Goal: Task Accomplishment & Management: Manage account settings

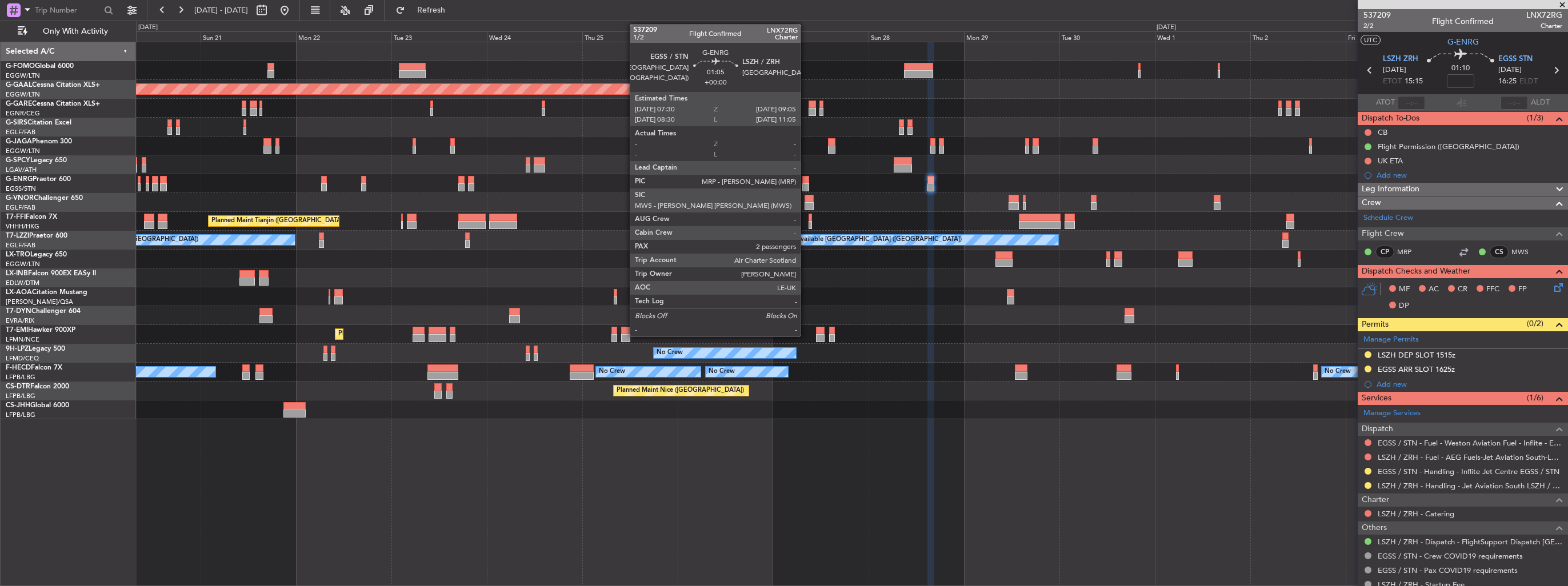
click at [806, 182] on div at bounding box center [806, 180] width 7 height 8
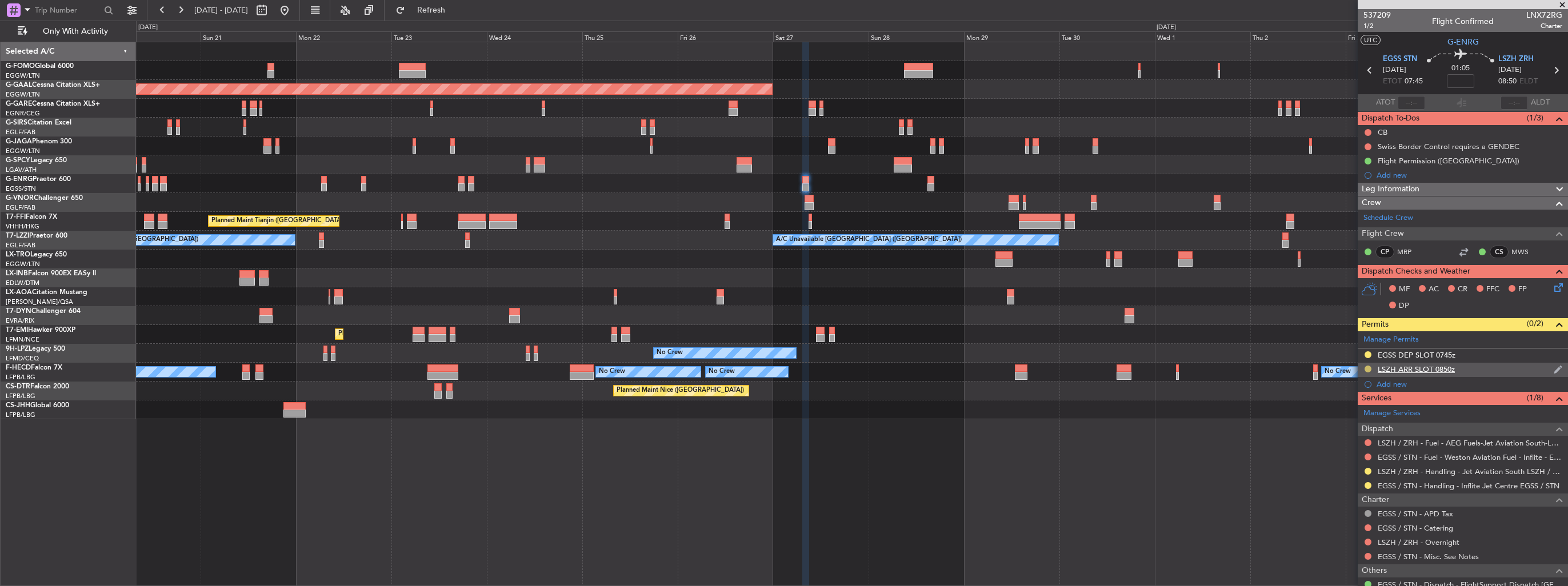
click at [1368, 367] on button at bounding box center [1368, 369] width 7 height 7
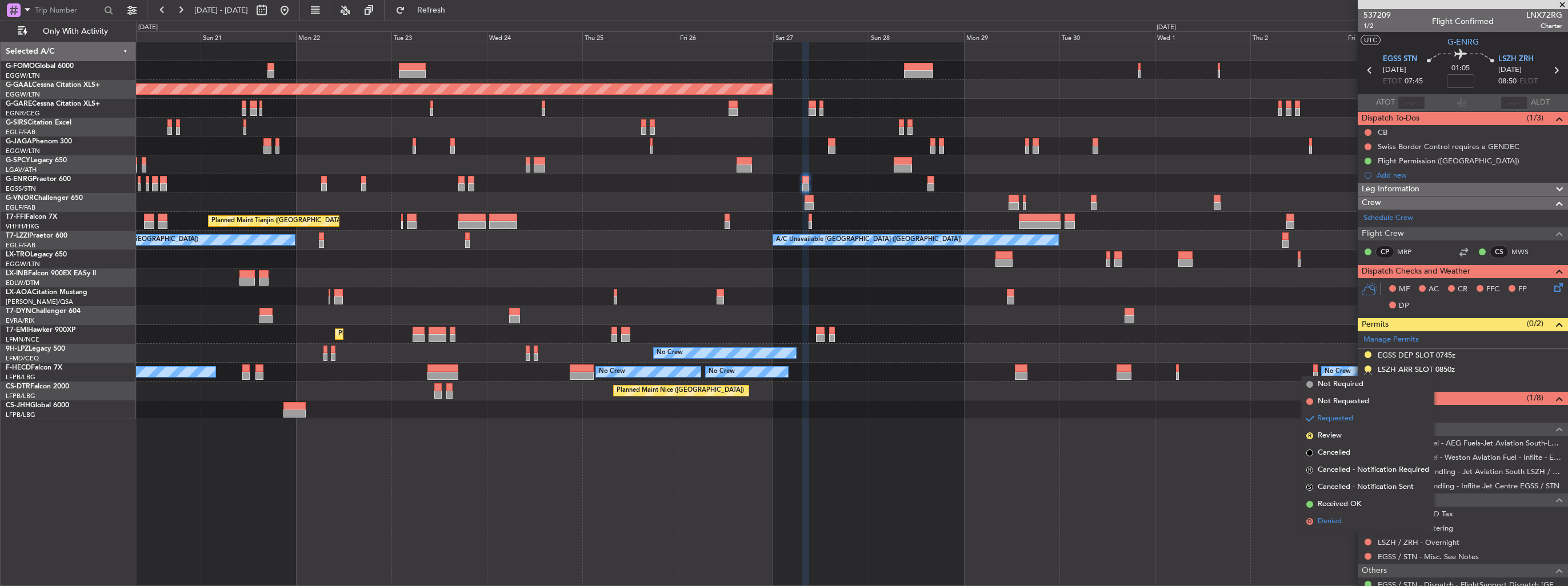
click at [1332, 522] on span "Denied" at bounding box center [1329, 521] width 24 height 11
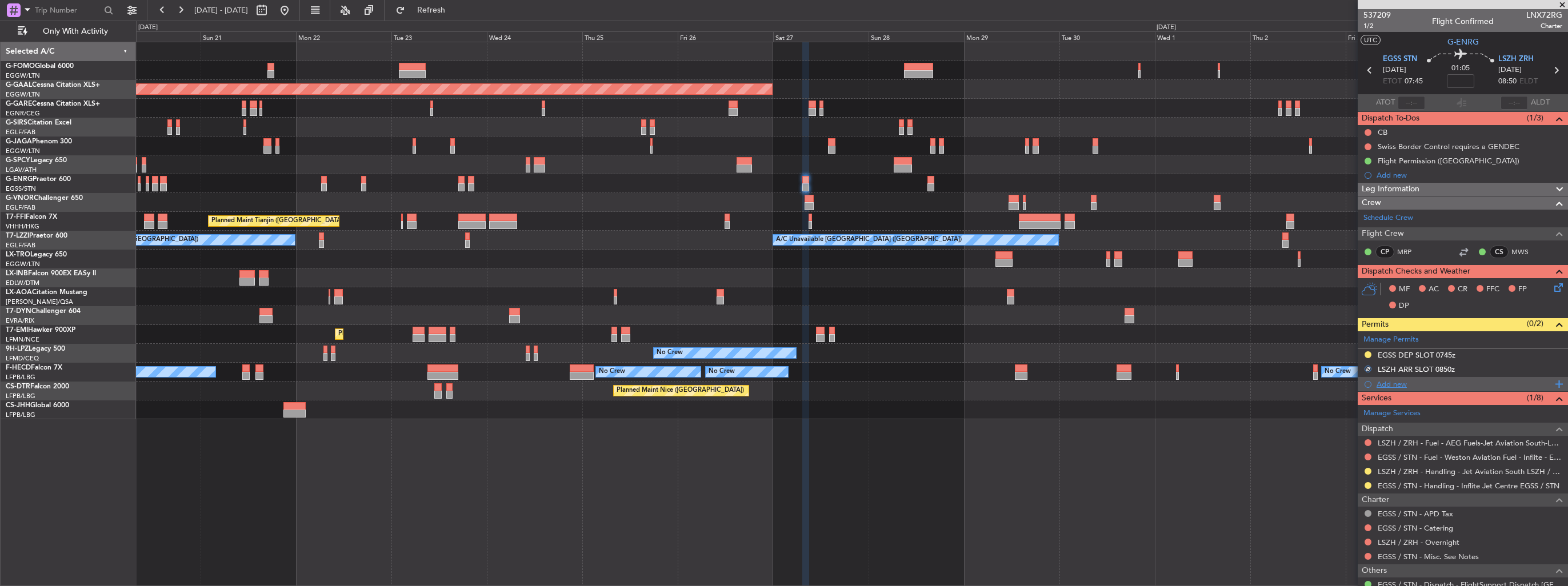
click at [1392, 383] on div "Add new" at bounding box center [1464, 384] width 175 height 10
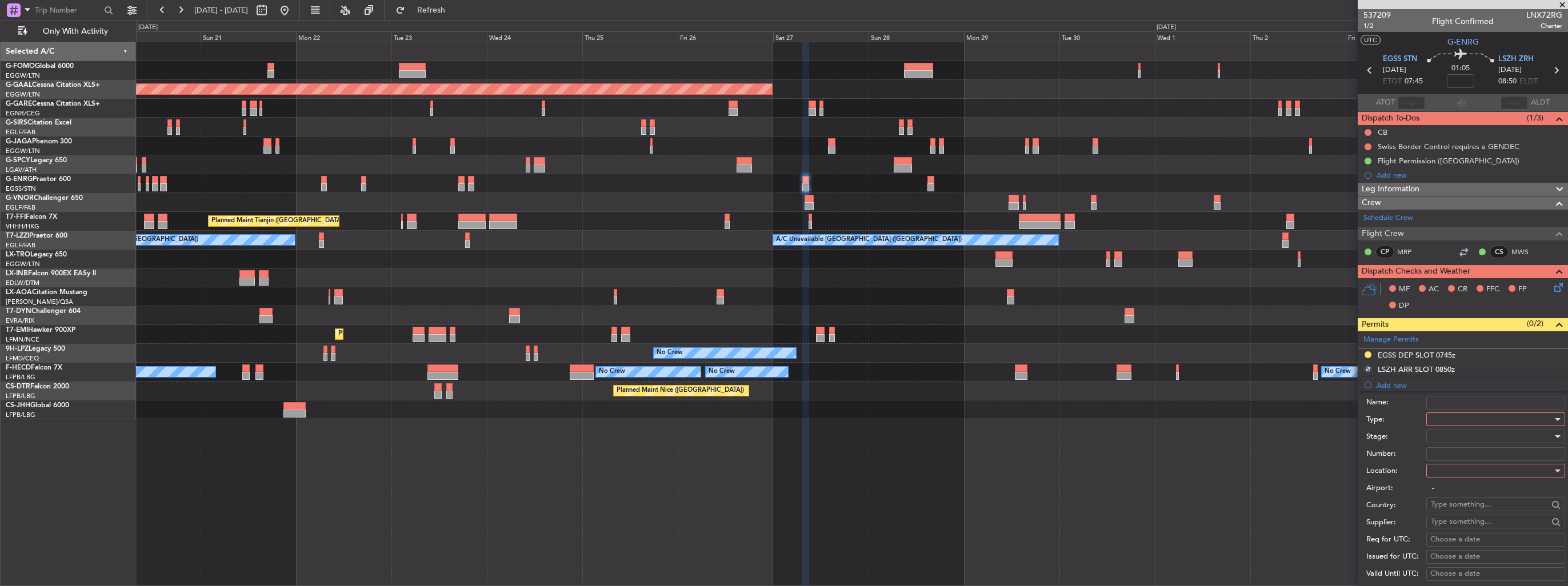
click at [1464, 419] on div at bounding box center [1492, 419] width 122 height 17
click at [1475, 529] on span "Slot" at bounding box center [1491, 527] width 120 height 17
click at [1463, 469] on div at bounding box center [1492, 471] width 122 height 17
click at [1477, 525] on span "Arrival" at bounding box center [1491, 527] width 120 height 17
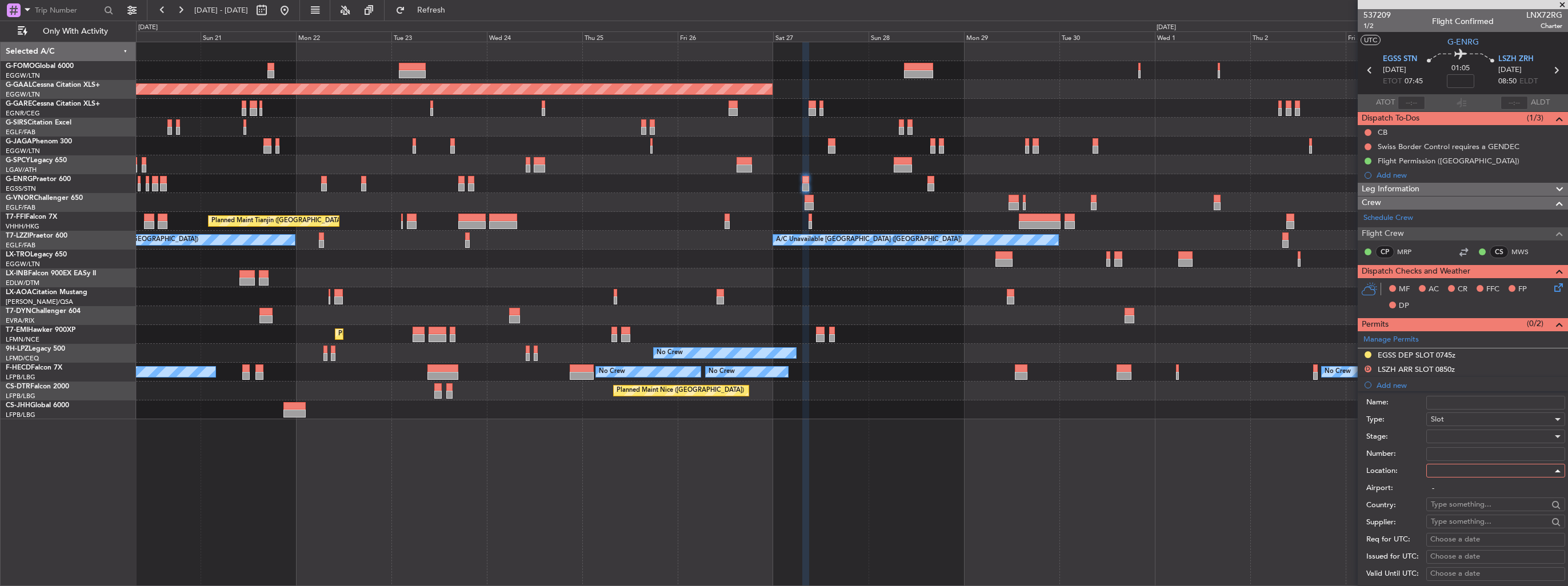
type input "LSZH / ZRH"
click at [1477, 433] on div at bounding box center [1492, 437] width 122 height 17
click at [1486, 527] on span "Received OK" at bounding box center [1491, 527] width 120 height 17
click at [1464, 453] on input "Number:" at bounding box center [1496, 454] width 139 height 14
paste input "LSZHALNX0072R0"
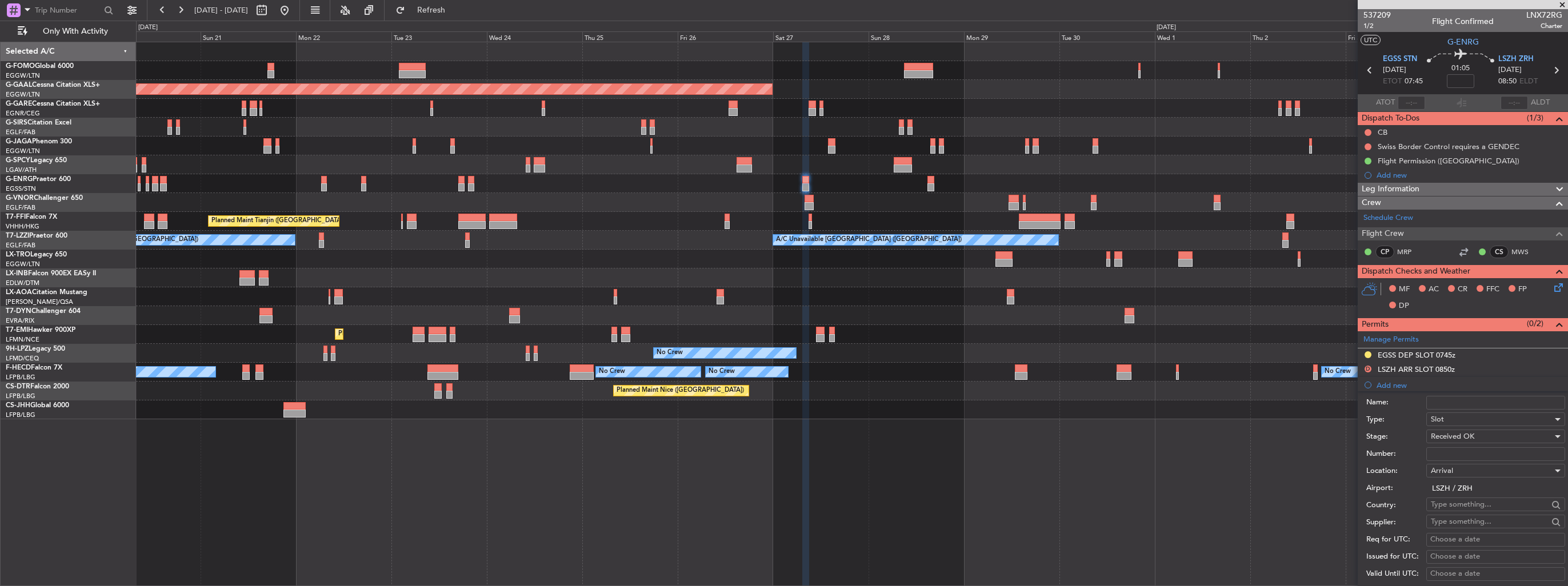
type input "LSZHALNX0072R0"
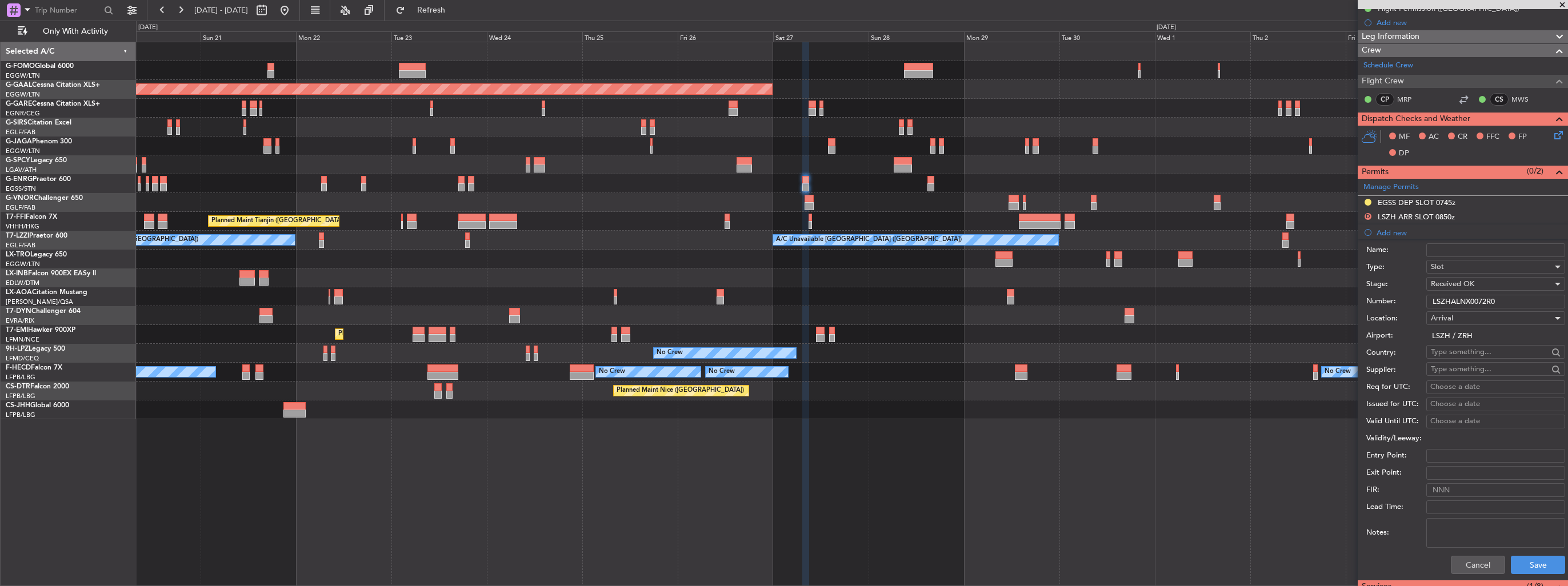
scroll to position [229, 0]
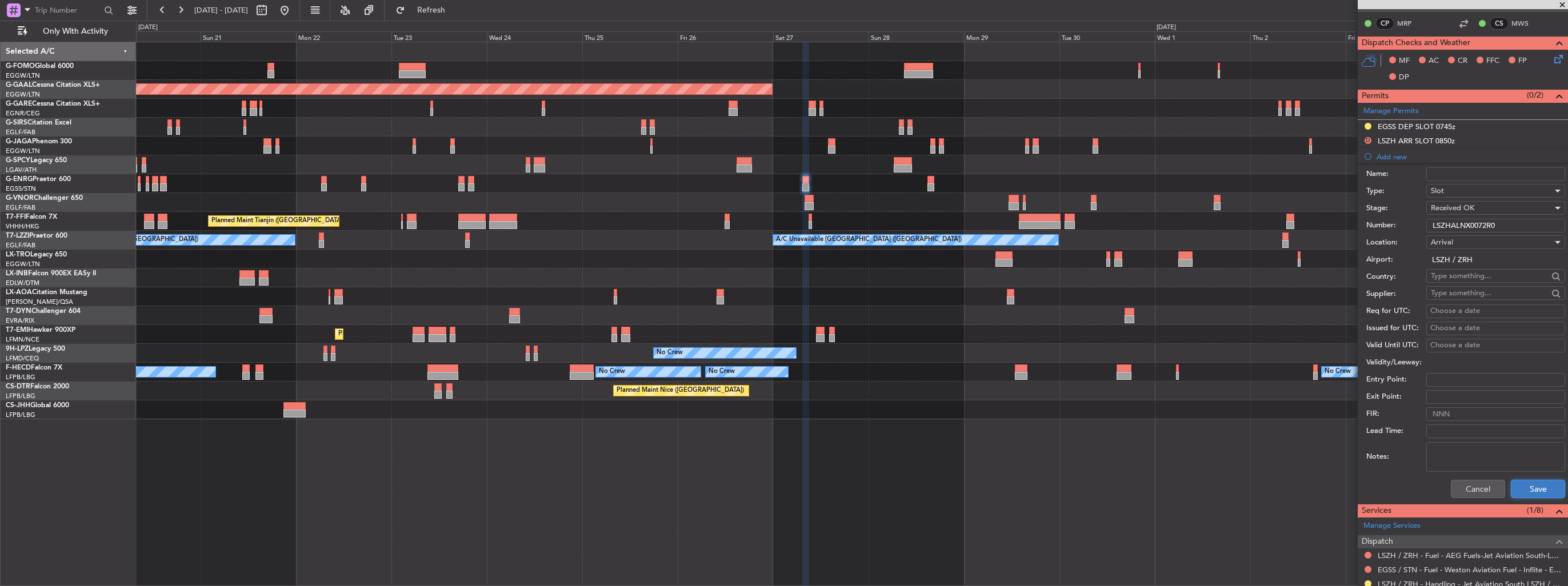
click at [1526, 485] on button "Save" at bounding box center [1538, 489] width 54 height 18
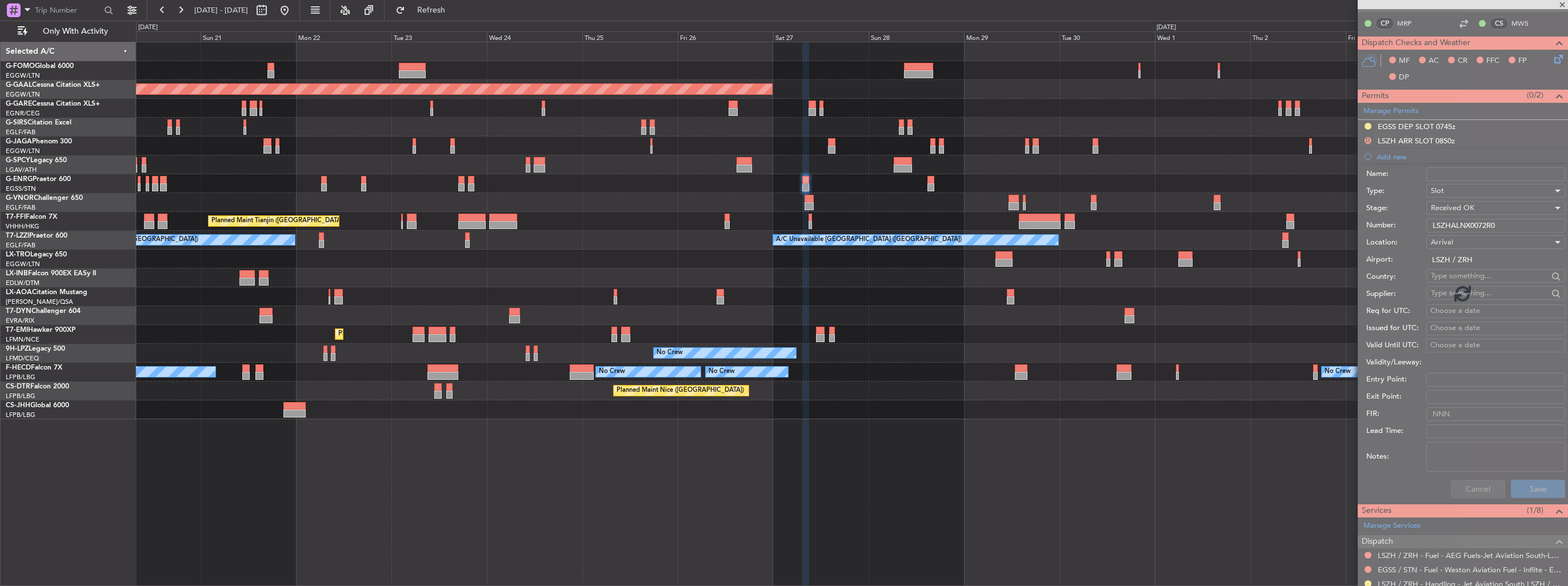
scroll to position [142, 0]
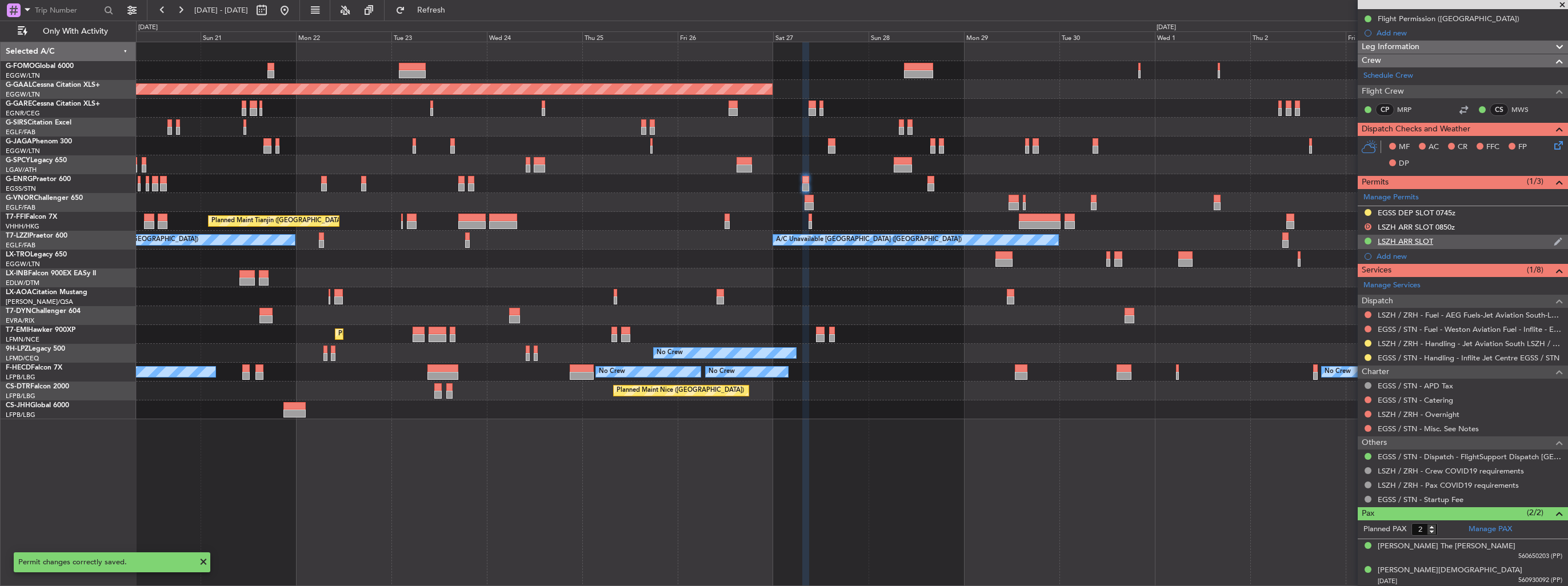
click at [1554, 236] on img at bounding box center [1558, 241] width 8 height 10
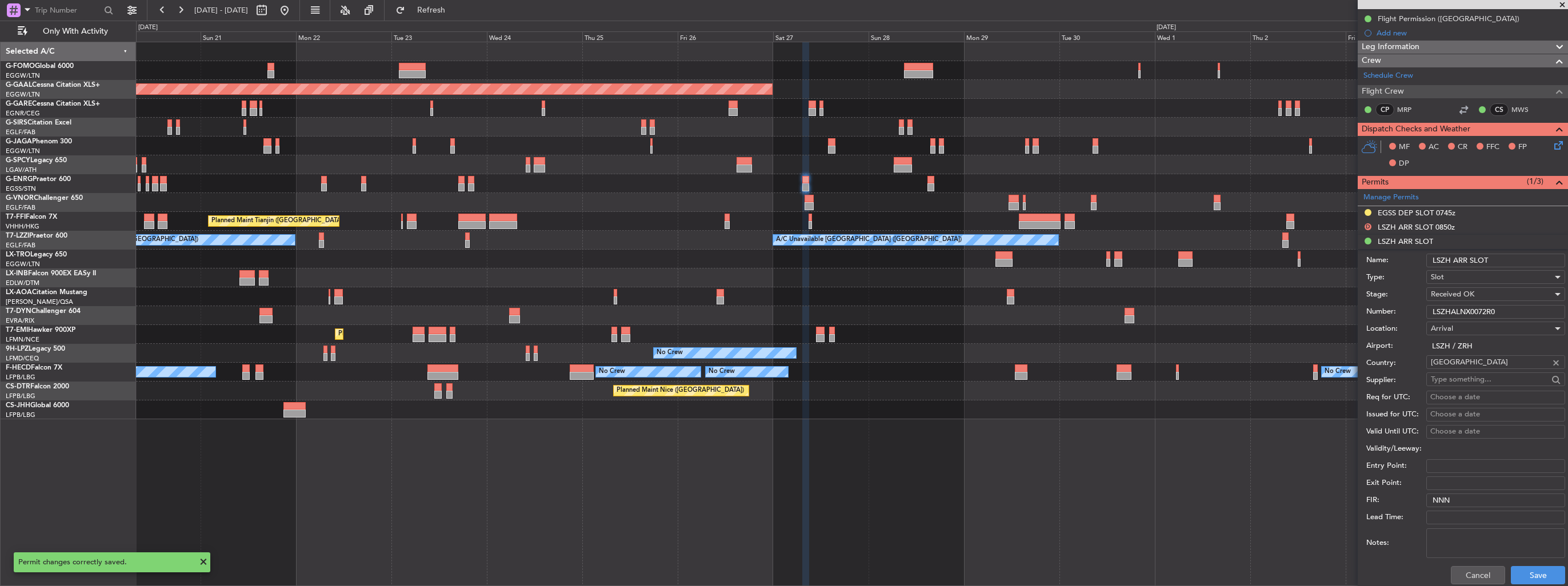
scroll to position [229, 0]
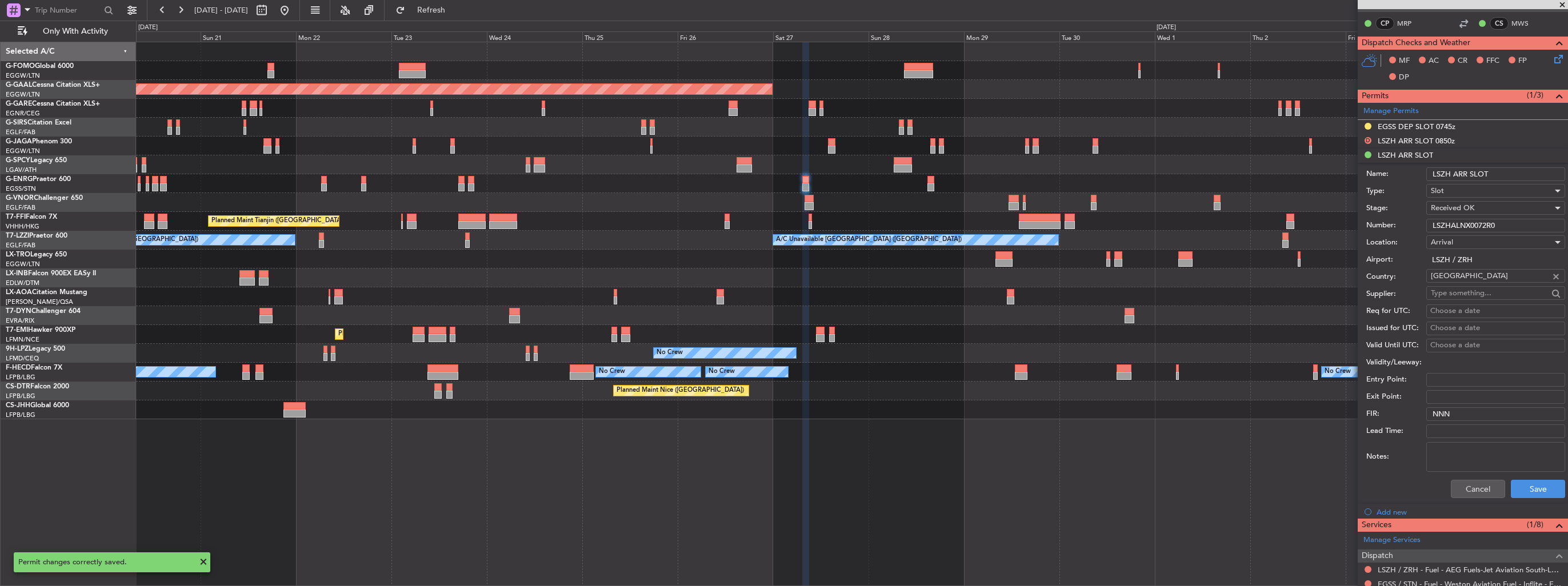
click at [1509, 177] on input "LSZH ARR SLOT" at bounding box center [1496, 175] width 139 height 14
type input "LSZH ARR SLOT 0755z"
click at [1542, 481] on button "Save" at bounding box center [1538, 489] width 54 height 18
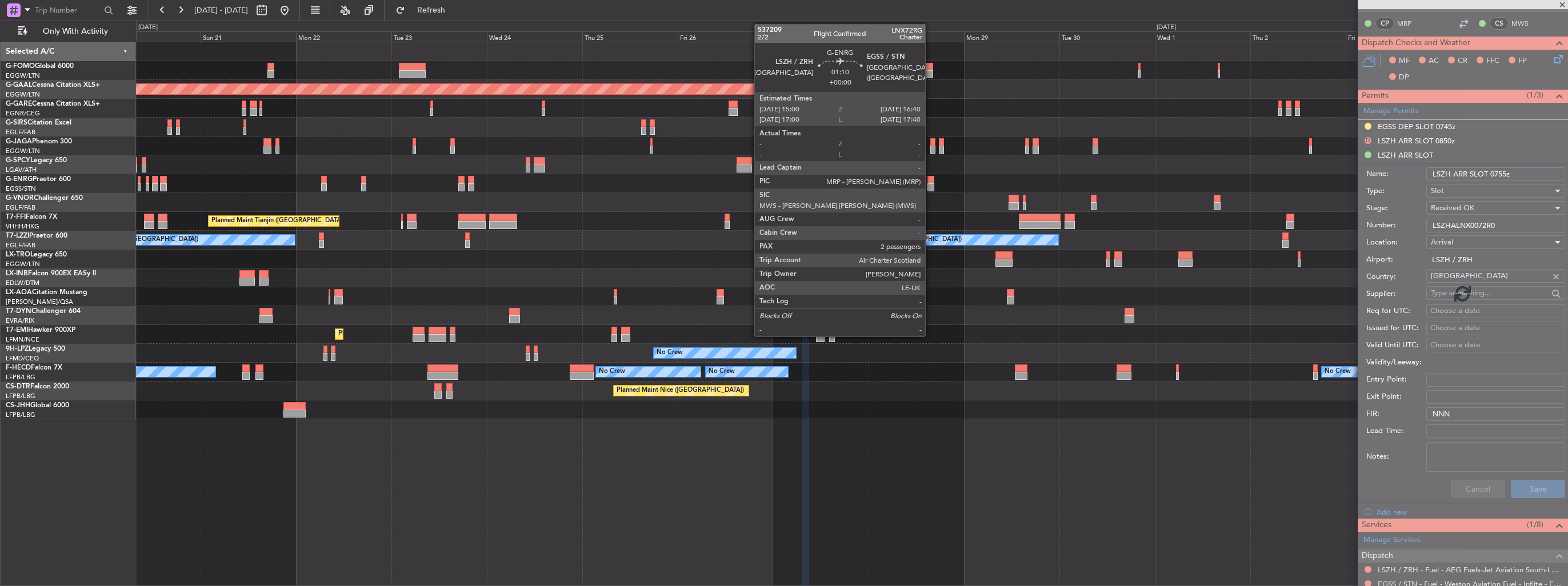
scroll to position [142, 0]
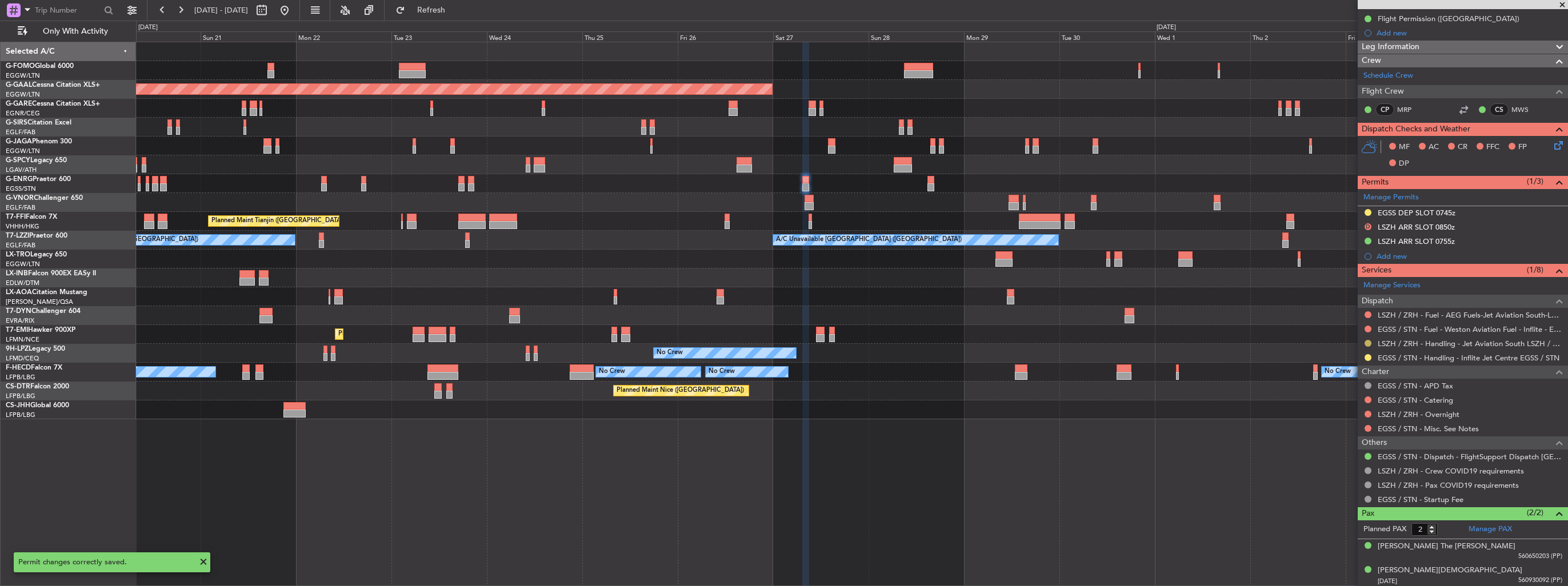
click at [1368, 344] on button at bounding box center [1368, 343] width 7 height 7
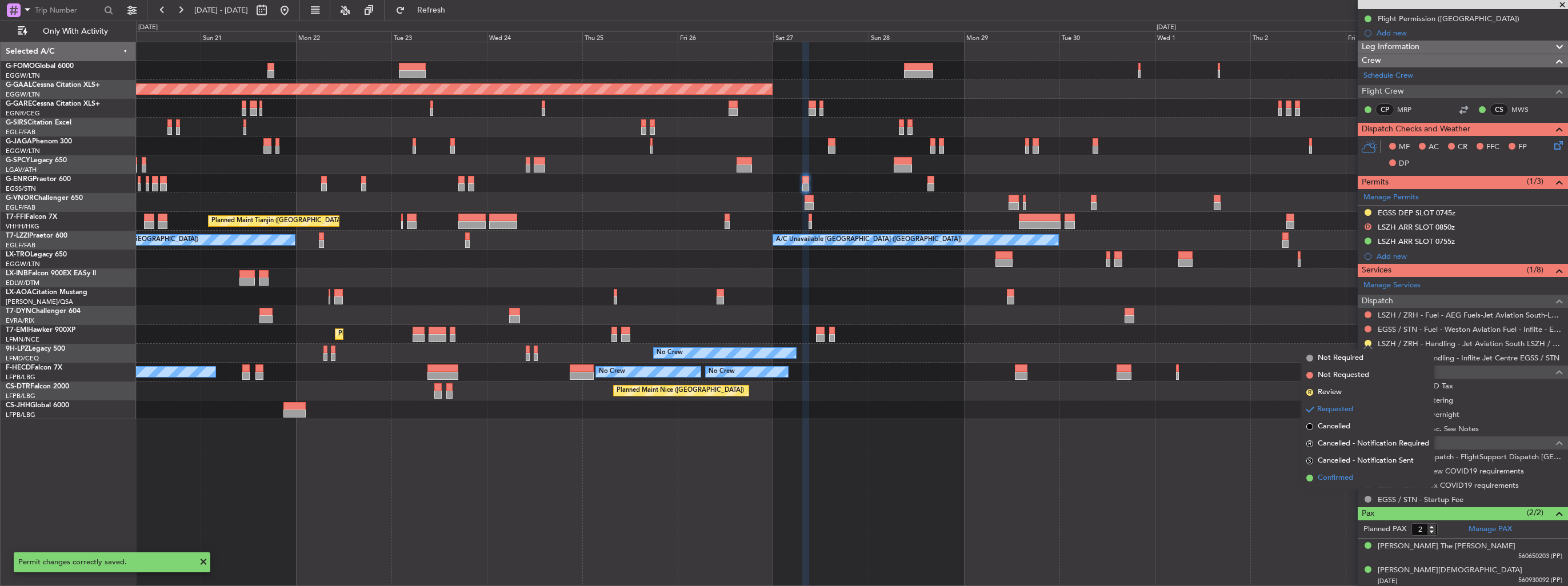
click at [1337, 476] on span "Confirmed" at bounding box center [1336, 478] width 35 height 11
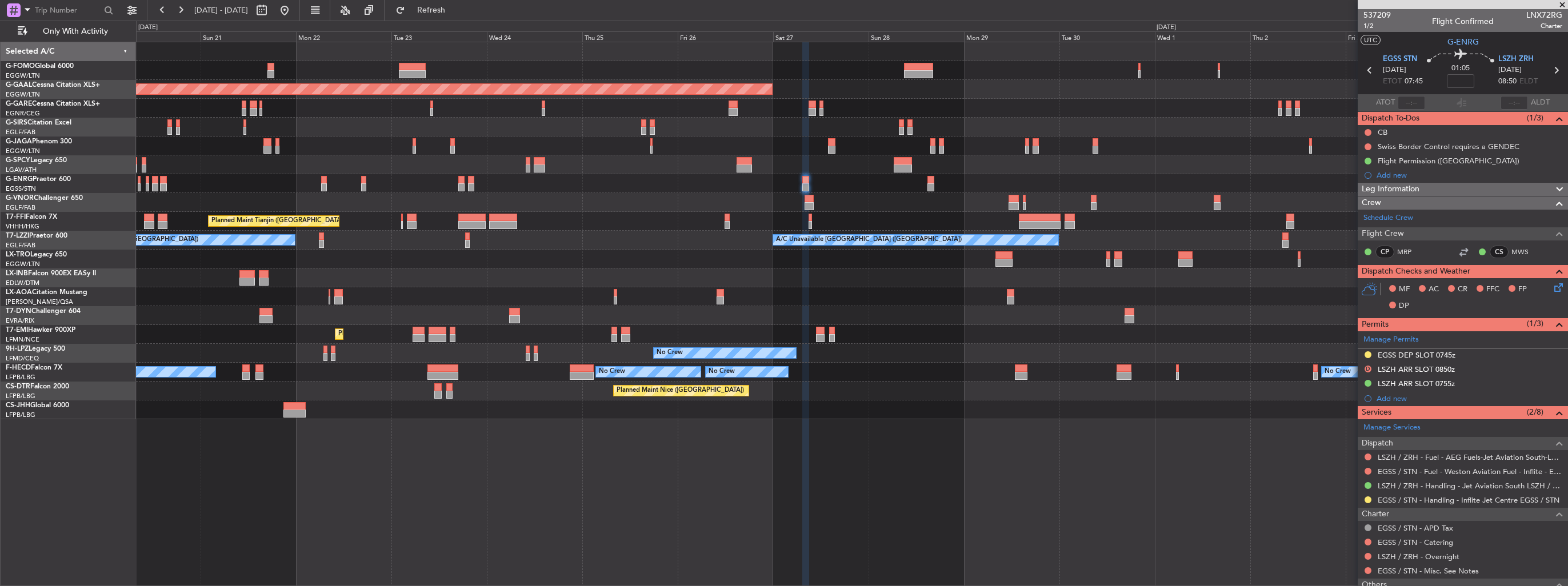
scroll to position [0, 0]
click at [1549, 69] on icon at bounding box center [1556, 69] width 14 height 14
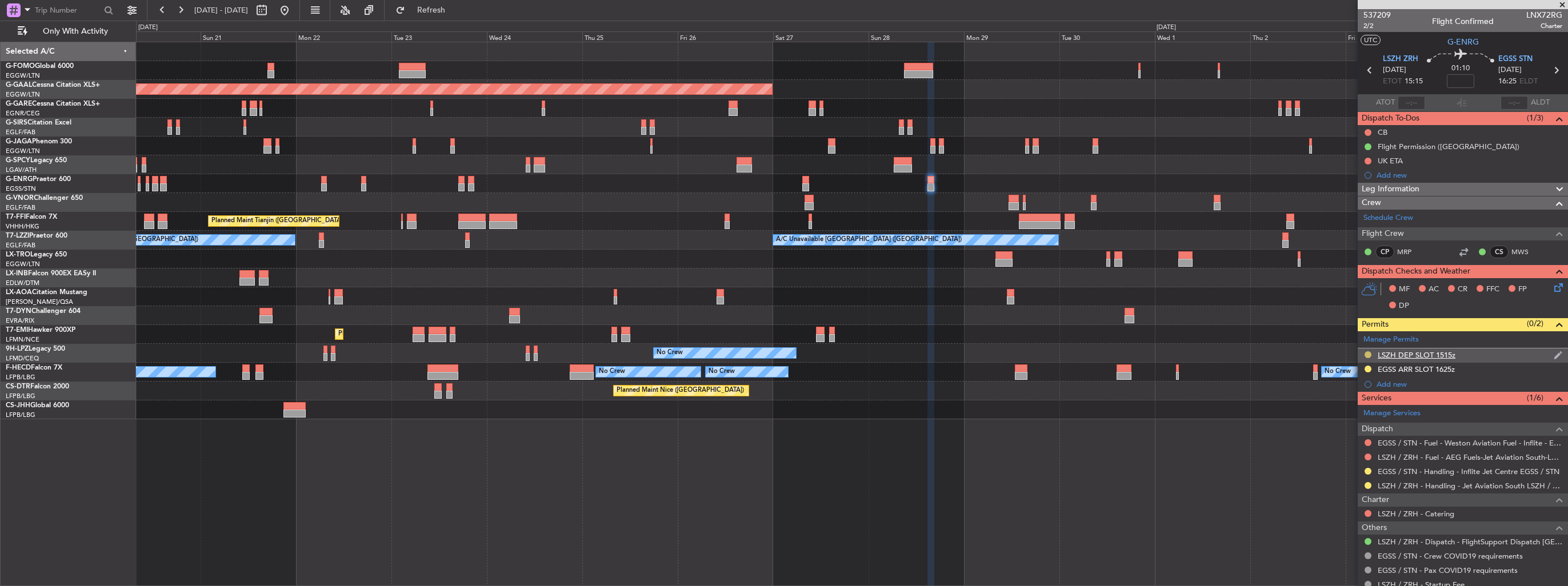
click at [1367, 353] on button at bounding box center [1368, 354] width 7 height 7
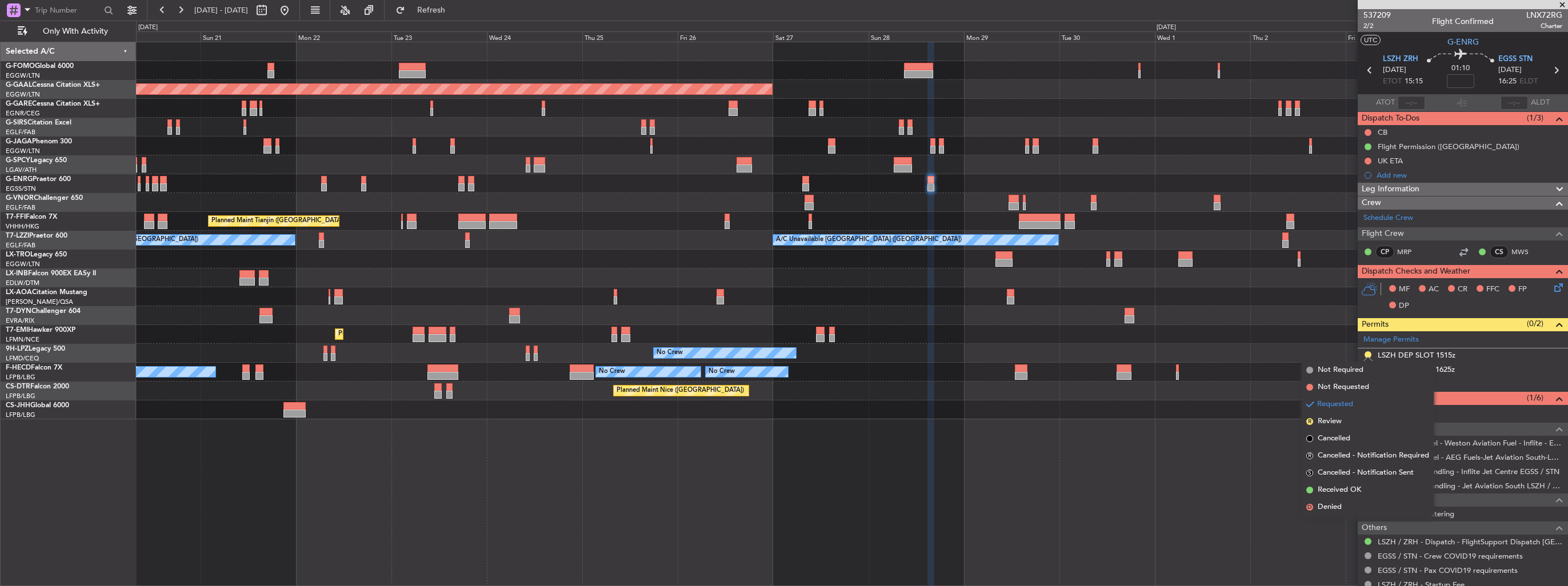
click at [1333, 505] on span "Denied" at bounding box center [1329, 507] width 24 height 11
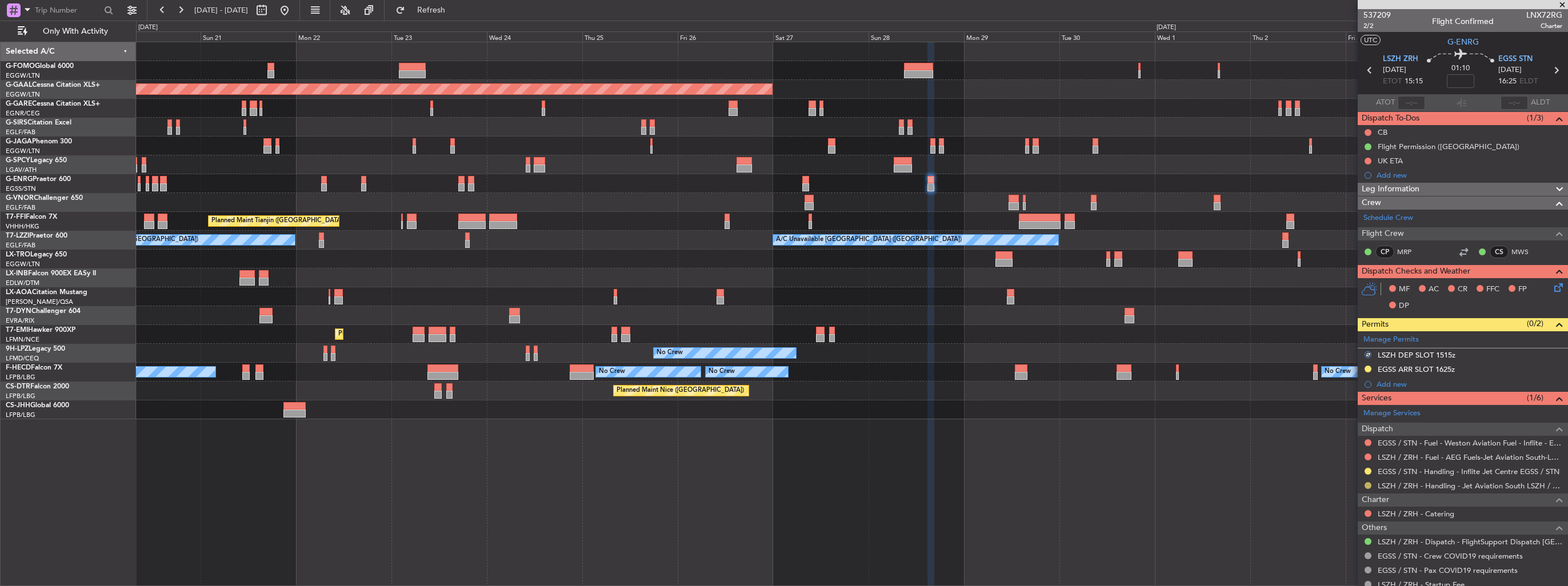
click at [1371, 486] on button at bounding box center [1368, 485] width 7 height 7
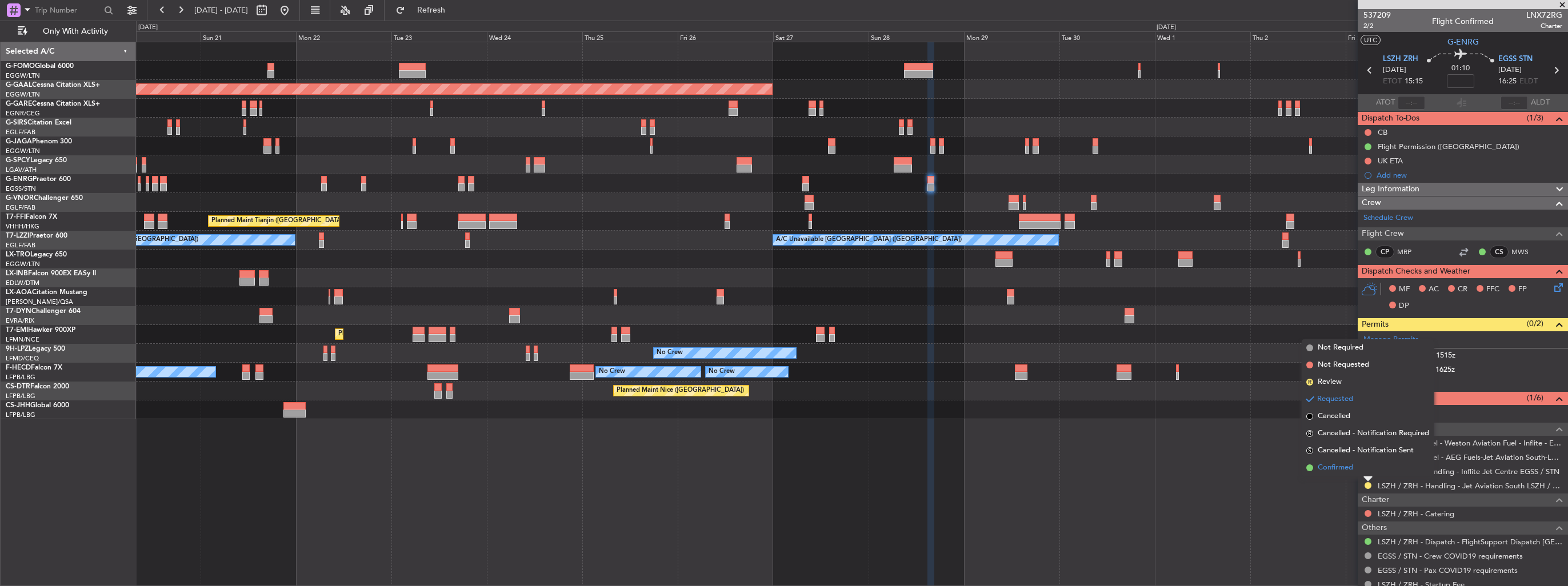
click at [1346, 472] on span "Confirmed" at bounding box center [1336, 468] width 35 height 11
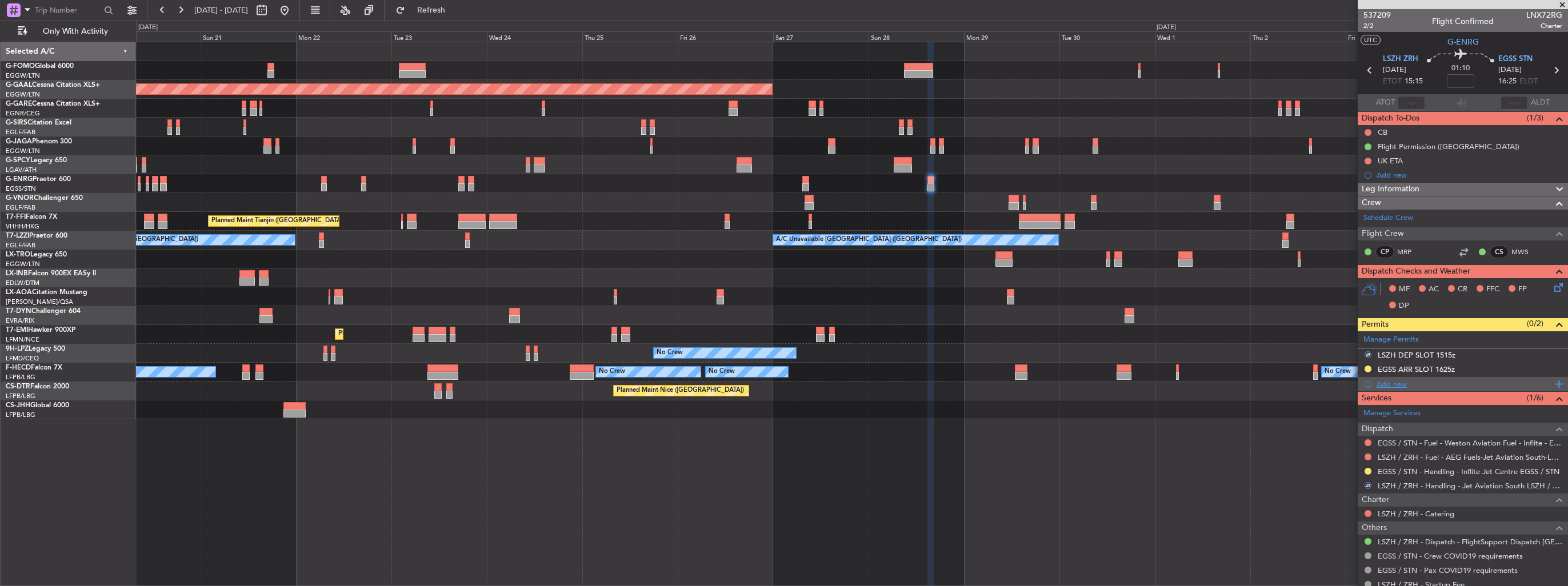
click at [1386, 380] on div "Add new" at bounding box center [1464, 384] width 175 height 10
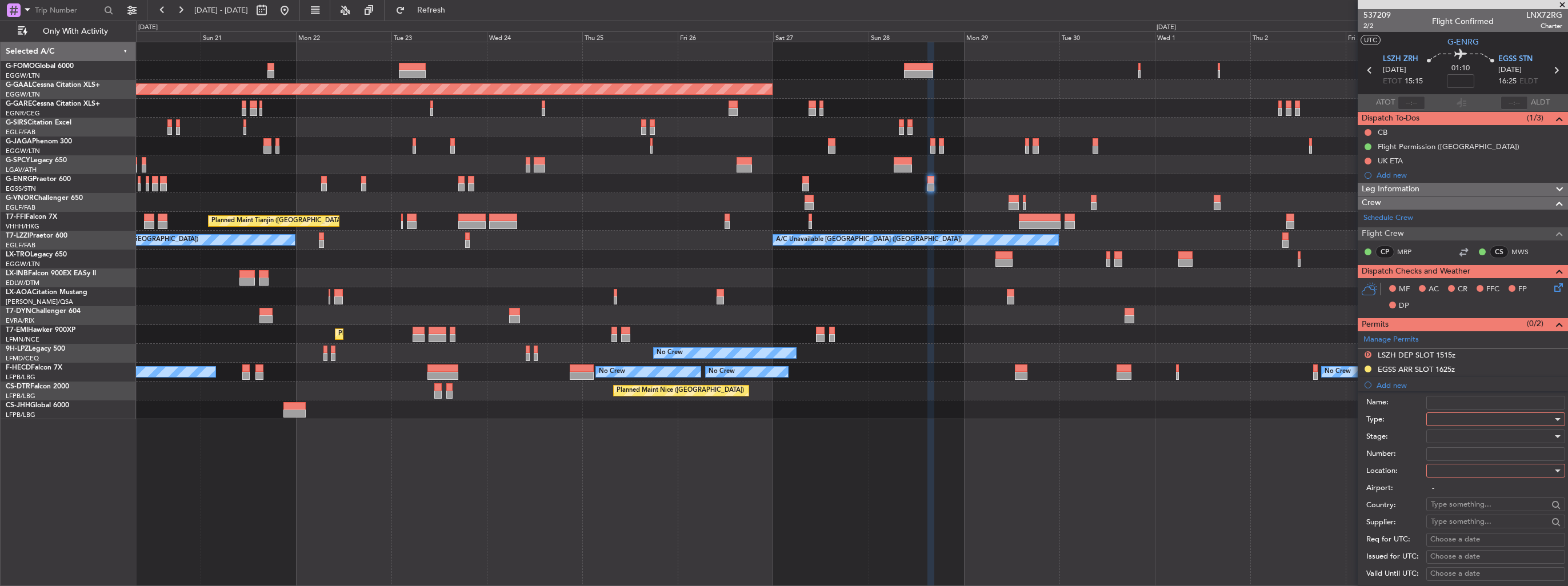
click at [1451, 413] on div at bounding box center [1492, 419] width 122 height 17
drag, startPoint x: 1479, startPoint y: 527, endPoint x: 1475, endPoint y: 509, distance: 18.4
click at [1479, 526] on span "Slot" at bounding box center [1491, 527] width 120 height 17
click at [1474, 471] on div at bounding box center [1492, 471] width 122 height 17
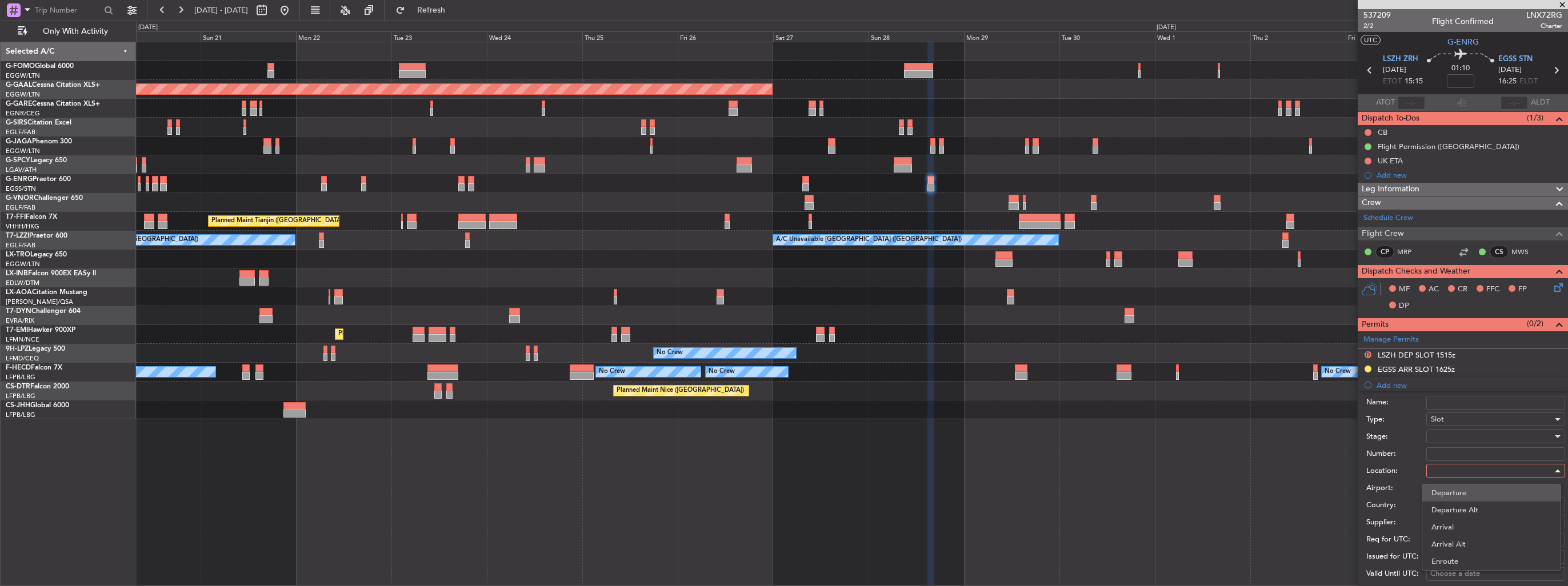
click at [1477, 490] on span "Departure" at bounding box center [1491, 493] width 120 height 17
type input "LSZH / ZRH"
click at [1470, 431] on div at bounding box center [1492, 437] width 122 height 17
click at [1477, 523] on span "Received OK" at bounding box center [1491, 527] width 120 height 17
click at [1472, 458] on input "Number:" at bounding box center [1496, 454] width 139 height 14
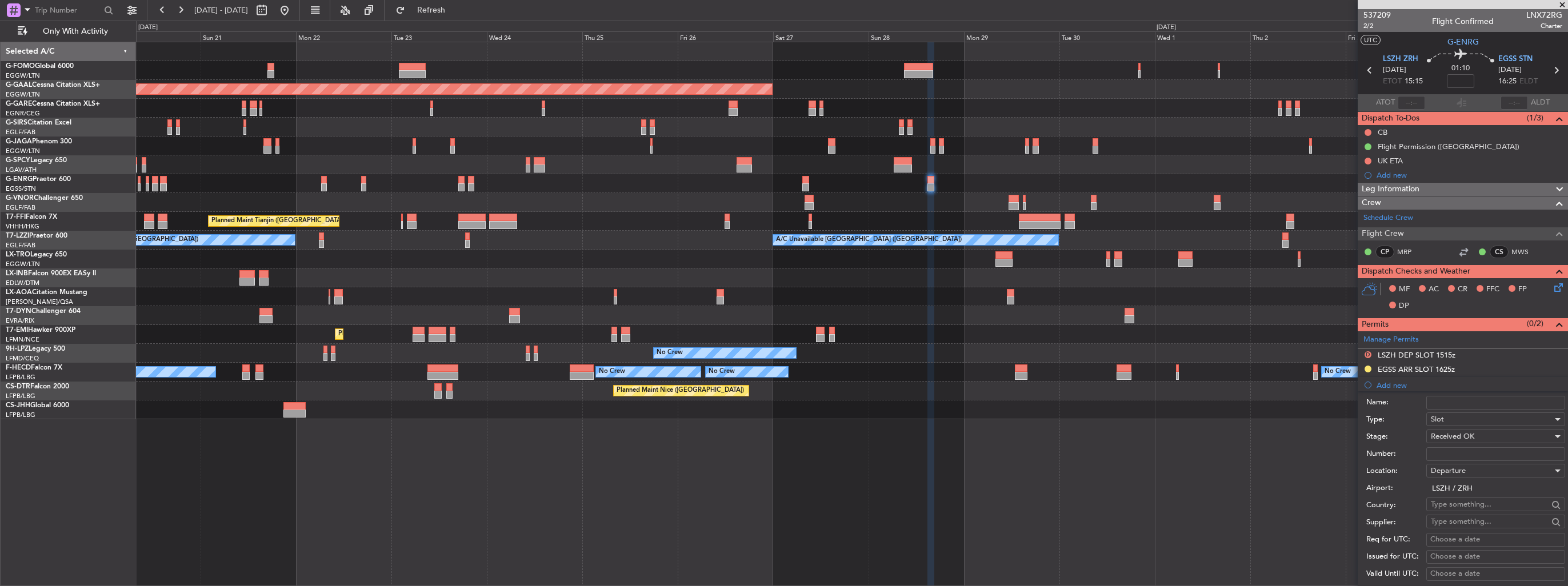
paste input "LSZHDLNX0072R0"
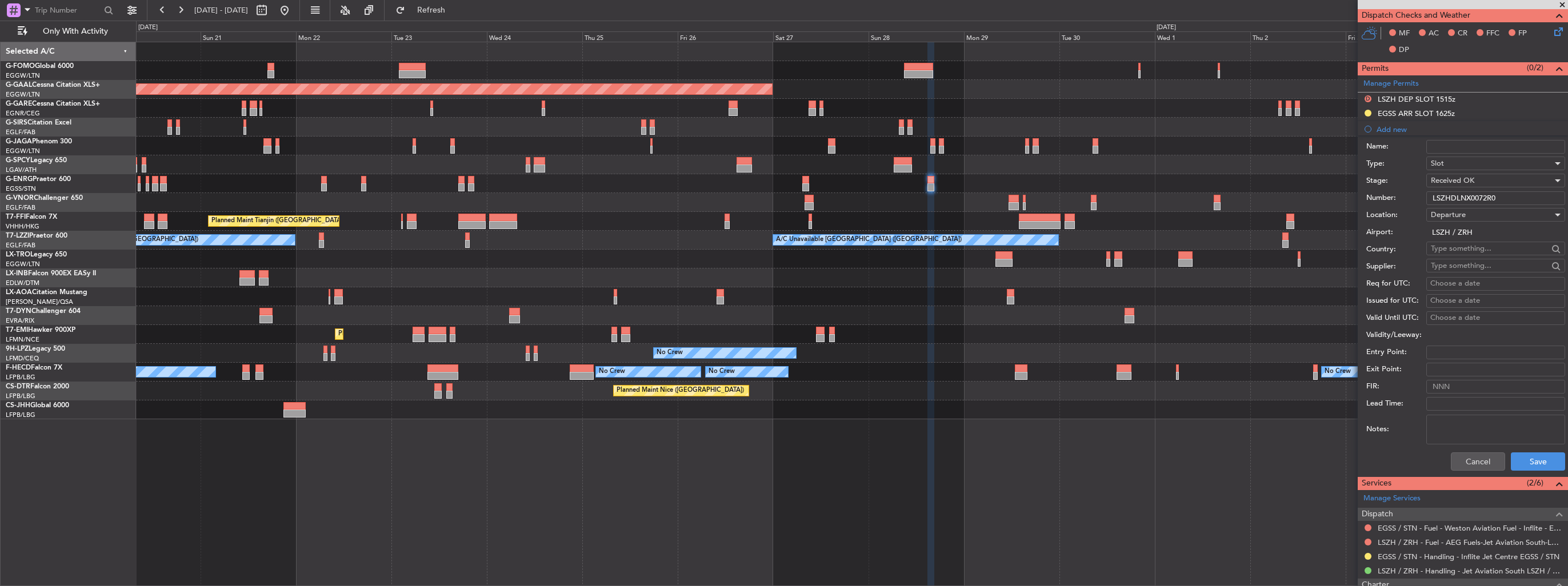
scroll to position [286, 0]
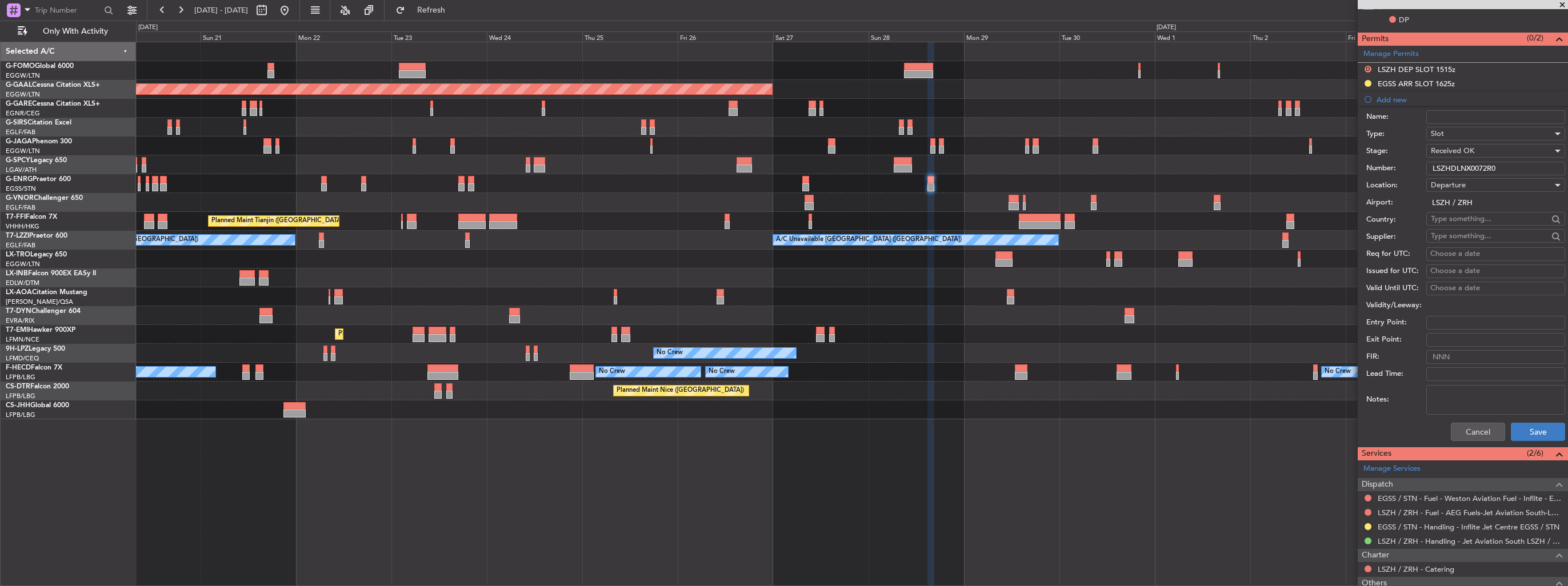
type input "LSZHDLNX0072R0"
click at [1511, 427] on button "Save" at bounding box center [1538, 432] width 54 height 18
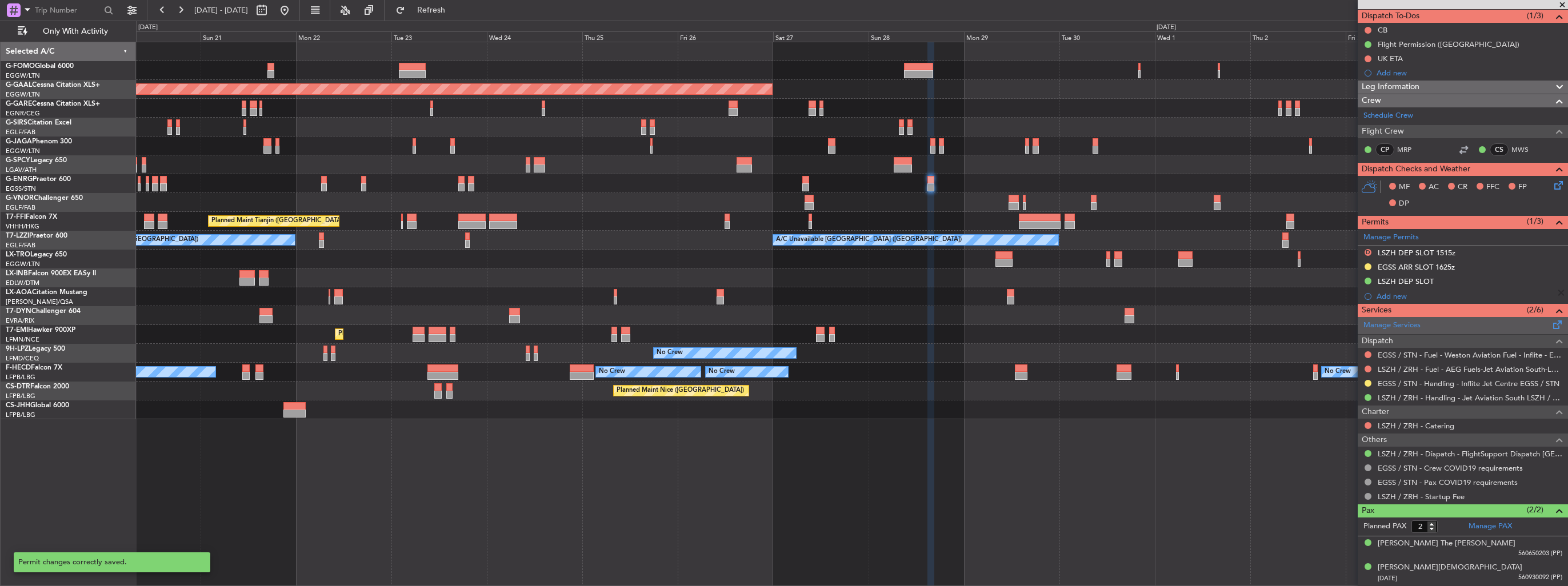
scroll to position [100, 0]
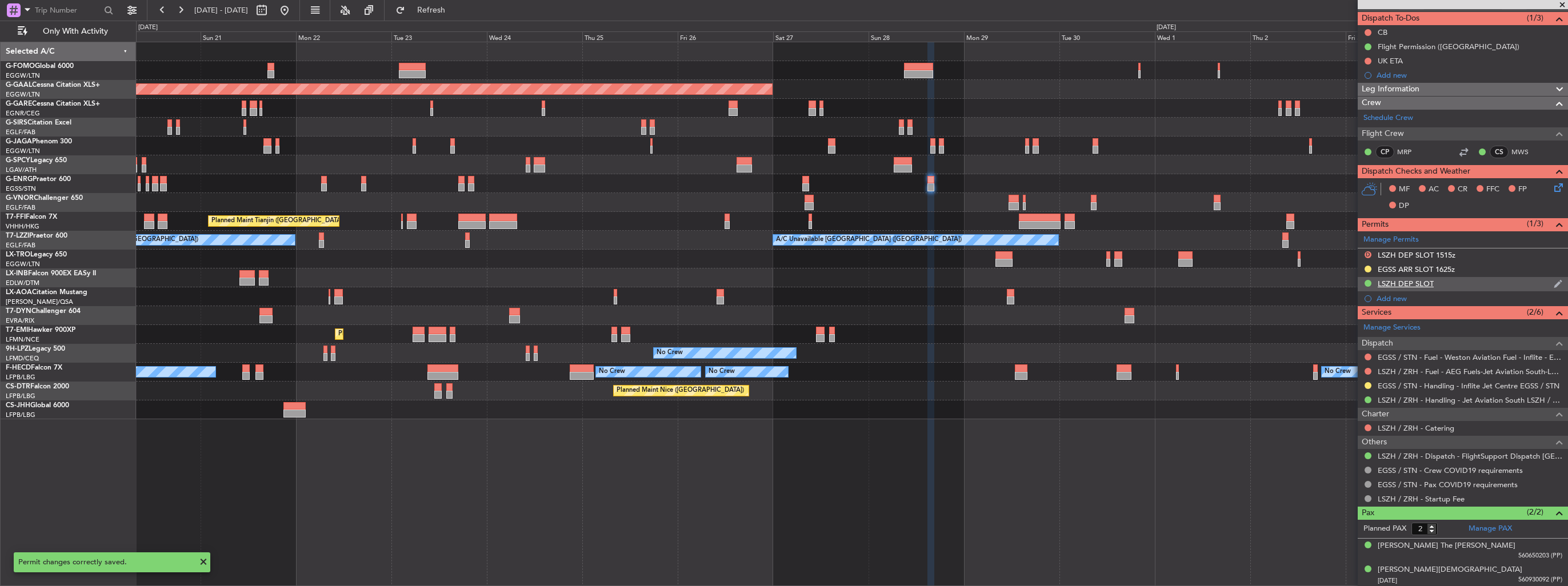
click at [1554, 284] on img at bounding box center [1558, 283] width 8 height 10
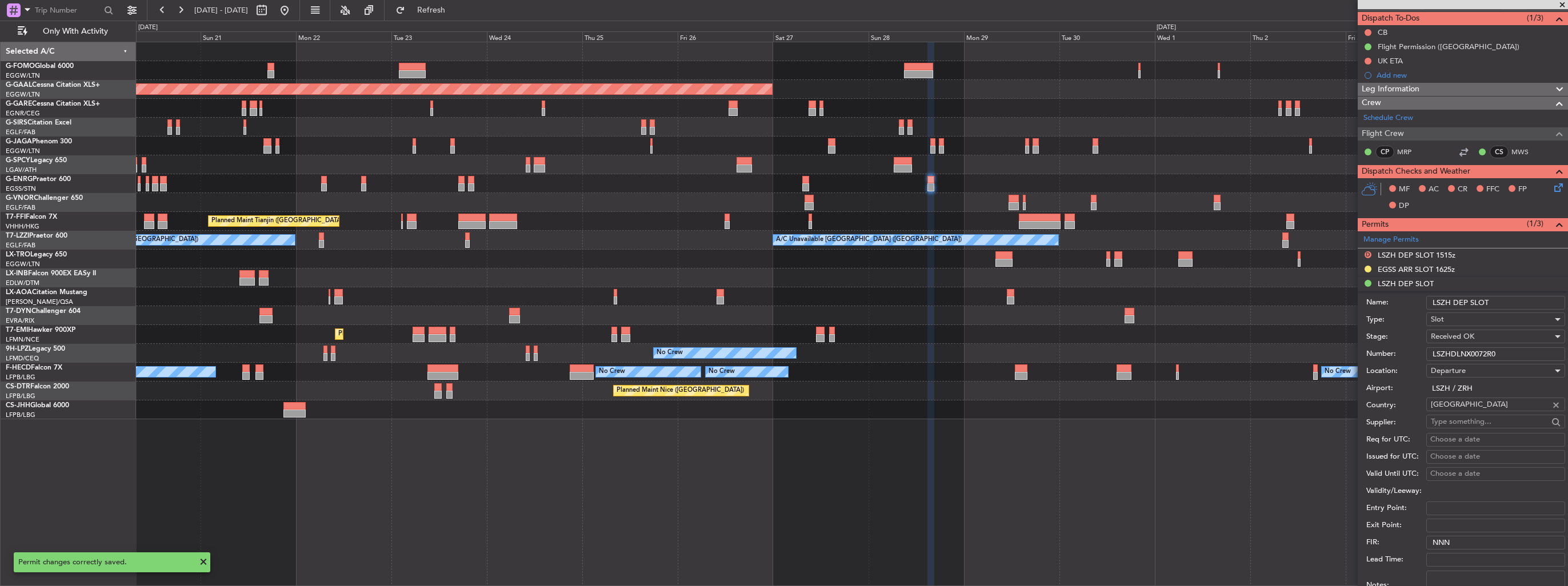
scroll to position [286, 0]
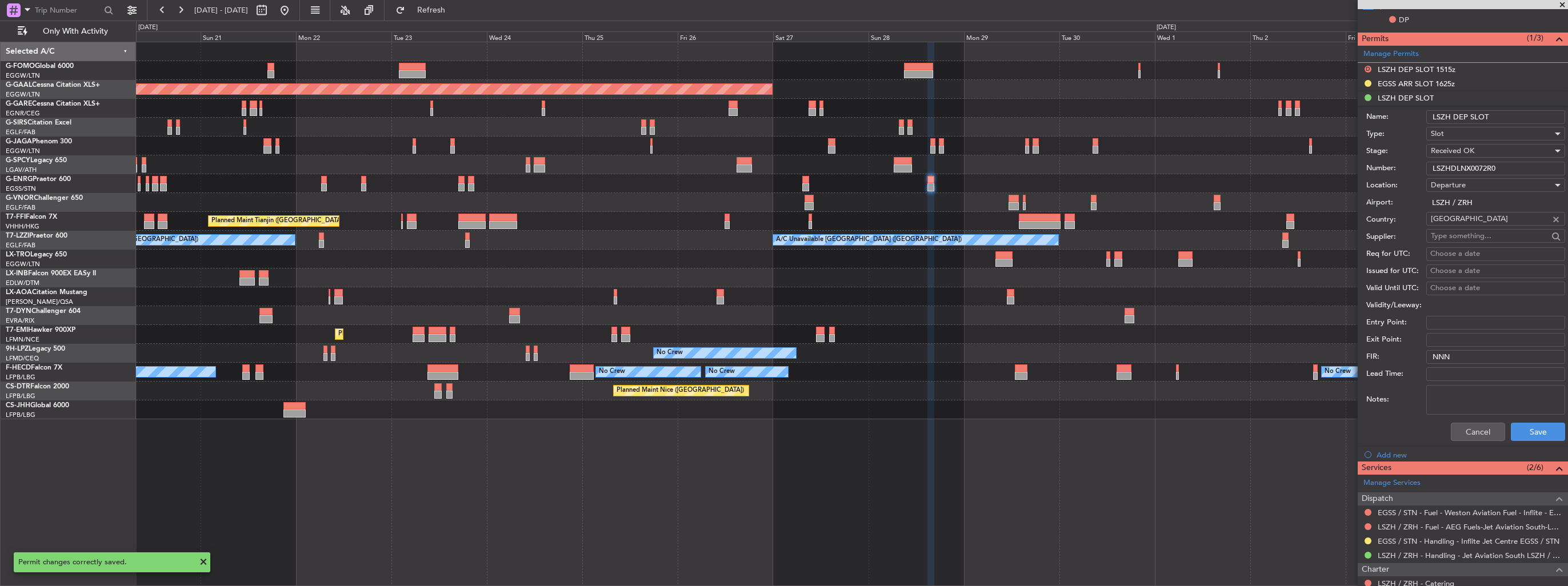
click at [1504, 108] on div "Name: LSZH DEP SLOT" at bounding box center [1466, 117] width 199 height 17
click at [1507, 113] on input "LSZH DEP SLOT" at bounding box center [1496, 117] width 139 height 14
type input "LSZH DEP SLOT 1445z"
click at [1544, 433] on button "Save" at bounding box center [1538, 432] width 54 height 18
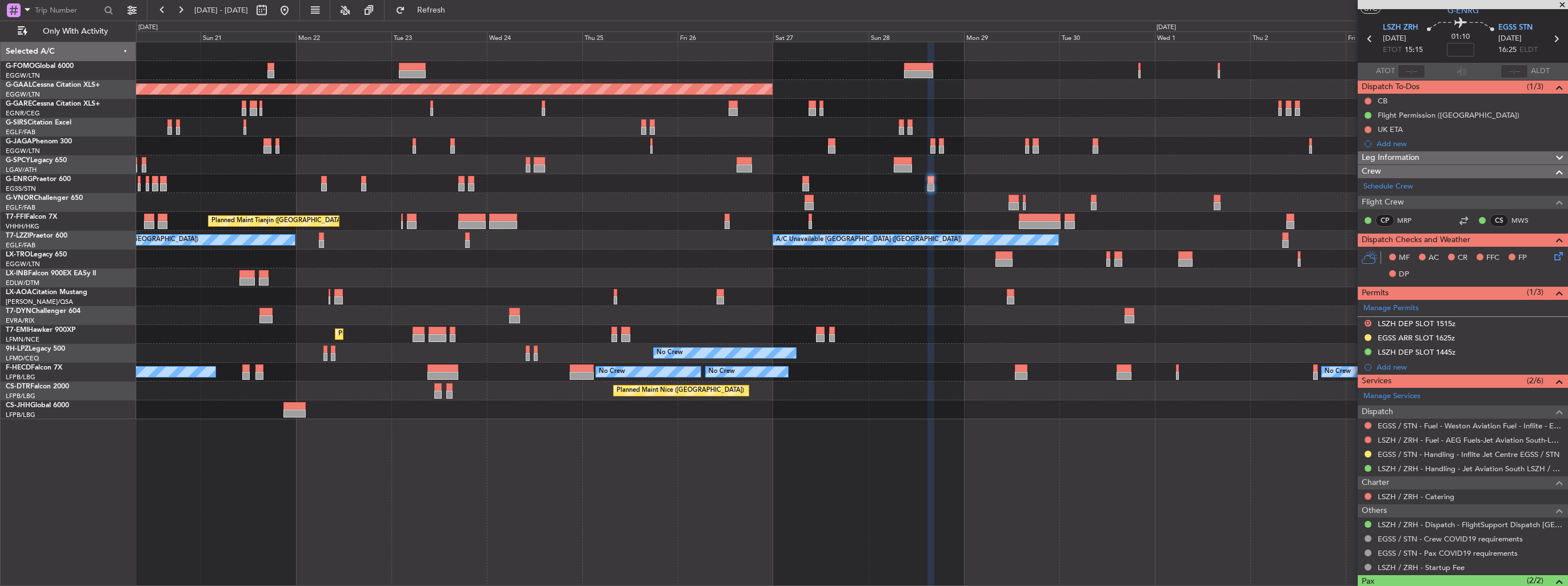
scroll to position [0, 0]
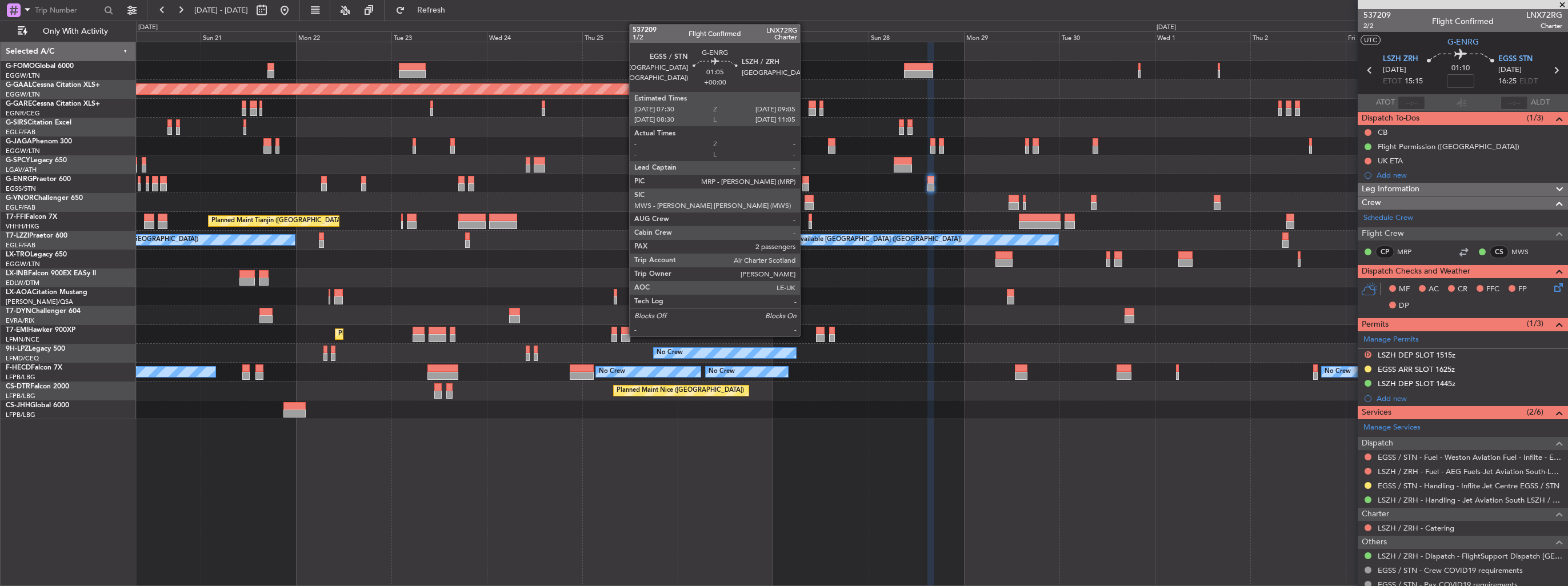
click at [805, 186] on div at bounding box center [806, 187] width 7 height 8
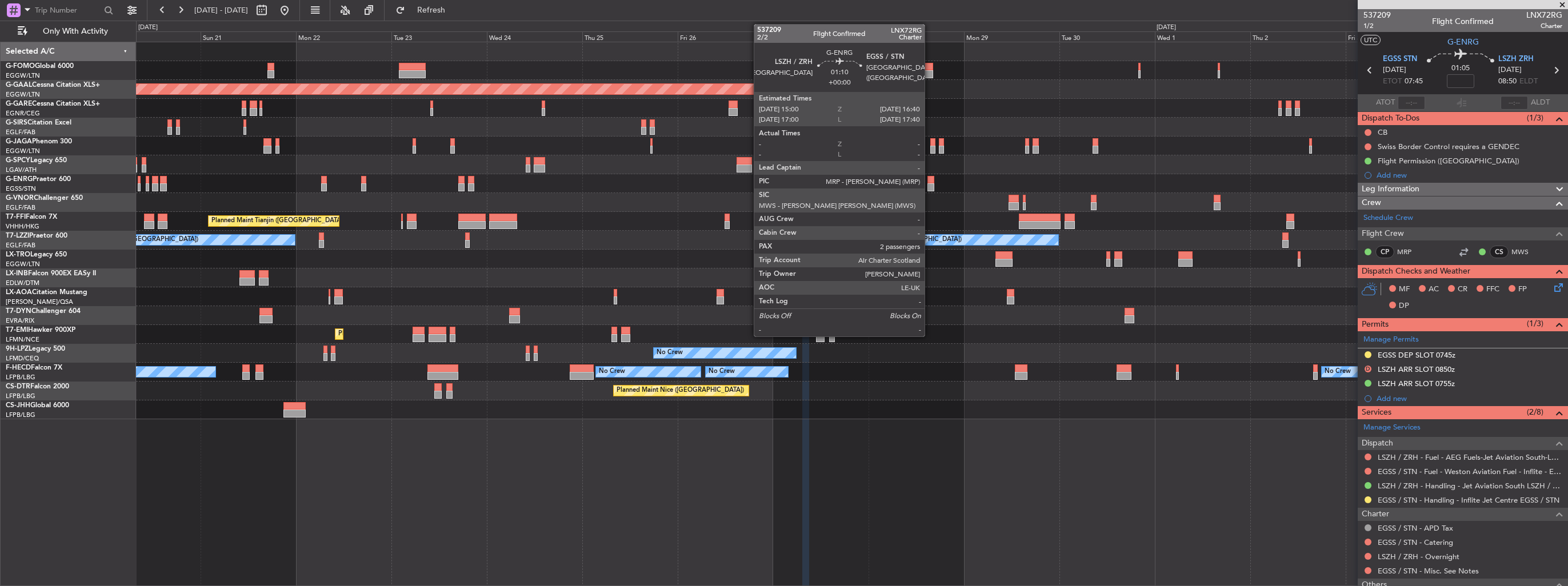
click at [930, 184] on div at bounding box center [931, 187] width 7 height 8
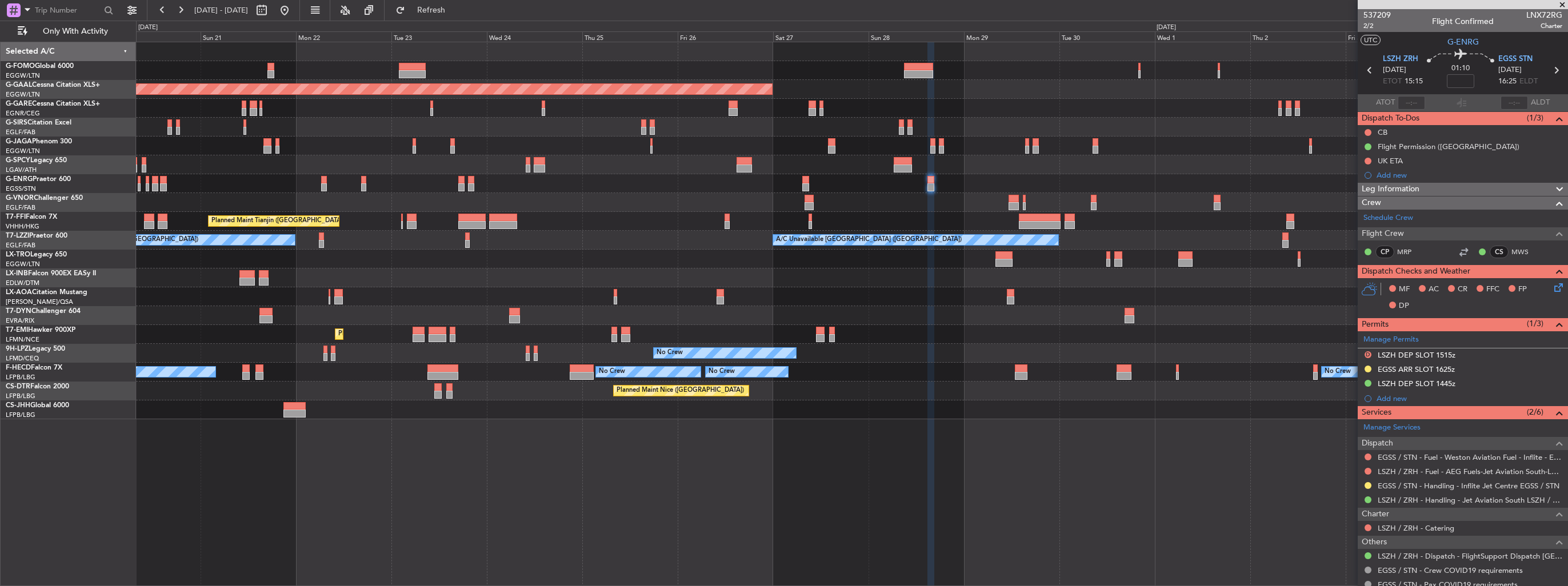
click at [876, 412] on div "Planned Maint Paris (Le Bourget) Owner" at bounding box center [851, 410] width 1432 height 19
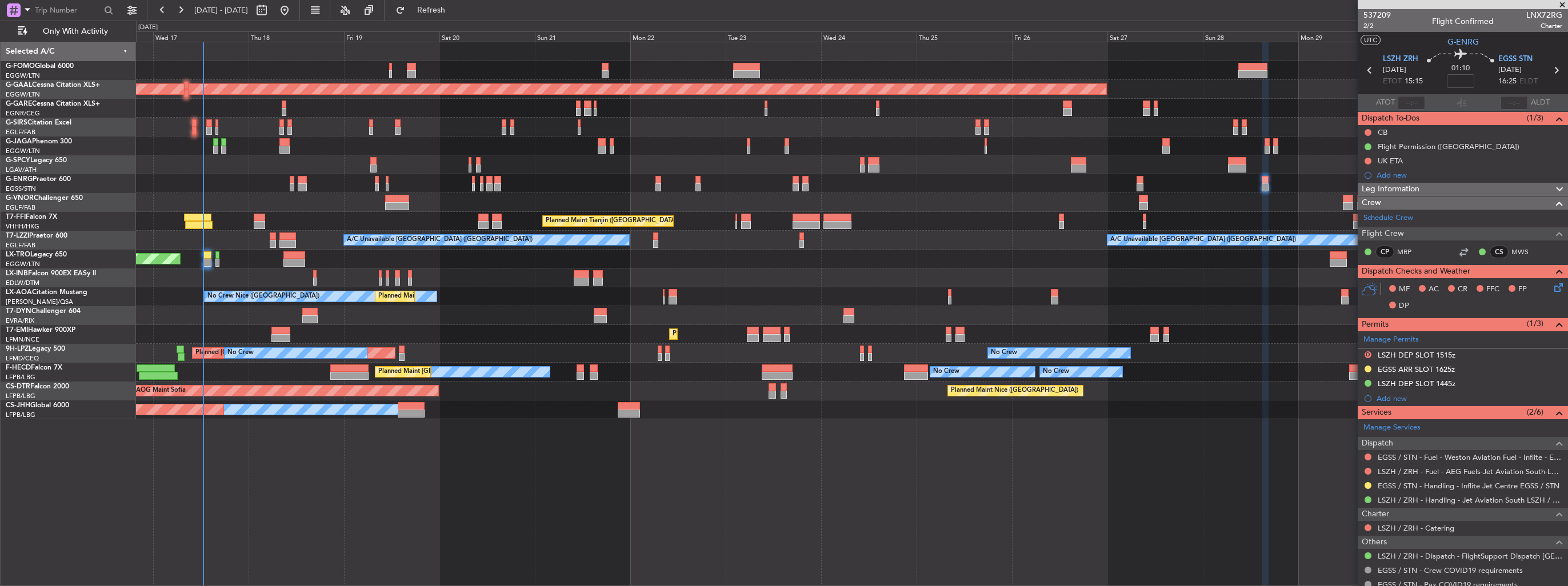
click at [854, 398] on div "OLBA 11:00 Z KTEB 22:45 Z 10:50 Z 22:30 Z Planned Maint Dusseldorf Planned Main…" at bounding box center [851, 230] width 1432 height 377
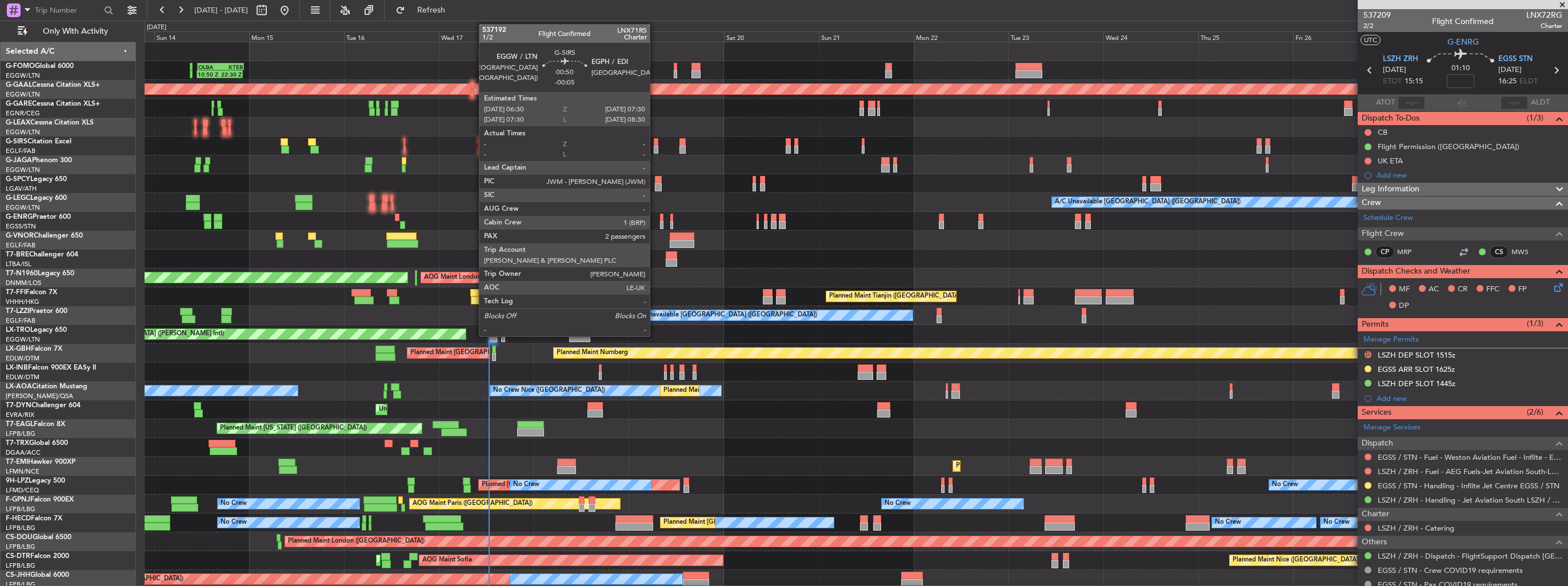
click at [655, 147] on div at bounding box center [656, 149] width 4 height 8
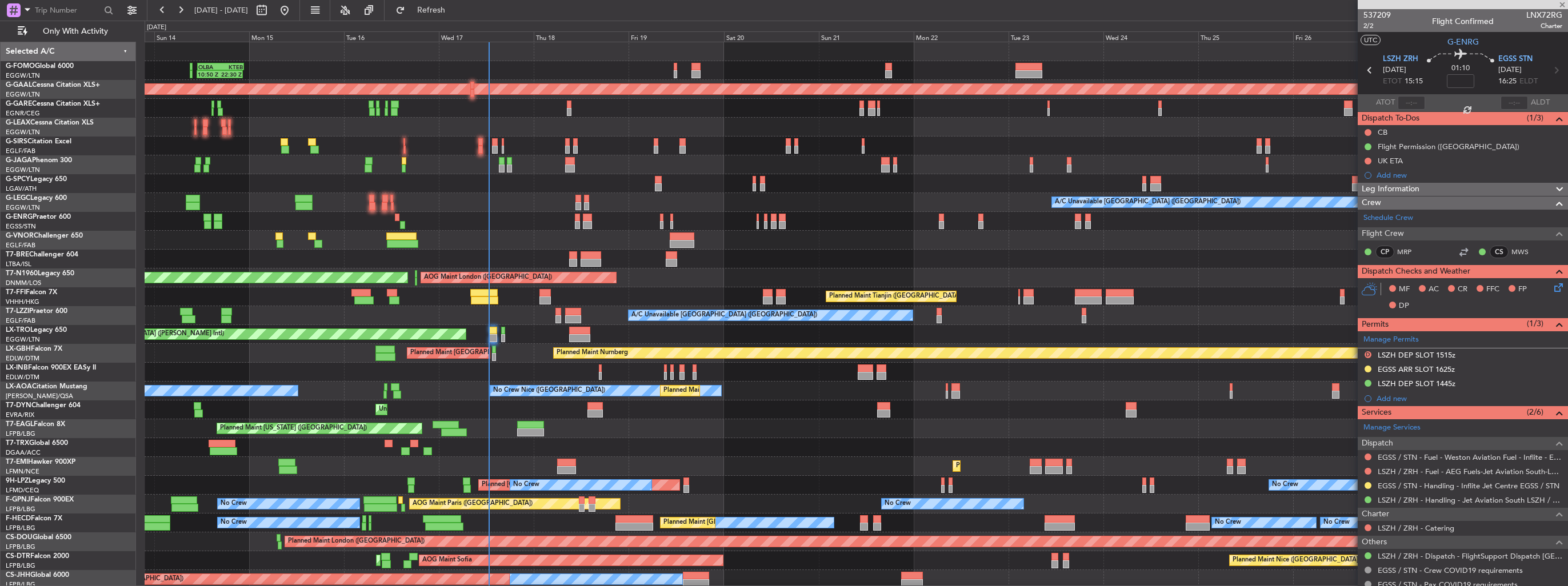
type input "-00:05"
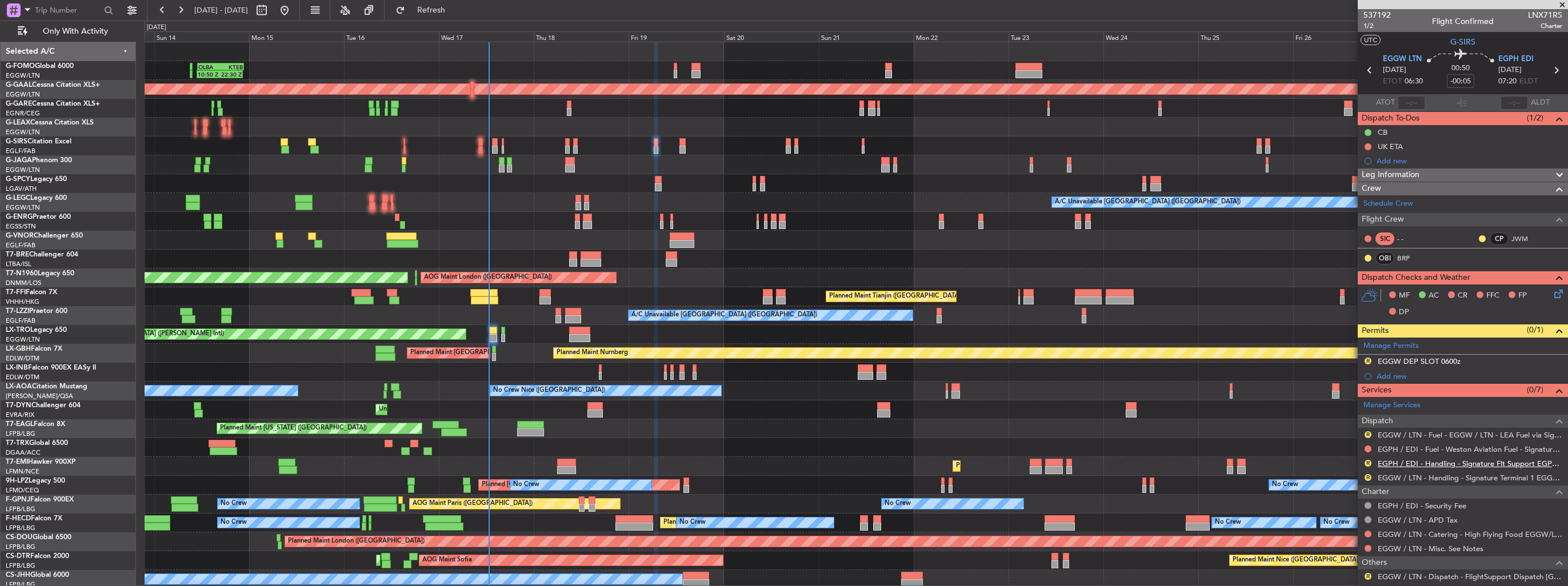
click at [1400, 460] on link "EGPH / EDI - Handling - Signature Flt Support EGPH / EDI" at bounding box center [1470, 463] width 184 height 10
click at [1368, 434] on button "R" at bounding box center [1368, 434] width 7 height 7
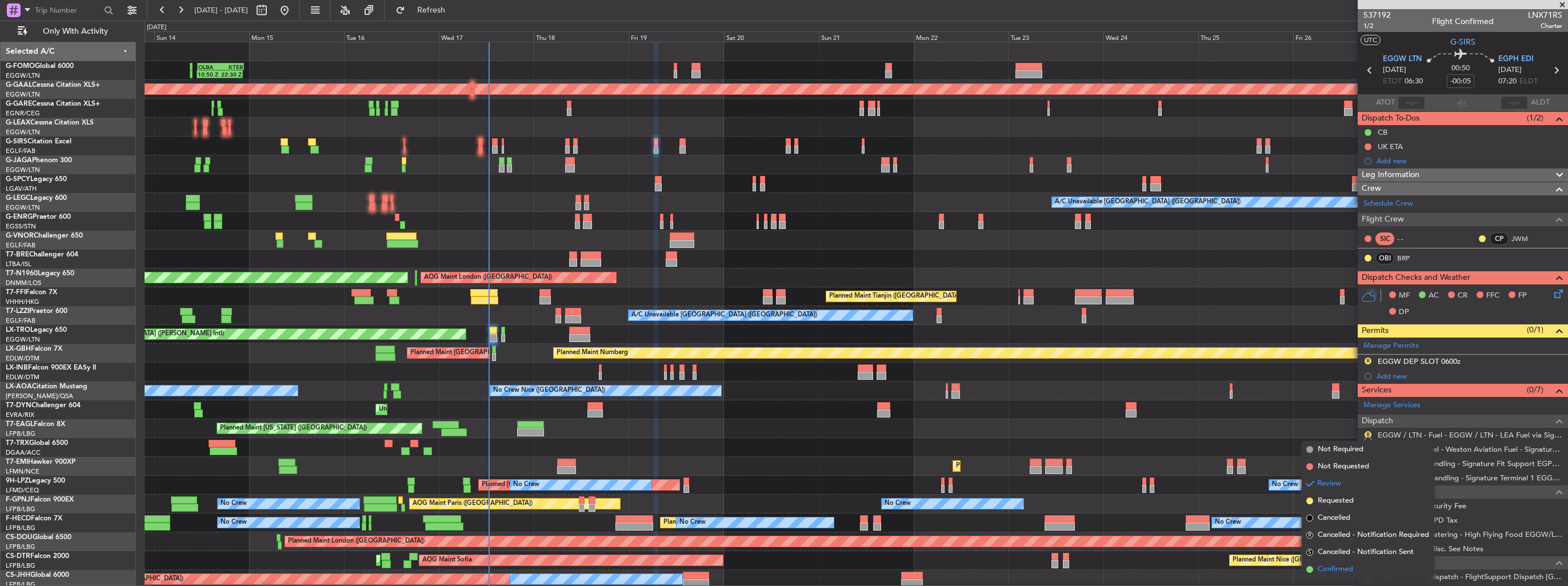
click at [1328, 568] on span "Confirmed" at bounding box center [1336, 569] width 35 height 11
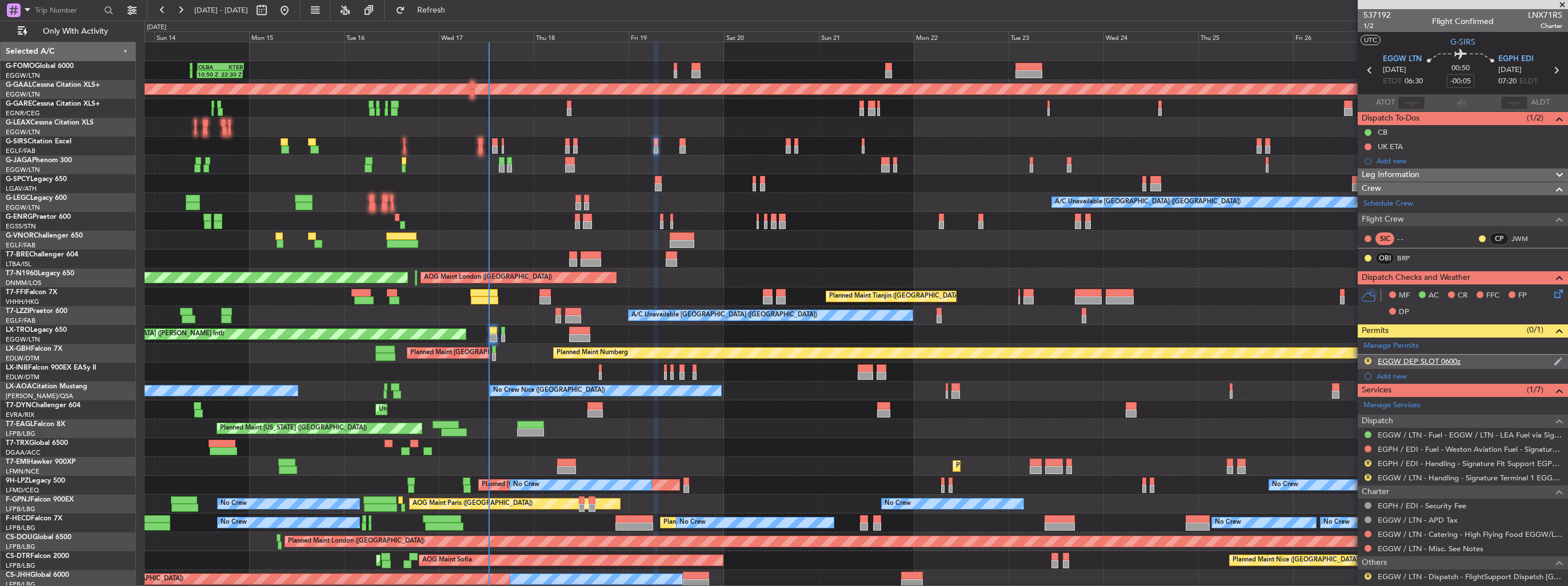
click at [1554, 362] on img at bounding box center [1558, 361] width 8 height 10
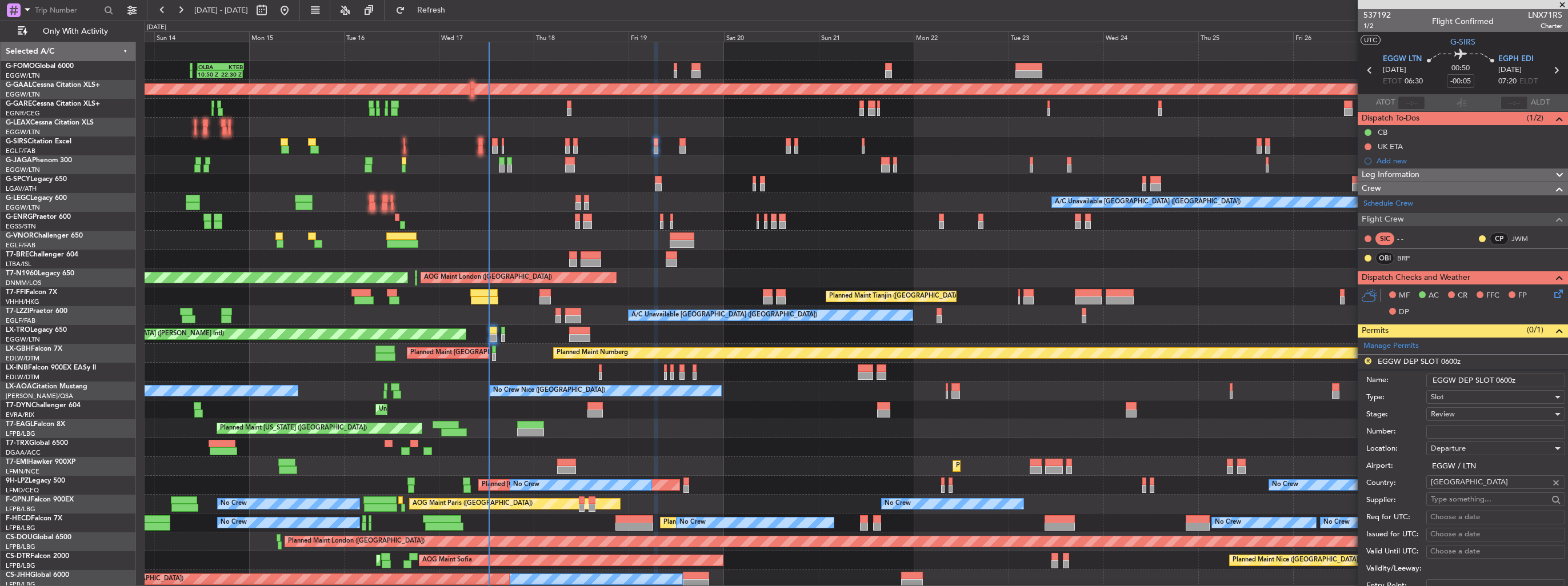
drag, startPoint x: 1513, startPoint y: 380, endPoint x: 1504, endPoint y: 380, distance: 9.0
click at [1504, 380] on input "EGGW DEP SLOT 0600z" at bounding box center [1496, 380] width 139 height 14
type input "EGGW DEP SLOT 0630z"
click at [1483, 410] on div "Review" at bounding box center [1492, 414] width 122 height 17
click at [1492, 485] on span "Requested" at bounding box center [1491, 488] width 120 height 17
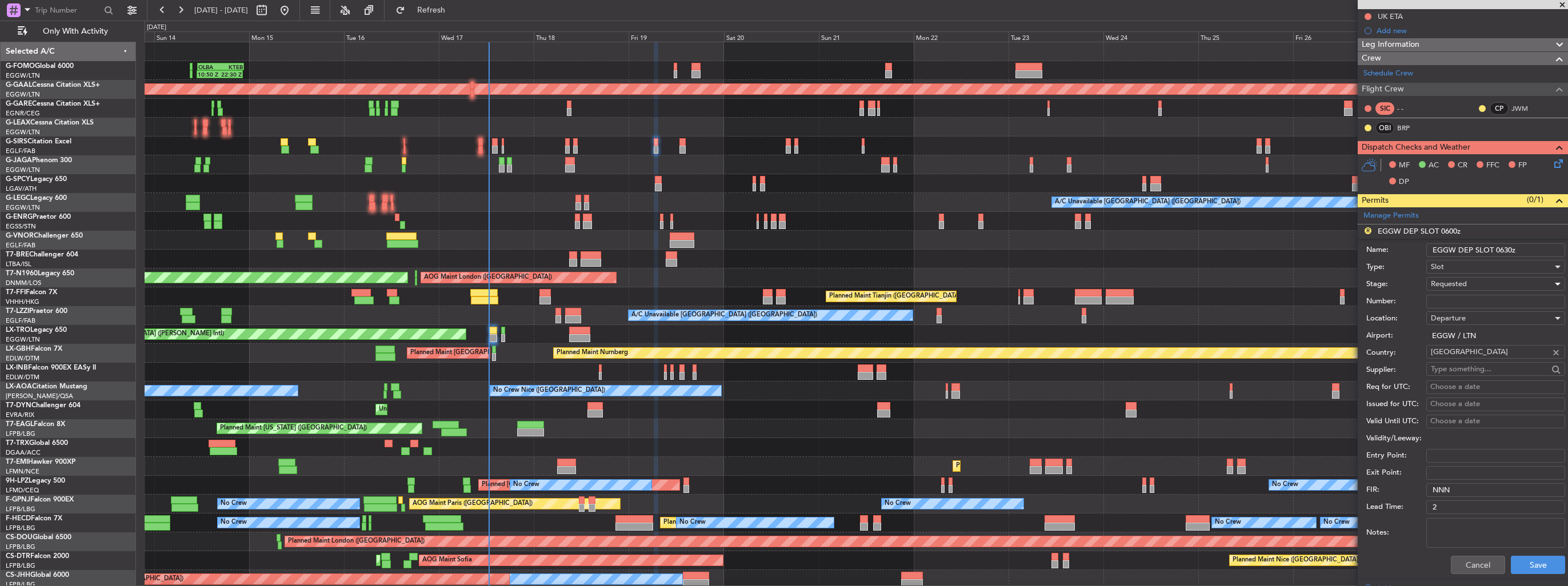
scroll to position [171, 0]
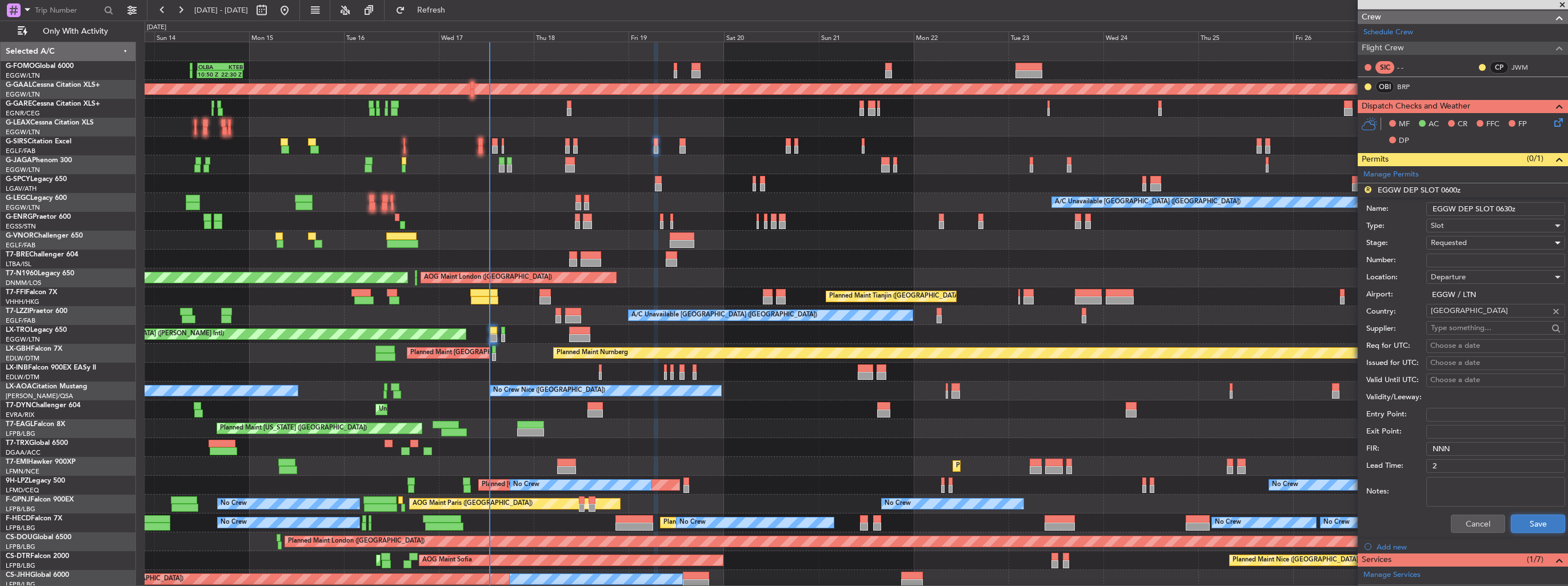
click at [1519, 520] on button "Save" at bounding box center [1538, 524] width 54 height 18
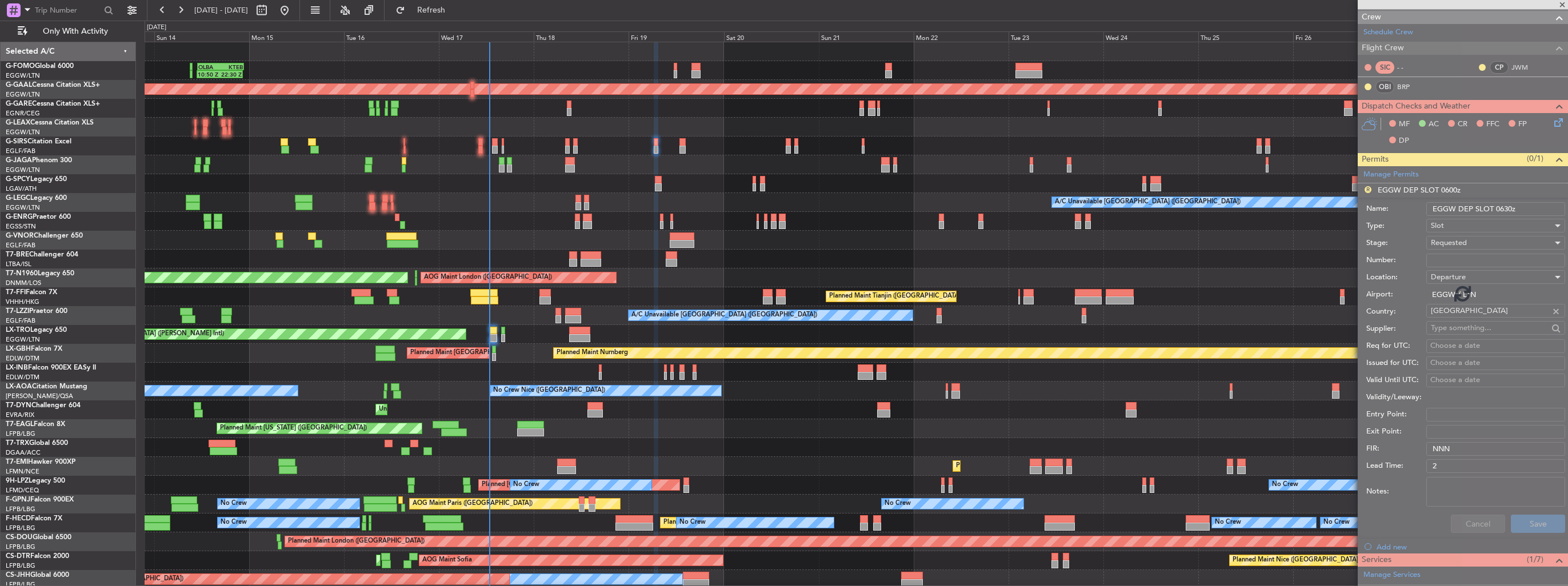
scroll to position [107, 0]
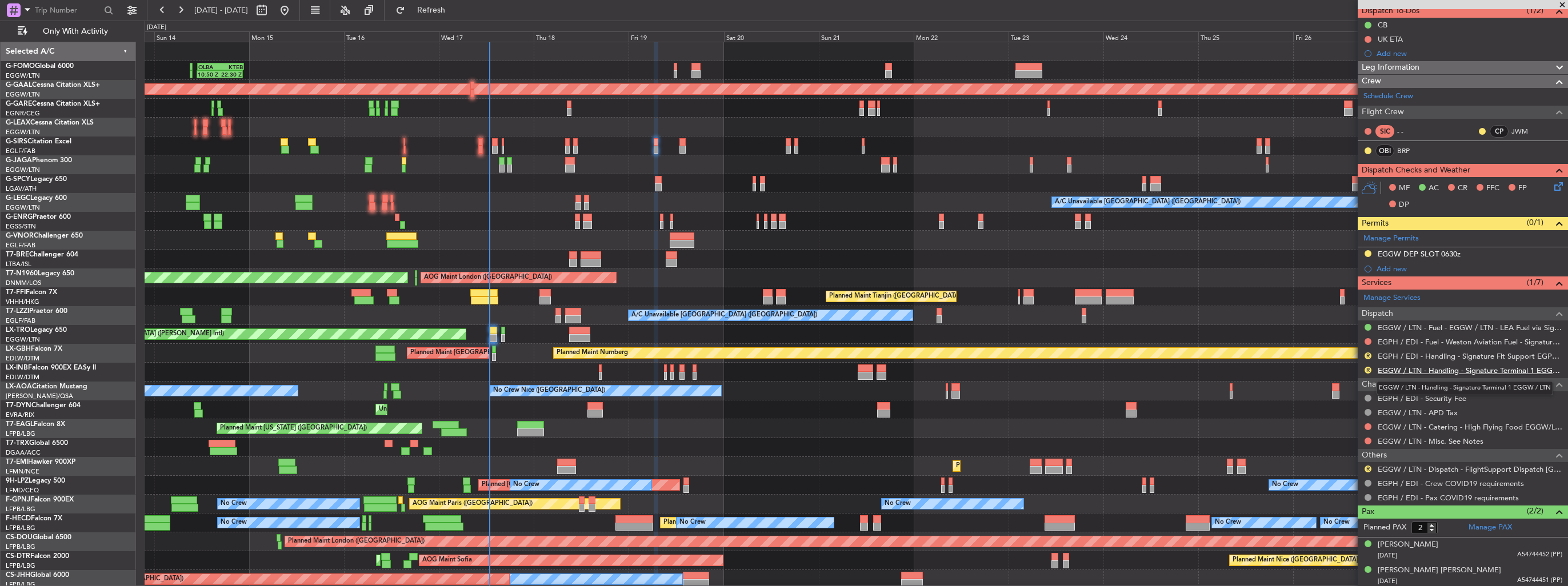
click at [1433, 368] on link "EGGW / LTN - Handling - Signature Terminal 1 EGGW / LTN" at bounding box center [1470, 370] width 184 height 10
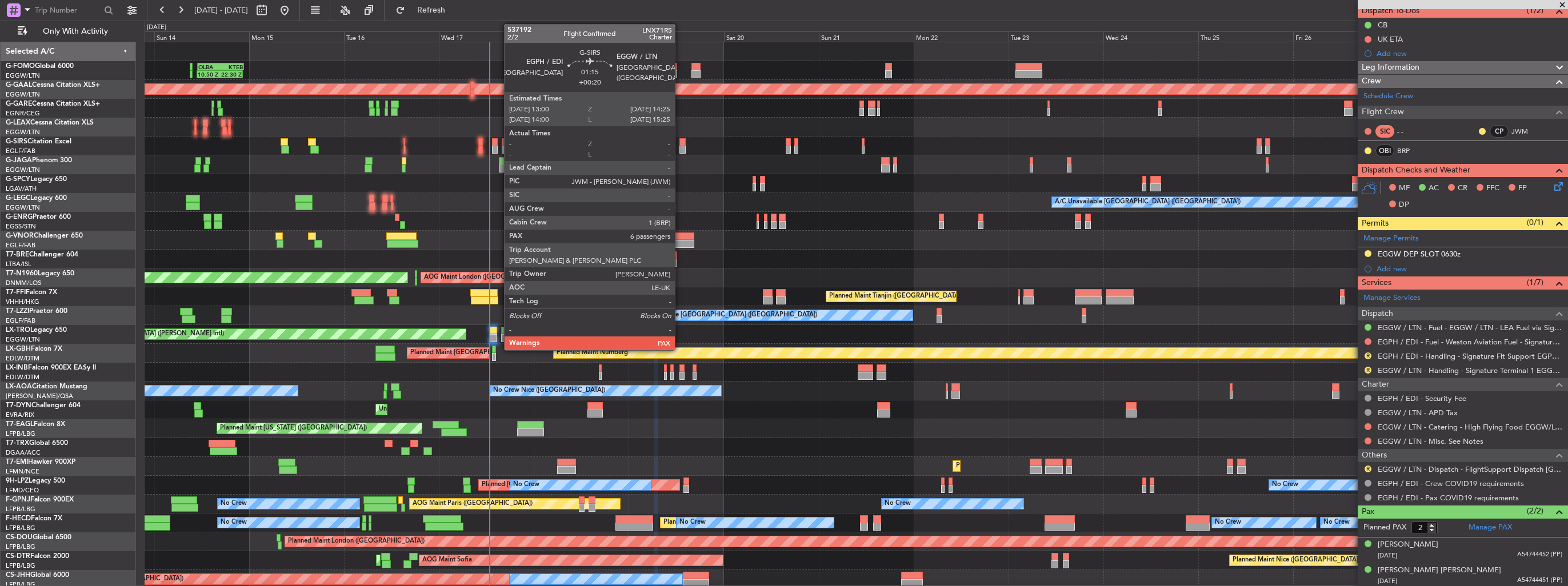
click at [680, 144] on div at bounding box center [681, 142] width 5 height 8
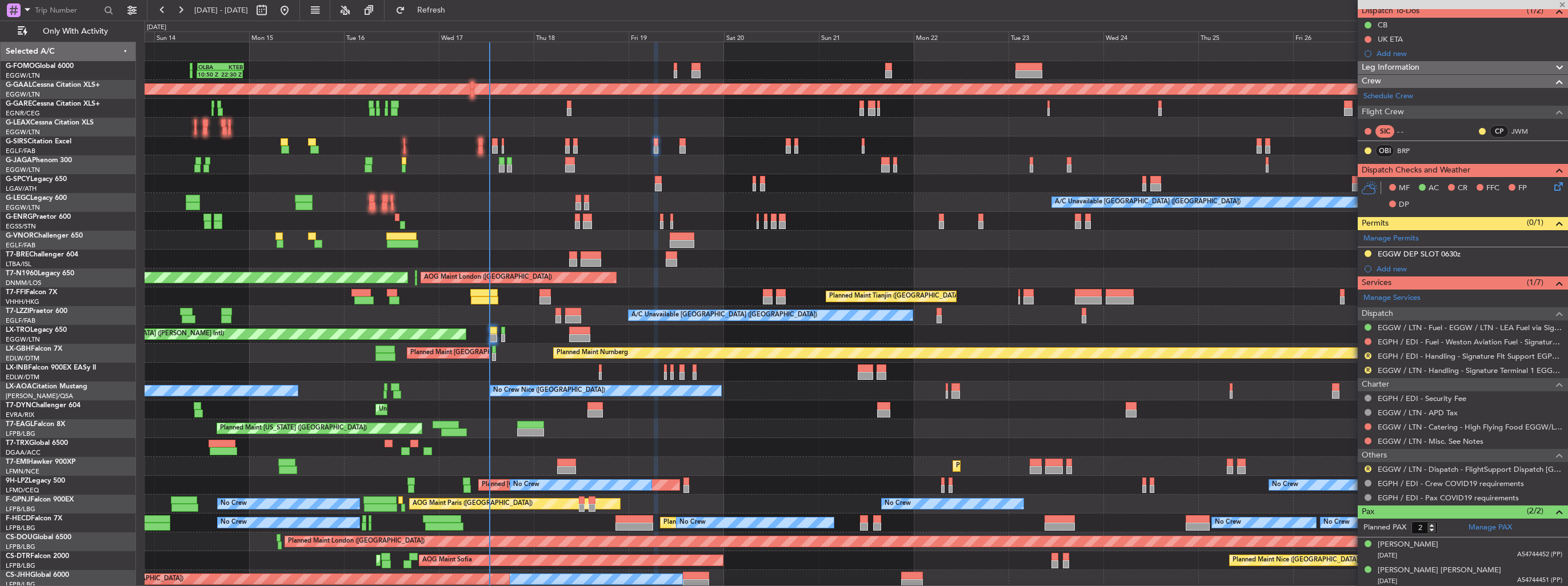
type input "+00:20"
type input "7"
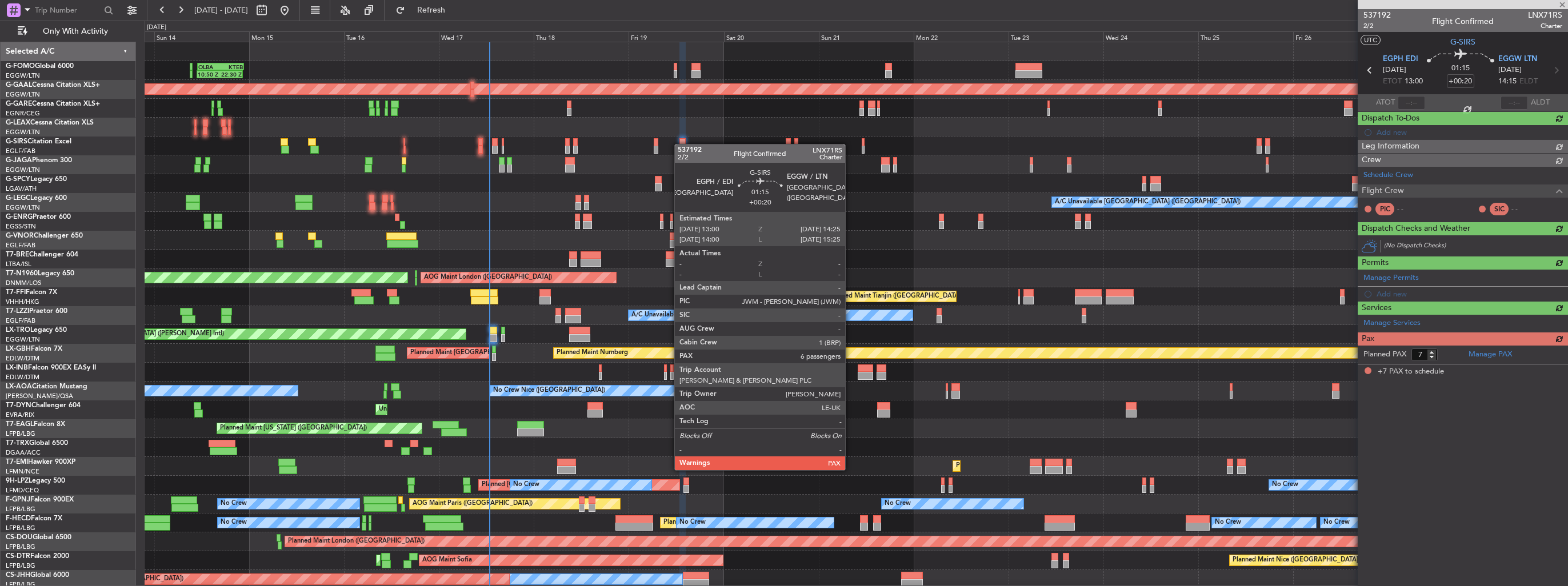
scroll to position [0, 0]
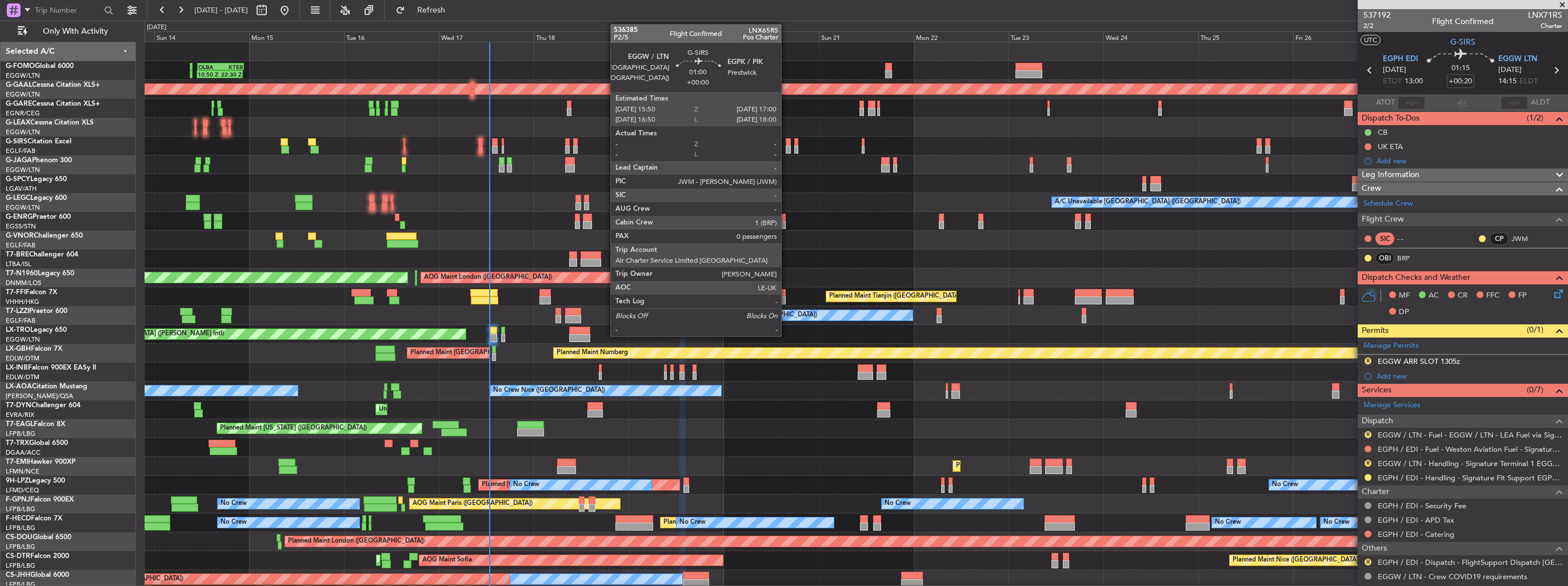
click at [787, 148] on div at bounding box center [788, 149] width 5 height 8
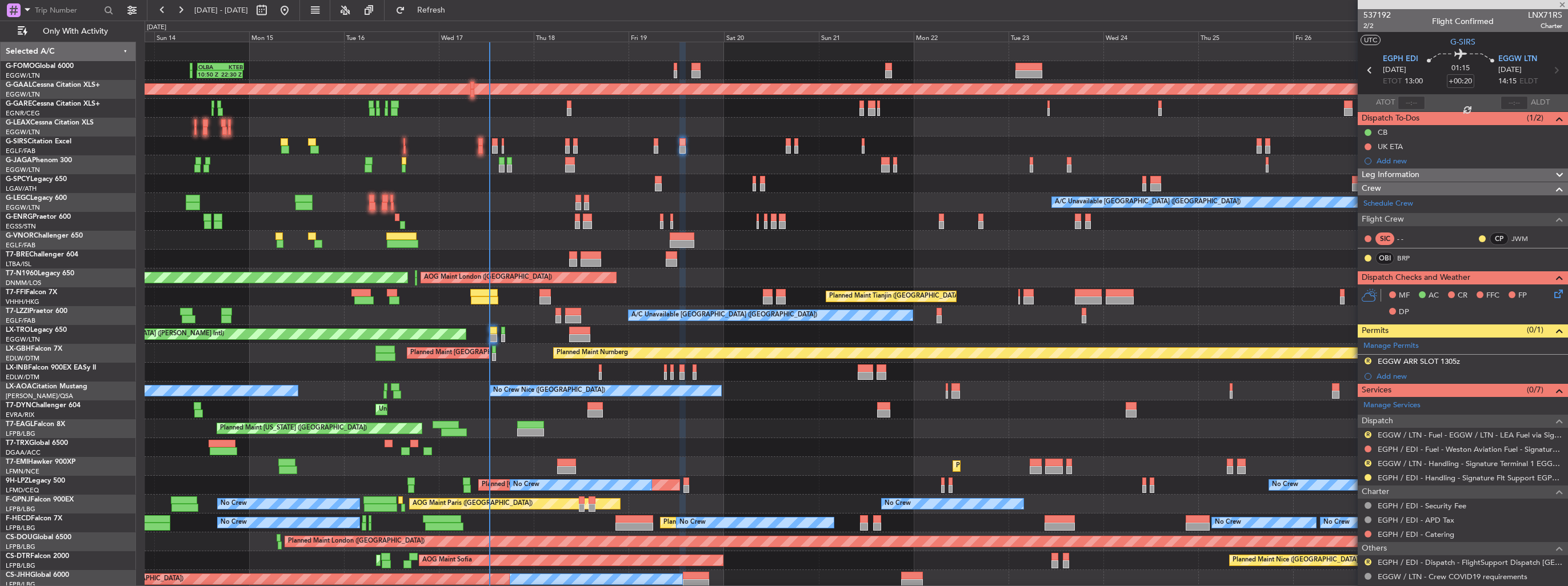
type input "0"
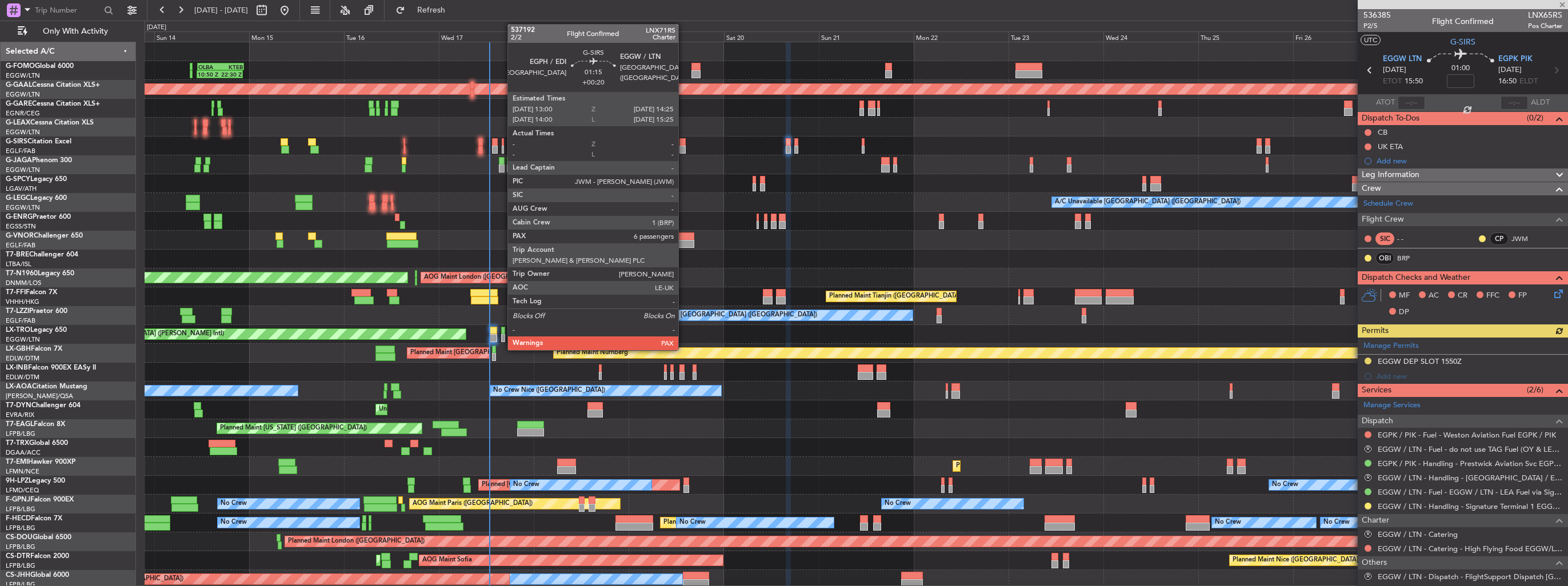
click at [684, 147] on div at bounding box center [681, 149] width 5 height 8
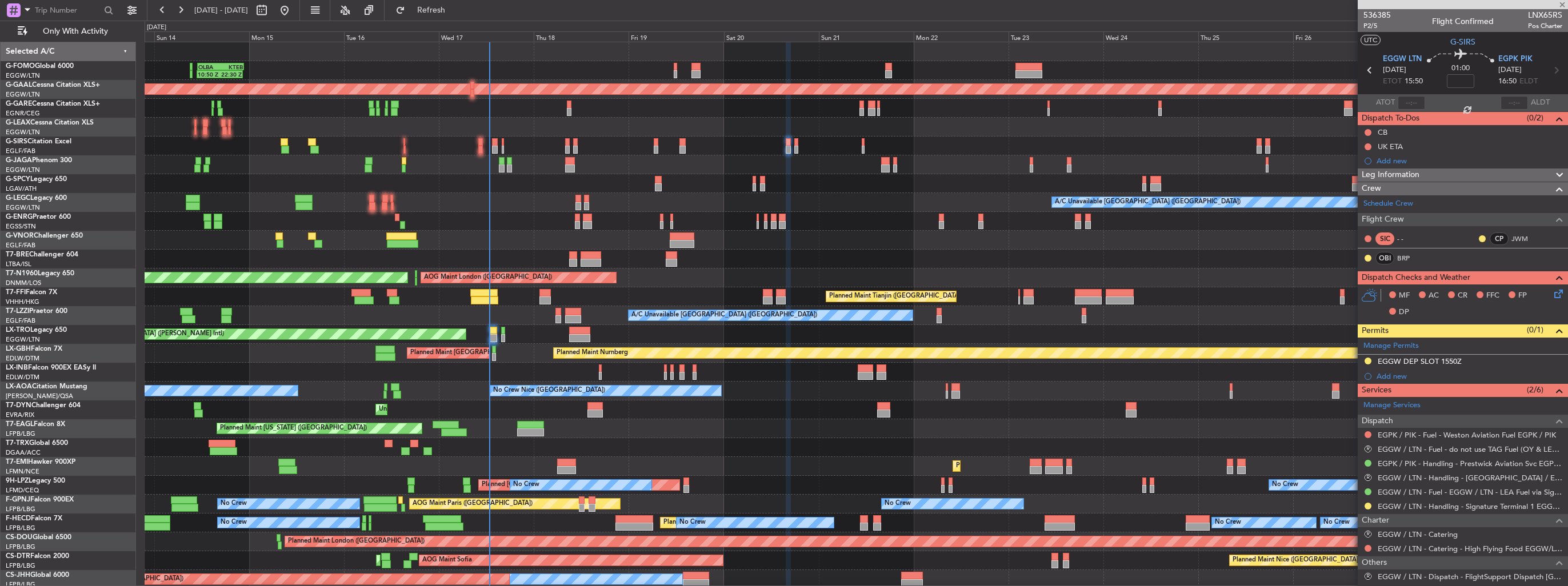
type input "+00:20"
type input "7"
click at [1369, 432] on button "R" at bounding box center [1368, 434] width 7 height 7
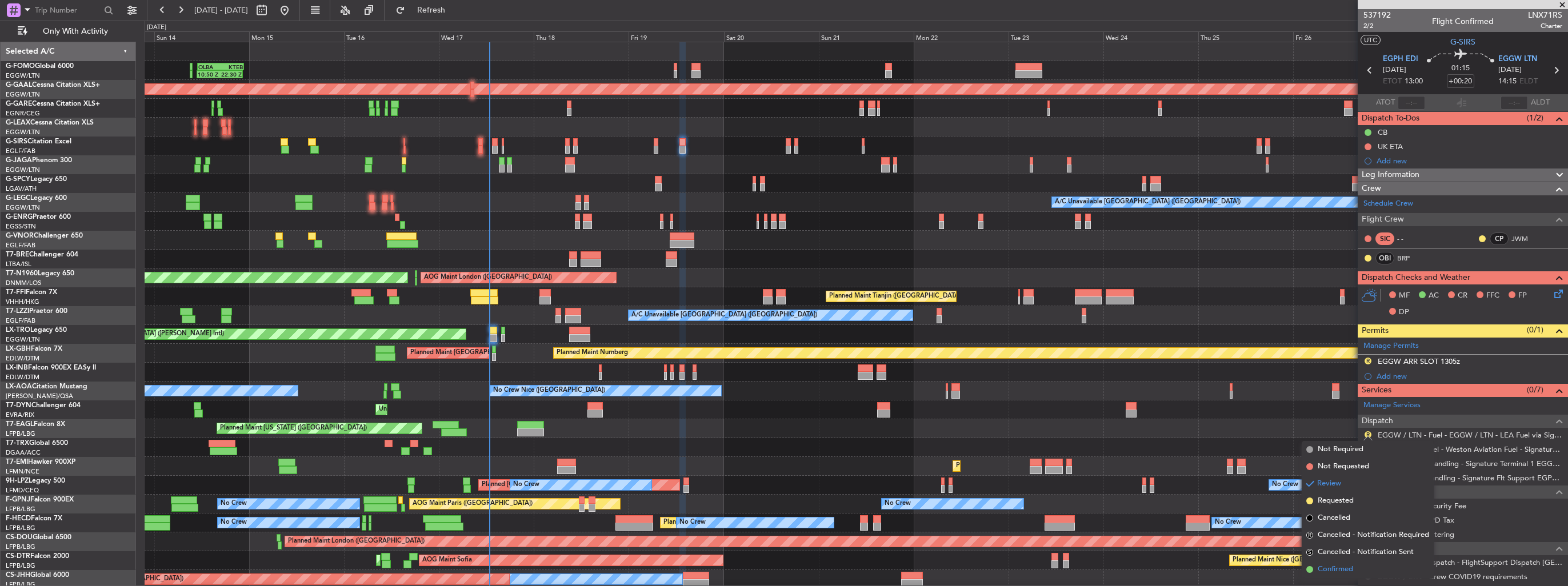
click at [1348, 568] on span "Confirmed" at bounding box center [1336, 569] width 35 height 11
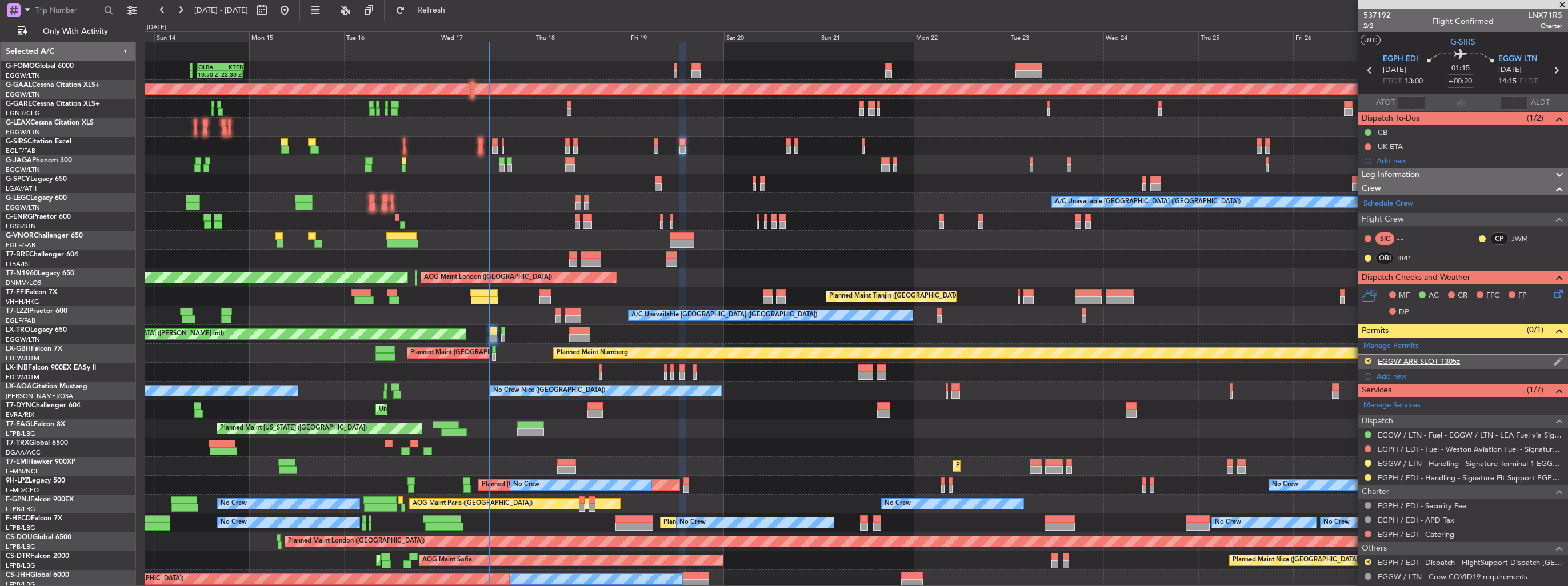
click at [1544, 358] on div "R EGGW ARR SLOT 1305z" at bounding box center [1463, 362] width 210 height 14
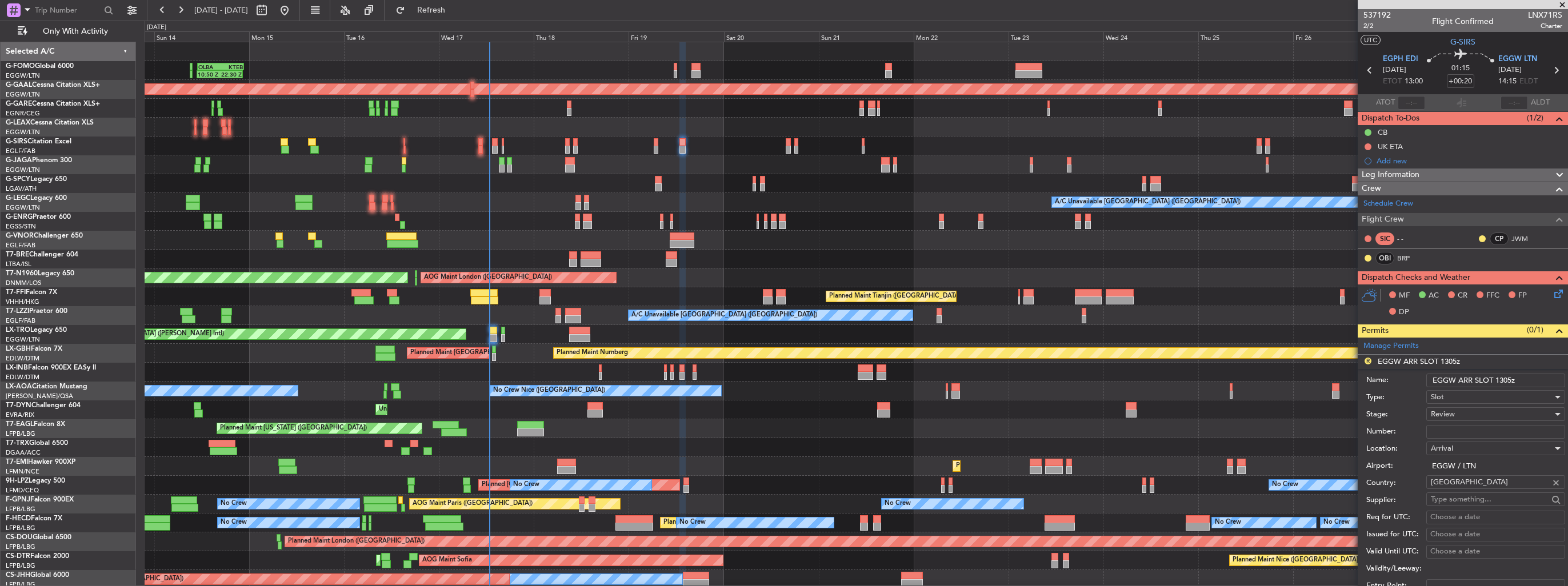
drag, startPoint x: 1520, startPoint y: 378, endPoint x: 1499, endPoint y: 378, distance: 21.0
click at [1499, 378] on input "EGGW ARR SLOT 1305z" at bounding box center [1496, 380] width 139 height 14
type input "EGGW ARR SLOT 1425z"
click at [1477, 410] on div "Review" at bounding box center [1492, 414] width 122 height 17
click at [1499, 488] on span "Requested" at bounding box center [1491, 488] width 120 height 17
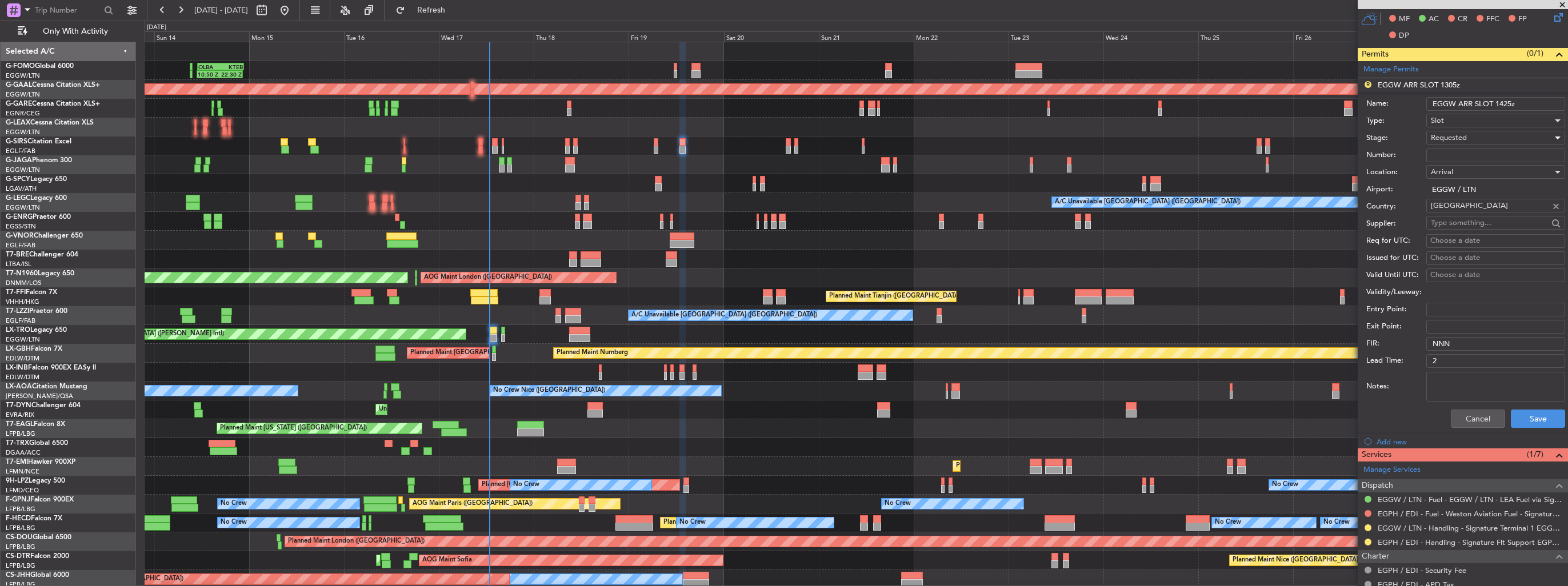
scroll to position [286, 0]
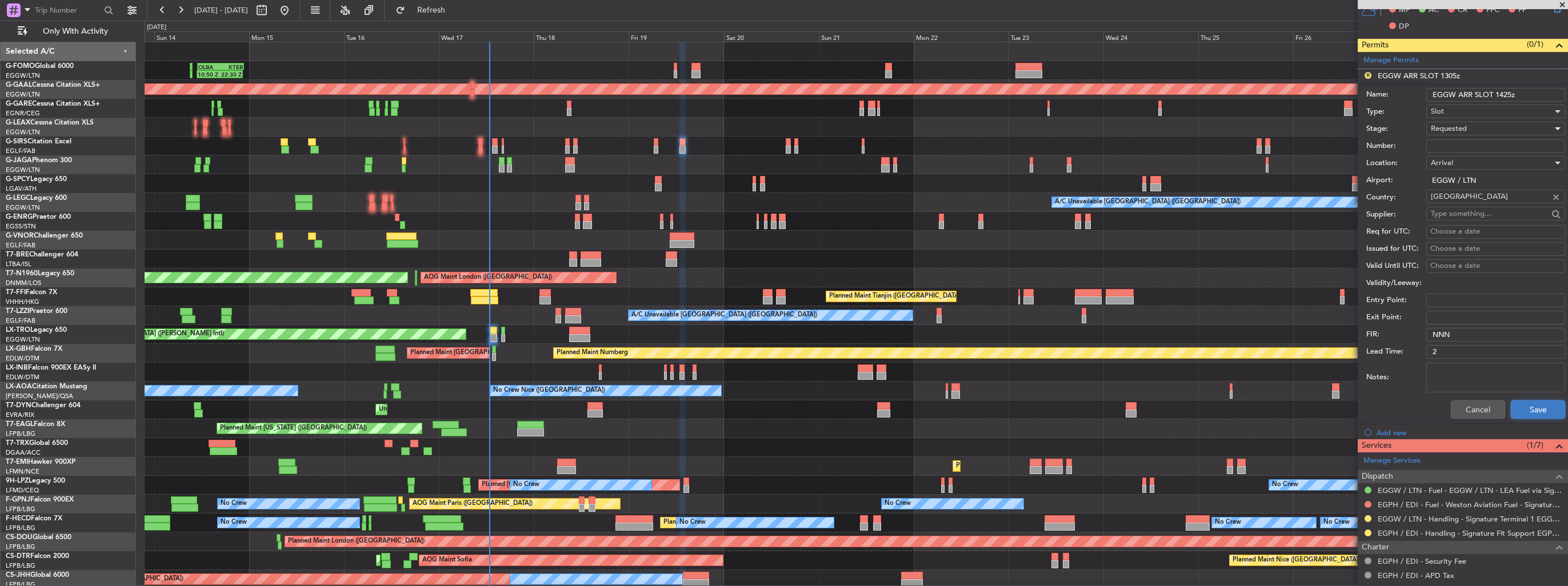
click at [1529, 407] on button "Save" at bounding box center [1538, 410] width 54 height 18
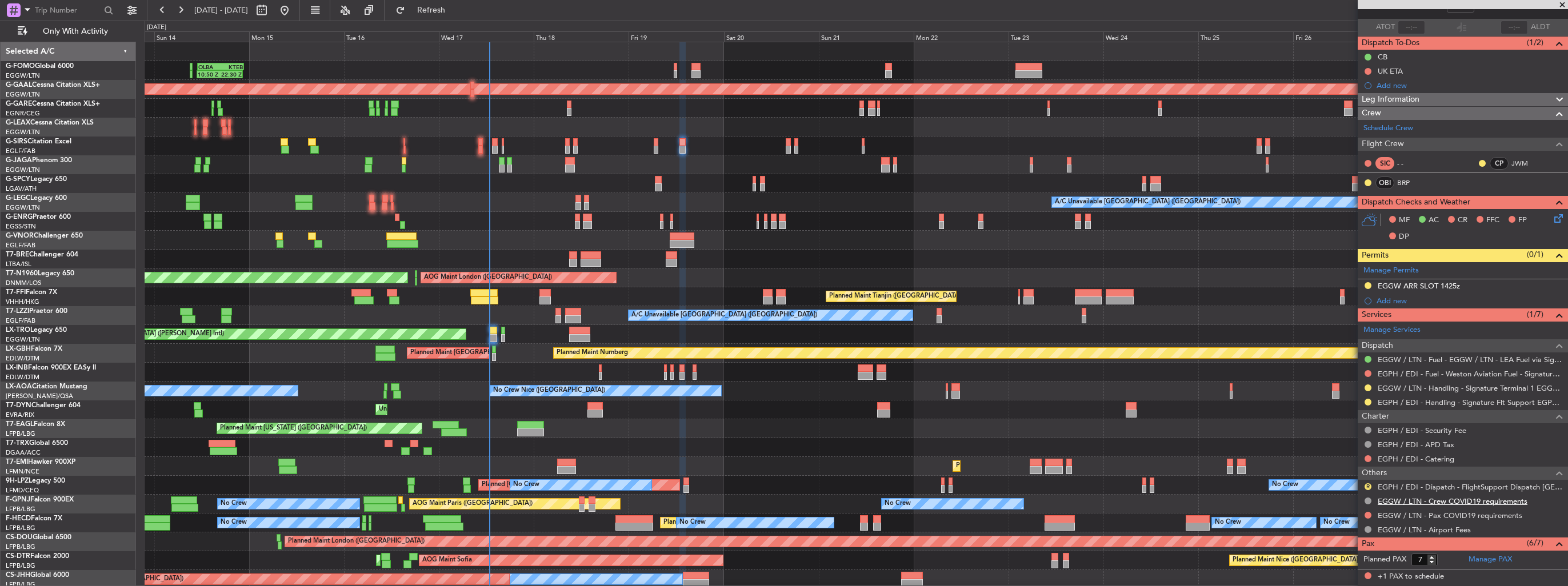
scroll to position [0, 0]
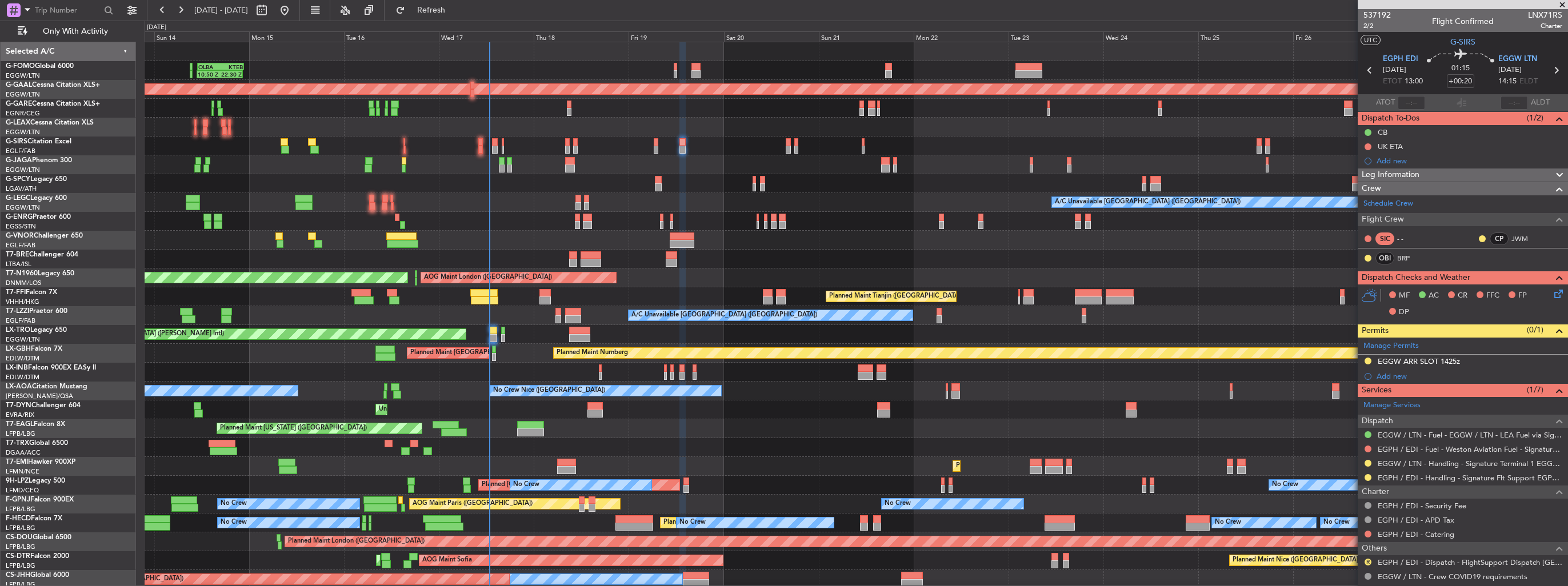
click at [553, 241] on div "10:50 Z 22:30 Z OLBA 11:00 Z KTEB 22:45 Z Planned Maint London (Luton) Planned …" at bounding box center [856, 315] width 1423 height 547
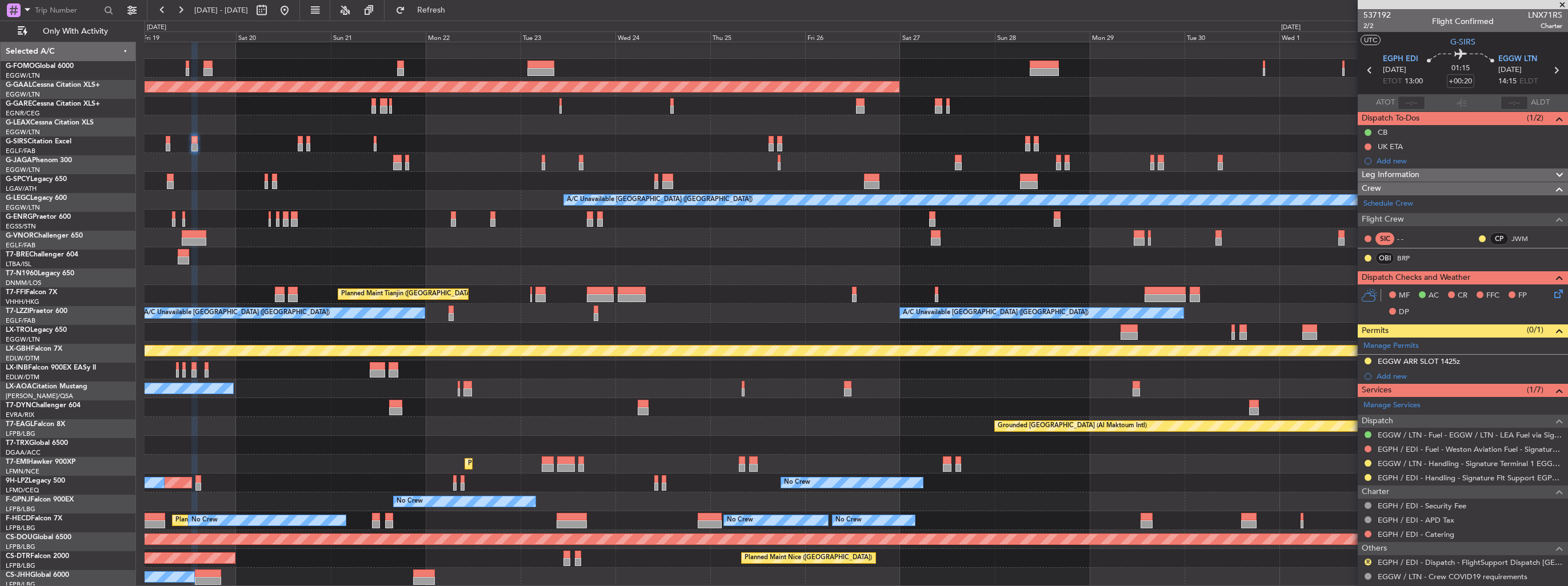
scroll to position [2, 0]
click at [451, 225] on div at bounding box center [856, 219] width 1423 height 19
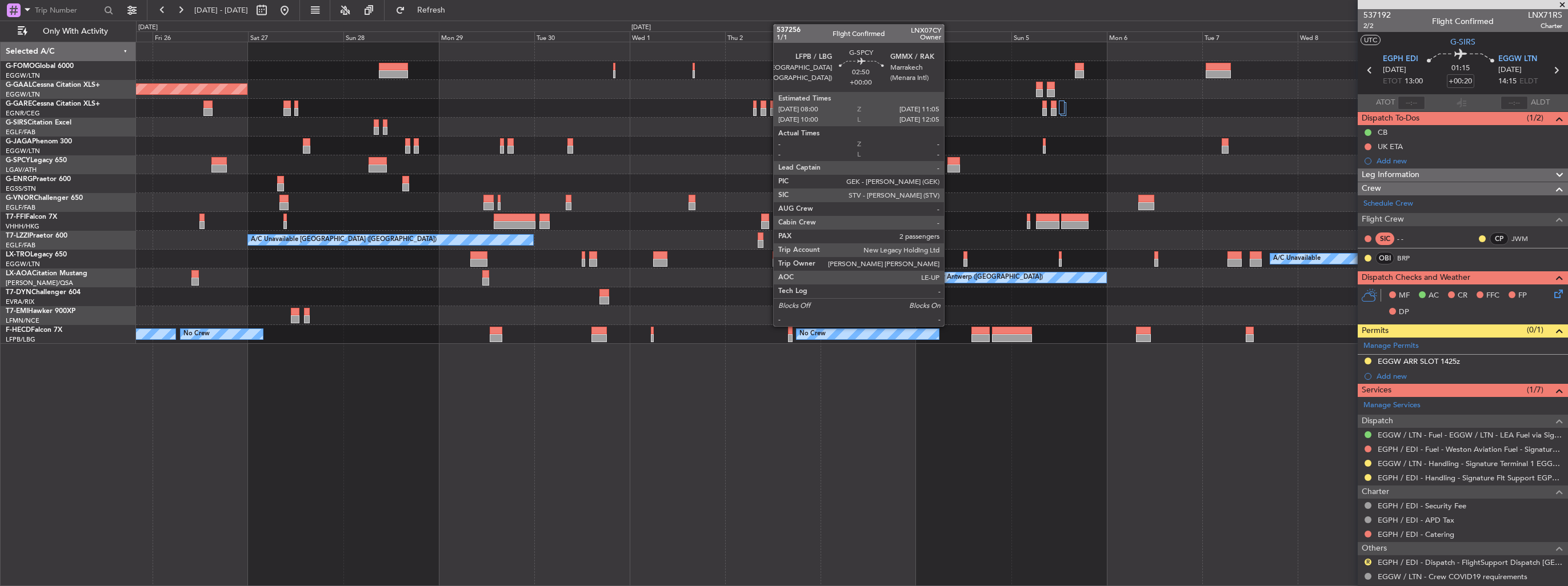
click at [949, 165] on div at bounding box center [954, 168] width 12 height 8
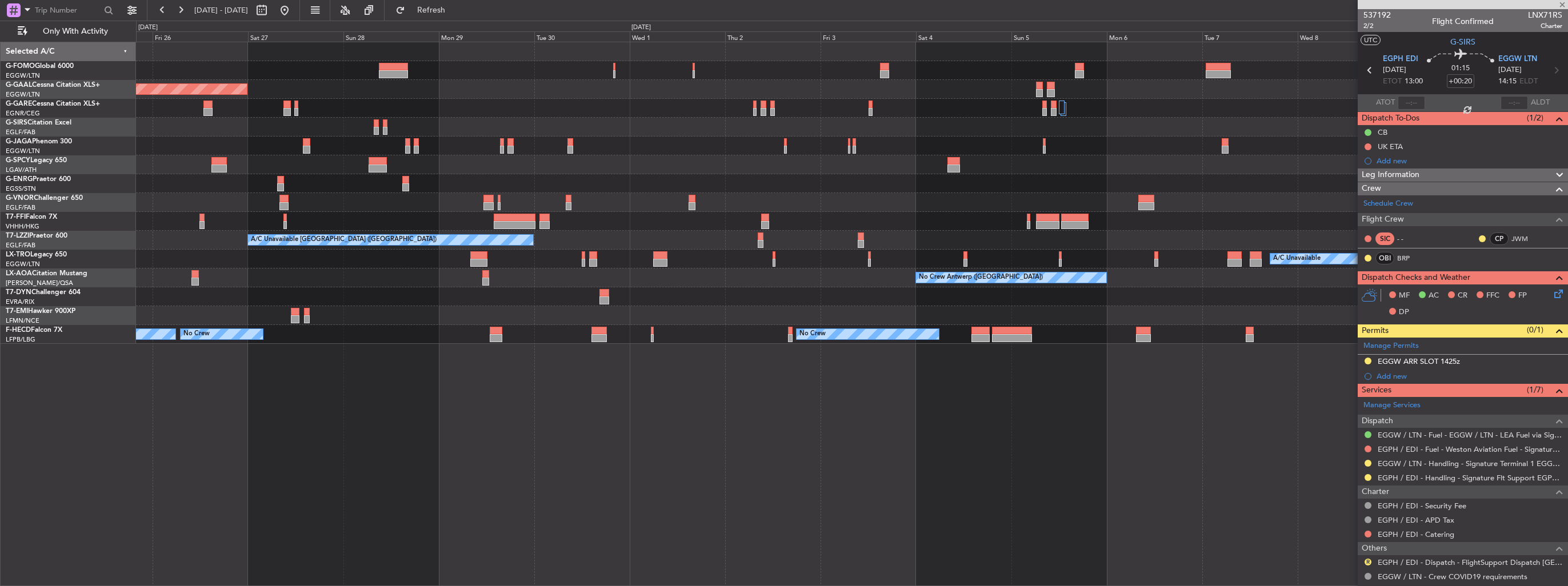
type input "2"
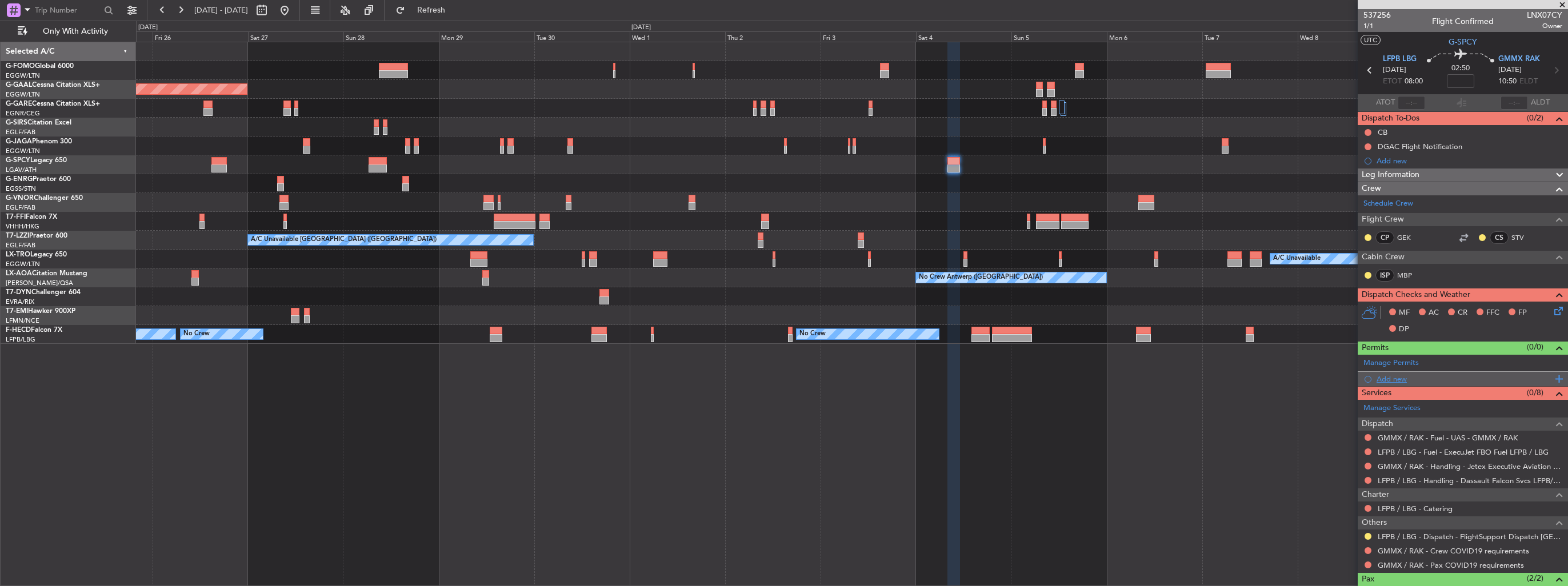
click at [1394, 380] on div "Add new" at bounding box center [1464, 379] width 175 height 10
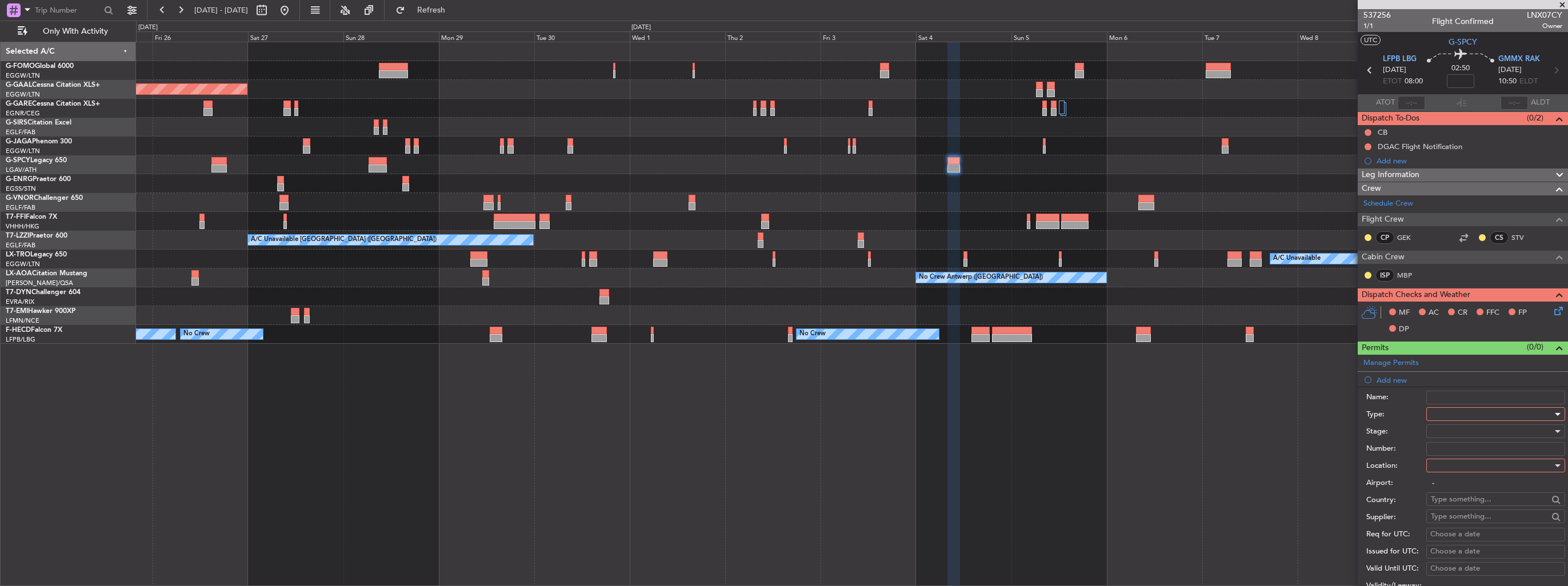
click at [1469, 417] on div at bounding box center [1492, 414] width 122 height 17
click at [1483, 485] on span "Landing" at bounding box center [1491, 482] width 120 height 17
click at [1479, 469] on div at bounding box center [1492, 466] width 122 height 17
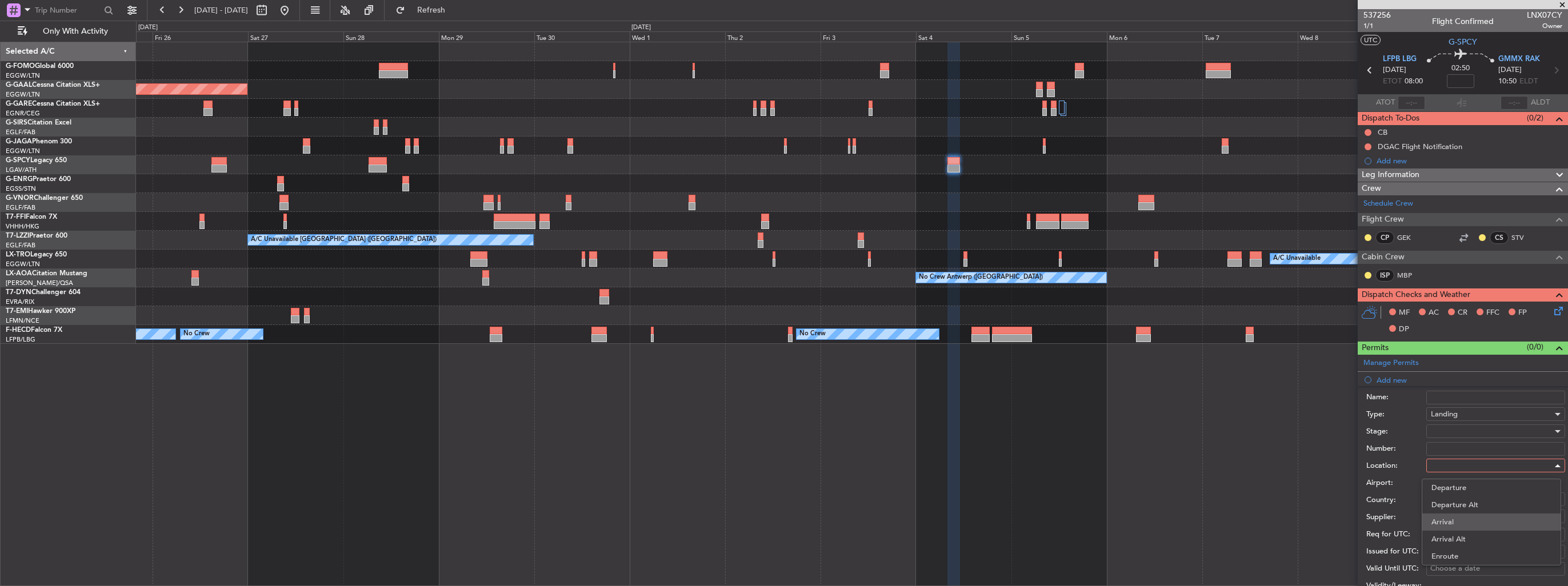
click at [1472, 519] on span "Arrival" at bounding box center [1491, 522] width 120 height 17
type input "GMMX / RAK"
click at [1469, 432] on div at bounding box center [1492, 431] width 122 height 17
click at [1473, 501] on span "Requested" at bounding box center [1491, 505] width 120 height 17
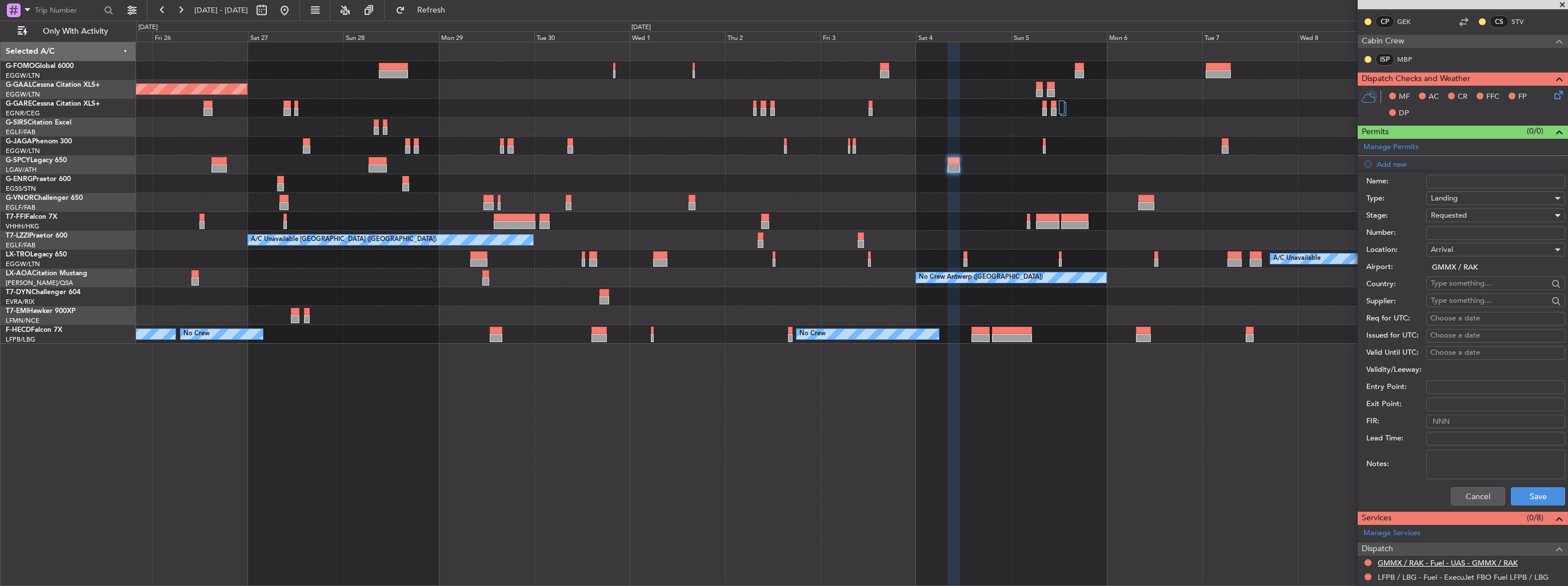
scroll to position [343, 0]
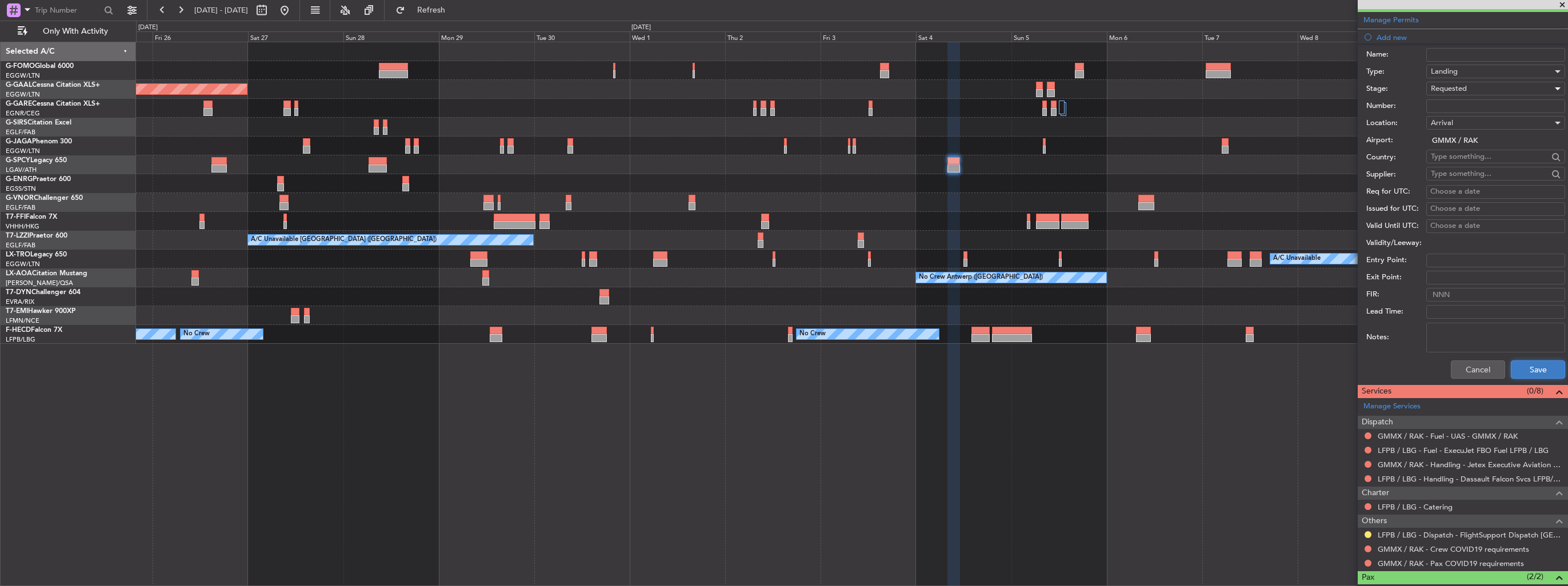
click at [1515, 361] on button "Save" at bounding box center [1538, 370] width 54 height 18
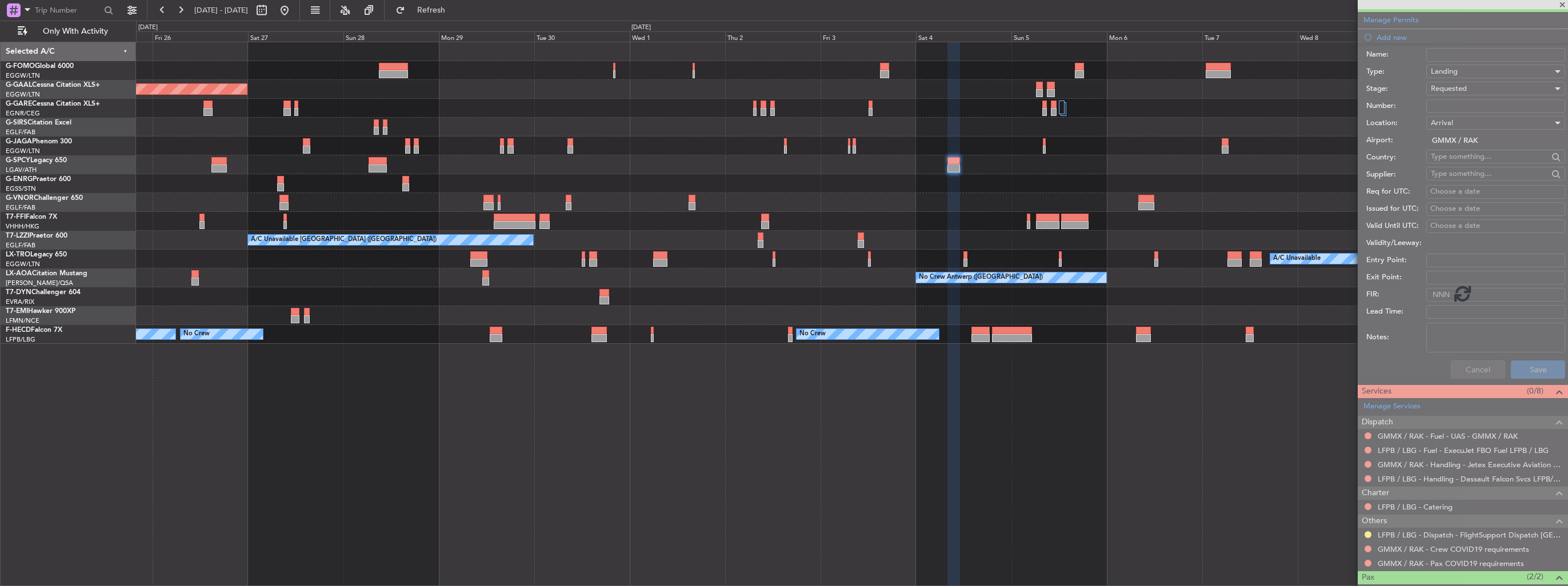
scroll to position [82, 0]
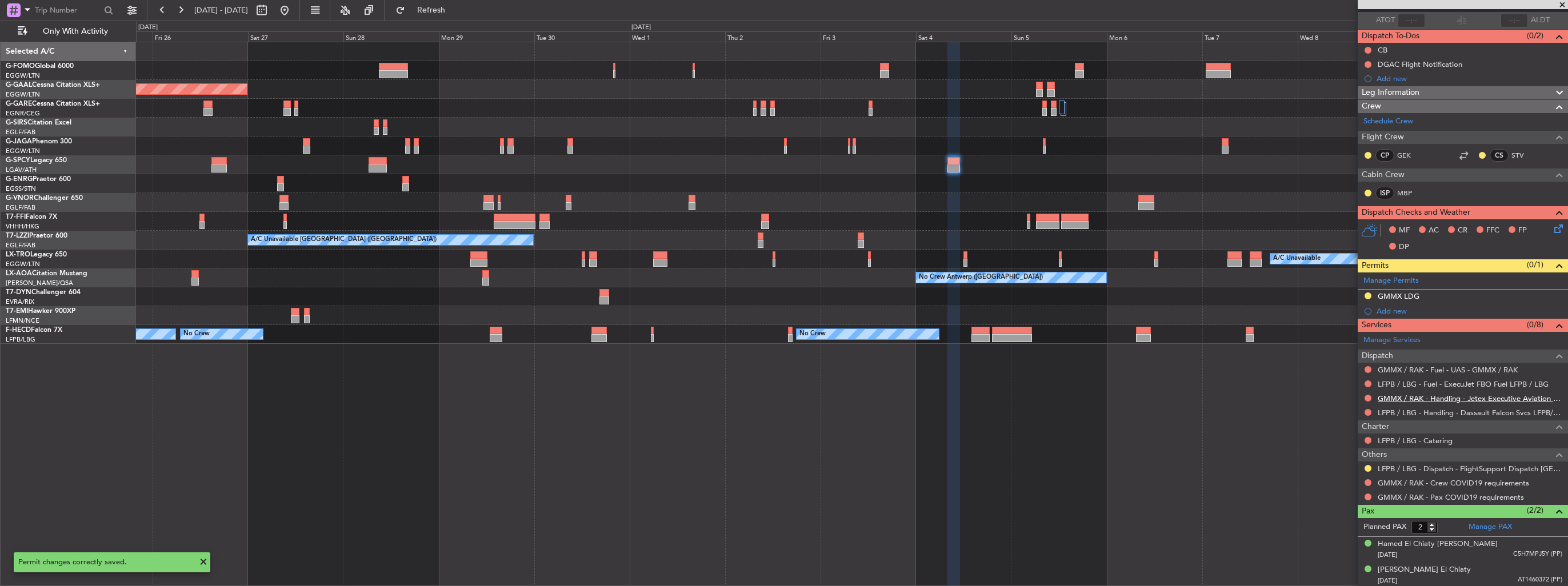
click at [1412, 398] on link "GMMX / RAK - Handling - Jetex Executive Aviation GMMX / RAK" at bounding box center [1470, 399] width 184 height 10
click at [1396, 408] on link "LFPB / LBG - Handling - Dassault Falcon Svcs LFPB/LBG" at bounding box center [1470, 412] width 184 height 10
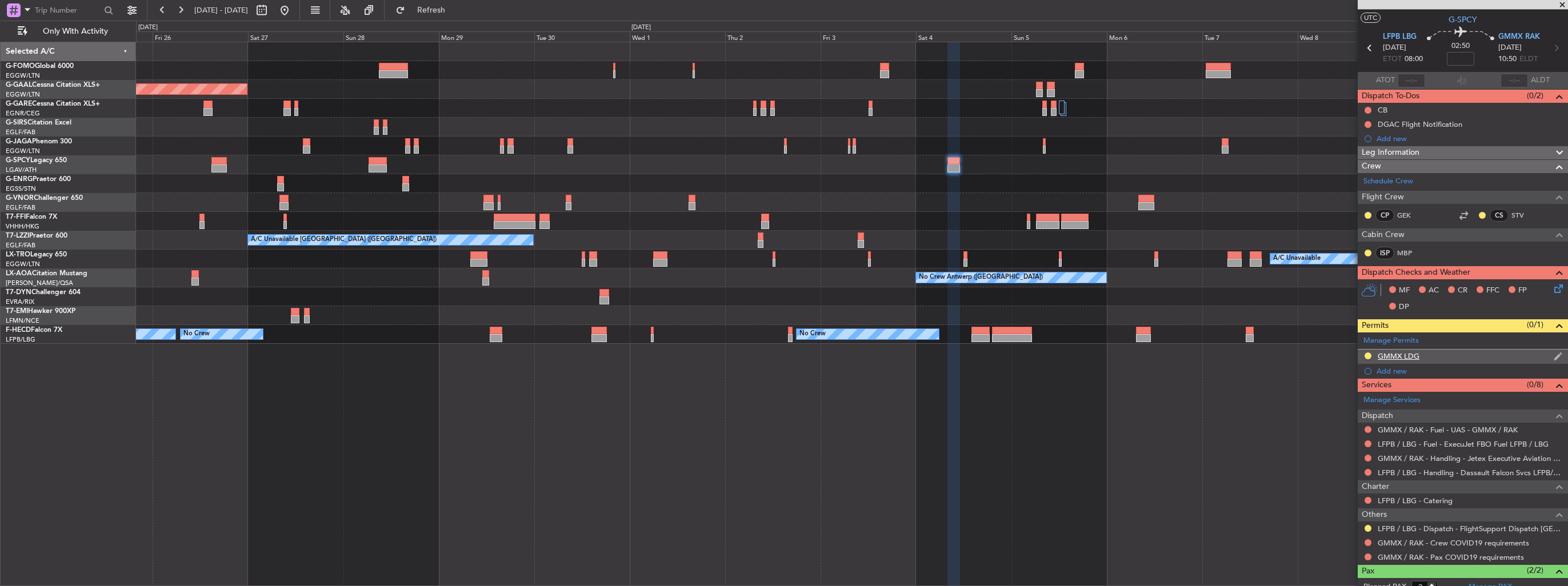
scroll to position [0, 0]
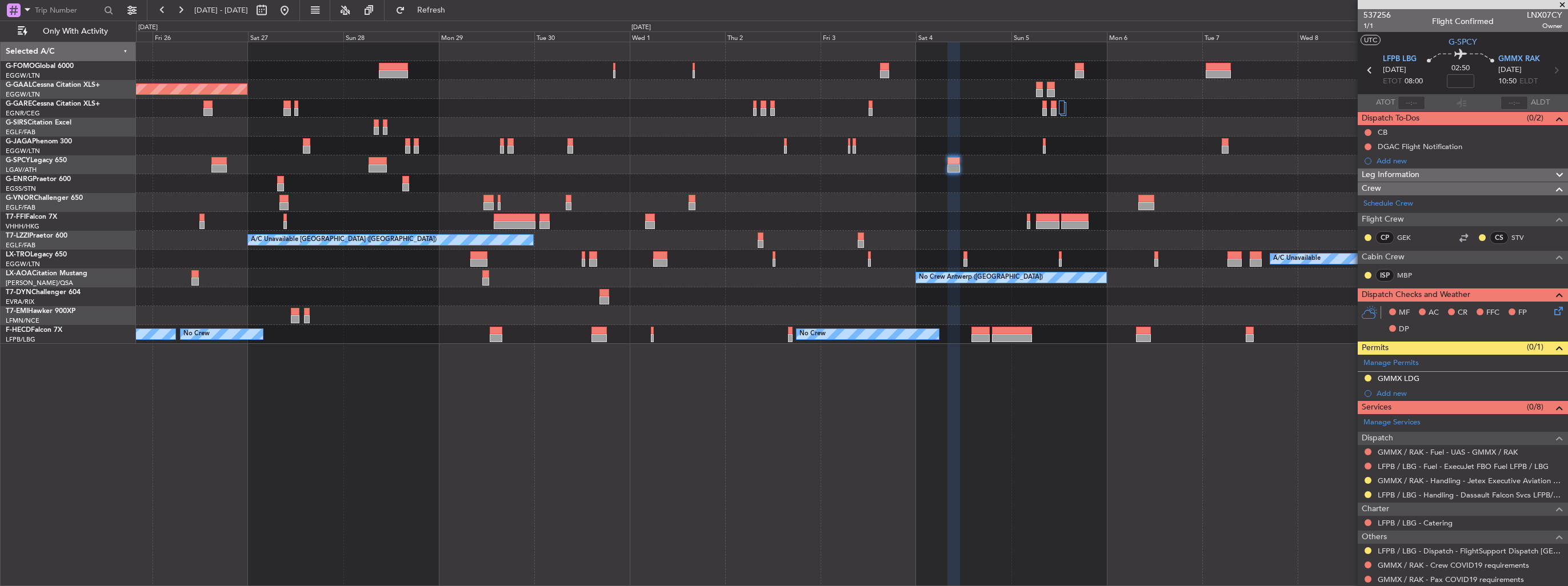
click at [915, 189] on div "Planned Maint Dusseldorf Planned Maint Geneva (Cointrin) Planned Maint Tianjin …" at bounding box center [851, 193] width 1432 height 302
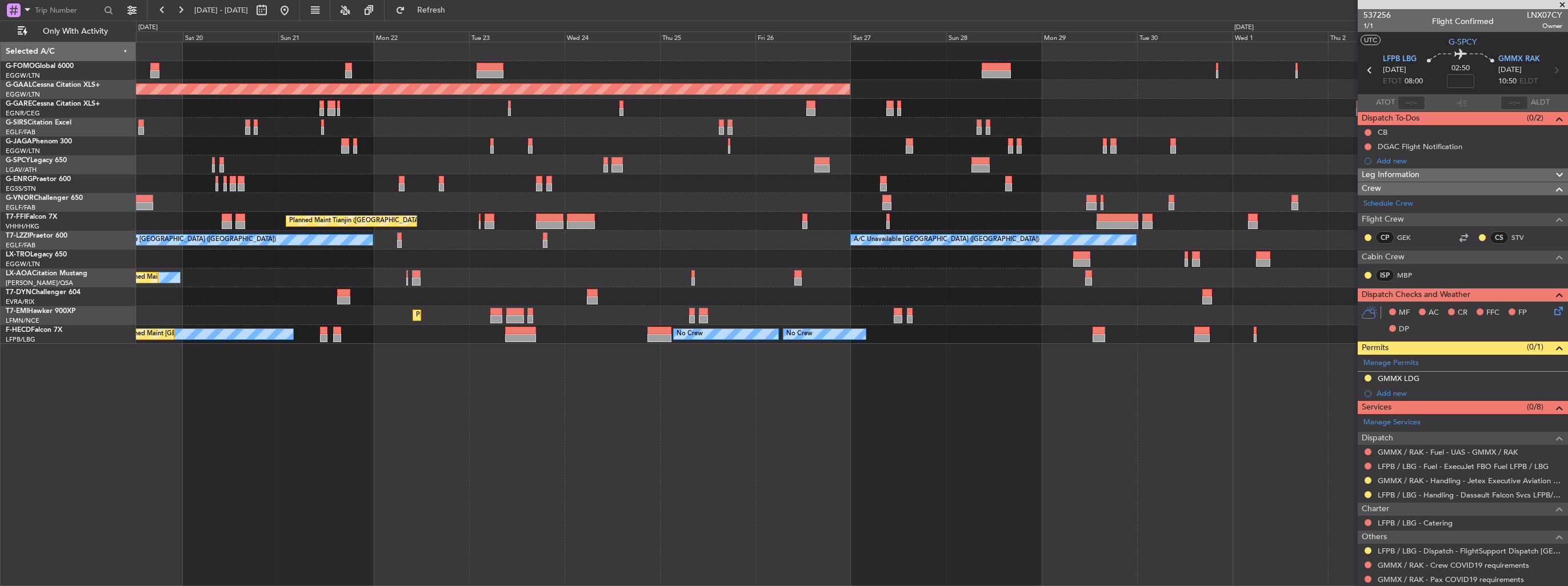
click at [1022, 200] on div at bounding box center [851, 202] width 1432 height 19
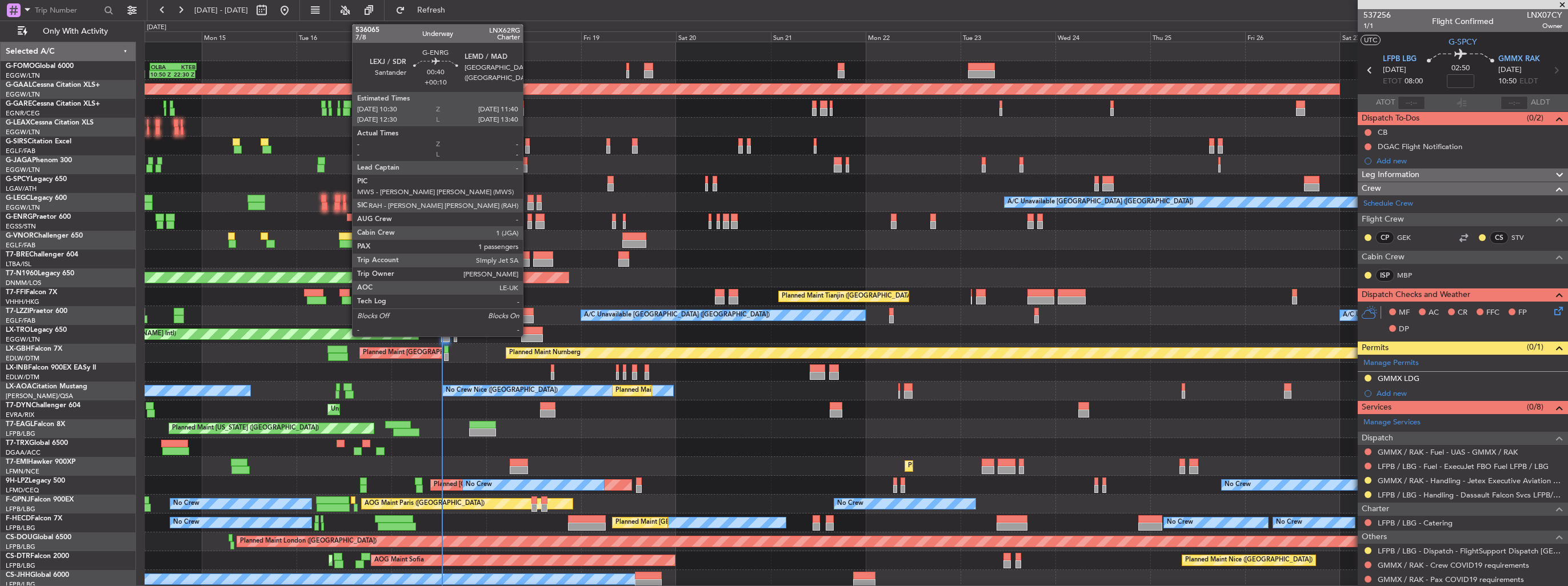
click at [528, 223] on div at bounding box center [530, 225] width 5 height 8
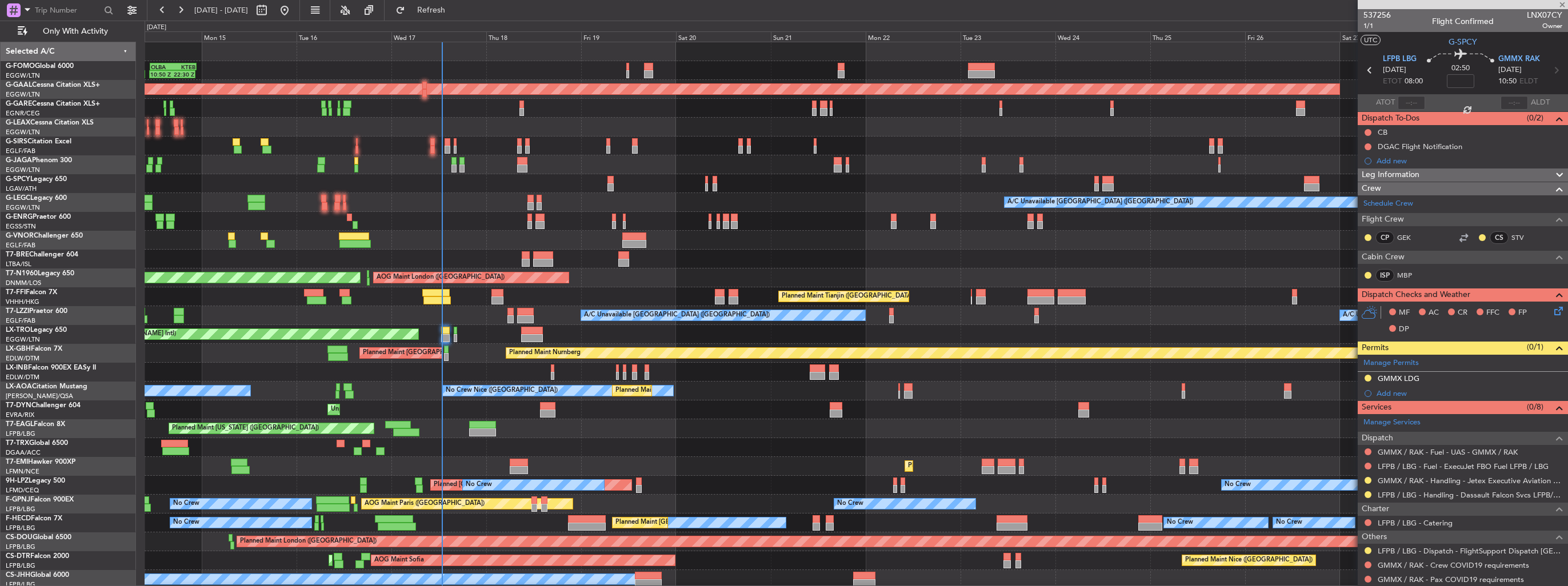
type input "+00:10"
type input "1"
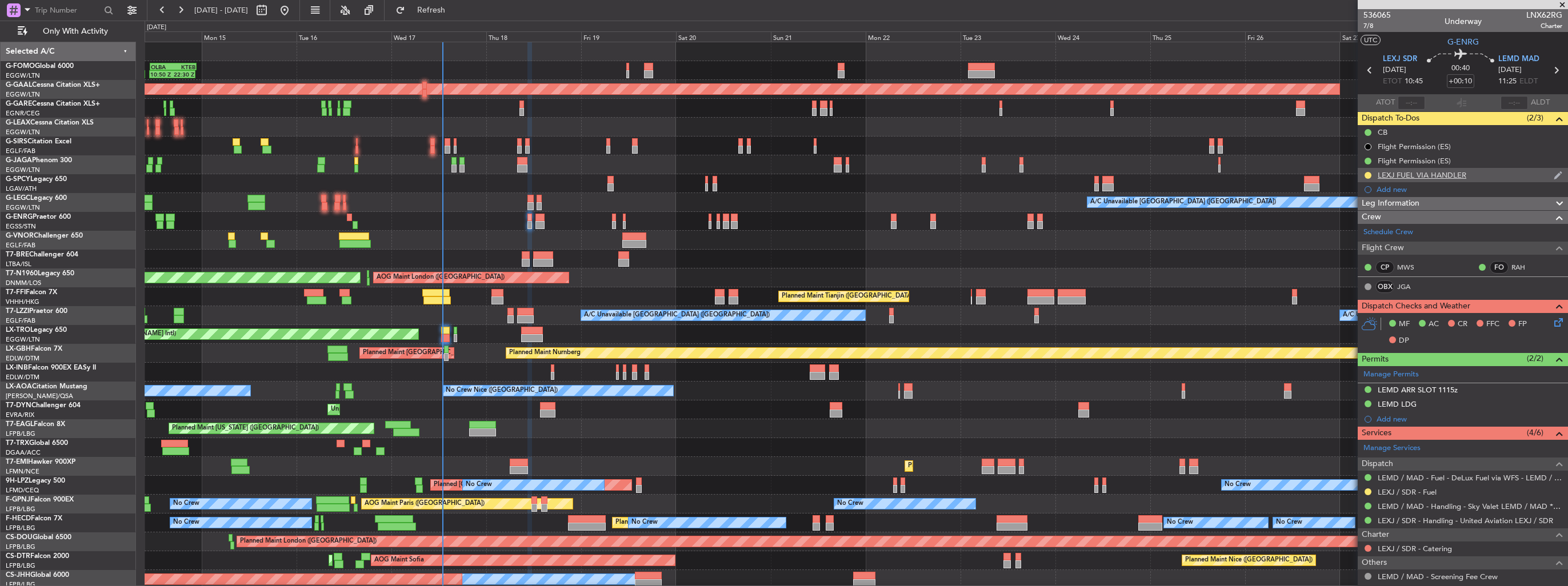
click at [1554, 172] on img at bounding box center [1558, 175] width 8 height 10
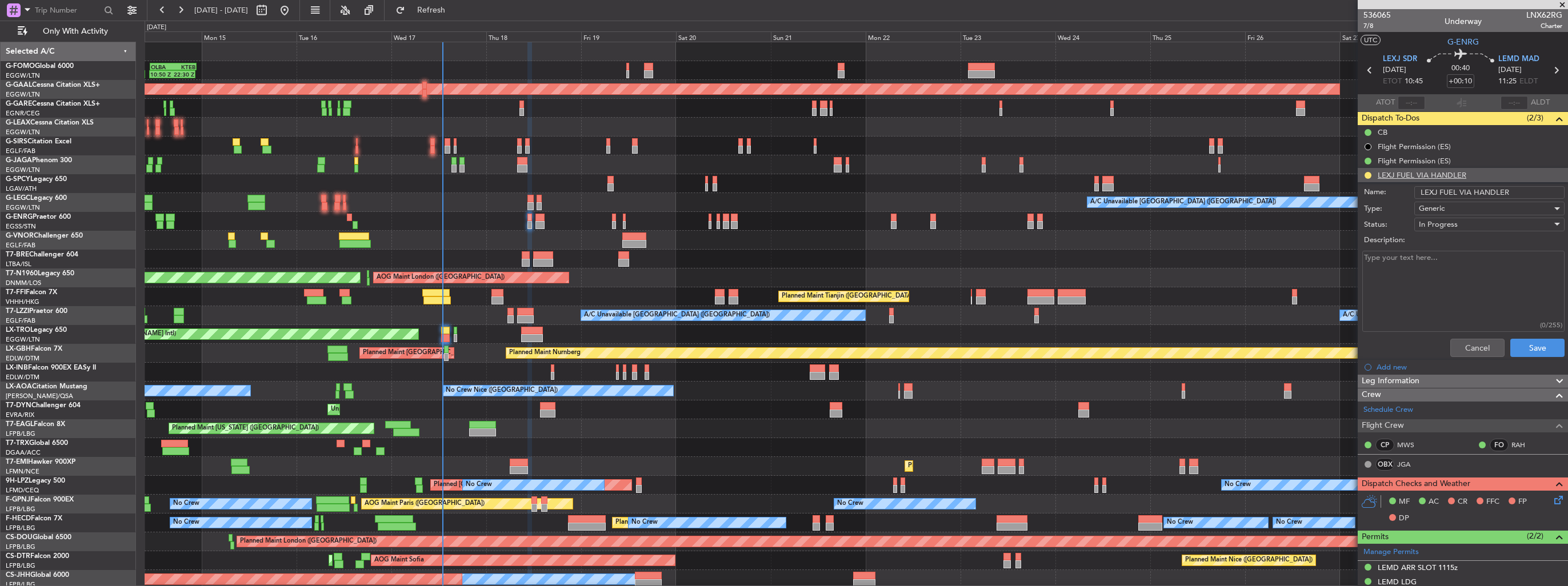
drag, startPoint x: 1524, startPoint y: 193, endPoint x: 1470, endPoint y: 195, distance: 54.0
click at [1470, 195] on input "LEXJ FUEL VIA HANDLER" at bounding box center [1489, 192] width 150 height 12
type input "LEXJ FUEL VIA WFS"
click at [1543, 344] on button "Save" at bounding box center [1538, 348] width 54 height 18
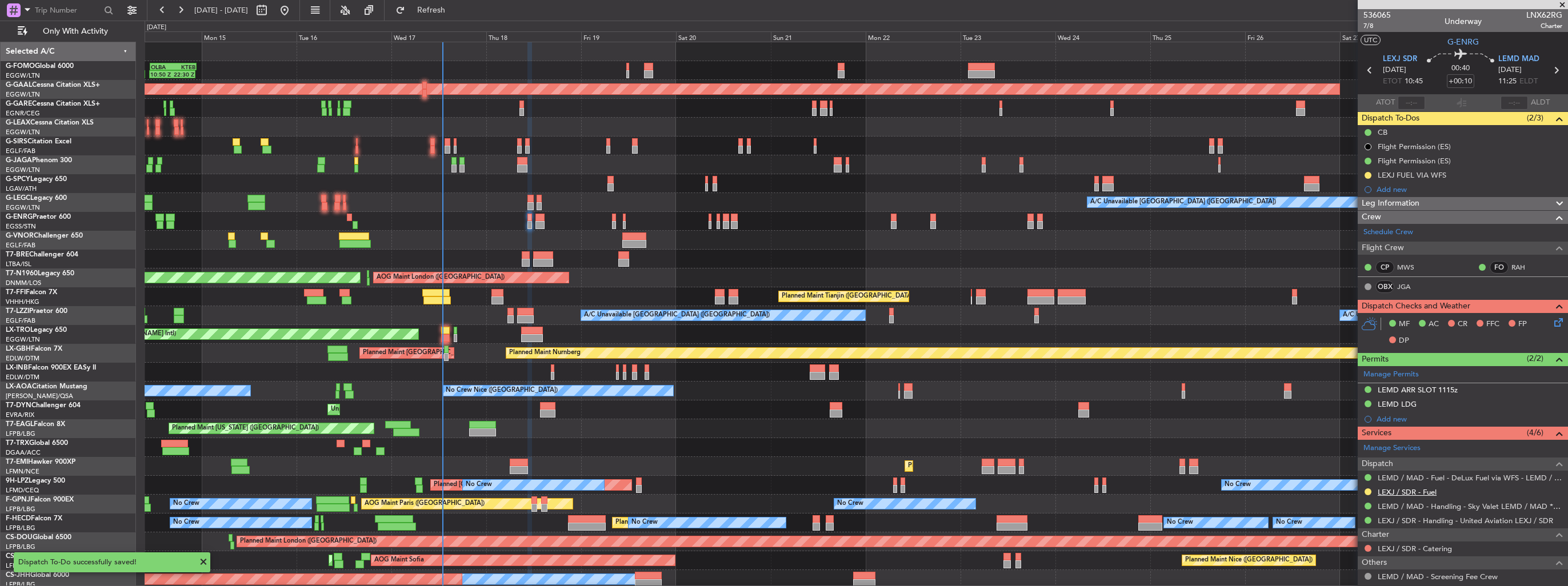
click at [1390, 493] on link "LEXJ / SDR - Fuel" at bounding box center [1407, 492] width 59 height 10
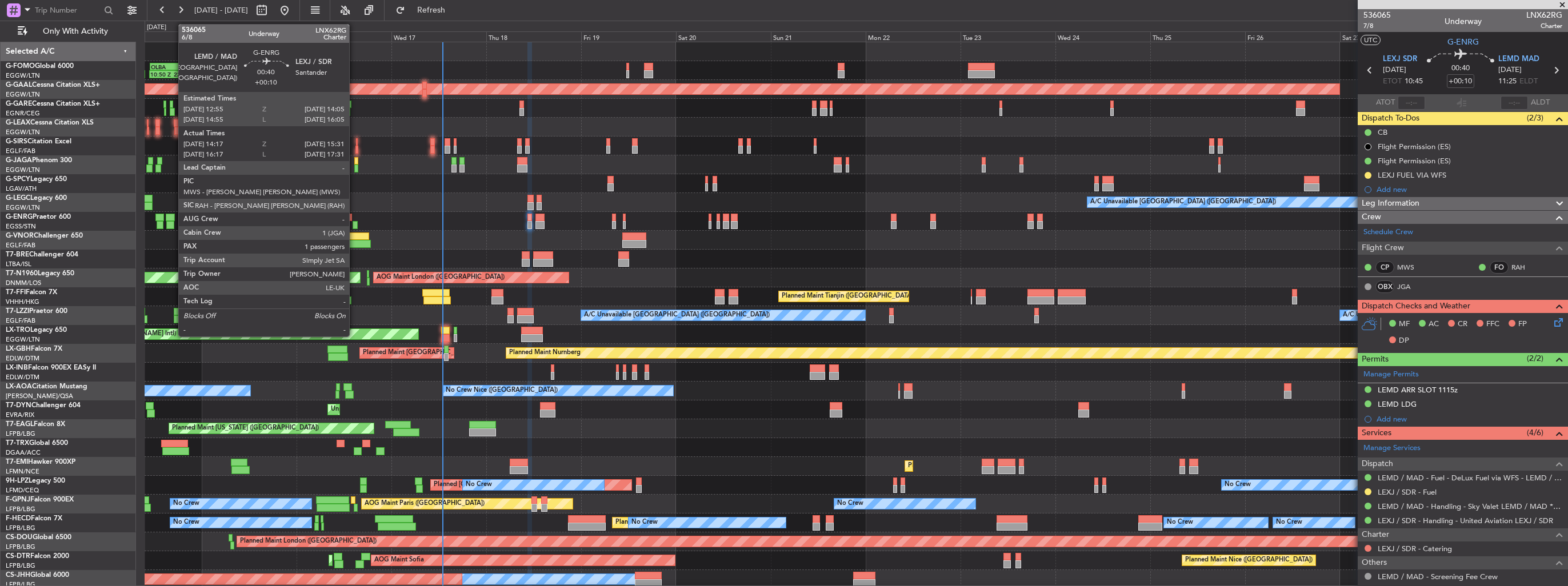
click at [354, 223] on div at bounding box center [355, 225] width 5 height 8
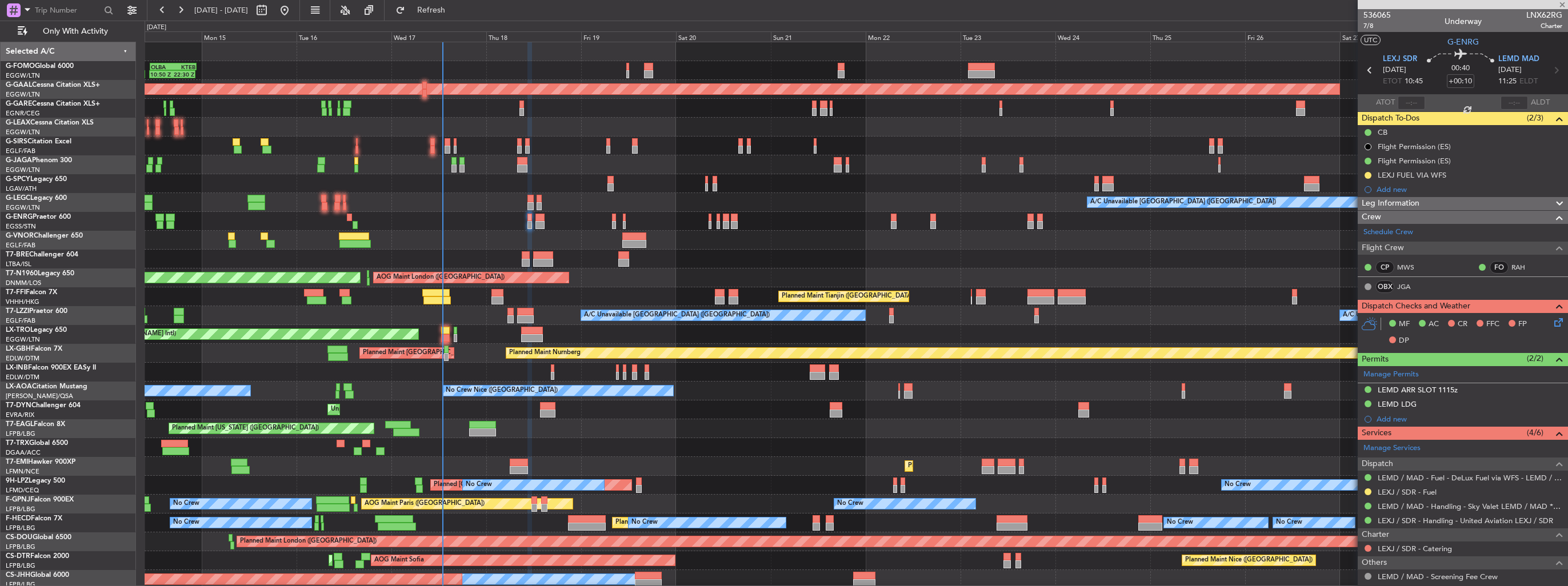
type input "14:32"
type input "15:16"
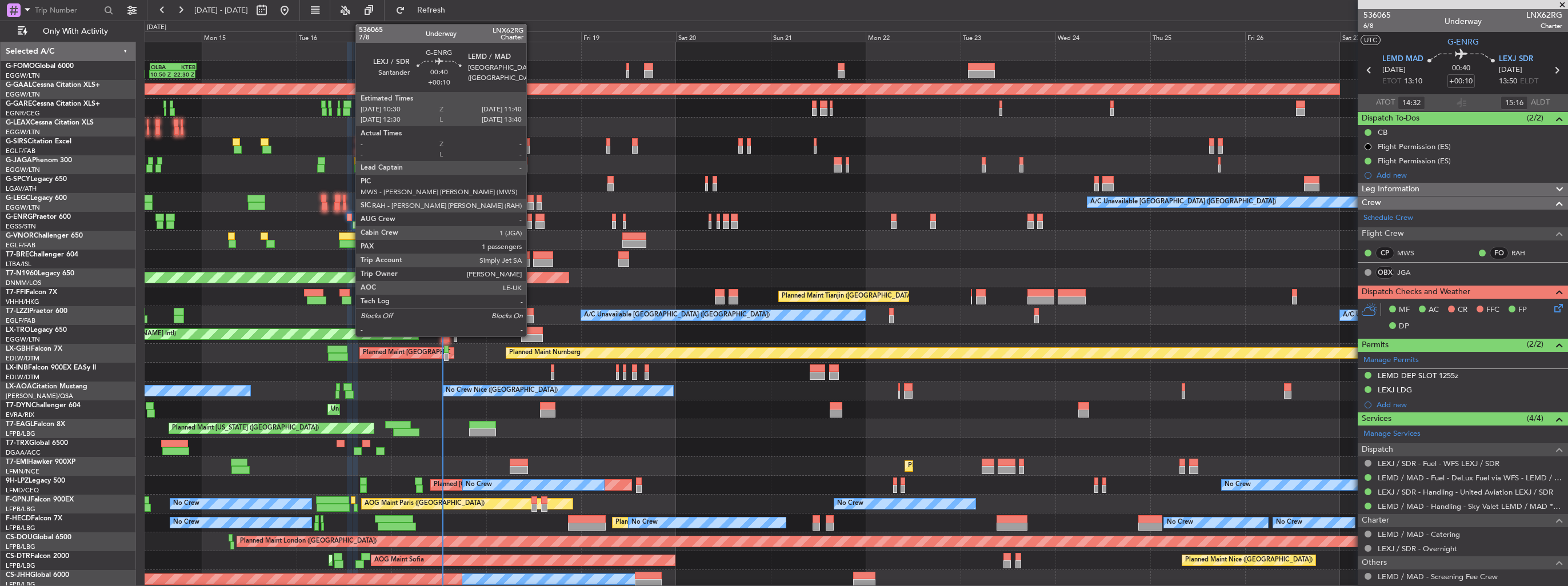
click at [531, 227] on div at bounding box center [530, 225] width 5 height 8
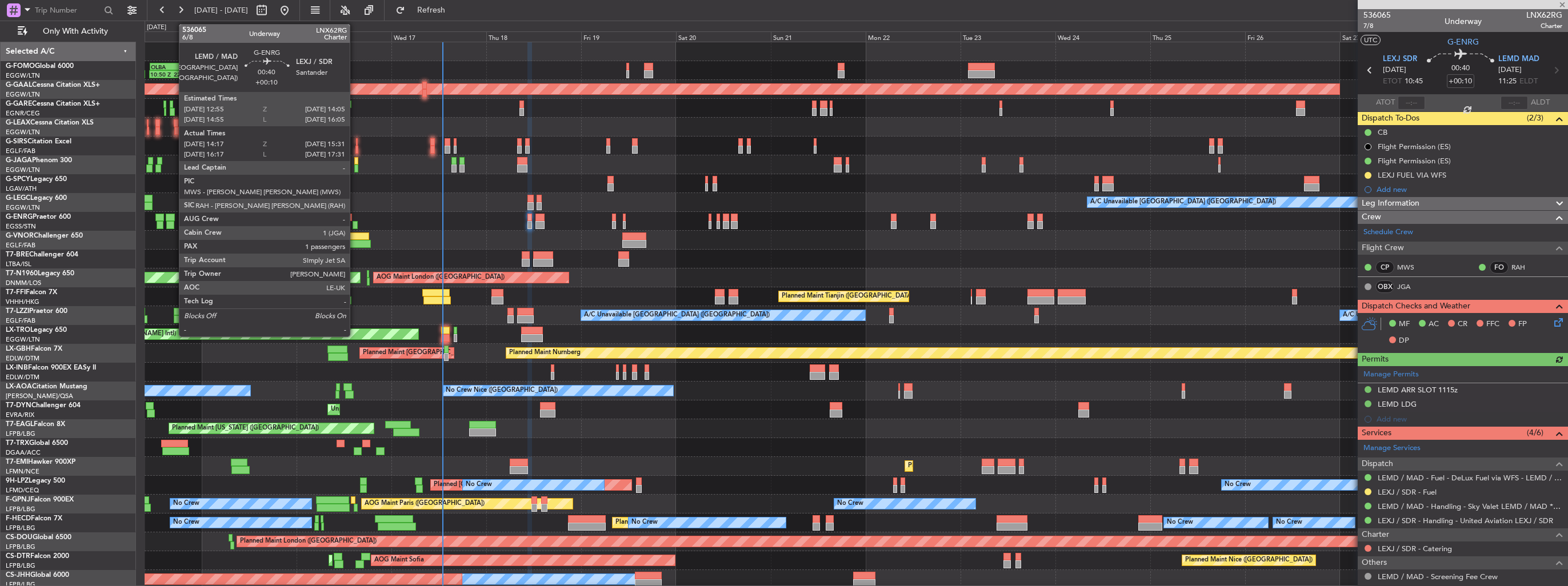
click at [355, 221] on div at bounding box center [355, 225] width 5 height 8
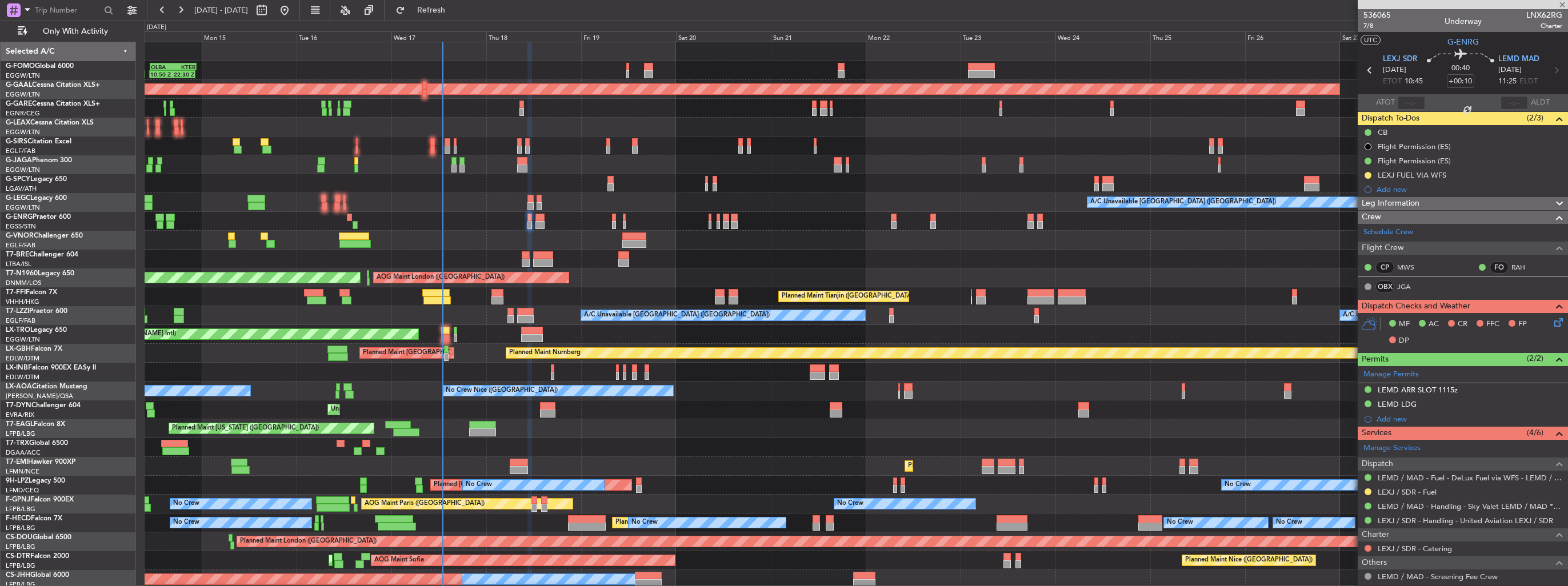
type input "14:32"
type input "15:16"
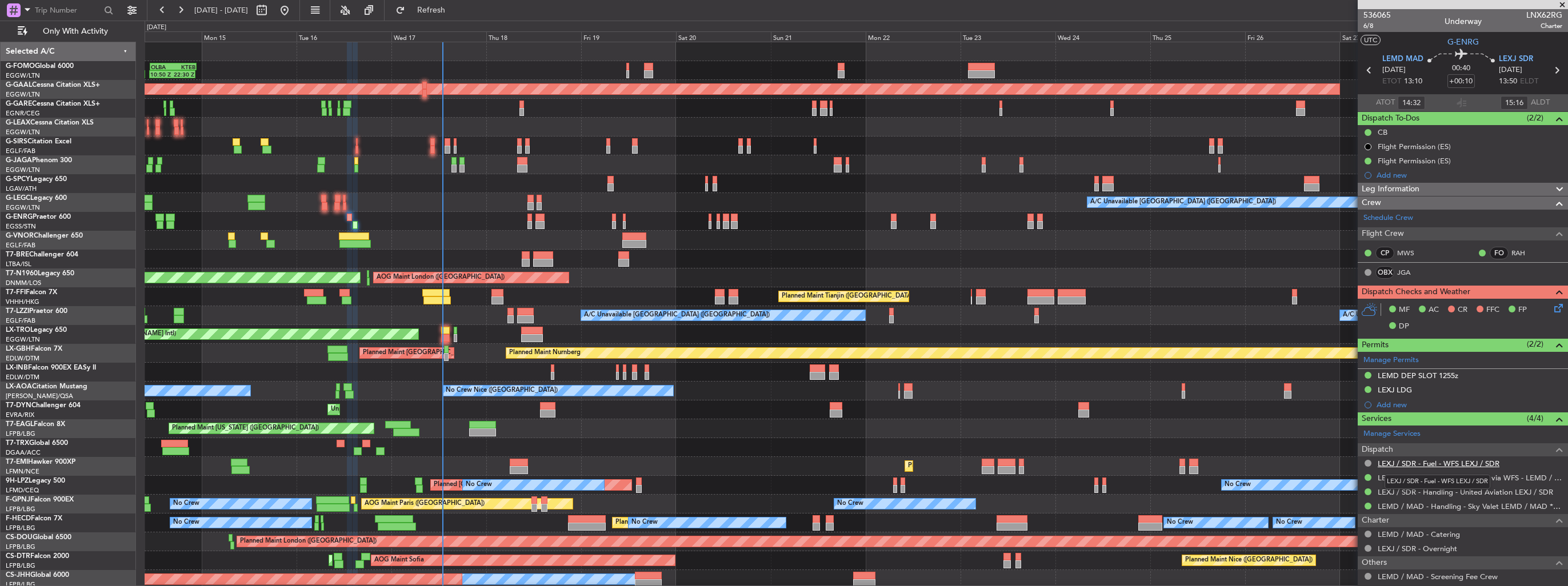
click at [1422, 459] on link "LEXJ / SDR - Fuel - WFS LEXJ / SDR" at bounding box center [1439, 463] width 122 height 10
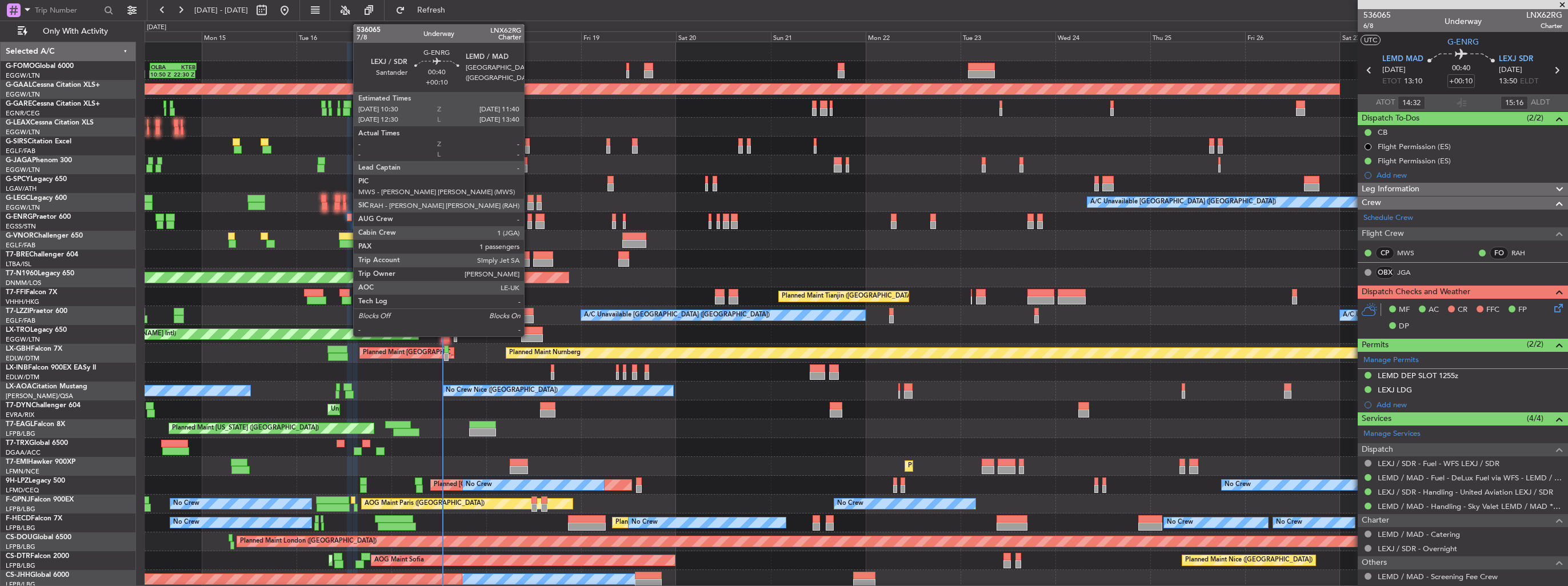
click at [529, 227] on div at bounding box center [530, 225] width 5 height 8
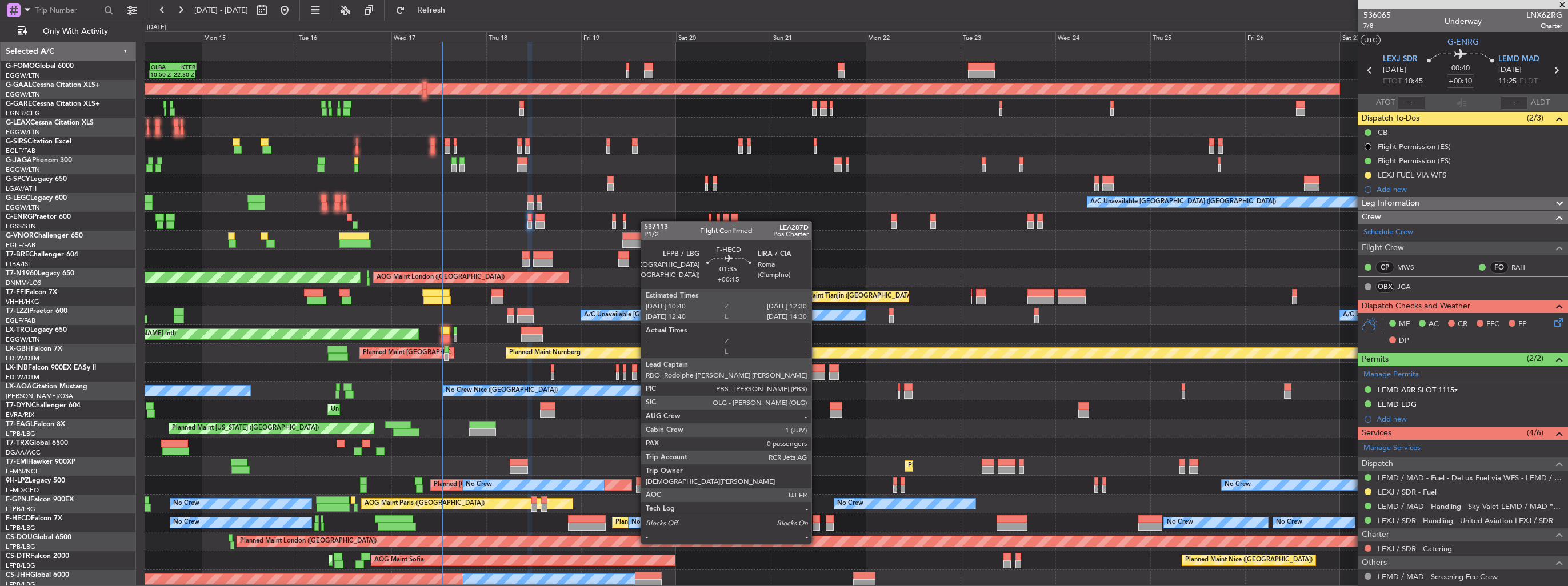
click at [816, 523] on div at bounding box center [816, 527] width 8 height 8
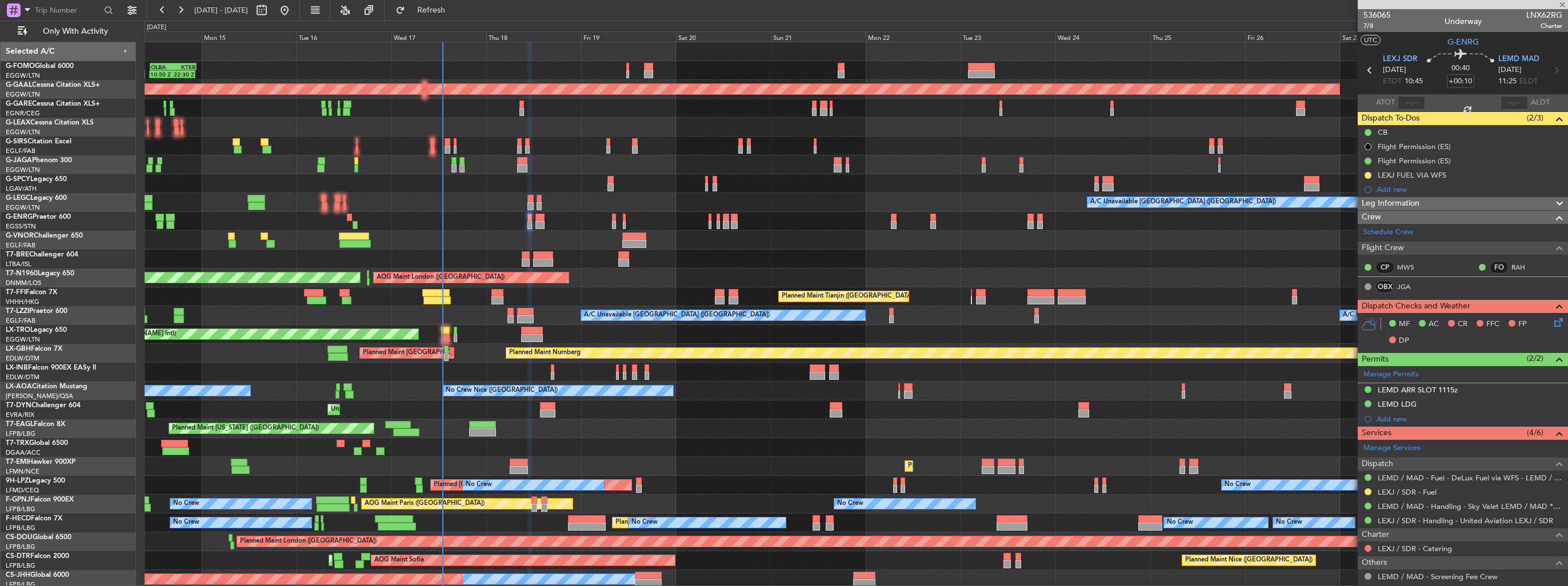
type input "+00:15"
type input "0"
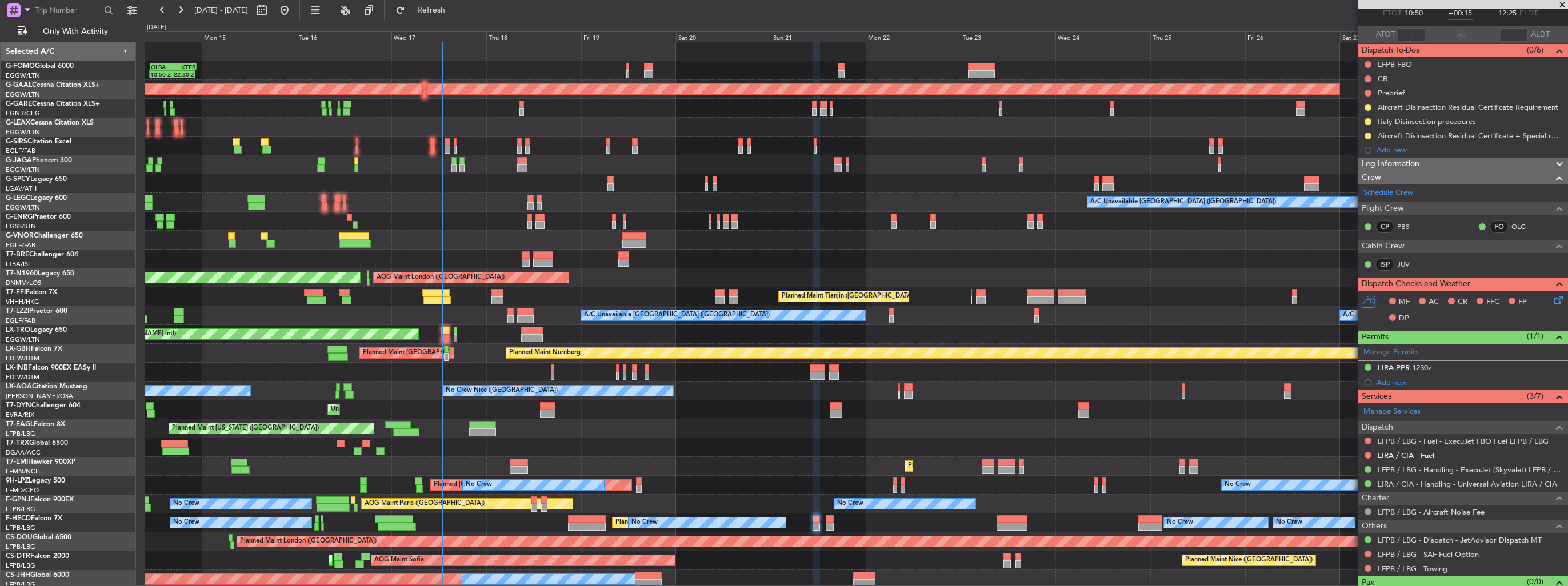
scroll to position [88, 0]
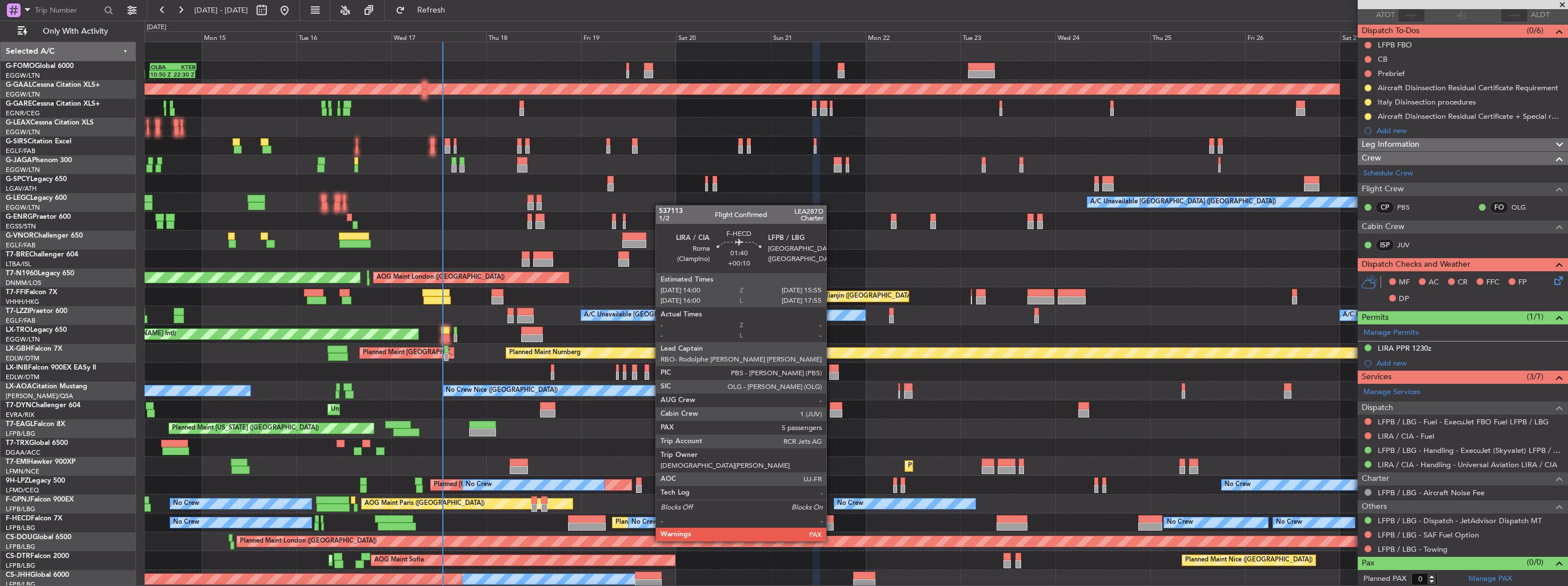
click at [832, 520] on div at bounding box center [829, 519] width 8 height 8
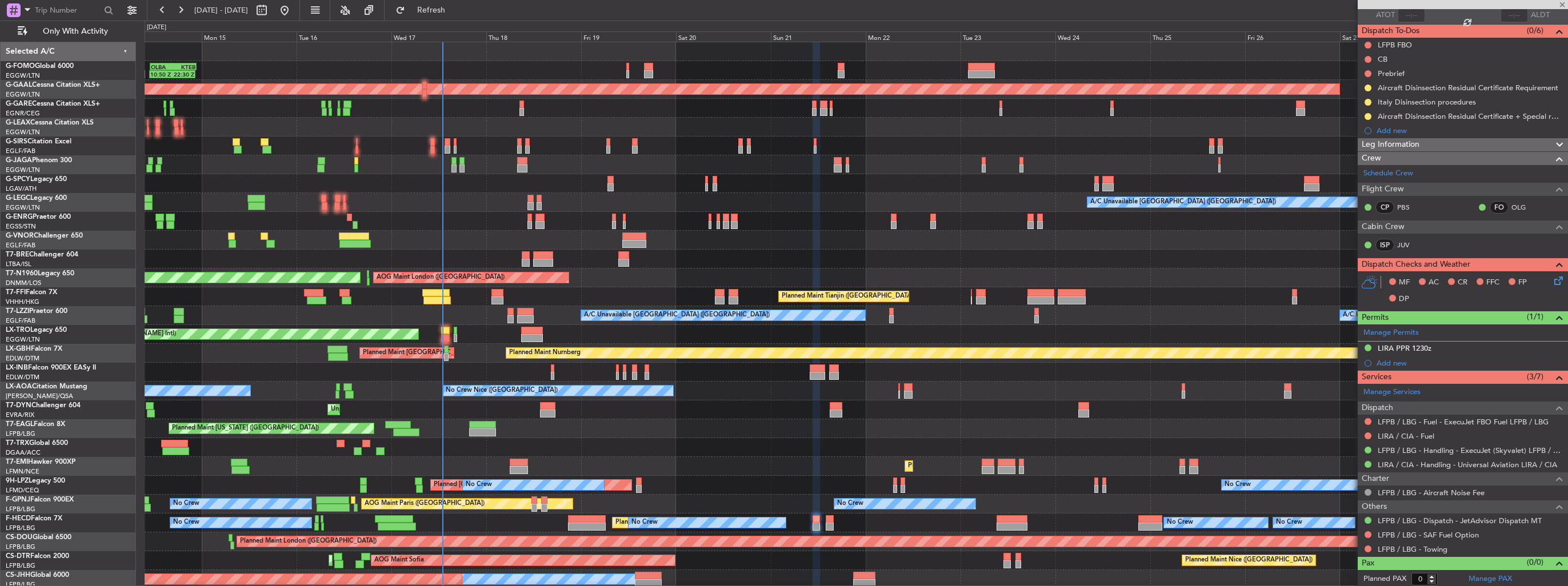
type input "+00:10"
type input "7"
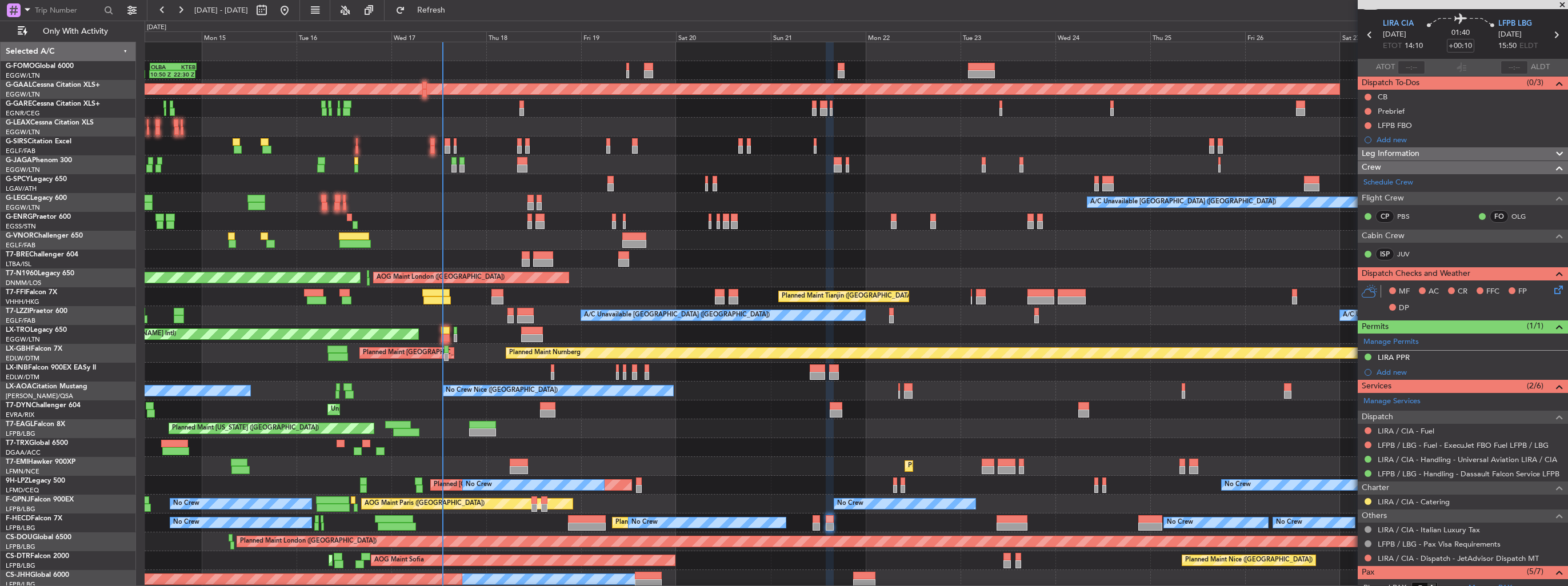
scroll to position [0, 0]
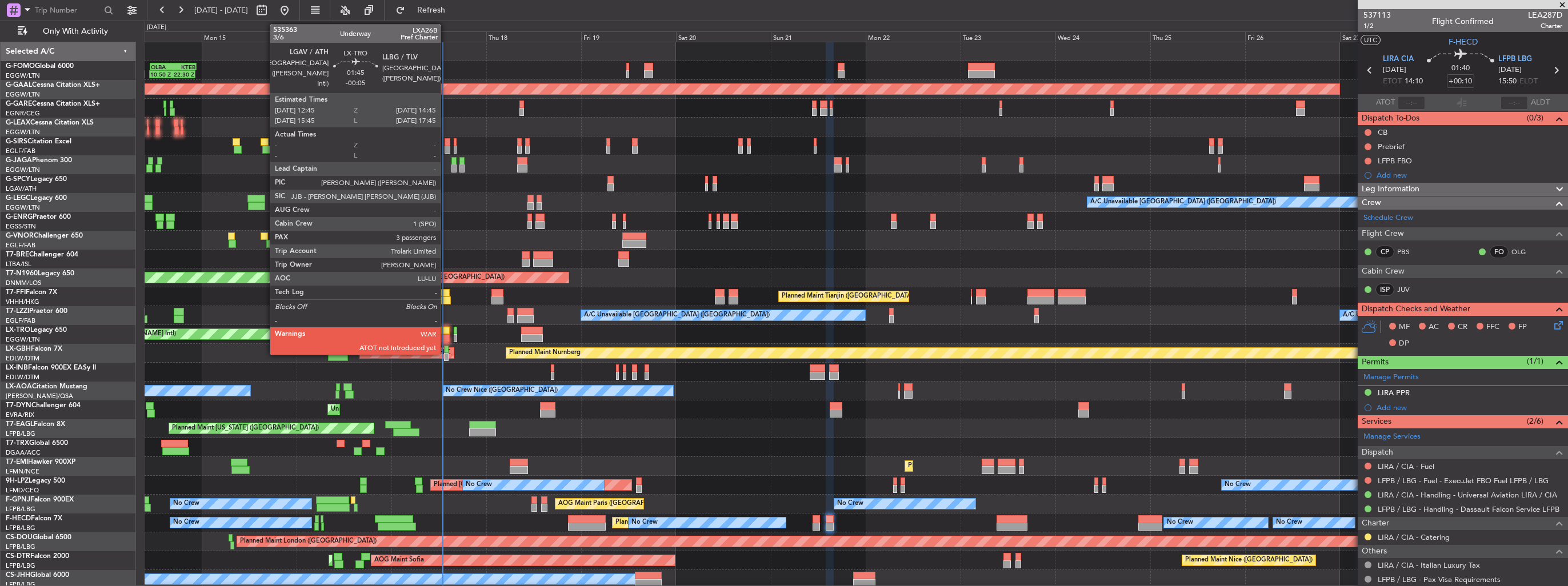
click at [446, 338] on div at bounding box center [445, 338] width 8 height 8
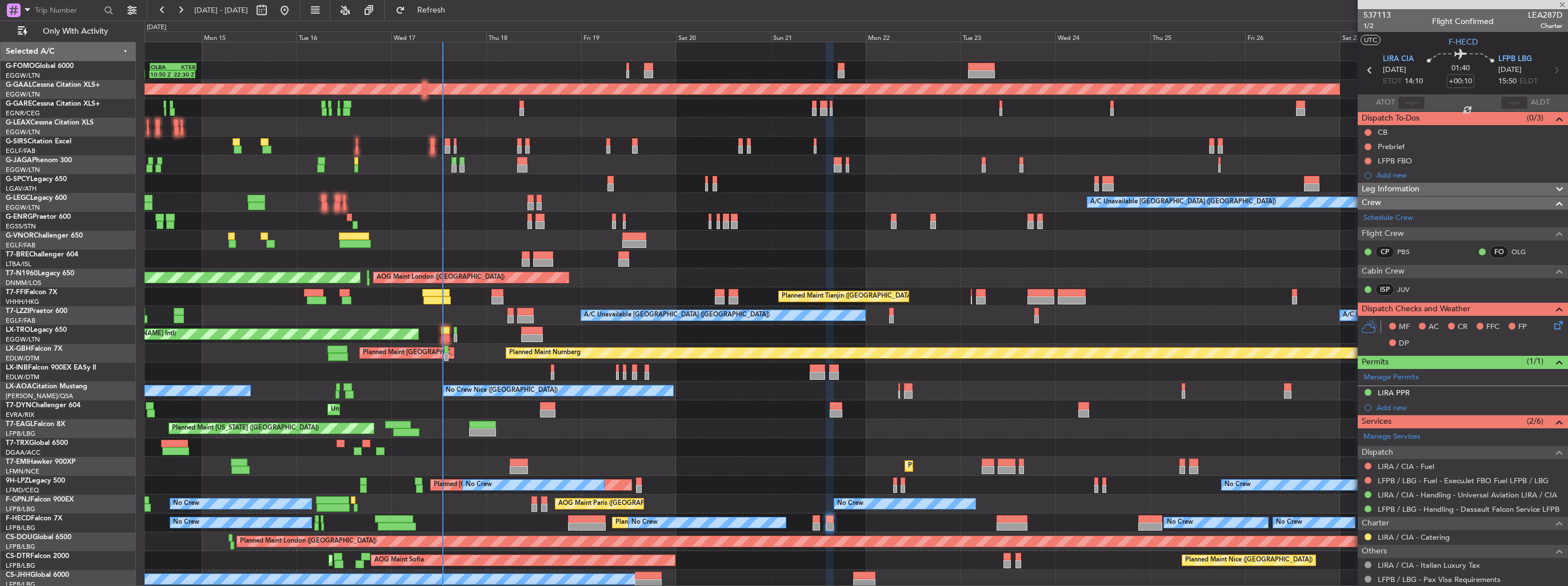
type input "-00:05"
type input "3"
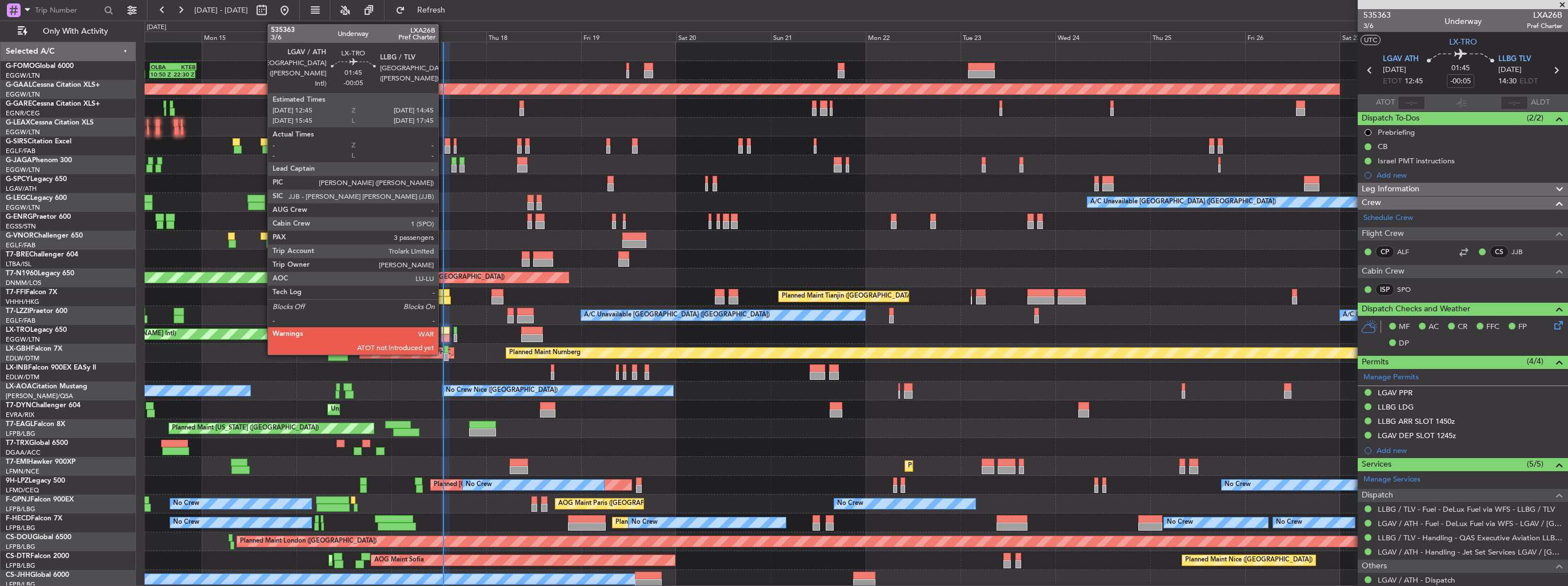
click at [444, 335] on div at bounding box center [445, 338] width 8 height 8
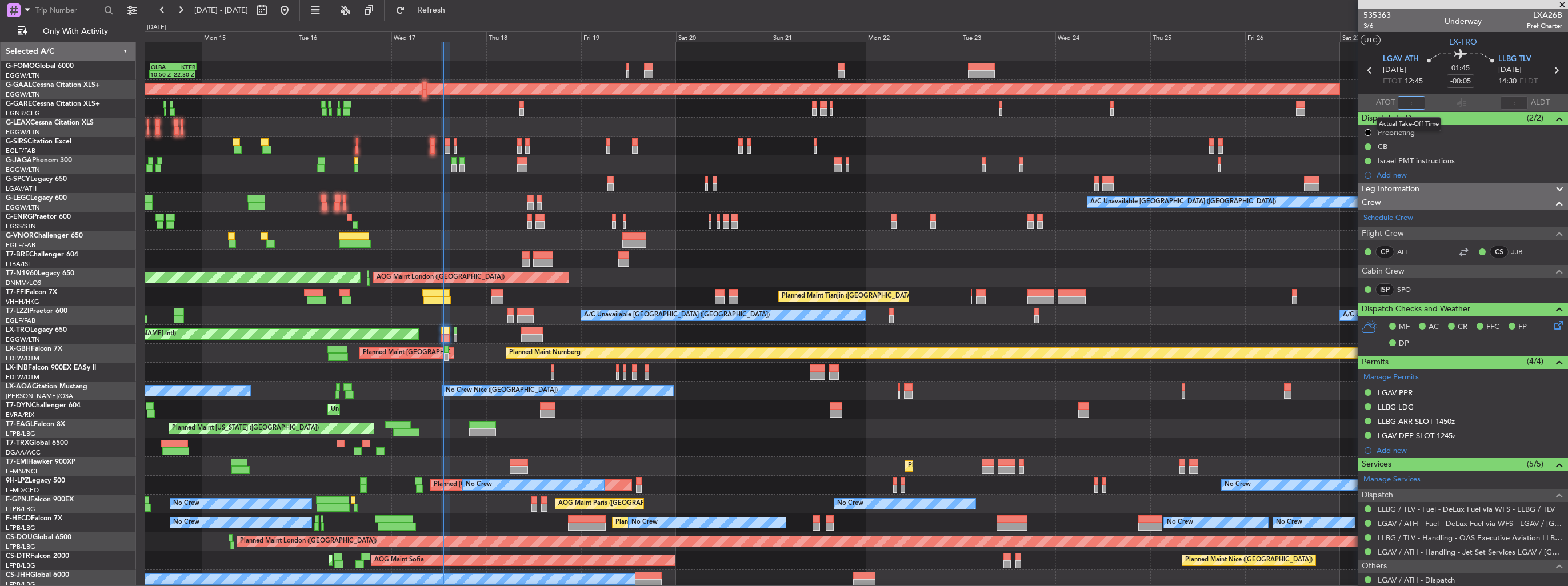
click at [1408, 104] on input "text" at bounding box center [1412, 103] width 27 height 14
type input "13:05"
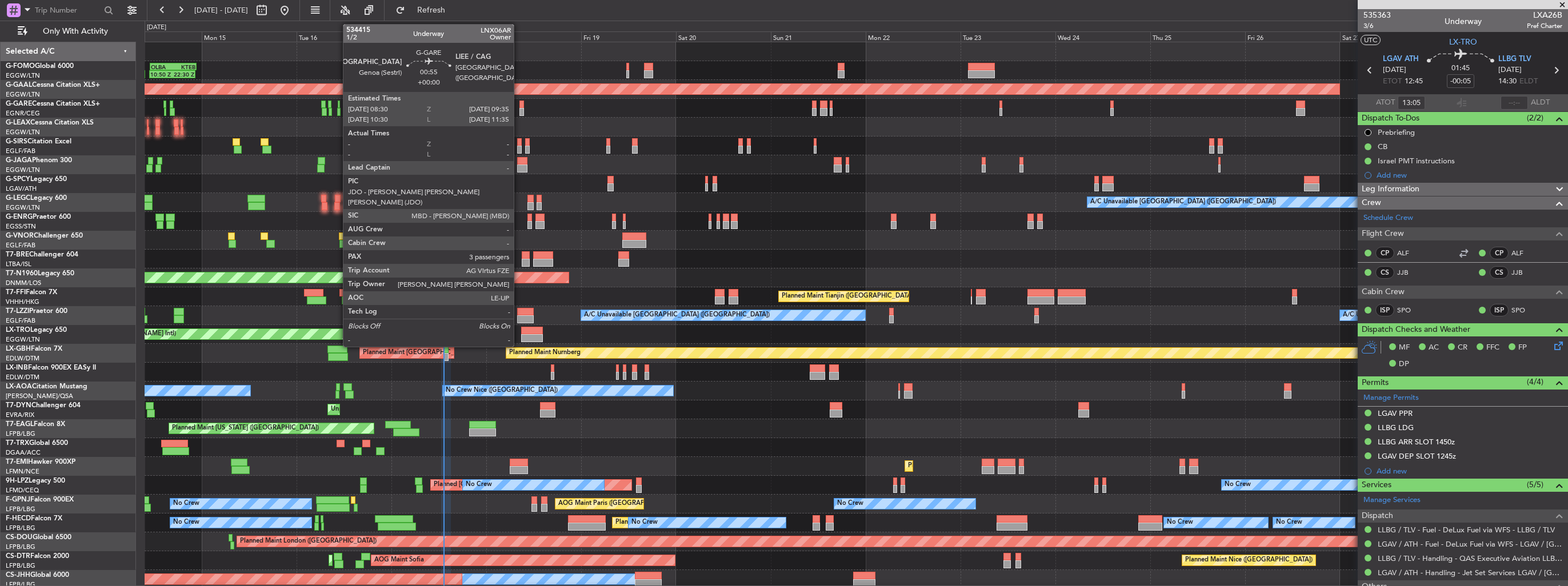
click at [520, 105] on div at bounding box center [522, 104] width 5 height 8
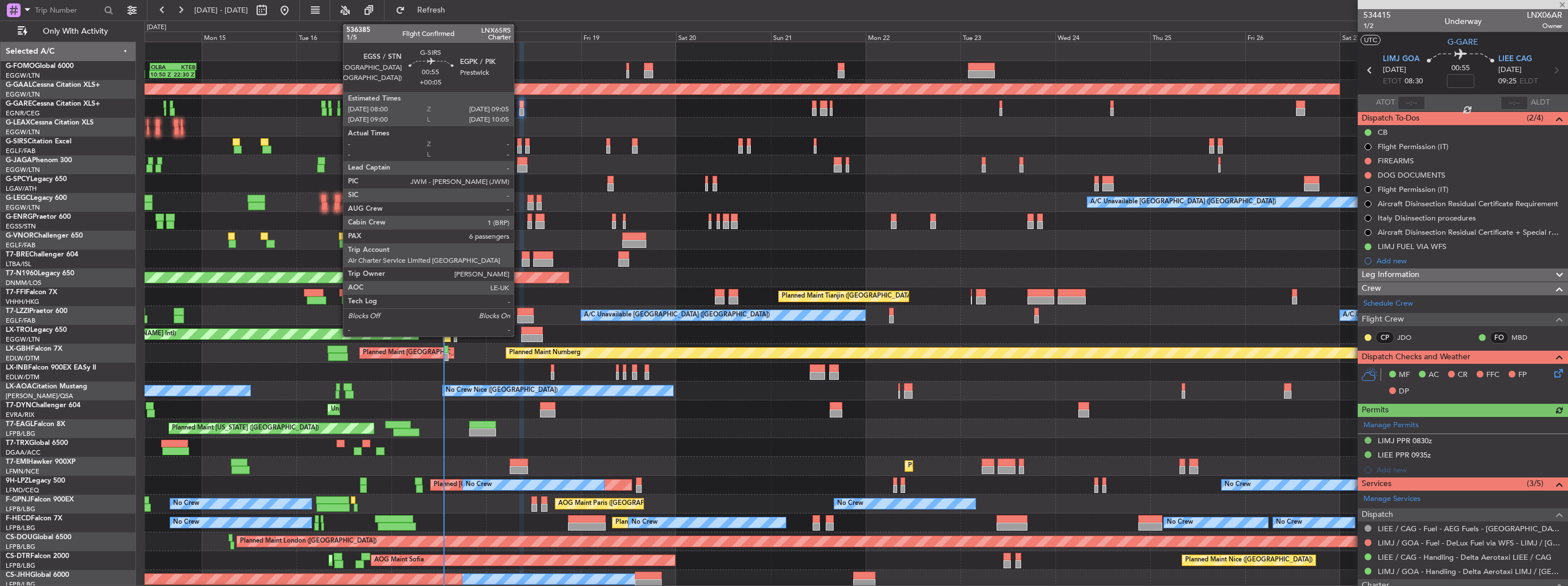
click at [519, 145] on div at bounding box center [520, 142] width 5 height 8
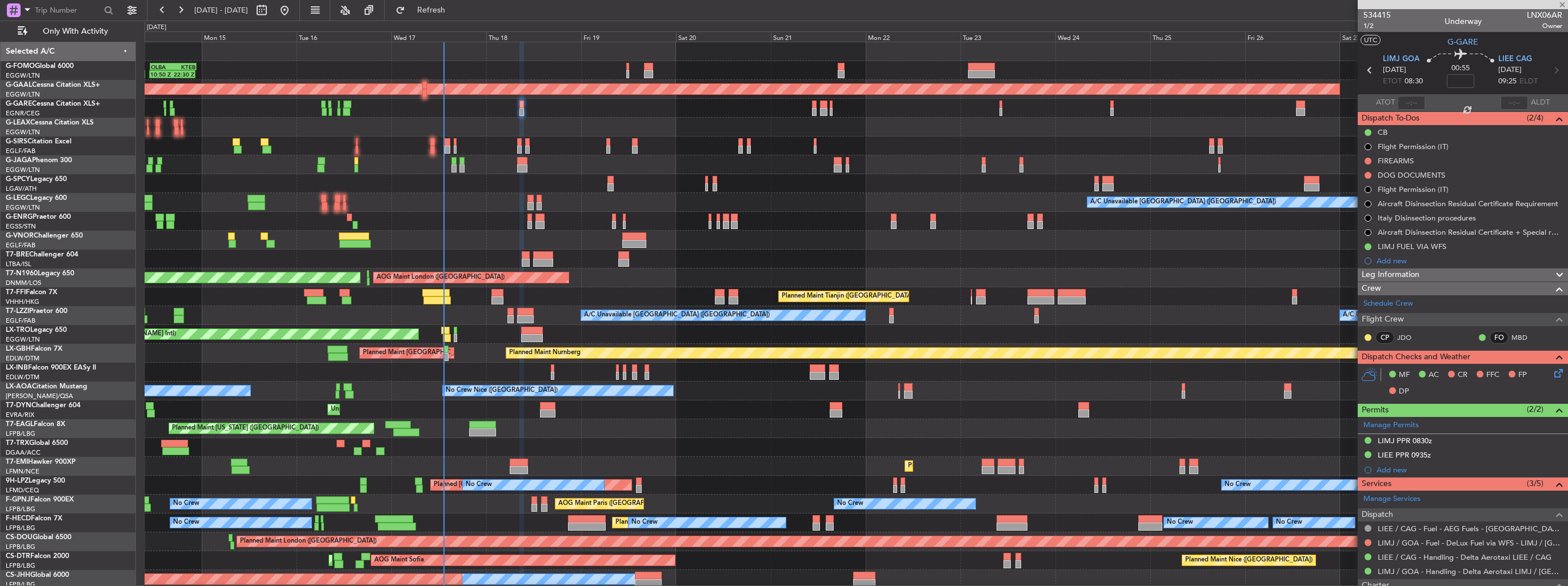
type input "+00:05"
type input "6"
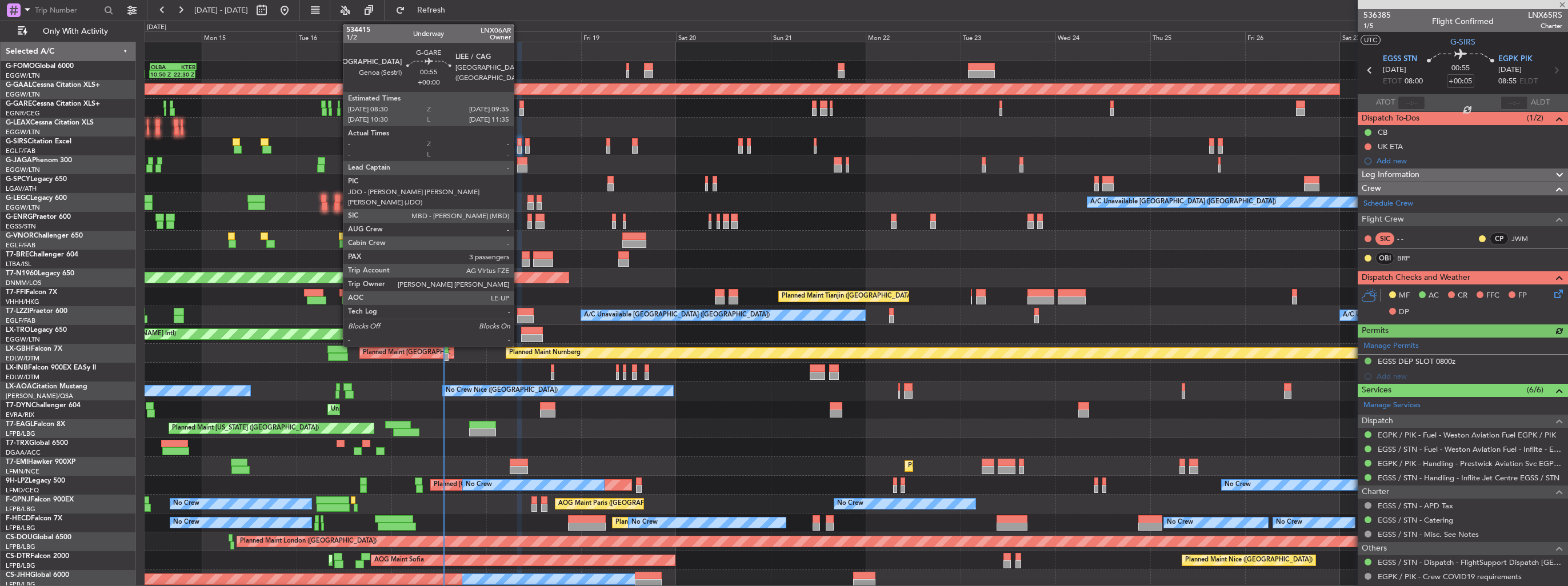
click at [520, 110] on div at bounding box center [522, 112] width 5 height 8
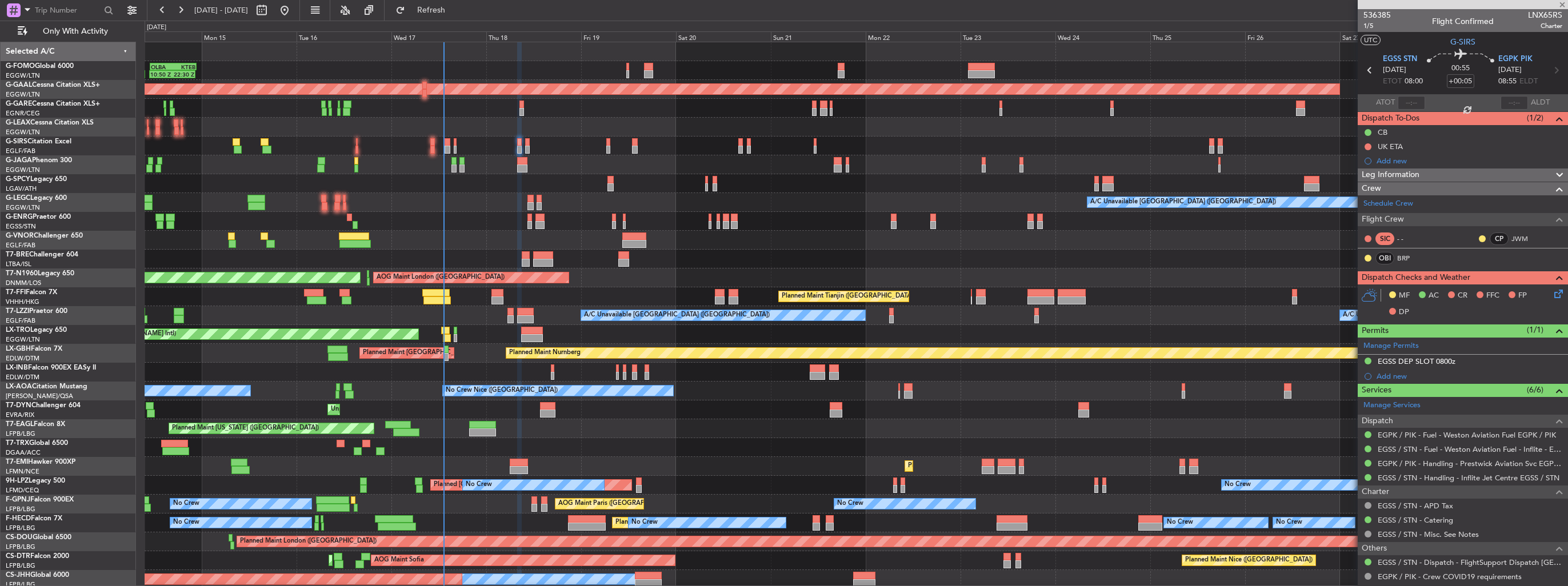
type input "3"
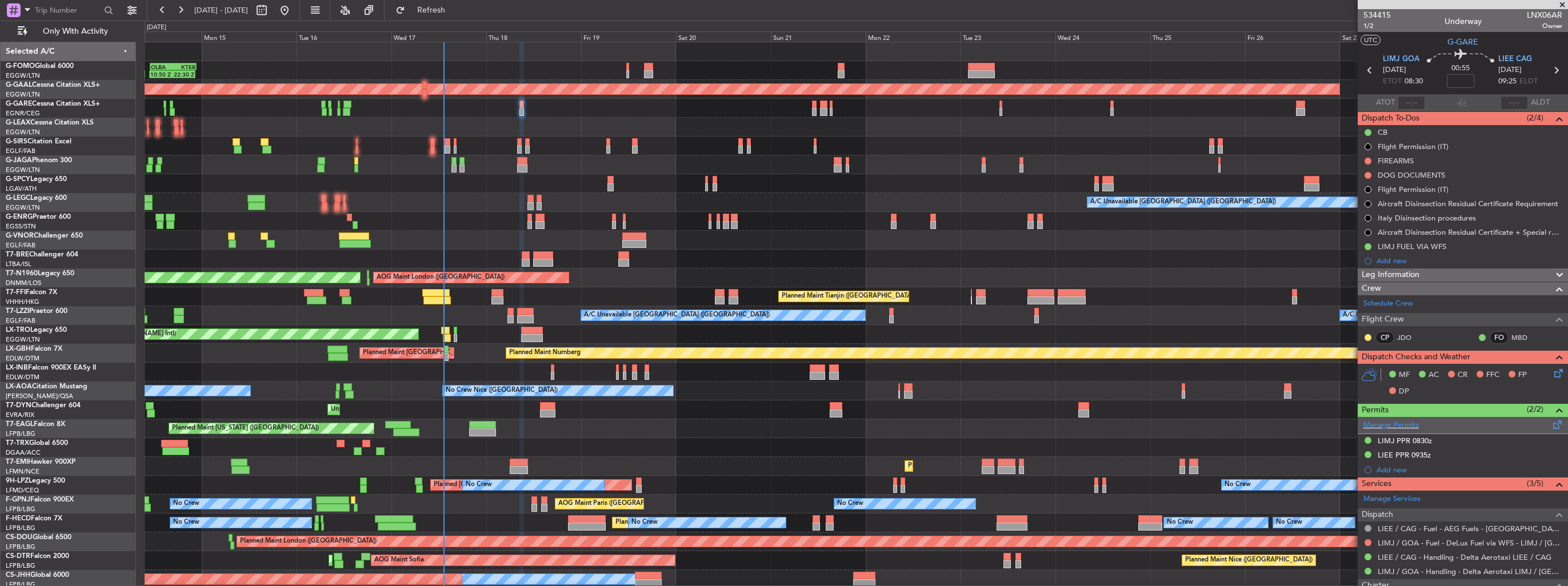
scroll to position [114, 0]
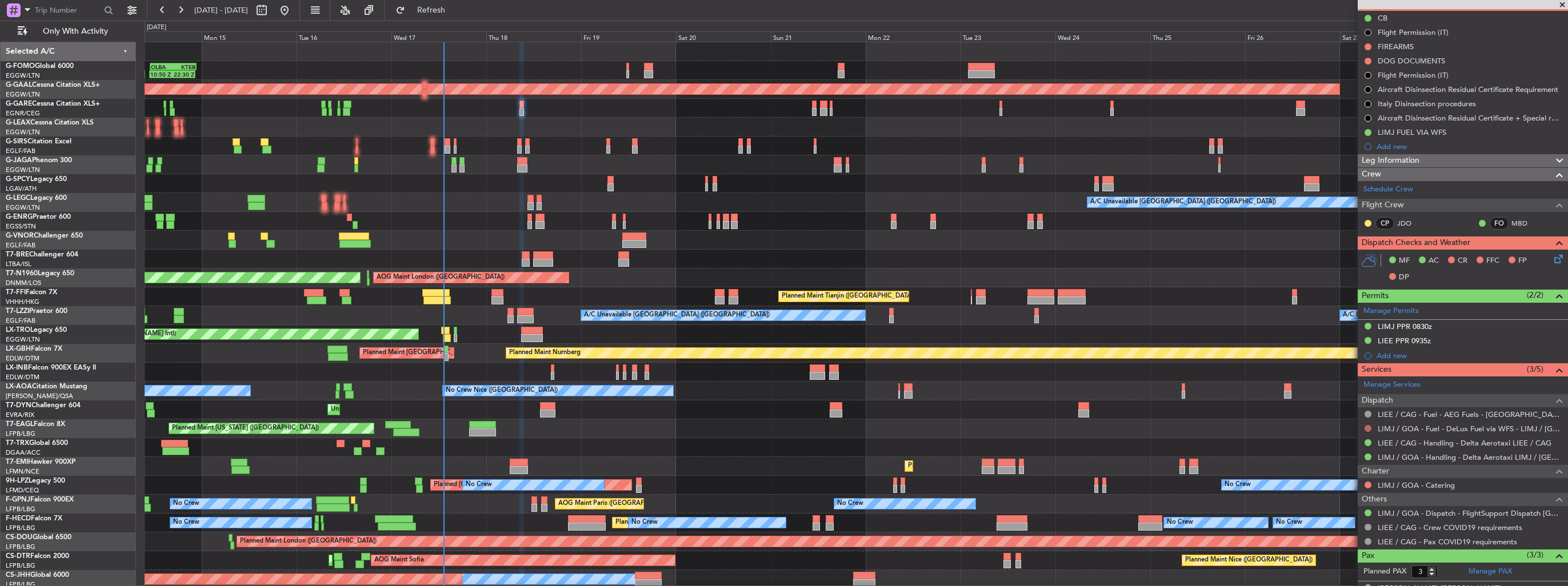
click at [1367, 427] on button at bounding box center [1368, 428] width 7 height 7
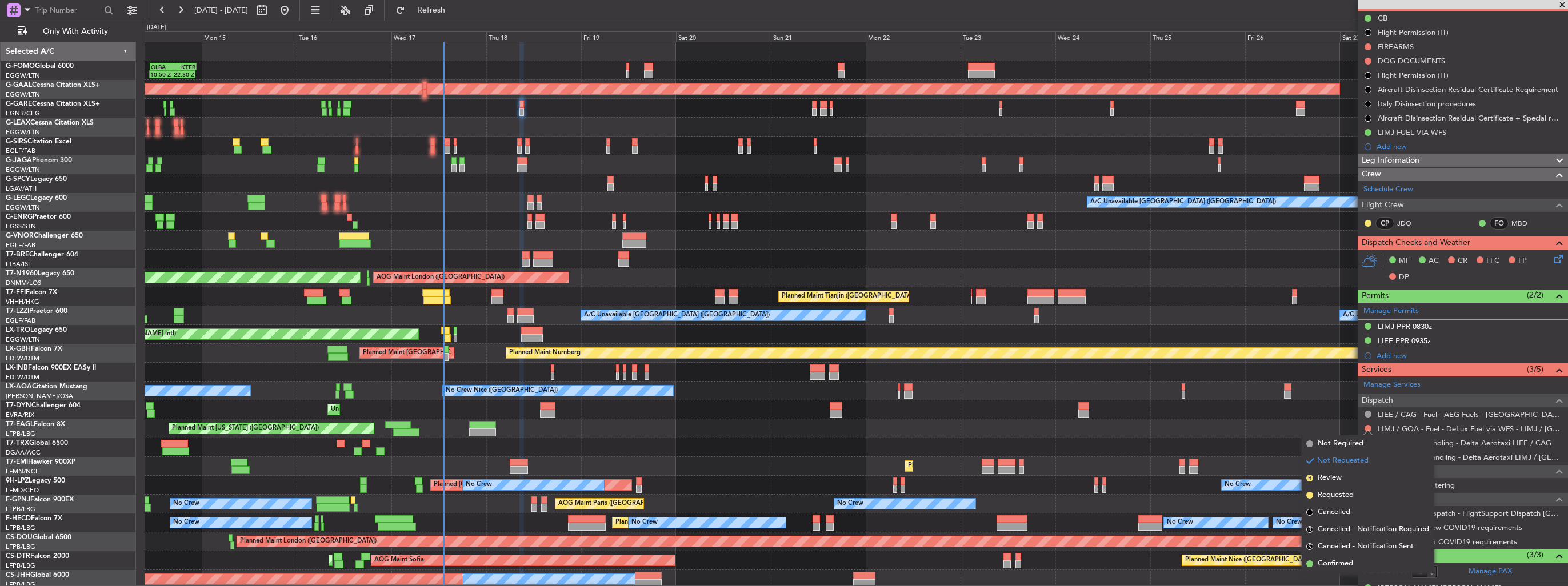
drag, startPoint x: 1330, startPoint y: 559, endPoint x: 1327, endPoint y: 548, distance: 11.4
click at [1330, 559] on span "Confirmed" at bounding box center [1336, 564] width 35 height 11
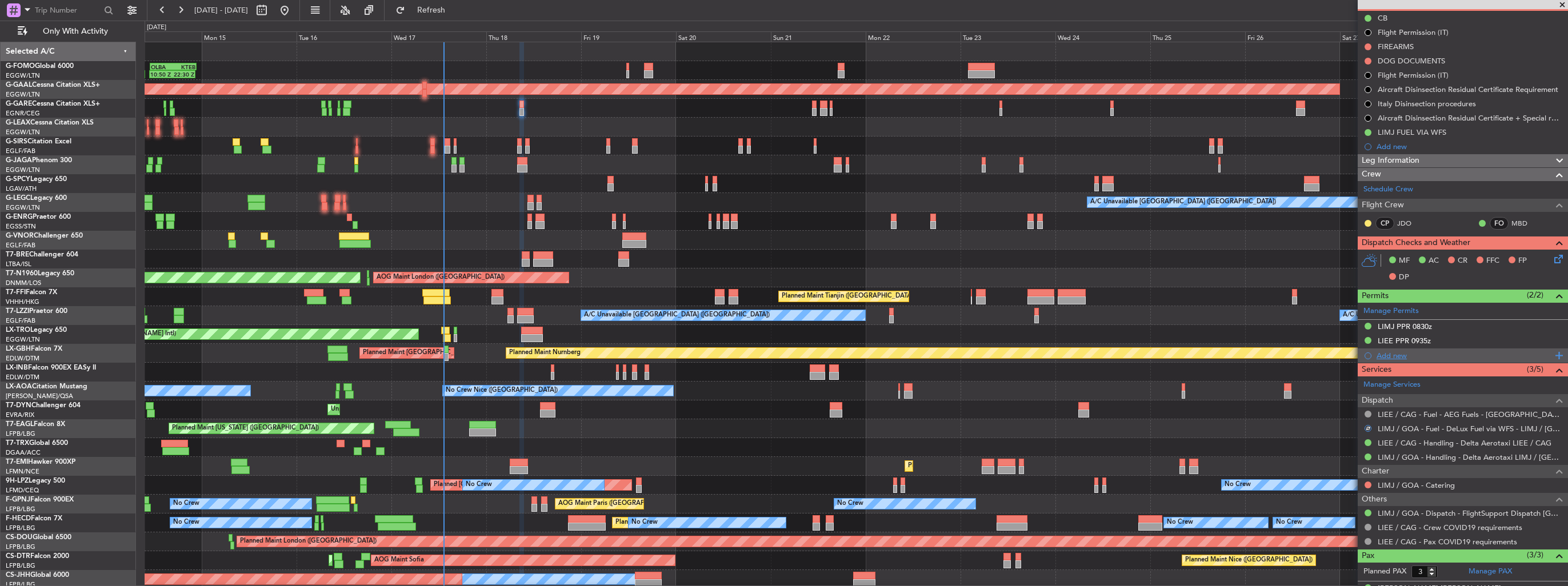
scroll to position [0, 0]
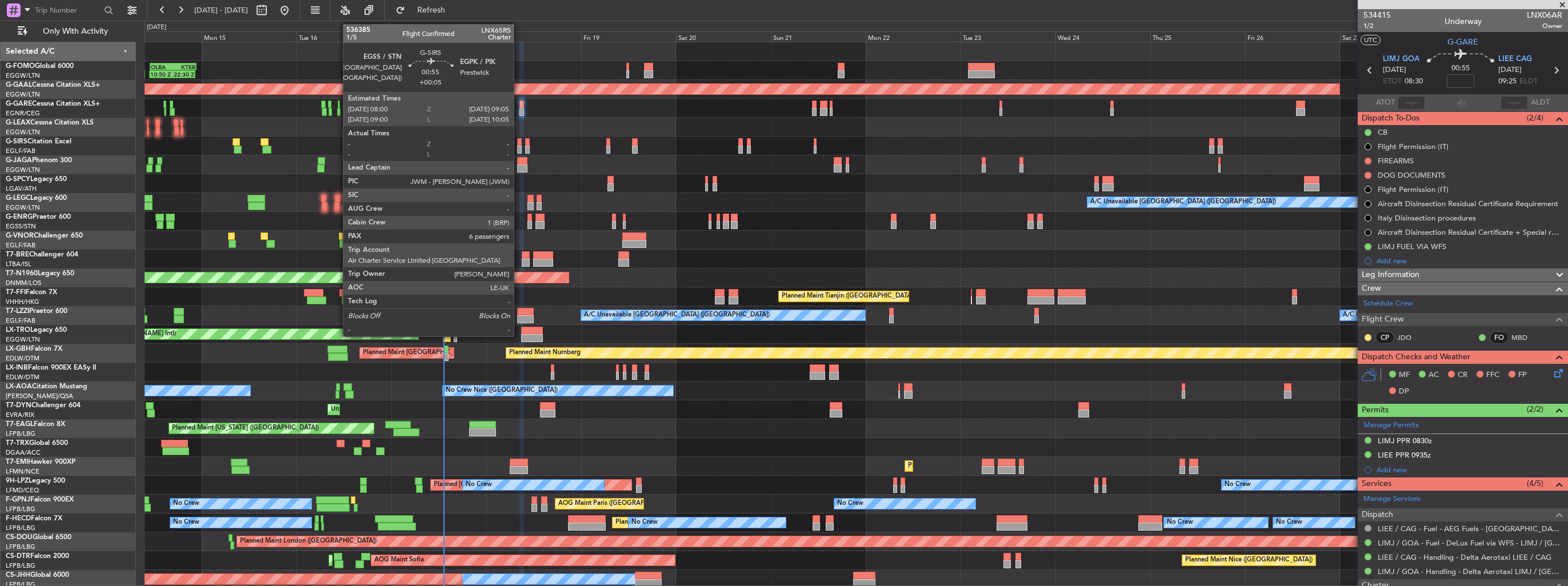
click at [519, 146] on div at bounding box center [520, 149] width 5 height 8
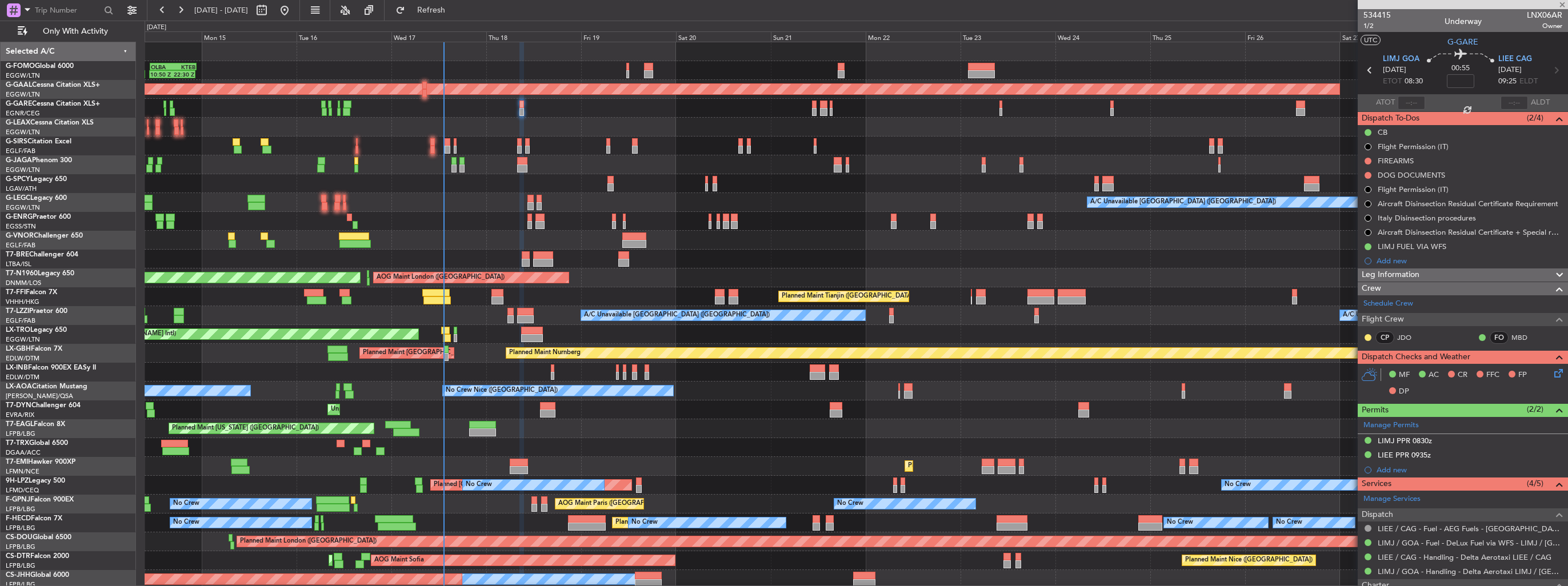
type input "+00:05"
type input "6"
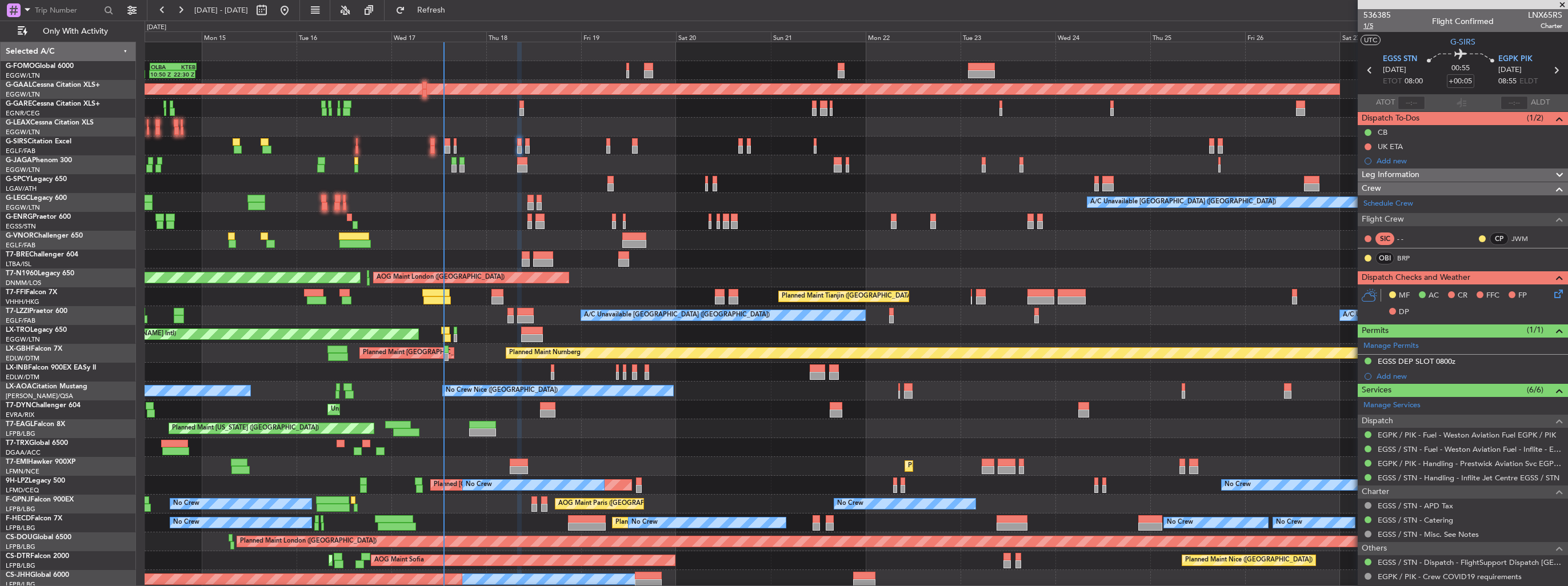
click at [1370, 26] on span "1/5" at bounding box center [1377, 26] width 27 height 10
click at [1368, 24] on span "1/5" at bounding box center [1377, 26] width 27 height 10
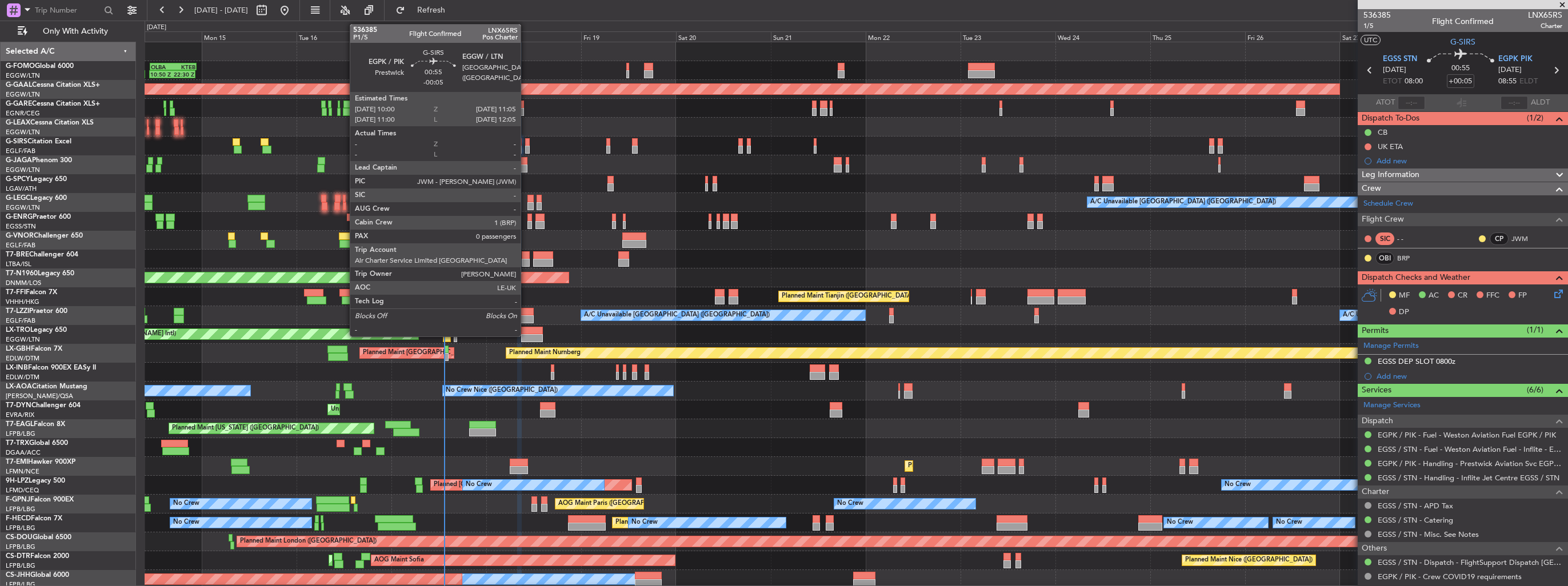
click at [526, 152] on div at bounding box center [527, 149] width 5 height 8
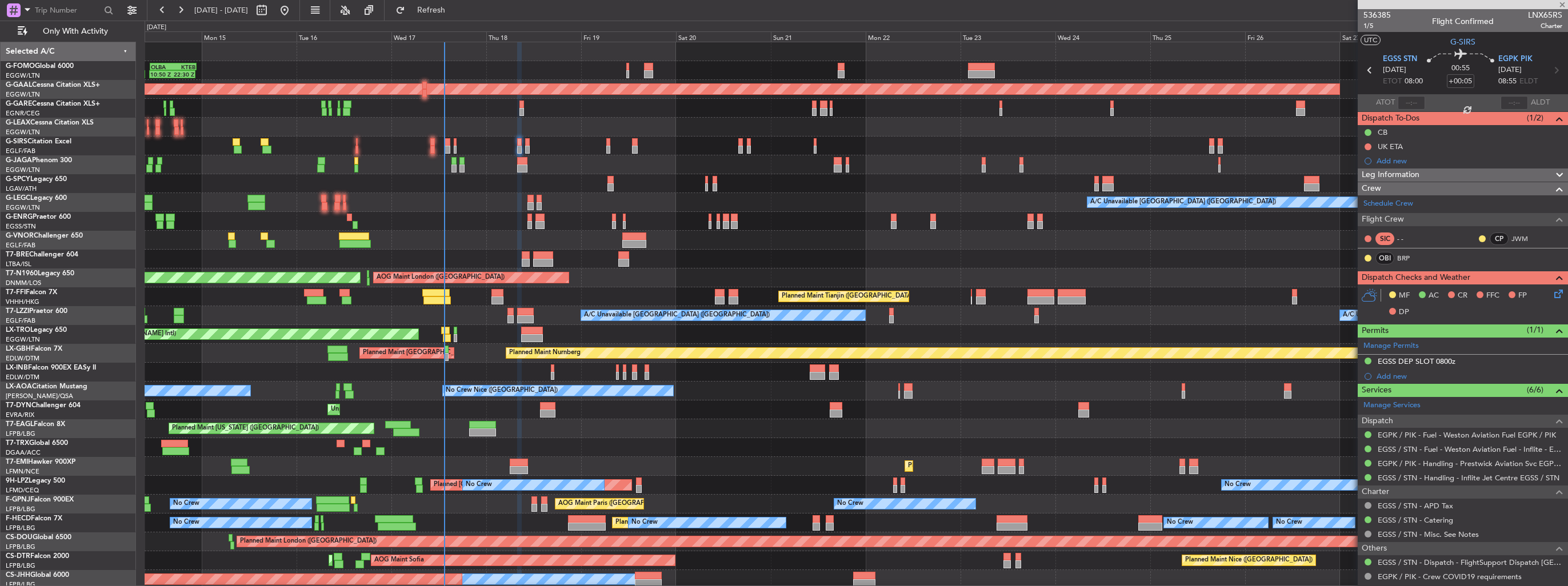
type input "-00:05"
type input "0"
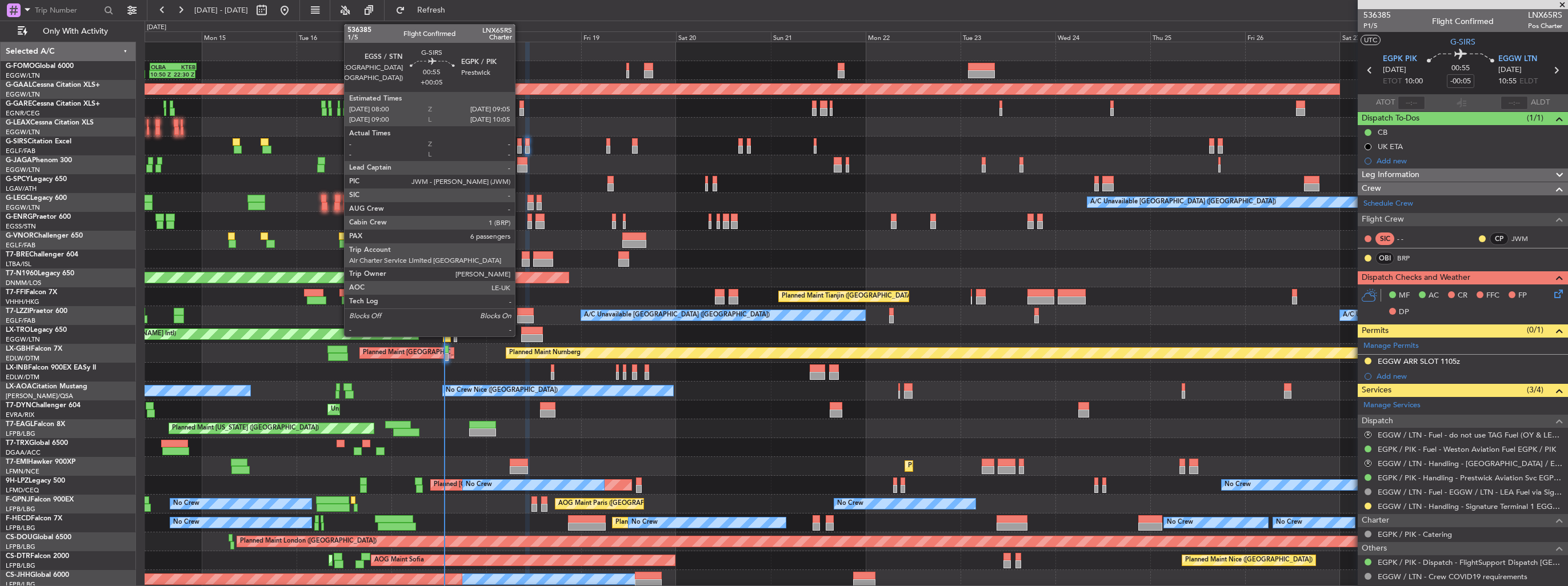
click at [520, 147] on div at bounding box center [520, 149] width 5 height 8
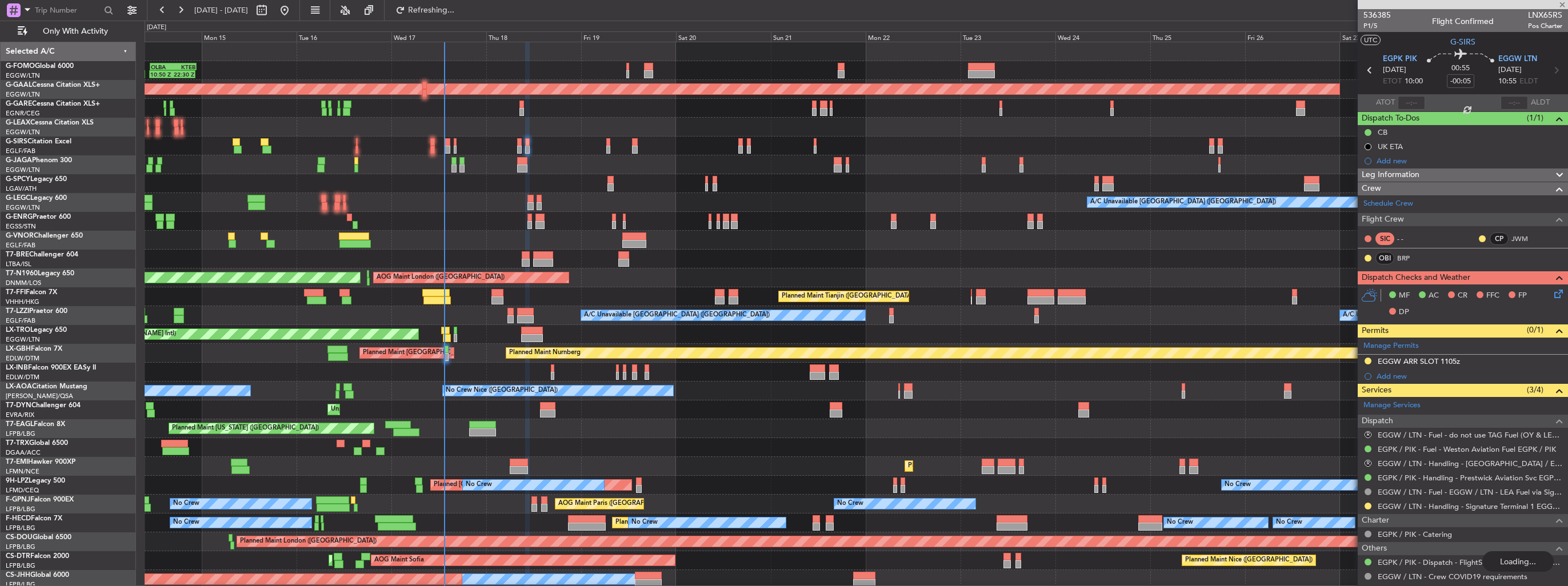
type input "+00:05"
type input "6"
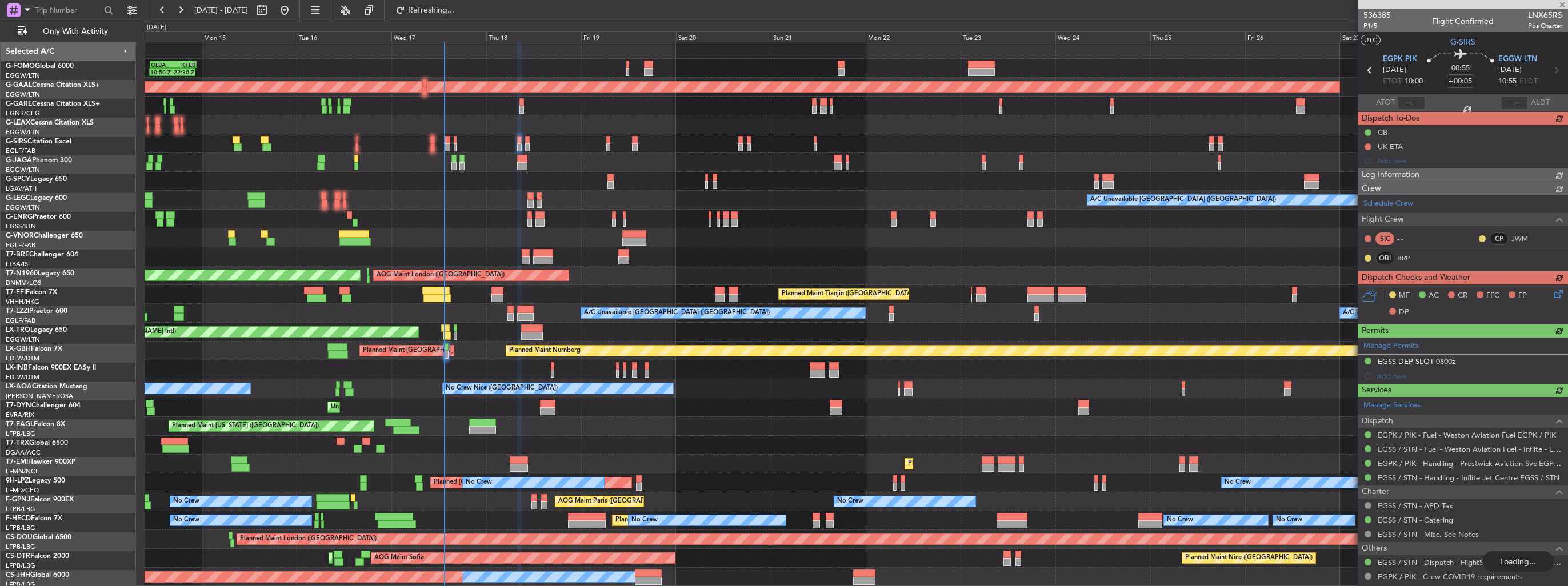
scroll to position [2, 0]
type input "-00:05"
type input "0"
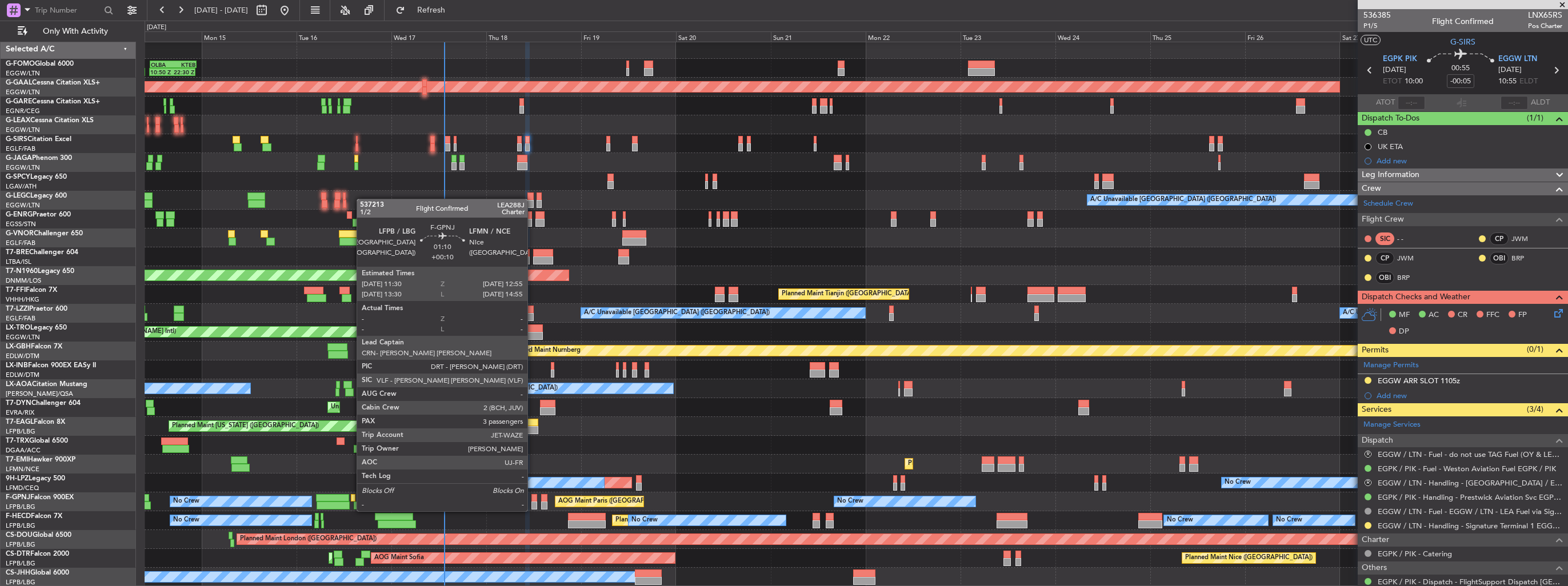
click at [533, 500] on div at bounding box center [534, 498] width 5 height 8
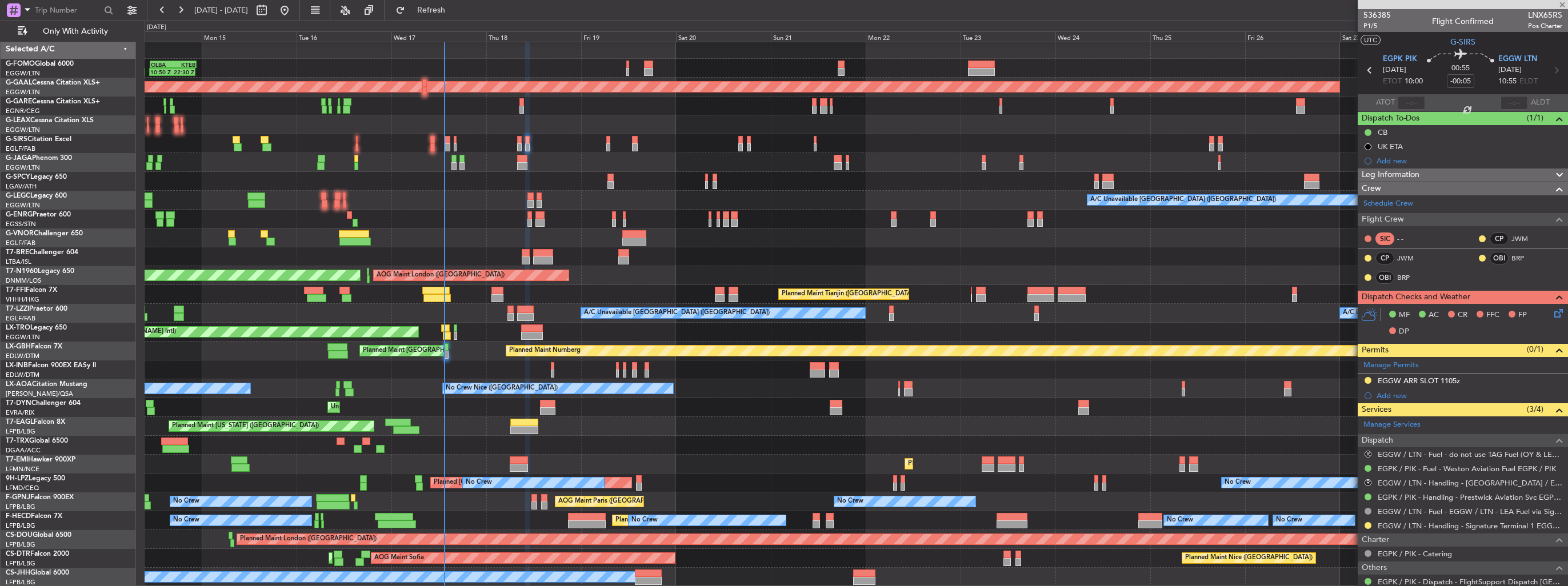
type input "+00:10"
type input "3"
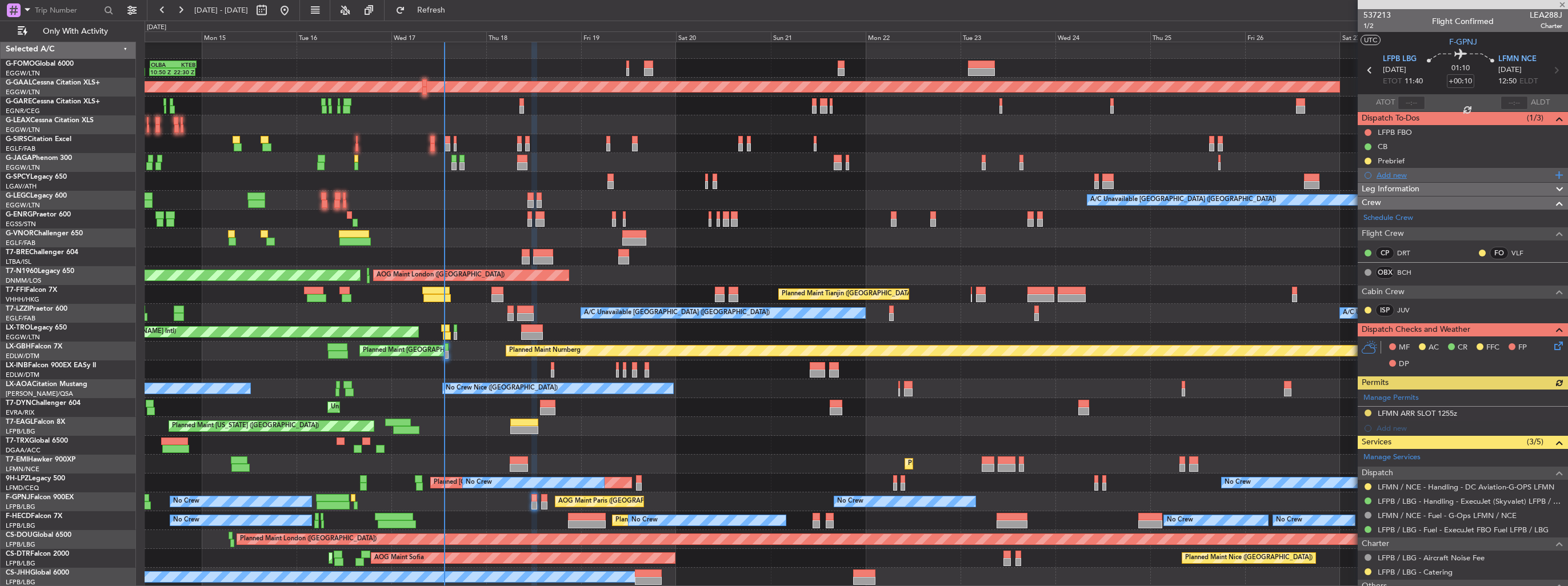
click at [1396, 171] on div "Add new" at bounding box center [1464, 175] width 175 height 10
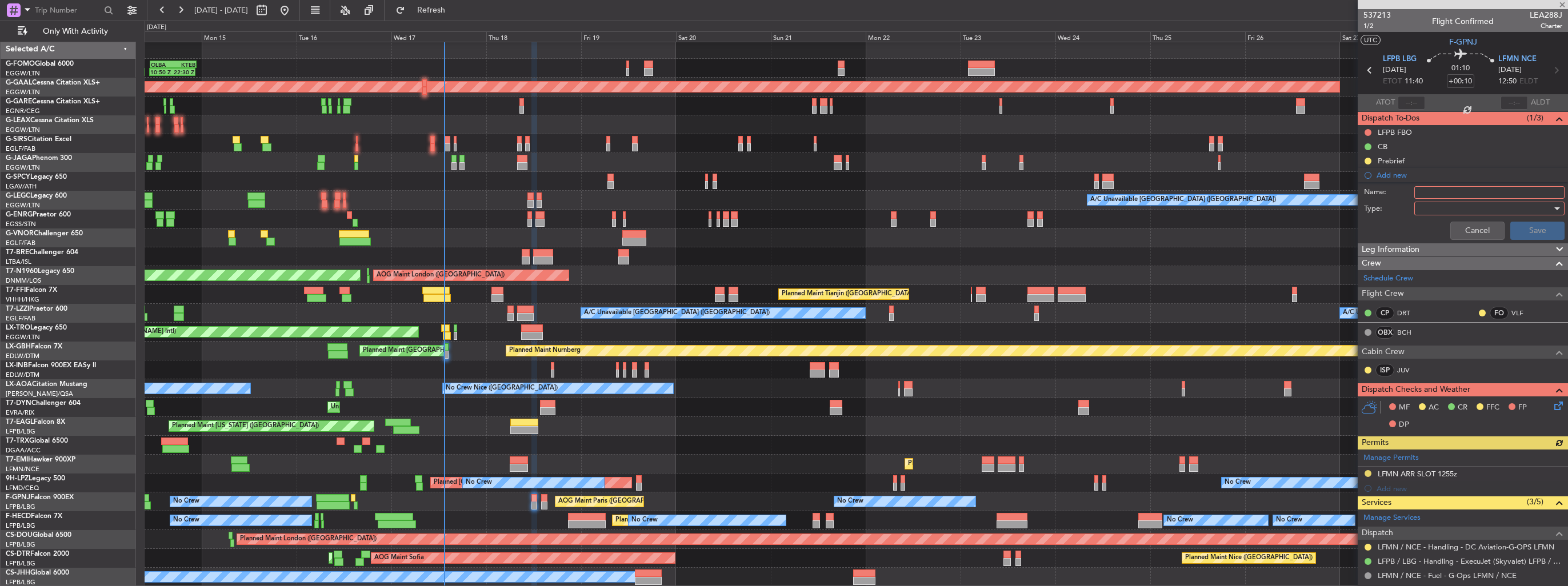
click at [1447, 192] on input "Name:" at bounding box center [1489, 192] width 150 height 12
type input "FILE FPL 1HOUR EARLIER"
click at [1445, 210] on div at bounding box center [1486, 208] width 133 height 17
click at [1441, 228] on span "Generic" at bounding box center [1483, 231] width 133 height 17
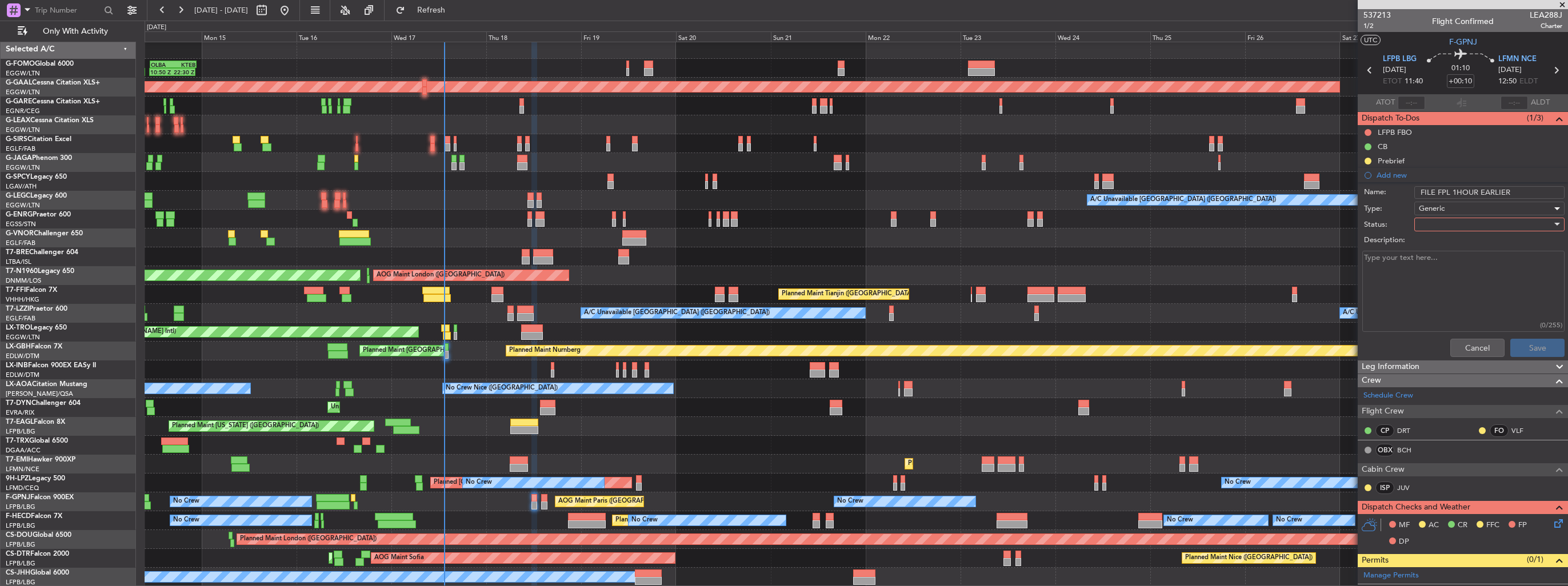
click at [1441, 227] on div at bounding box center [1486, 224] width 133 height 17
click at [1449, 248] on span "Not Started" at bounding box center [1483, 247] width 133 height 17
drag, startPoint x: 1501, startPoint y: 189, endPoint x: 1374, endPoint y: 188, distance: 127.0
click at [1374, 188] on div "Name: FILE FPL 1HOUR EARLIER" at bounding box center [1463, 192] width 222 height 17
click at [1429, 292] on textarea "Description:" at bounding box center [1463, 291] width 202 height 82
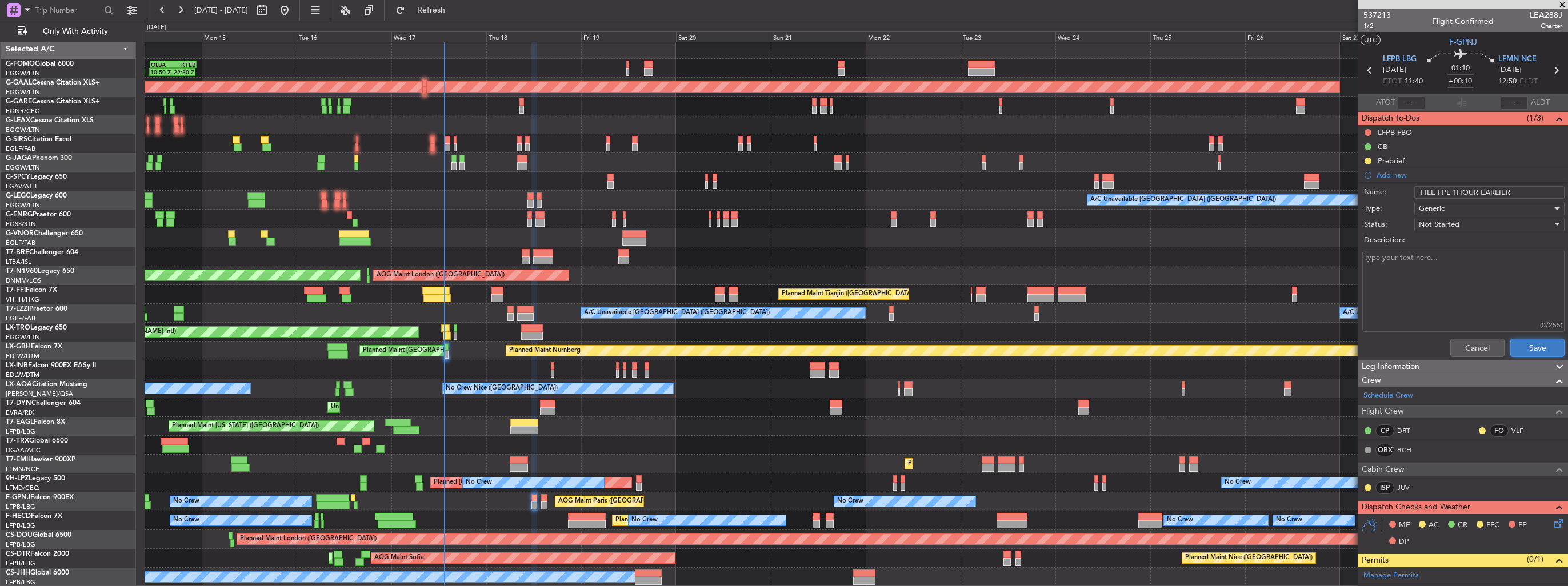
click at [1545, 350] on button "Save" at bounding box center [1538, 348] width 54 height 18
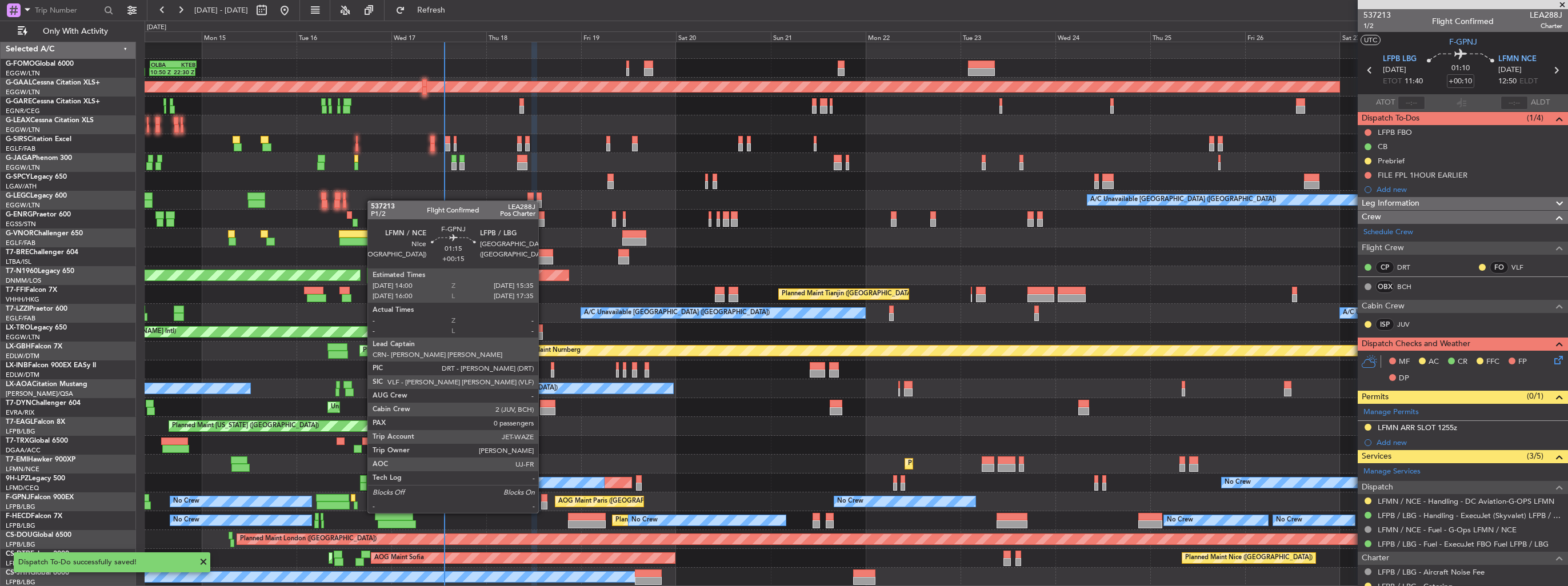
click at [544, 501] on div at bounding box center [544, 505] width 6 height 8
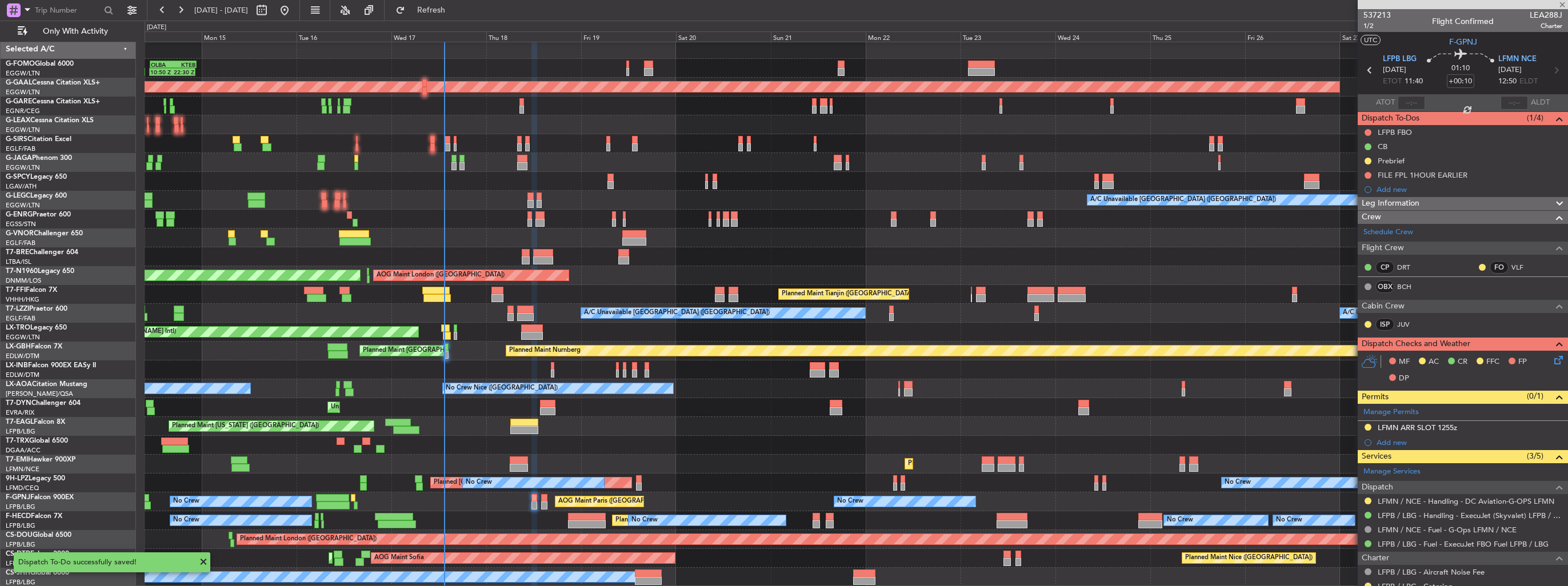
type input "+00:15"
type input "0"
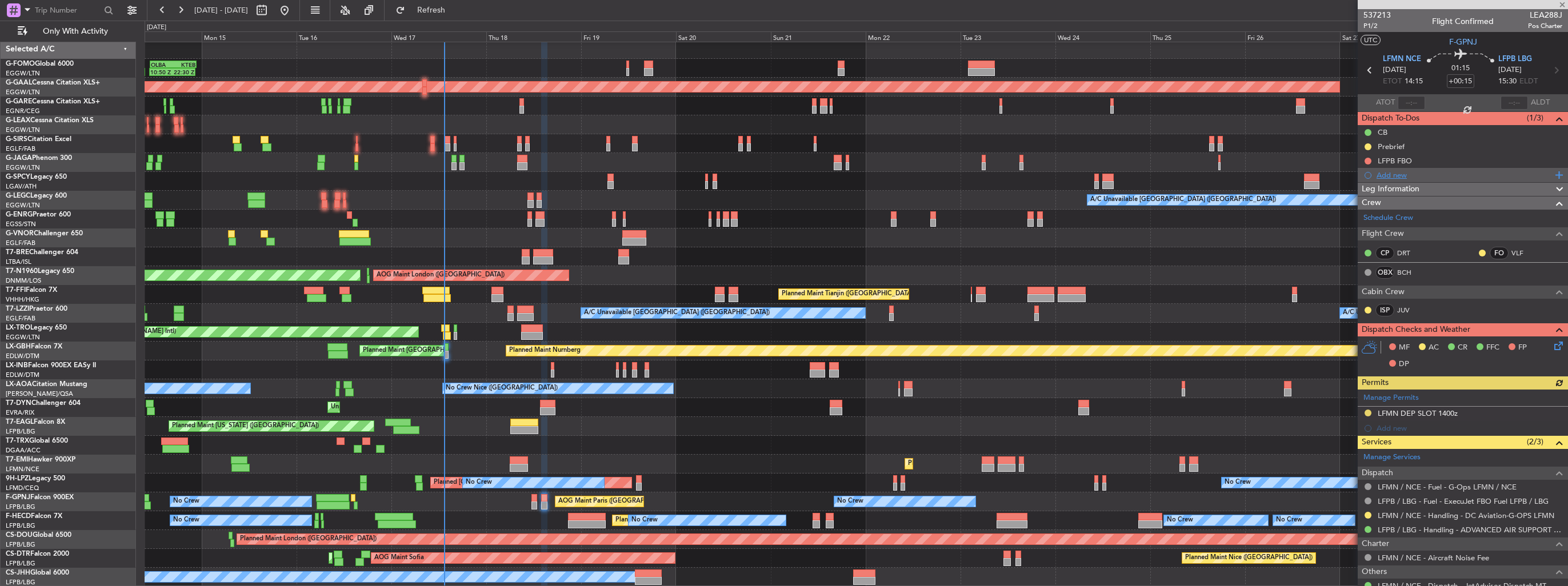
click at [1390, 177] on div "Add new" at bounding box center [1464, 175] width 175 height 10
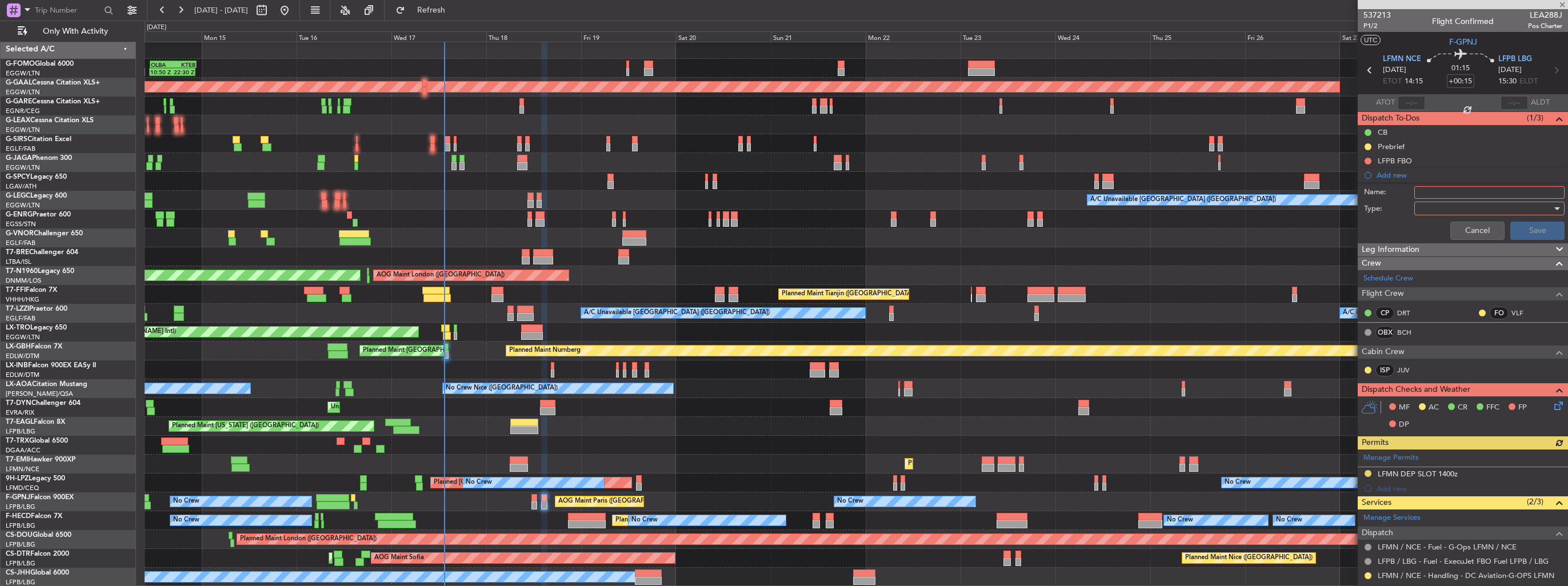
click at [1449, 193] on input "Name:" at bounding box center [1489, 192] width 150 height 12
paste input "FILE FPL 1HOUR EARLIER"
type input "FILE FPL 1HOUR EARLIER"
click at [1477, 210] on div at bounding box center [1486, 208] width 133 height 17
click at [1474, 232] on span "Generic" at bounding box center [1483, 231] width 133 height 17
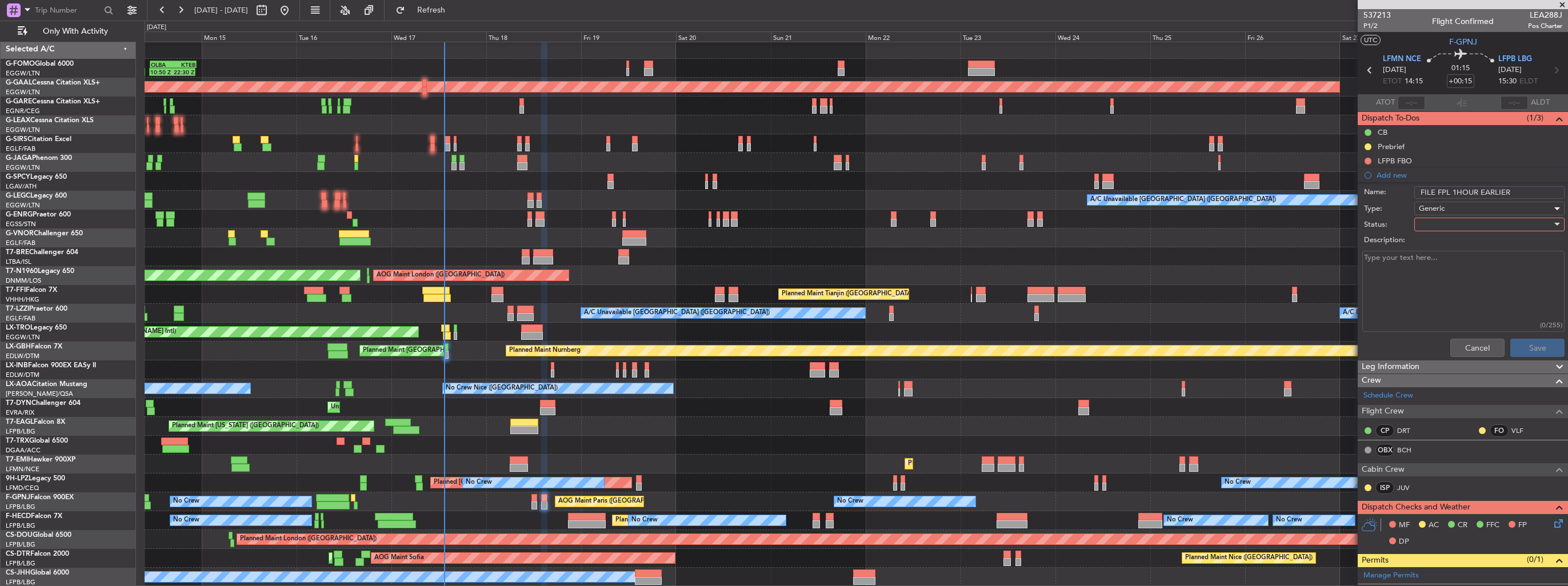
click at [1474, 229] on div at bounding box center [1486, 224] width 133 height 17
click at [1471, 241] on span "Not Started" at bounding box center [1483, 247] width 133 height 17
click at [1525, 187] on input "FILE FPL 1HOUR EARLIER" at bounding box center [1489, 192] width 150 height 12
click at [1525, 342] on button "Save" at bounding box center [1538, 348] width 54 height 18
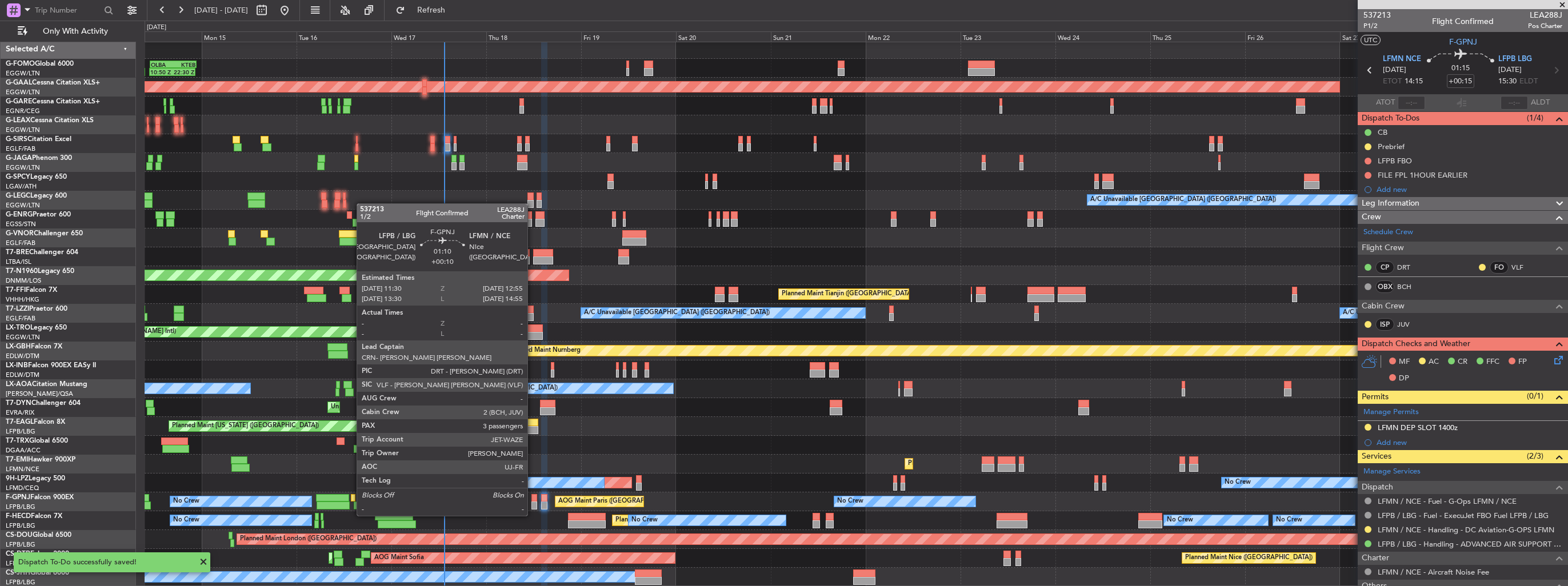
click at [533, 504] on div at bounding box center [534, 505] width 5 height 8
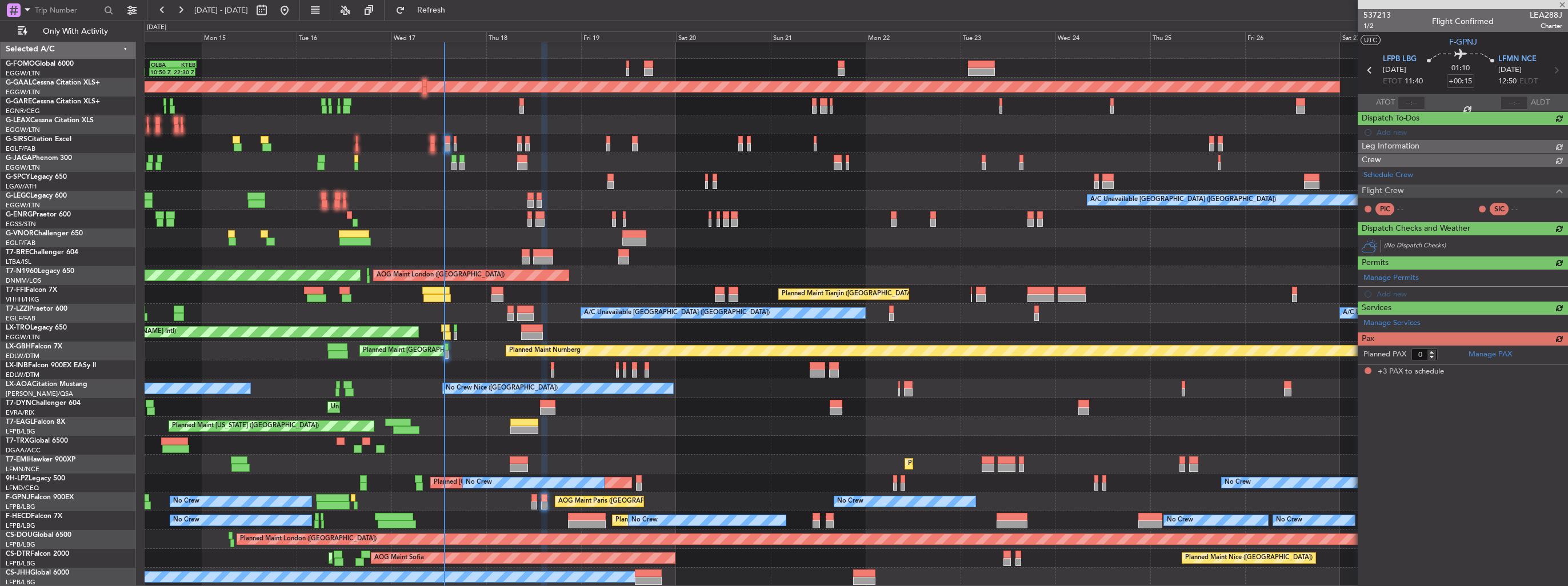
type input "+00:10"
type input "3"
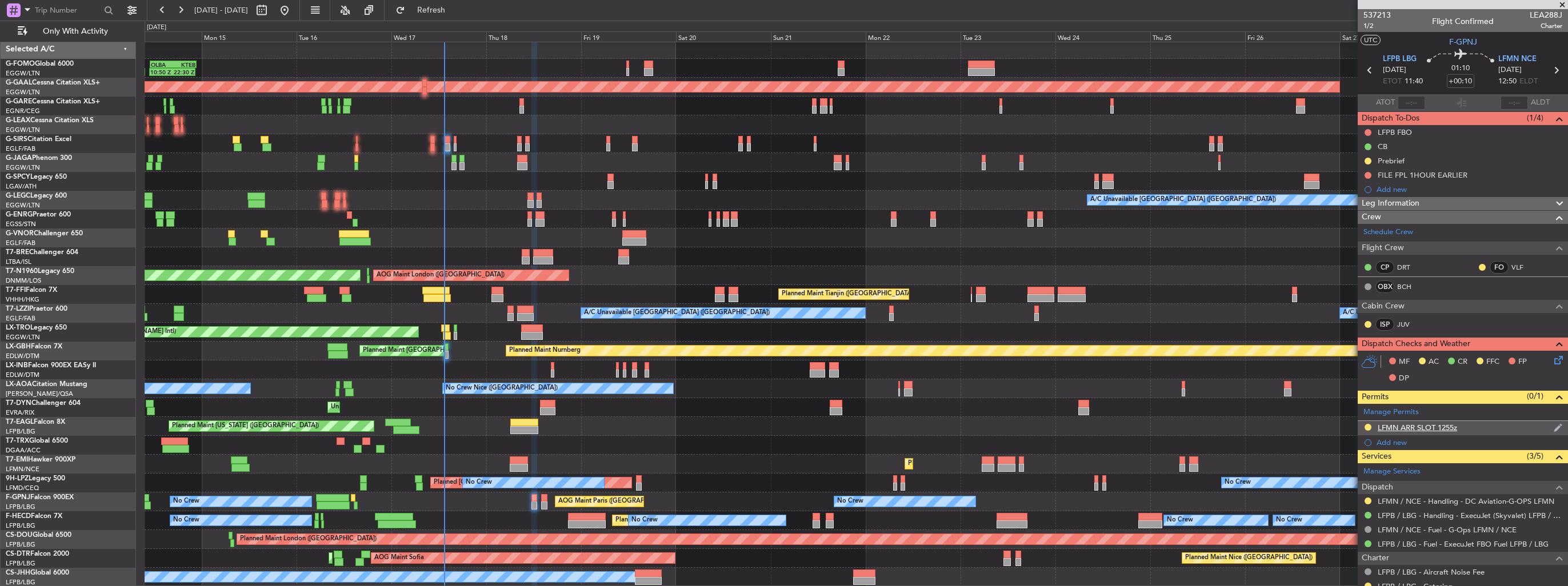
click at [1554, 424] on img at bounding box center [1558, 427] width 8 height 10
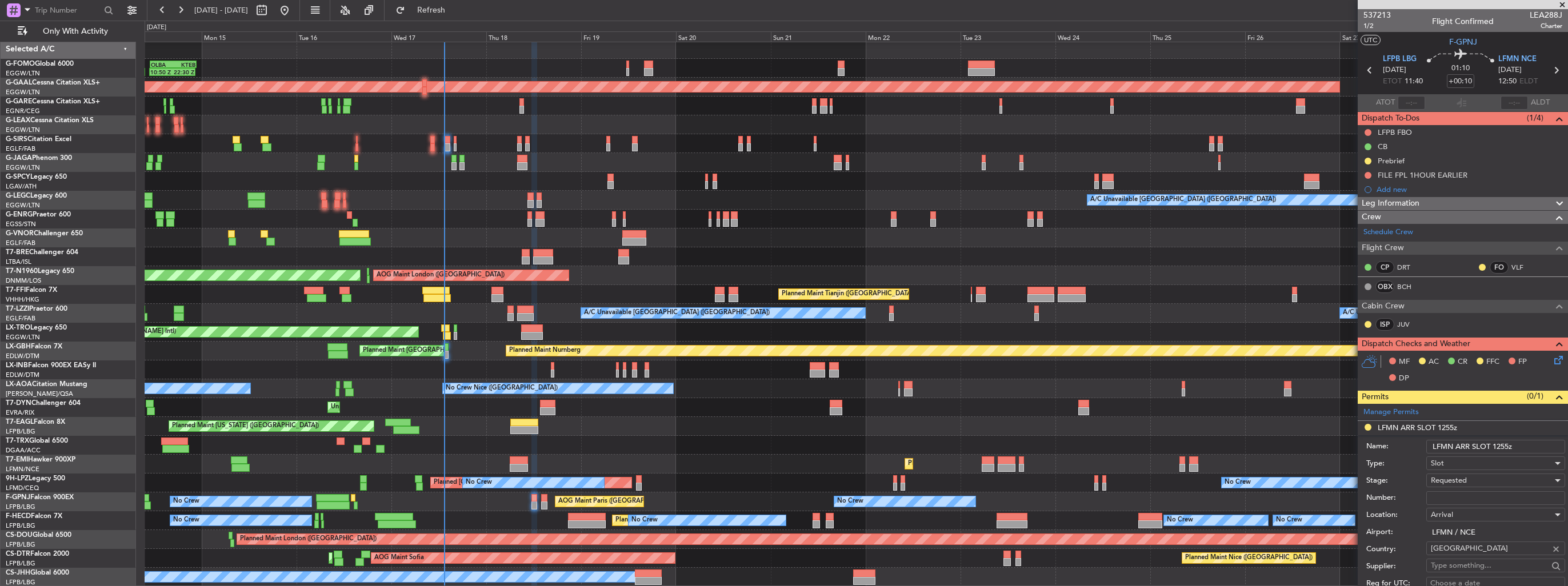
click at [1501, 447] on input "LFMN ARR SLOT 1255z" at bounding box center [1496, 447] width 139 height 14
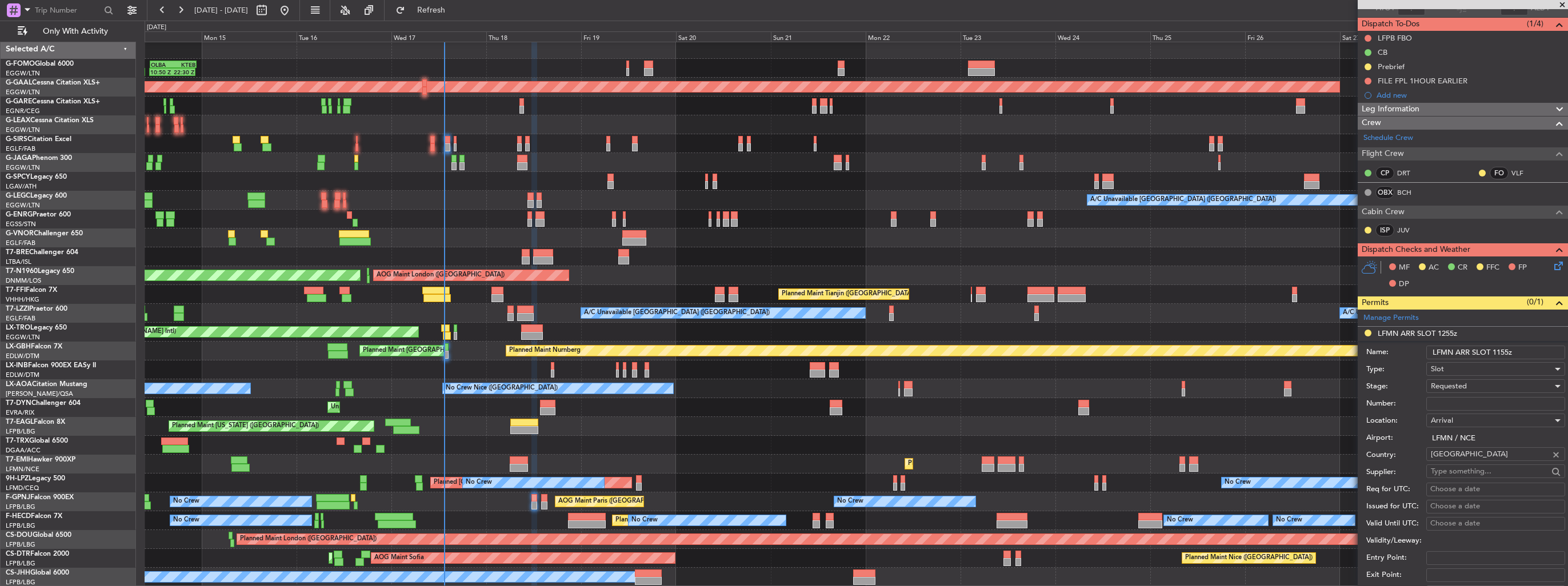
scroll to position [229, 0]
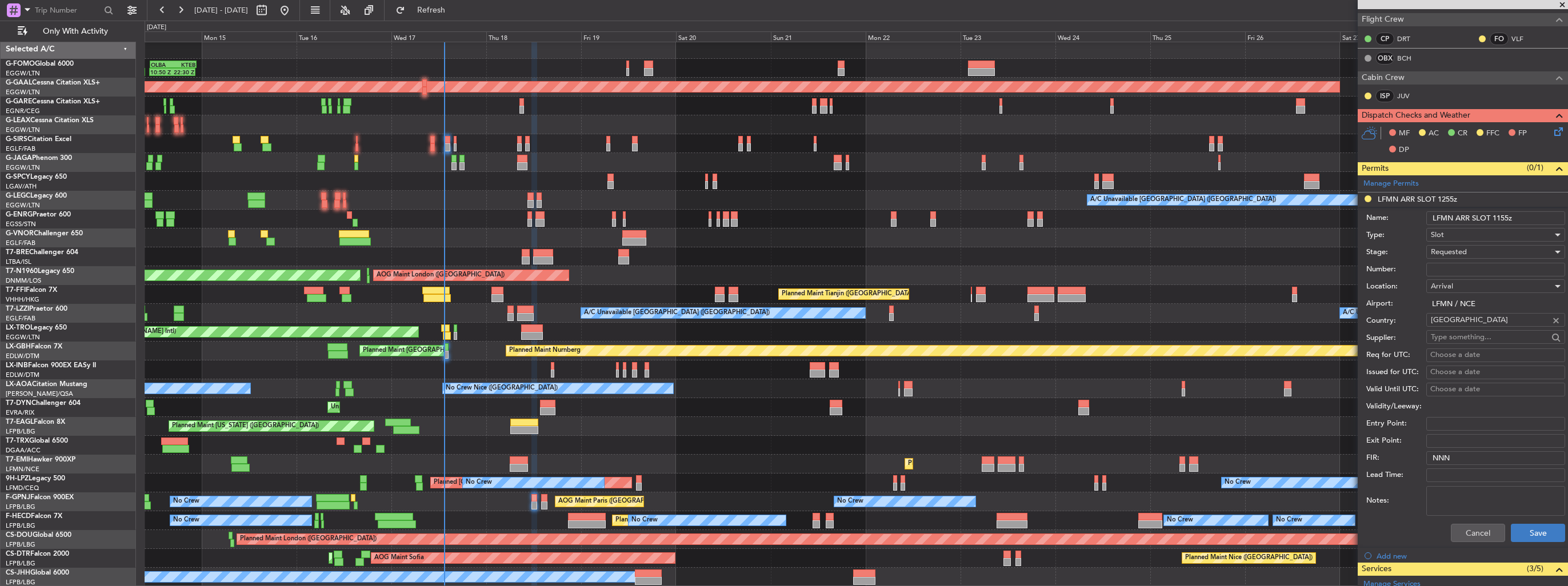
type input "LFMN ARR SLOT 1155z"
click at [1537, 536] on button "Save" at bounding box center [1538, 533] width 54 height 18
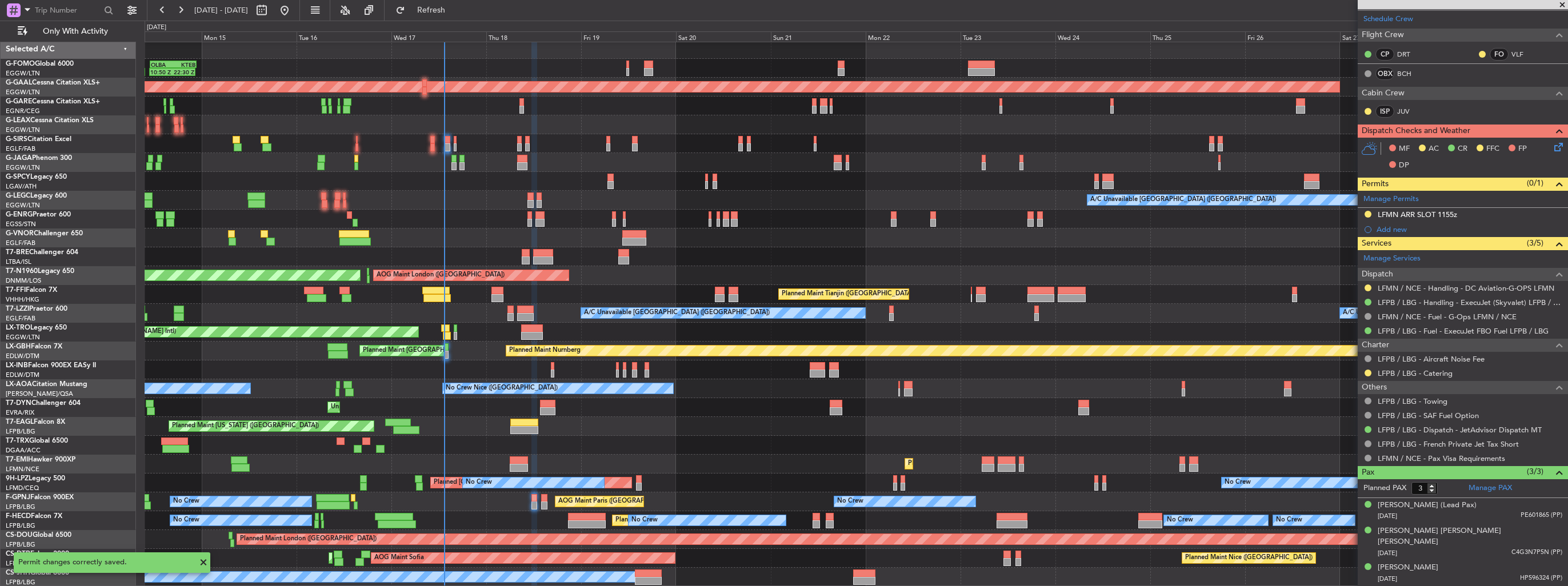
scroll to position [200, 0]
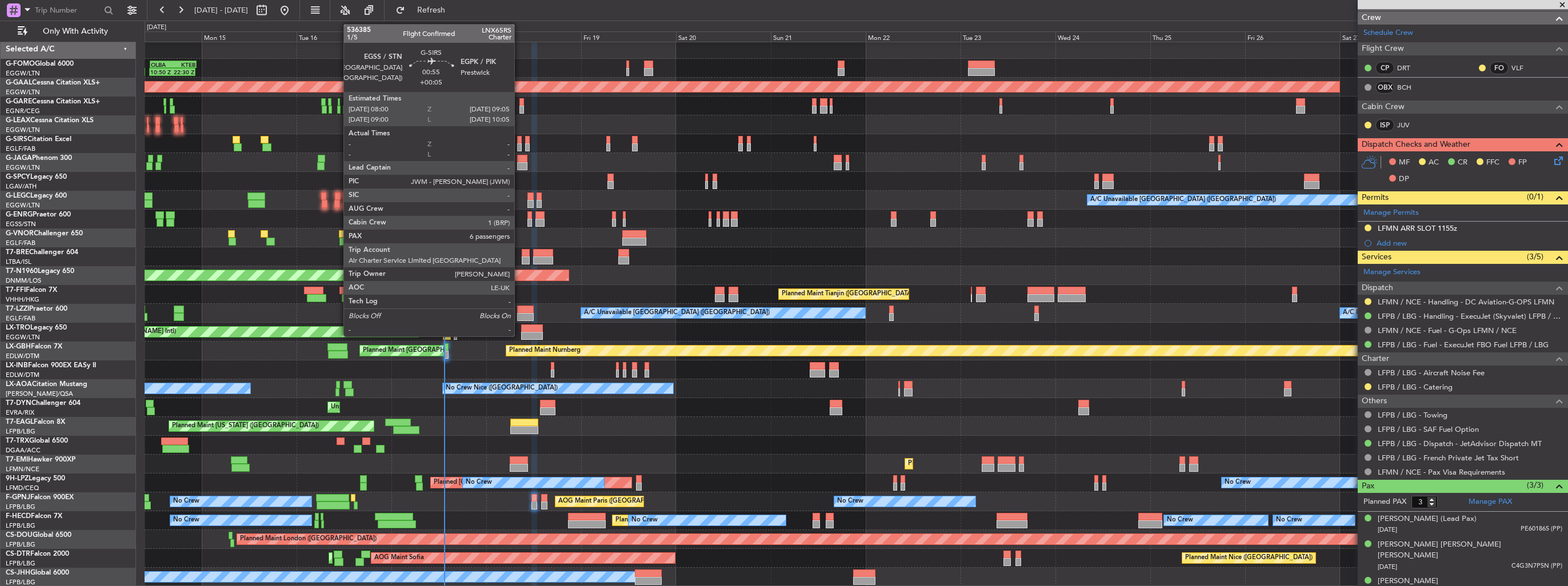
click at [520, 146] on div at bounding box center [520, 147] width 5 height 8
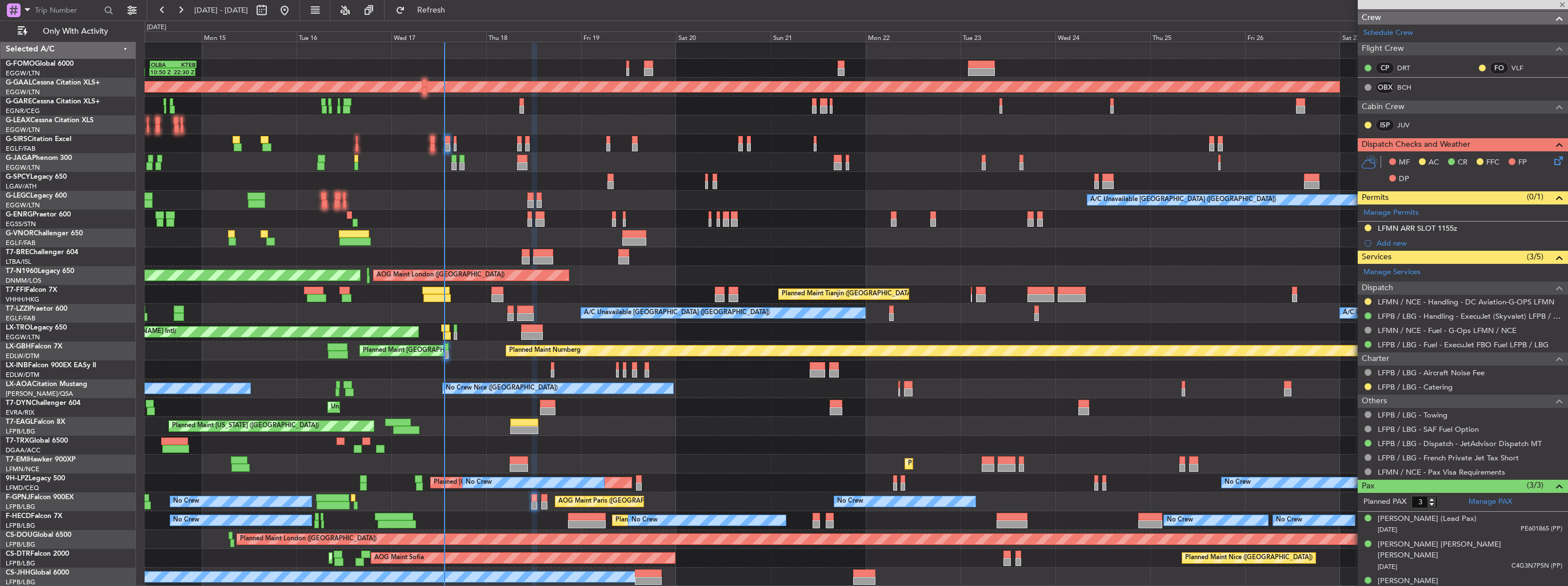
type input "+00:05"
type input "6"
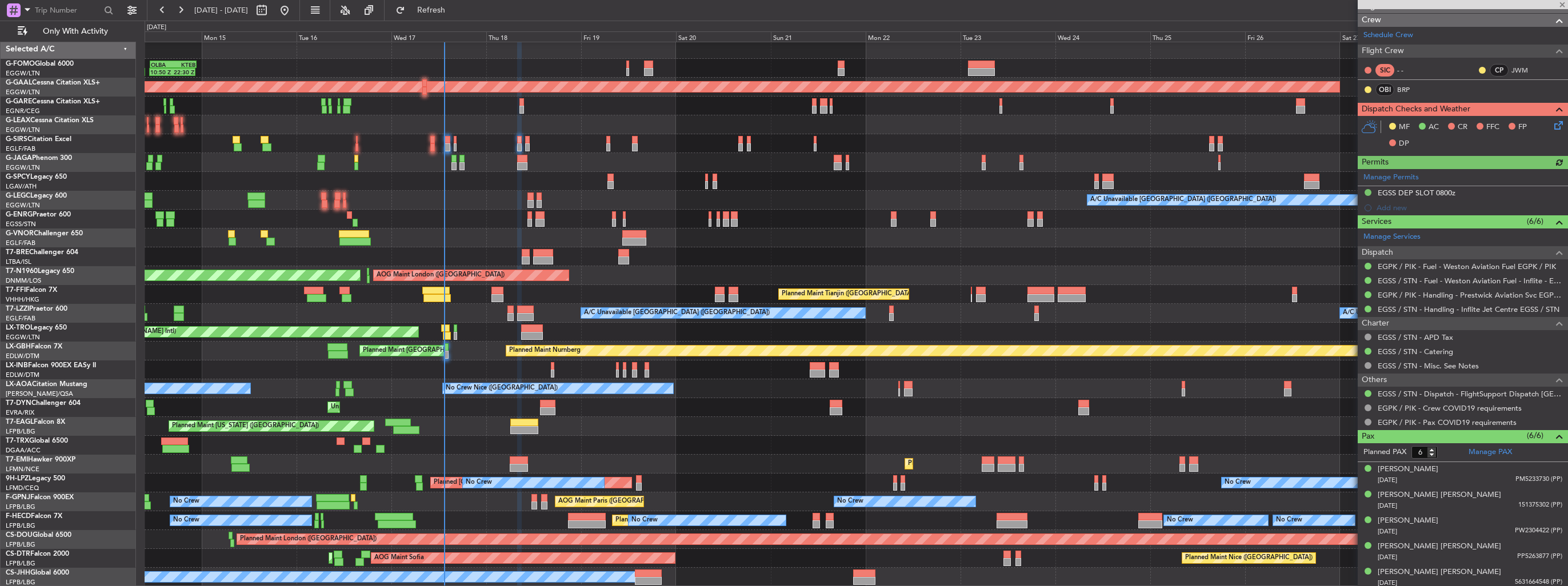
scroll to position [197, 0]
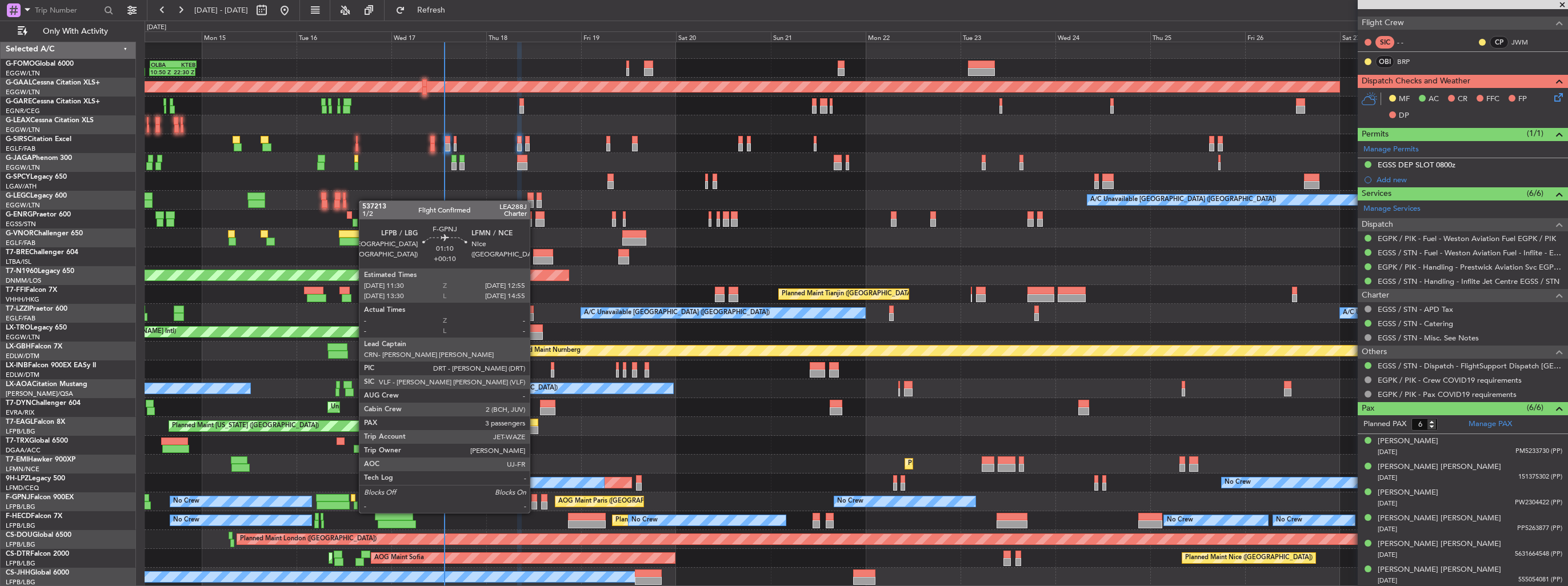
click at [535, 501] on div at bounding box center [534, 505] width 5 height 8
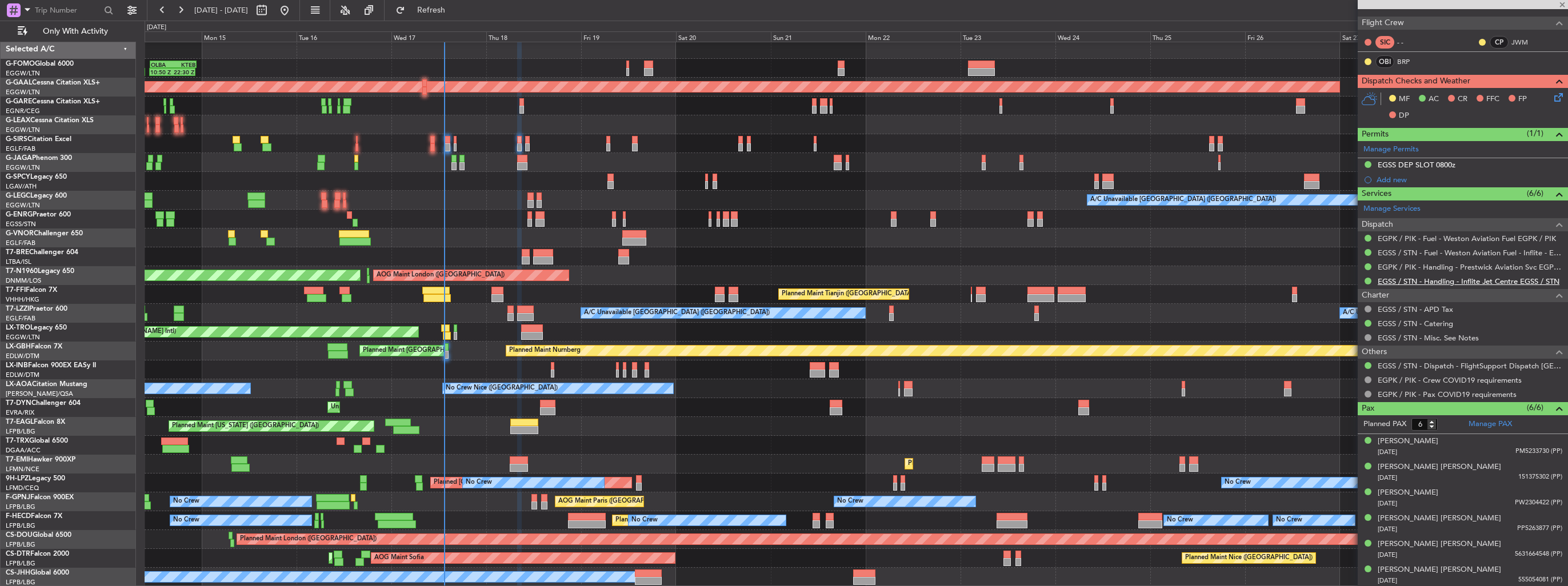
type input "+00:10"
type input "3"
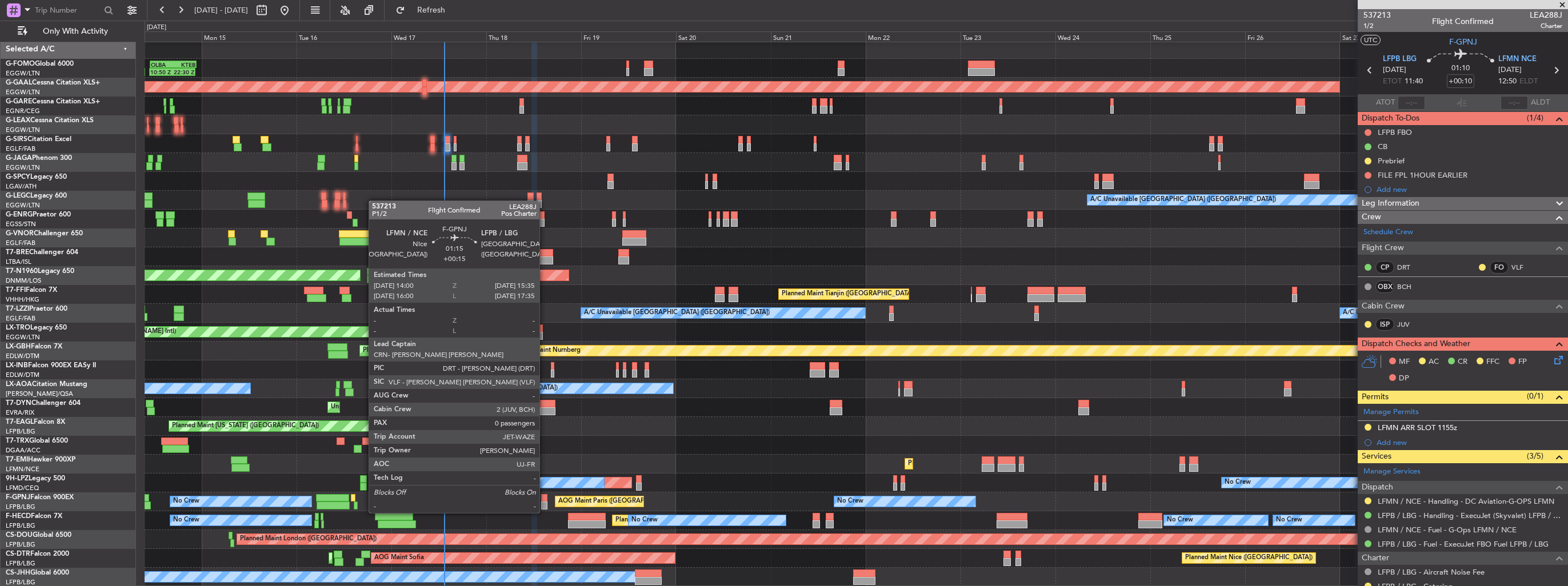
click at [545, 501] on div at bounding box center [544, 505] width 6 height 8
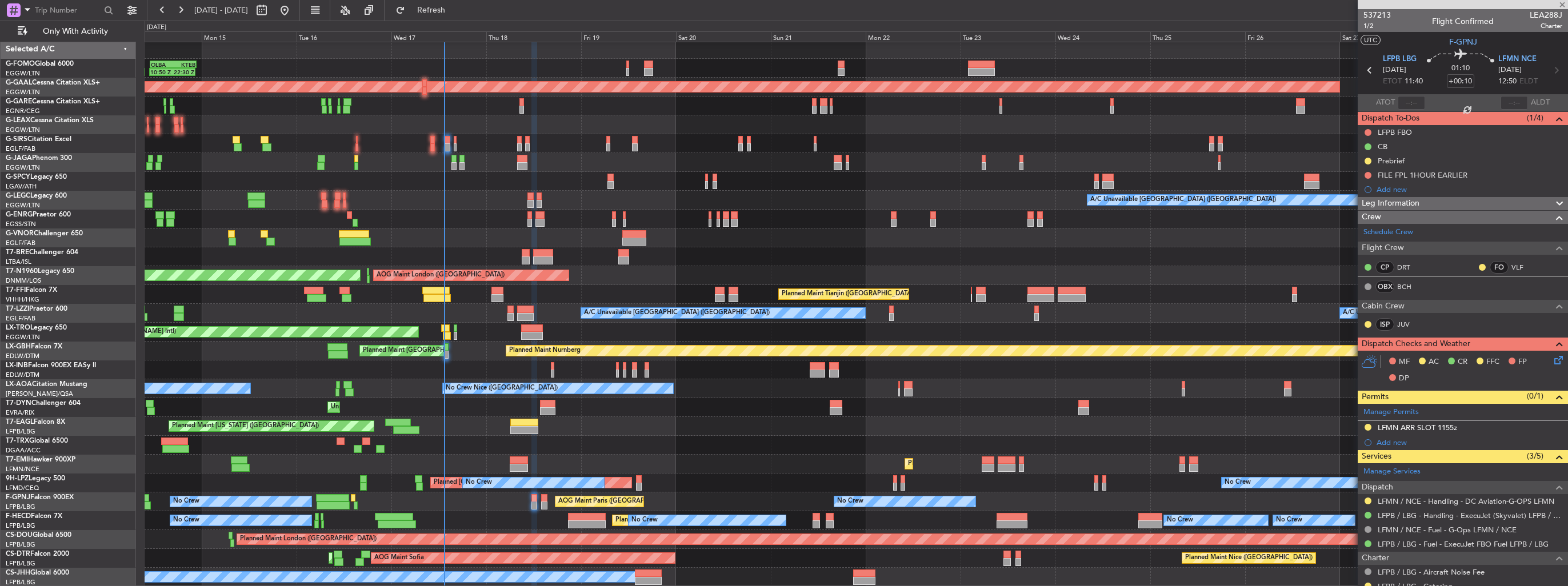
type input "+00:15"
type input "0"
click at [1554, 427] on img at bounding box center [1558, 427] width 8 height 10
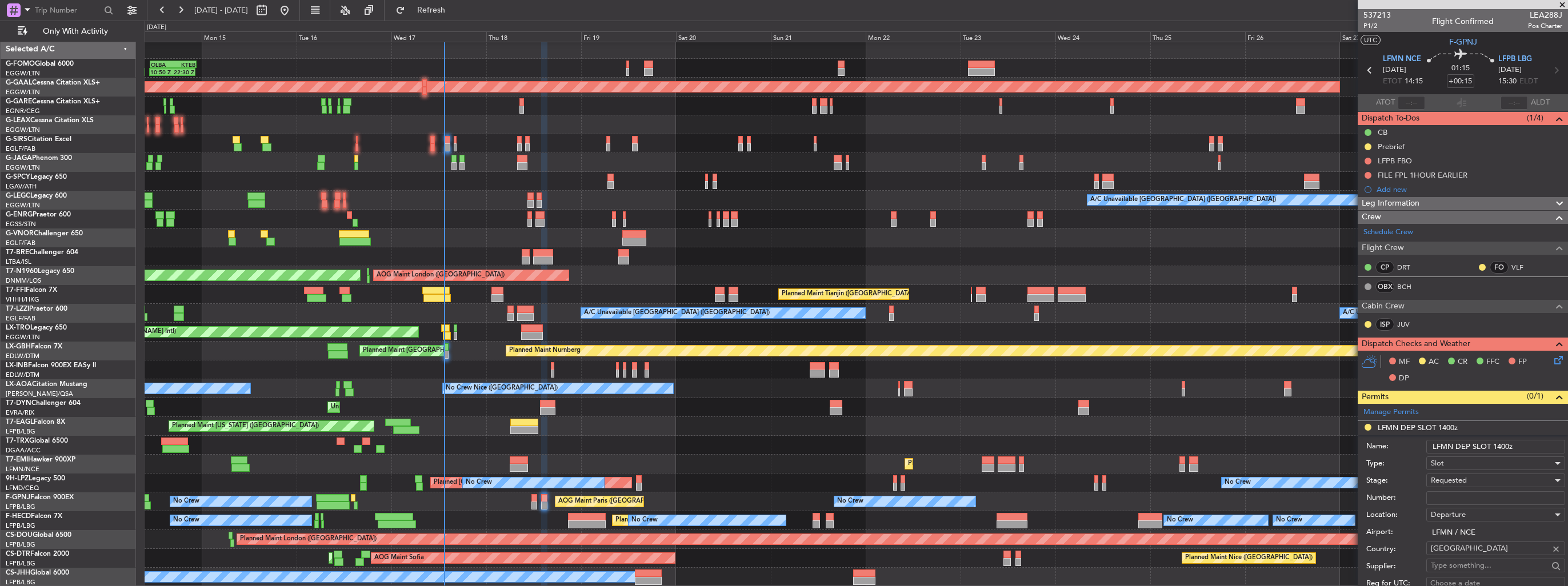
click at [1499, 446] on input "LFMN DEP SLOT 1400z" at bounding box center [1496, 447] width 139 height 14
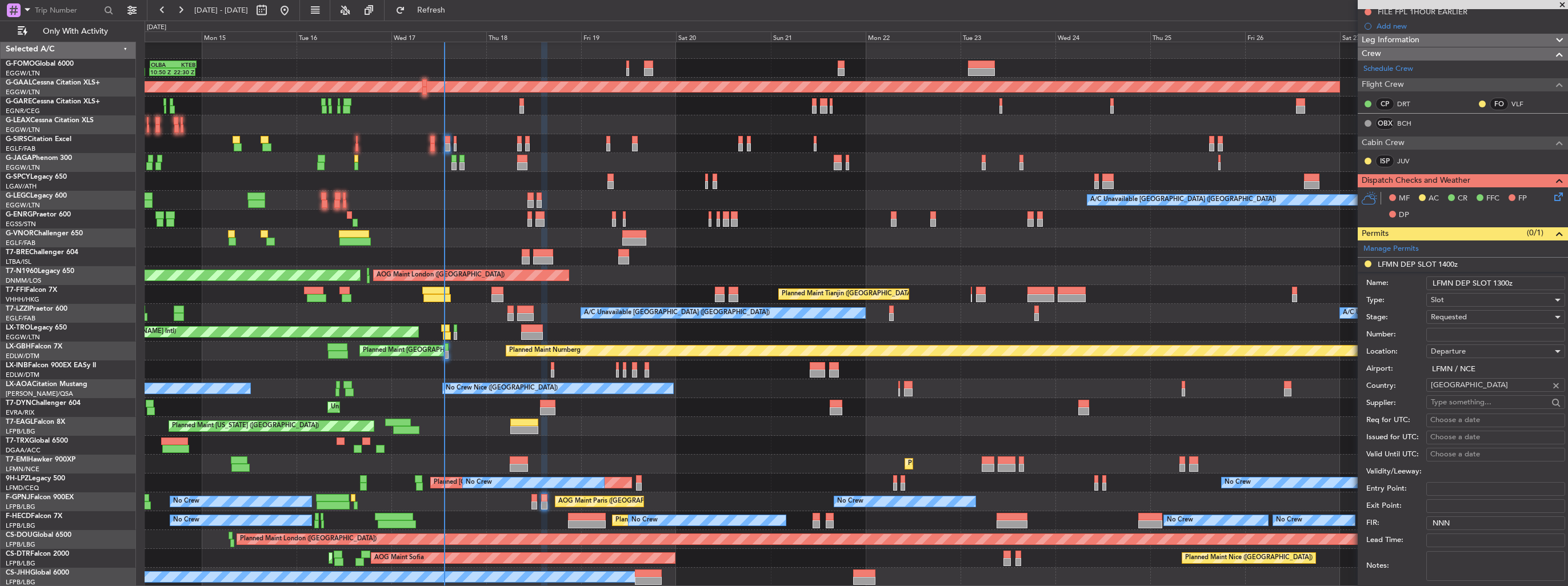
scroll to position [229, 0]
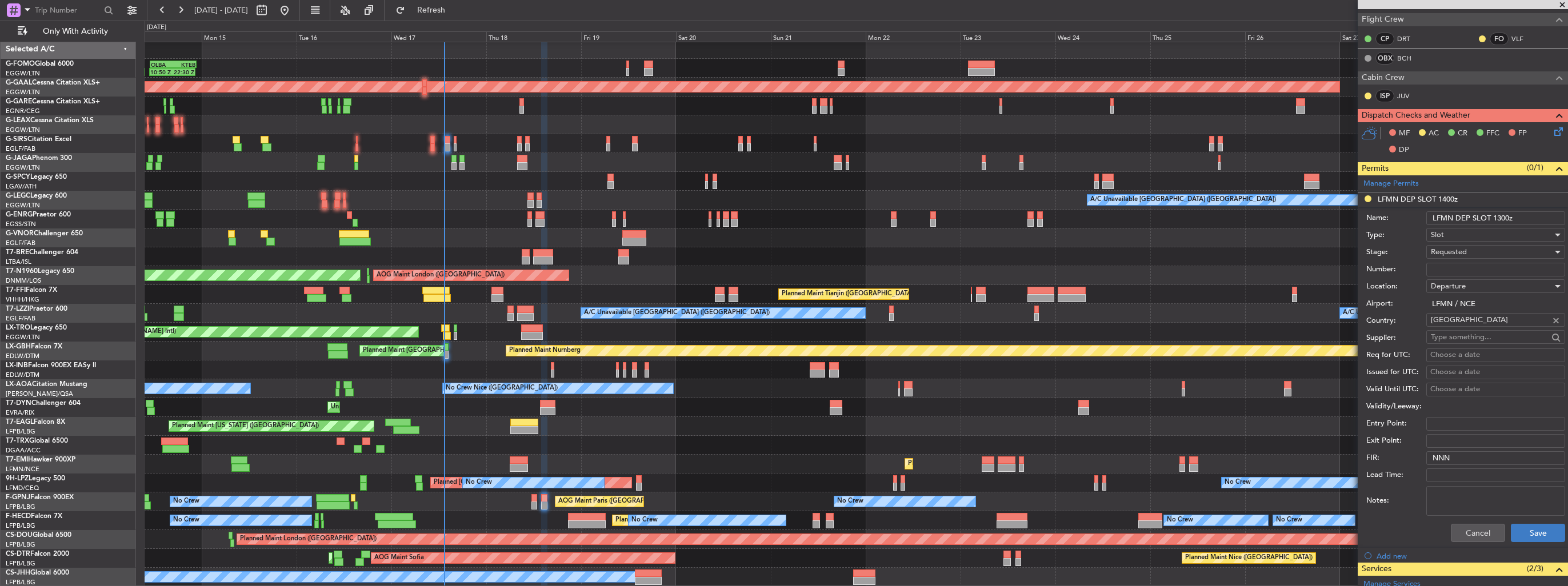
type input "LFMN DEP SLOT 1300z"
click at [1525, 535] on button "Save" at bounding box center [1538, 533] width 54 height 18
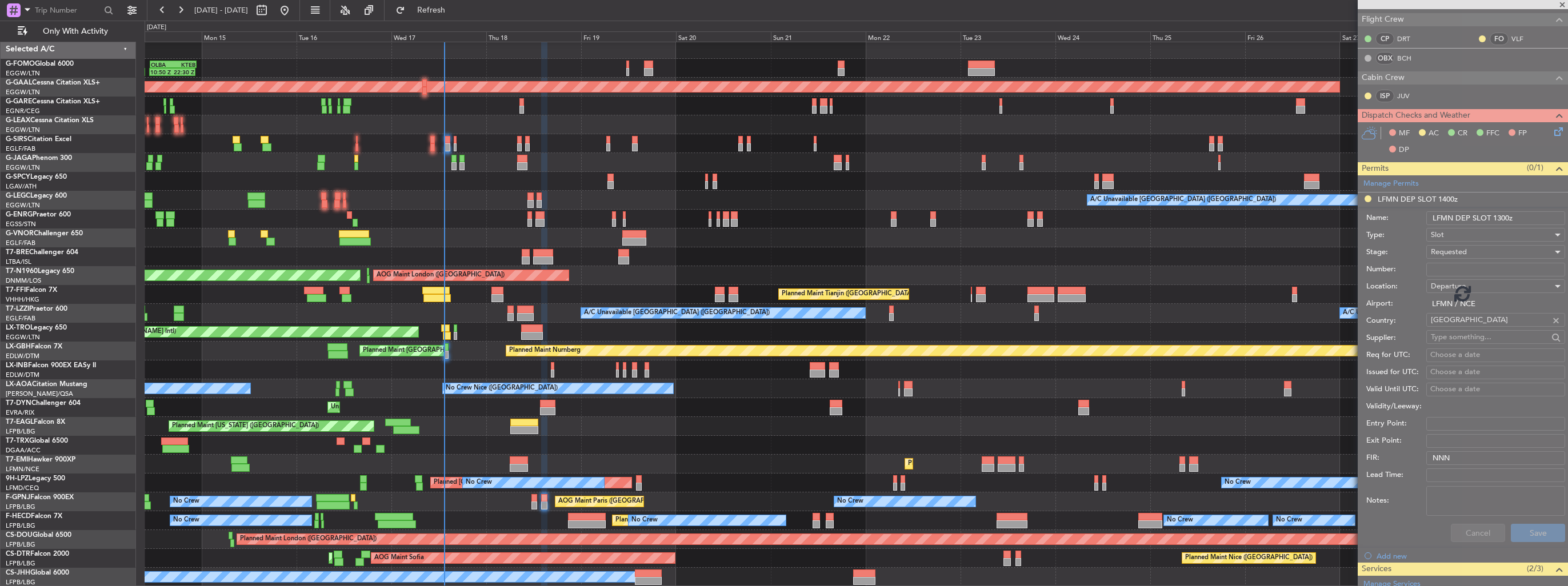
scroll to position [51, 0]
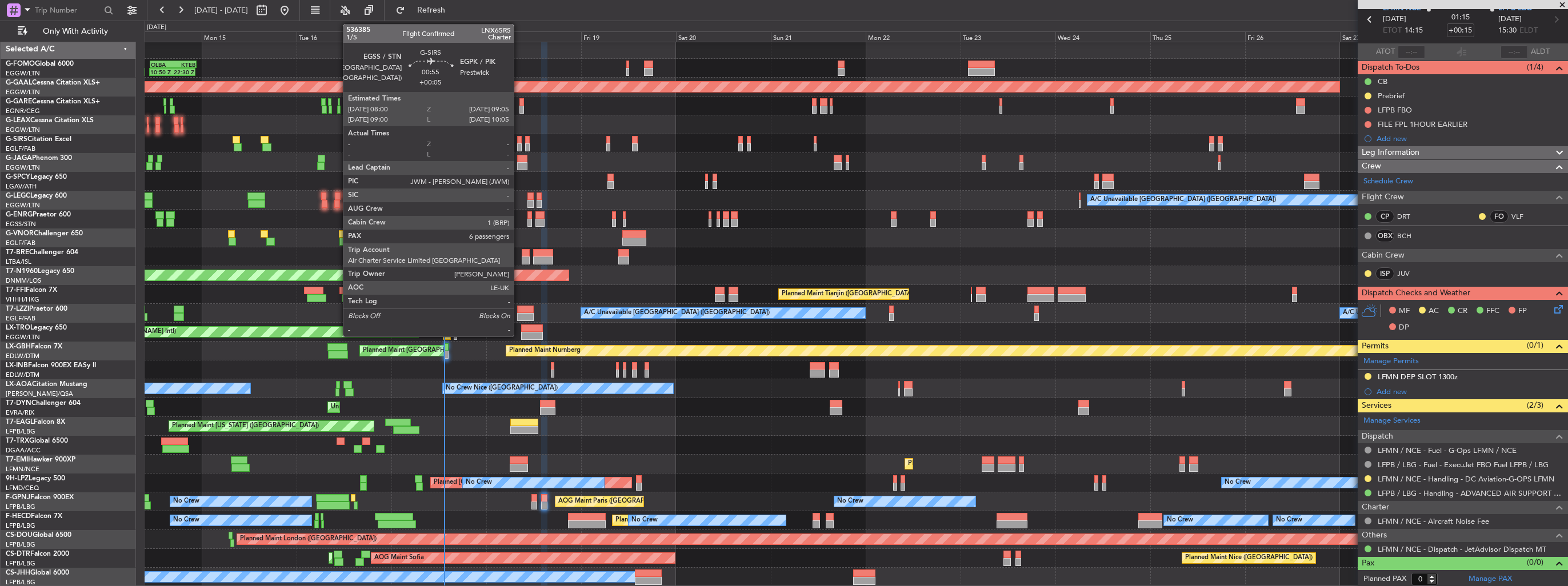
click at [519, 146] on div at bounding box center [520, 147] width 5 height 8
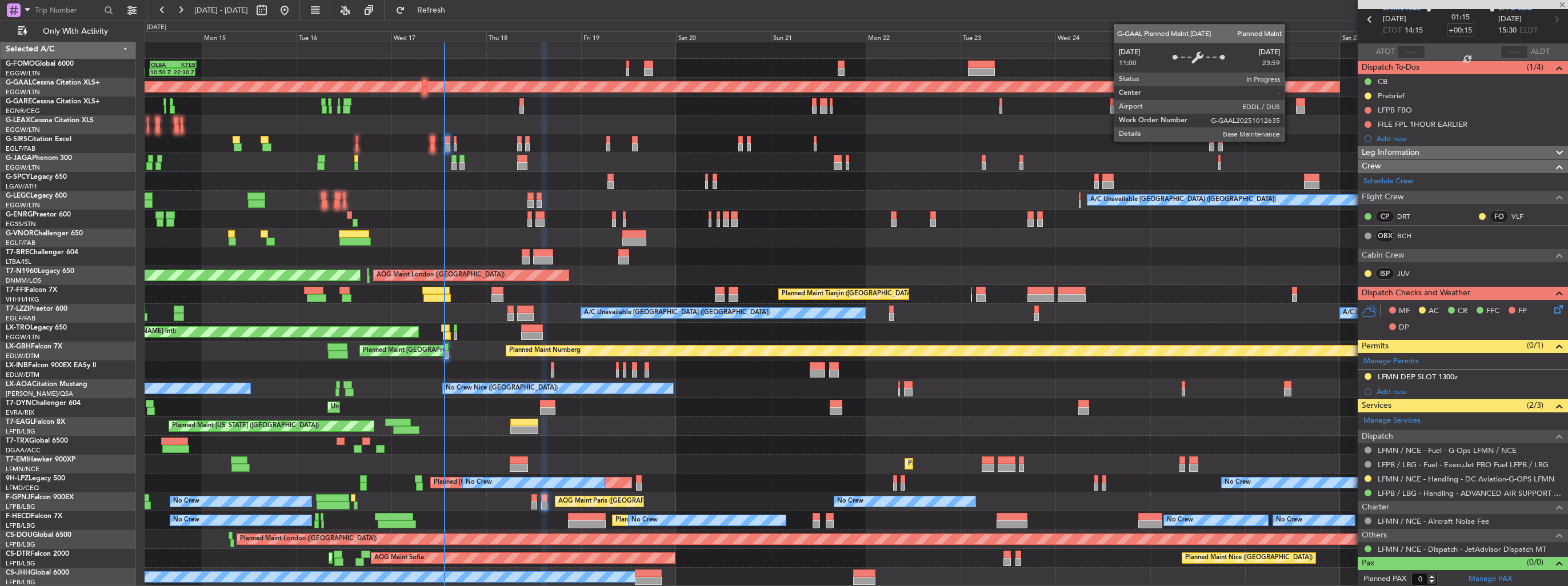
type input "+00:05"
type input "6"
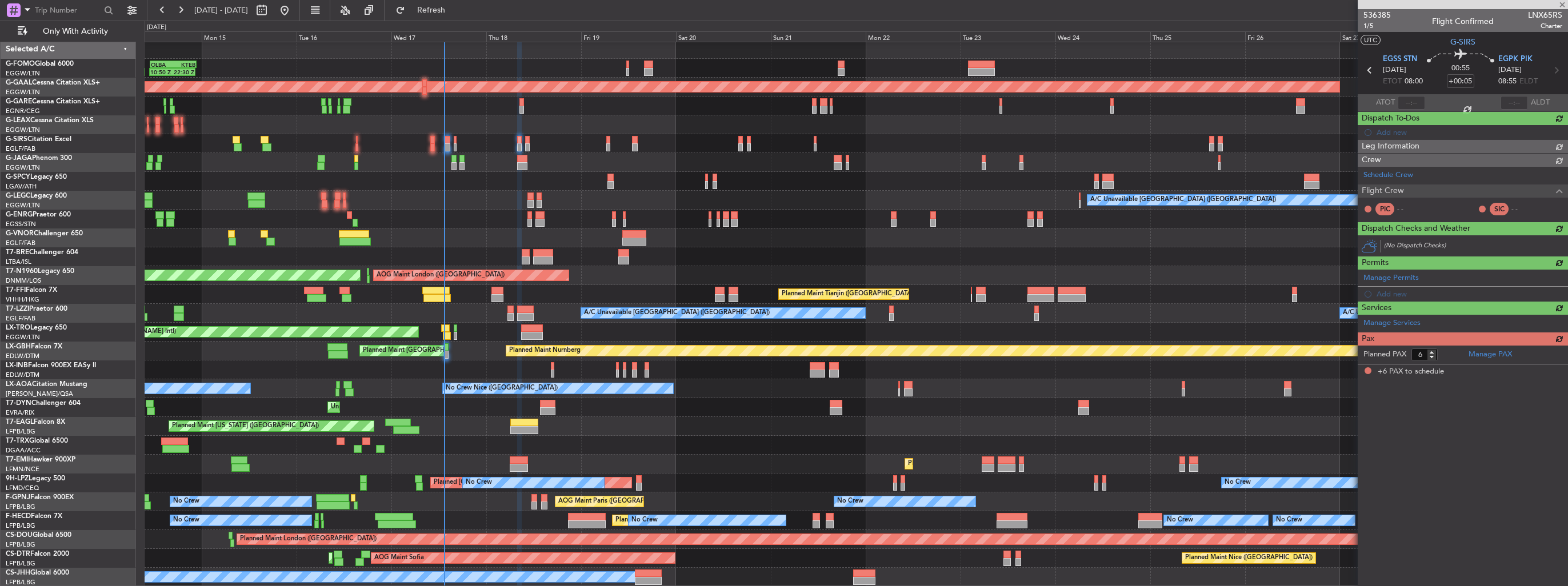
scroll to position [0, 0]
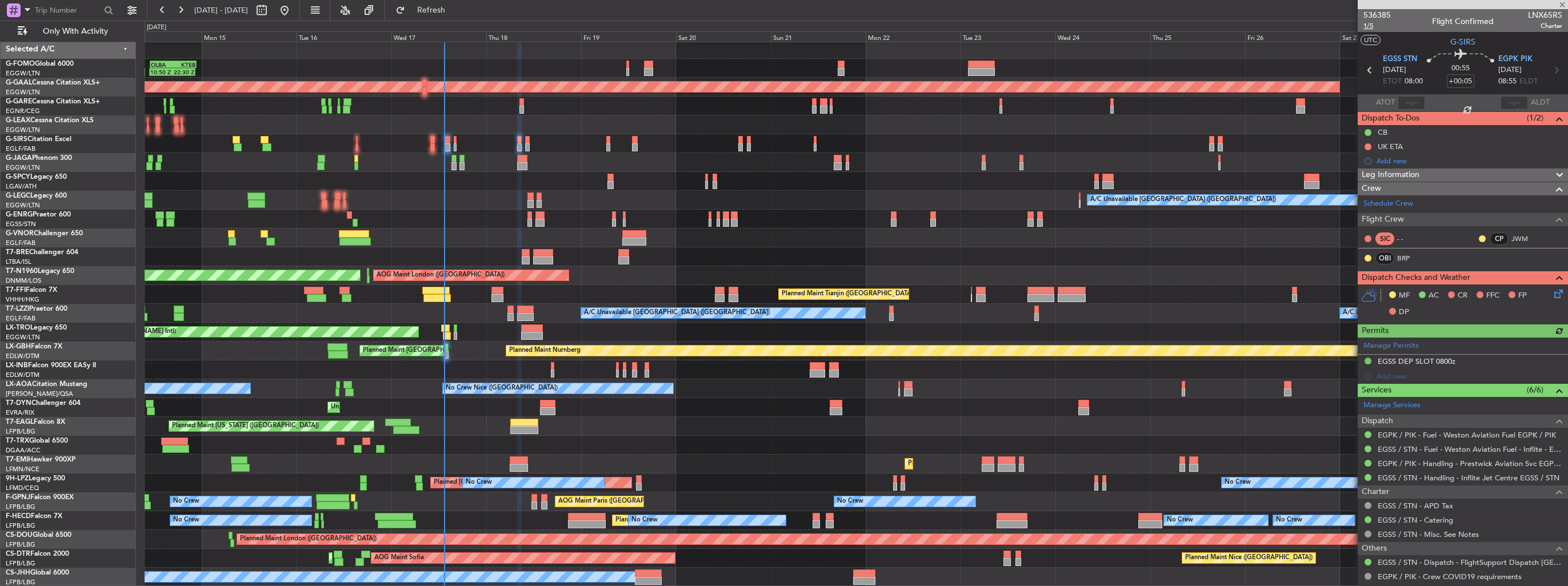
click at [1368, 28] on span "1/5" at bounding box center [1377, 26] width 27 height 10
click at [1552, 296] on icon at bounding box center [1557, 292] width 9 height 9
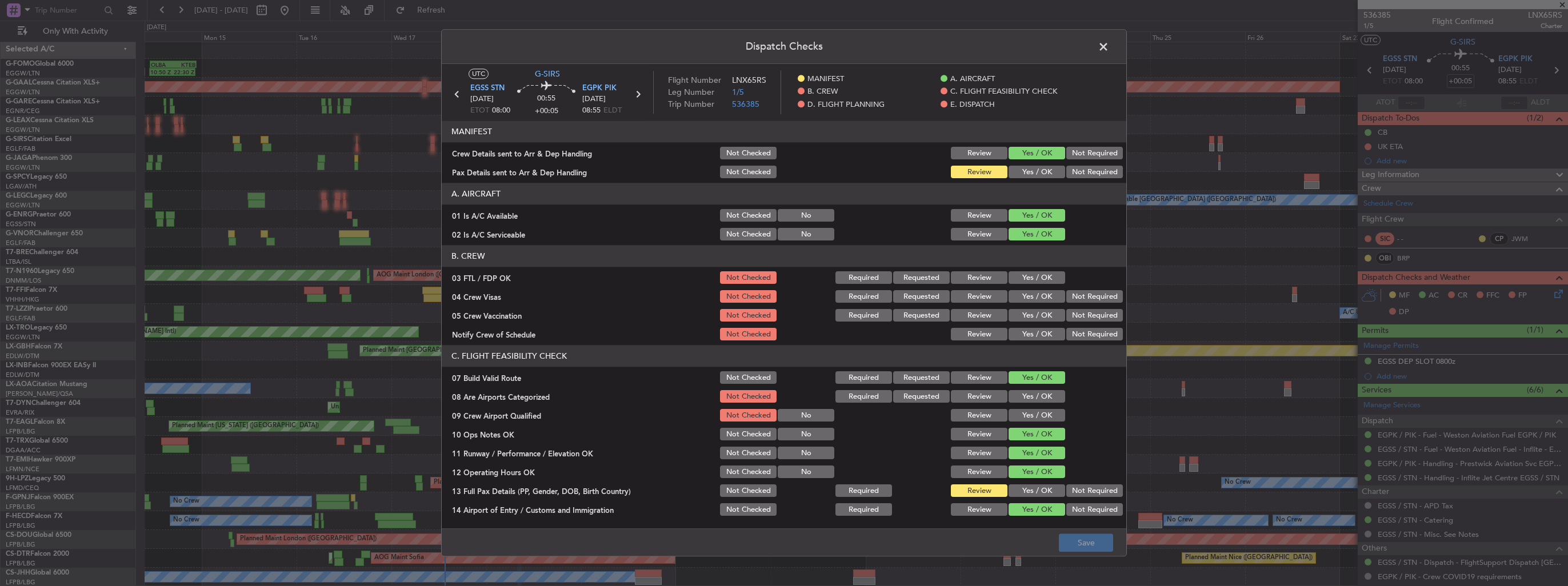
click at [1031, 171] on button "Yes / OK" at bounding box center [1037, 172] width 56 height 12
click at [1084, 543] on button "Save" at bounding box center [1085, 543] width 54 height 18
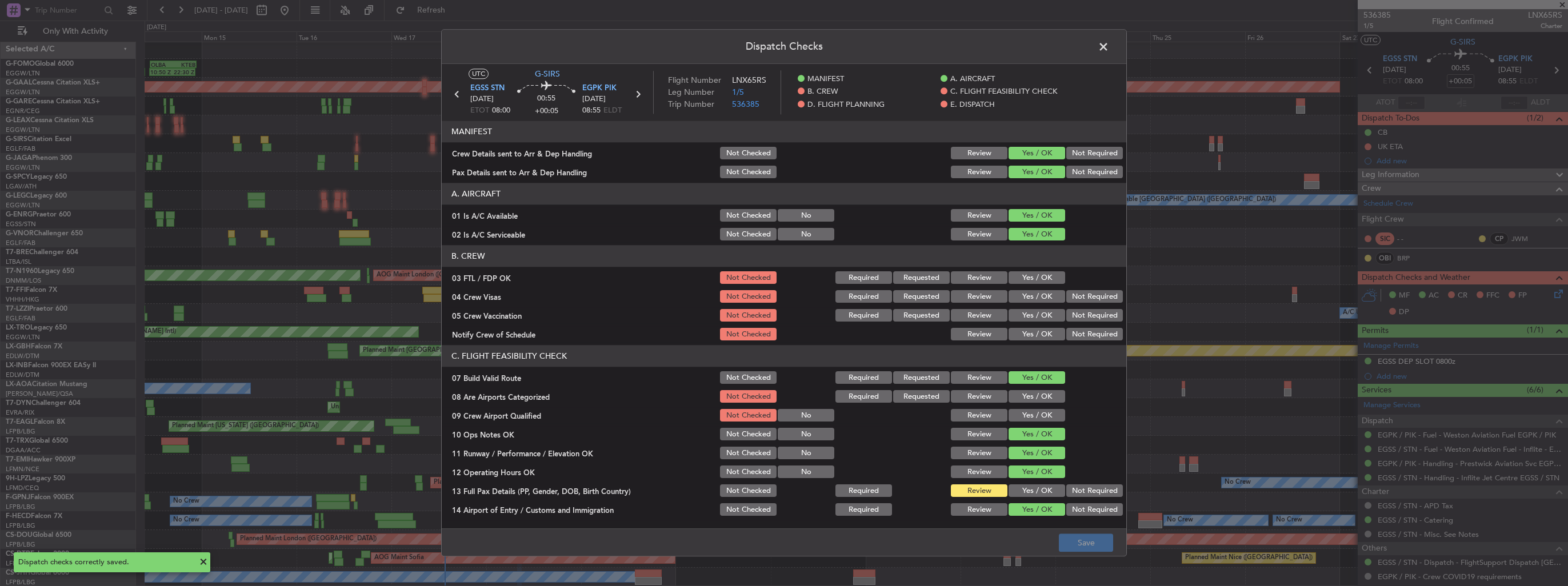
click at [1109, 46] on span at bounding box center [1109, 50] width 0 height 23
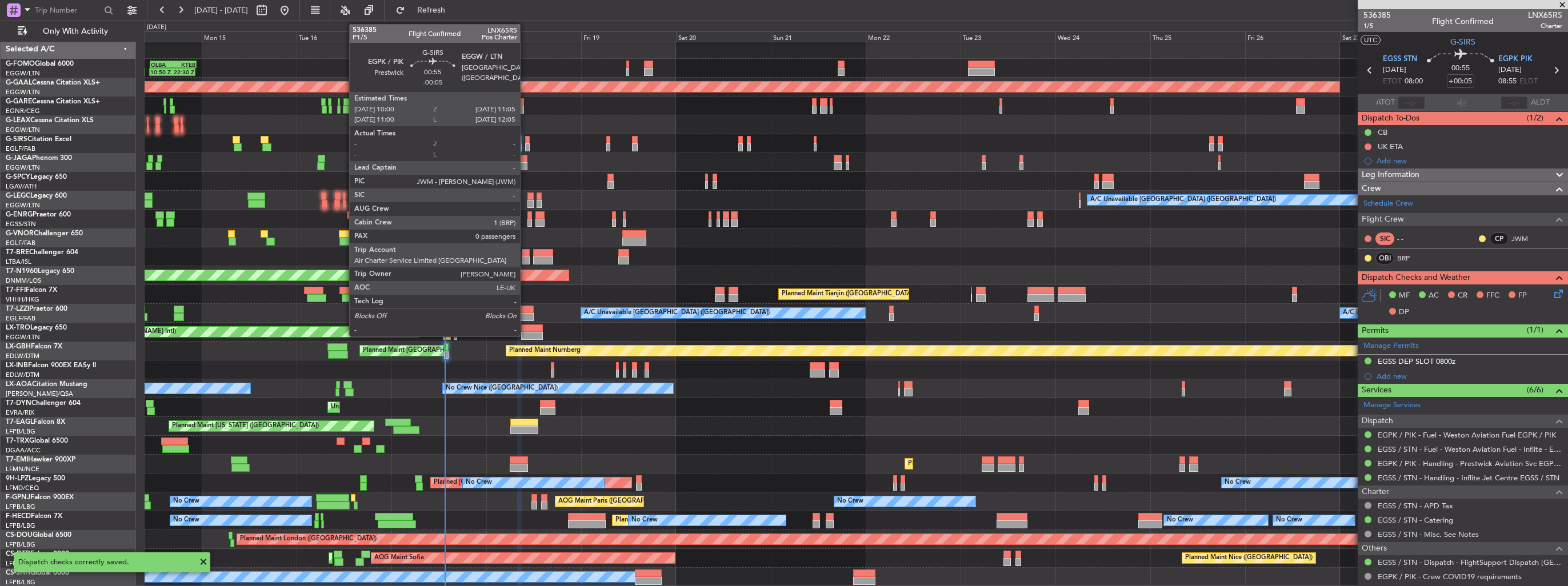
click at [526, 140] on div at bounding box center [527, 139] width 5 height 8
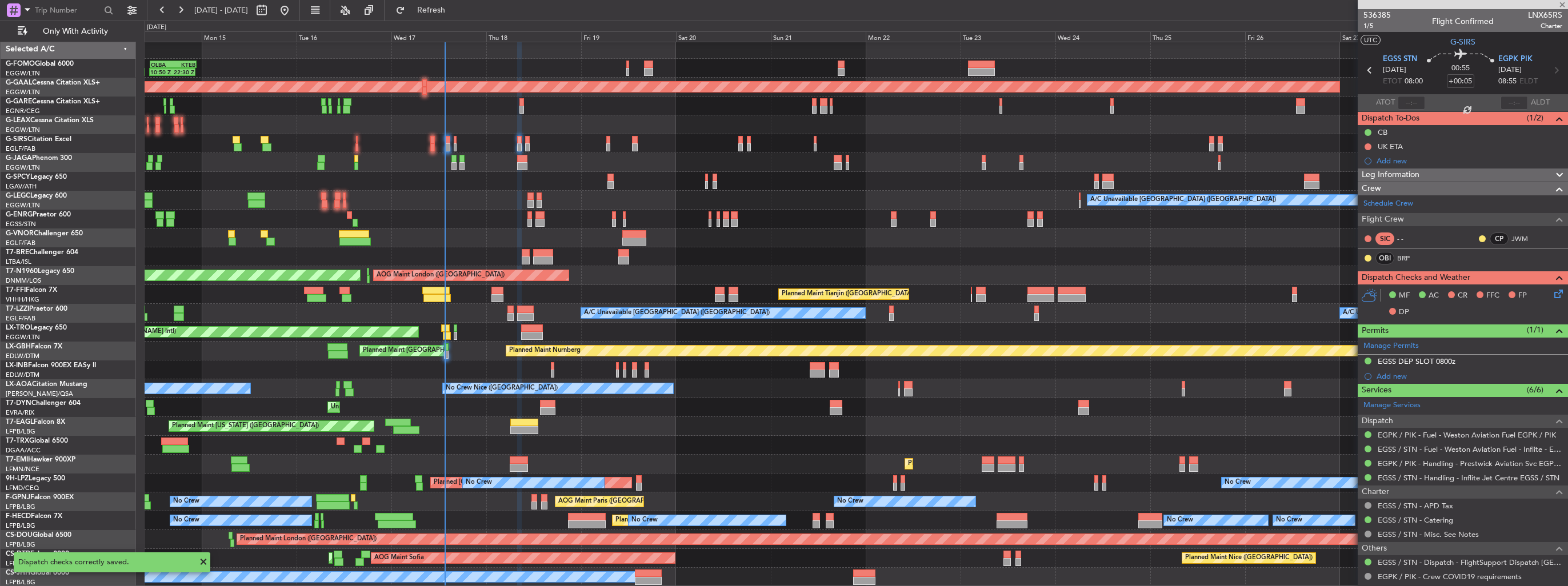
type input "-00:05"
type input "0"
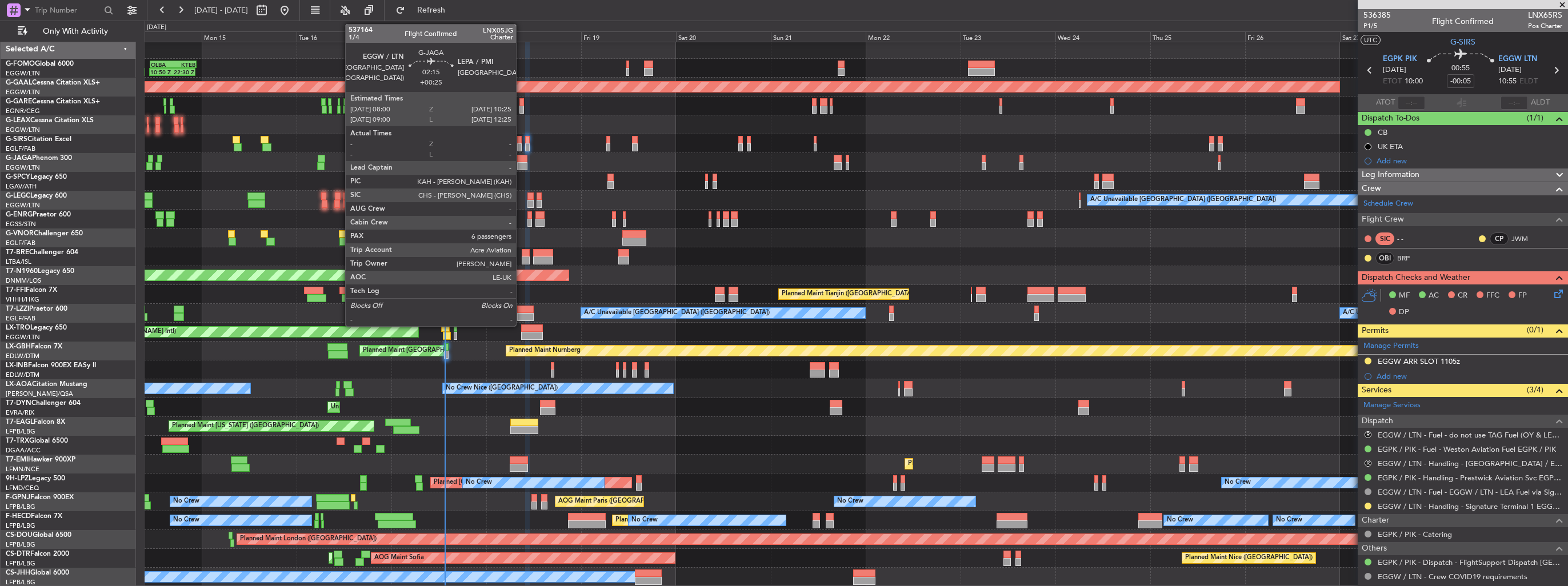
click at [521, 160] on div at bounding box center [522, 159] width 10 height 8
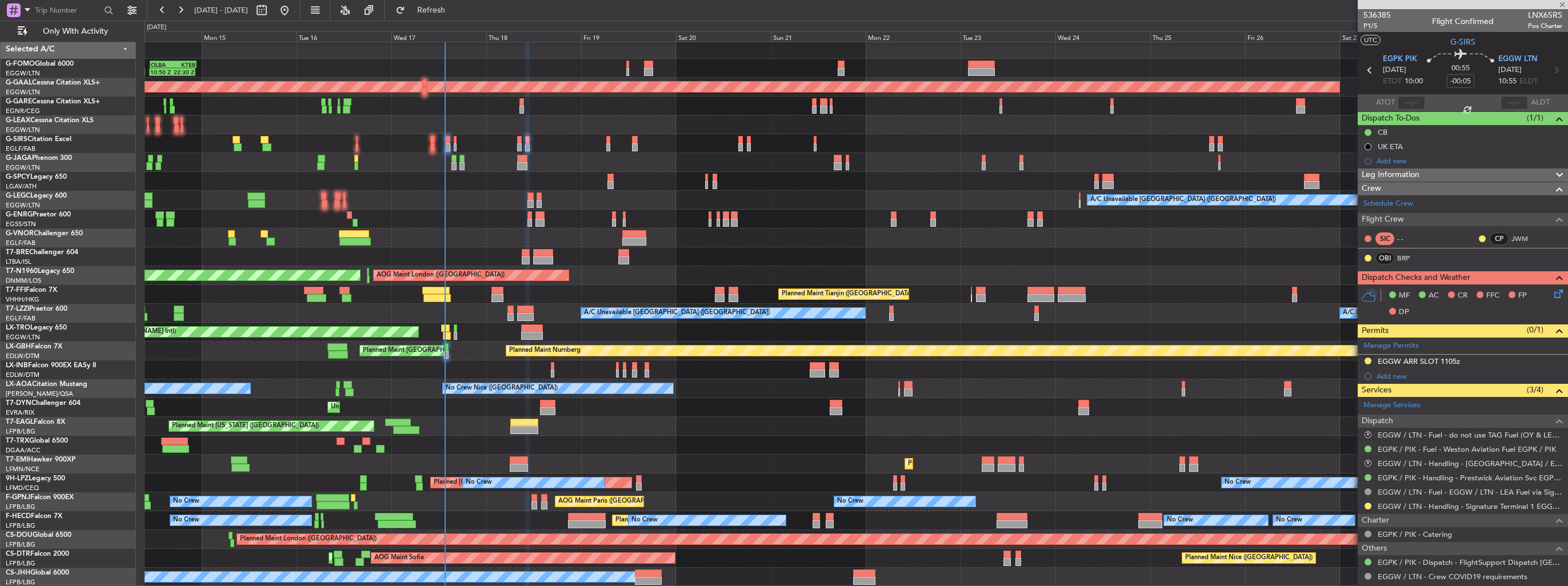
type input "+00:25"
type input "6"
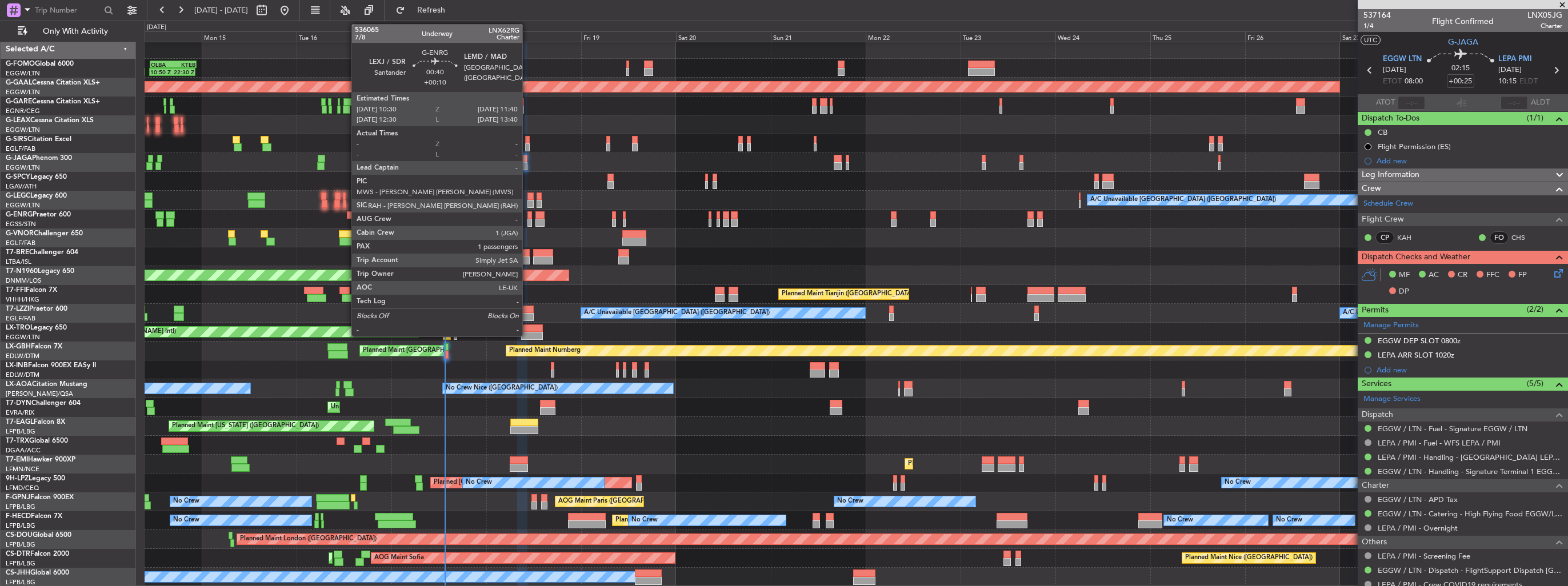
click at [527, 219] on div at bounding box center [530, 223] width 5 height 8
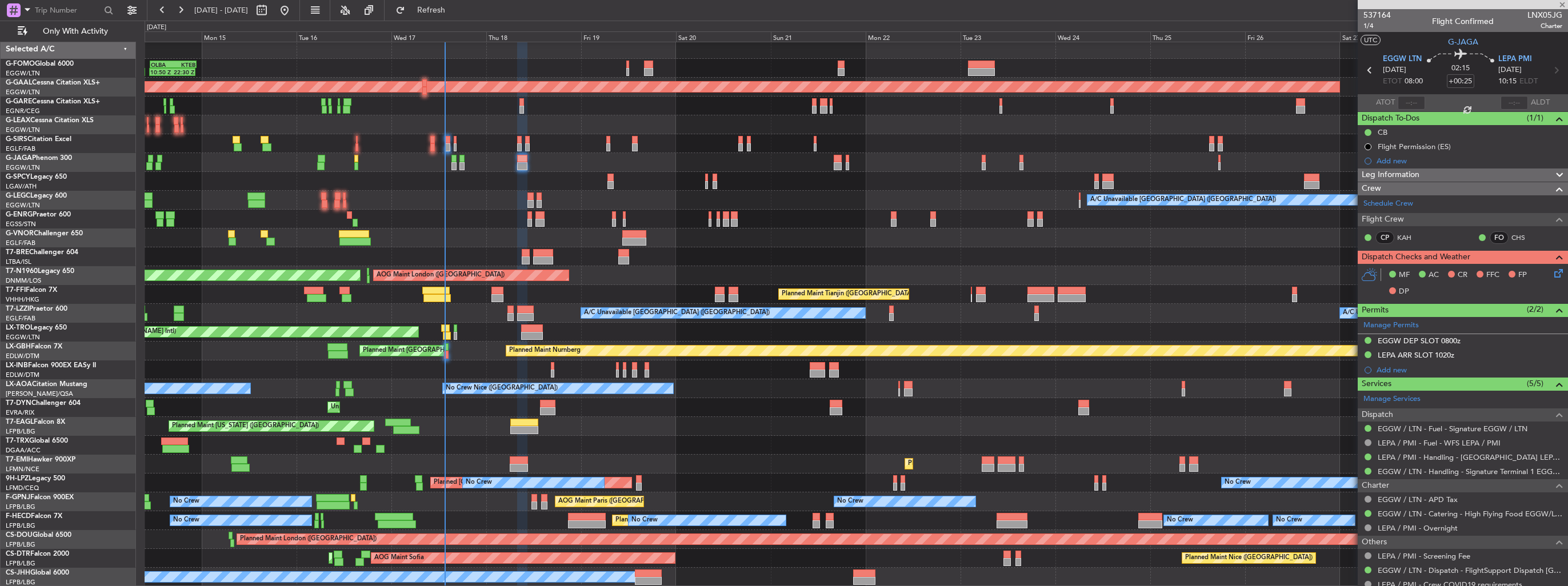
type input "+00:10"
type input "1"
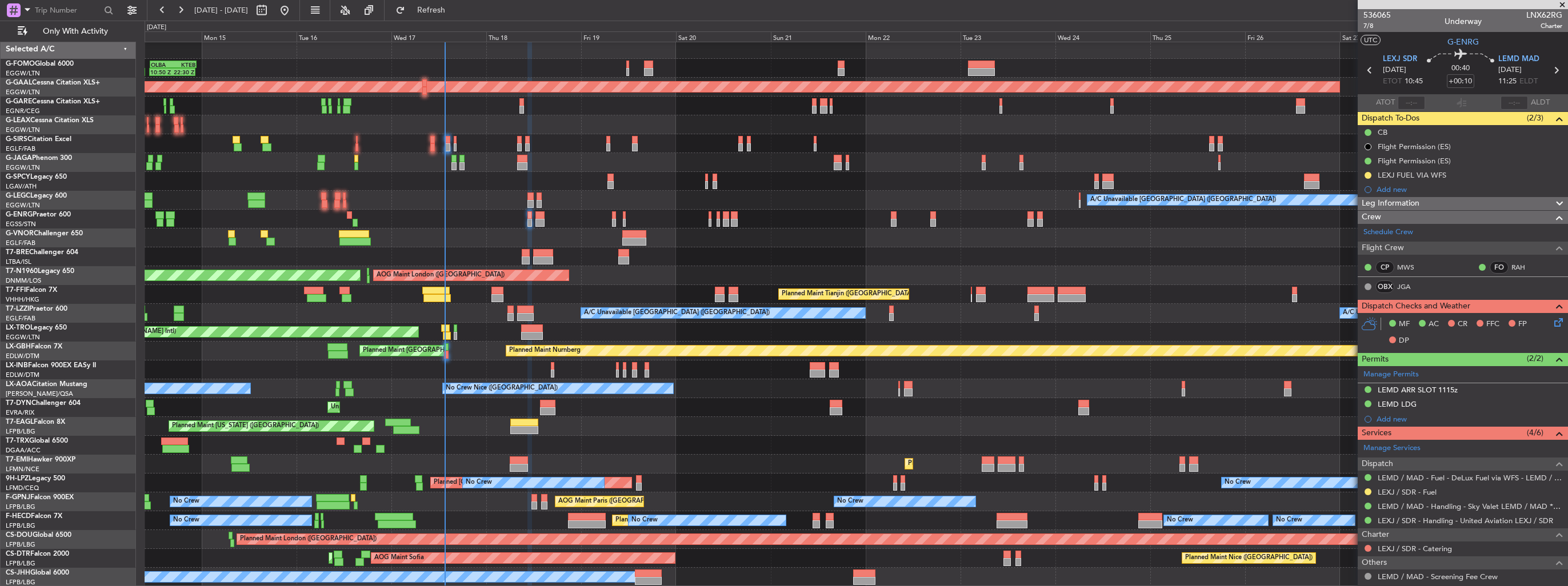
click at [1541, 12] on span "LNX62RG" at bounding box center [1544, 15] width 36 height 12
copy span "LNX62RG"
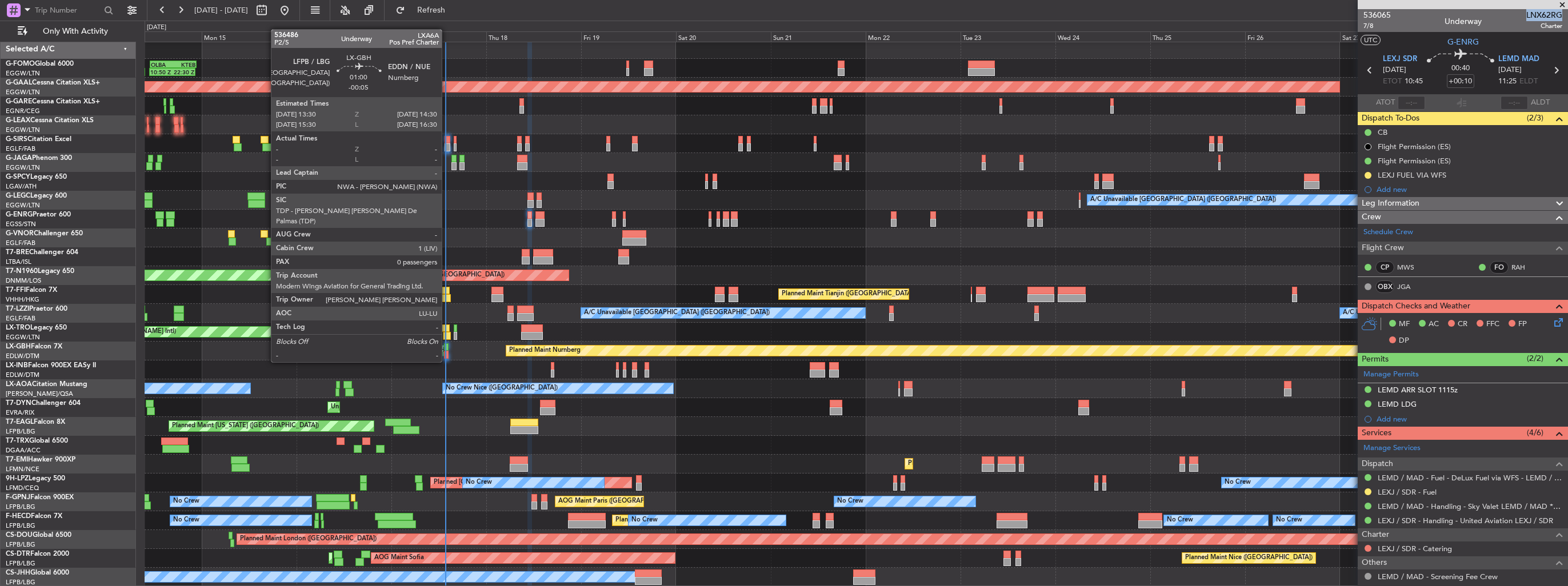
click at [447, 351] on div at bounding box center [446, 354] width 4 height 8
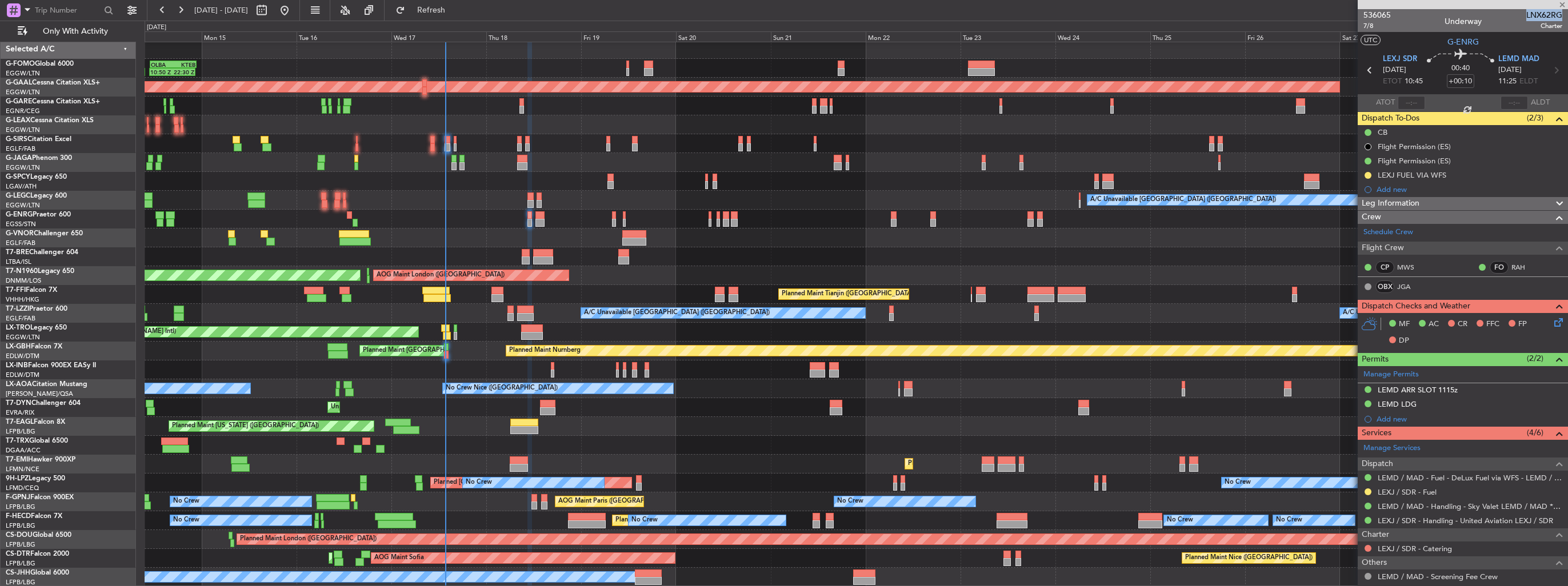
type input "-00:05"
type input "0"
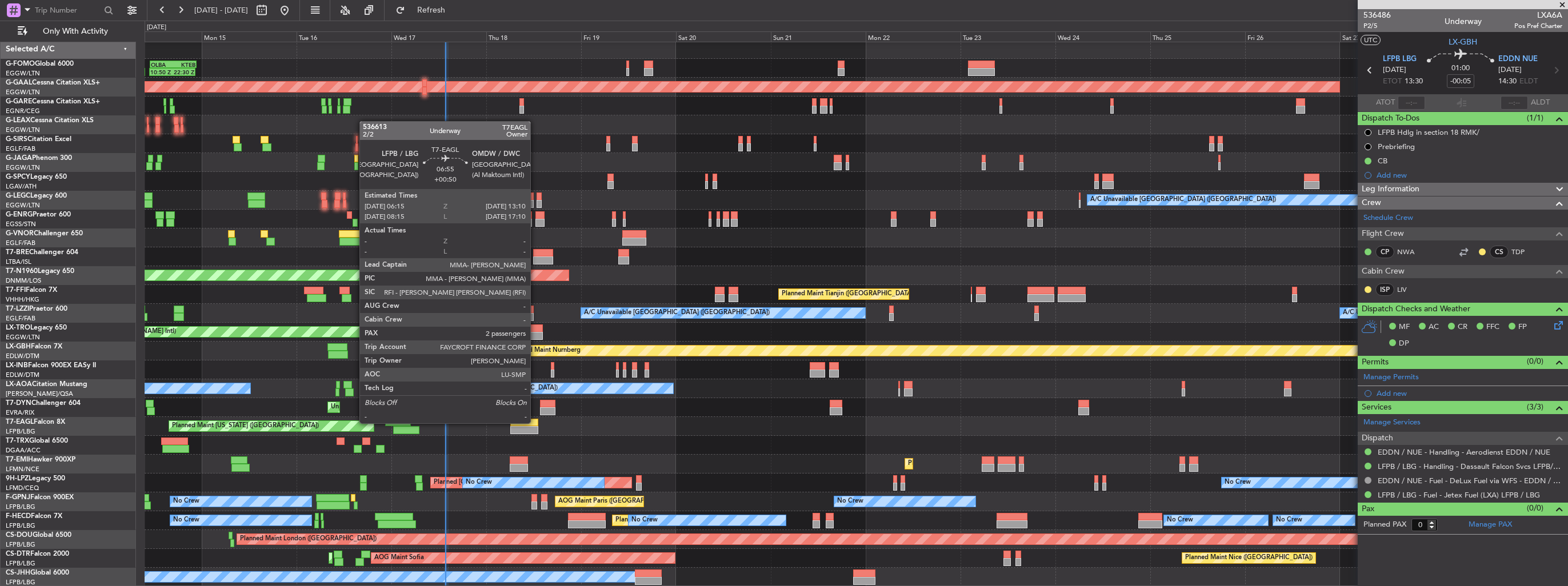
click at [536, 422] on div at bounding box center [524, 423] width 27 height 8
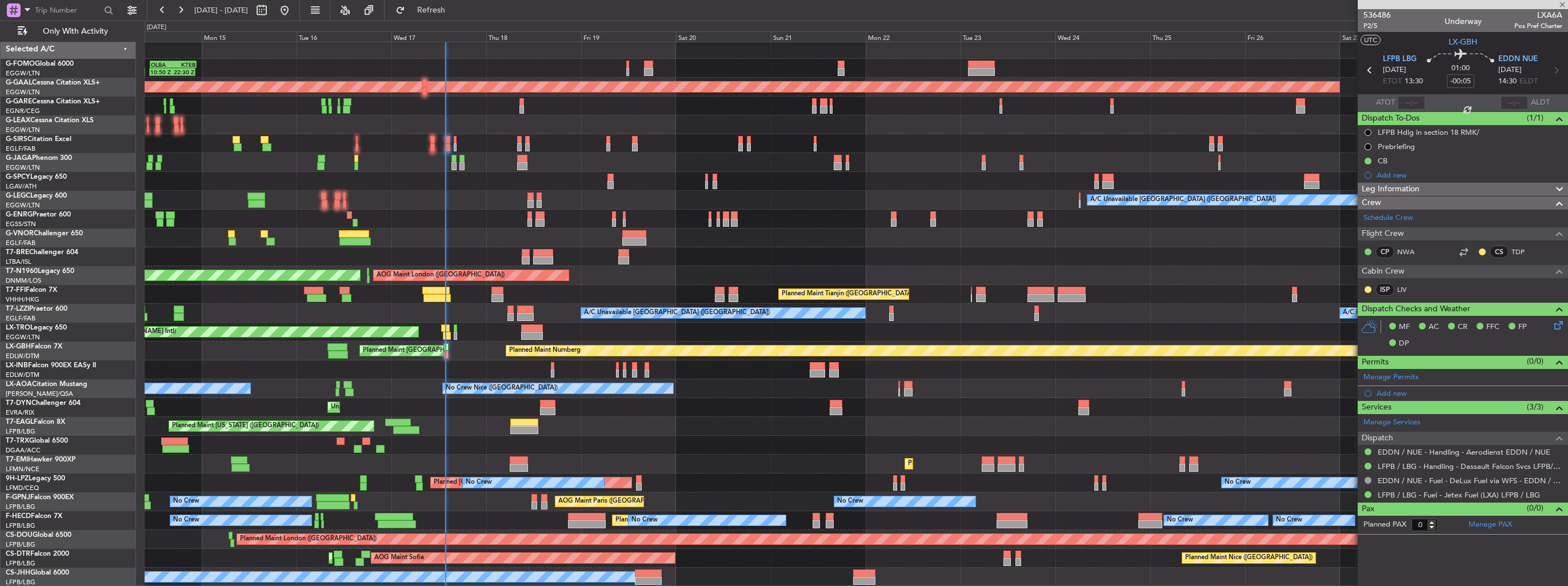
type input "+00:50"
type input "2"
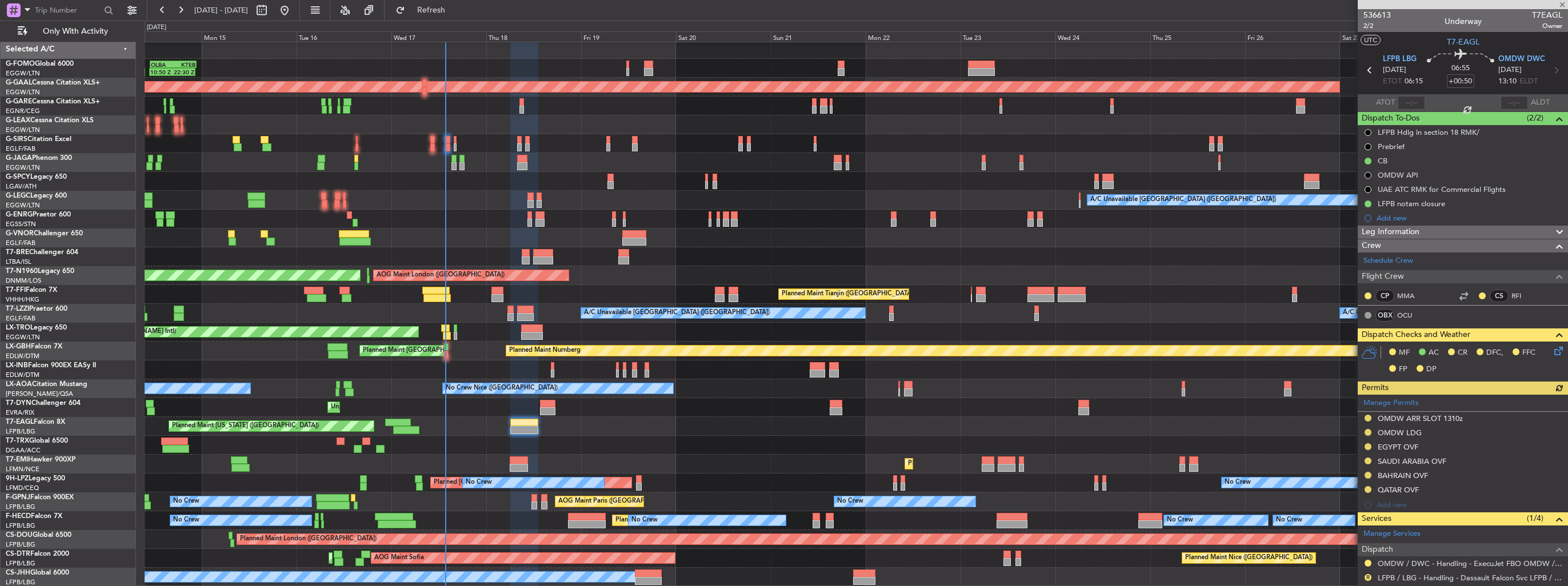
scroll to position [165, 0]
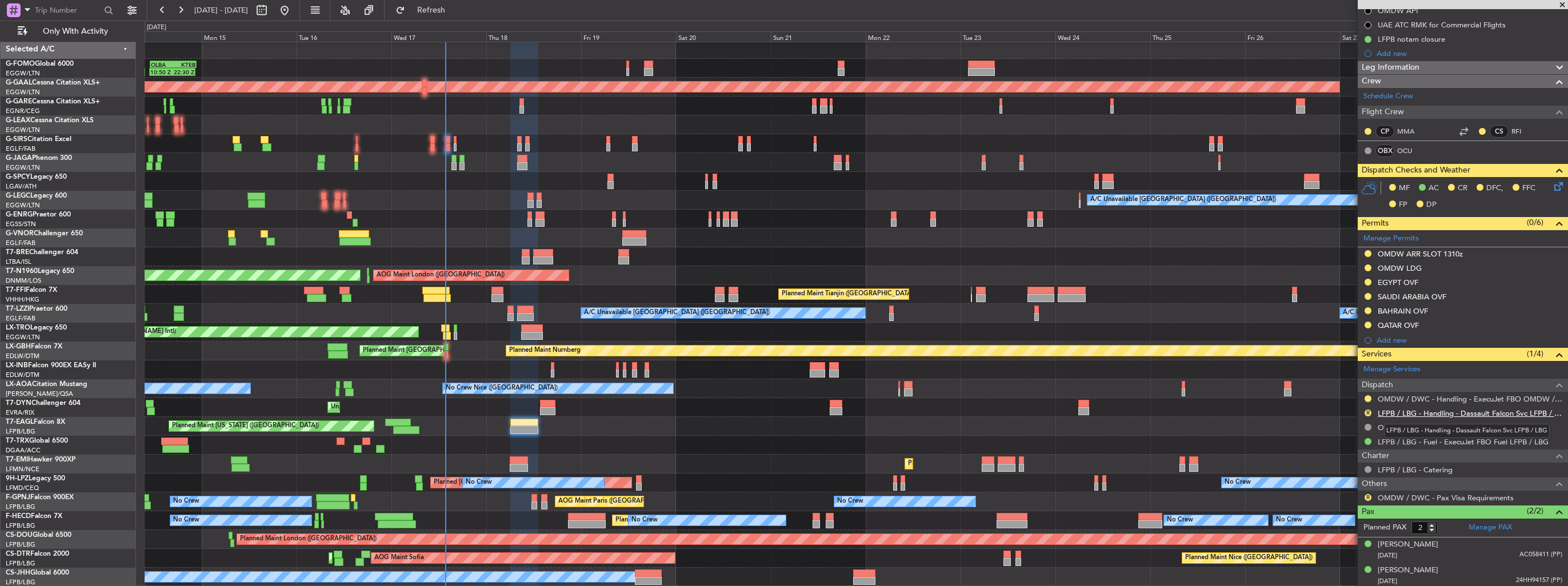
click at [1429, 413] on link "LFPB / LBG - Handling - Dassault Falcon Svc LFPB / LBG" at bounding box center [1470, 413] width 184 height 10
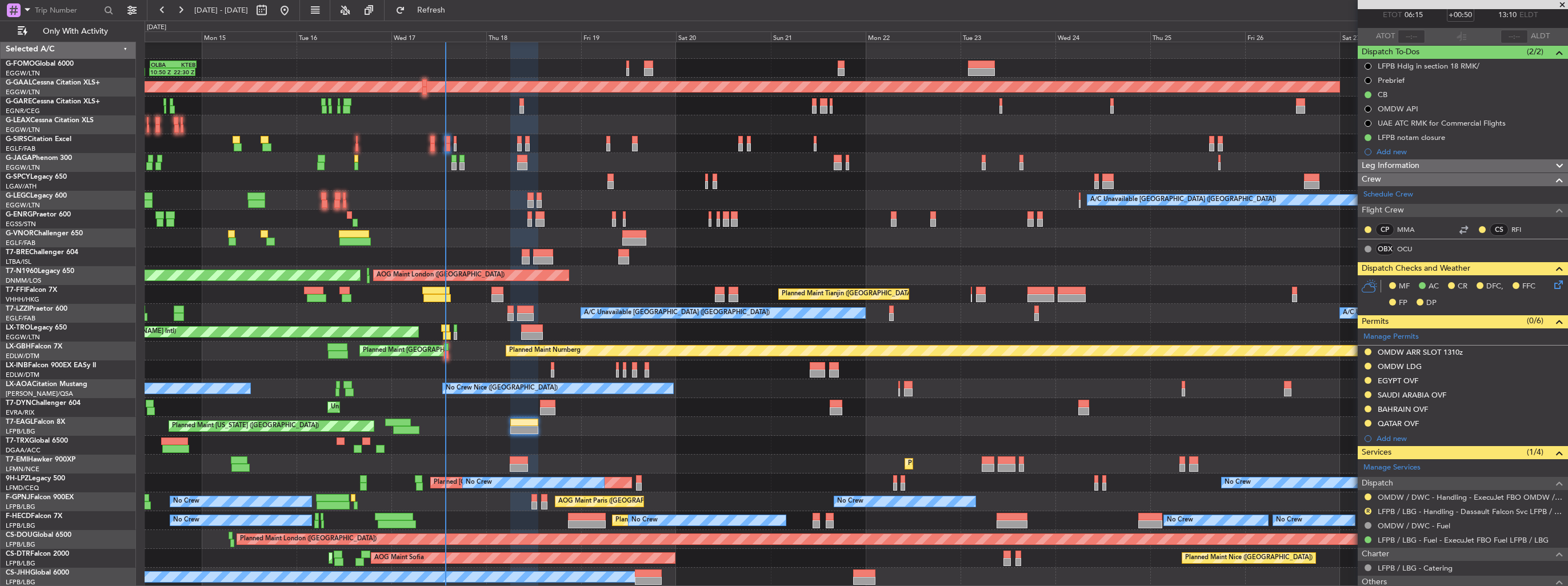
scroll to position [0, 0]
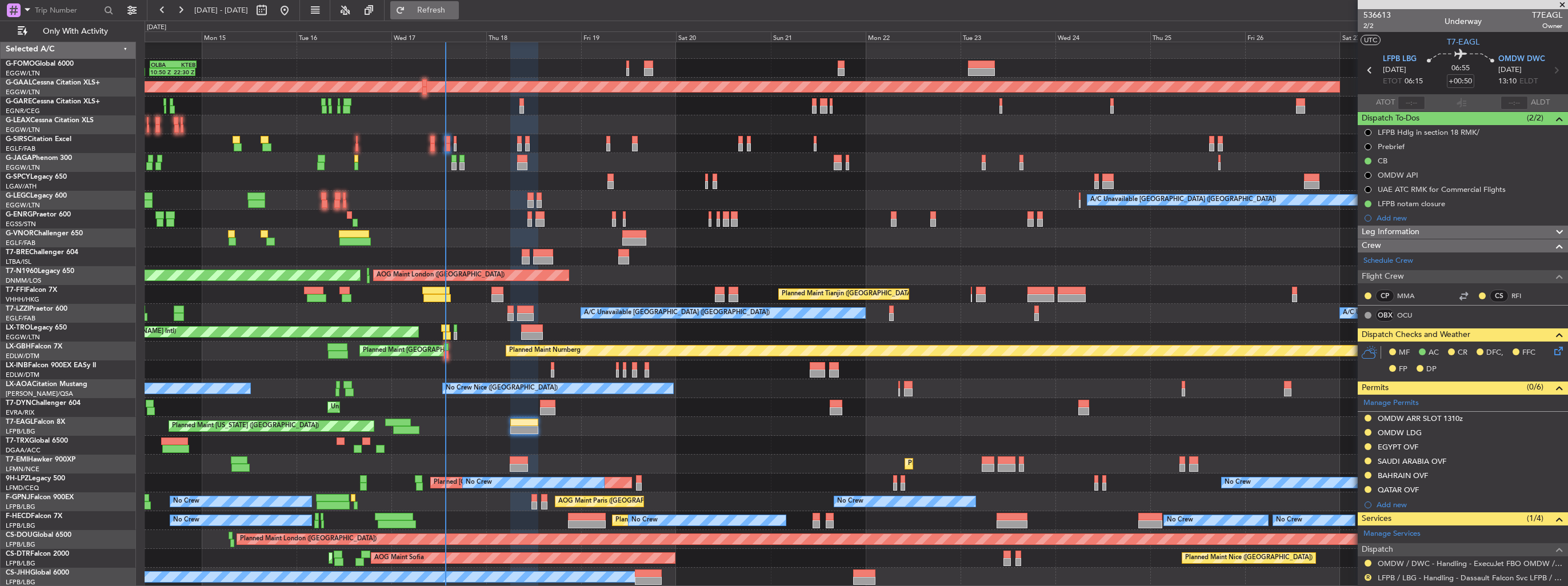
click at [456, 8] on span "Refresh" at bounding box center [431, 10] width 48 height 8
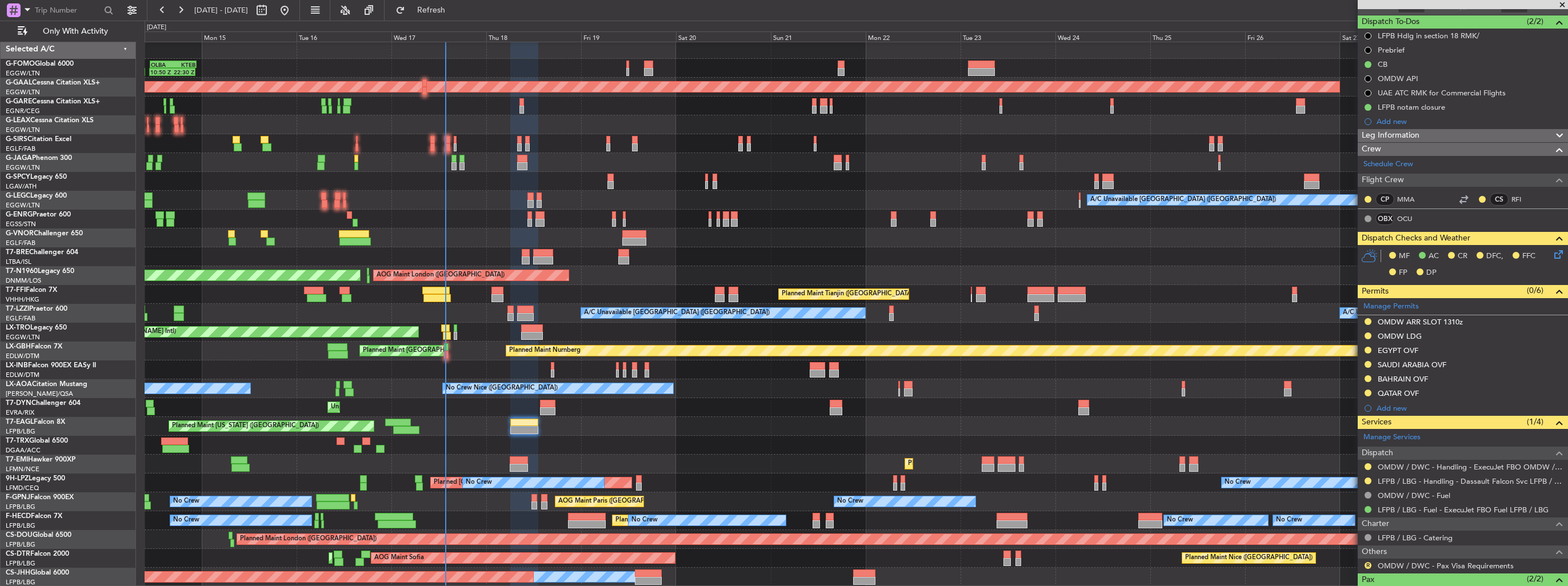
scroll to position [50, 0]
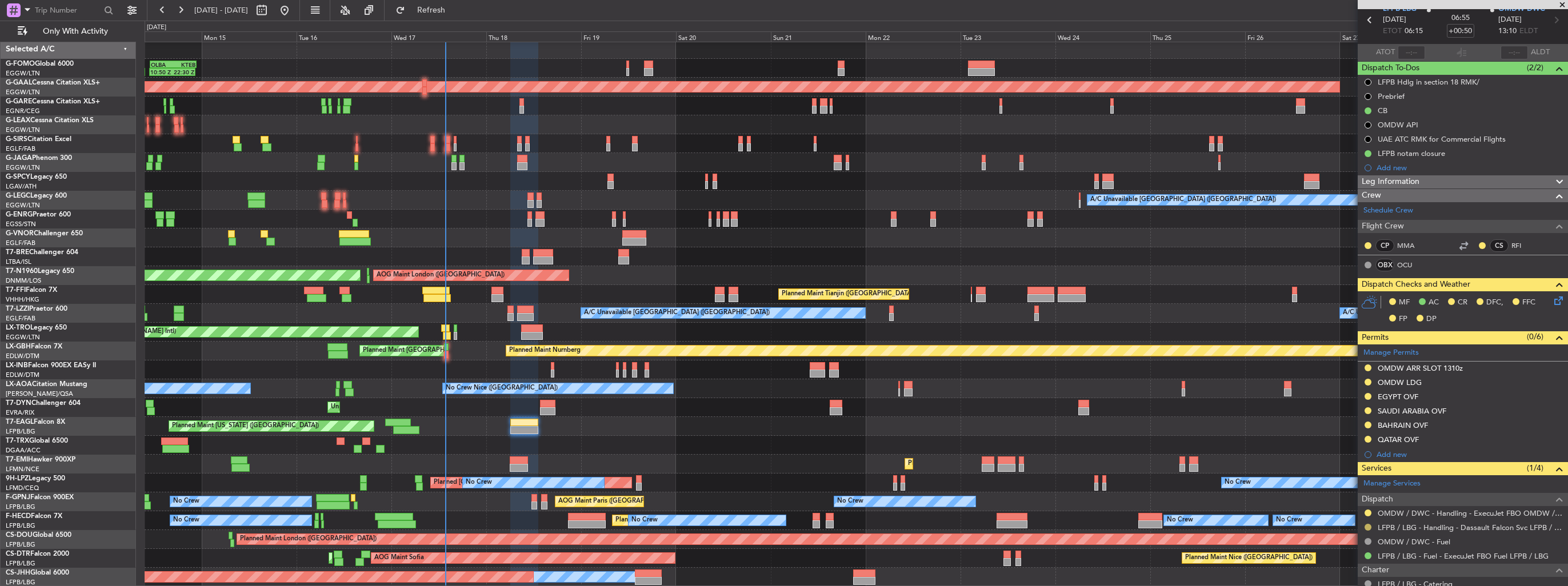
click at [1370, 526] on button at bounding box center [1368, 527] width 7 height 7
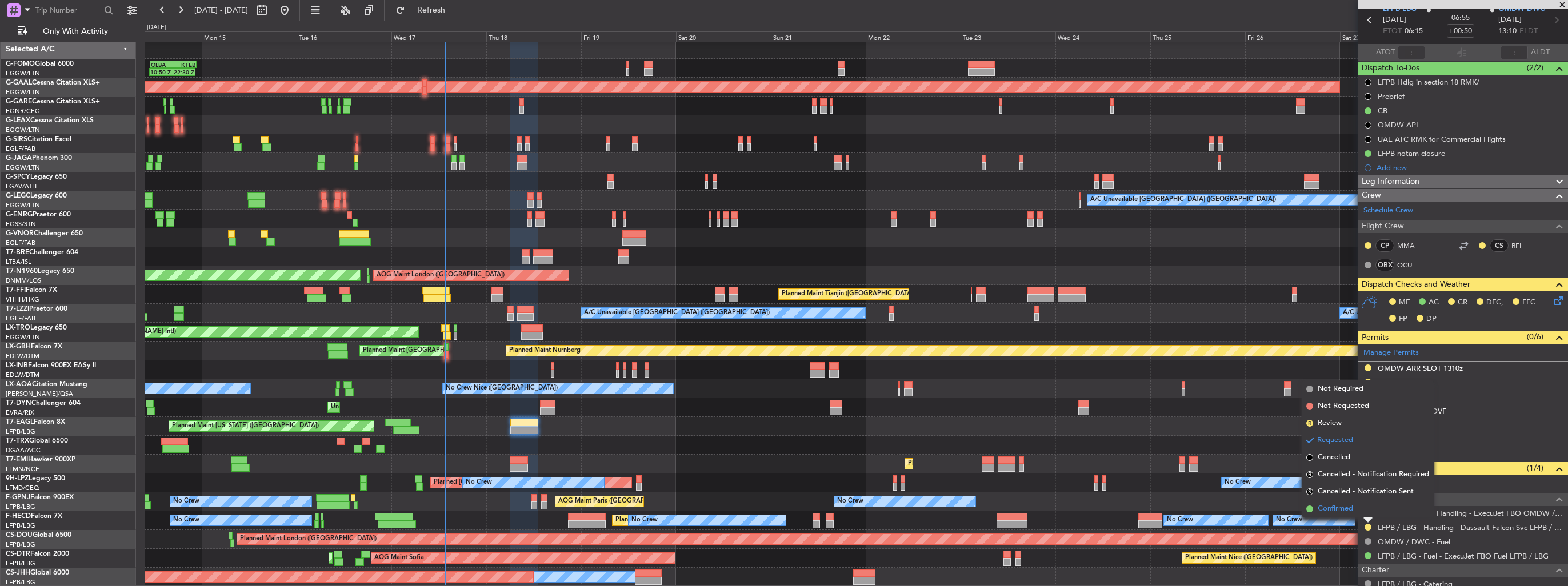
click at [1348, 509] on span "Confirmed" at bounding box center [1336, 509] width 35 height 11
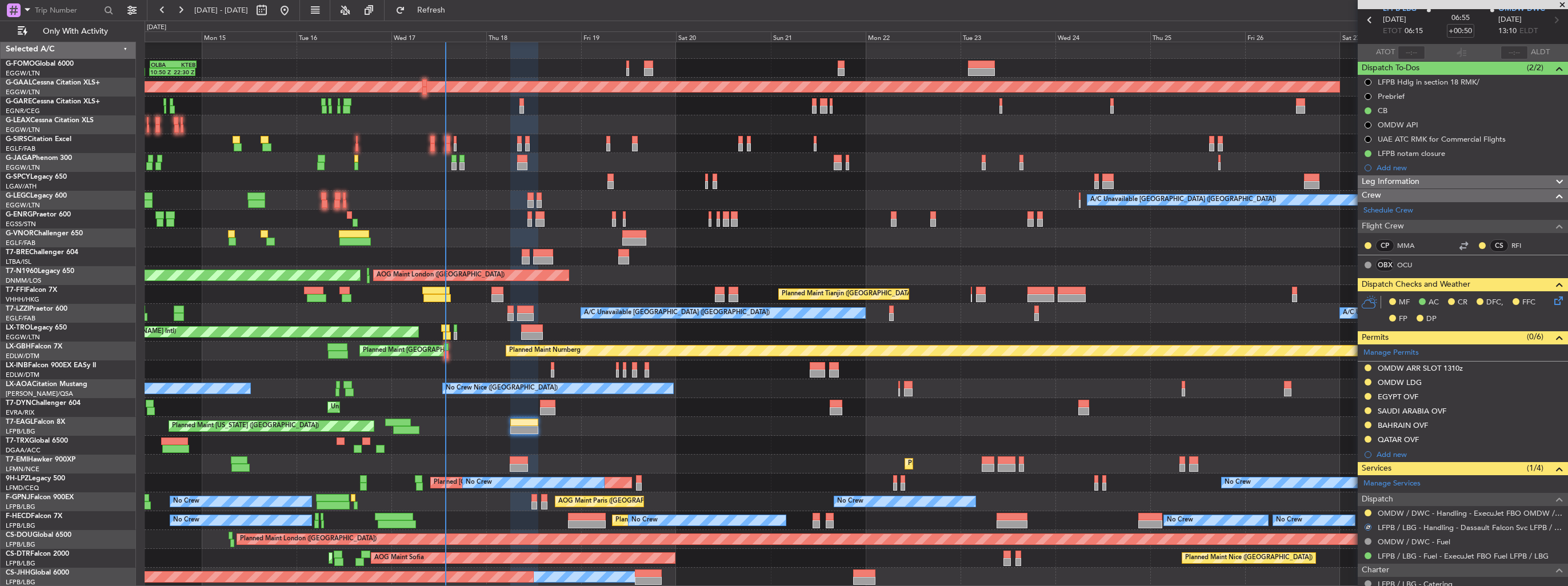
scroll to position [0, 0]
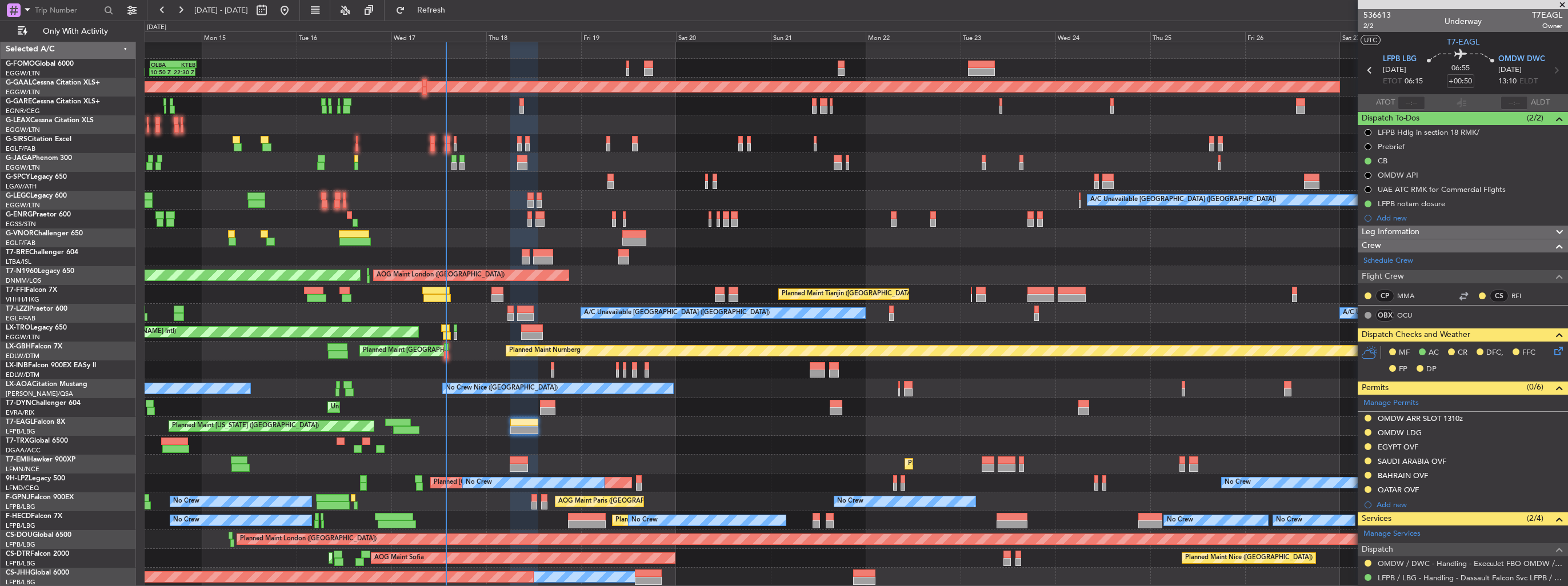
click at [402, 168] on div "Planned Maint [GEOGRAPHIC_DATA] ([GEOGRAPHIC_DATA])" at bounding box center [856, 162] width 1423 height 19
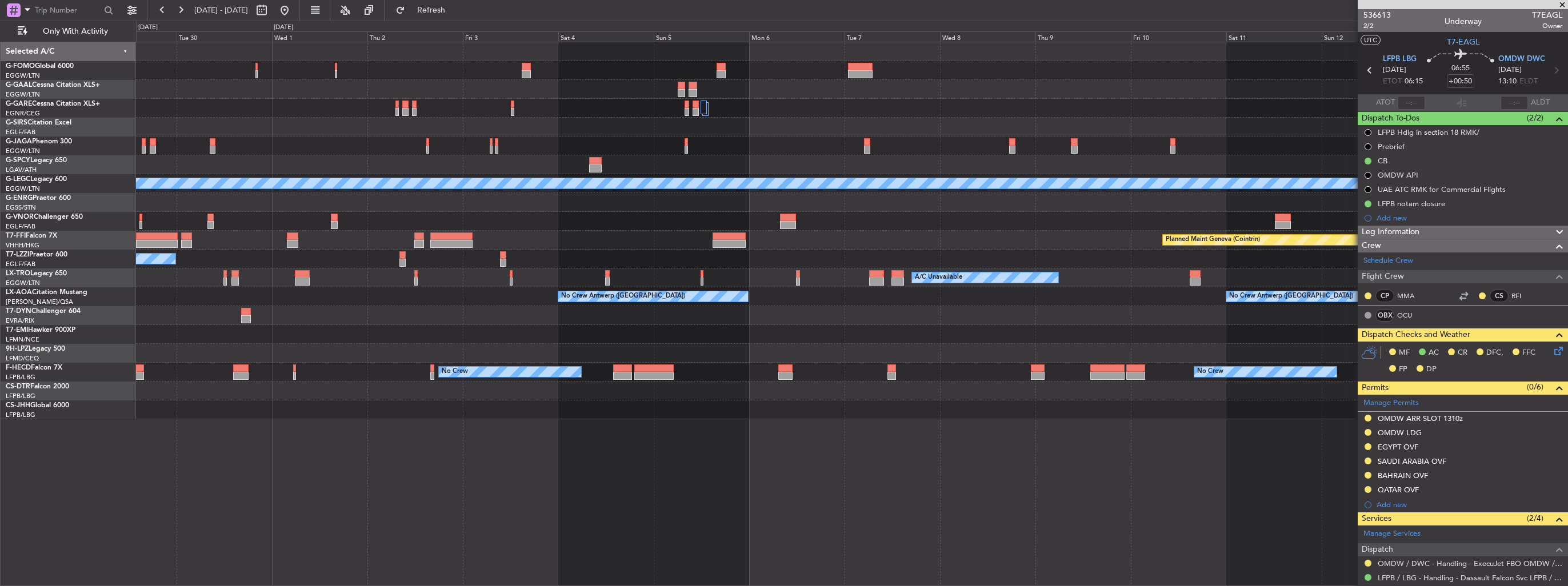
click at [492, 241] on div "Owner London (Luton) Planned Maint Dusseldorf A/C Unavailable London (Luton) Pl…" at bounding box center [851, 230] width 1432 height 377
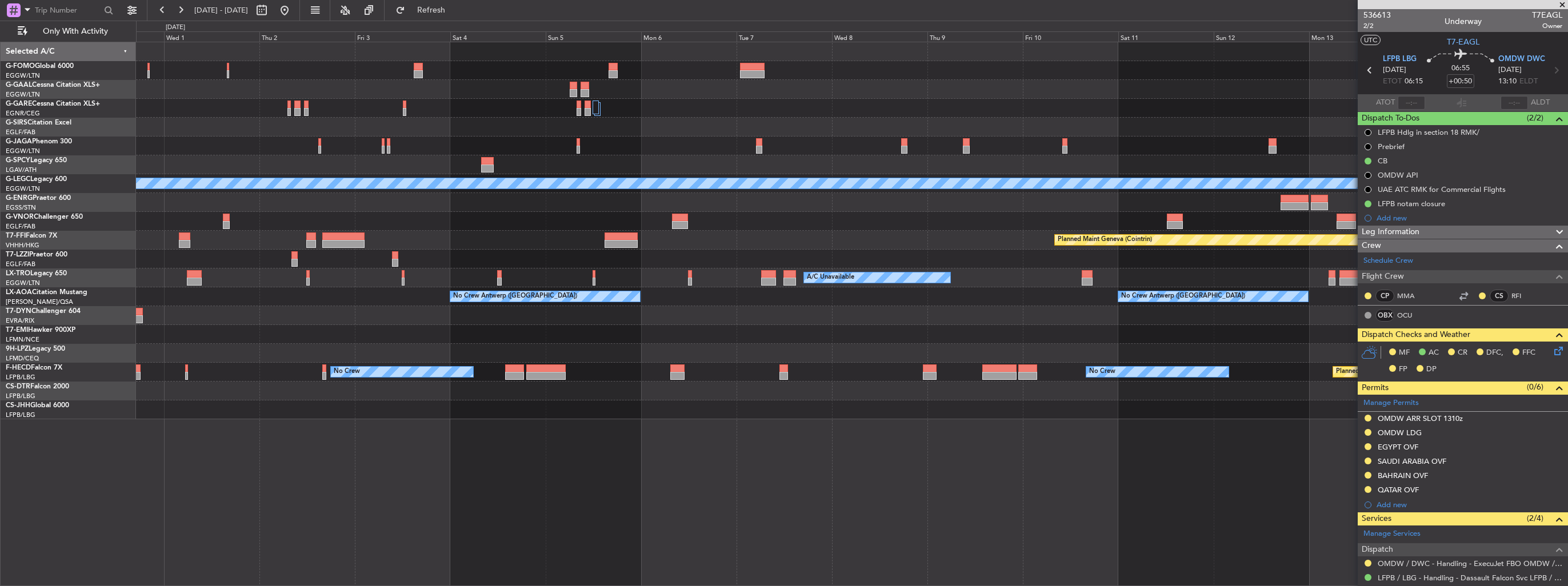
click at [570, 245] on div "Planned Maint Geneva (Cointrin)" at bounding box center [851, 240] width 1432 height 19
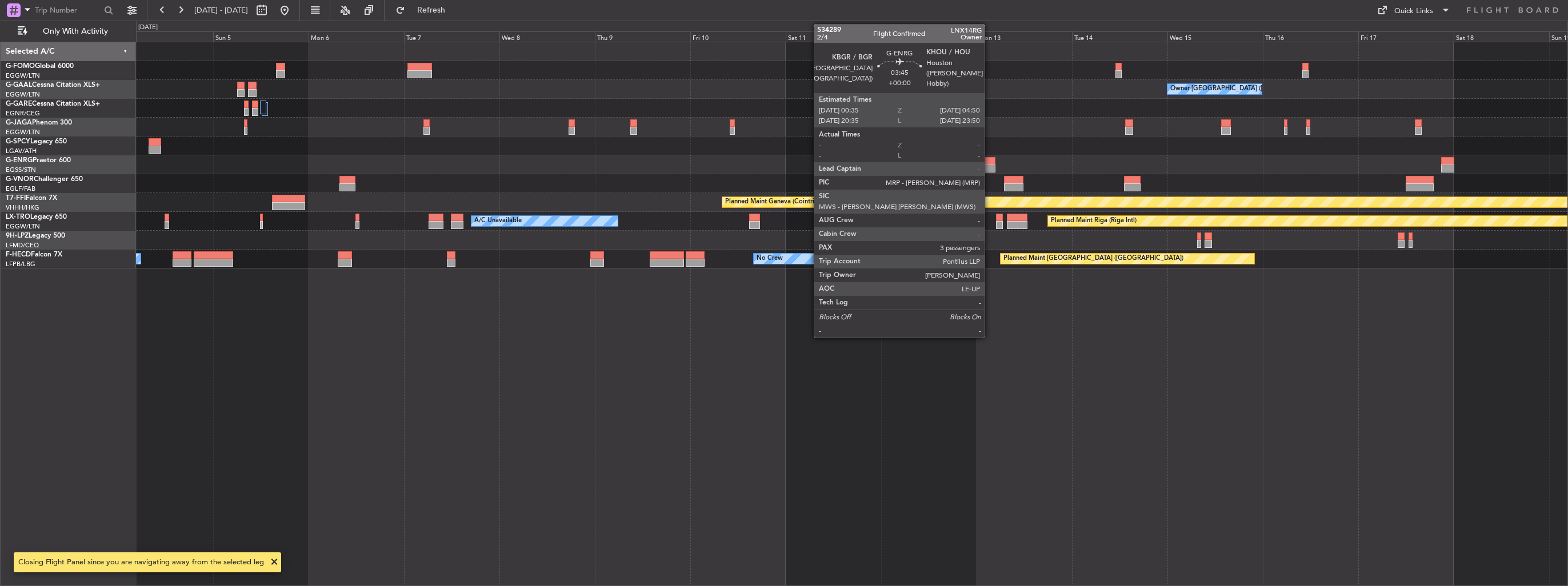
click at [990, 163] on div at bounding box center [987, 161] width 17 height 8
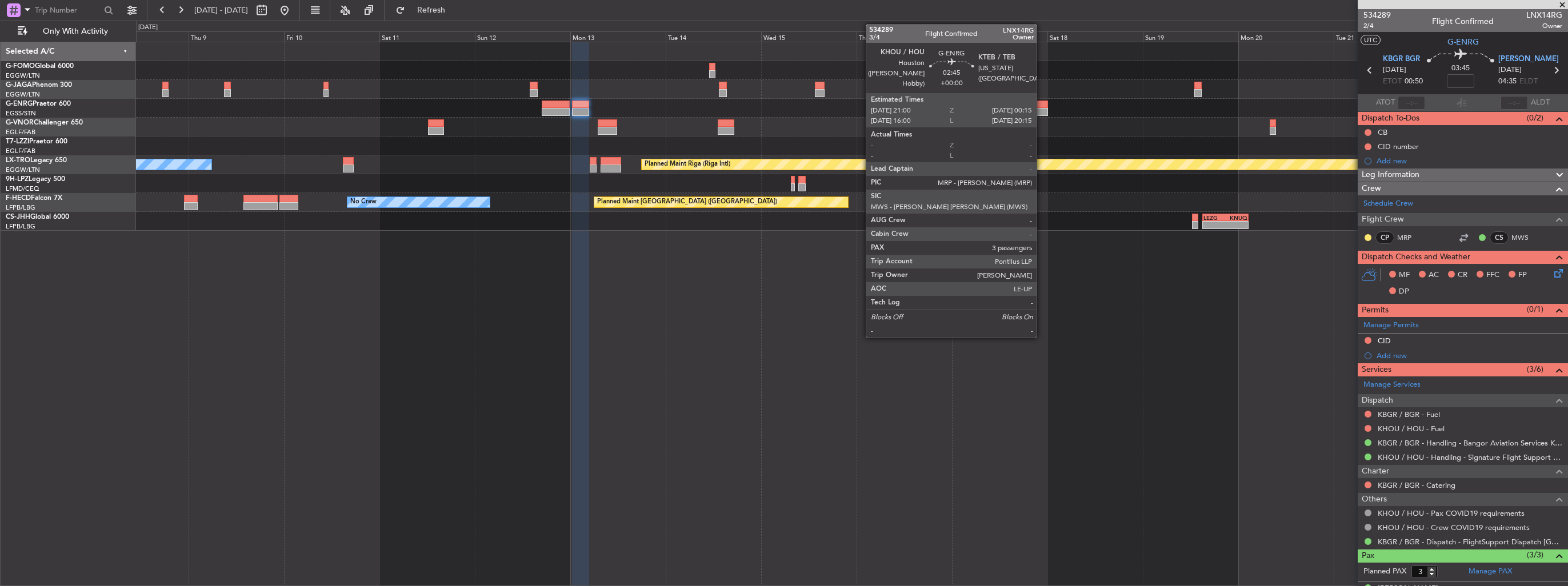
click at [1042, 106] on div at bounding box center [1041, 104] width 13 height 8
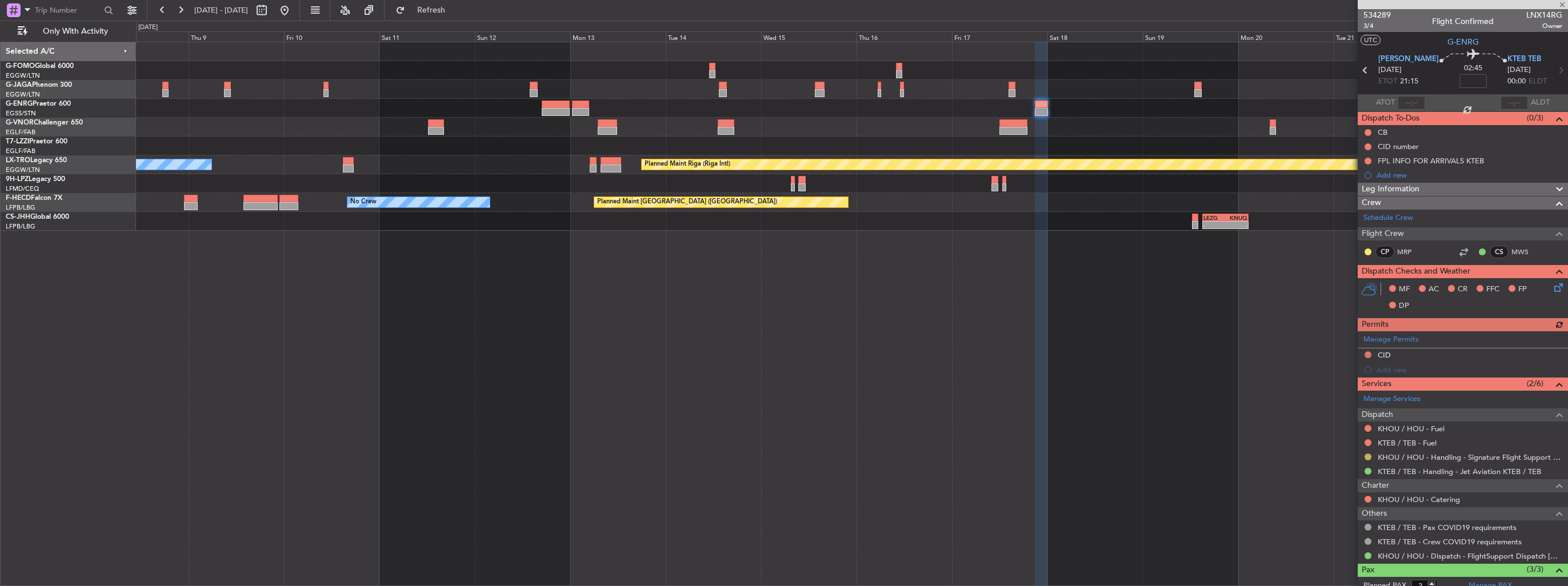
click at [1367, 456] on button at bounding box center [1368, 456] width 7 height 7
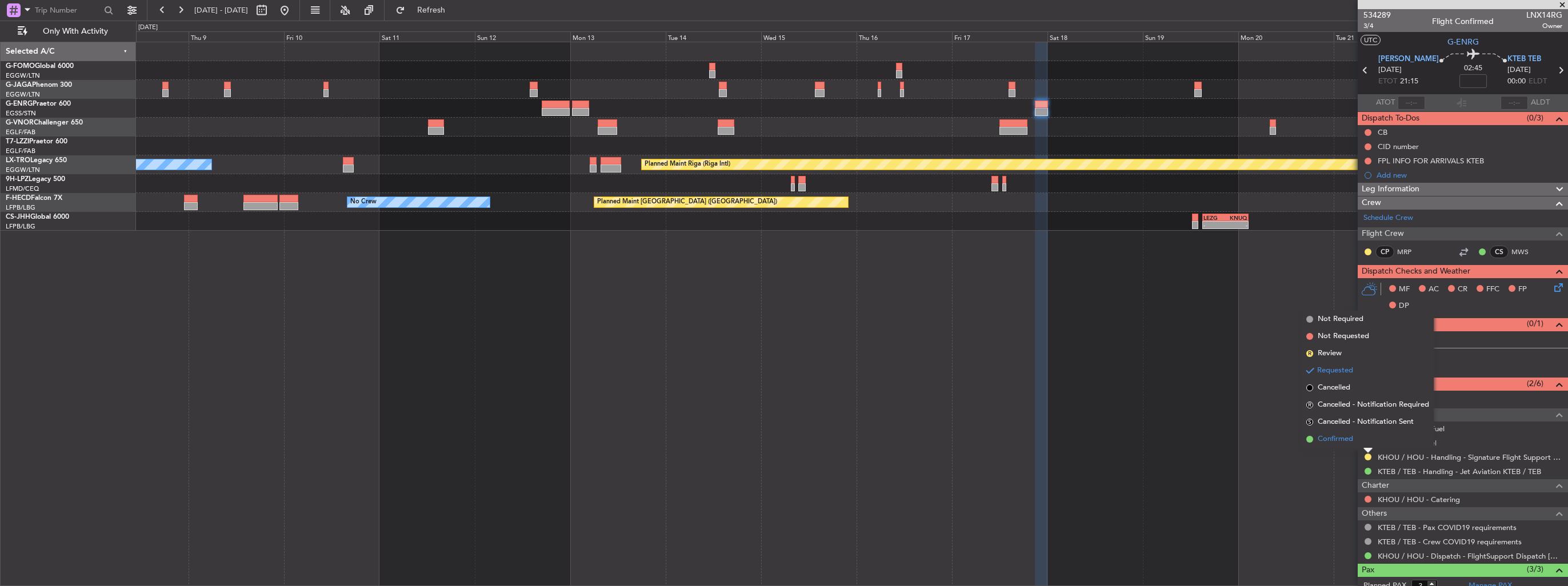
click at [1348, 442] on span "Confirmed" at bounding box center [1336, 439] width 35 height 11
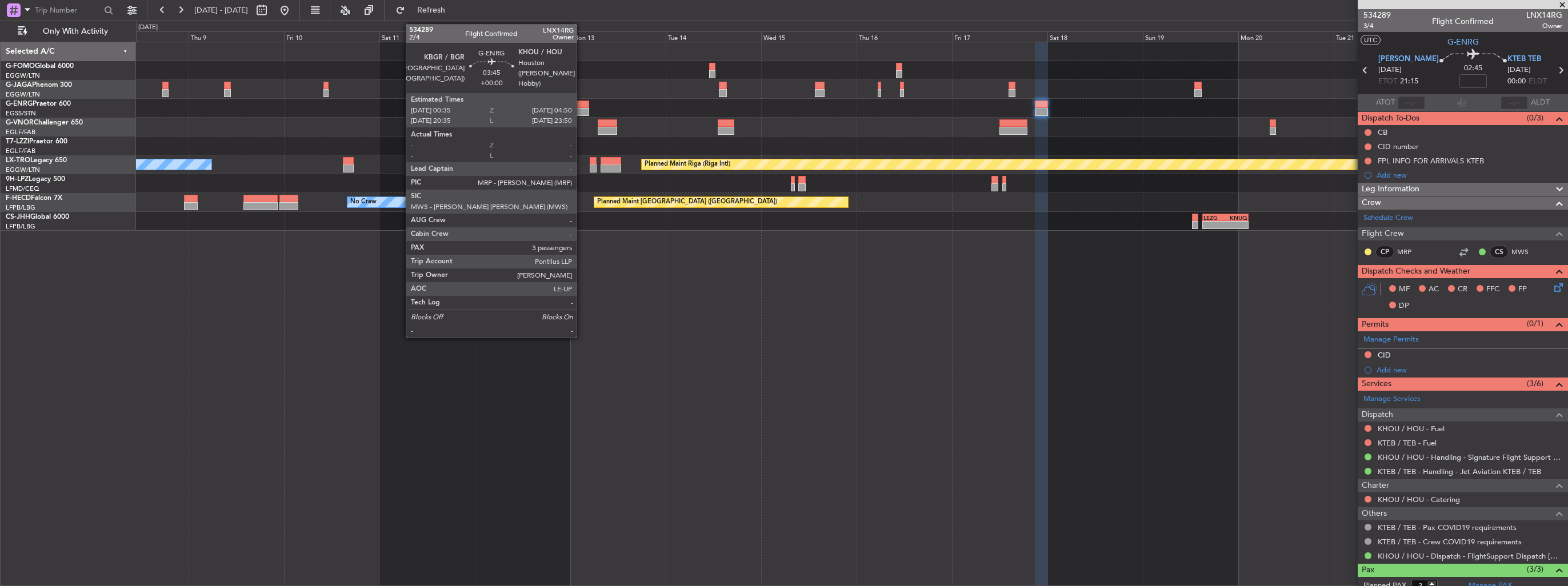
click at [582, 105] on div at bounding box center [581, 104] width 17 height 8
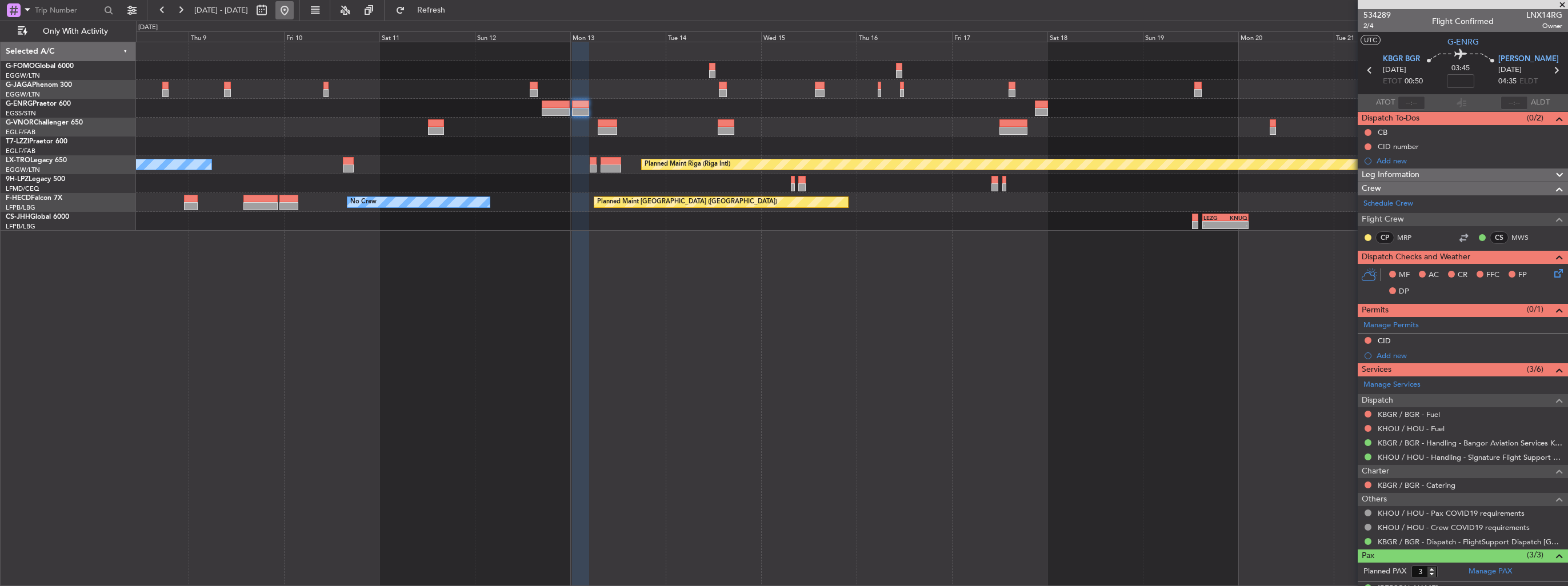
click at [293, 13] on button at bounding box center [284, 10] width 18 height 18
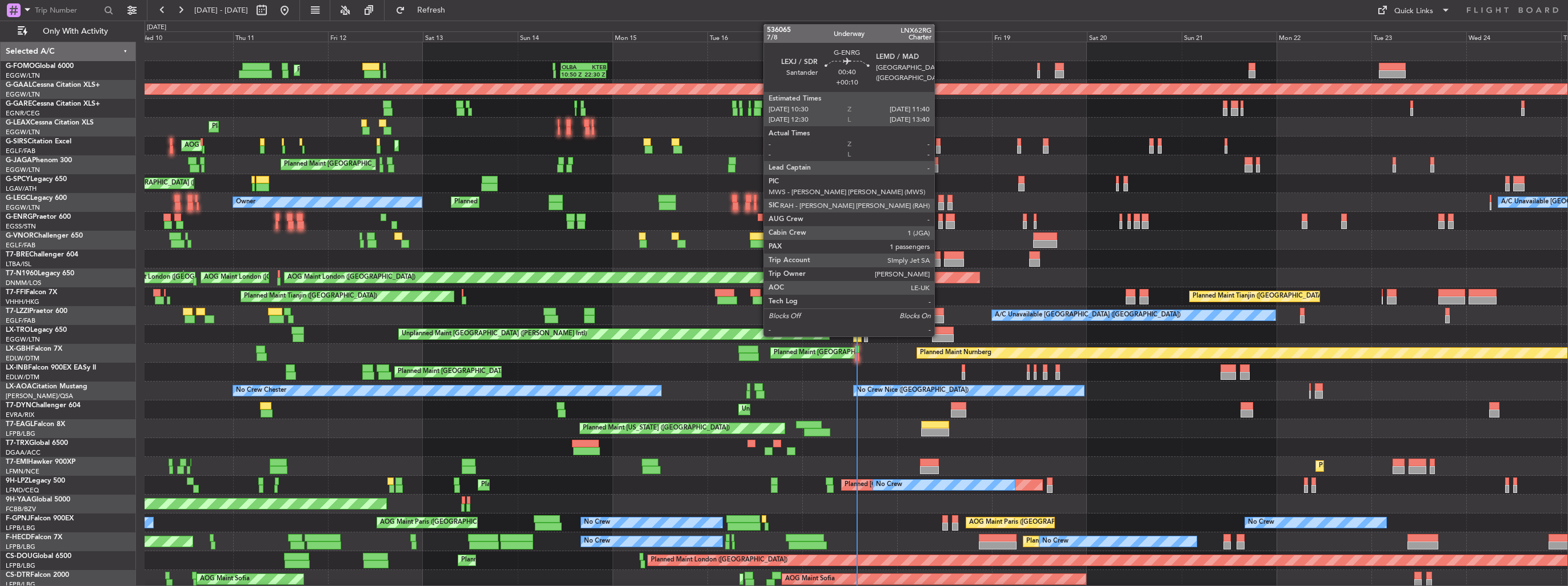
click at [940, 224] on div at bounding box center [941, 225] width 5 height 8
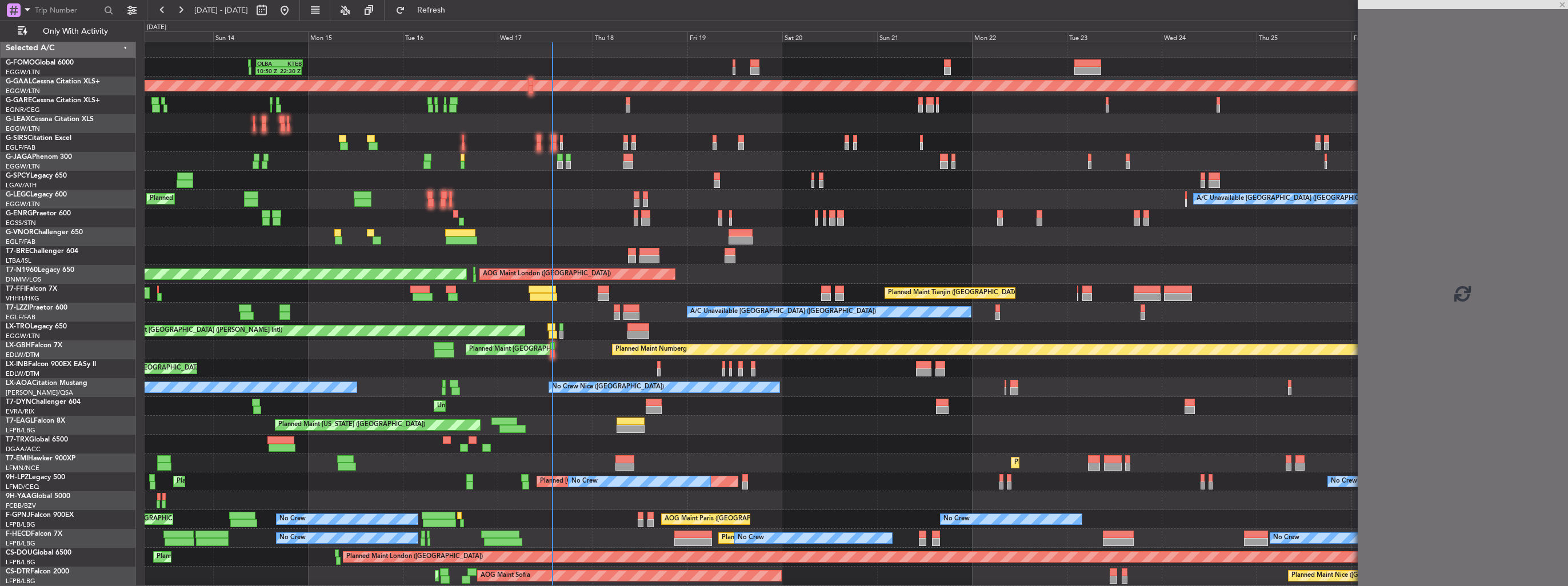
scroll to position [5, 0]
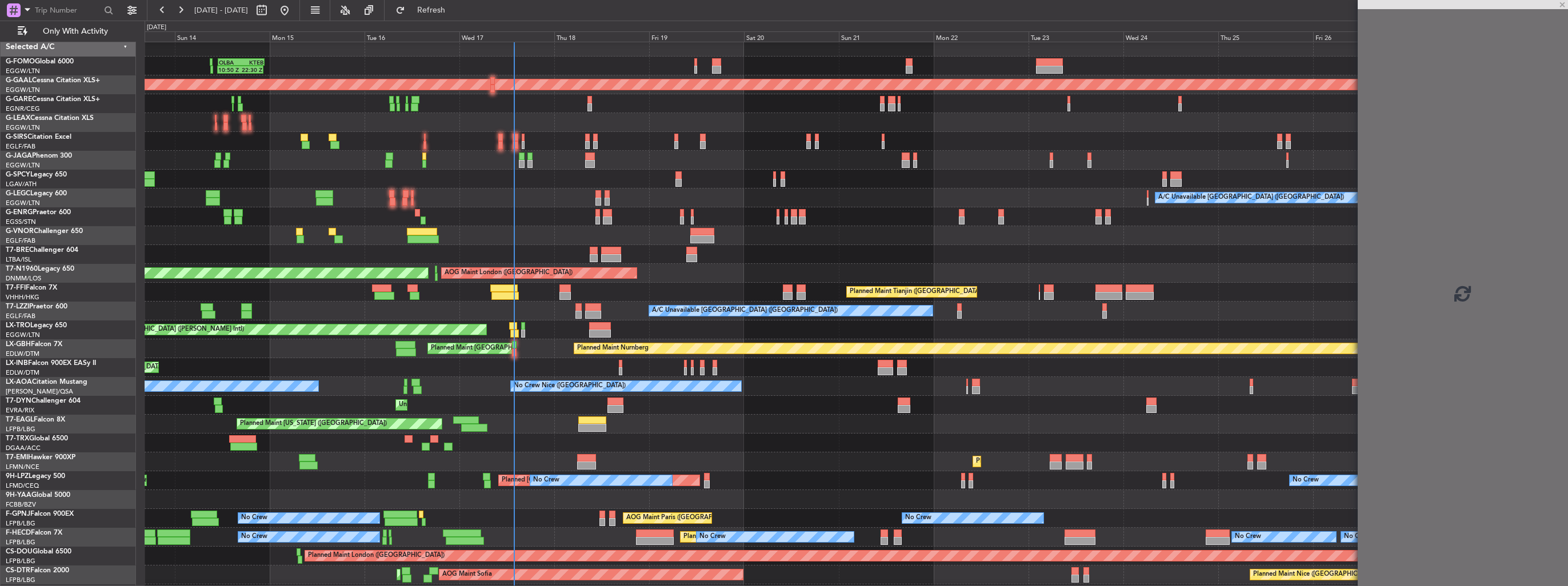
click at [672, 198] on div "A/C Unavailable London (Luton) Planned Maint London (Luton) Owner" at bounding box center [856, 197] width 1423 height 19
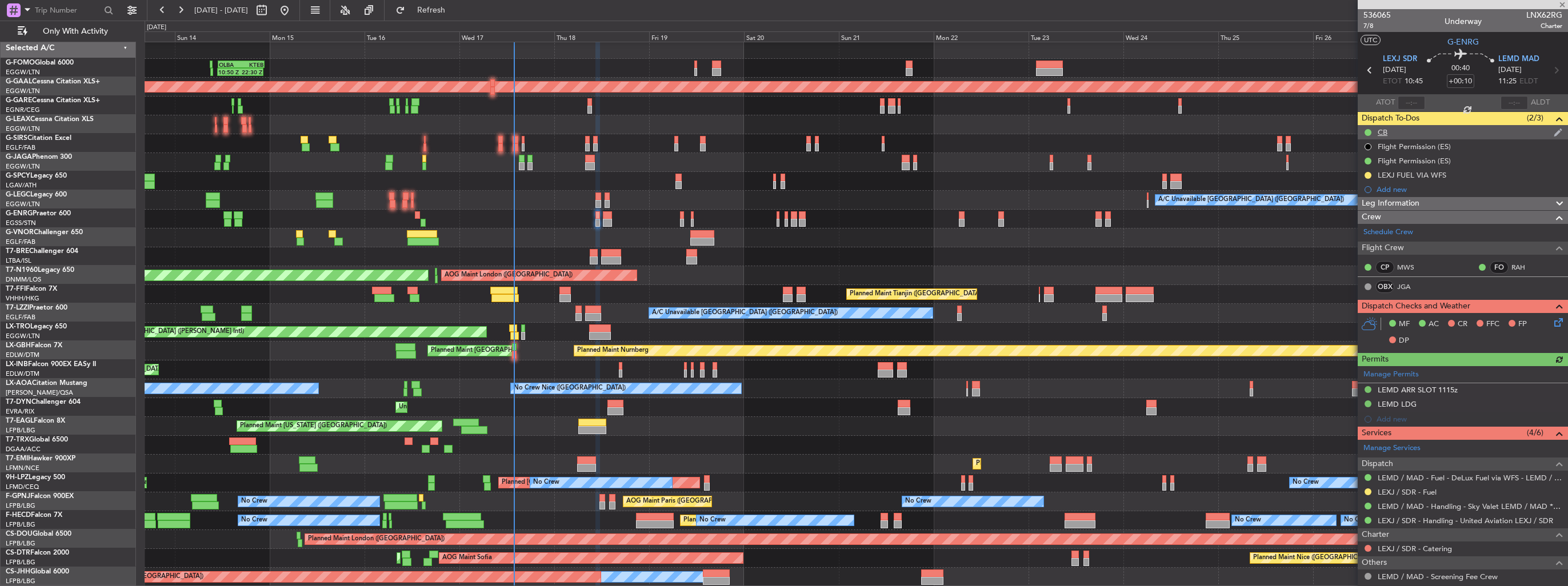
scroll to position [2, 0]
click at [1367, 174] on button at bounding box center [1368, 175] width 7 height 7
click at [1364, 221] on span "Completed" at bounding box center [1372, 226] width 37 height 11
click at [1367, 492] on button at bounding box center [1368, 492] width 7 height 7
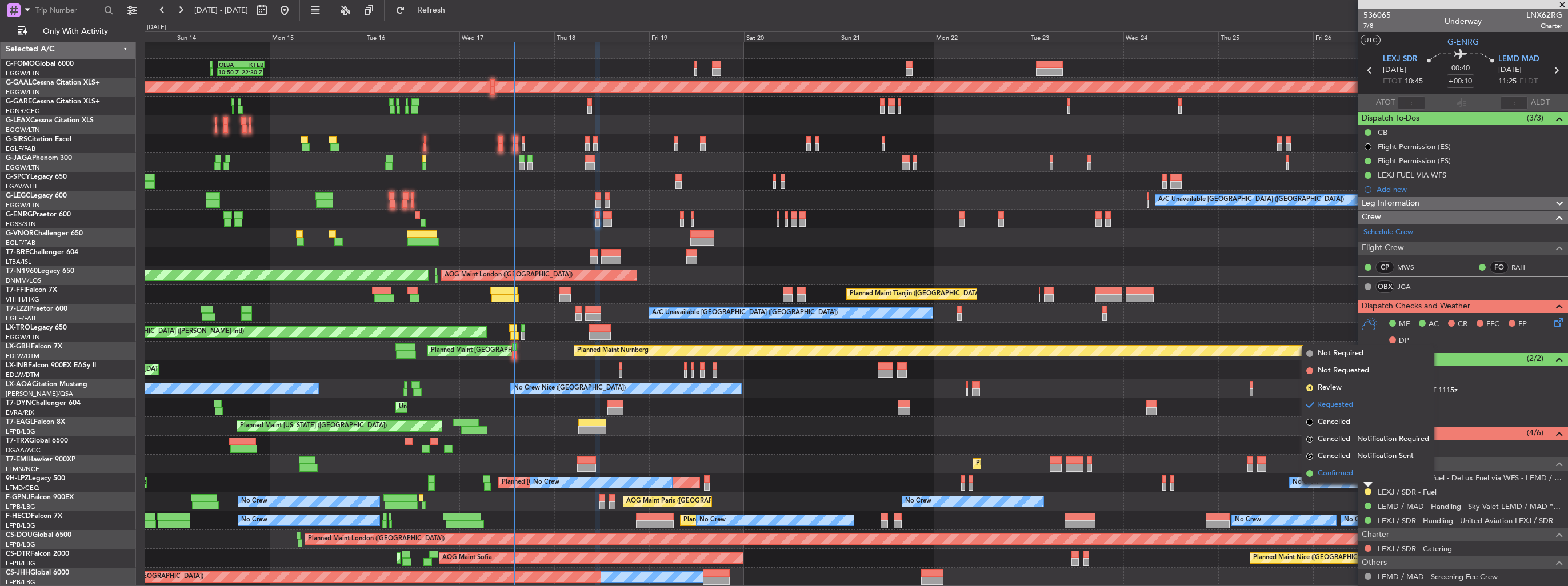
click at [1353, 476] on span "Confirmed" at bounding box center [1336, 473] width 35 height 11
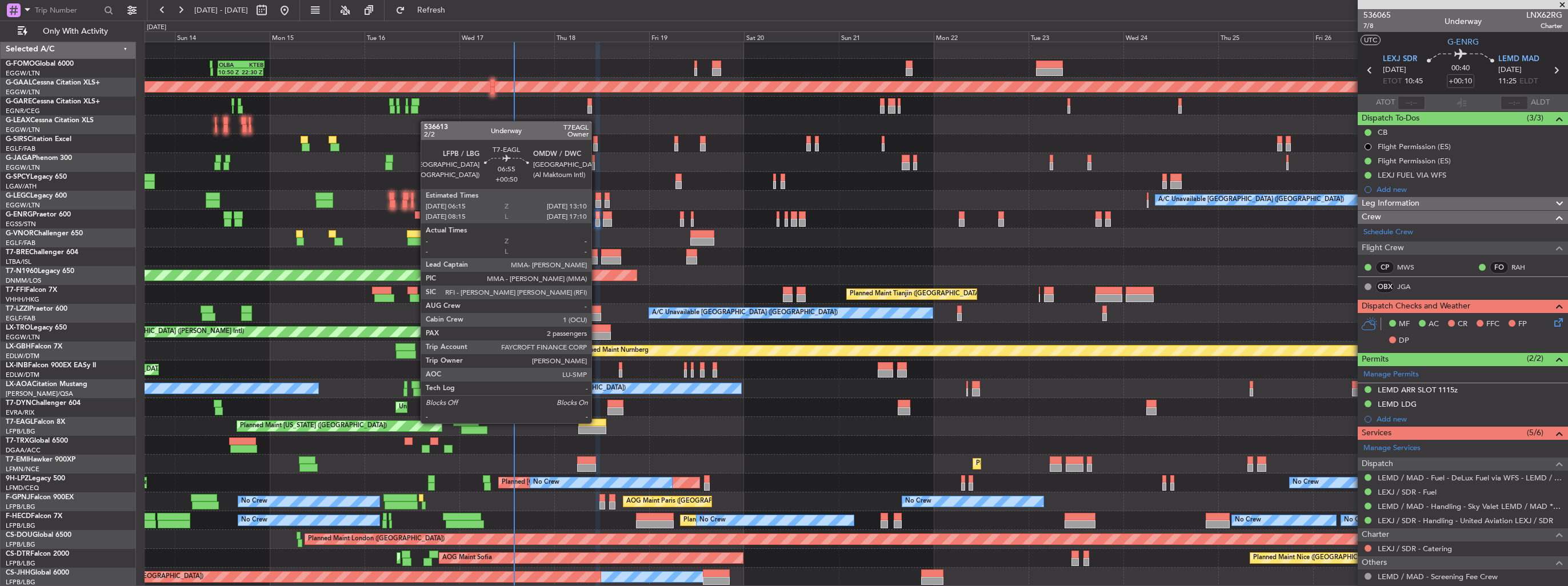
click at [597, 422] on div at bounding box center [592, 423] width 27 height 8
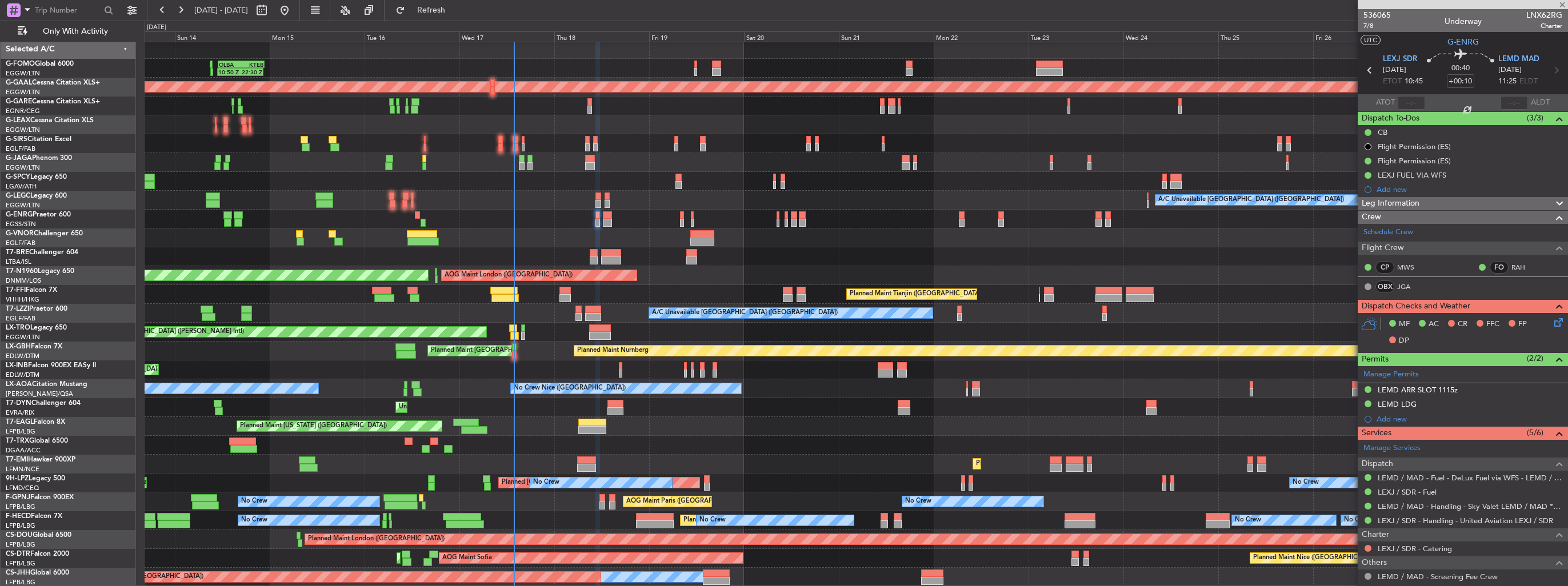
type input "+00:50"
type input "2"
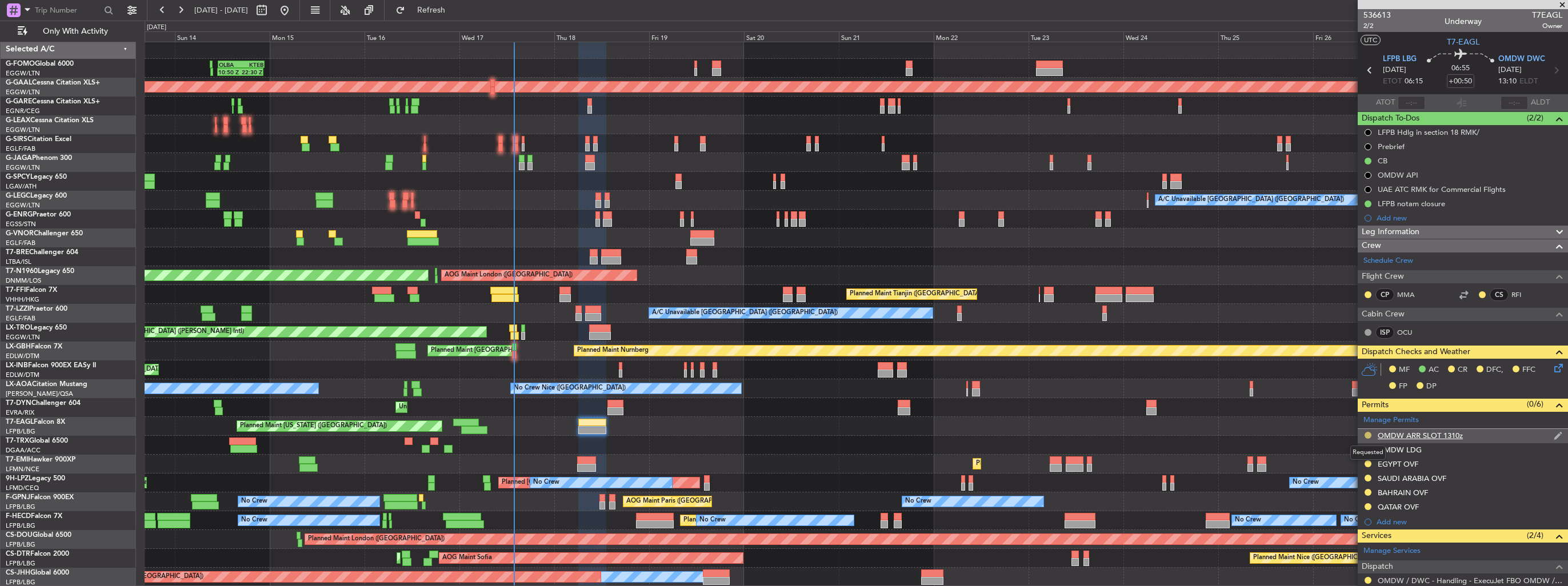
click at [1367, 435] on button at bounding box center [1368, 435] width 7 height 7
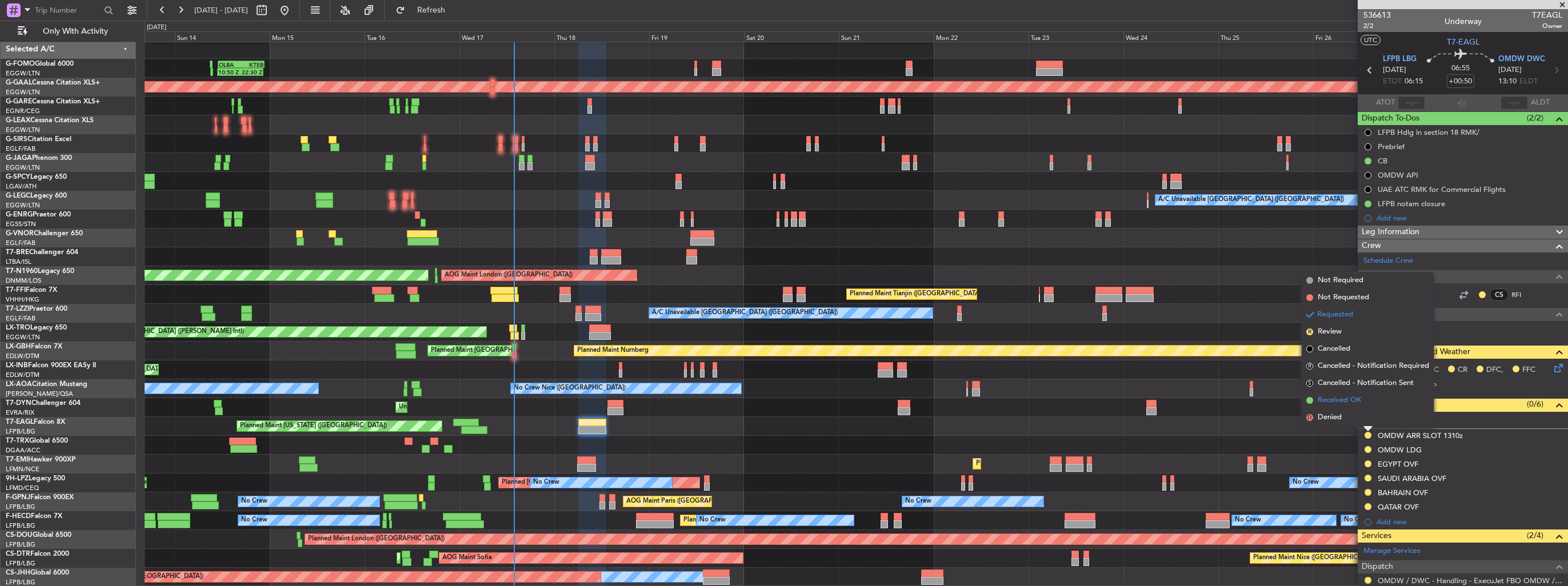
click at [1332, 397] on span "Received OK" at bounding box center [1339, 400] width 43 height 11
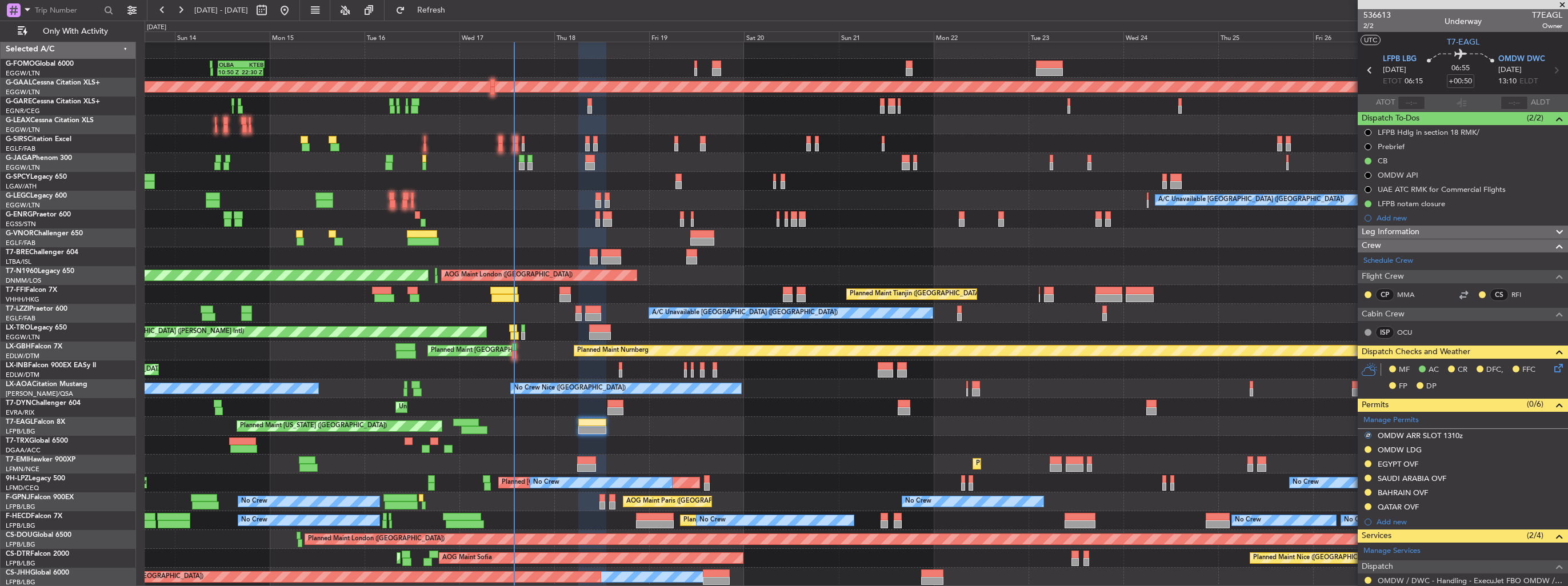
scroll to position [181, 0]
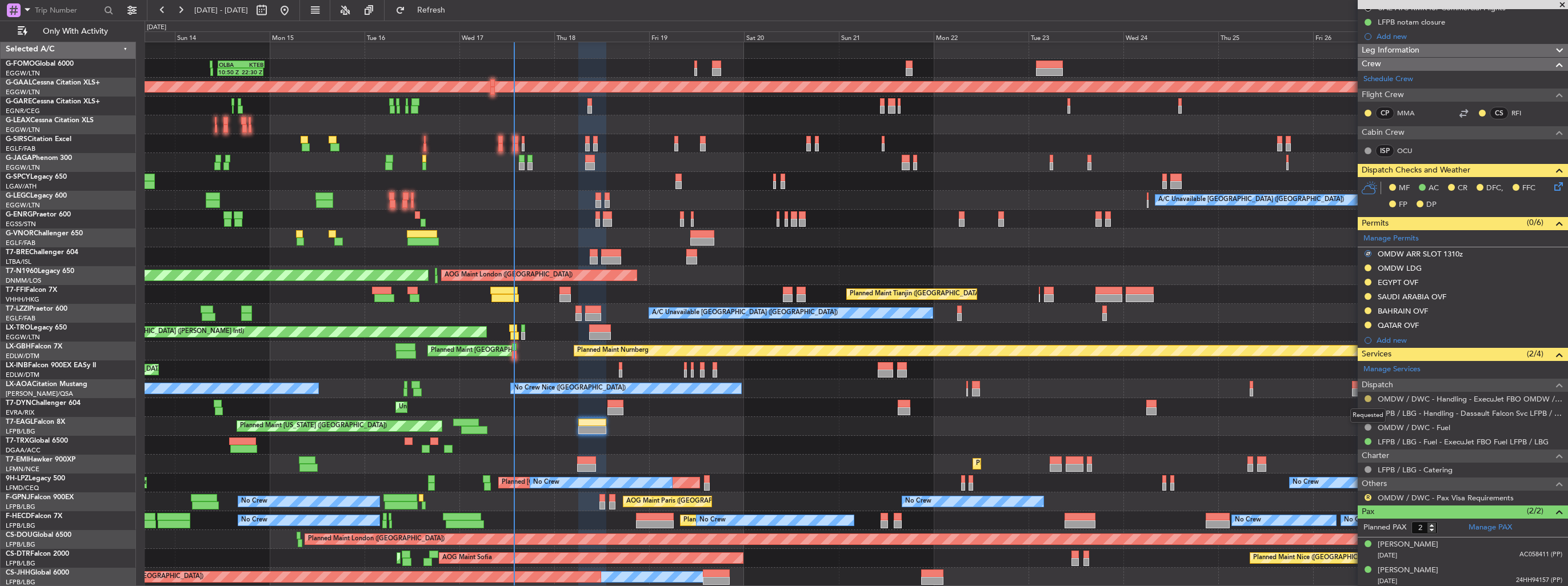
click at [1371, 395] on button at bounding box center [1368, 399] width 7 height 7
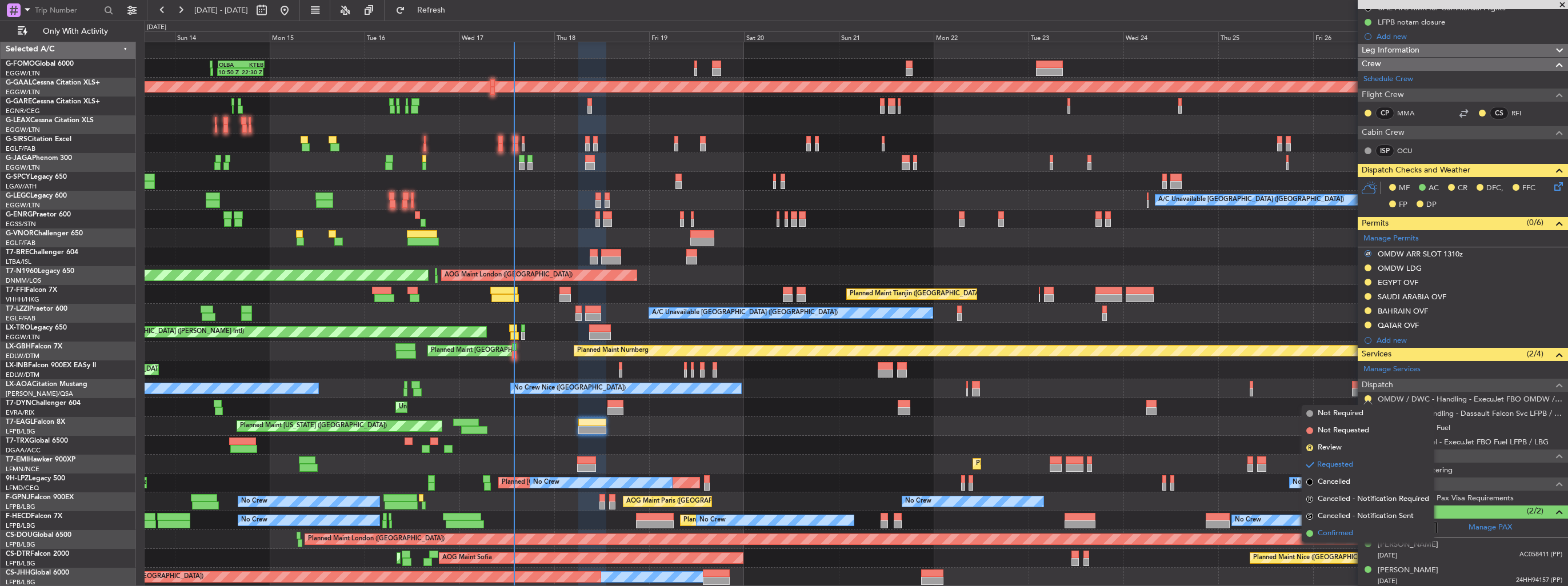
click at [1341, 534] on span "Confirmed" at bounding box center [1336, 533] width 35 height 11
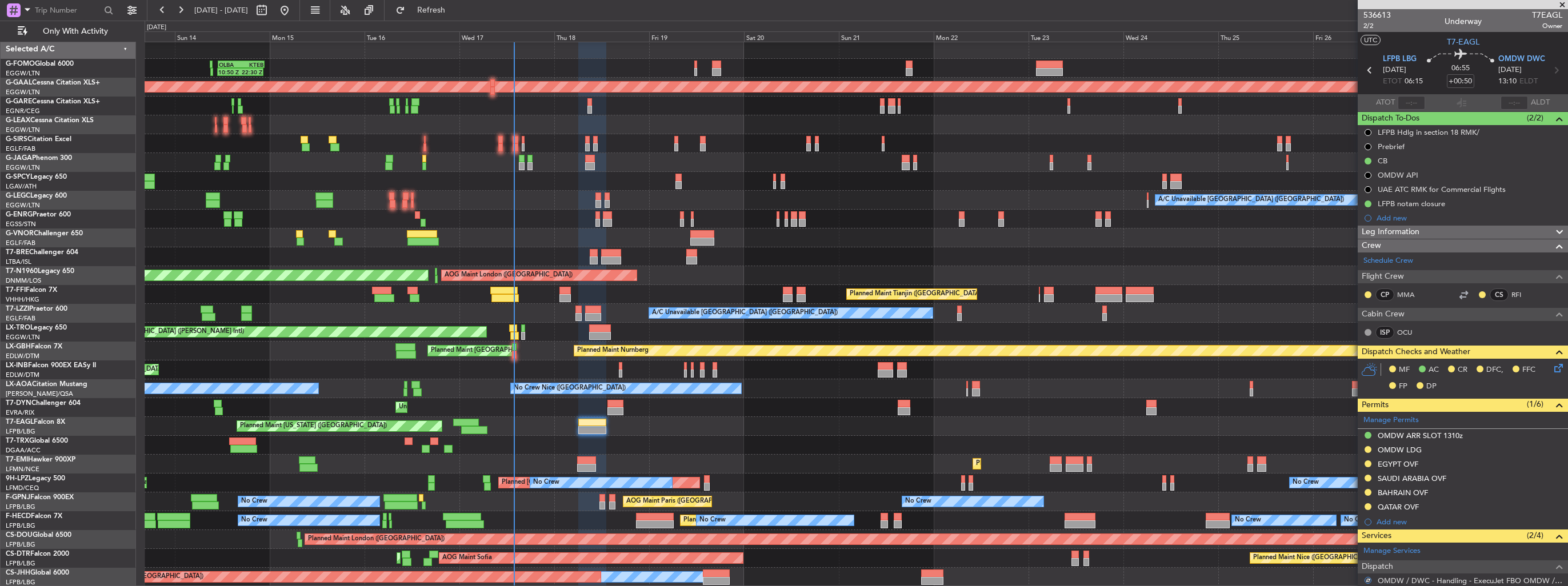
scroll to position [0, 0]
click at [1554, 433] on img at bounding box center [1558, 435] width 8 height 10
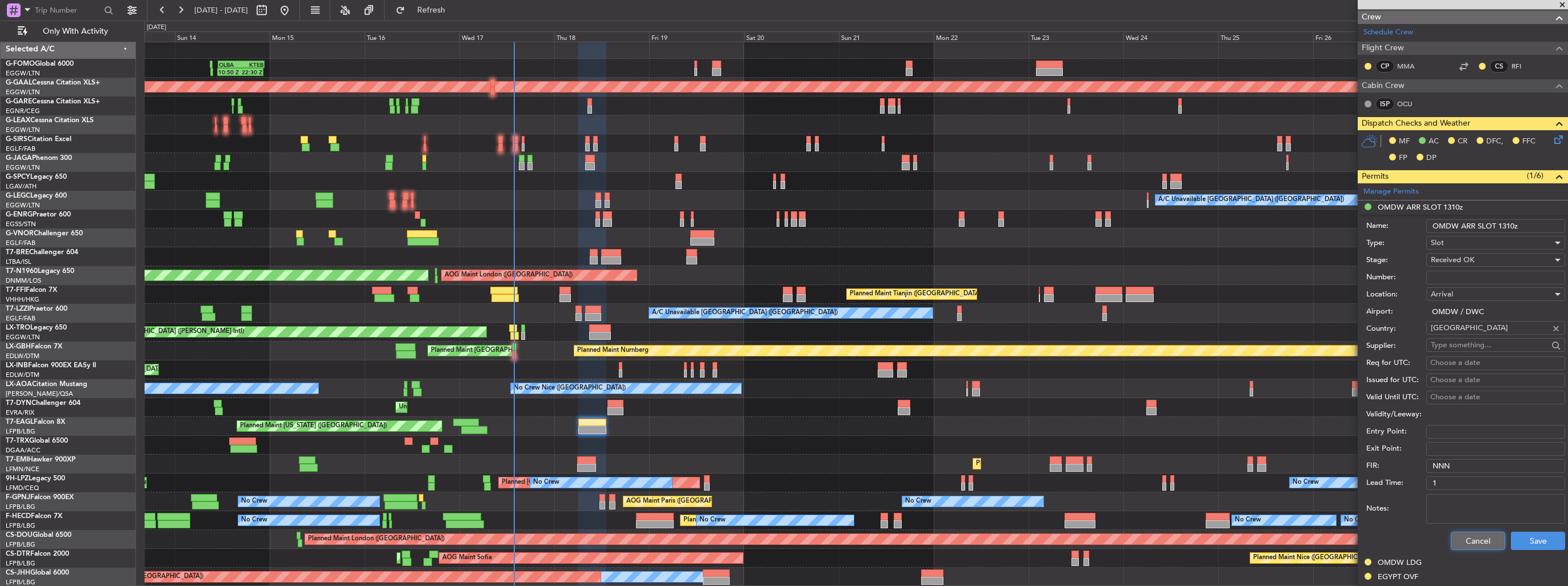
click at [1477, 537] on button "Cancel" at bounding box center [1478, 541] width 54 height 18
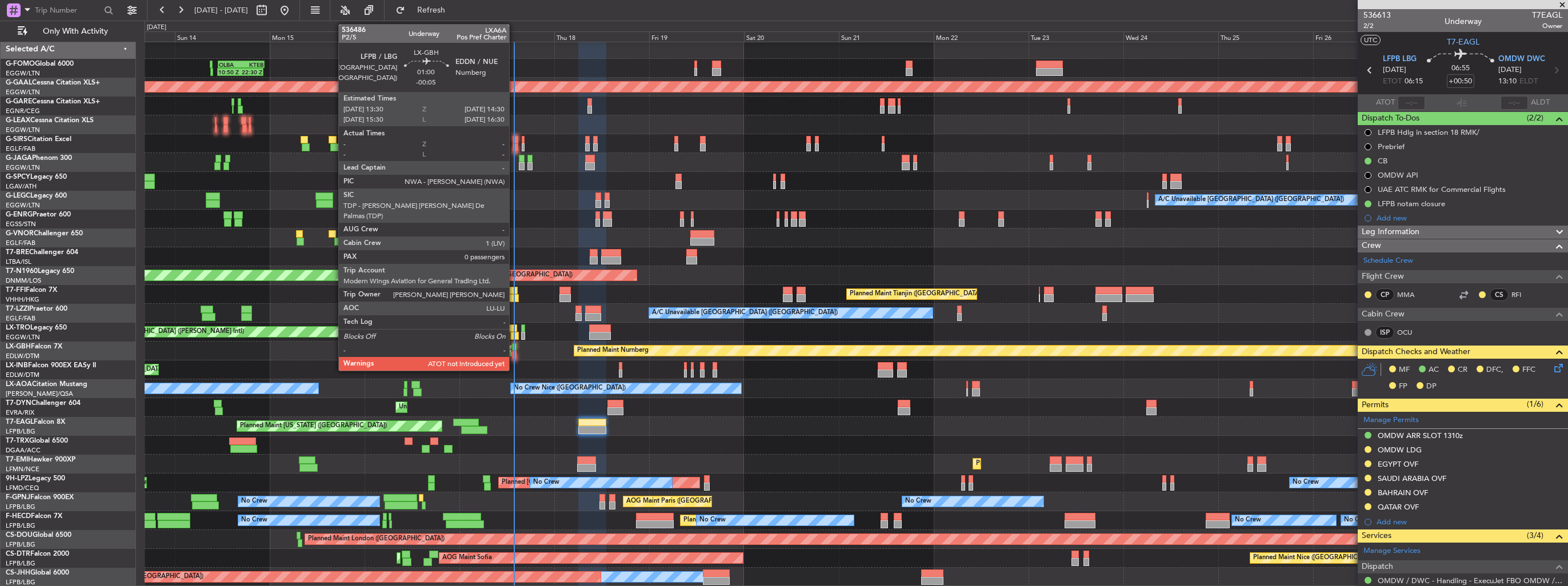
click at [515, 352] on div at bounding box center [514, 354] width 4 height 8
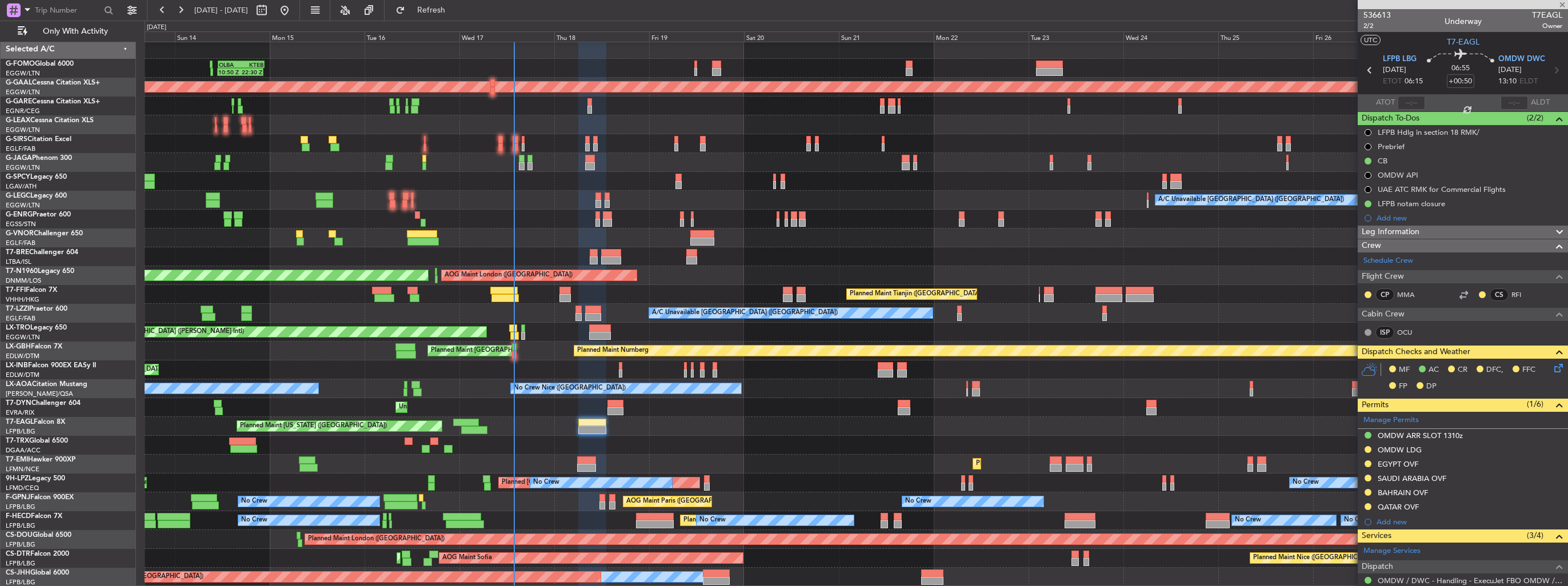
type input "-00:05"
type input "0"
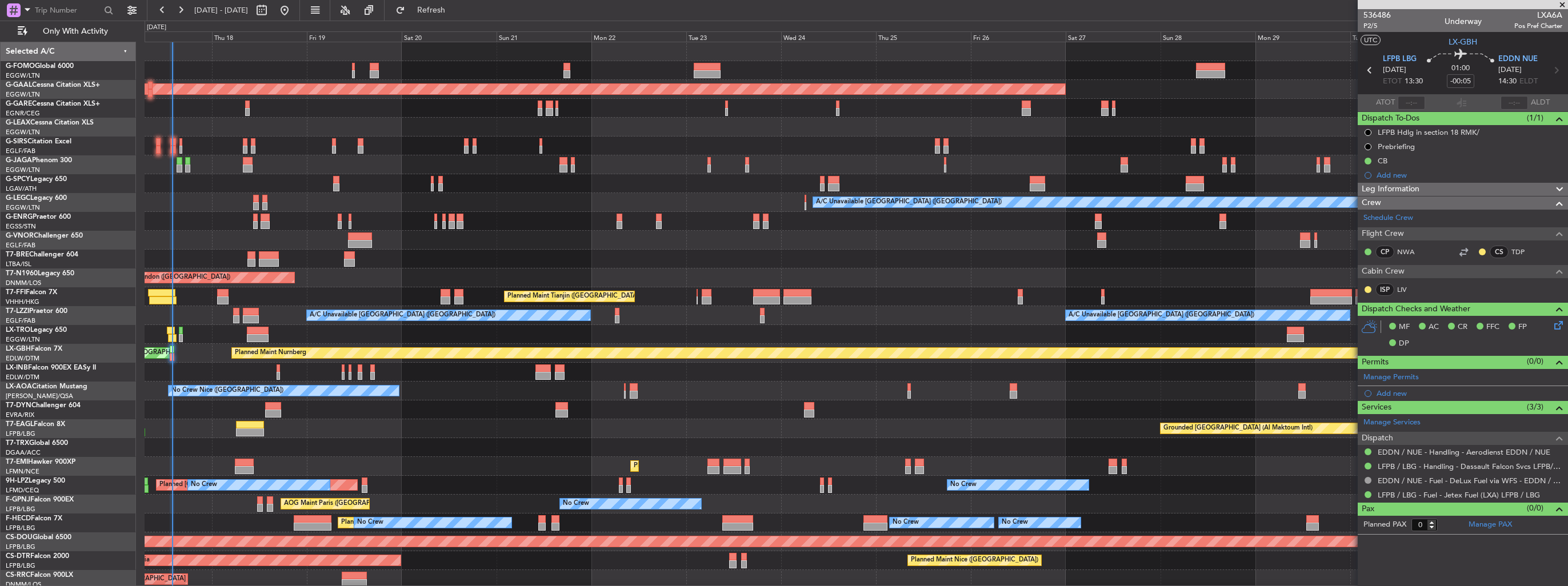
click at [802, 236] on div at bounding box center [856, 240] width 1423 height 19
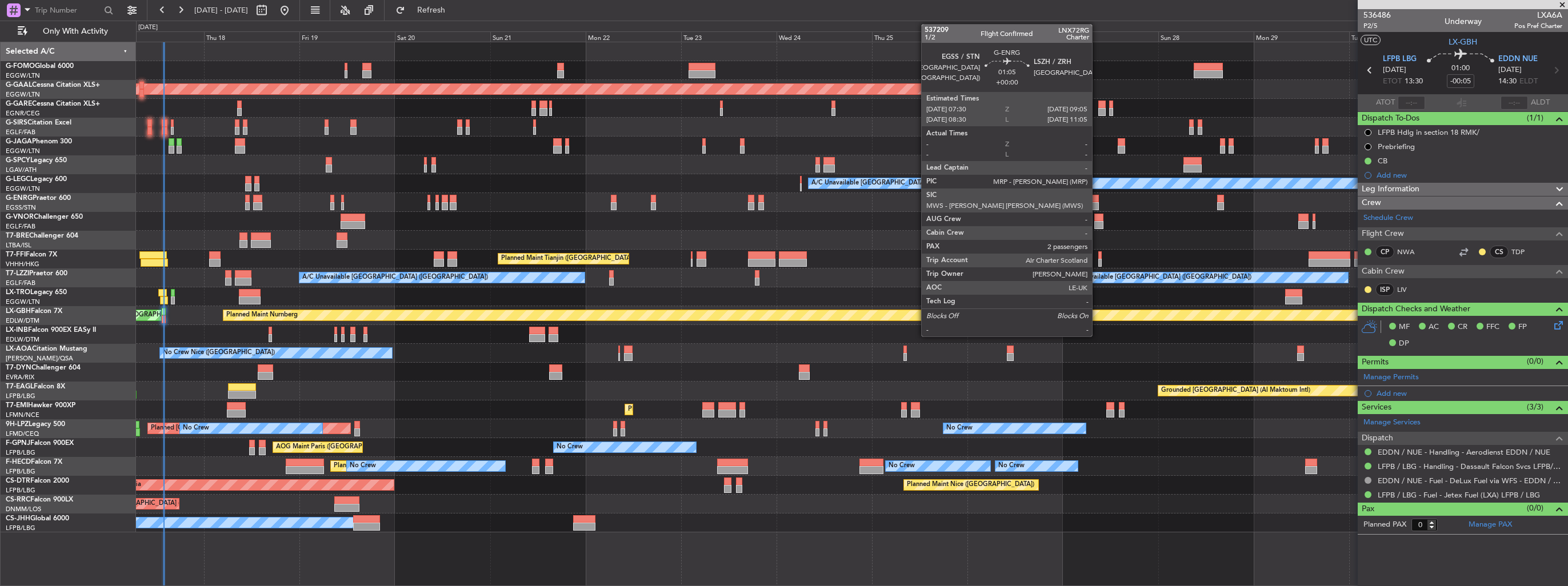
click at [1098, 202] on div at bounding box center [1095, 206] width 7 height 8
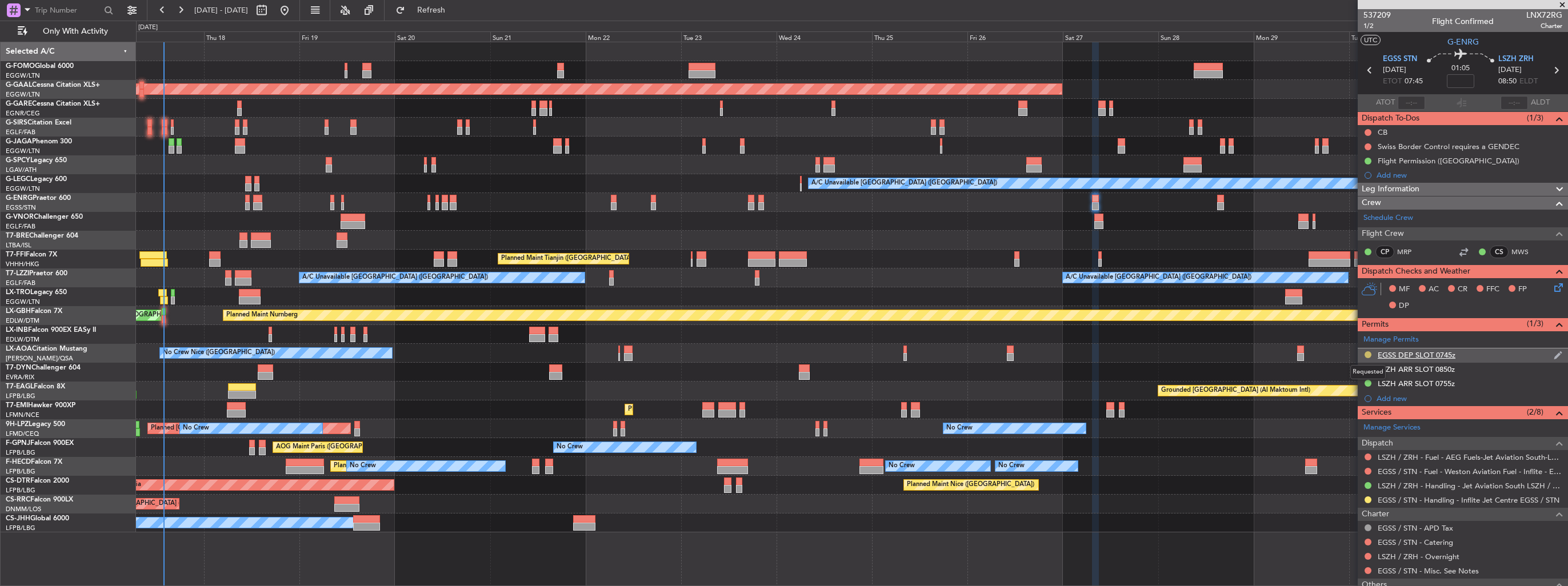
click at [1364, 353] on button at bounding box center [1368, 354] width 7 height 7
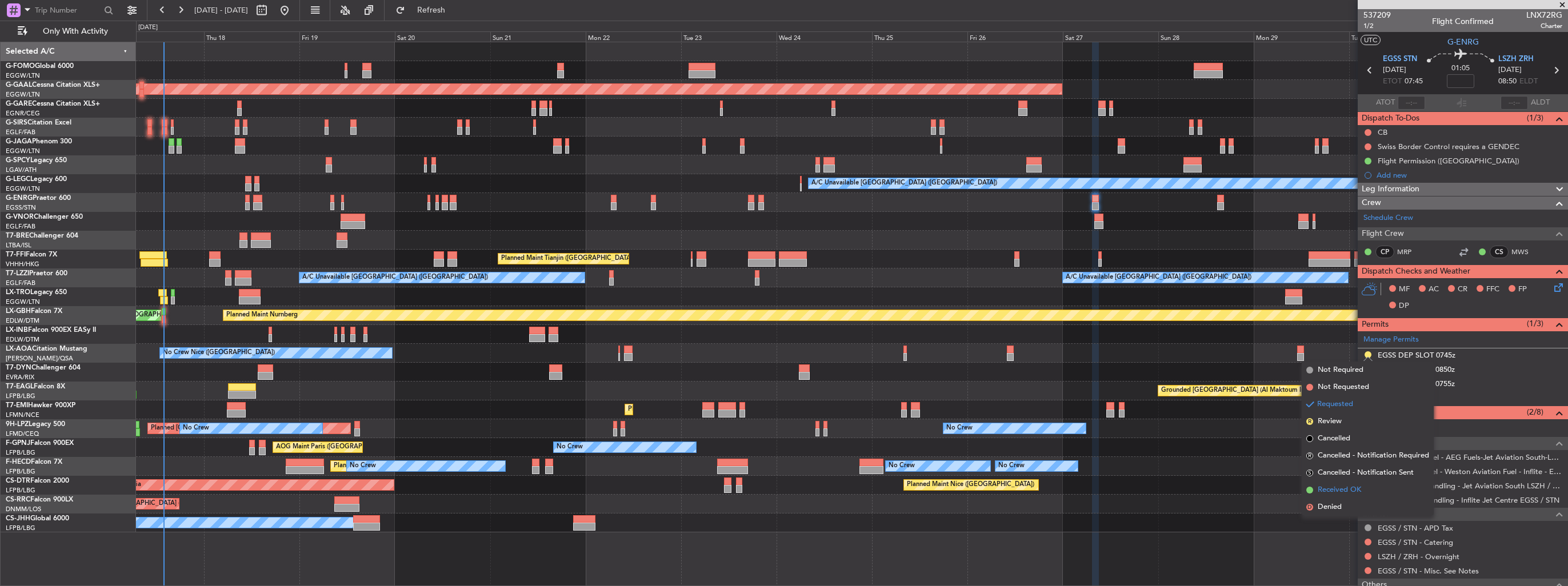
click at [1339, 485] on span "Received OK" at bounding box center [1339, 490] width 43 height 11
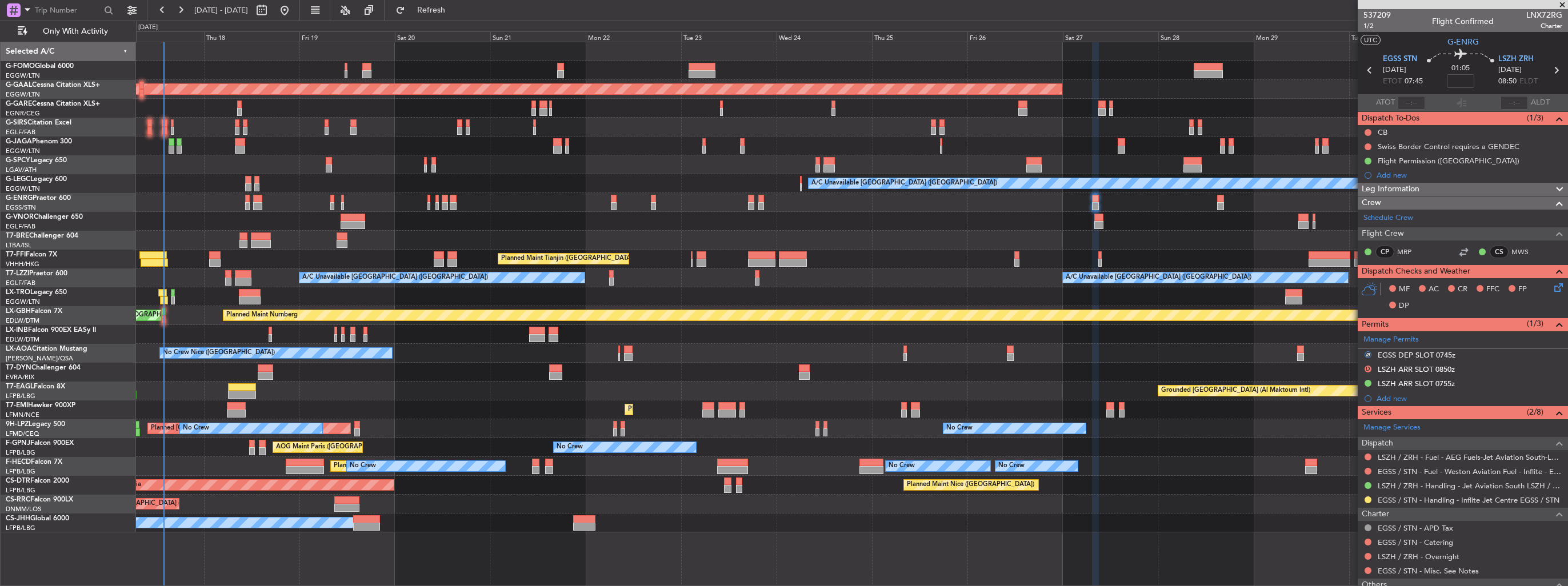
click at [1364, 501] on div at bounding box center [1368, 500] width 9 height 9
click at [1368, 499] on button at bounding box center [1368, 500] width 7 height 7
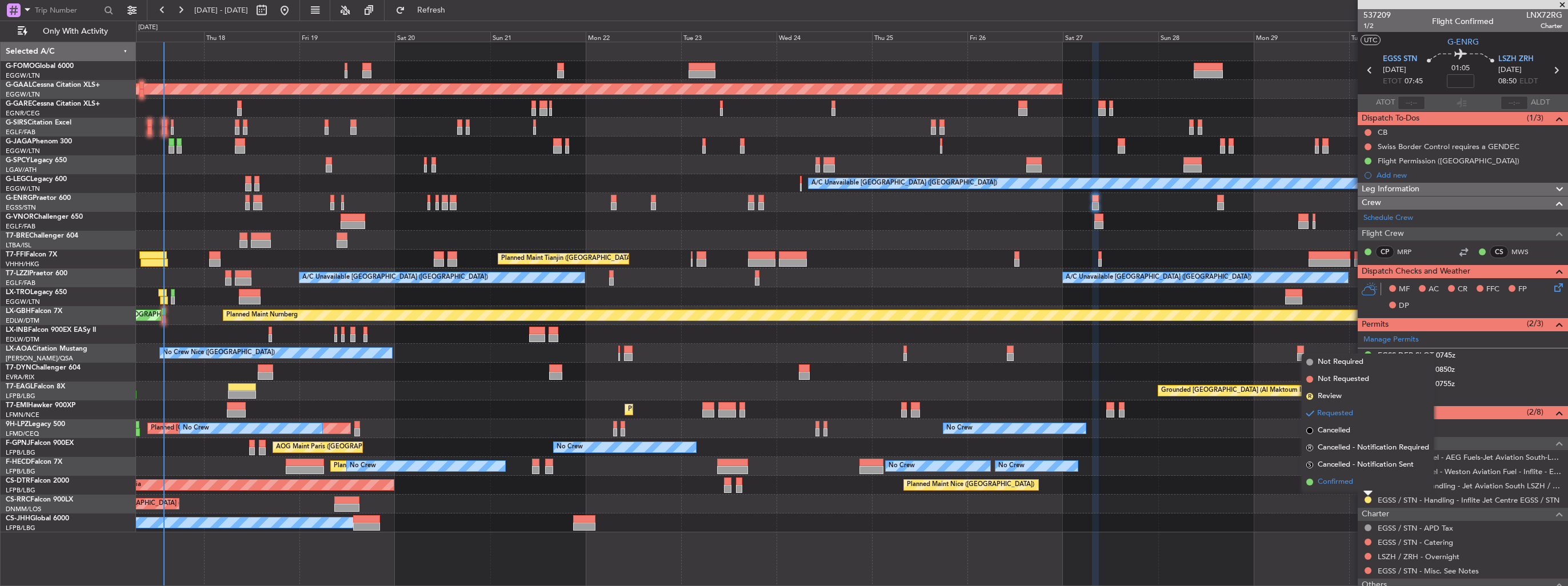
click at [1346, 485] on span "Confirmed" at bounding box center [1336, 482] width 35 height 11
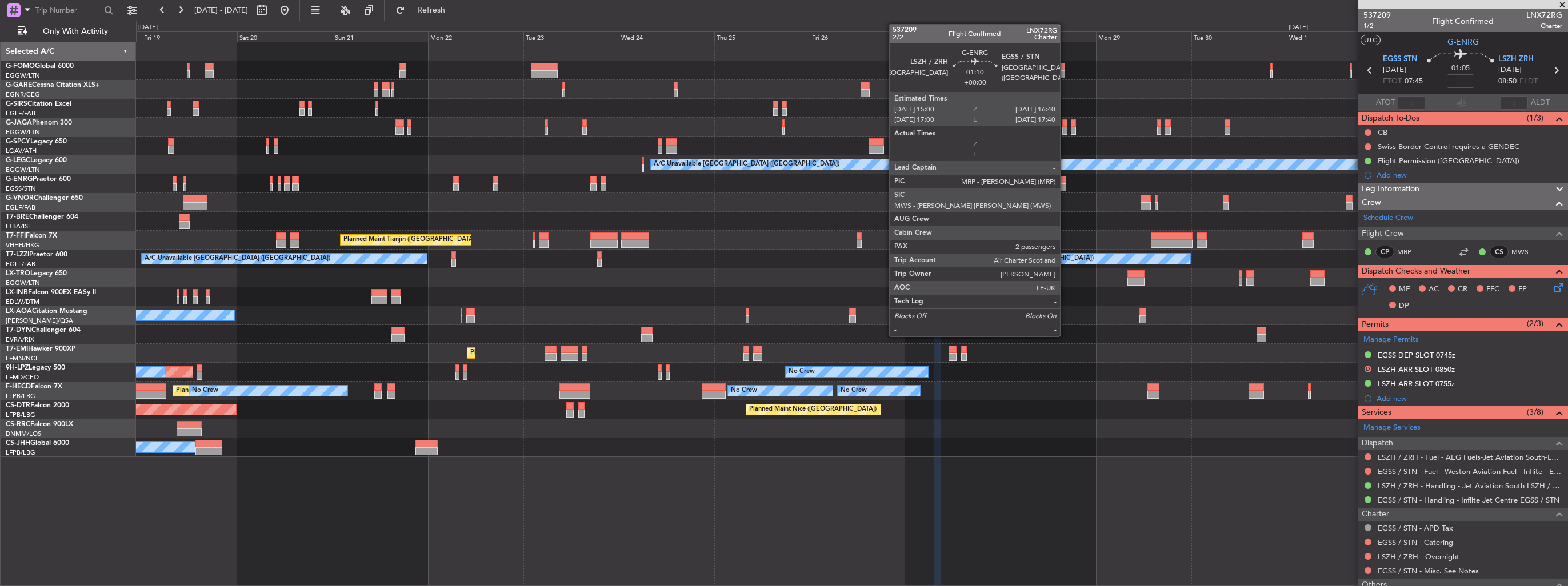
click at [1066, 179] on div at bounding box center [1063, 180] width 7 height 8
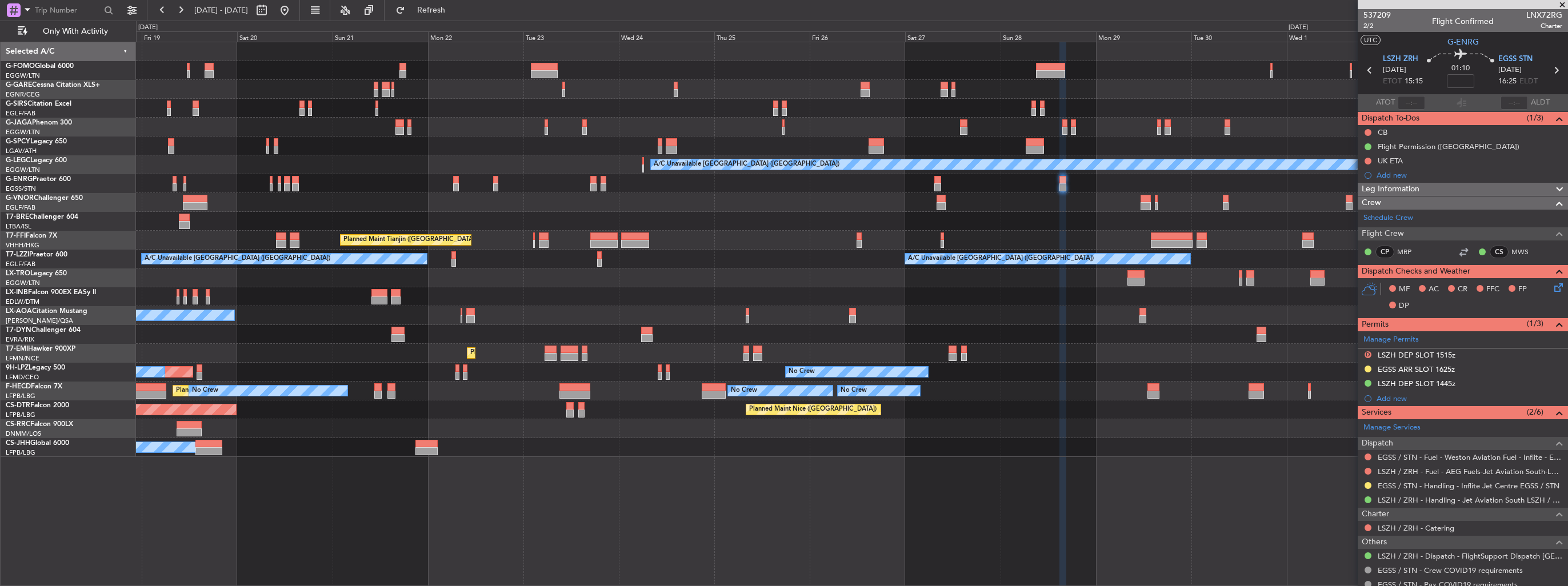
click at [1368, 369] on button at bounding box center [1368, 369] width 7 height 7
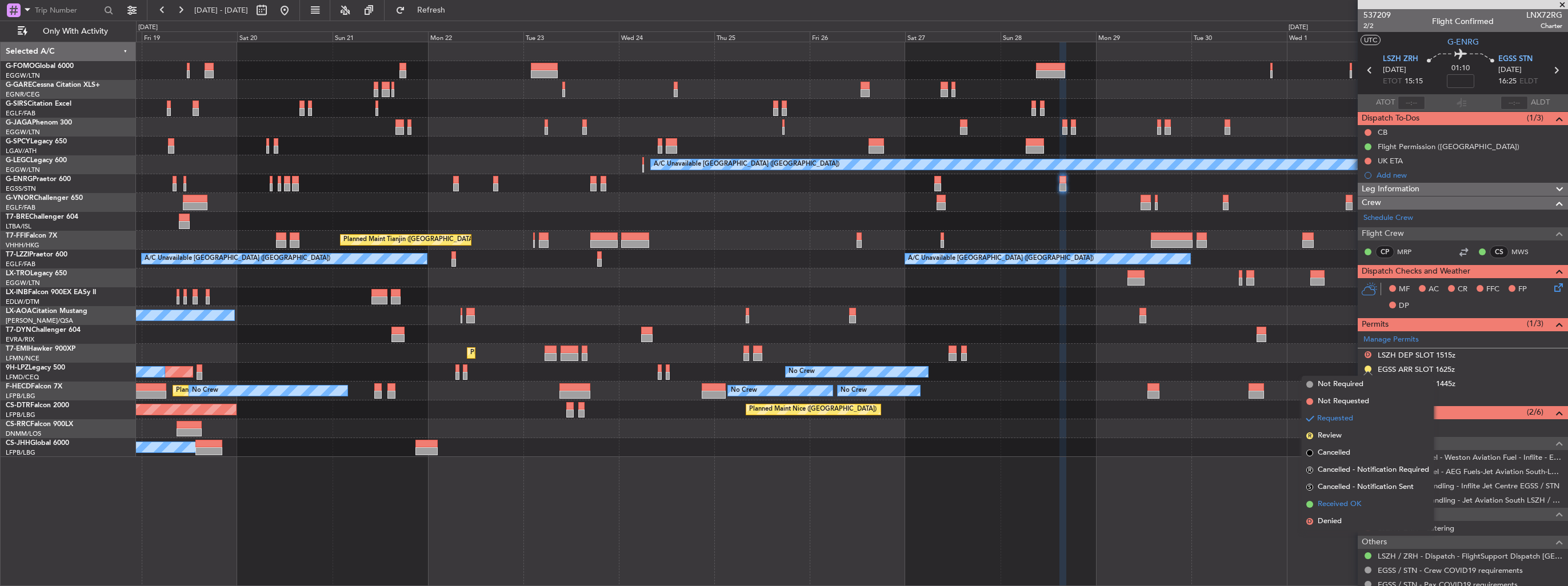
click at [1335, 501] on span "Received OK" at bounding box center [1339, 504] width 43 height 11
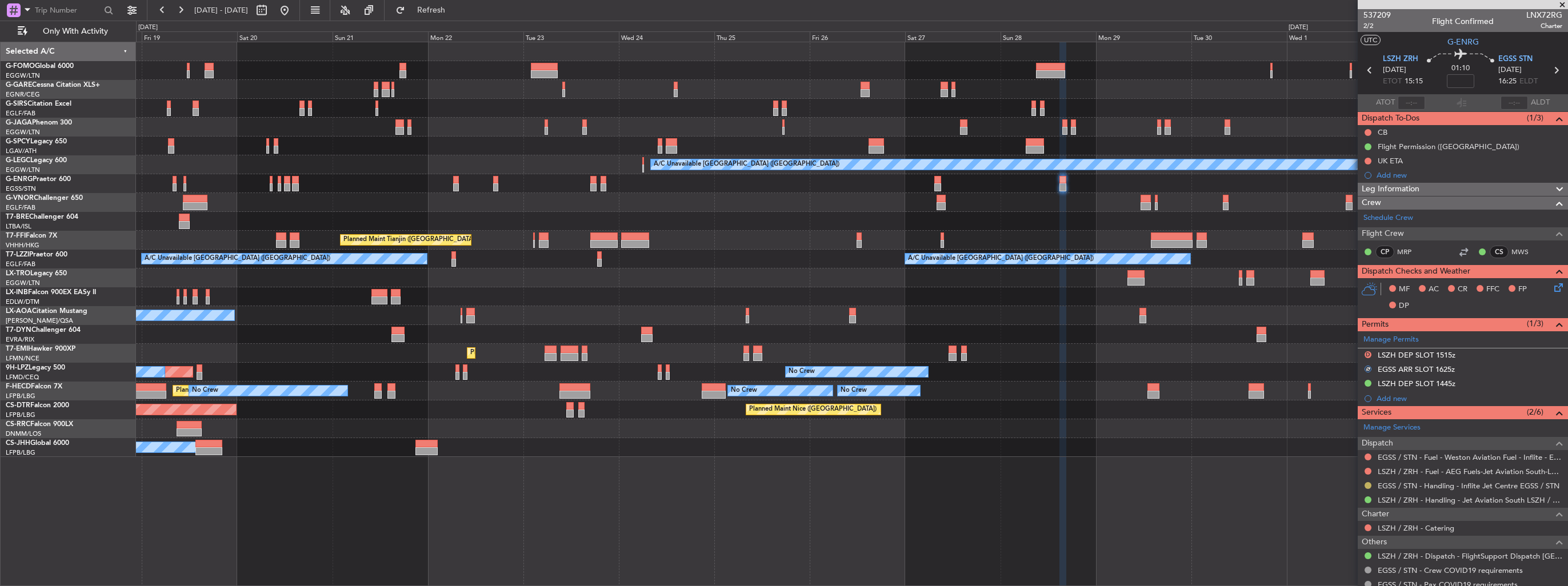
click at [1367, 485] on button at bounding box center [1368, 485] width 7 height 7
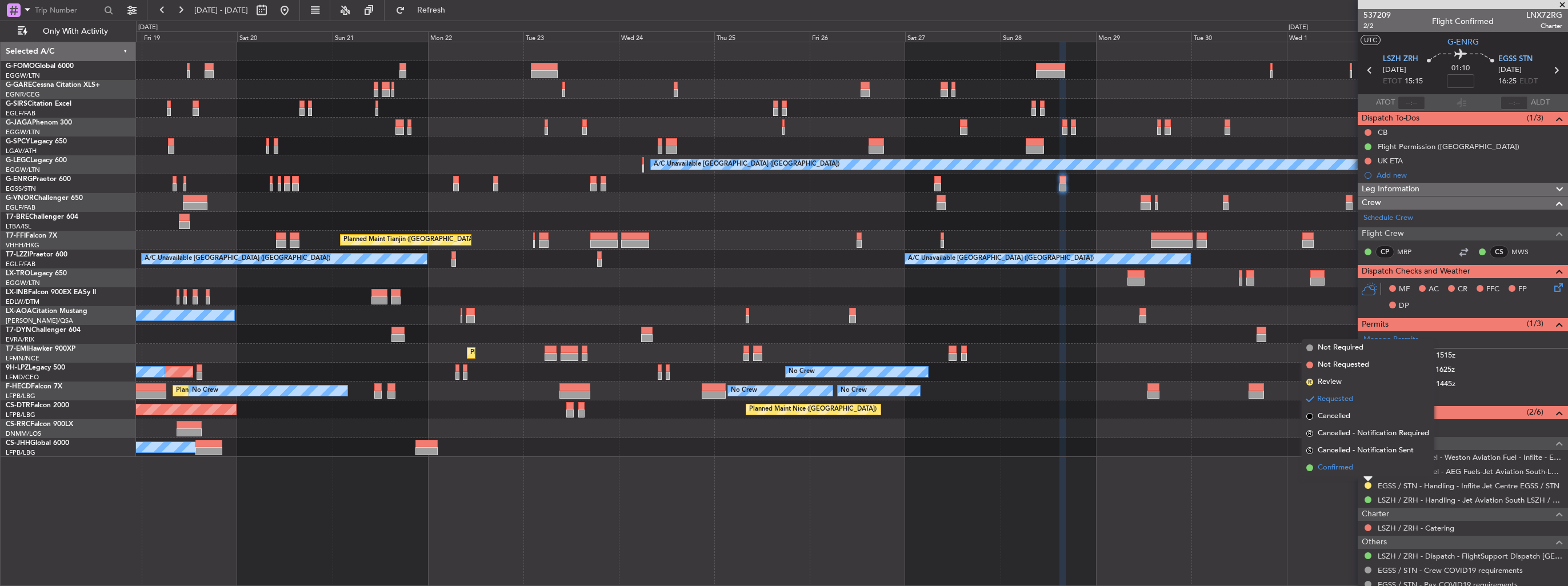
click at [1337, 469] on span "Confirmed" at bounding box center [1336, 468] width 35 height 11
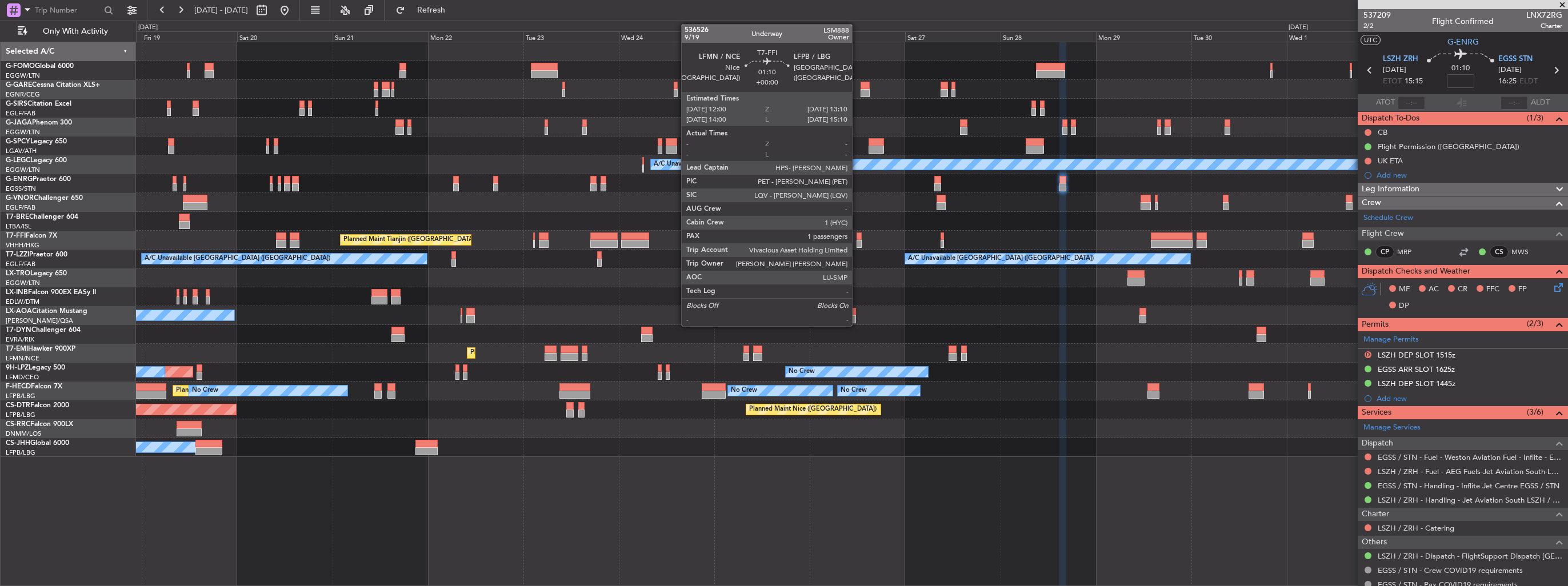
click at [858, 239] on div at bounding box center [859, 236] width 5 height 8
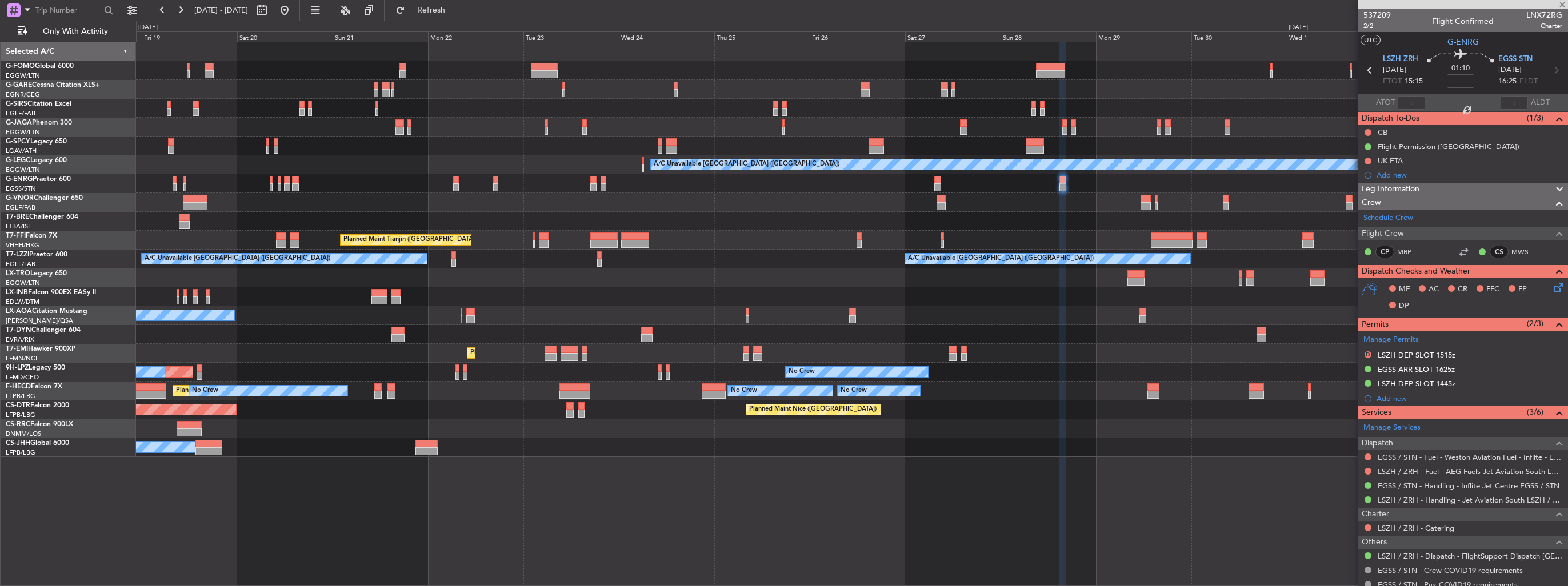
type input "1"
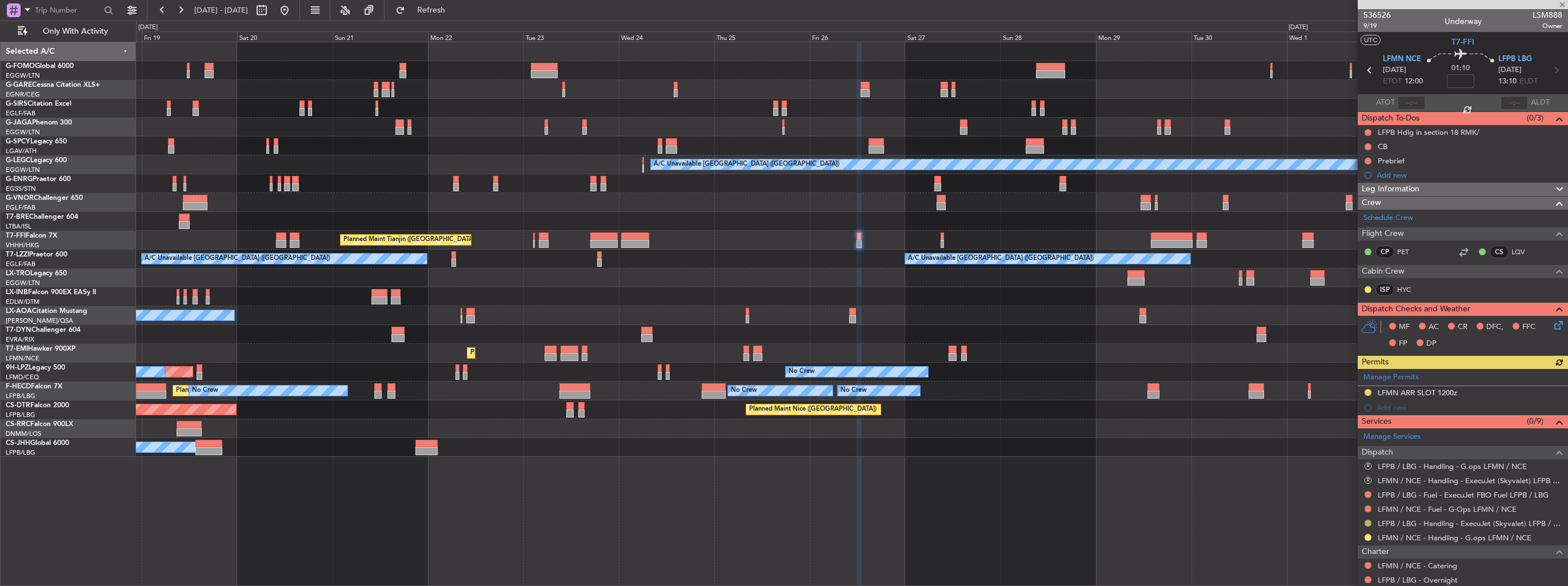
click at [1367, 522] on button at bounding box center [1368, 523] width 7 height 7
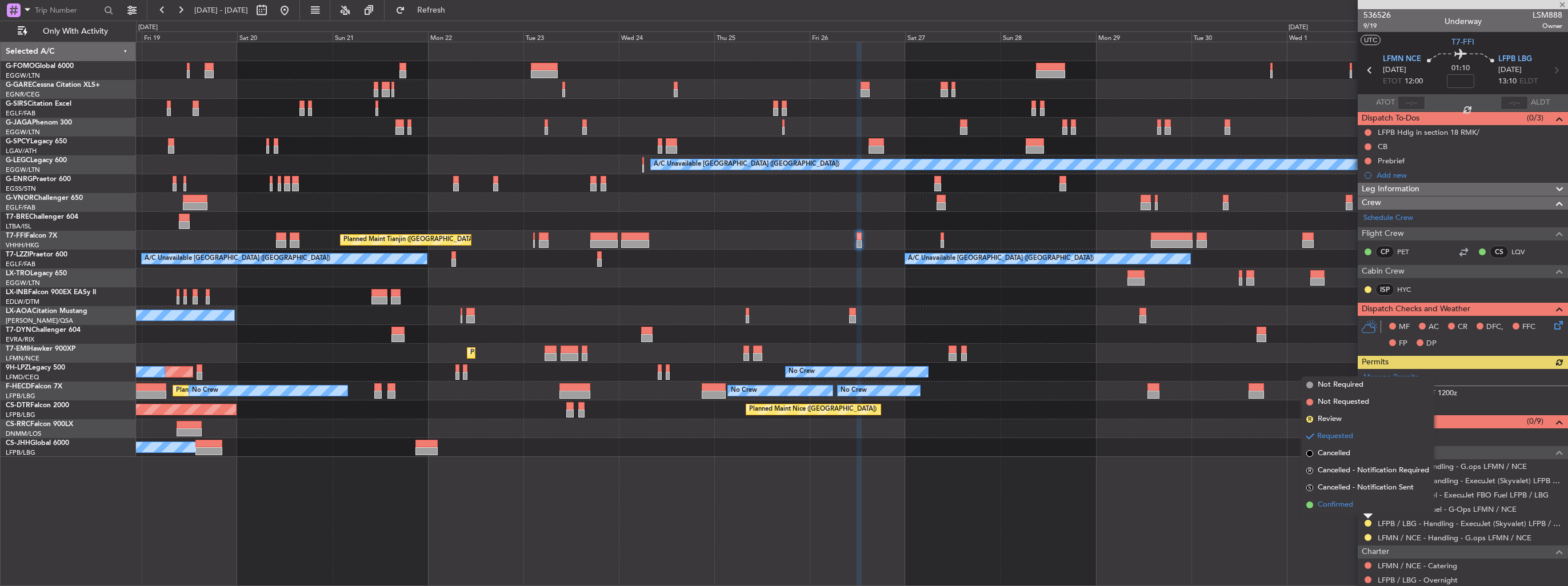
click at [1347, 512] on li "Confirmed" at bounding box center [1368, 505] width 132 height 17
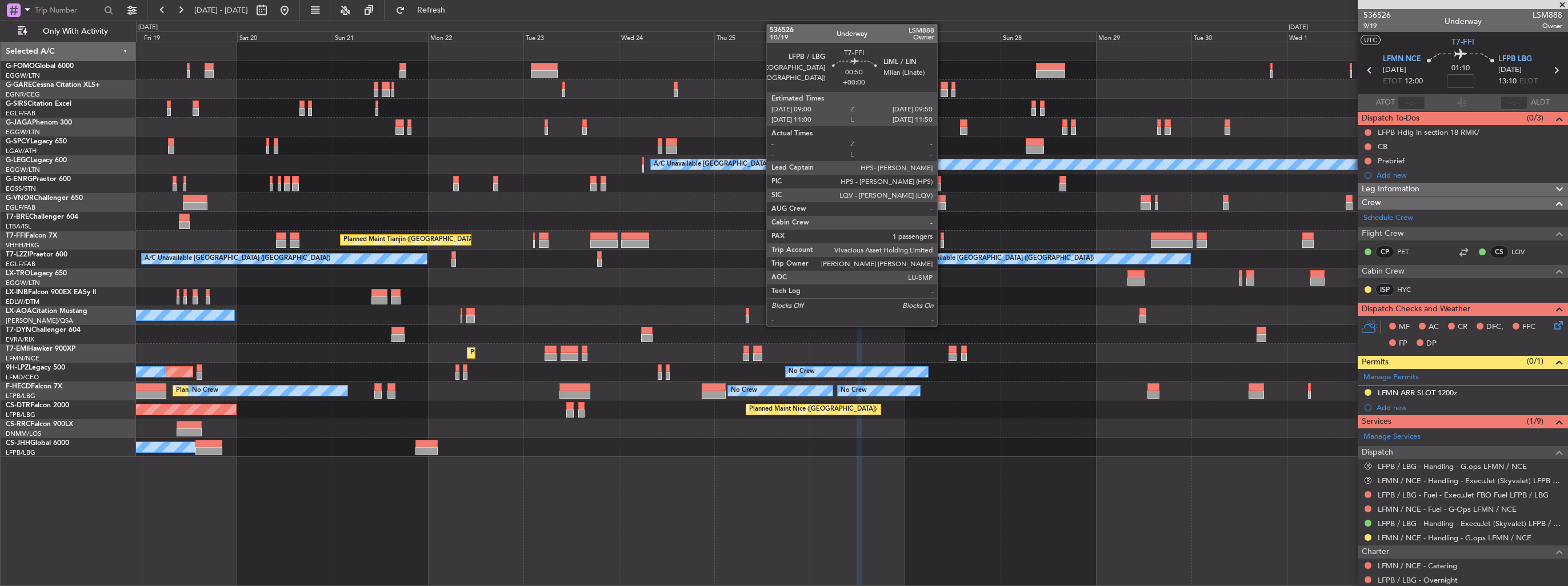
click at [942, 241] on div at bounding box center [942, 244] width 3 height 8
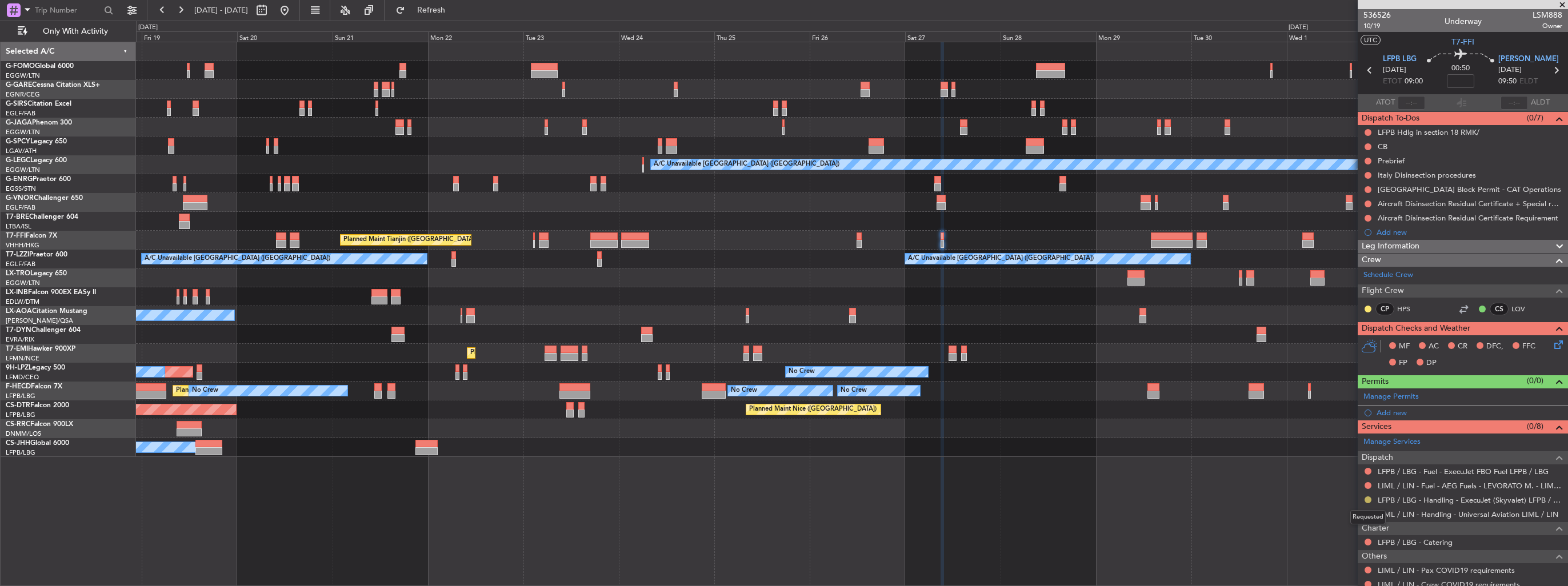
click at [1368, 499] on button at bounding box center [1368, 500] width 7 height 7
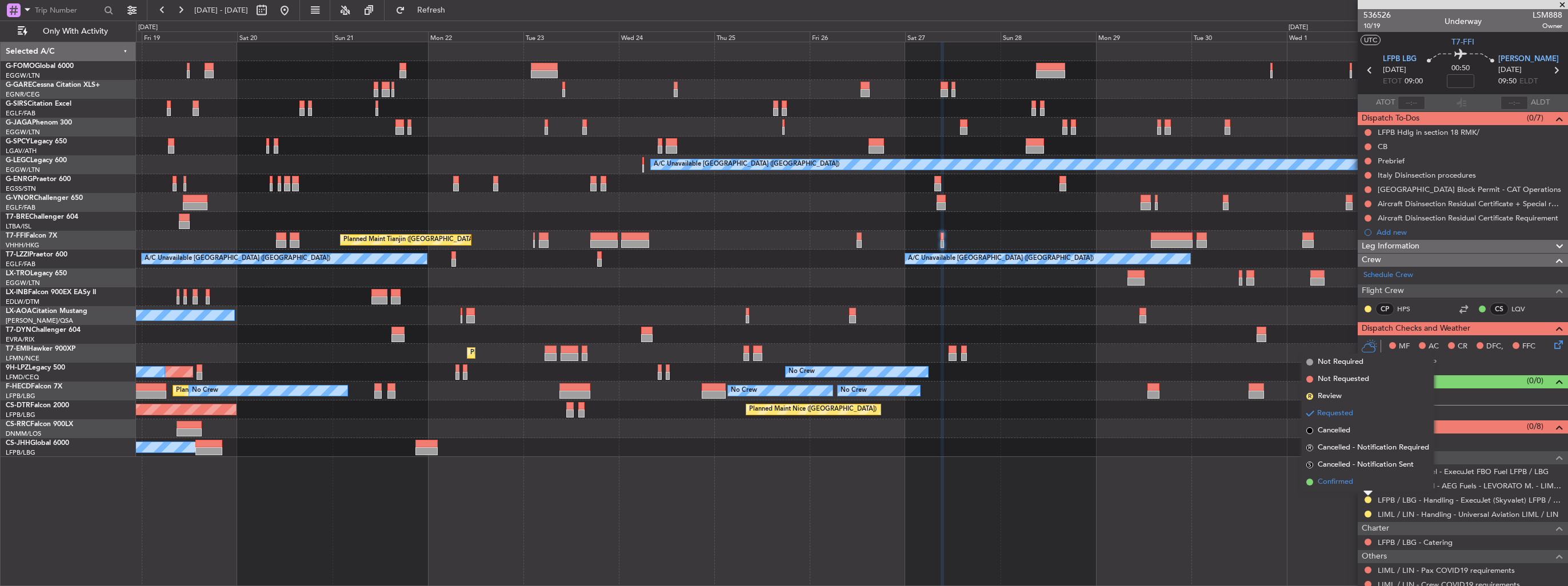
click at [1348, 484] on span "Confirmed" at bounding box center [1336, 482] width 35 height 11
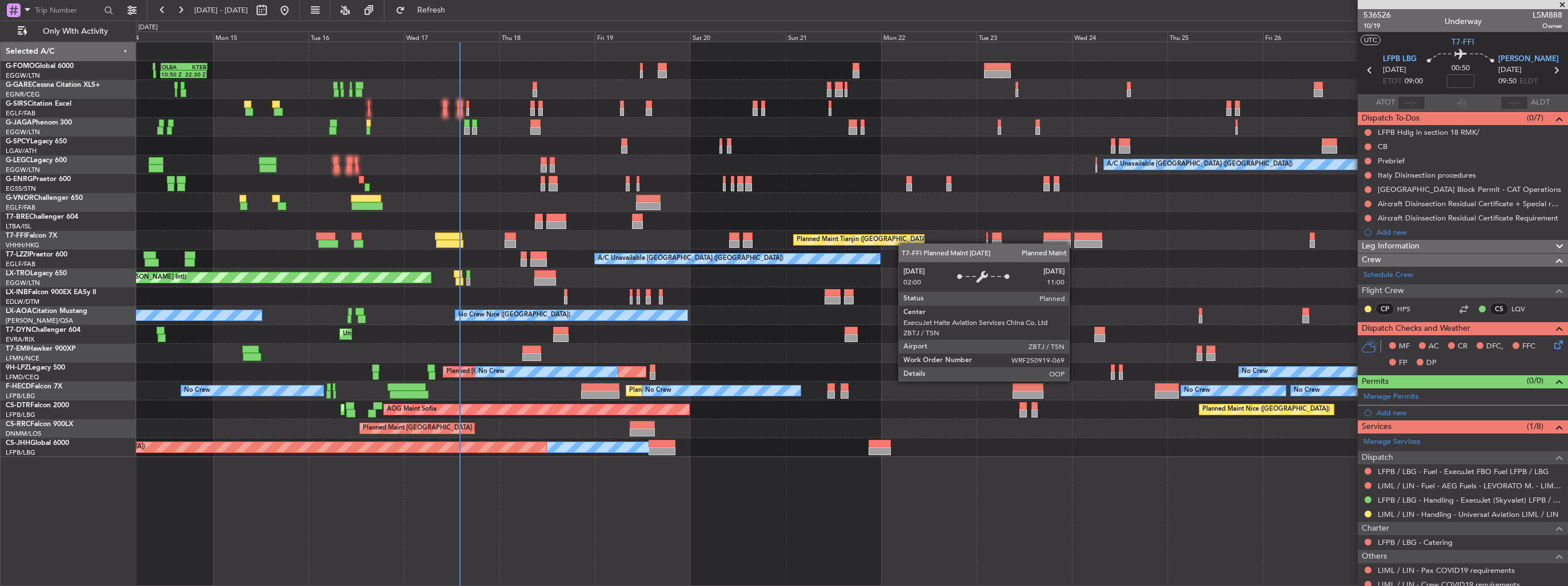
click at [905, 243] on div "OLBA 11:00 Z KTEB 22:45 Z 10:50 Z 22:30 Z Planned Maint London (Luton) Planned …" at bounding box center [851, 249] width 1432 height 415
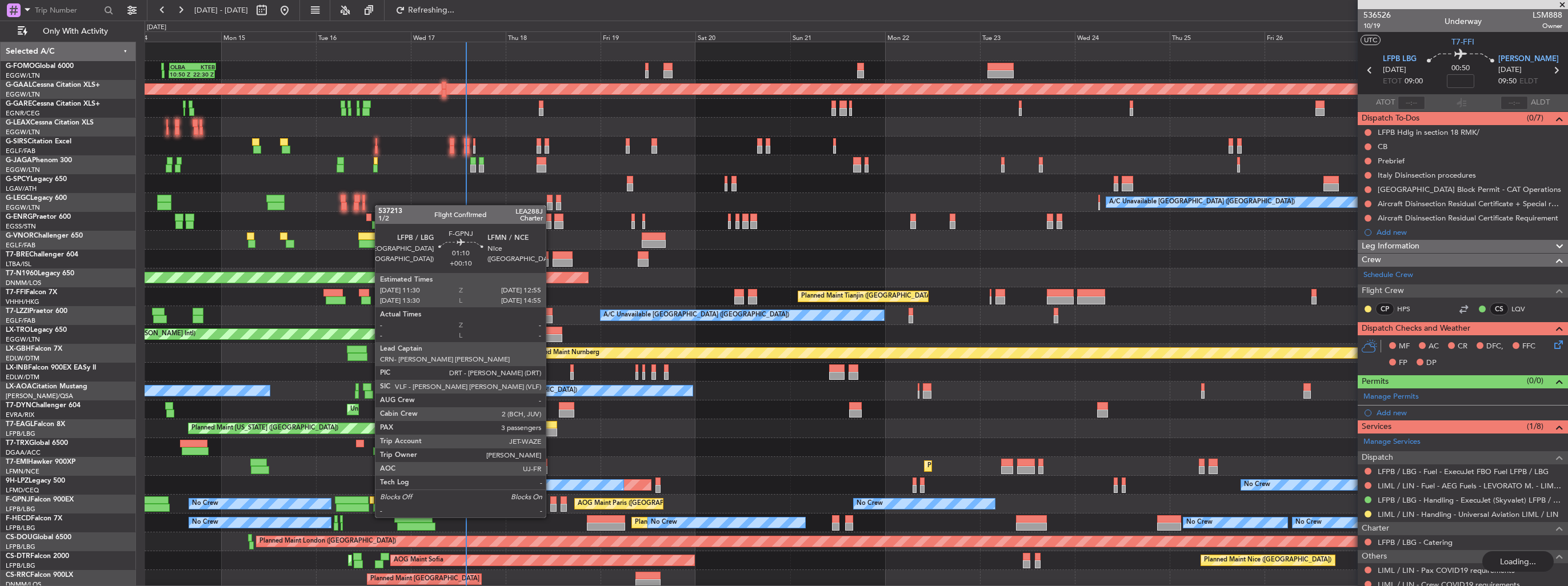
click at [551, 506] on div at bounding box center [553, 508] width 5 height 8
type input "+00:10"
type input "3"
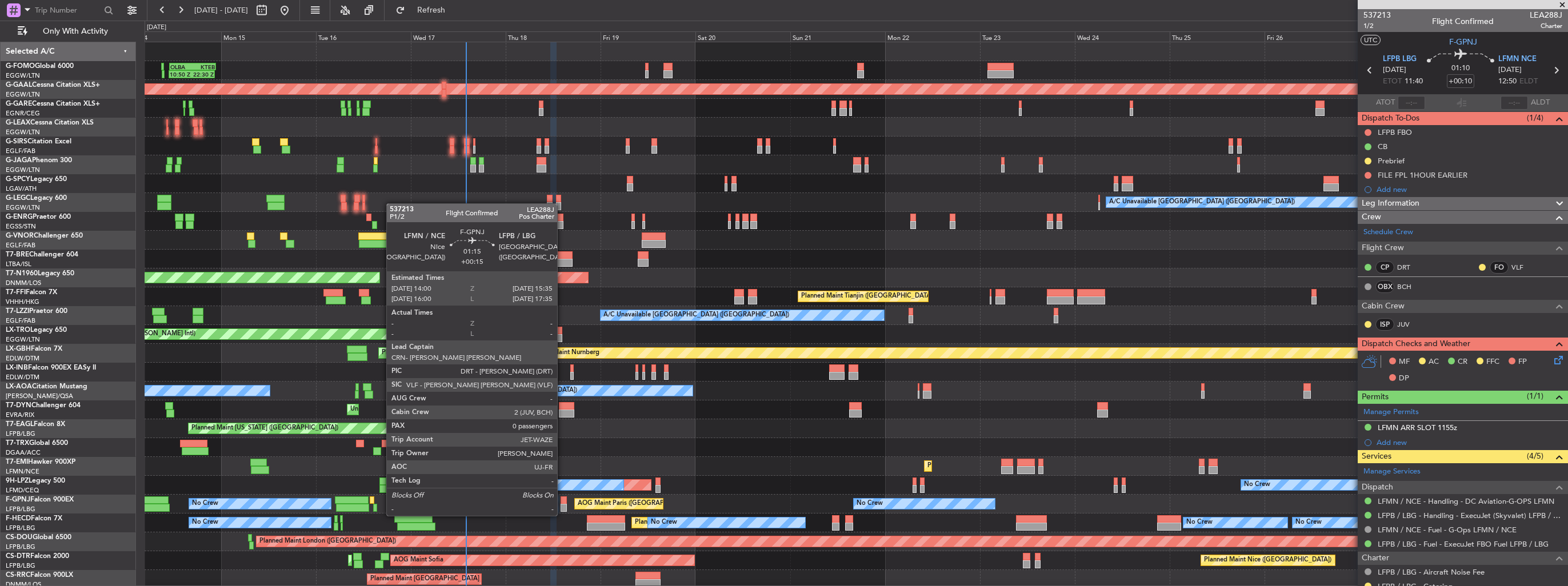
click at [563, 504] on div at bounding box center [564, 508] width 6 height 8
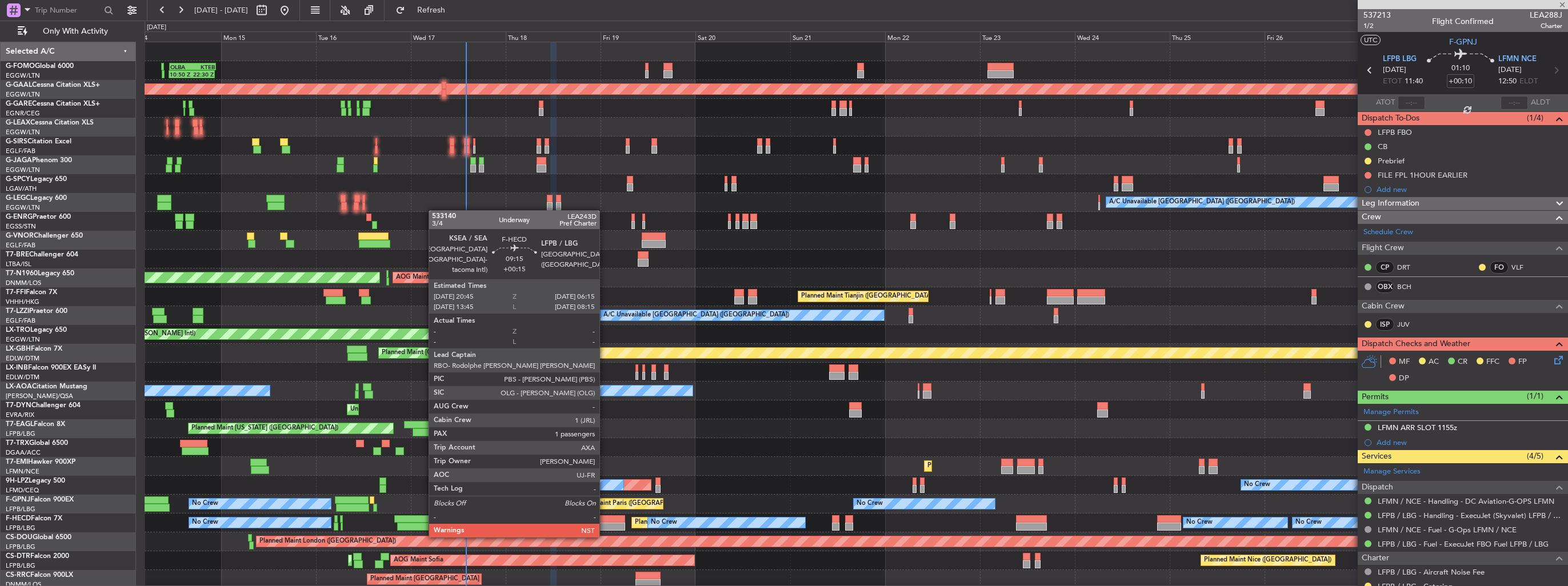
type input "+00:15"
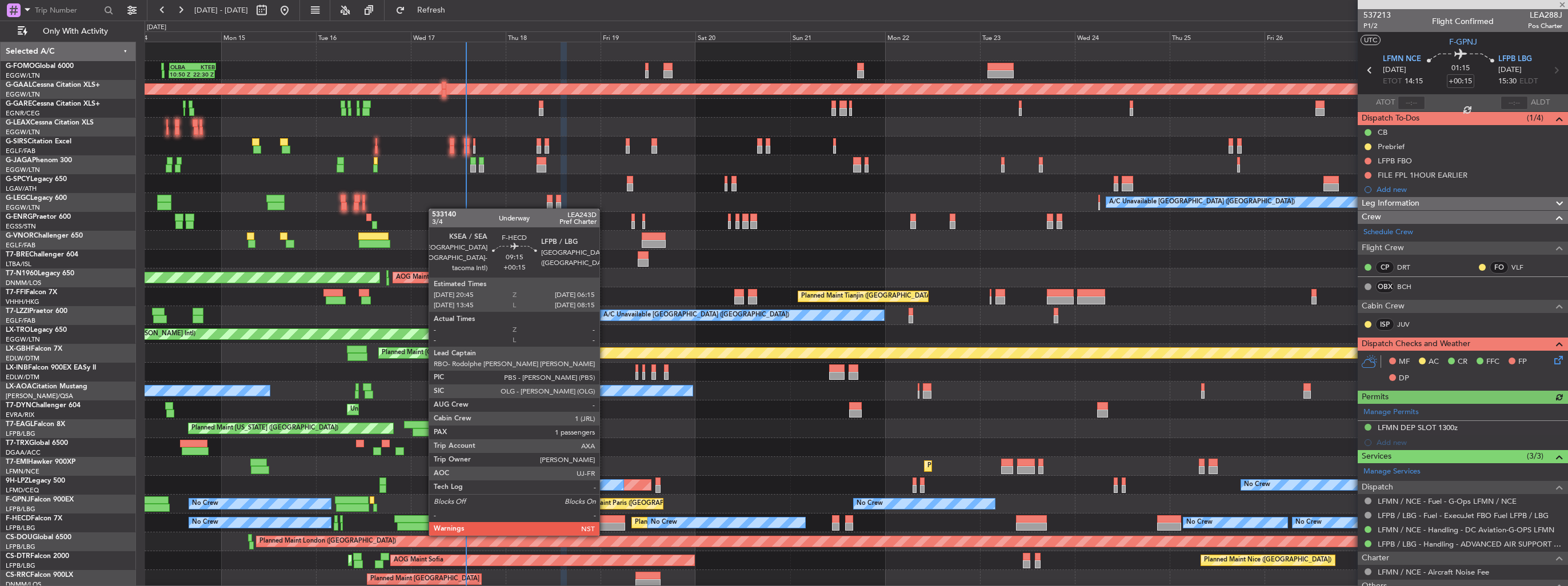
click at [604, 524] on div at bounding box center [605, 527] width 37 height 8
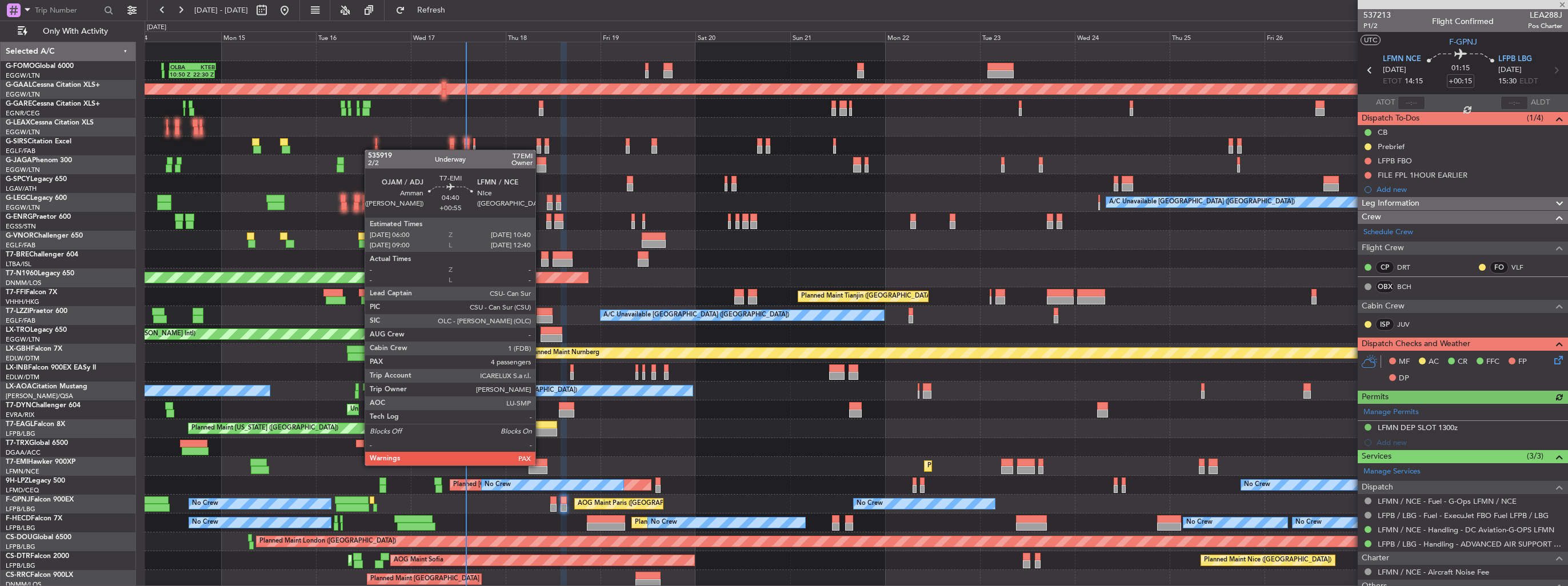
type input "1"
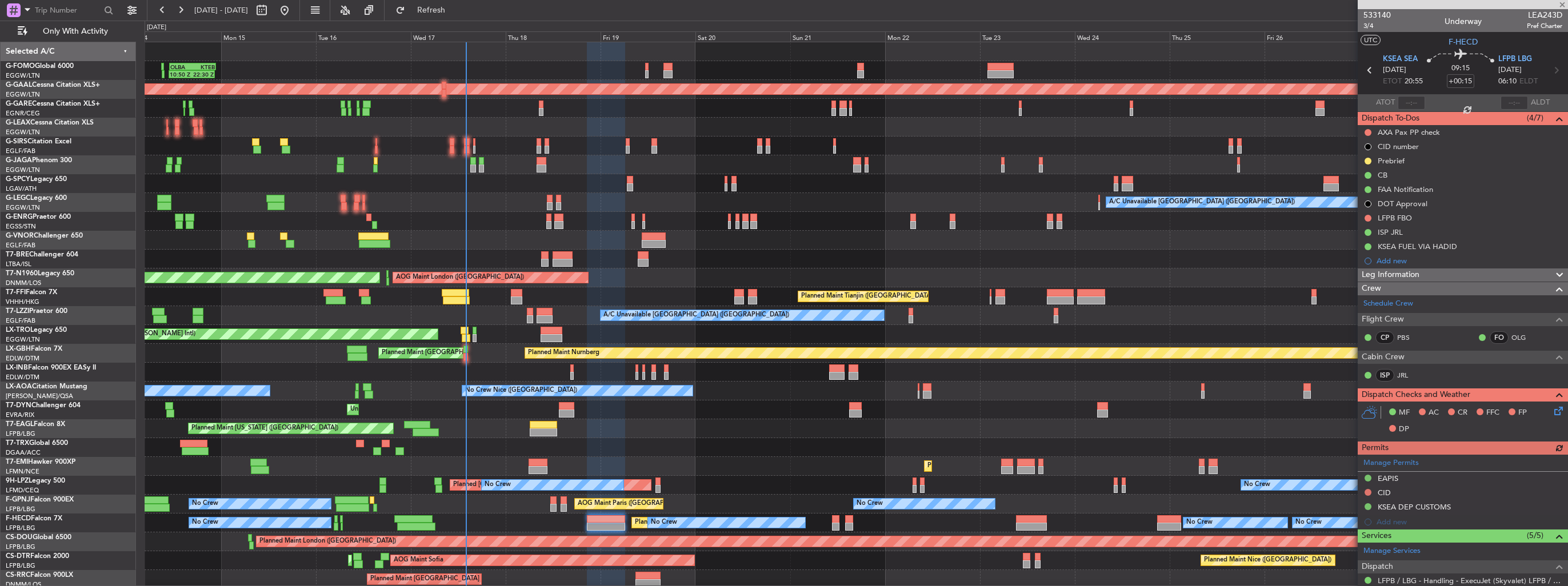
scroll to position [157, 0]
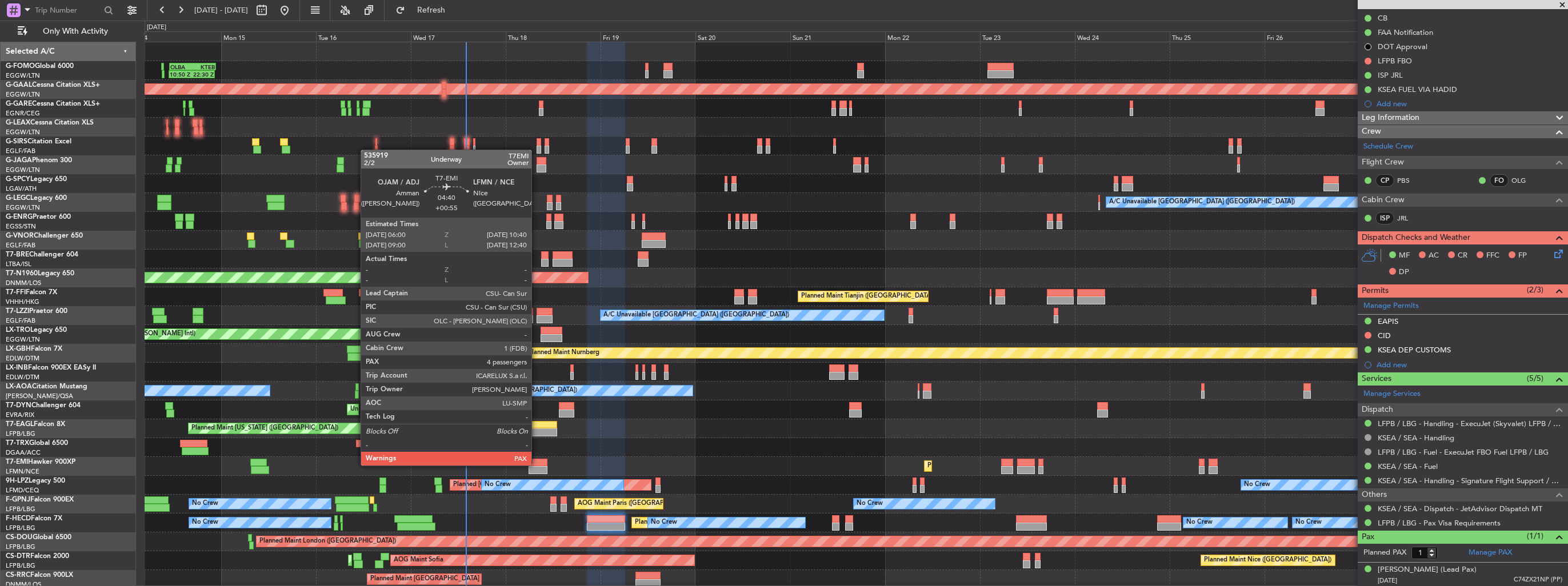
click at [537, 465] on div at bounding box center [538, 463] width 19 height 8
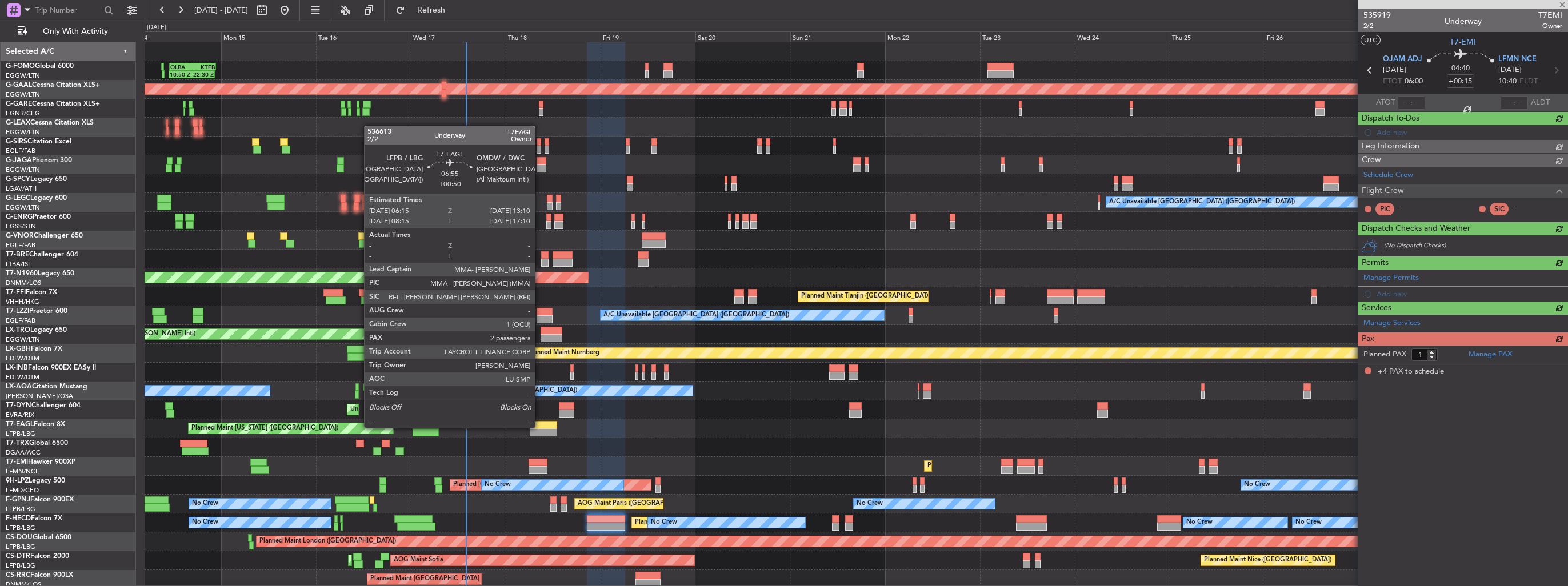
type input "+00:55"
type input "4"
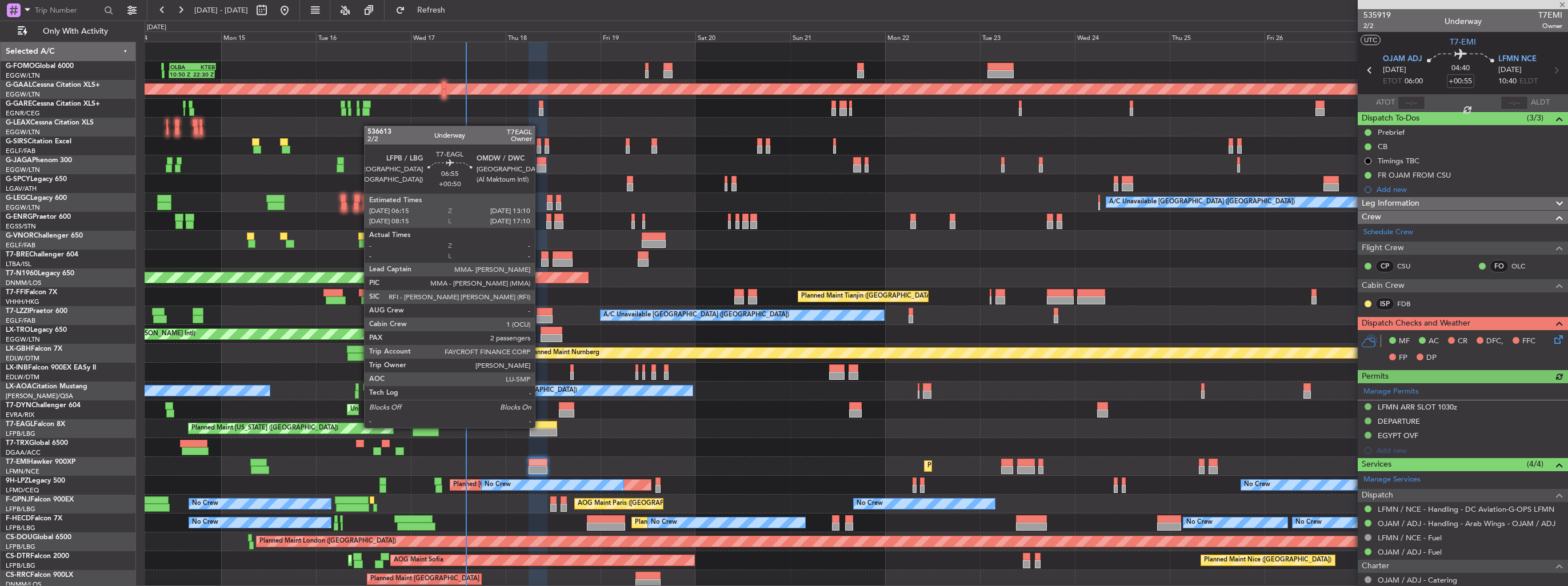
click at [540, 427] on div at bounding box center [544, 425] width 27 height 8
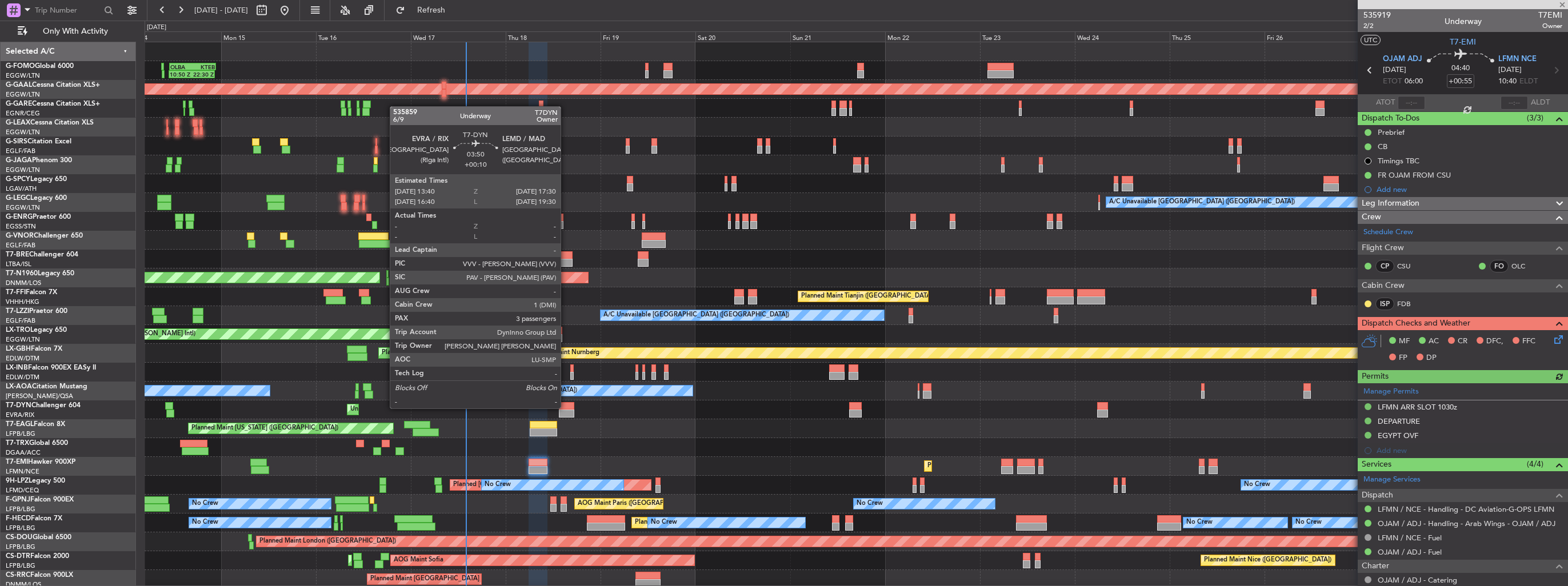
type input "+00:50"
type input "2"
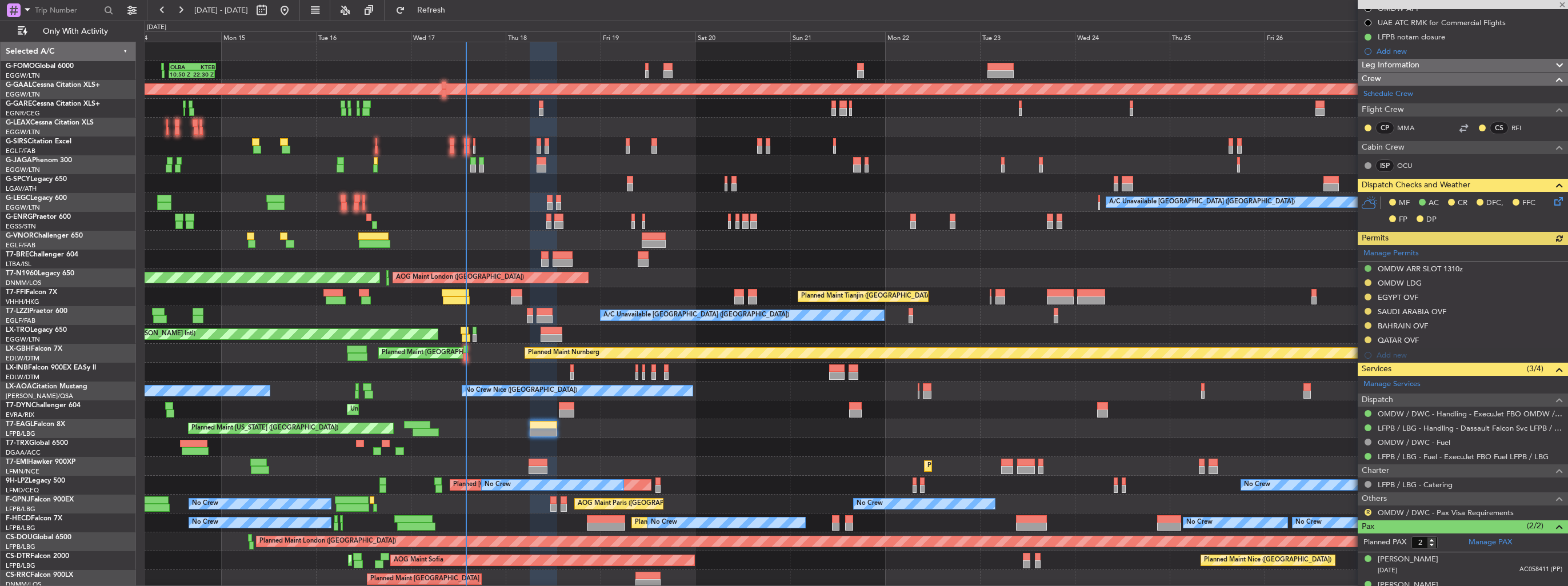
scroll to position [181, 0]
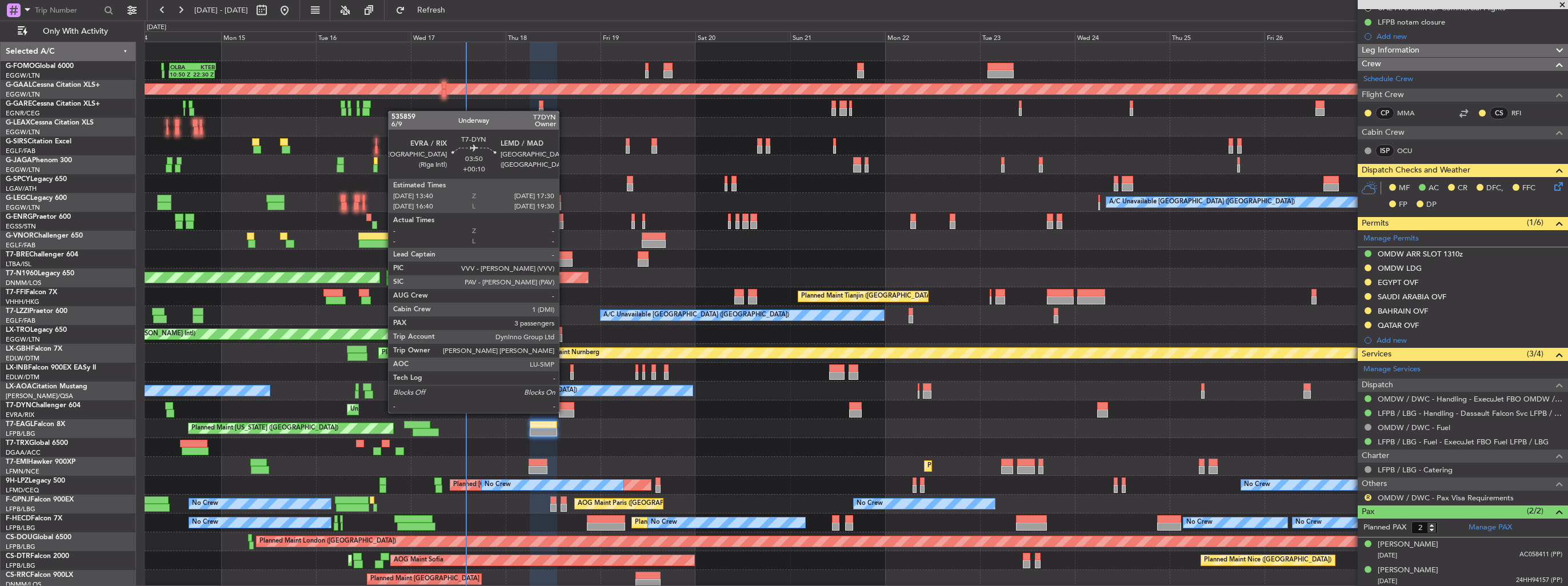
click at [564, 412] on div at bounding box center [566, 414] width 15 height 8
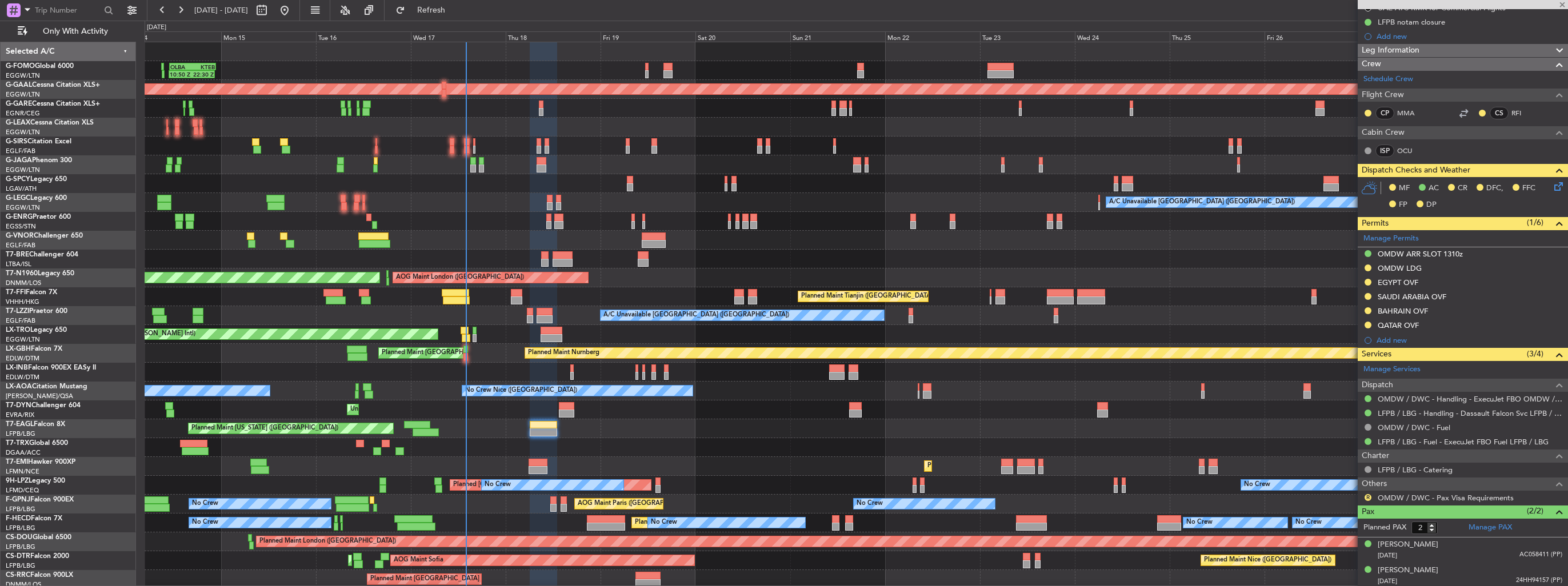
type input "+00:10"
type input "3"
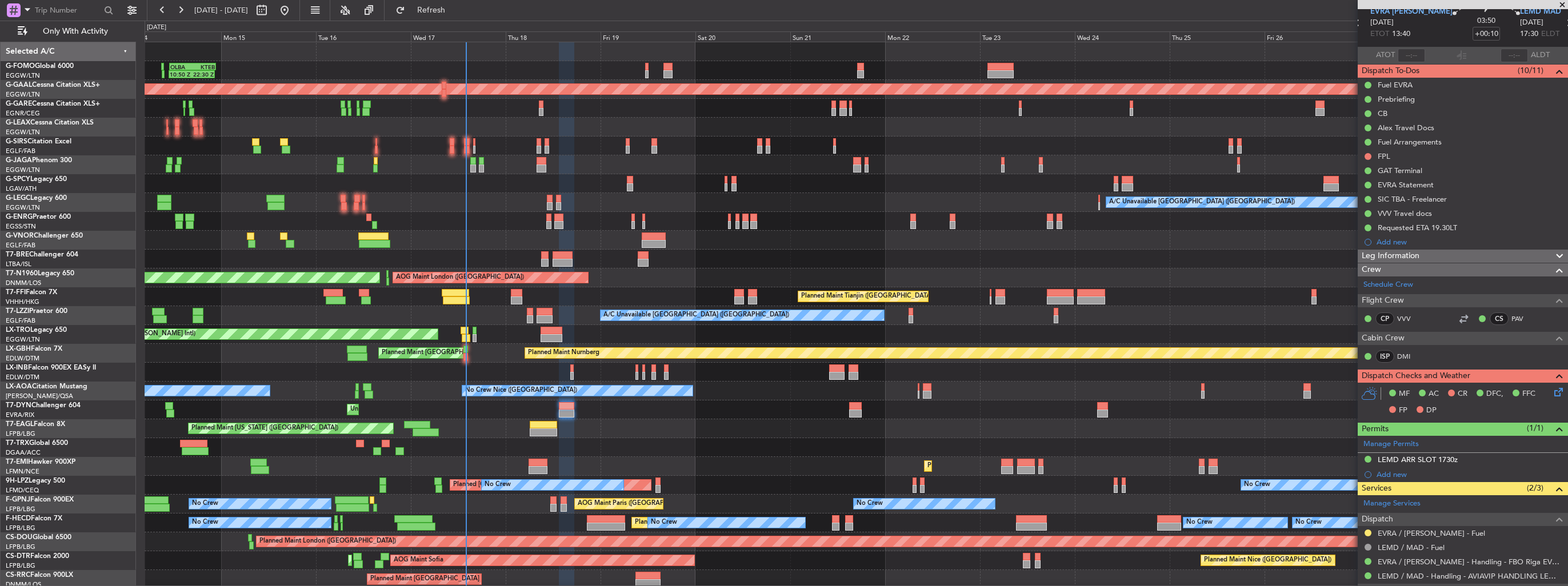
scroll to position [0, 0]
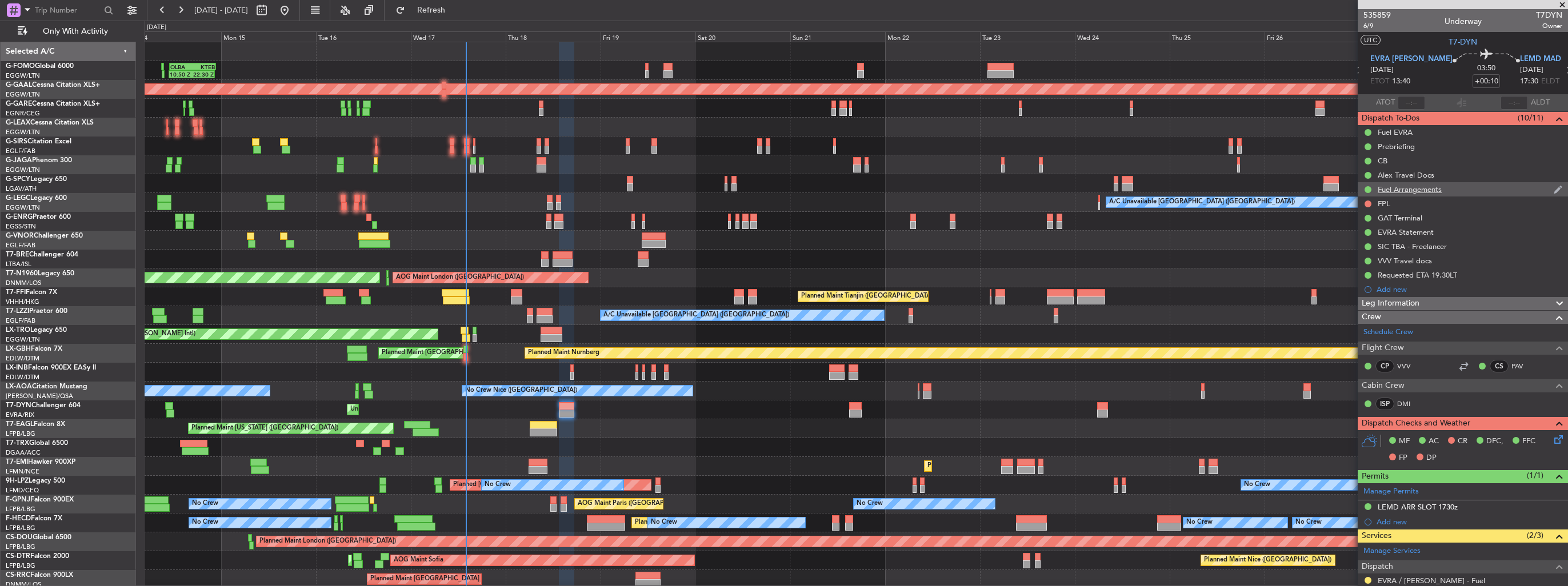
click at [1554, 187] on img at bounding box center [1558, 189] width 8 height 10
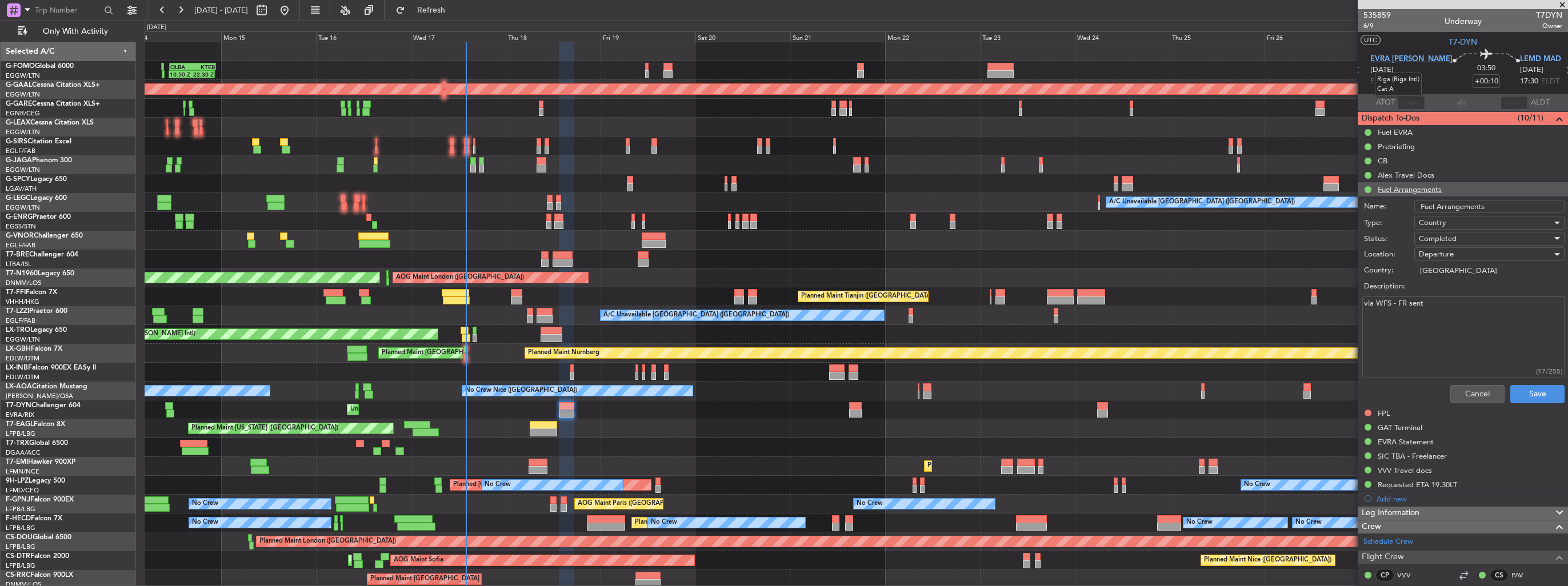
click at [1399, 53] on span "EVRA [PERSON_NAME]" at bounding box center [1412, 59] width 82 height 11
click at [1477, 396] on button "Cancel" at bounding box center [1477, 394] width 54 height 18
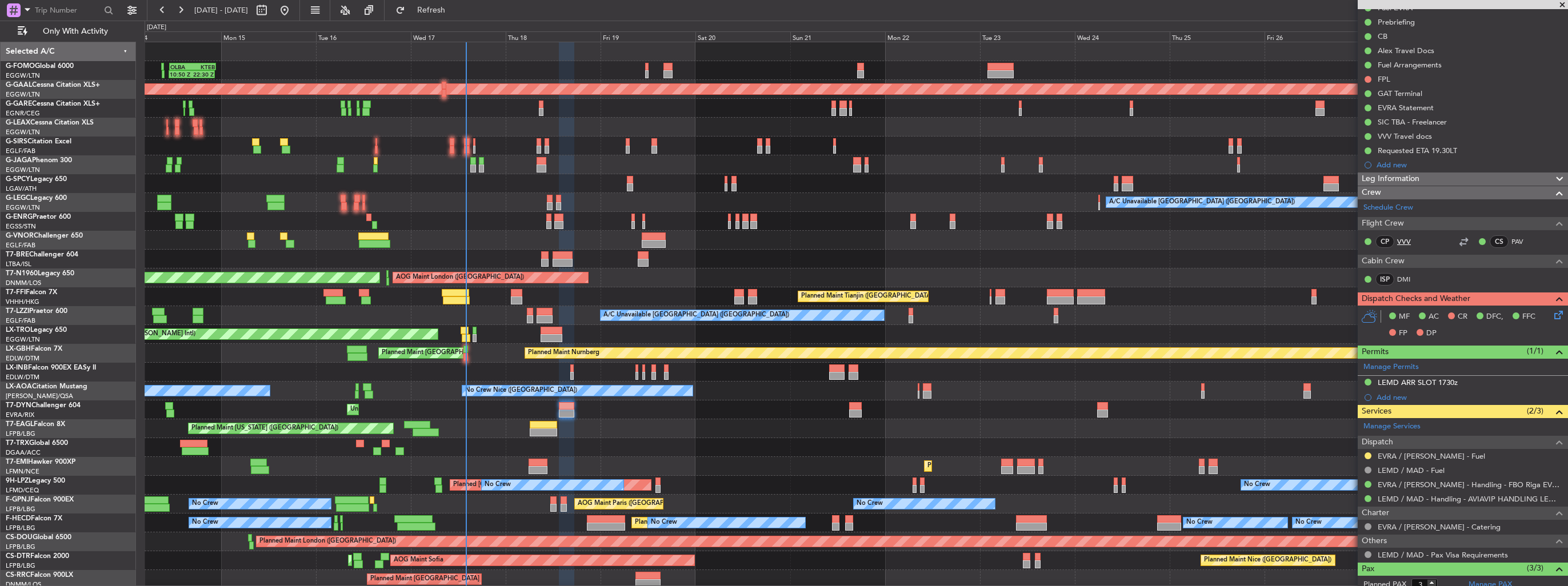
scroll to position [208, 0]
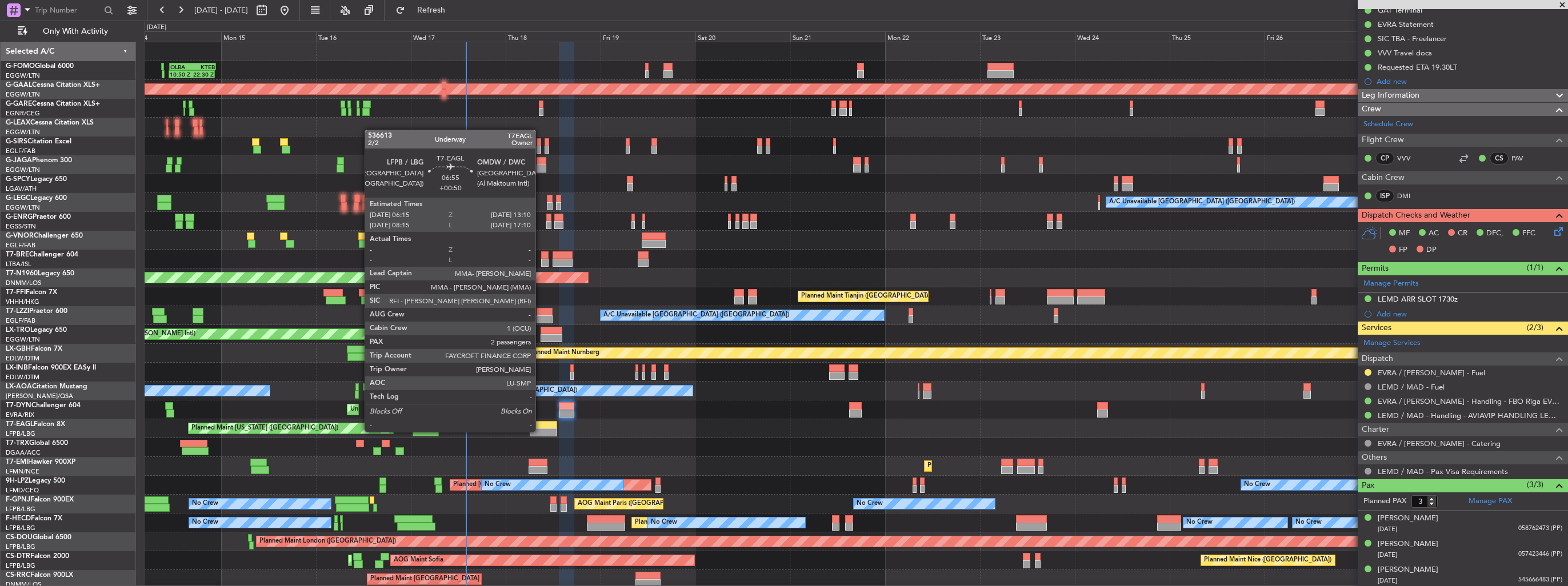
click at [540, 431] on div at bounding box center [544, 432] width 27 height 8
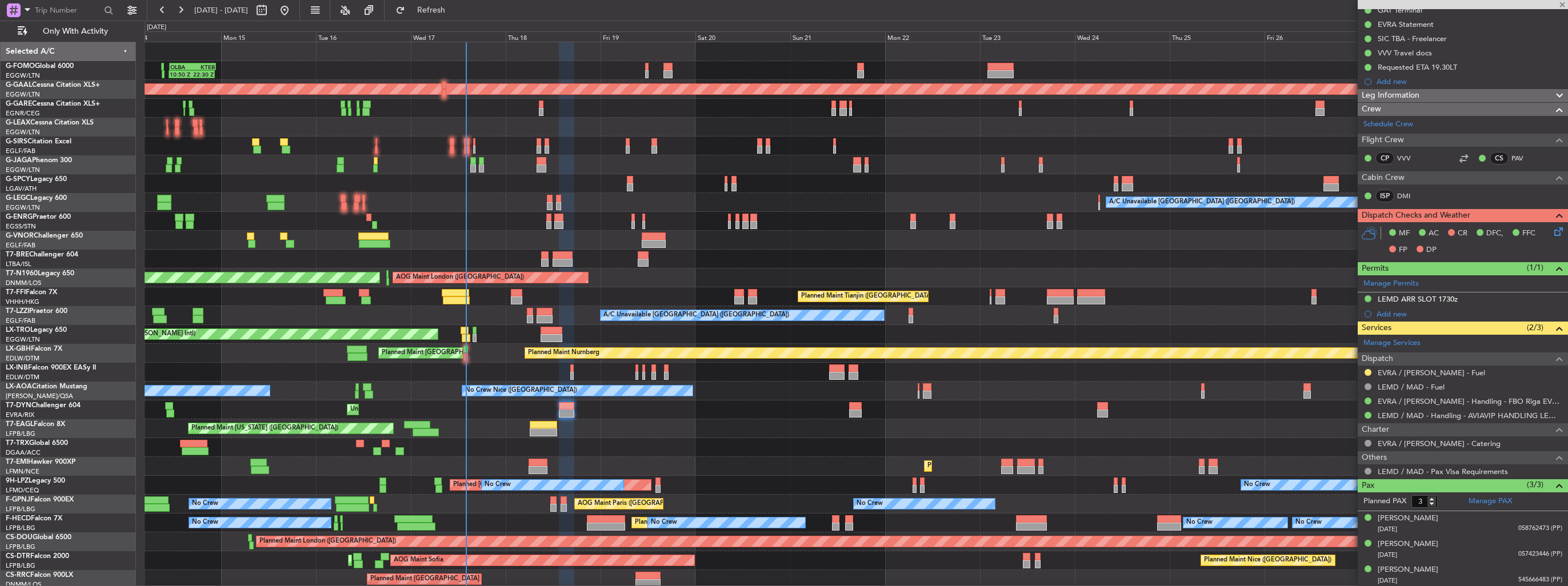
type input "+00:50"
type input "2"
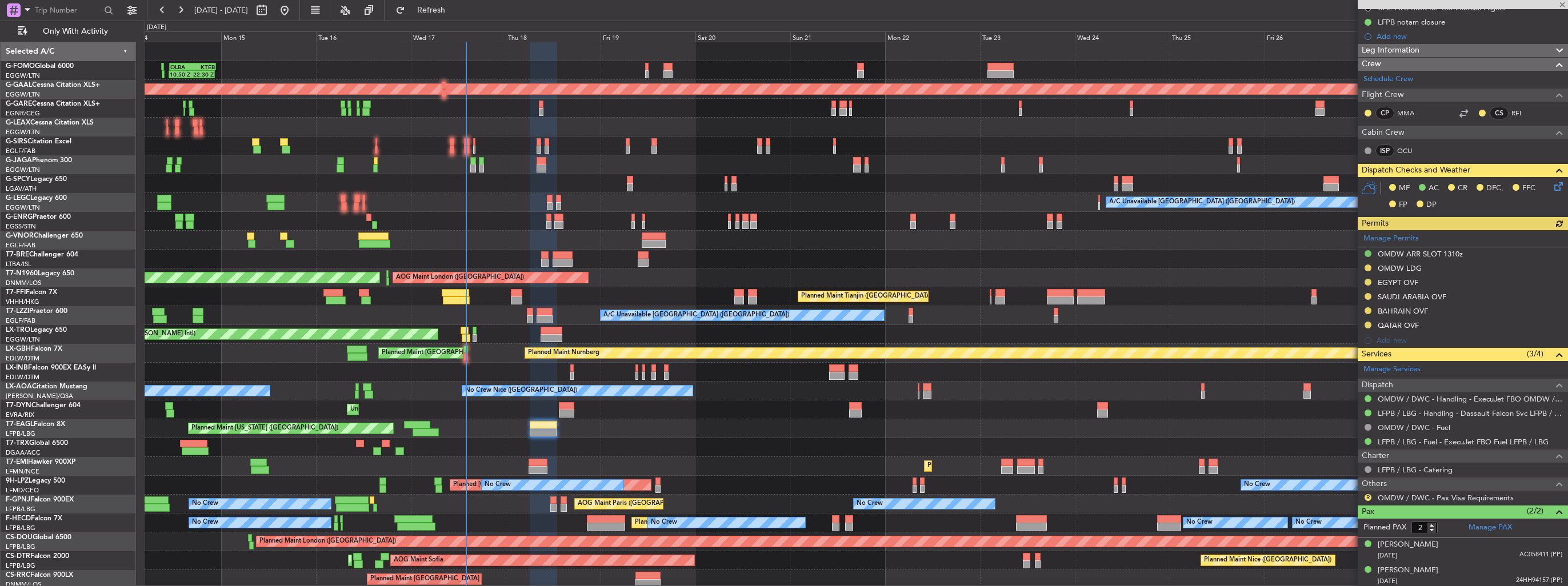
scroll to position [0, 0]
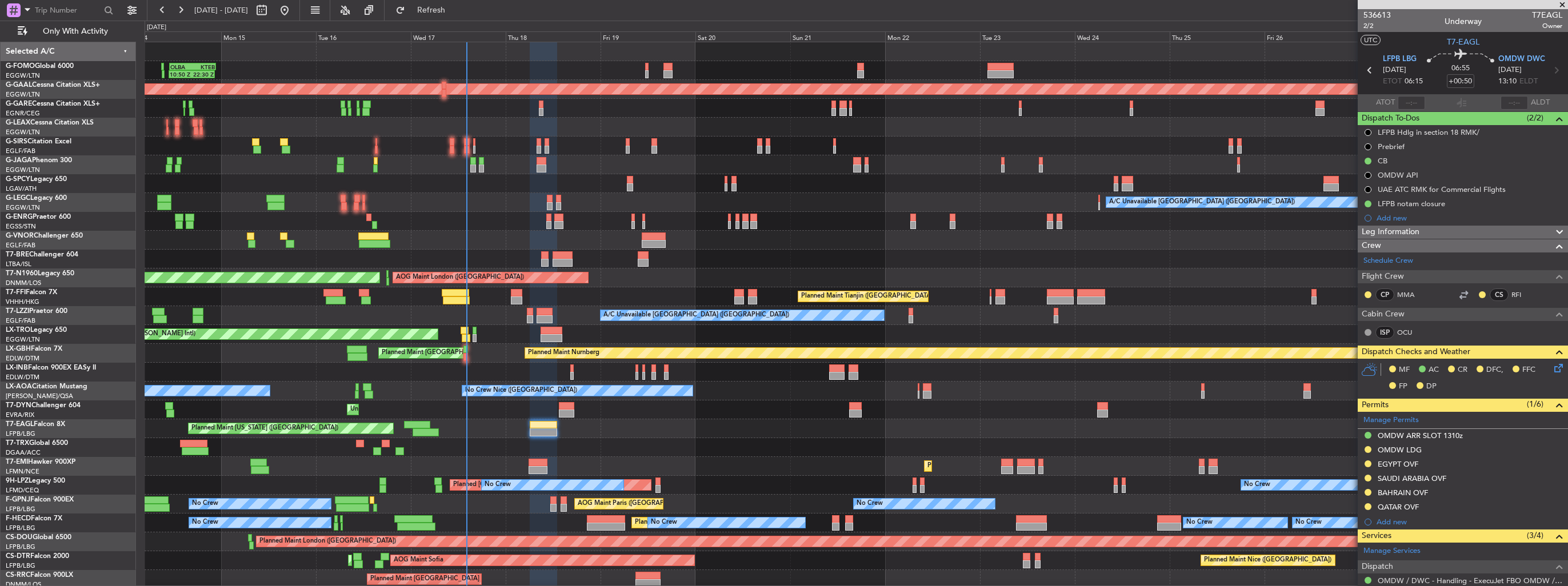
click at [1311, 417] on div "Unplanned Maint [GEOGRAPHIC_DATA] (Riga Intl)" at bounding box center [856, 410] width 1423 height 19
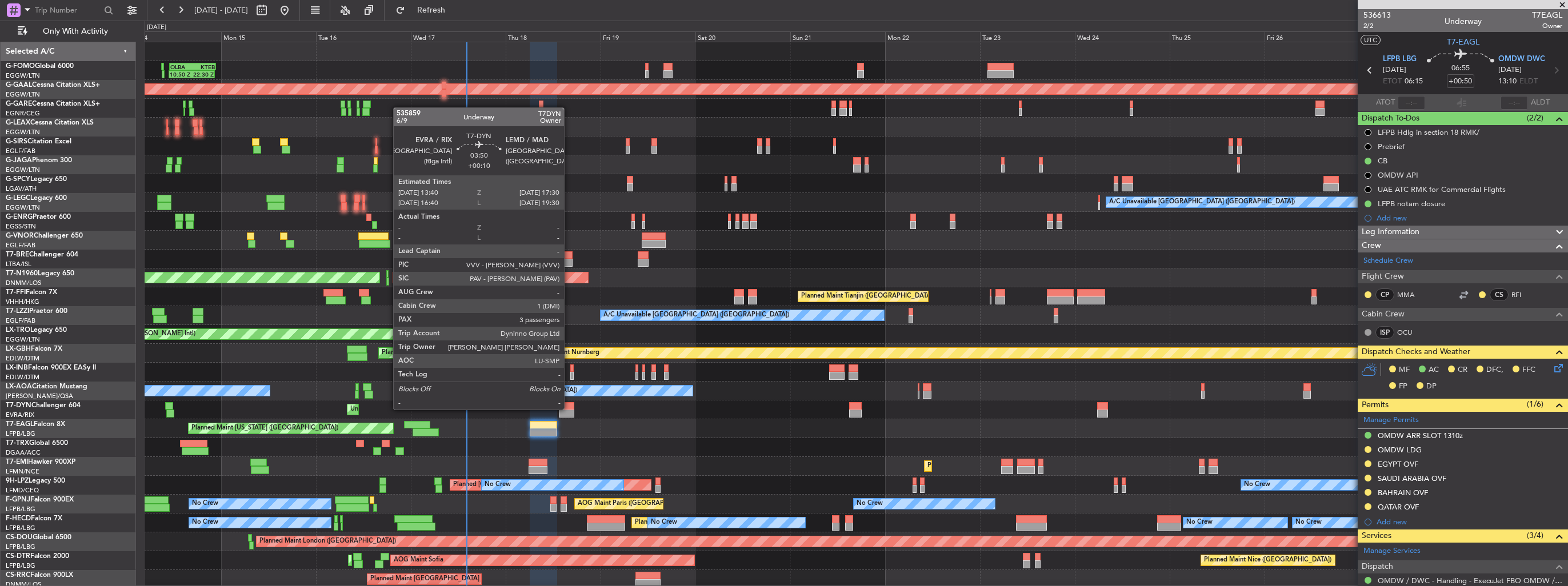
click at [569, 408] on div at bounding box center [566, 406] width 15 height 8
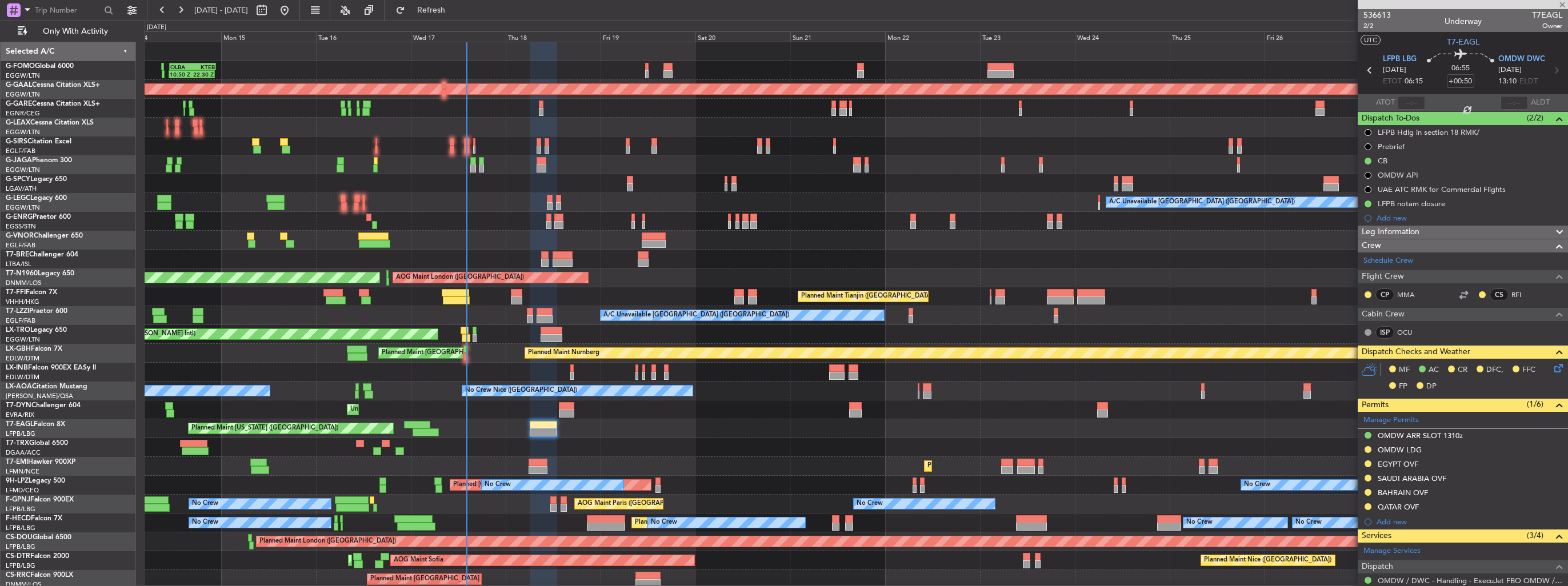
type input "+00:10"
type input "3"
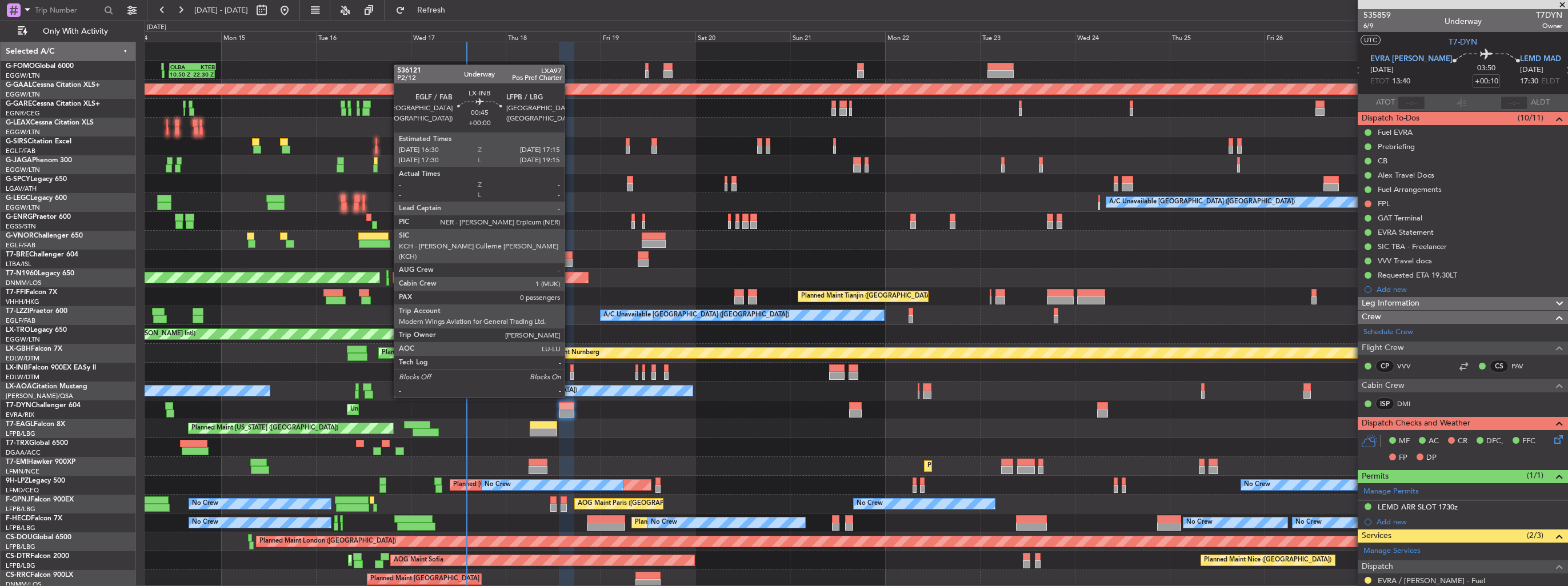
click at [570, 376] on div at bounding box center [572, 376] width 3 height 8
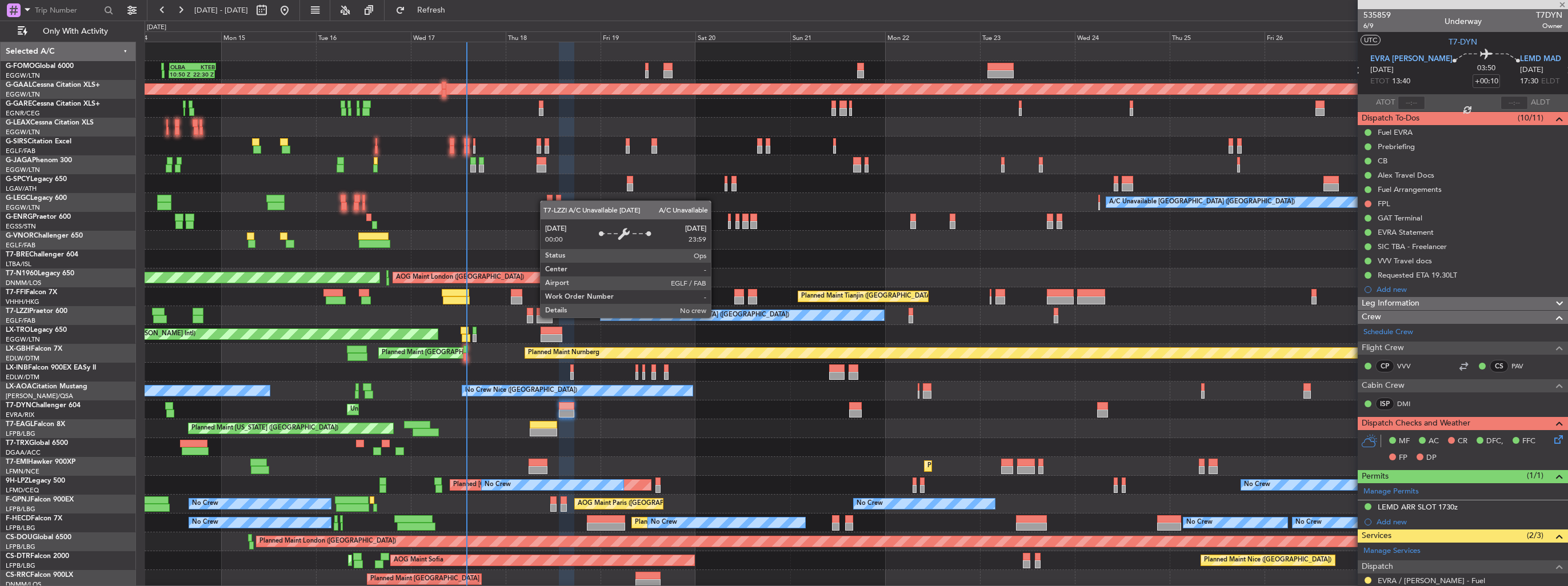
type input "0"
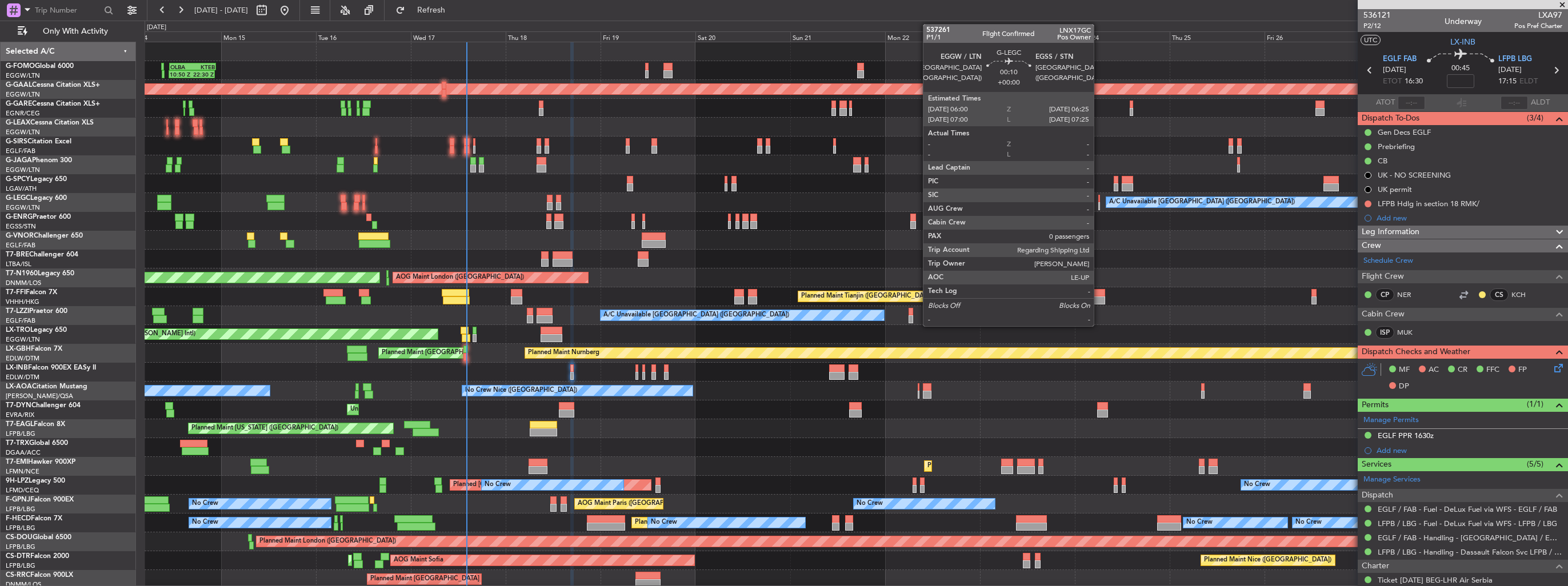
click at [1099, 203] on div at bounding box center [1099, 206] width 2 height 8
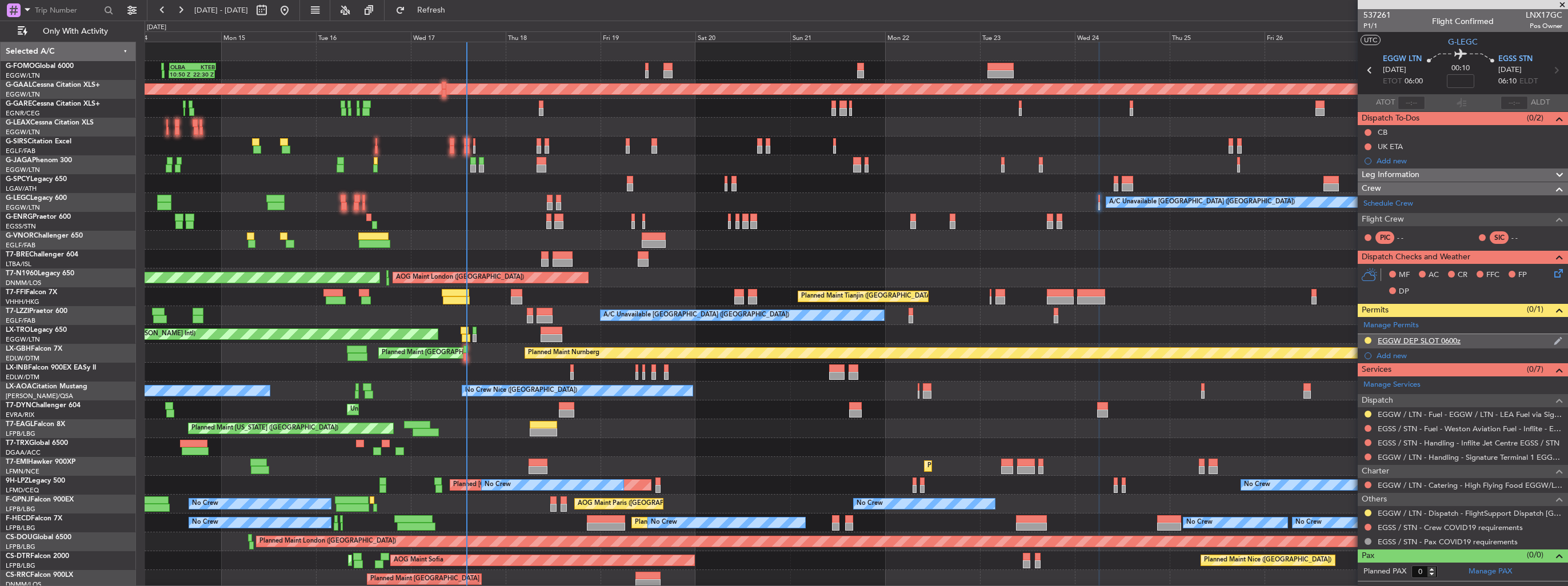
click at [1559, 337] on img at bounding box center [1558, 341] width 8 height 10
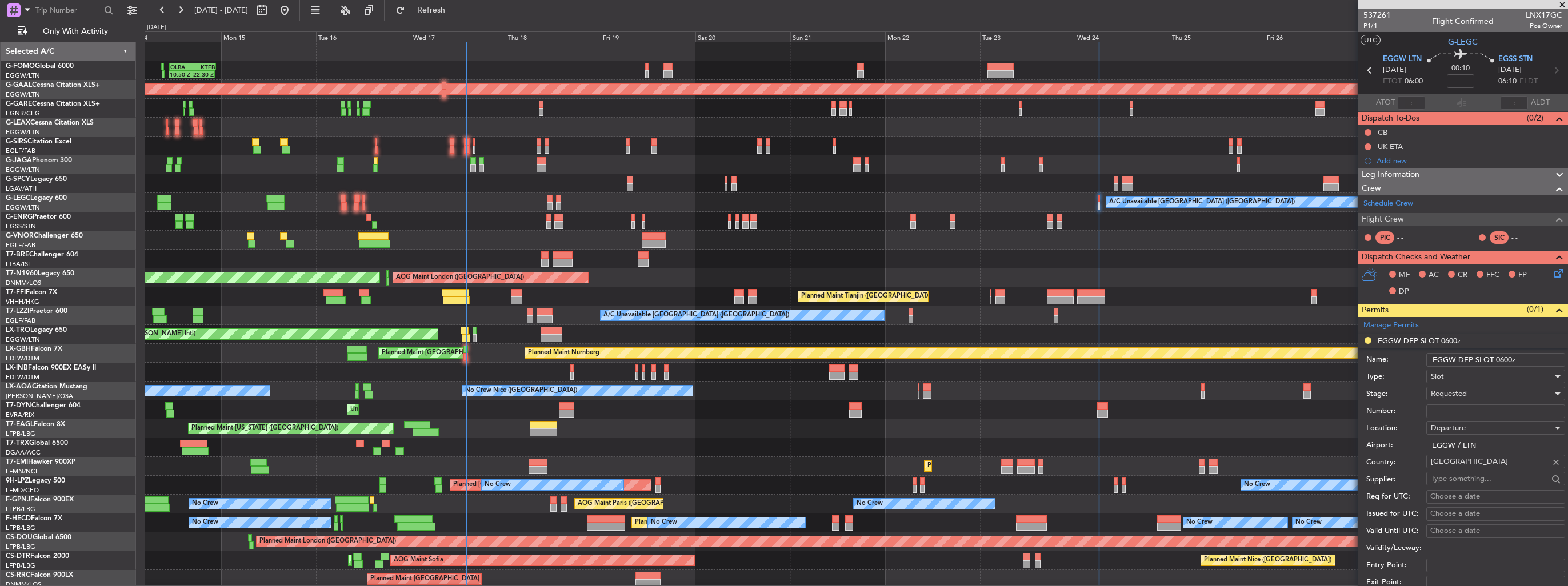
drag, startPoint x: 1526, startPoint y: 360, endPoint x: 1504, endPoint y: 358, distance: 22.1
click at [1504, 358] on input "EGGW DEP SLOT 0600z" at bounding box center [1496, 360] width 139 height 14
type input "EGGW DEP SLOT 0625z"
click at [1496, 392] on div "Requested" at bounding box center [1492, 393] width 122 height 17
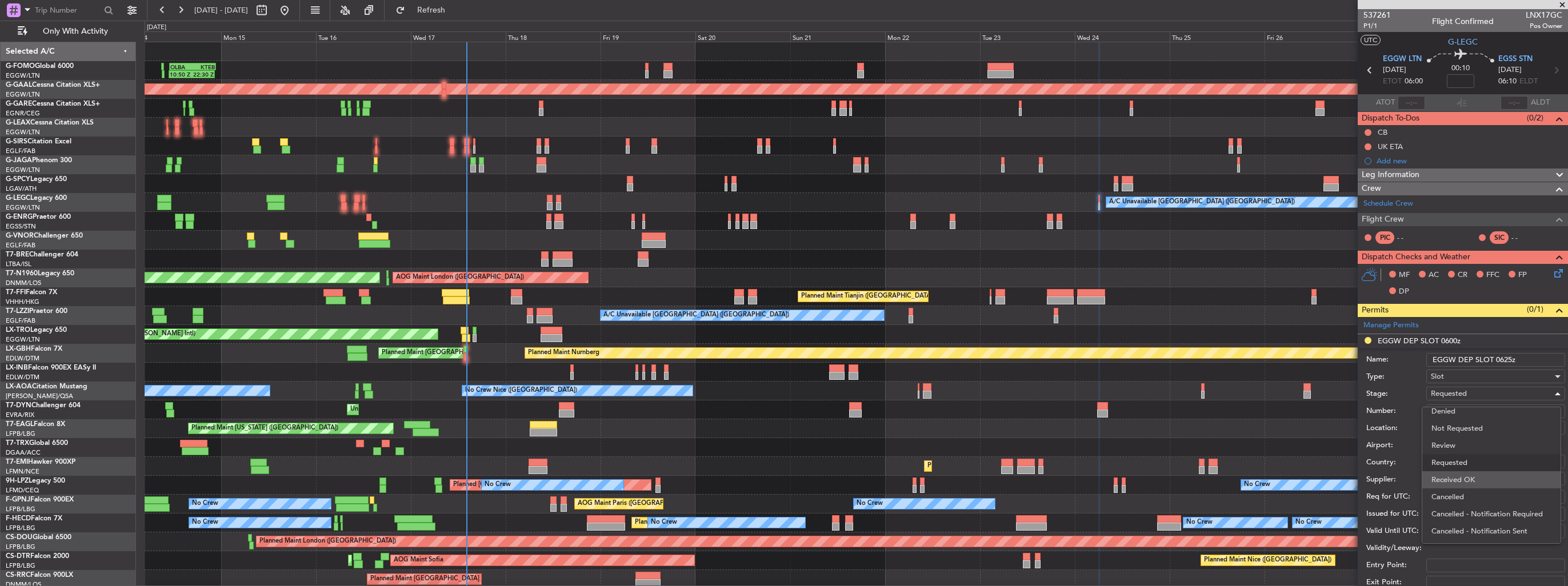
click at [1483, 476] on span "Received OK" at bounding box center [1491, 480] width 120 height 17
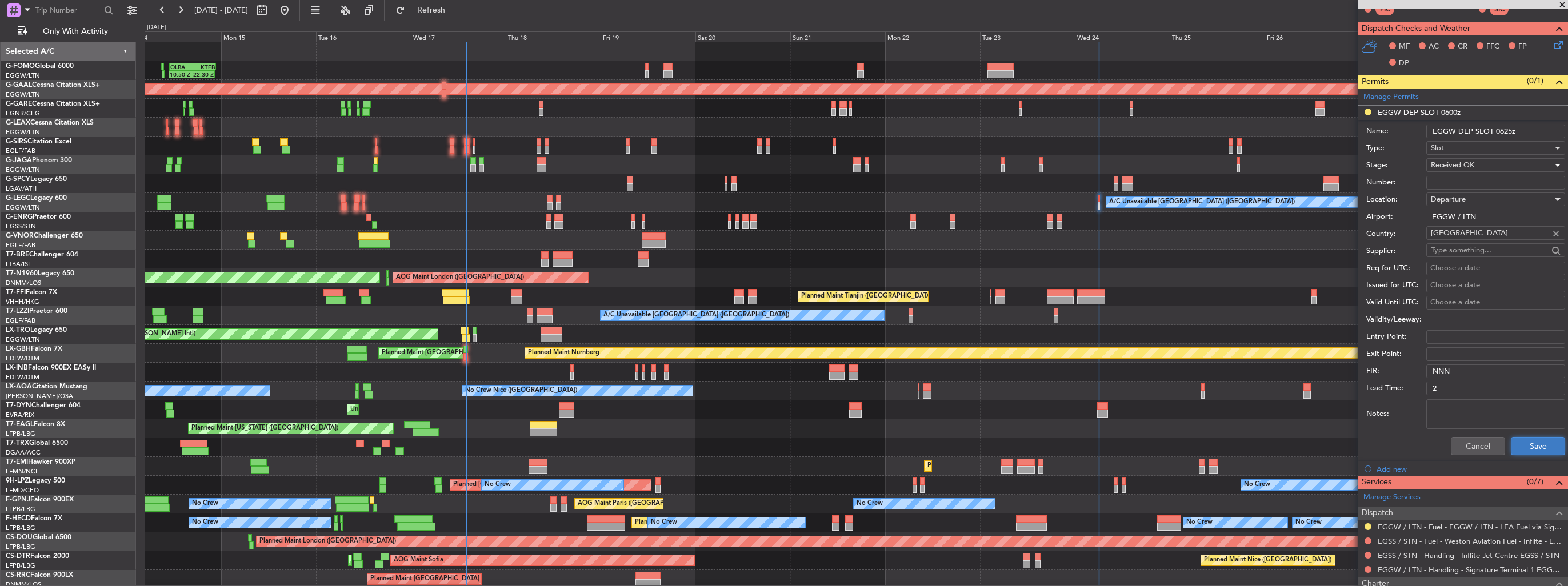
click at [1522, 440] on button "Save" at bounding box center [1538, 447] width 54 height 18
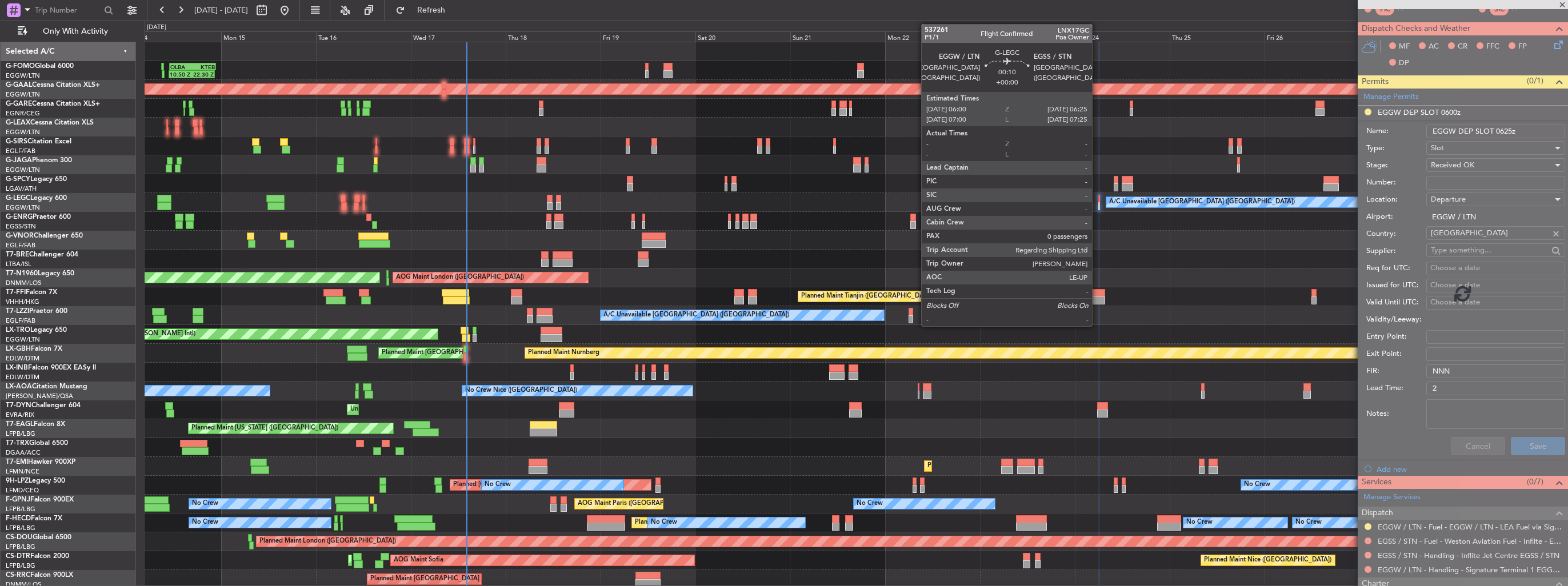
click at [1098, 201] on div at bounding box center [1099, 199] width 2 height 8
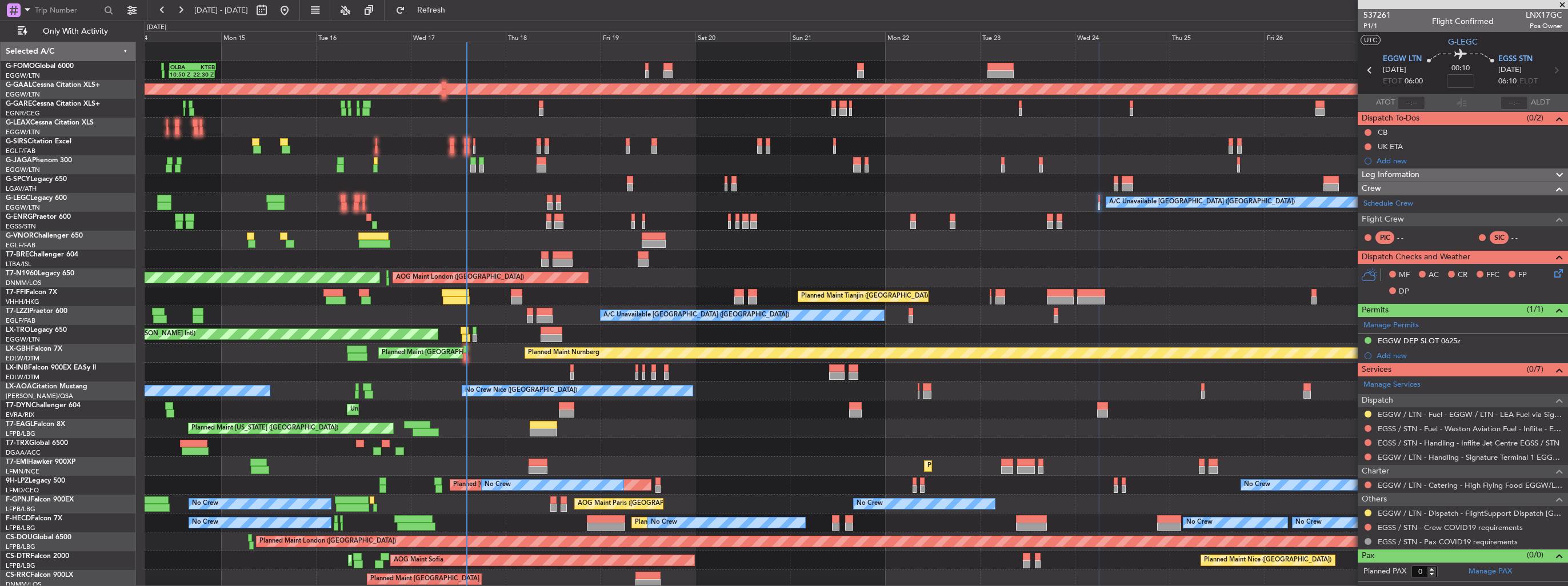
click at [0, 0] on img at bounding box center [0, 0] width 0 height 0
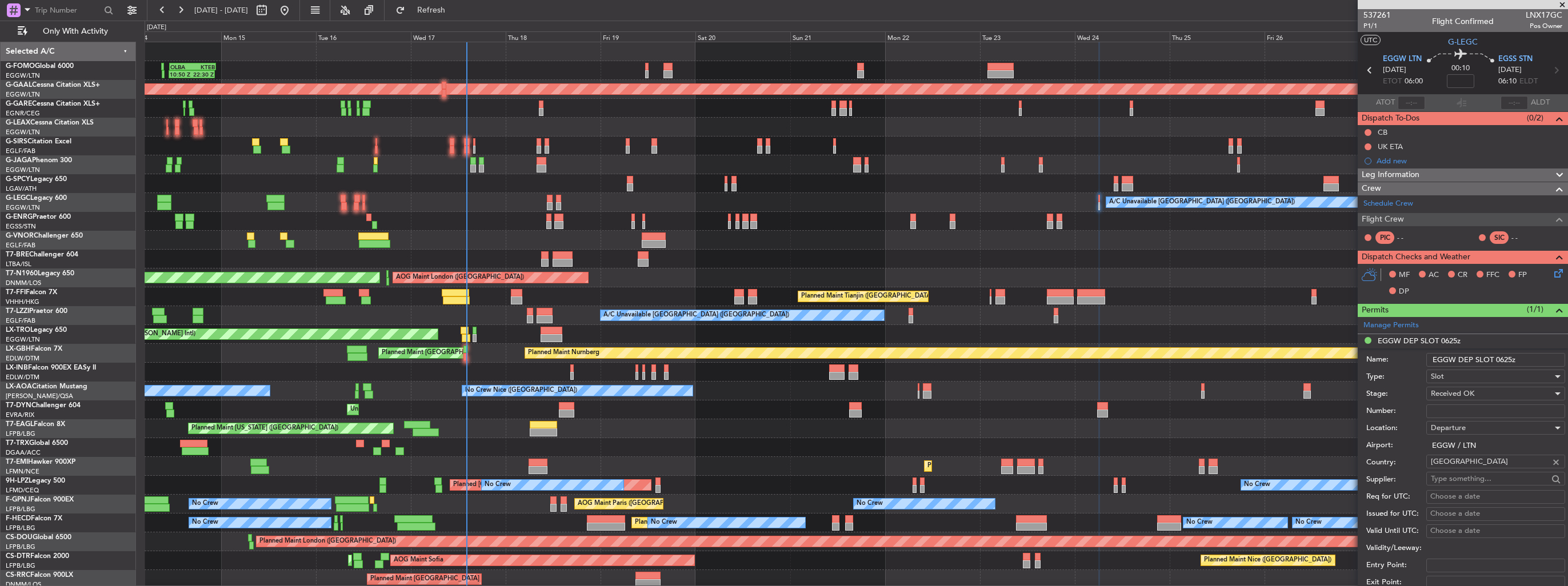
drag, startPoint x: 1518, startPoint y: 357, endPoint x: 1504, endPoint y: 357, distance: 14.0
click at [1504, 357] on input "EGGW DEP SLOT 0625z" at bounding box center [1496, 360] width 139 height 14
type input "EGGW DEP SLOT 0600z"
click at [1496, 394] on div "Received OK" at bounding box center [1492, 393] width 122 height 17
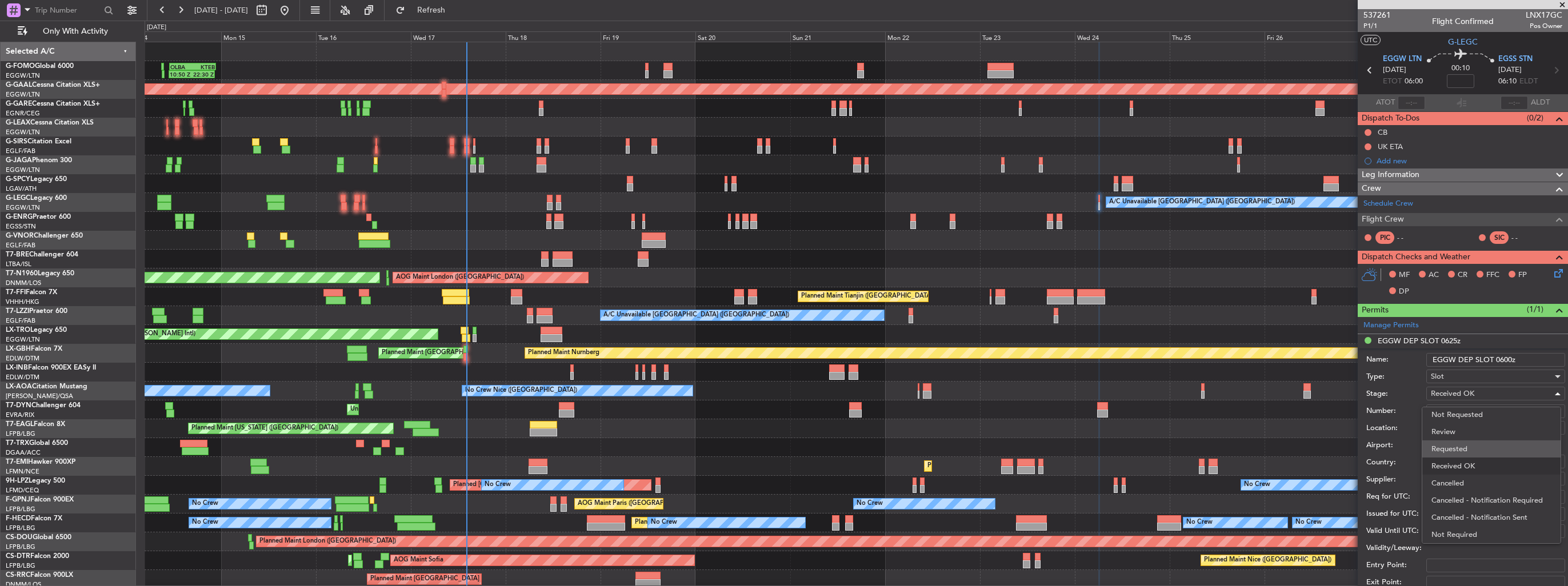
click at [1495, 450] on span "Requested" at bounding box center [1491, 449] width 120 height 17
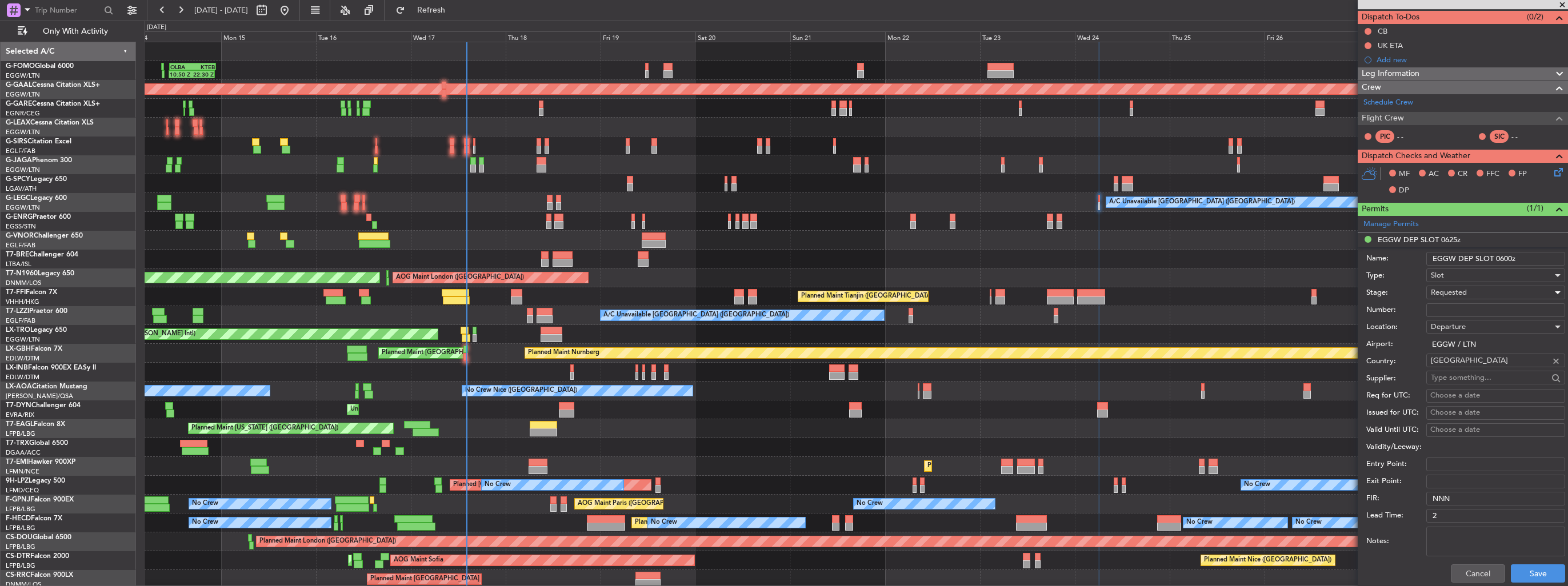
scroll to position [171, 0]
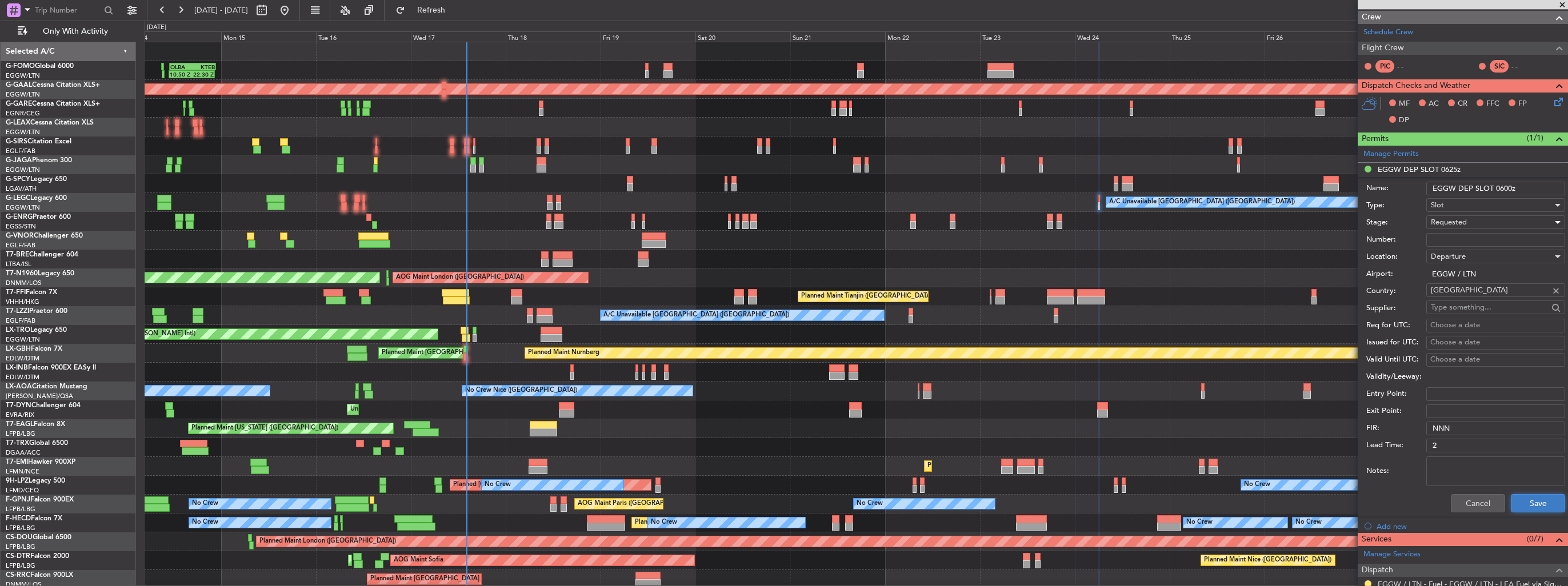
click at [1518, 501] on button "Save" at bounding box center [1538, 504] width 54 height 18
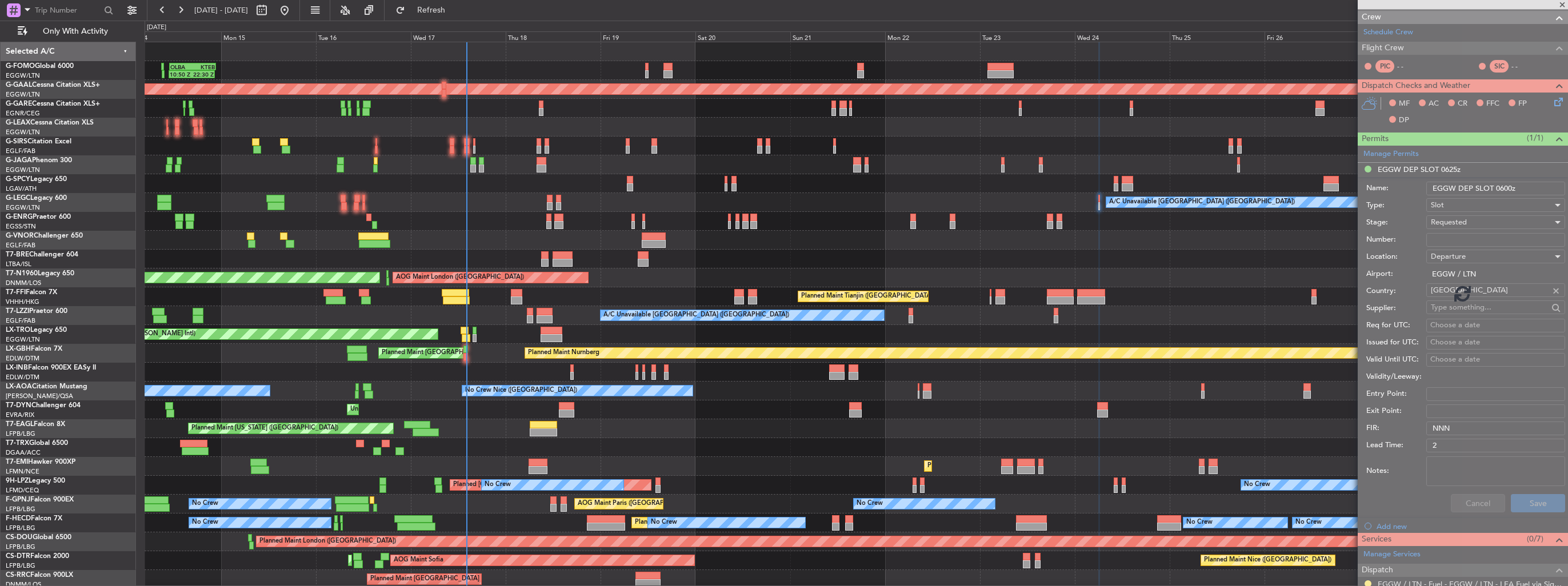
scroll to position [0, 0]
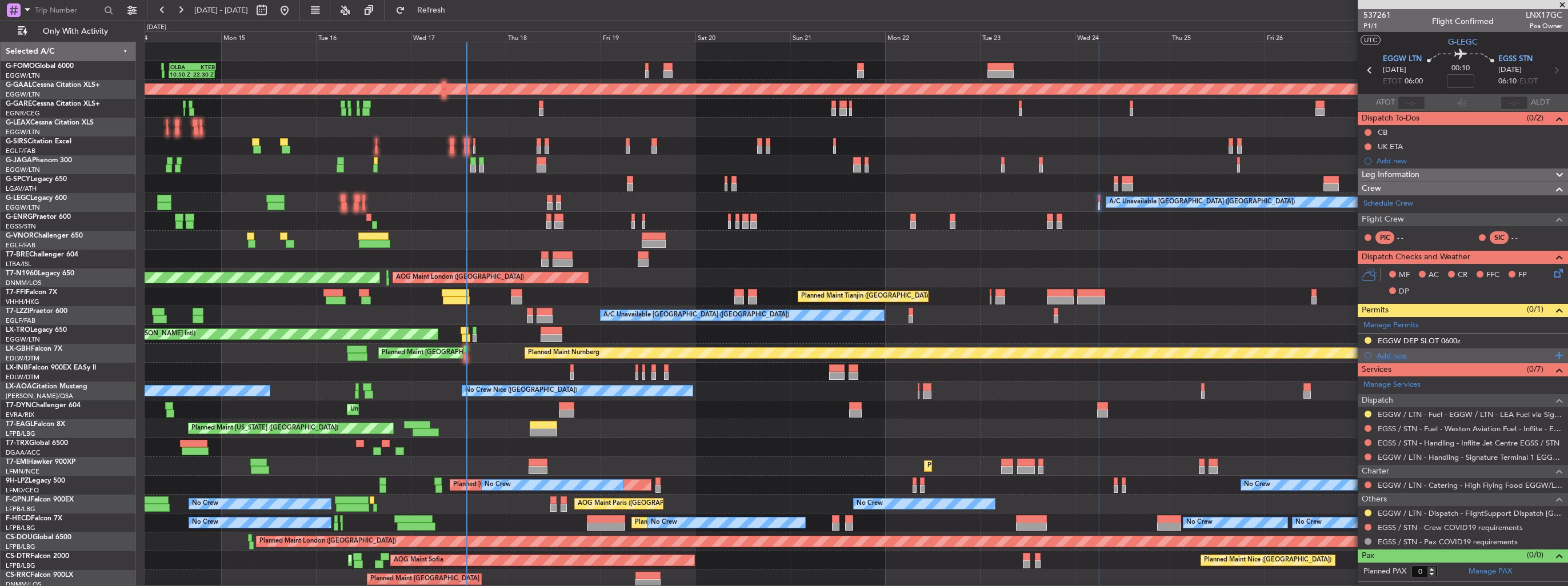
click at [1374, 353] on div "Add new" at bounding box center [1463, 355] width 210 height 14
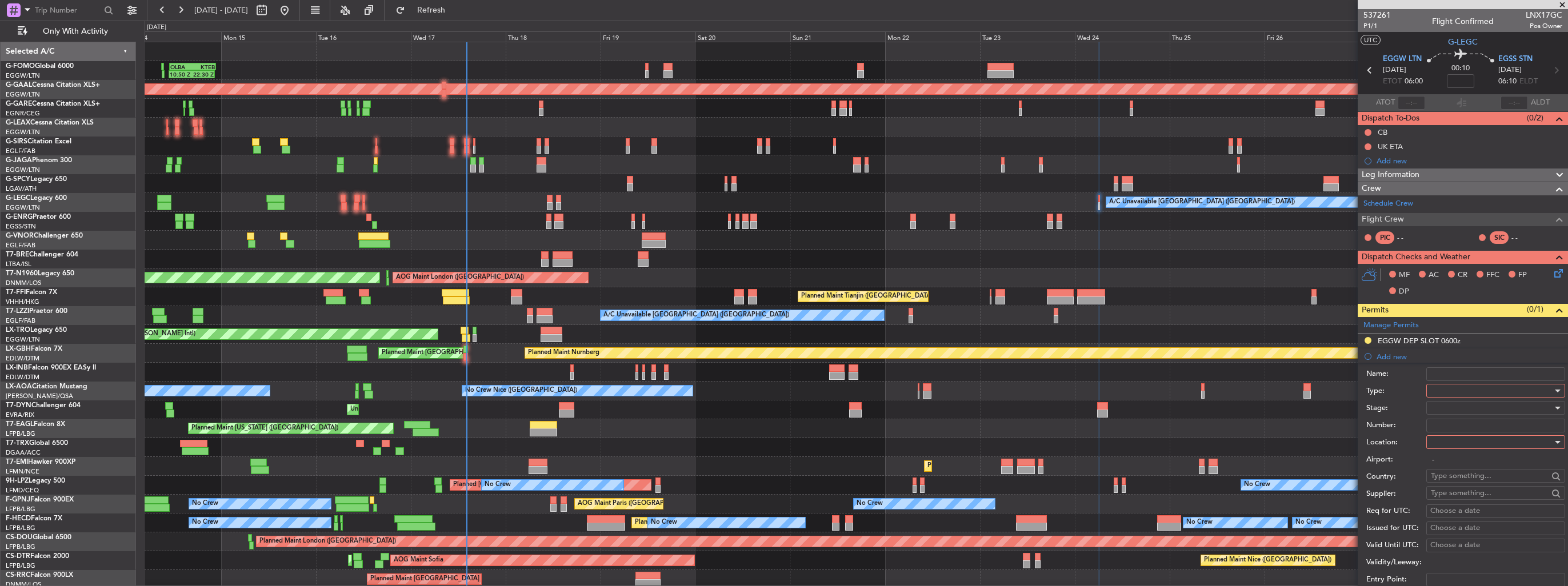
click at [1480, 392] on div at bounding box center [1492, 391] width 122 height 17
click at [1483, 498] on span "Slot" at bounding box center [1491, 498] width 120 height 17
click at [1484, 442] on div at bounding box center [1492, 442] width 122 height 17
click at [1474, 500] on span "Arrival" at bounding box center [1491, 498] width 120 height 17
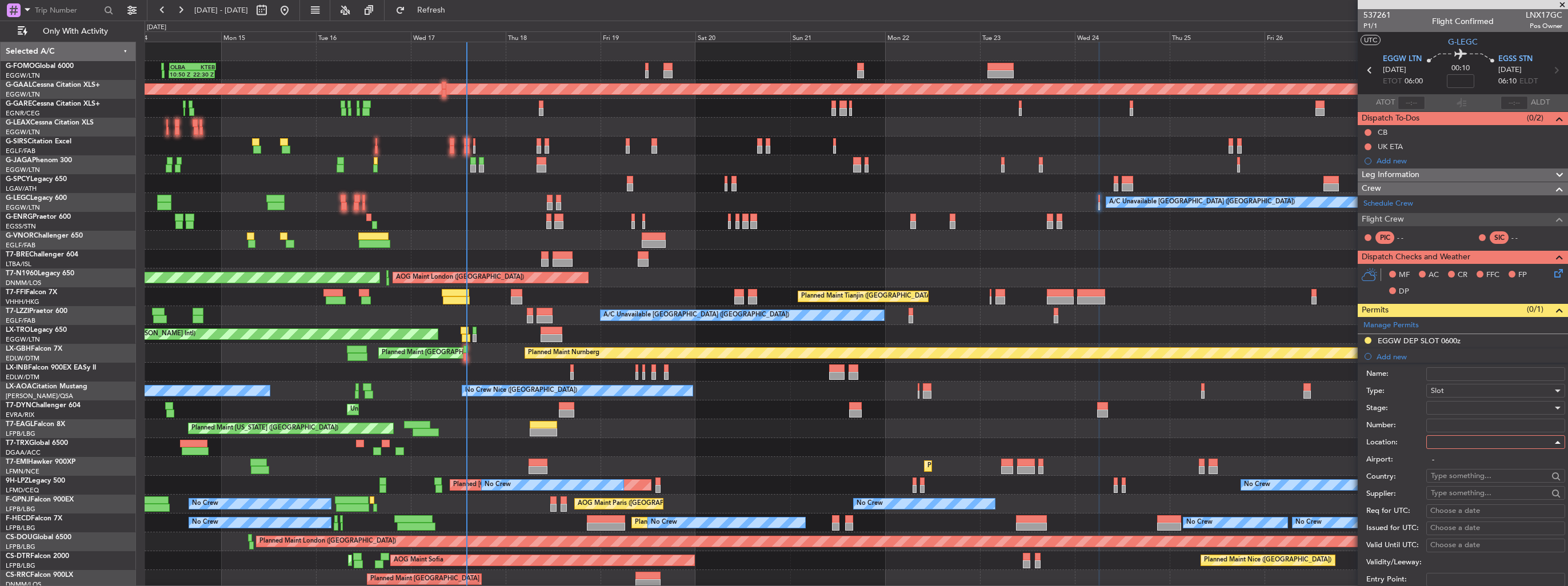
type input "EGSS / STN"
click at [1476, 402] on div at bounding box center [1492, 408] width 122 height 17
click at [1486, 481] on span "Requested" at bounding box center [1491, 482] width 120 height 17
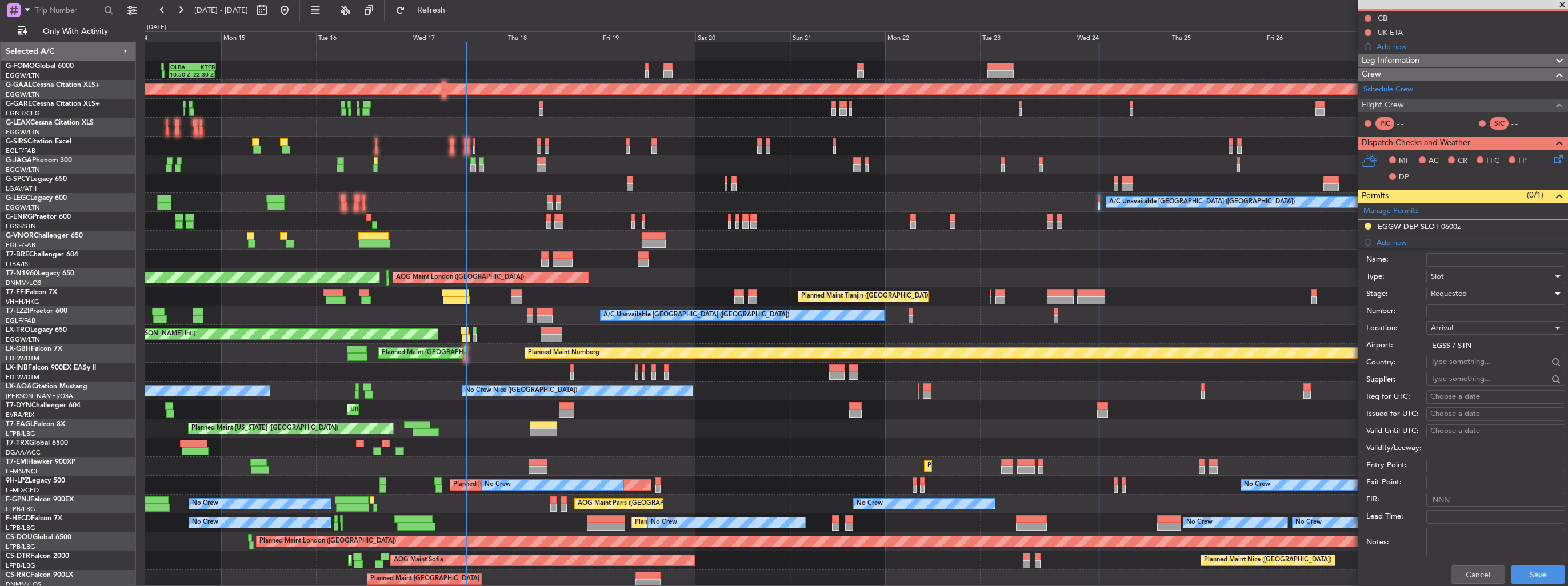
scroll to position [171, 0]
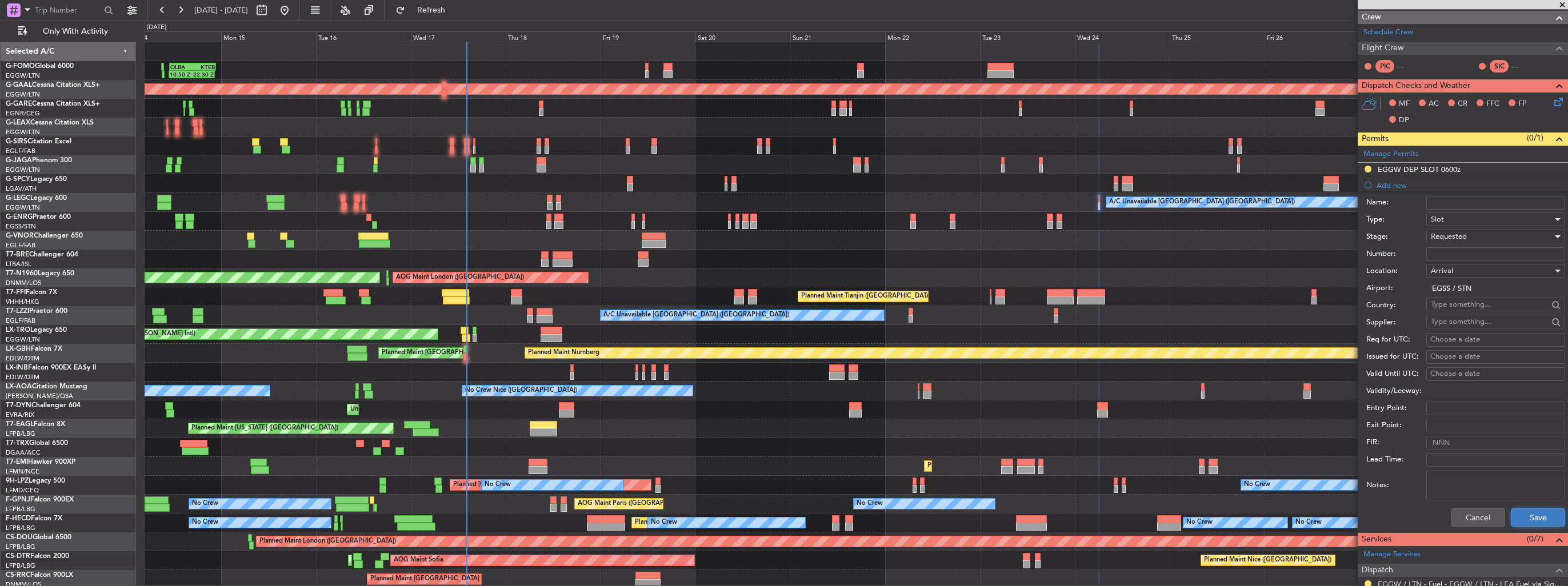
click at [1525, 514] on button "Save" at bounding box center [1538, 517] width 54 height 18
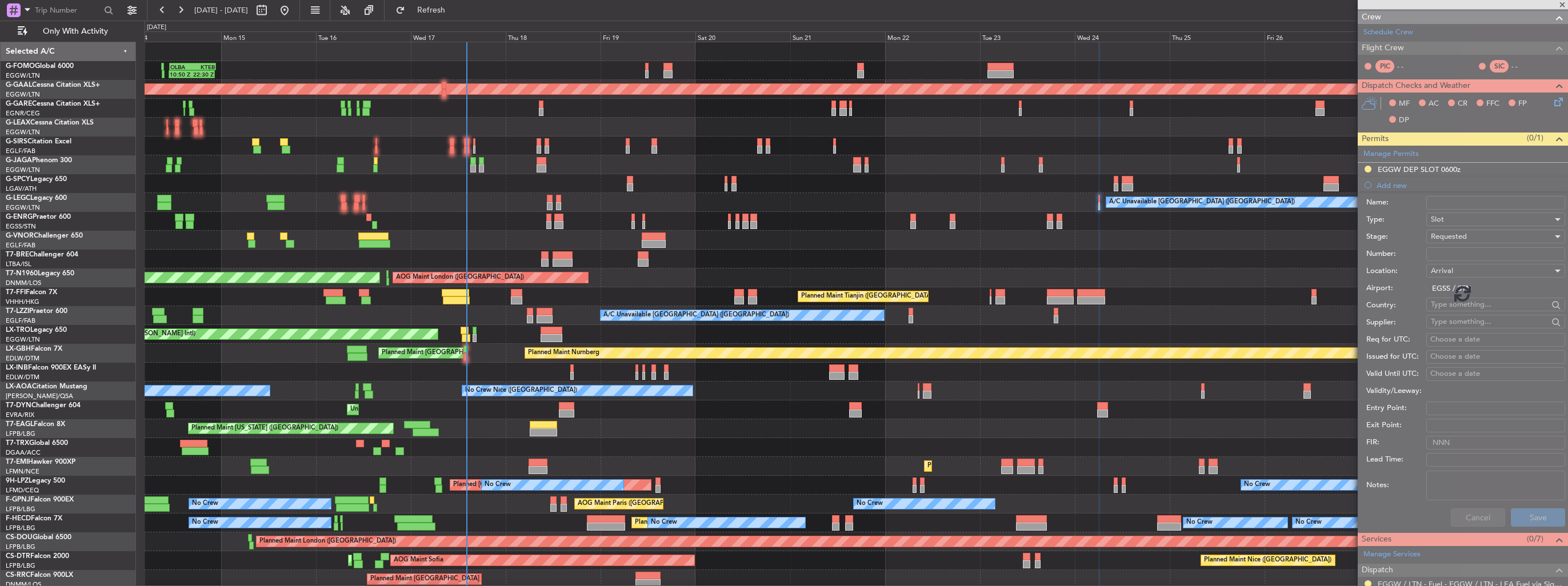
scroll to position [7, 0]
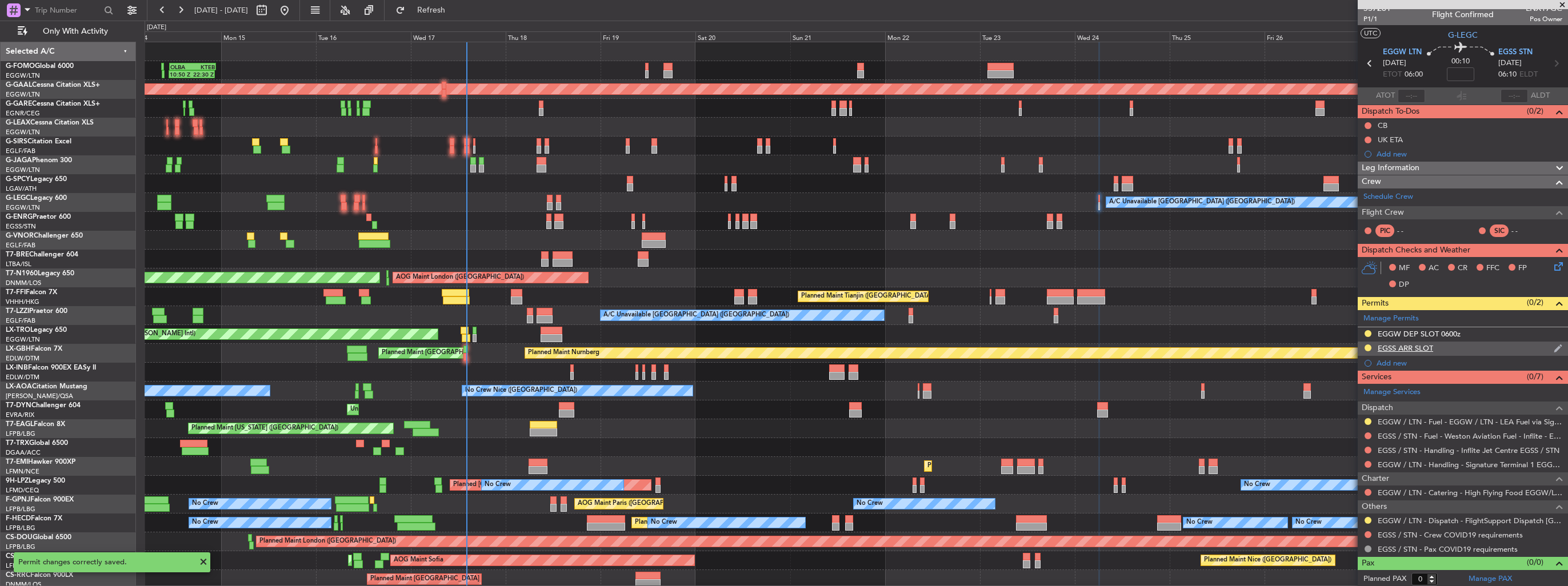
click at [1543, 347] on div "EGSS ARR SLOT" at bounding box center [1463, 348] width 210 height 14
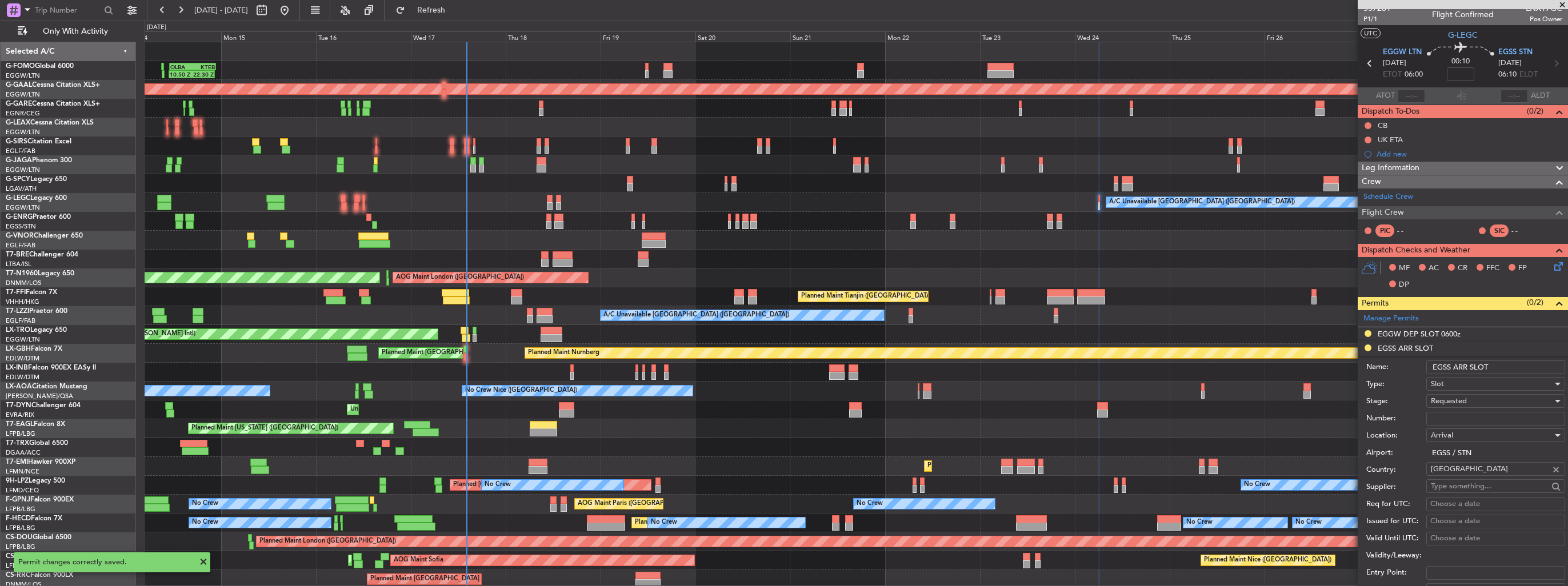
scroll to position [171, 0]
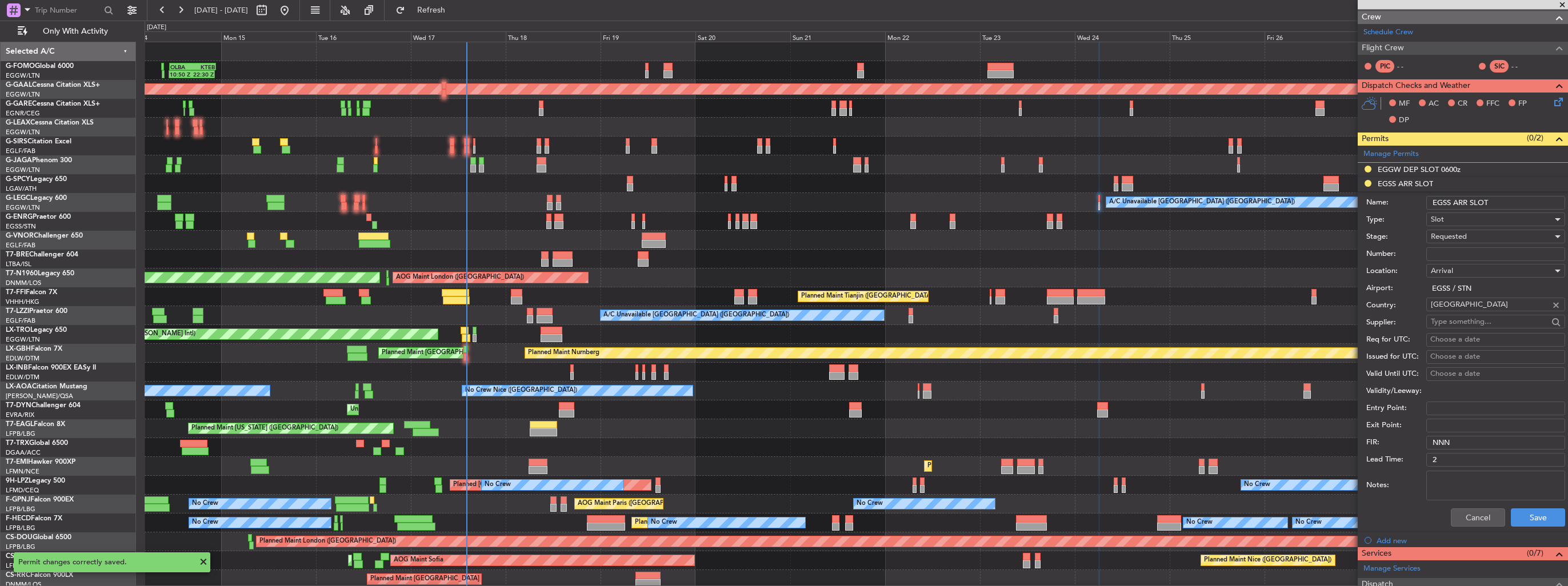
click at [1498, 207] on input "EGSS ARR SLOT" at bounding box center [1496, 203] width 139 height 14
type input "EGSS ARR SLOT 0625z"
click at [1493, 229] on div "Requested" at bounding box center [1492, 236] width 122 height 17
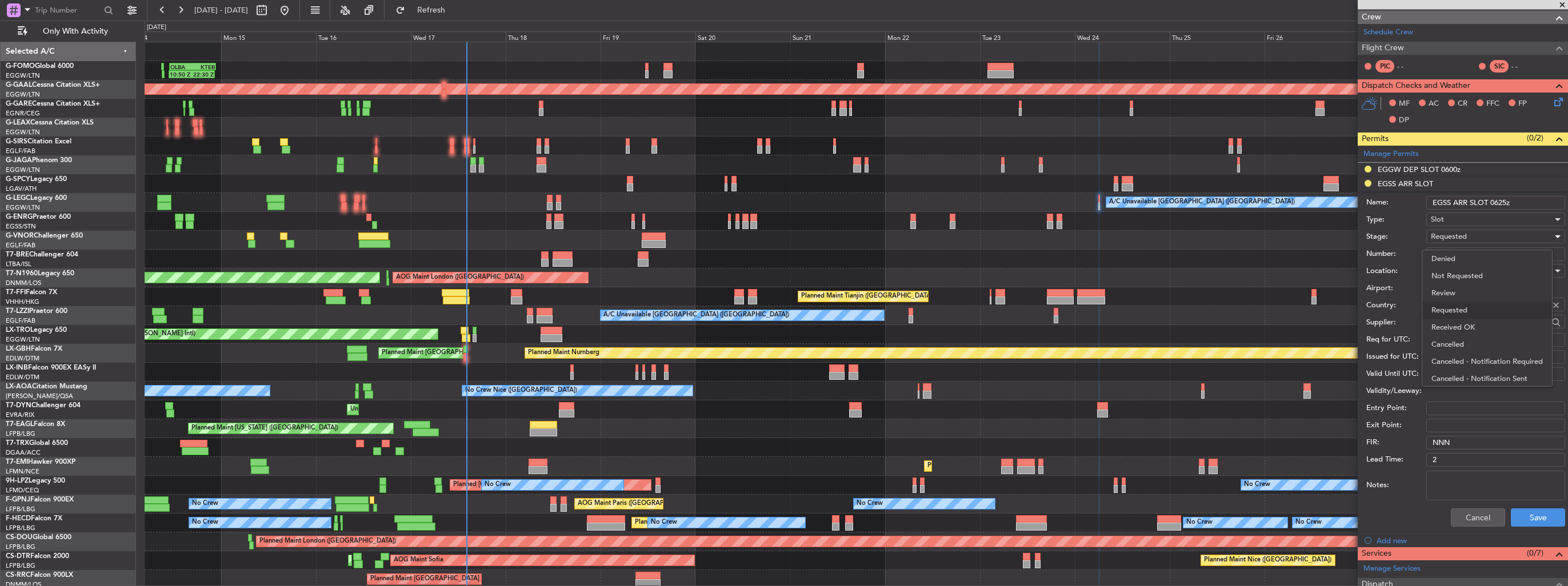
scroll to position [5, 0]
click at [1496, 317] on span "Received OK" at bounding box center [1491, 322] width 120 height 17
click at [1538, 520] on button "Save" at bounding box center [1538, 517] width 54 height 18
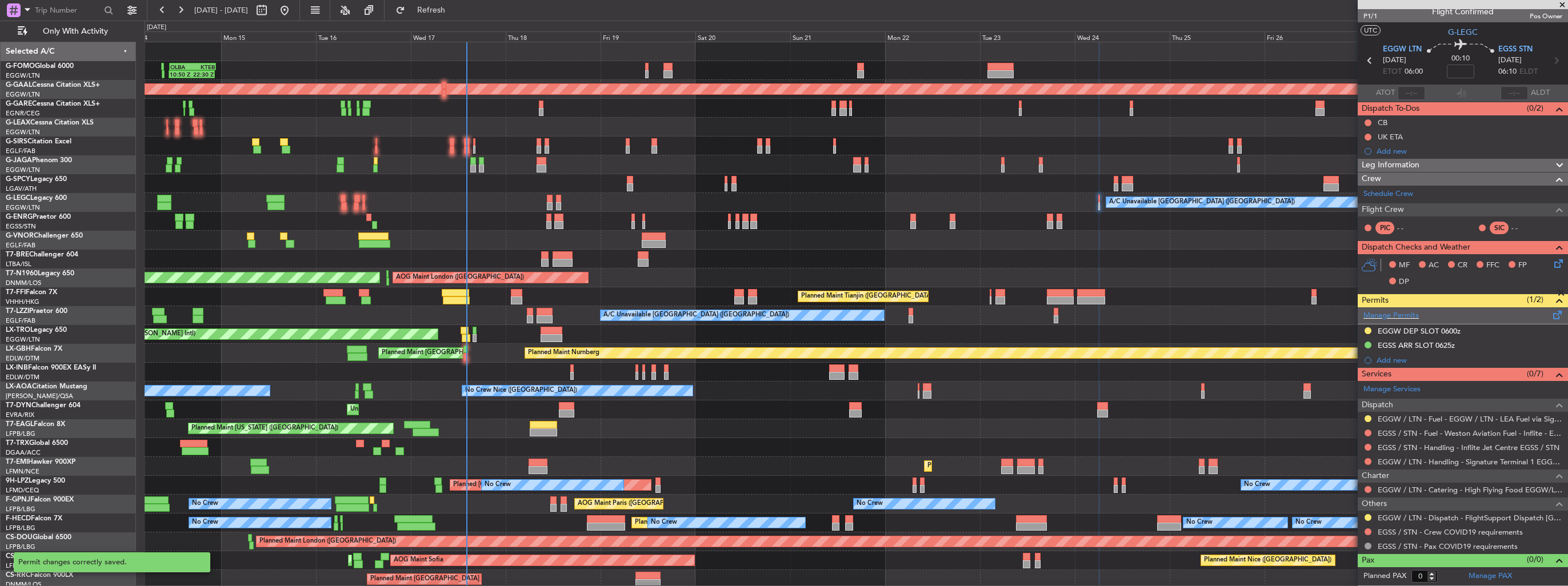
scroll to position [7, 0]
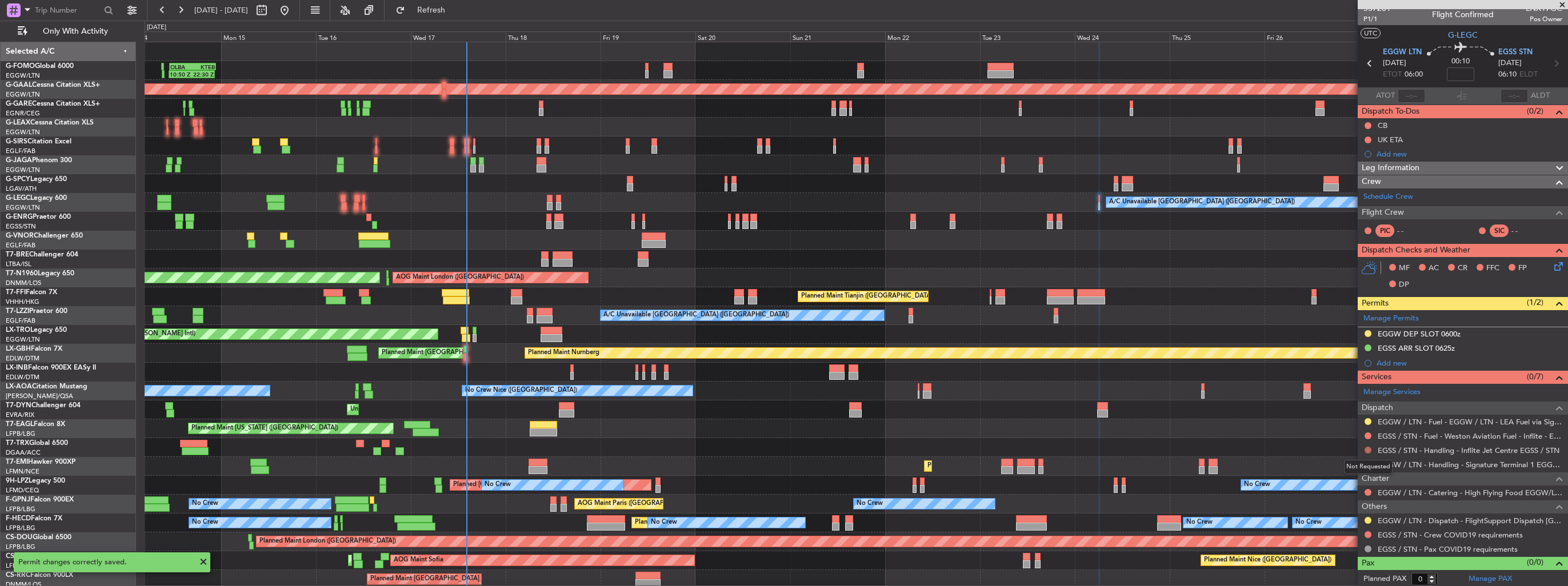
click at [1368, 449] on button at bounding box center [1368, 450] width 7 height 7
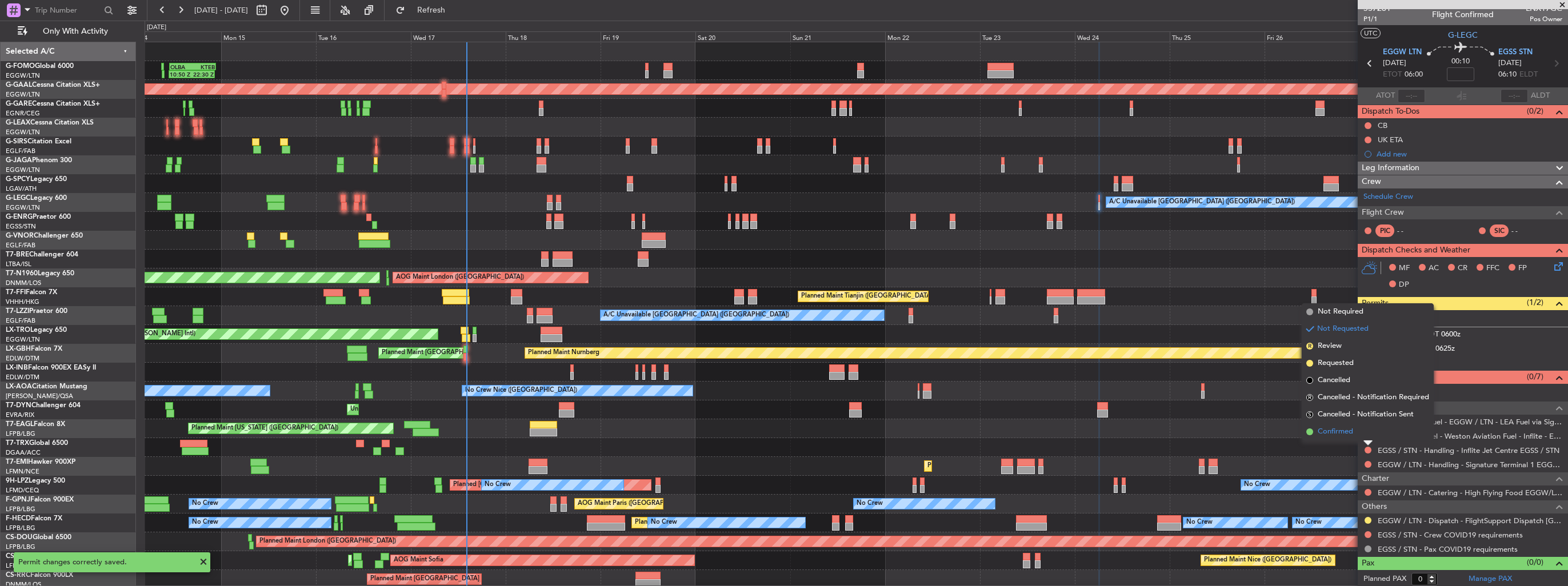
click at [1344, 432] on span "Confirmed" at bounding box center [1336, 431] width 35 height 11
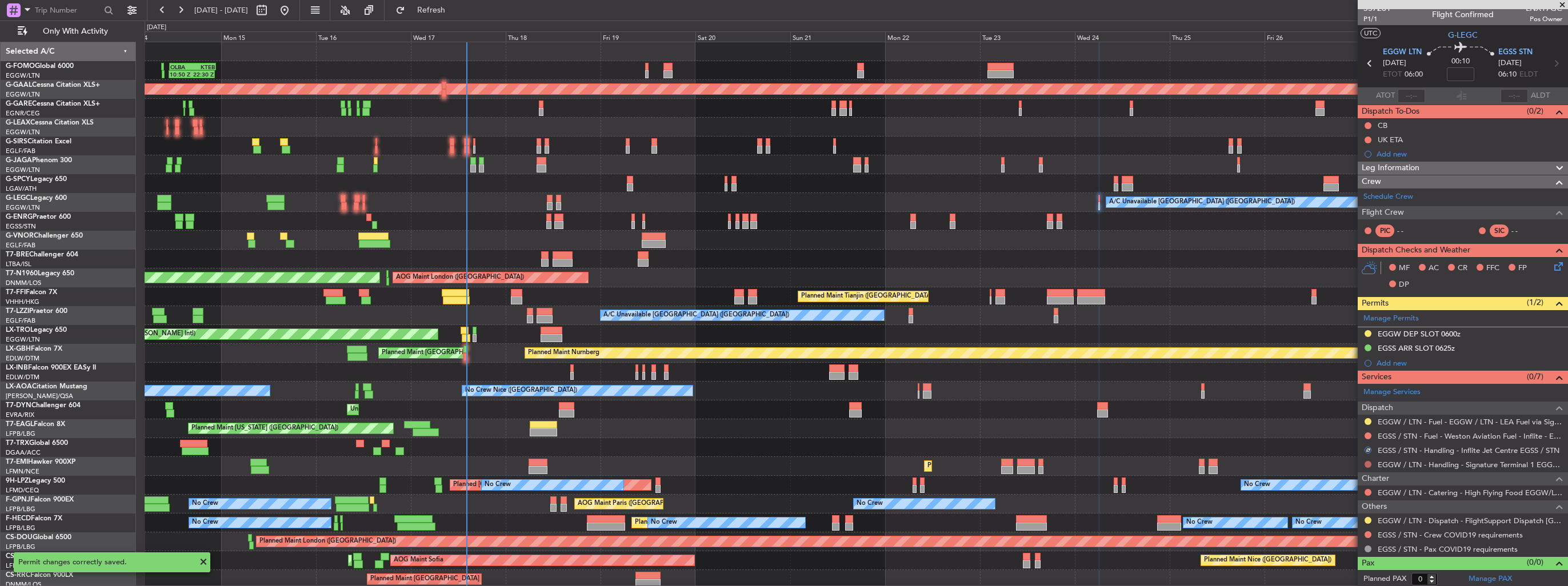
click at [1369, 462] on button at bounding box center [1368, 464] width 7 height 7
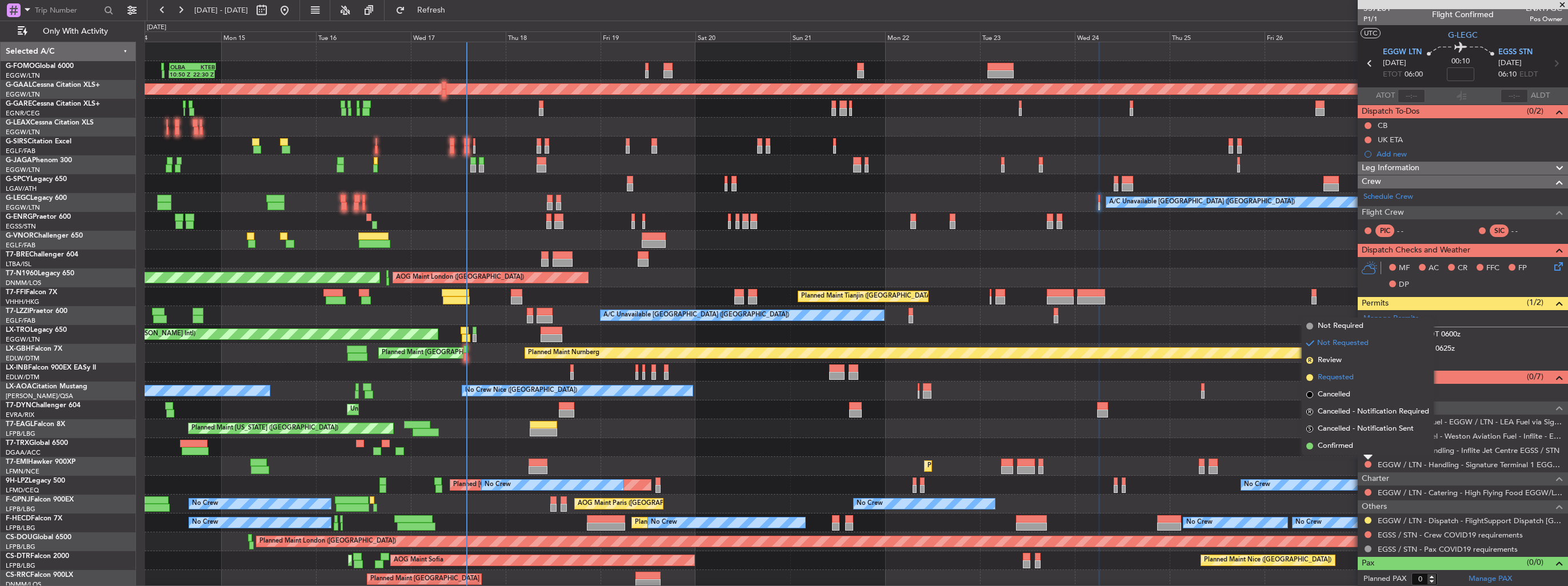
click at [1339, 370] on li "Requested" at bounding box center [1368, 377] width 132 height 17
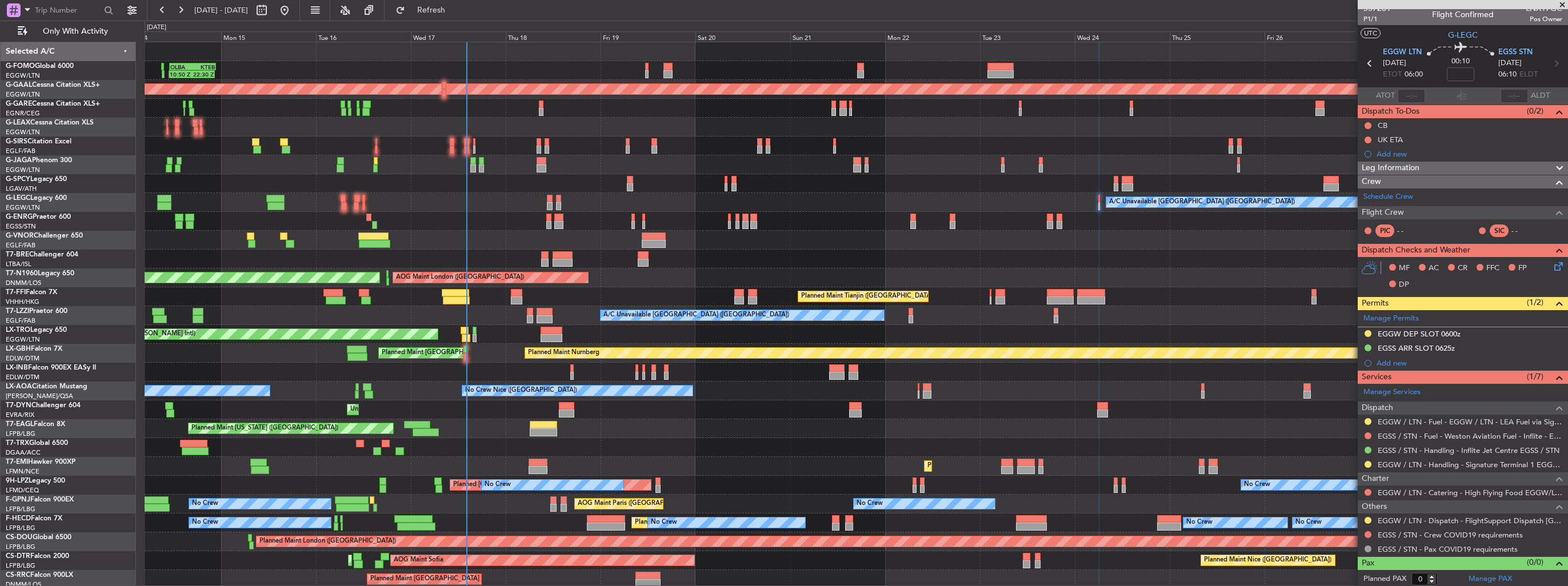
click at [784, 200] on div "10:50 Z 22:30 Z OLBA 11:00 Z KTEB 22:45 Z Planned Maint London (Luton) Planned …" at bounding box center [856, 325] width 1423 height 565
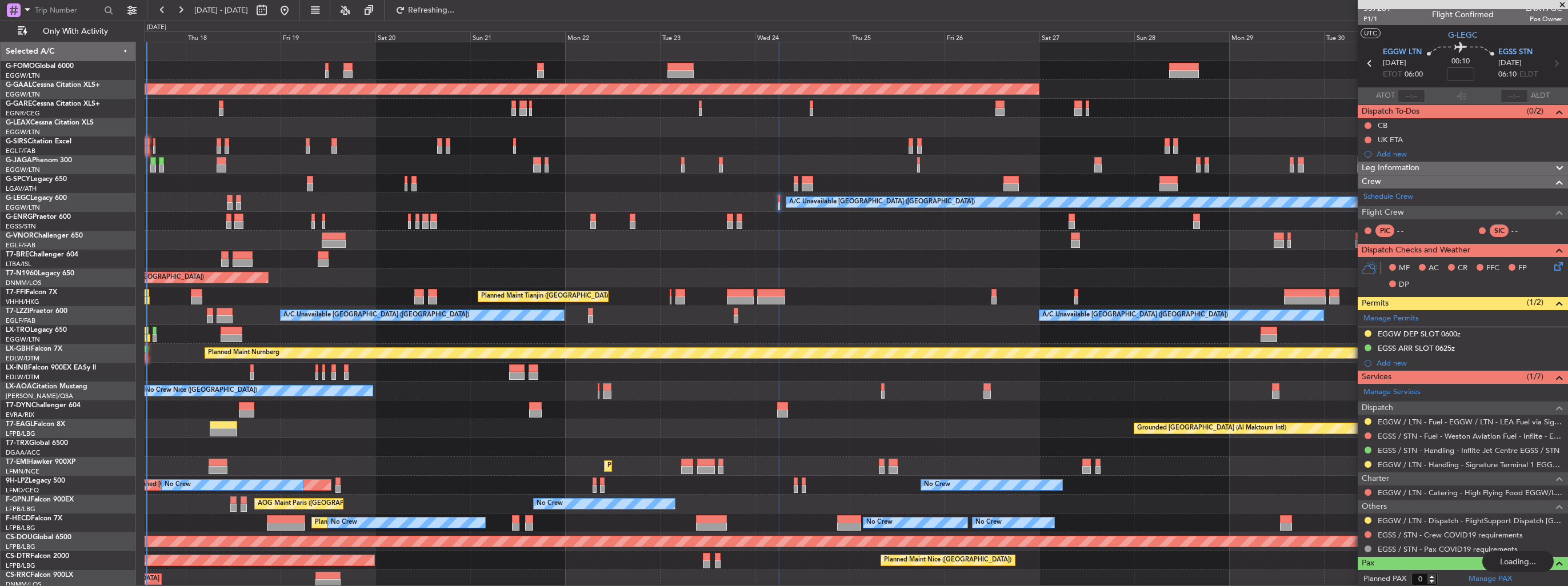
click at [834, 210] on div "OLBA 11:00 Z KTEB 22:45 Z 10:50 Z 22:30 Z Planned Maint Dusseldorf A/C Unavaila…" at bounding box center [856, 325] width 1423 height 565
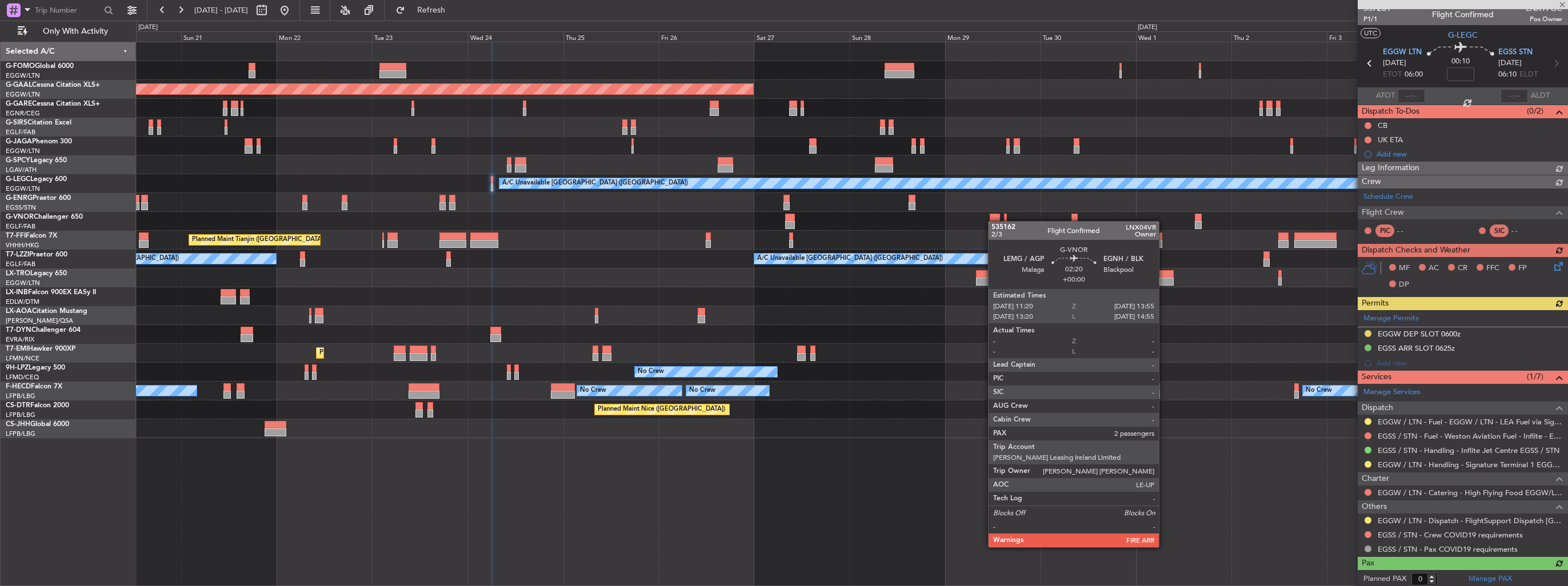
click at [668, 222] on div at bounding box center [851, 221] width 1432 height 19
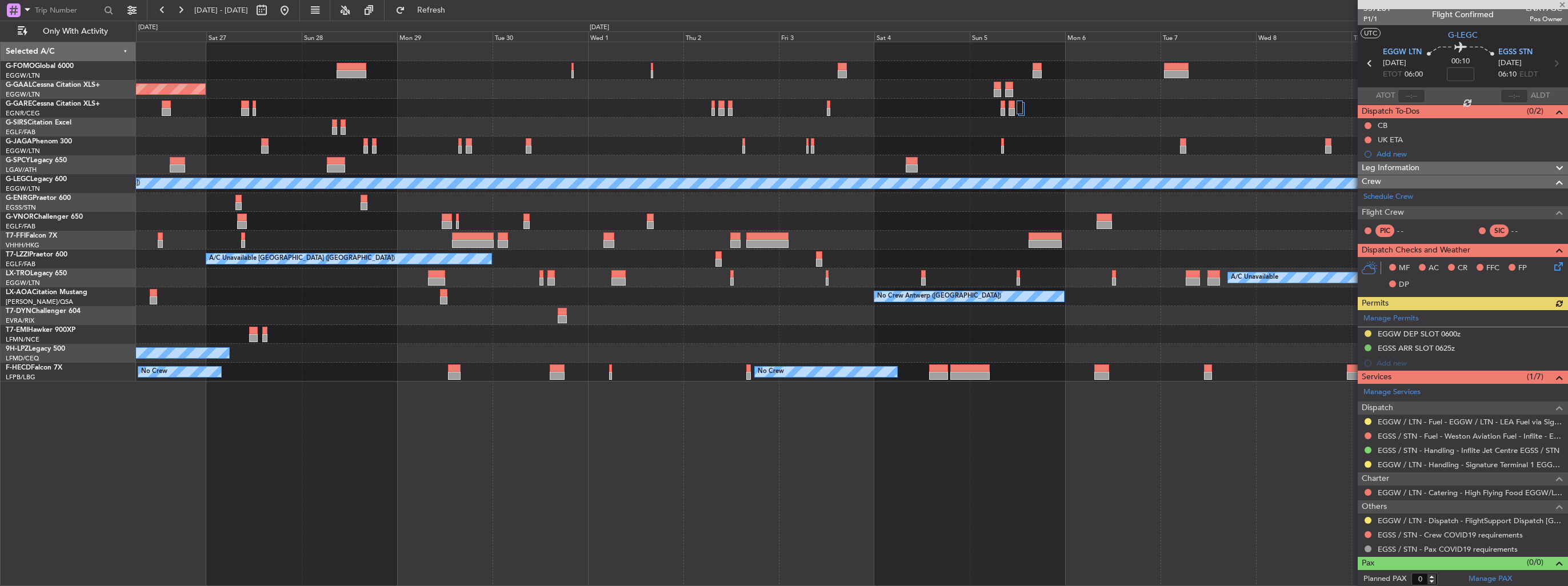
click at [860, 191] on div "A/C Unavailable [GEOGRAPHIC_DATA] ([GEOGRAPHIC_DATA])" at bounding box center [851, 184] width 1432 height 19
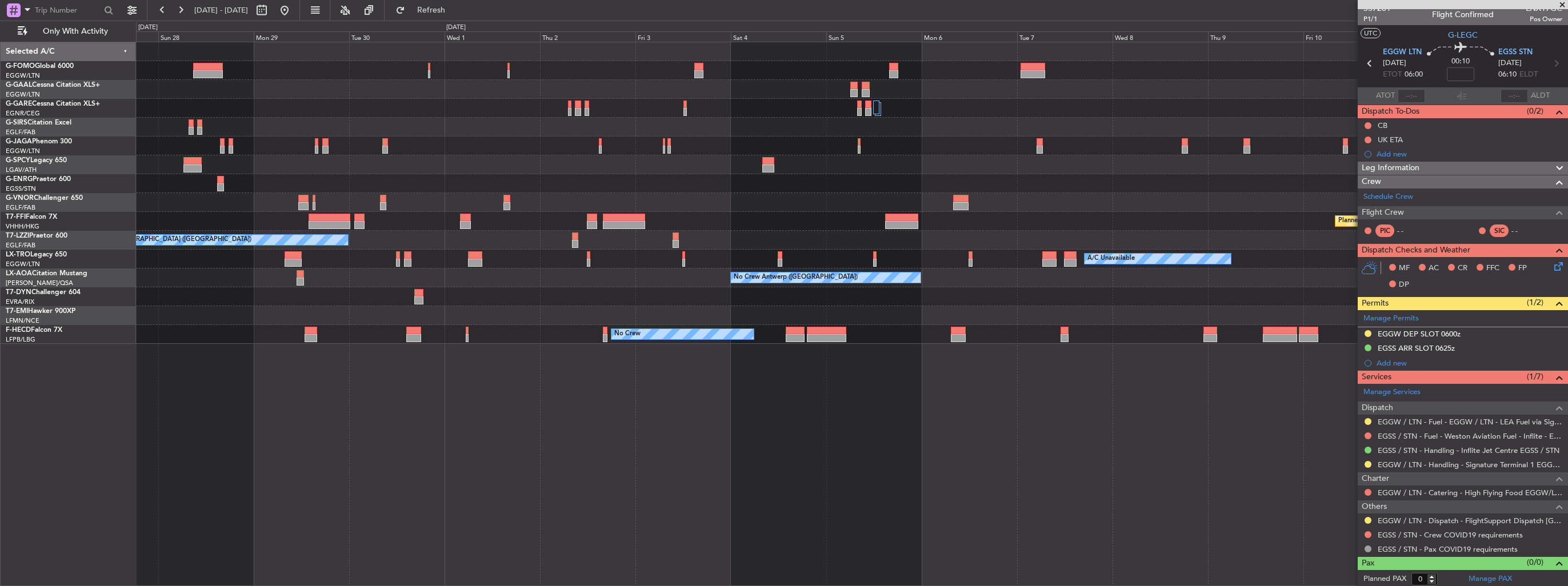
click at [894, 181] on div "Owner London (Luton) Planned Maint Dusseldorf Planned Maint Geneva (Cointrin) A…" at bounding box center [851, 193] width 1432 height 302
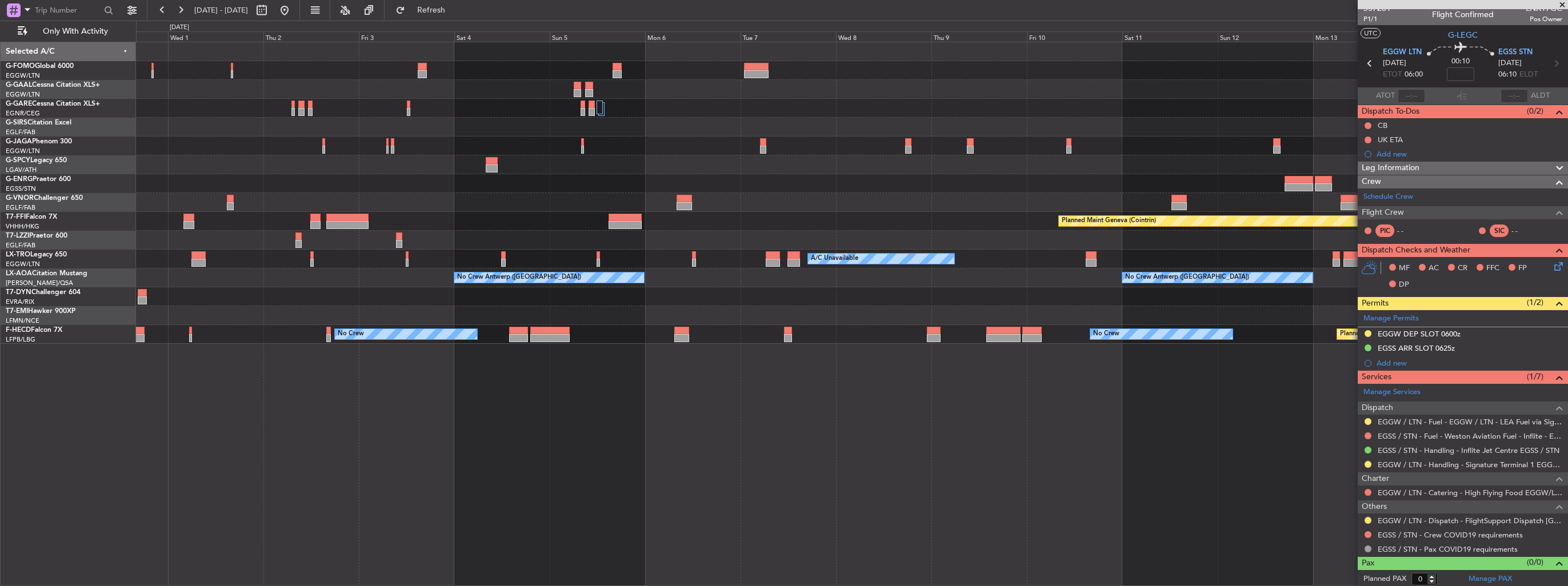
click at [779, 166] on div "Owner London (Luton) Planned Maint Dusseldorf Planned Maint Geneva (Cointrin) A…" at bounding box center [851, 193] width 1432 height 302
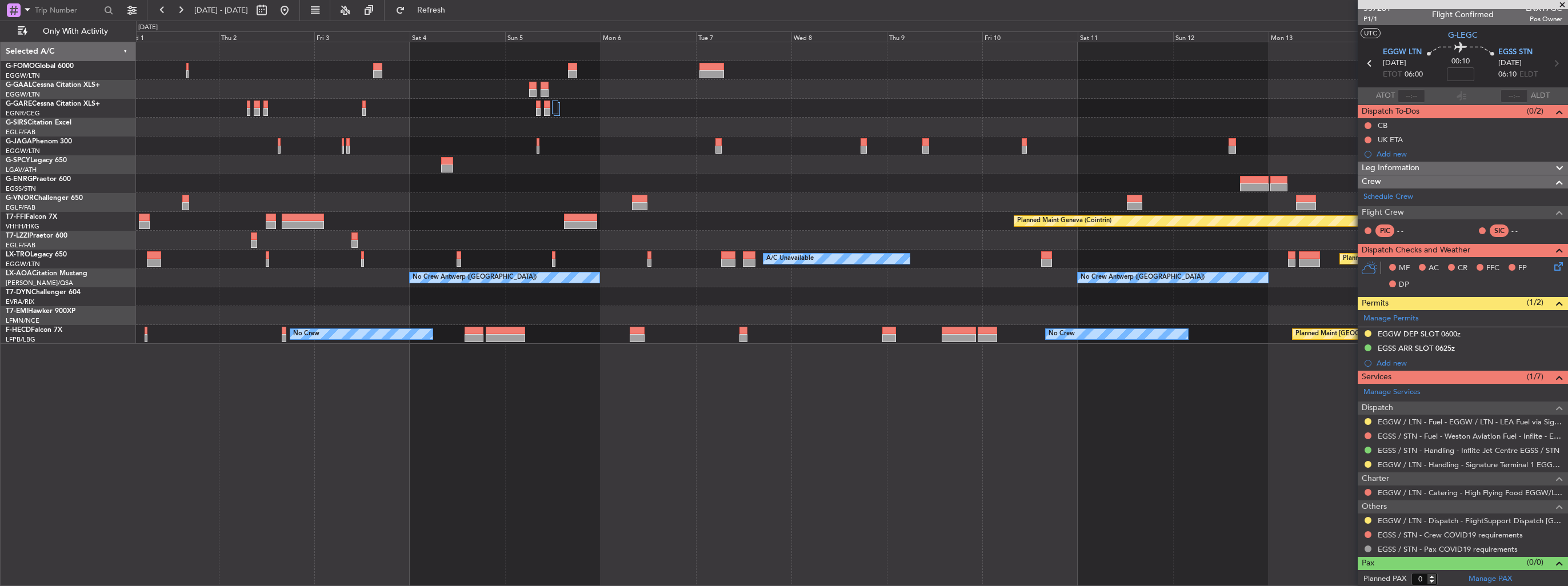
click at [839, 139] on div at bounding box center [851, 146] width 1432 height 19
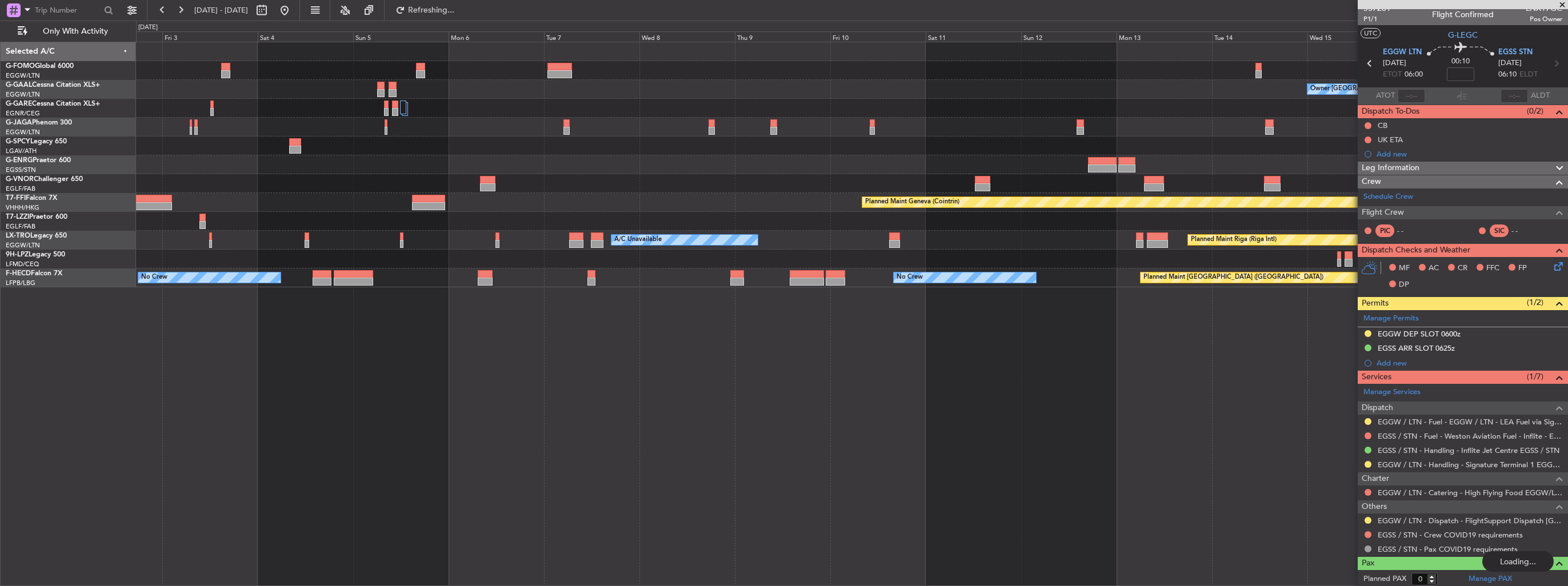
click at [736, 106] on div "Owner London (Luton) Planned Maint Geneva (Cointrin) A/C Unavailable London (Fa…" at bounding box center [851, 165] width 1432 height 245
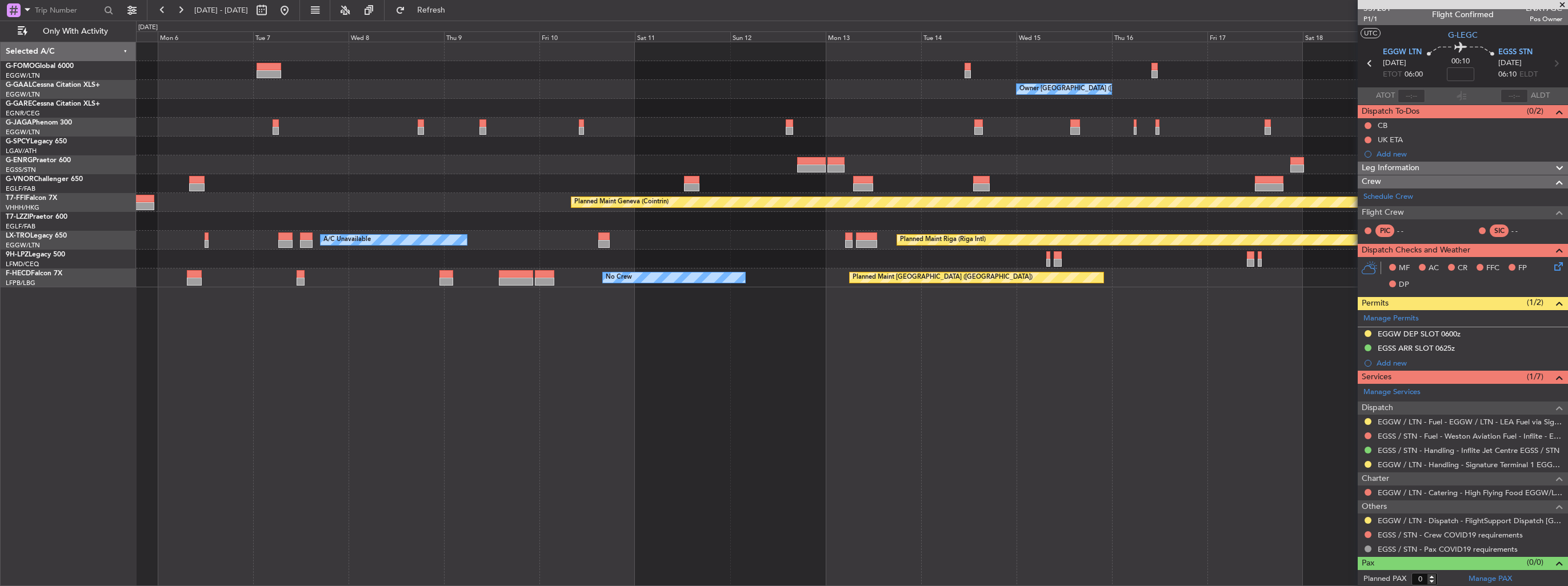
click at [900, 95] on div "Owner London (Luton) Planned Maint Geneva (Cointrin) A/C Unavailable London (Lu…" at bounding box center [851, 165] width 1432 height 245
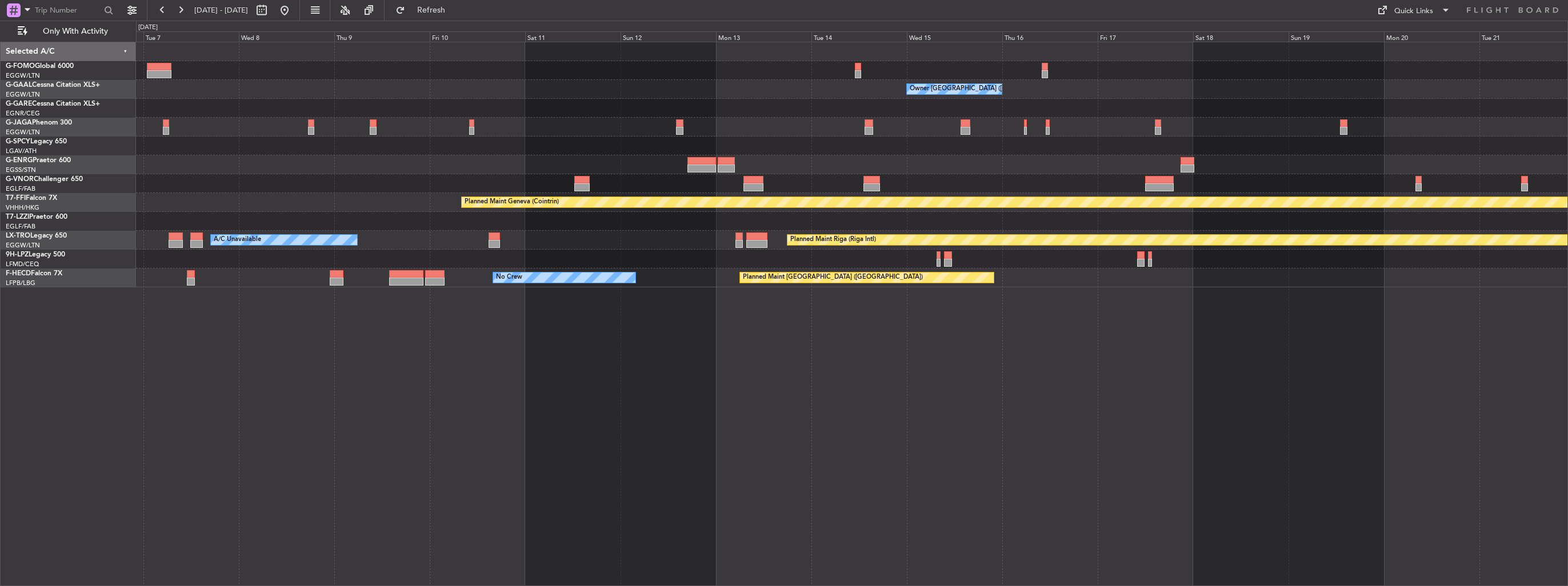
scroll to position [0, 0]
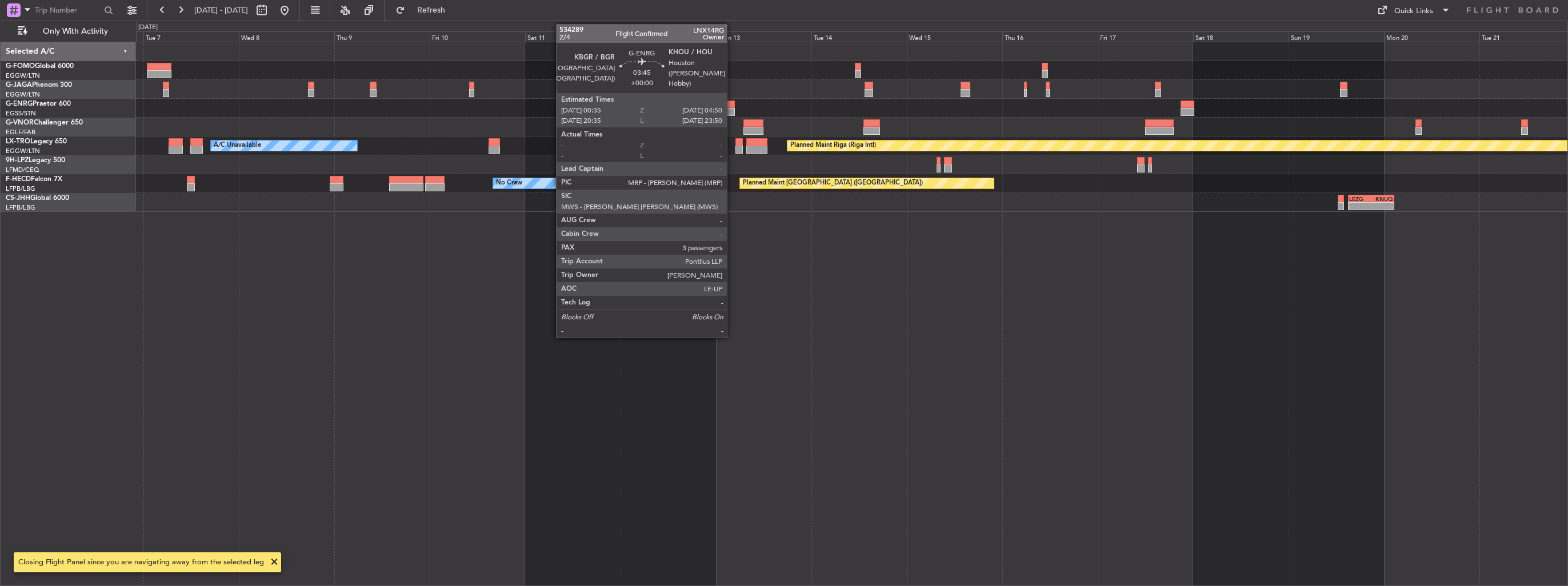
click at [732, 109] on div at bounding box center [726, 112] width 17 height 8
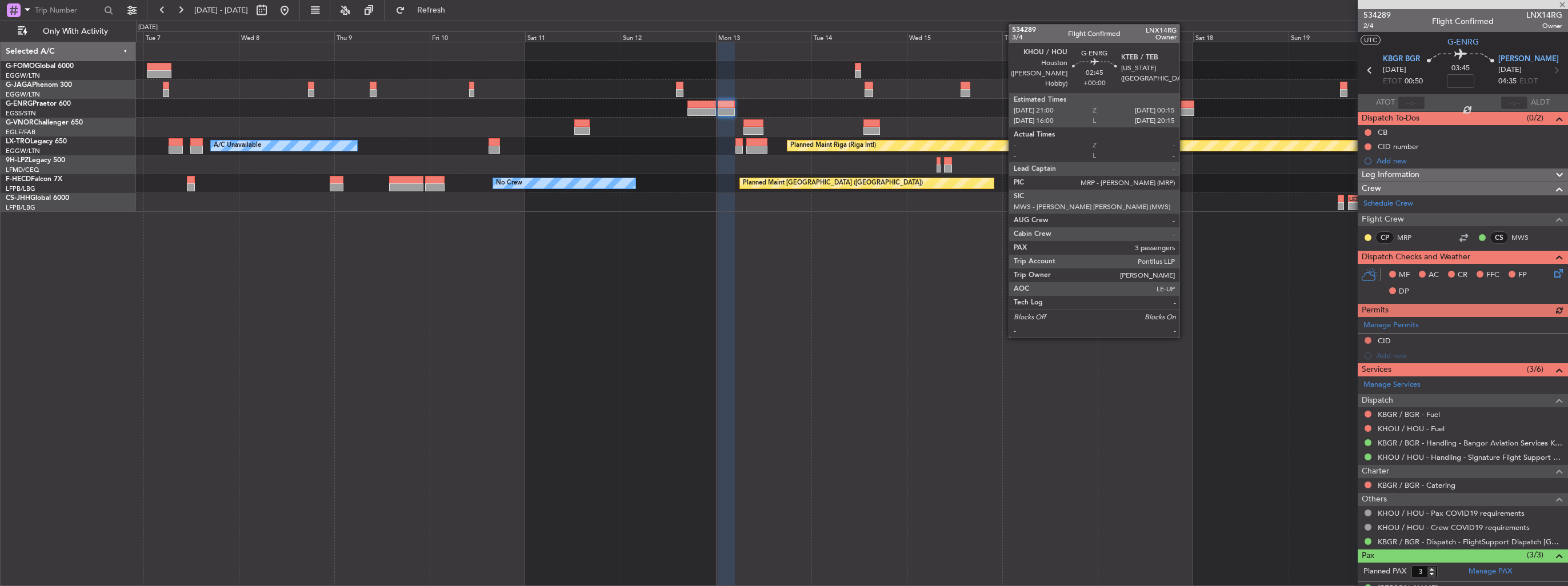
click at [1185, 106] on div at bounding box center [1187, 104] width 13 height 8
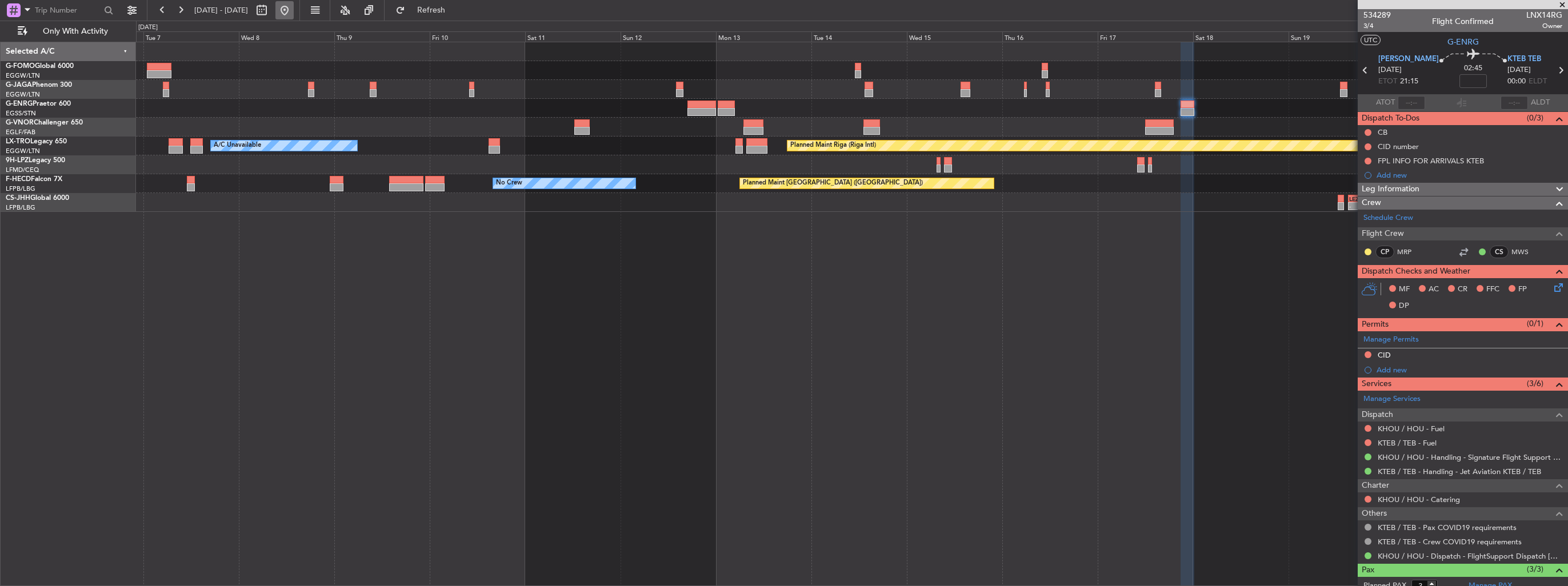
click at [293, 11] on button at bounding box center [284, 10] width 18 height 18
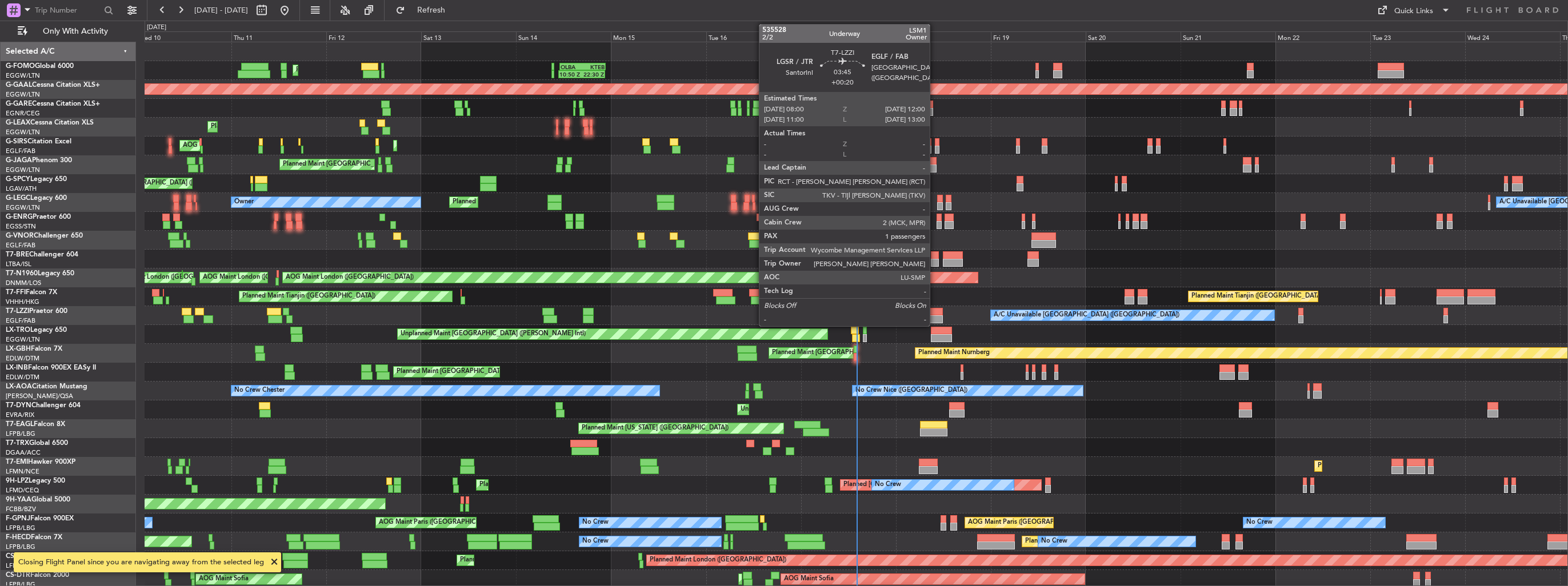
click at [935, 311] on div at bounding box center [935, 312] width 16 height 8
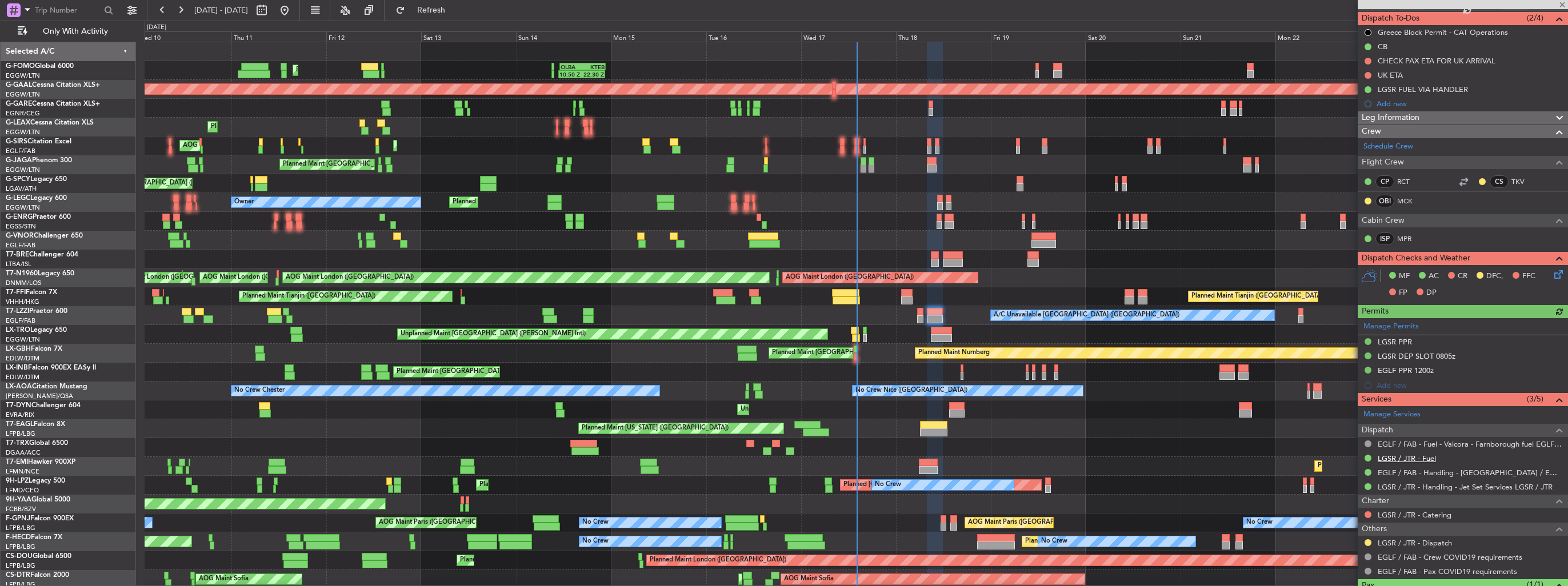
scroll to position [148, 0]
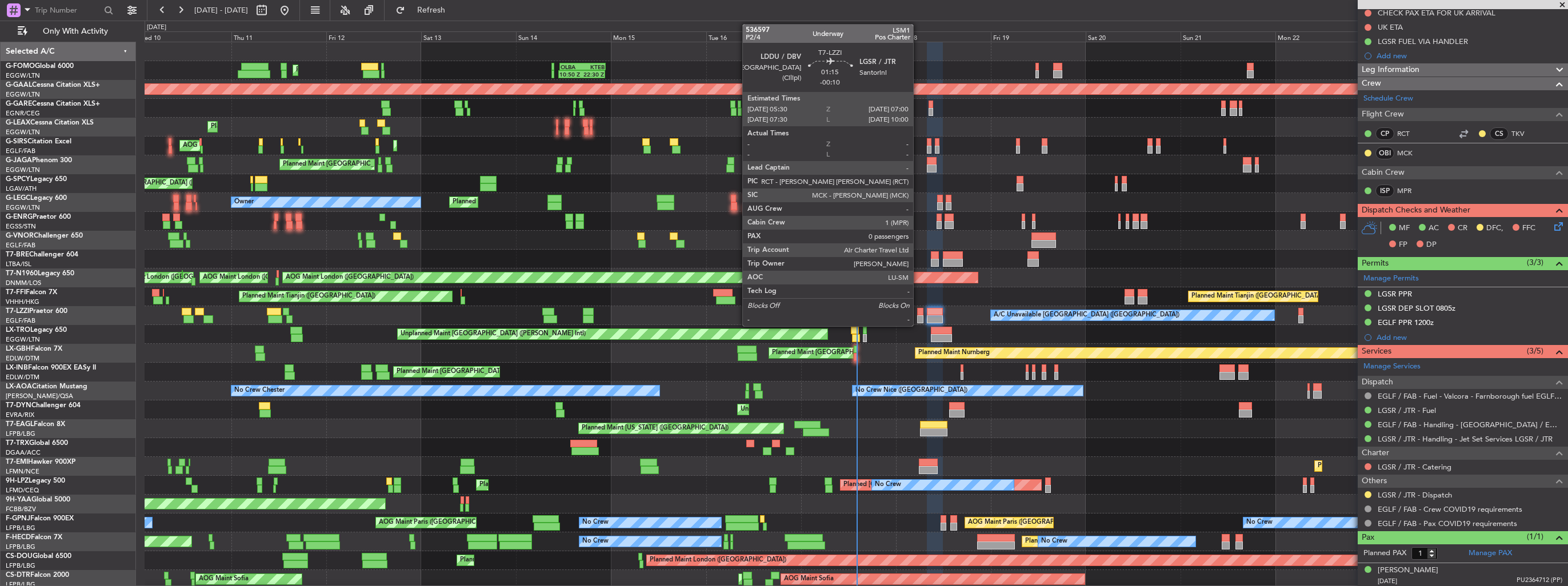
click at [919, 314] on div at bounding box center [920, 312] width 6 height 8
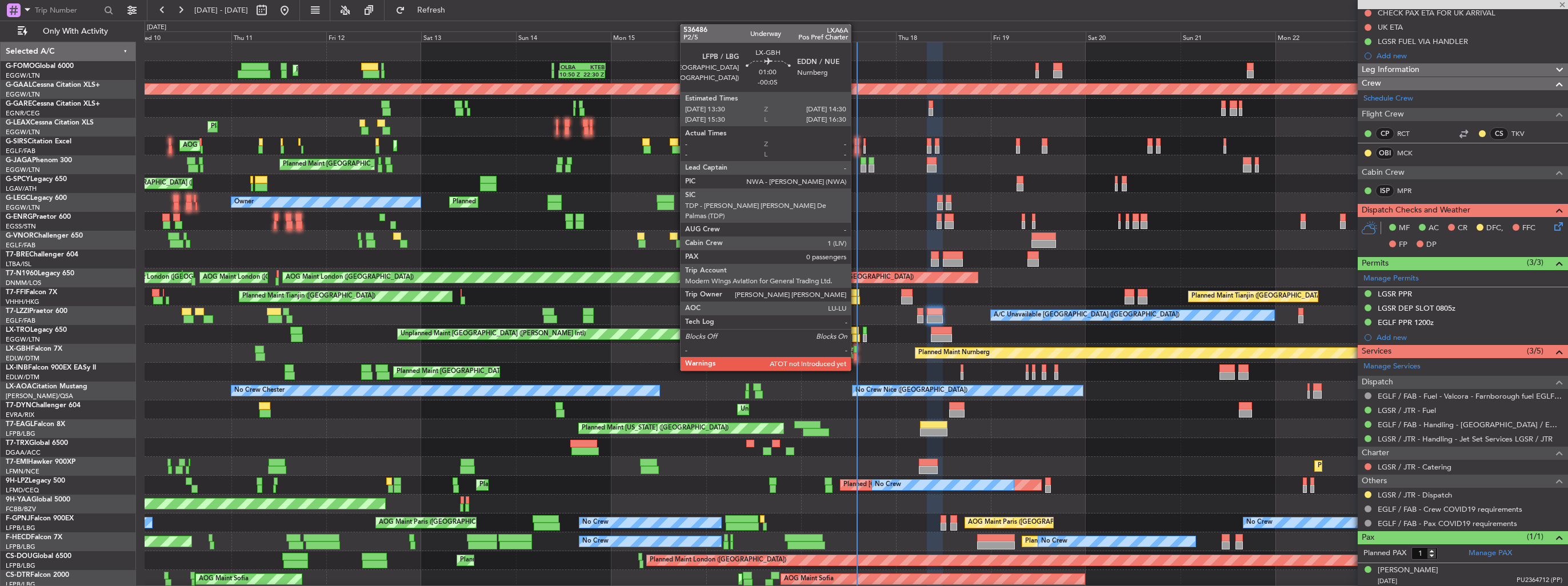
type input "-00:10"
type input "0"
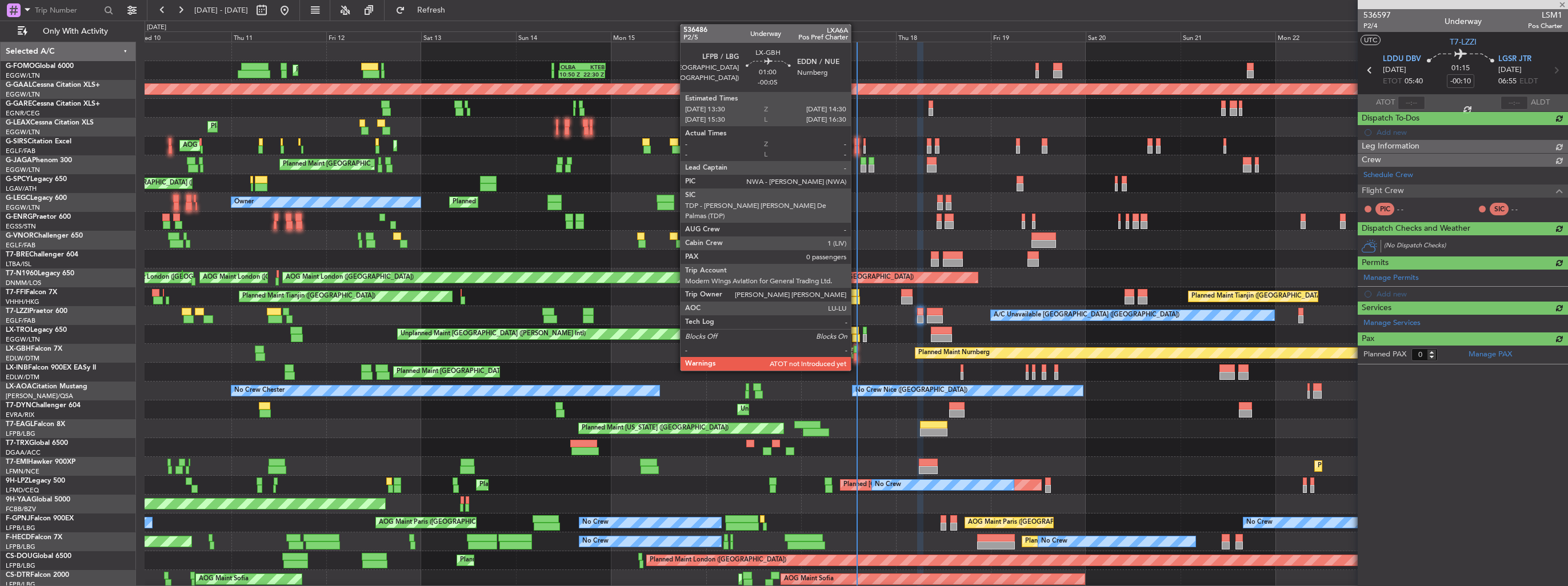
scroll to position [0, 0]
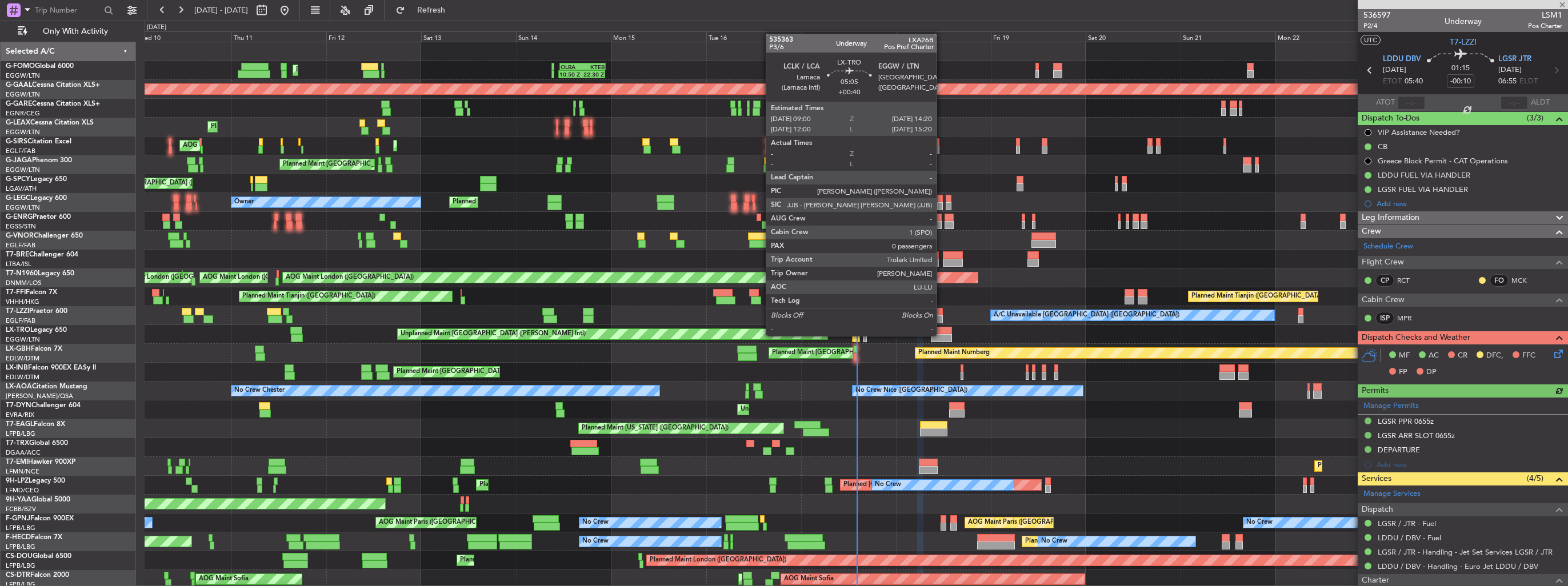
click at [942, 335] on div at bounding box center [941, 338] width 21 height 8
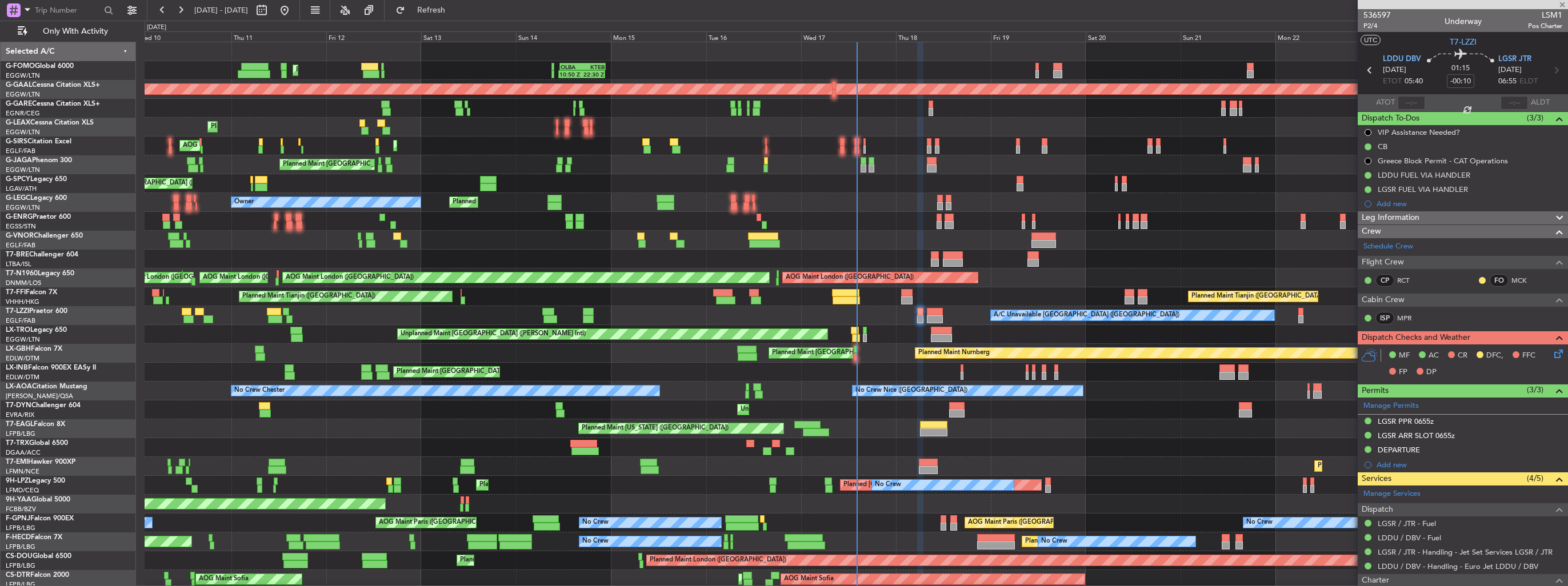
type input "+00:40"
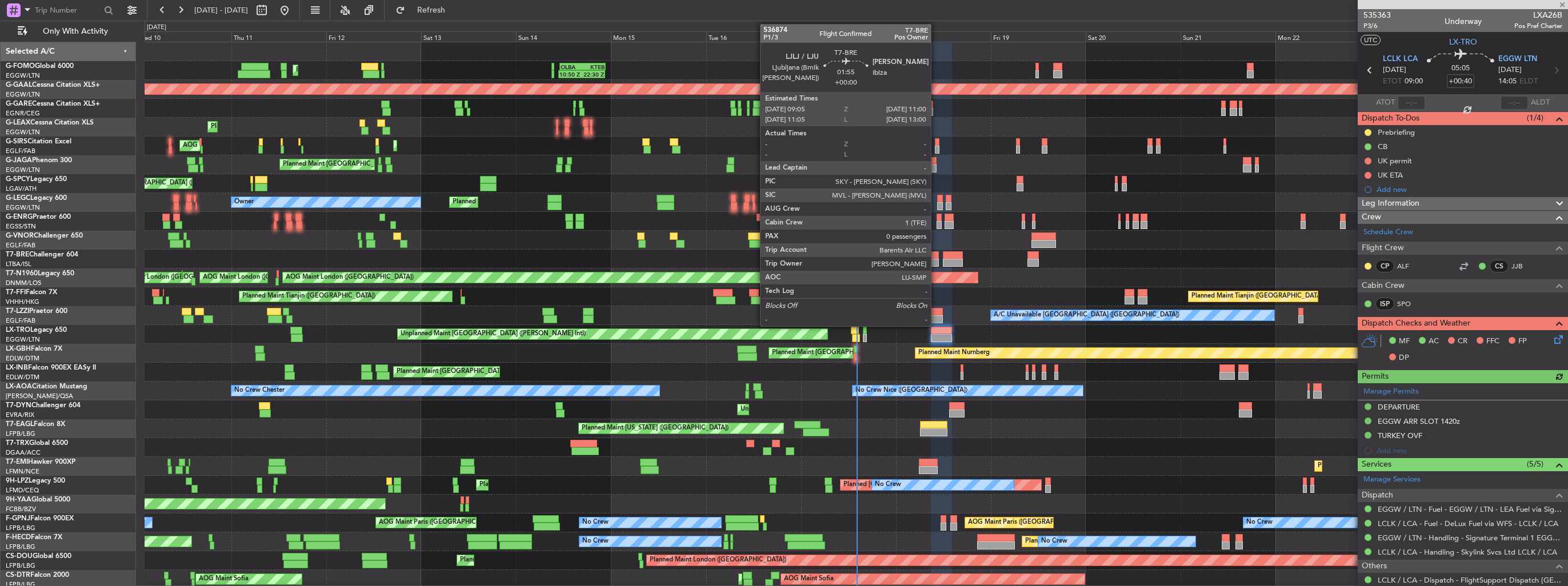
click at [936, 257] on div at bounding box center [935, 255] width 8 height 8
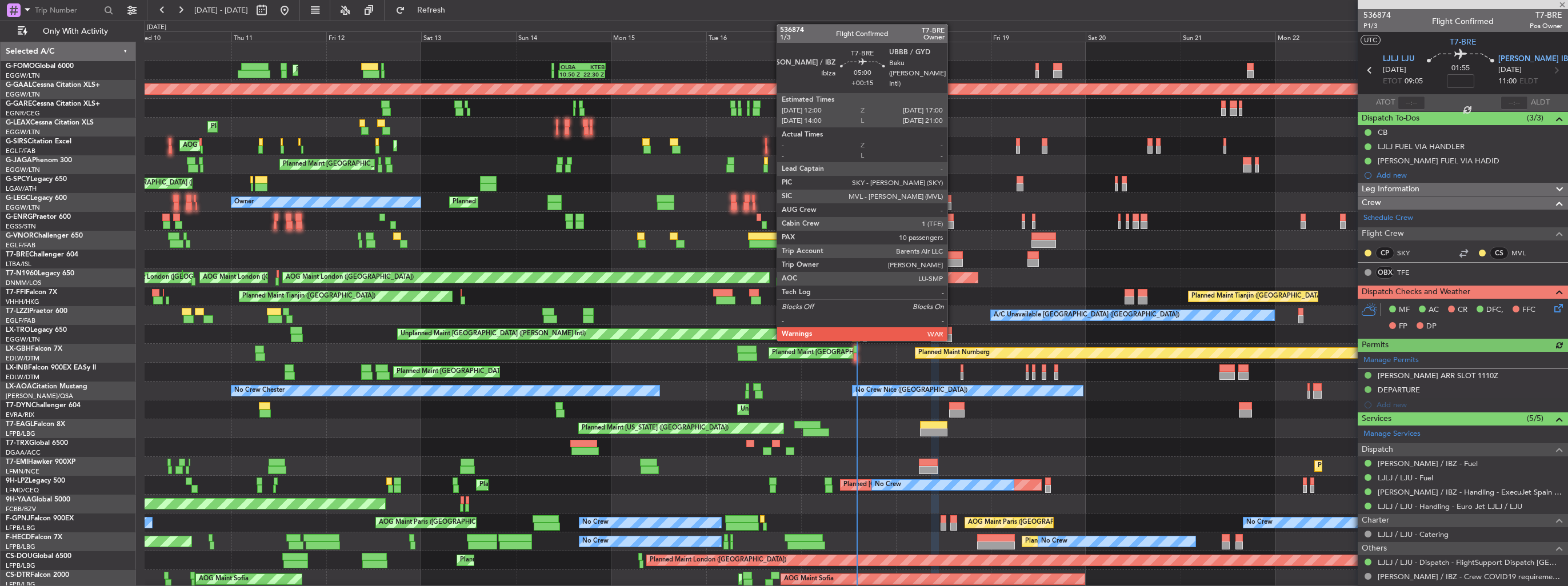
click at [953, 258] on div at bounding box center [953, 255] width 20 height 8
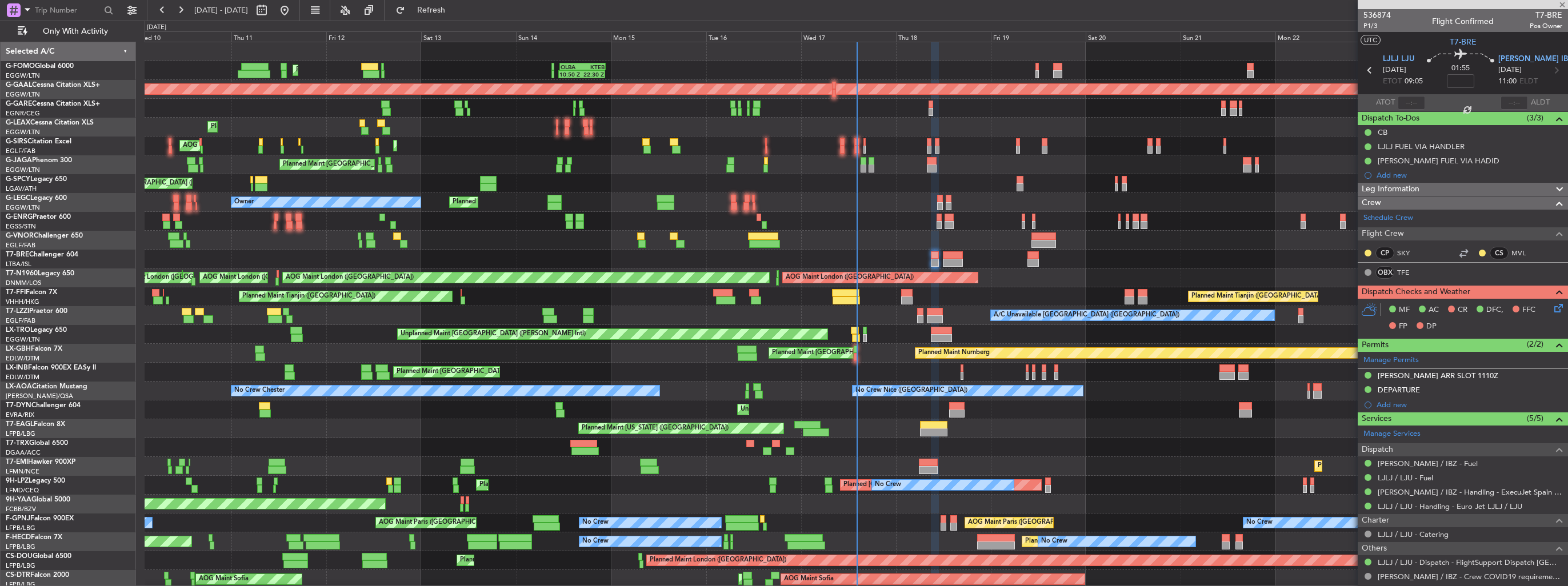
type input "+00:15"
type input "10"
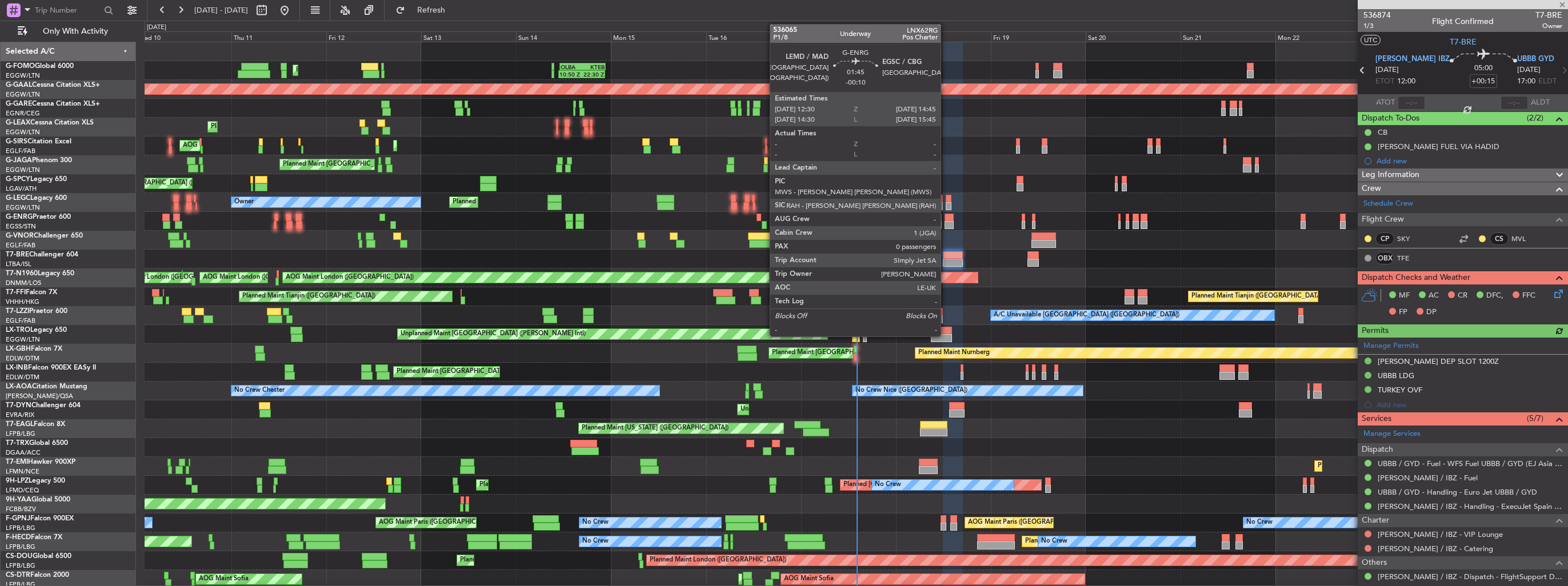
click at [946, 219] on div at bounding box center [949, 217] width 9 height 8
type input "-00:10"
type input "0"
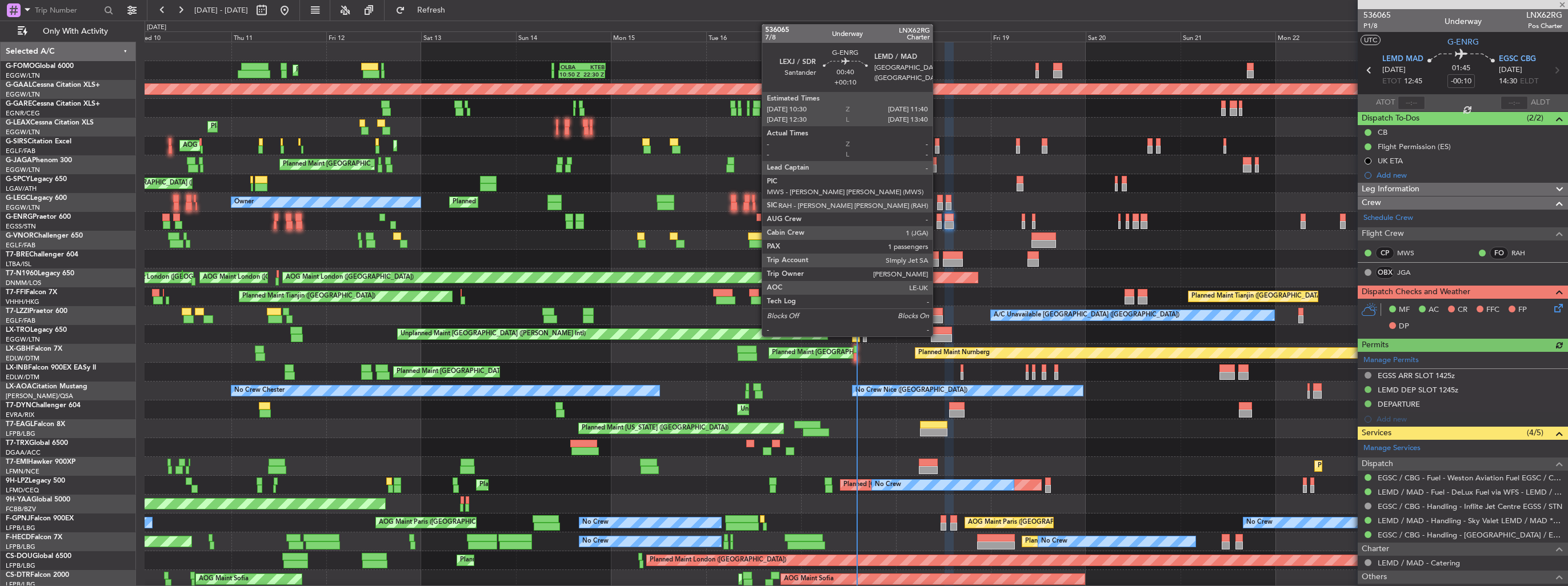
click at [938, 221] on div at bounding box center [939, 225] width 5 height 8
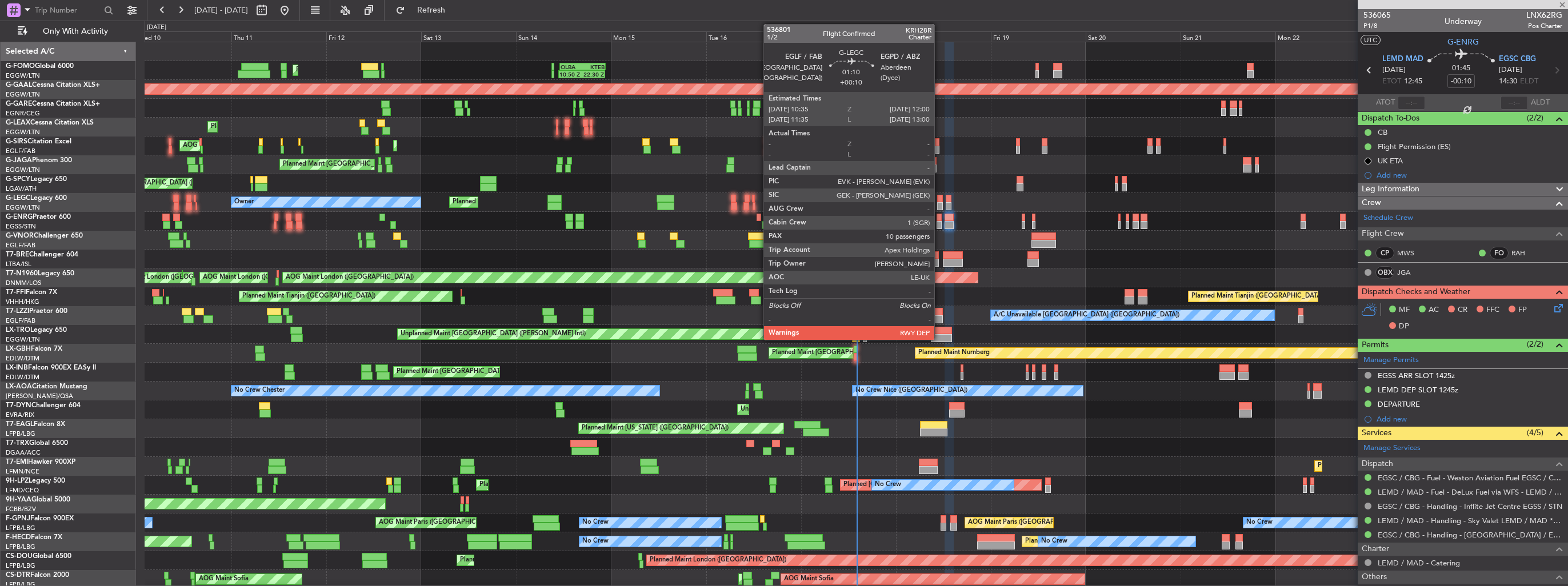
type input "+00:10"
type input "1"
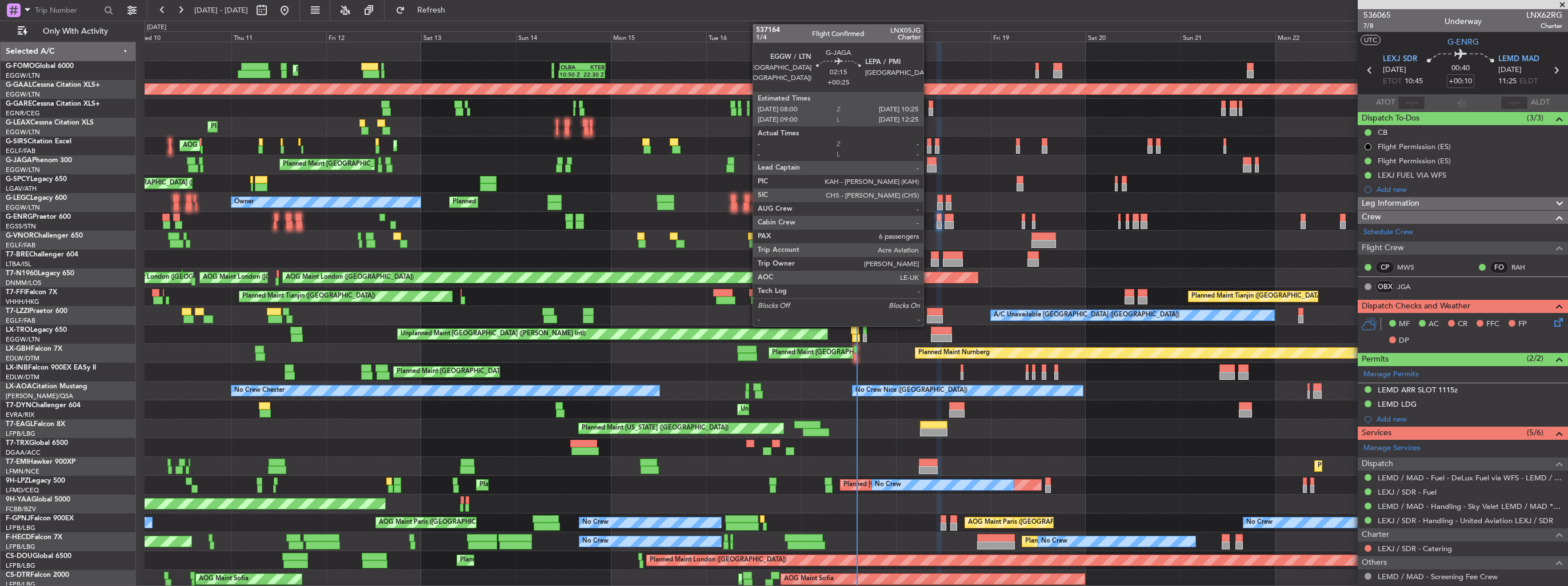
click at [928, 165] on div at bounding box center [932, 168] width 10 height 8
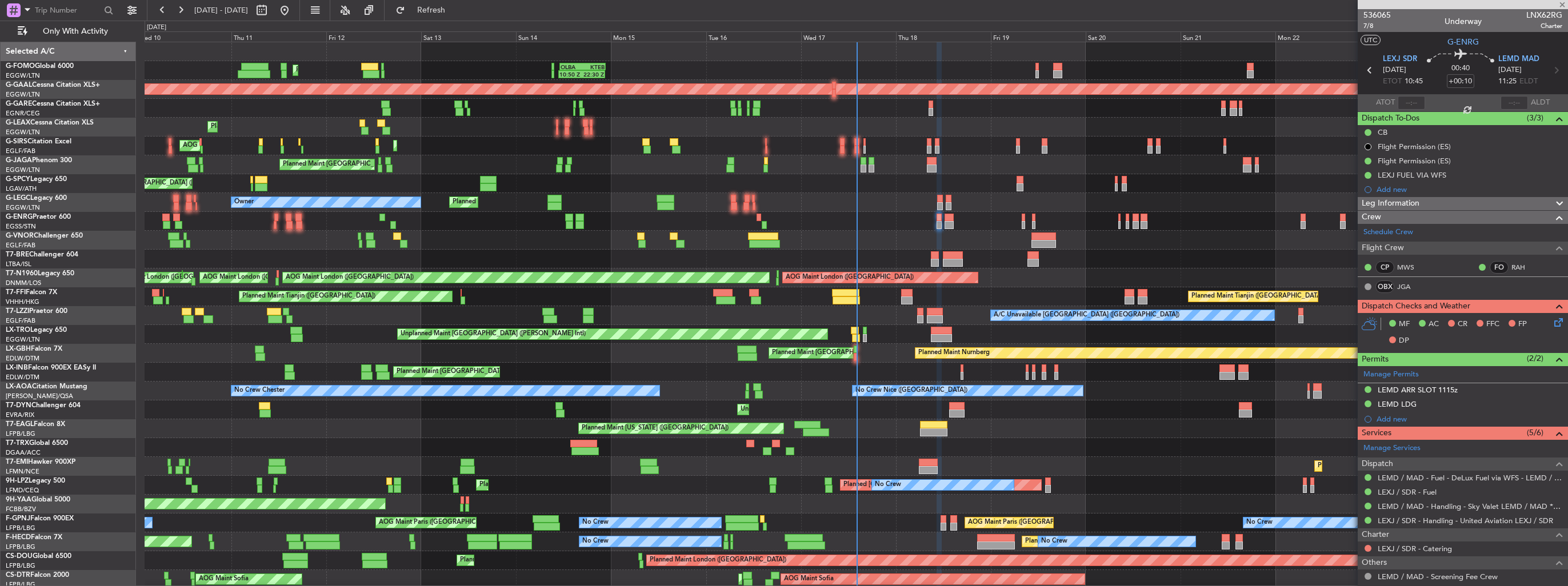
type input "+00:25"
type input "6"
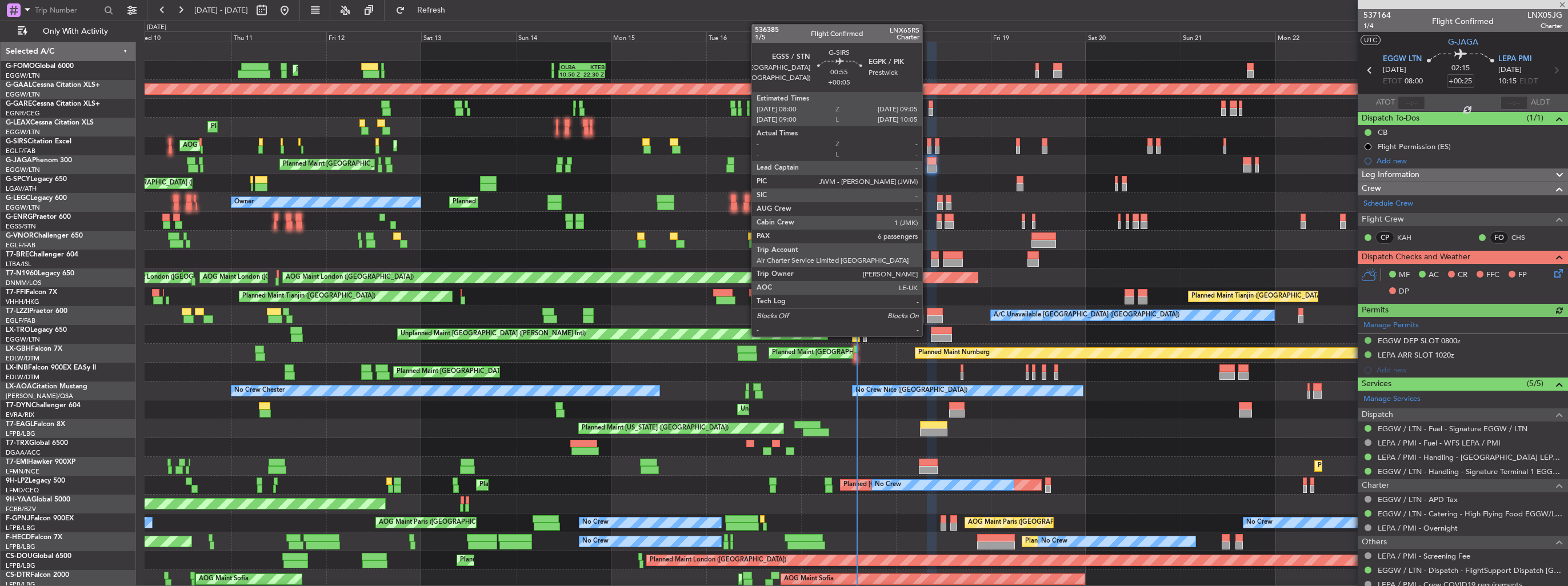
click at [928, 146] on div at bounding box center [929, 149] width 5 height 8
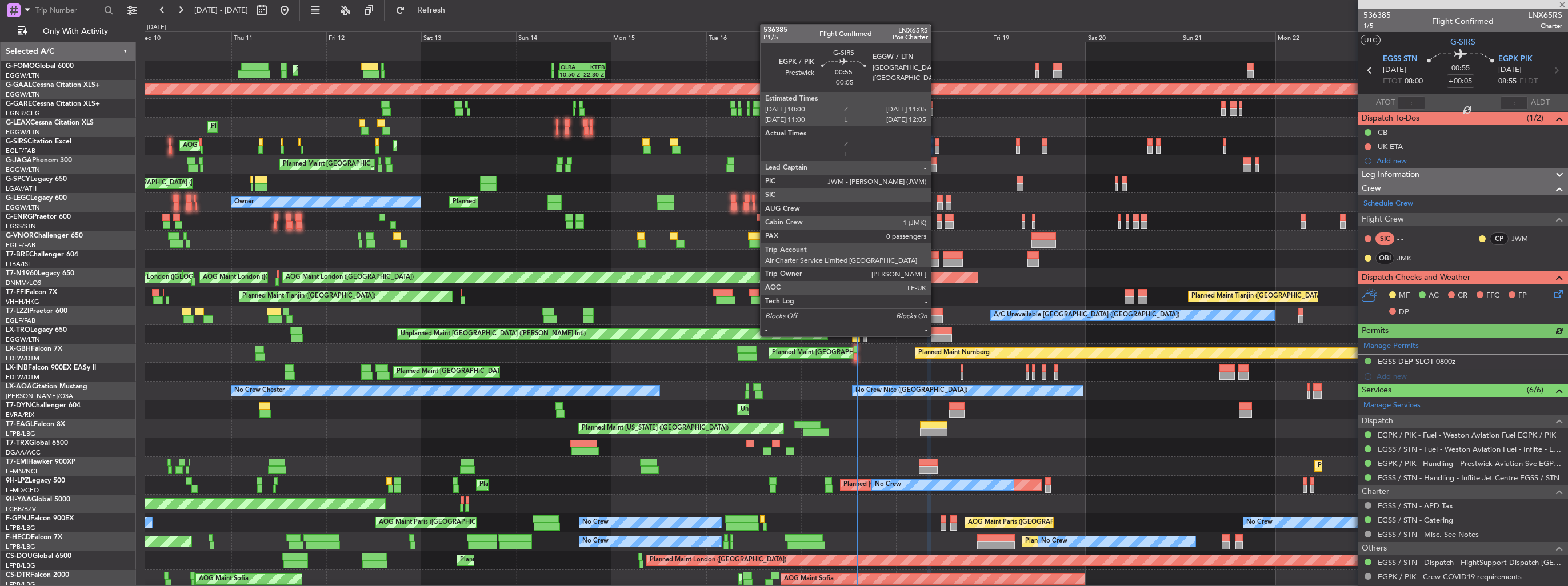
click at [936, 146] on div at bounding box center [938, 149] width 5 height 8
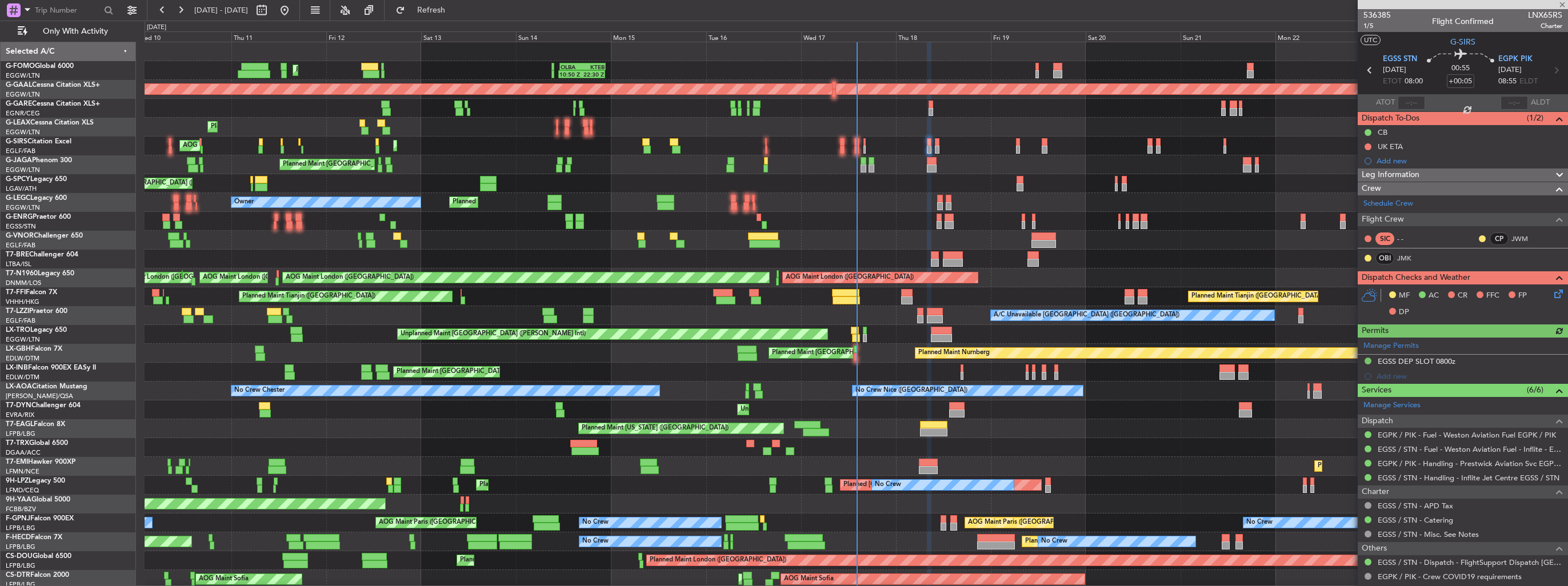
type input "-00:05"
type input "0"
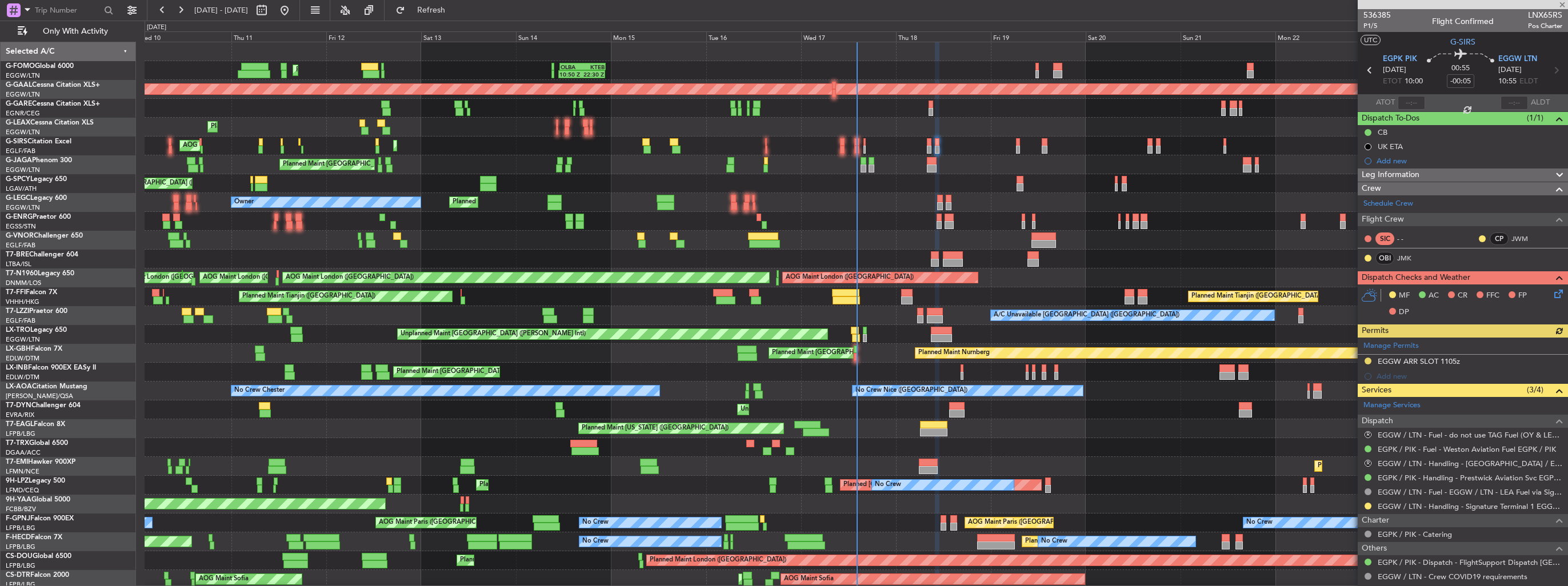
scroll to position [56, 0]
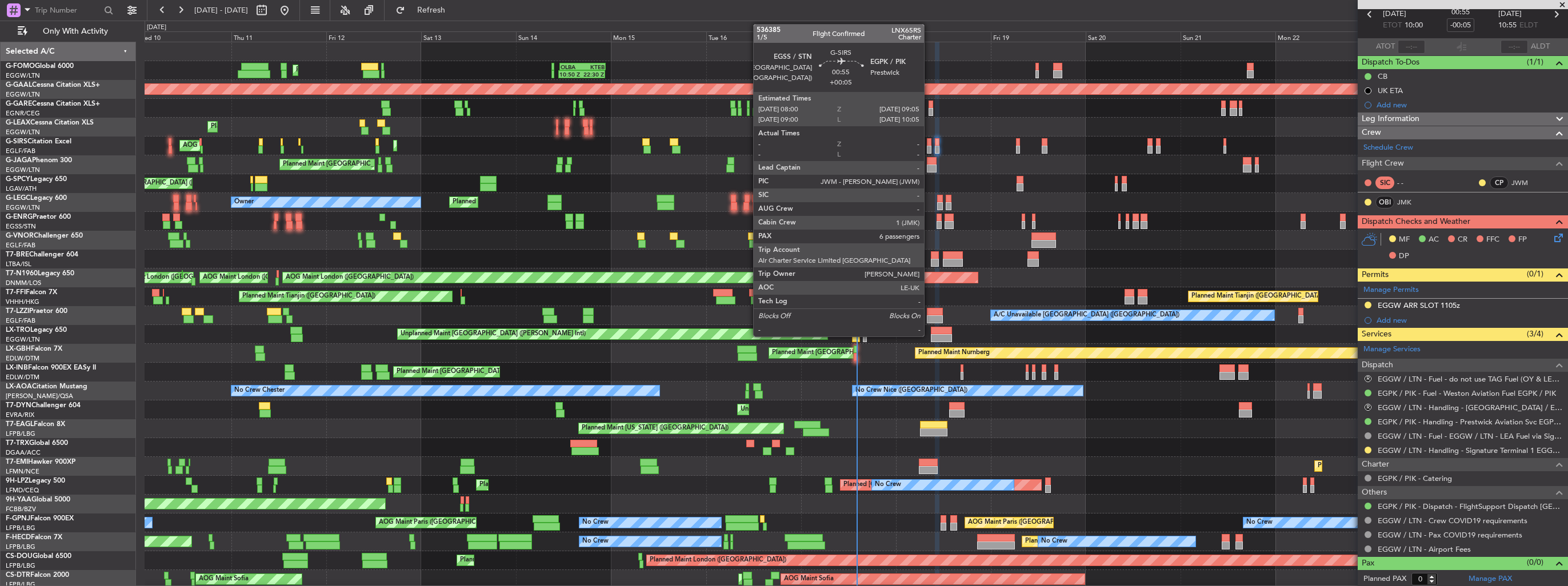
click at [929, 147] on div at bounding box center [929, 149] width 5 height 8
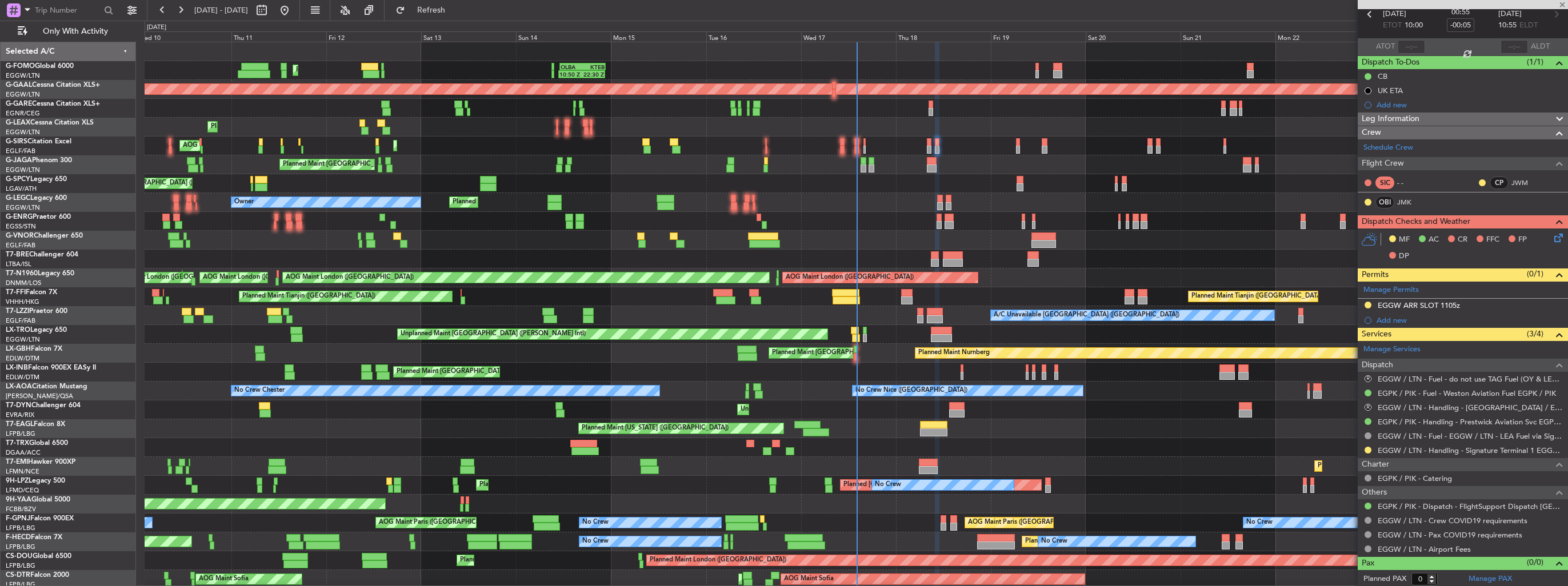
type input "+00:05"
type input "6"
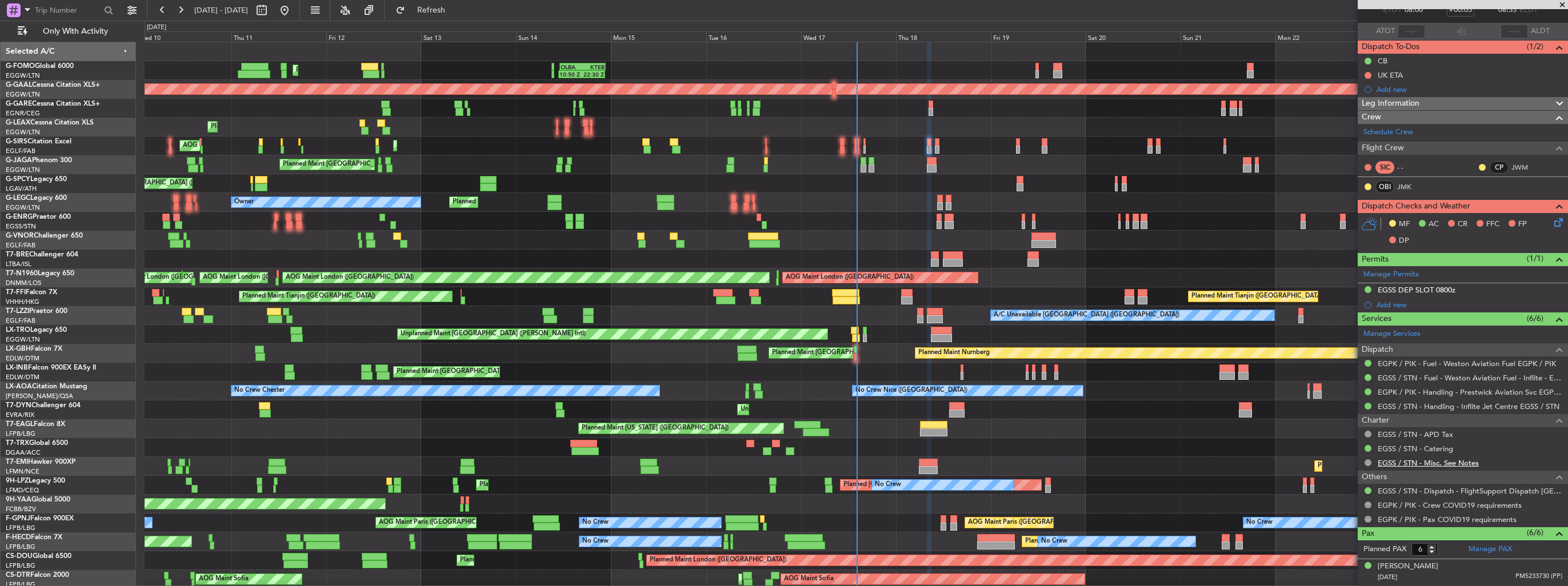
scroll to position [197, 0]
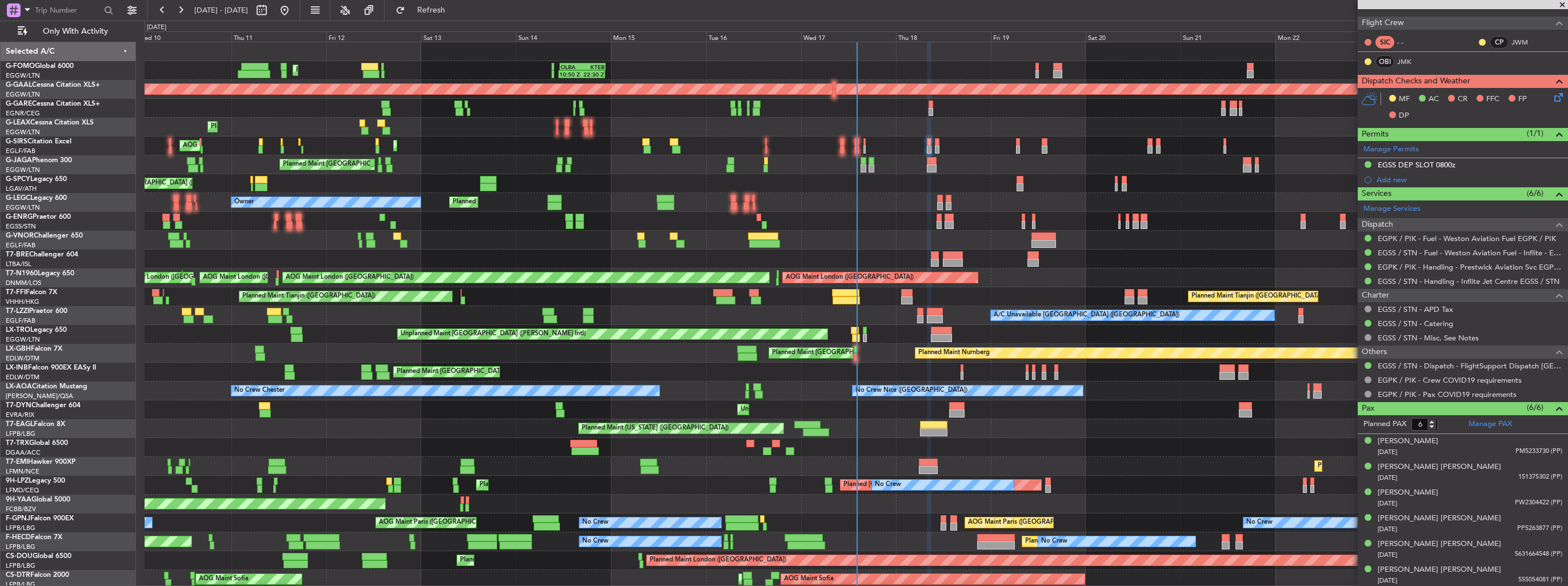
click at [1552, 92] on icon at bounding box center [1557, 95] width 9 height 9
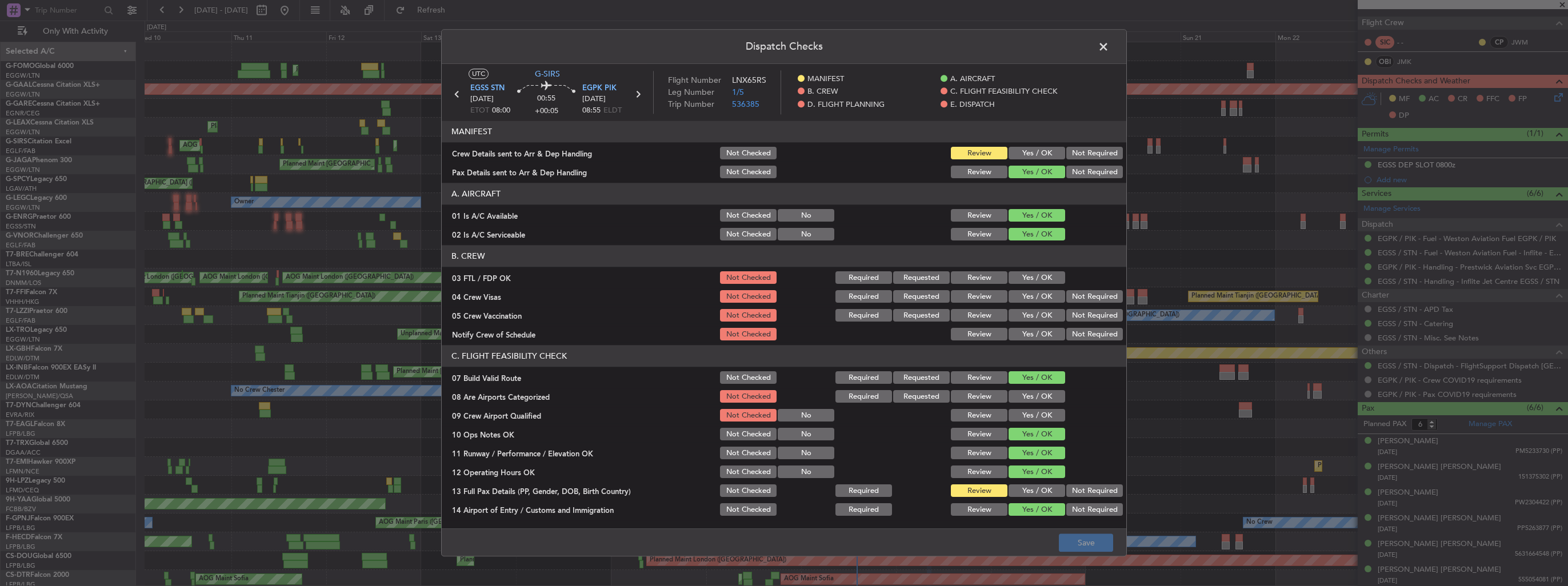
click at [1109, 40] on span at bounding box center [1109, 50] width 0 height 23
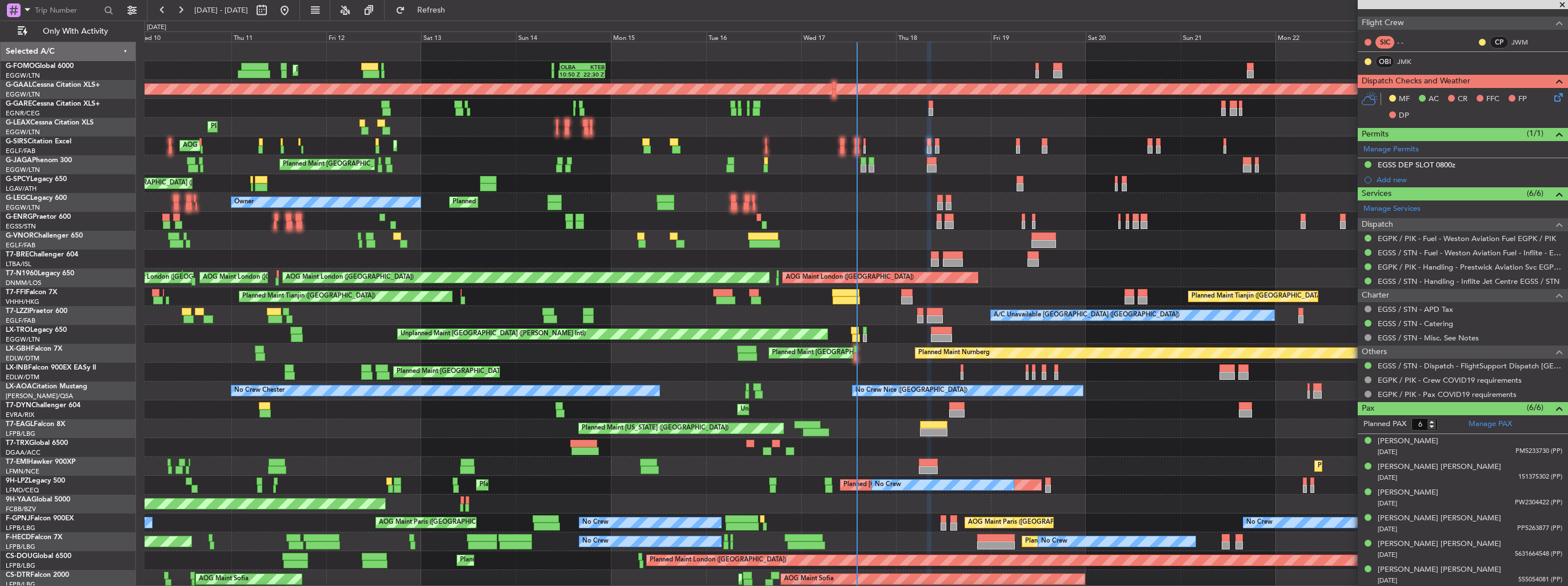
scroll to position [0, 0]
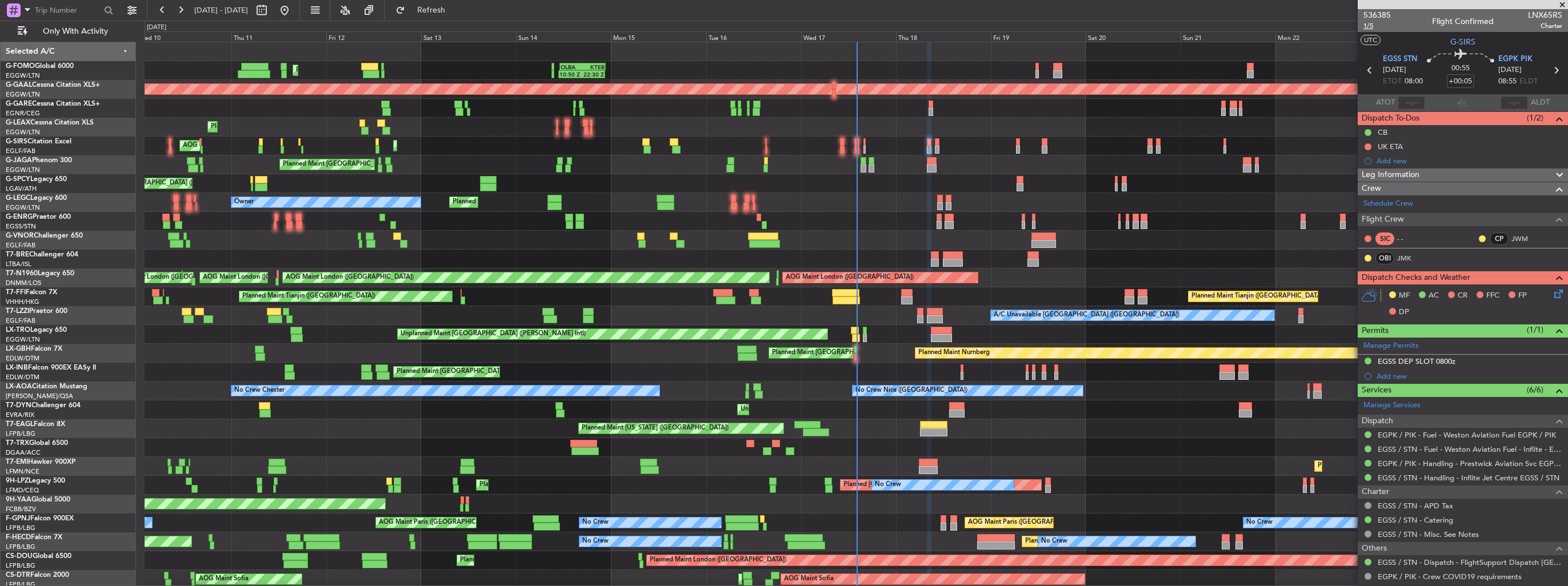
click at [1369, 24] on span "1/5" at bounding box center [1377, 26] width 27 height 10
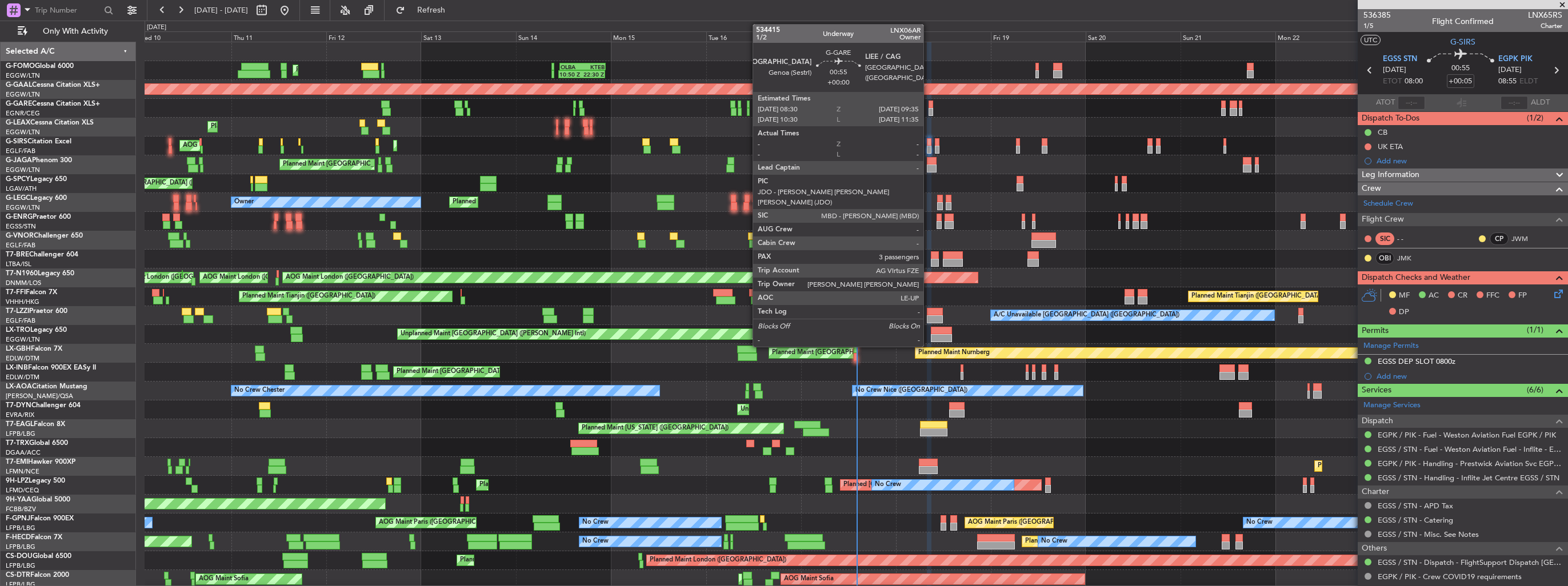
click at [928, 108] on div at bounding box center [931, 112] width 5 height 8
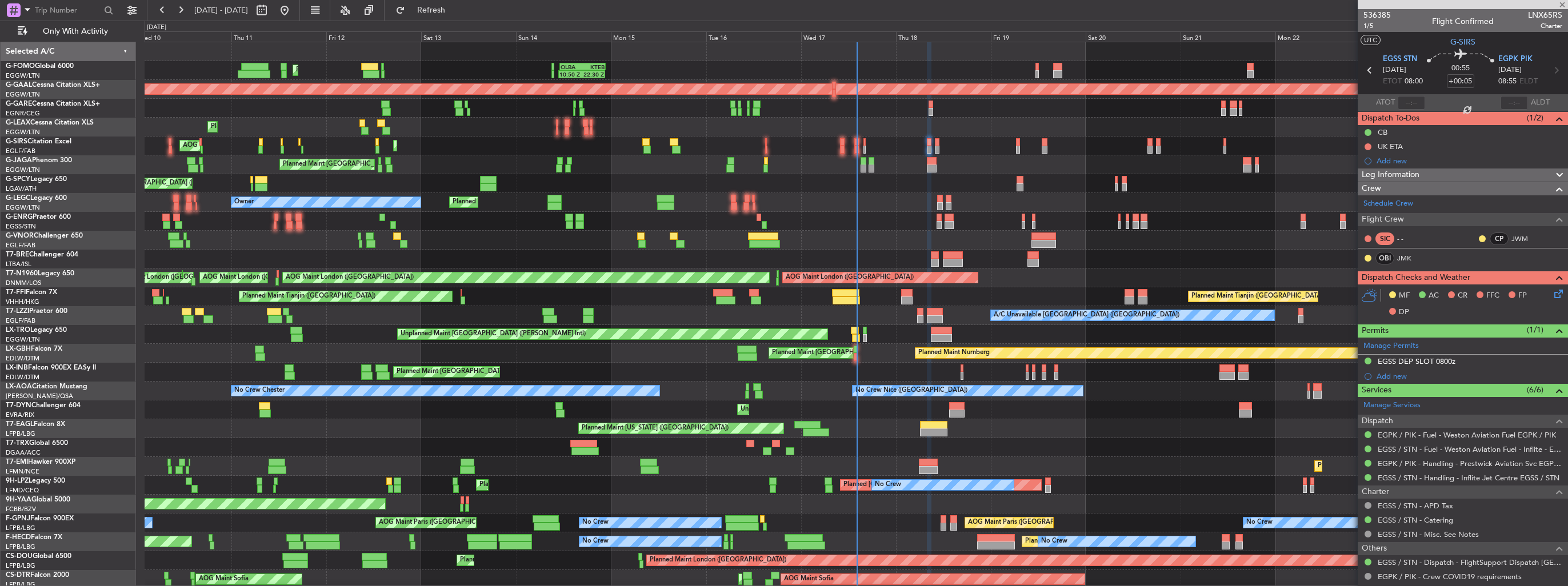
type input "3"
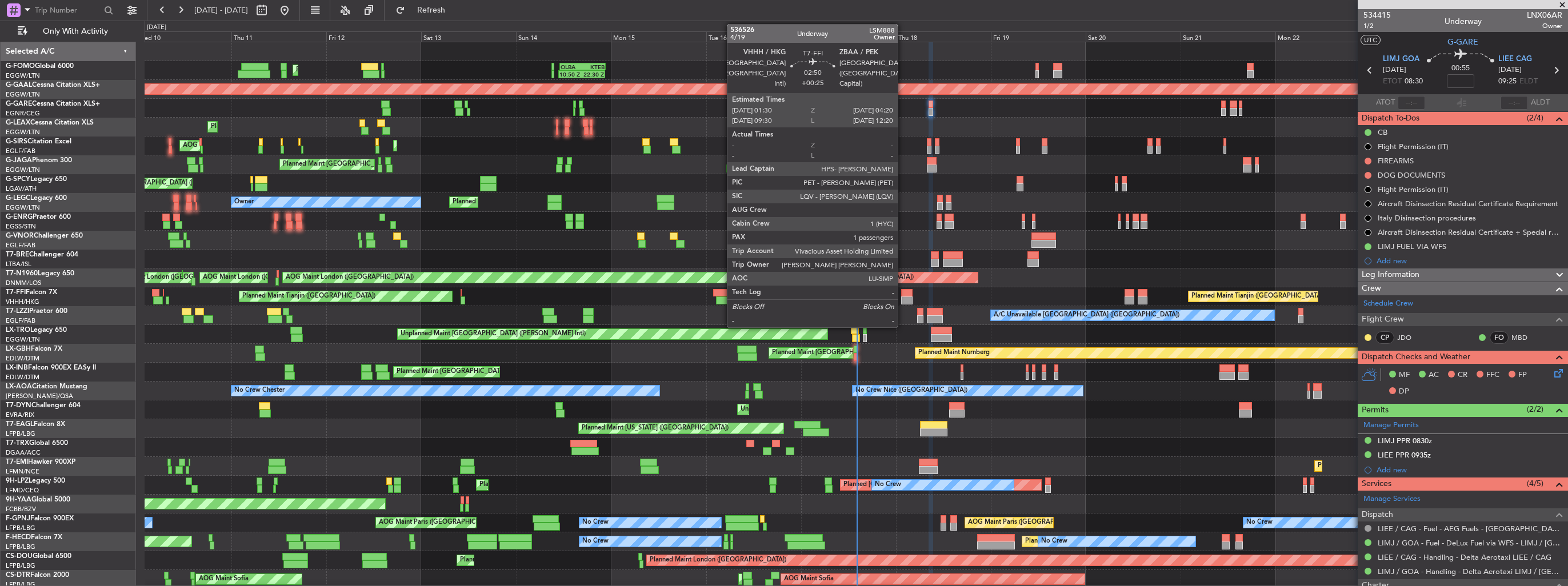
click at [903, 296] on div at bounding box center [906, 300] width 11 height 8
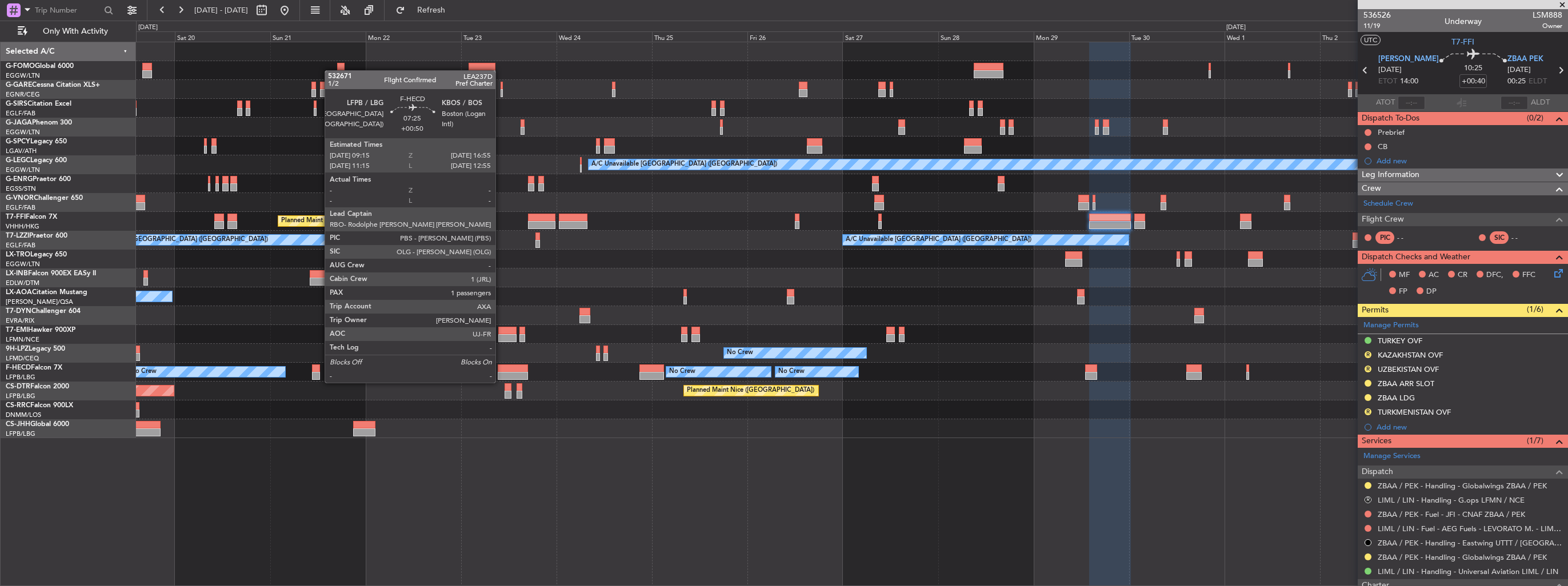
click at [951, 403] on div "A/C Unavailable [GEOGRAPHIC_DATA] ([GEOGRAPHIC_DATA]) Planned Maint Tianjin ([G…" at bounding box center [851, 240] width 1432 height 396
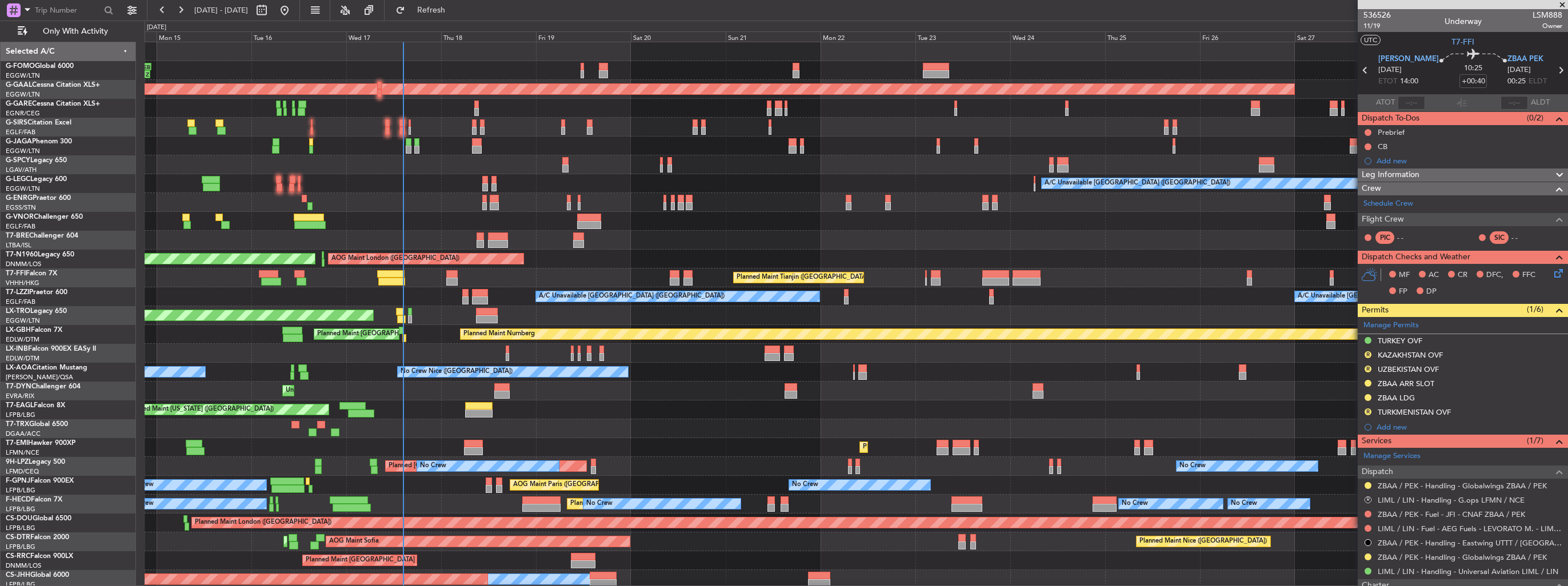
click at [397, 307] on div "Unplanned Maint [GEOGRAPHIC_DATA] ([PERSON_NAME] Intl)" at bounding box center [856, 315] width 1423 height 19
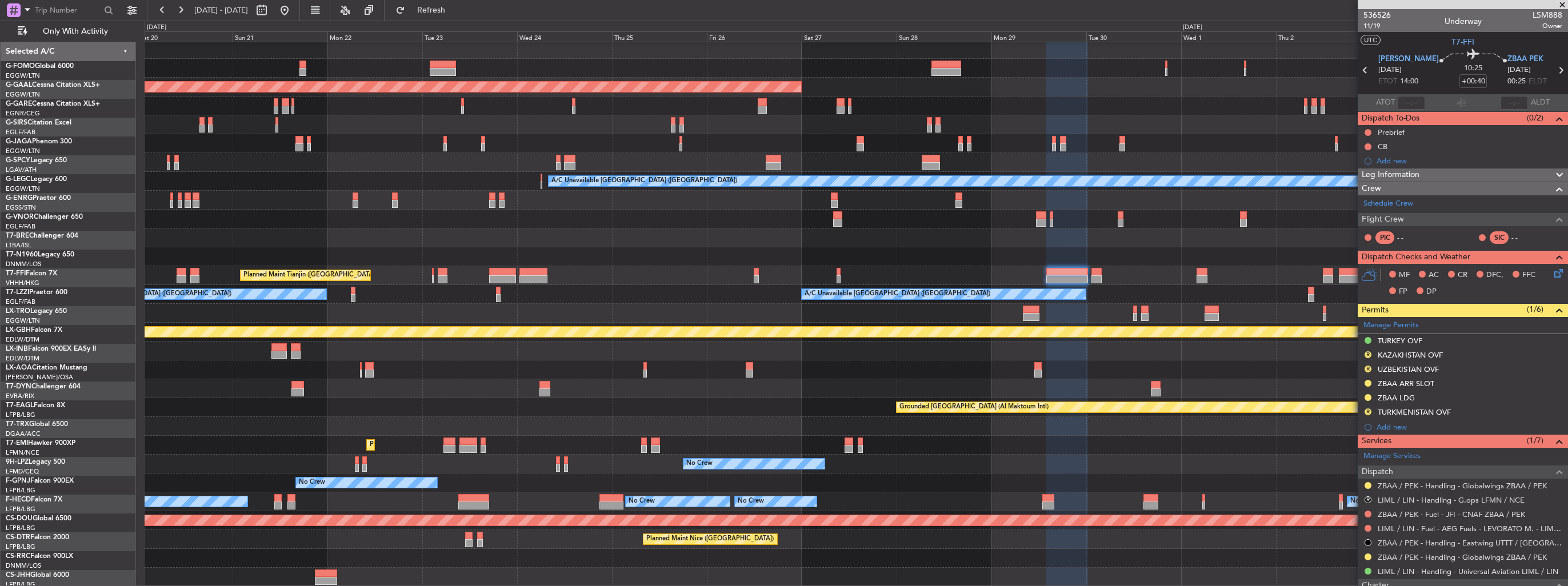
scroll to position [2, 0]
click at [503, 293] on div "Planned Maint Dusseldorf A/C Unavailable [GEOGRAPHIC_DATA] ([GEOGRAPHIC_DATA]) …" at bounding box center [856, 313] width 1423 height 547
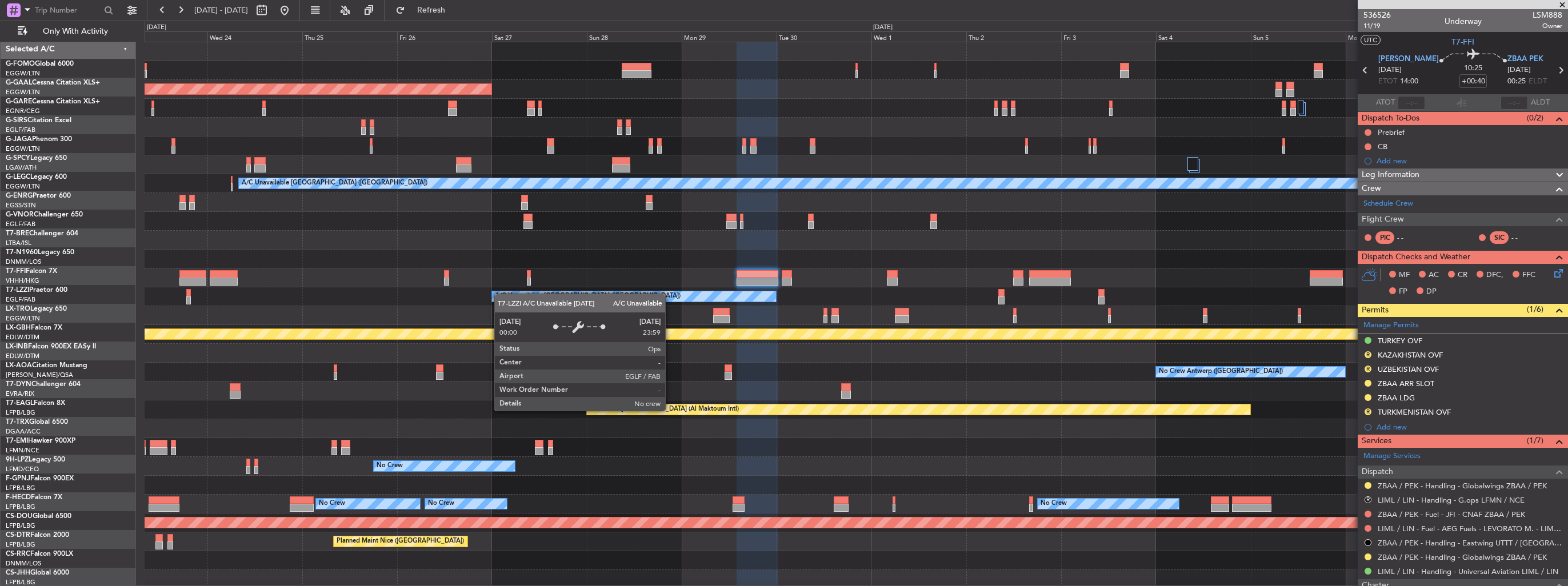
scroll to position [0, 0]
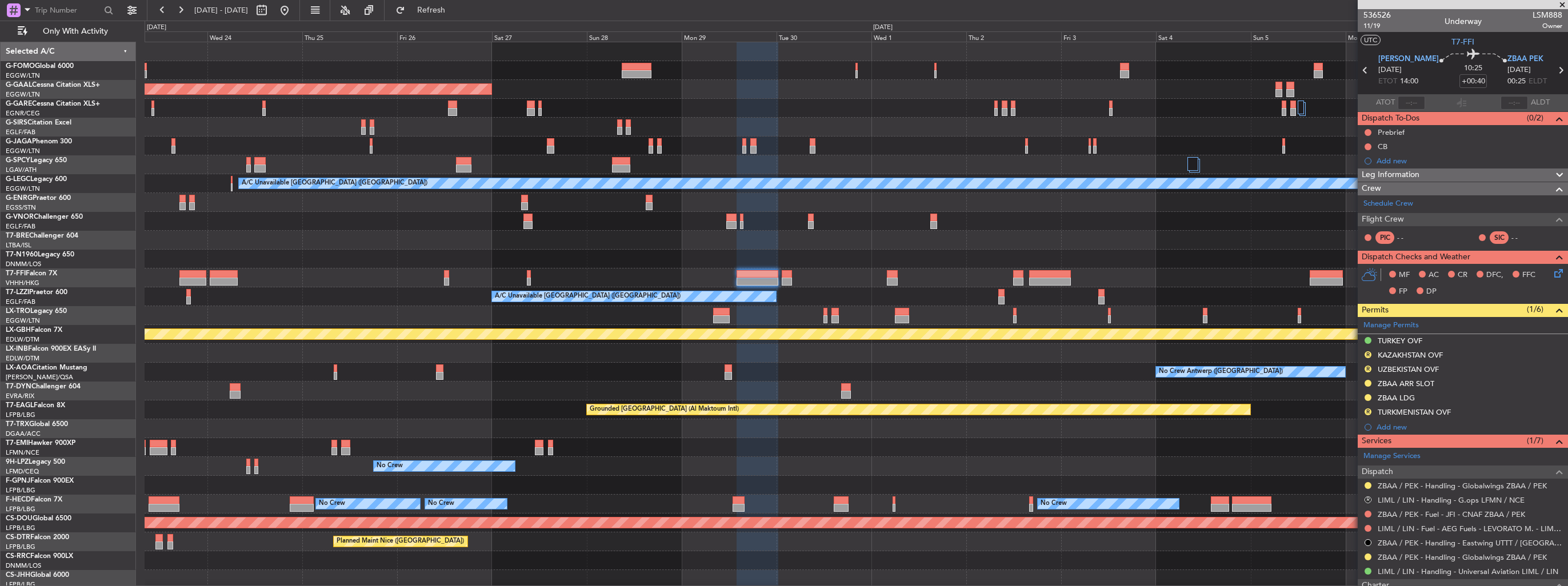
click at [590, 287] on div "Planned Maint Tianjin ([GEOGRAPHIC_DATA]) Planned Maint Geneva ([GEOGRAPHIC_DAT…" at bounding box center [856, 277] width 1423 height 19
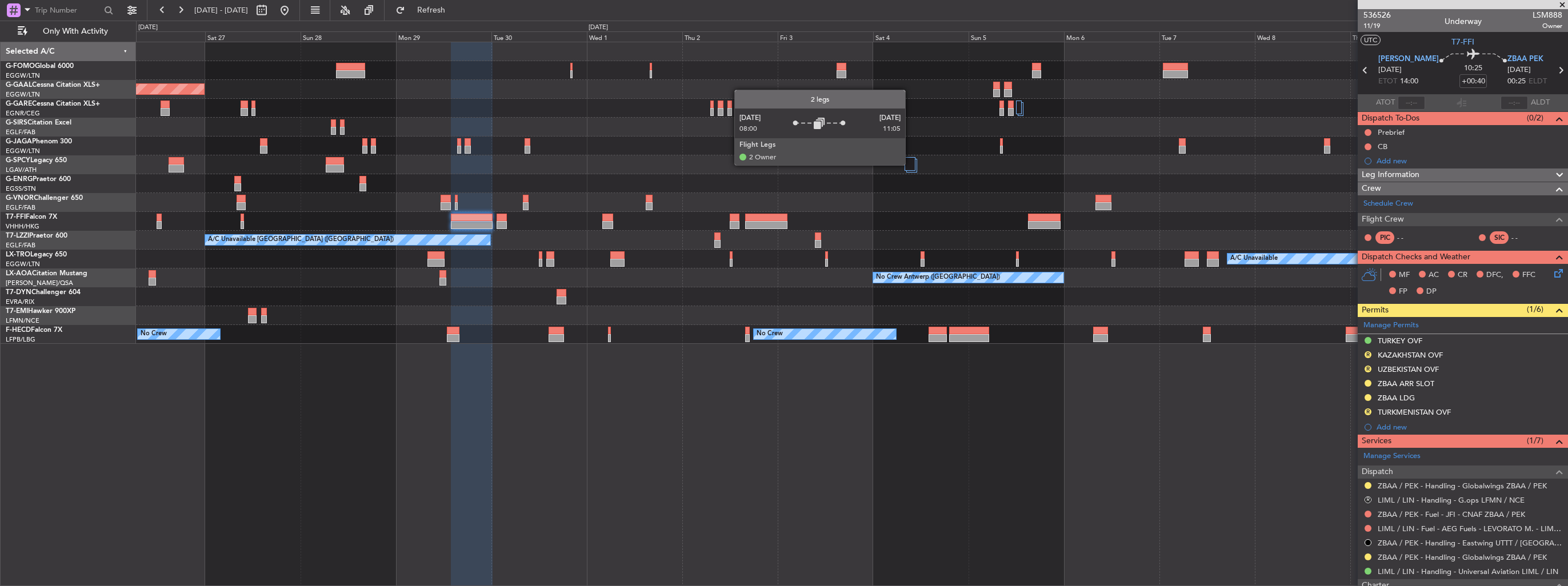
click at [910, 165] on div at bounding box center [910, 164] width 11 height 14
click at [910, 165] on div at bounding box center [910, 164] width 11 height 14
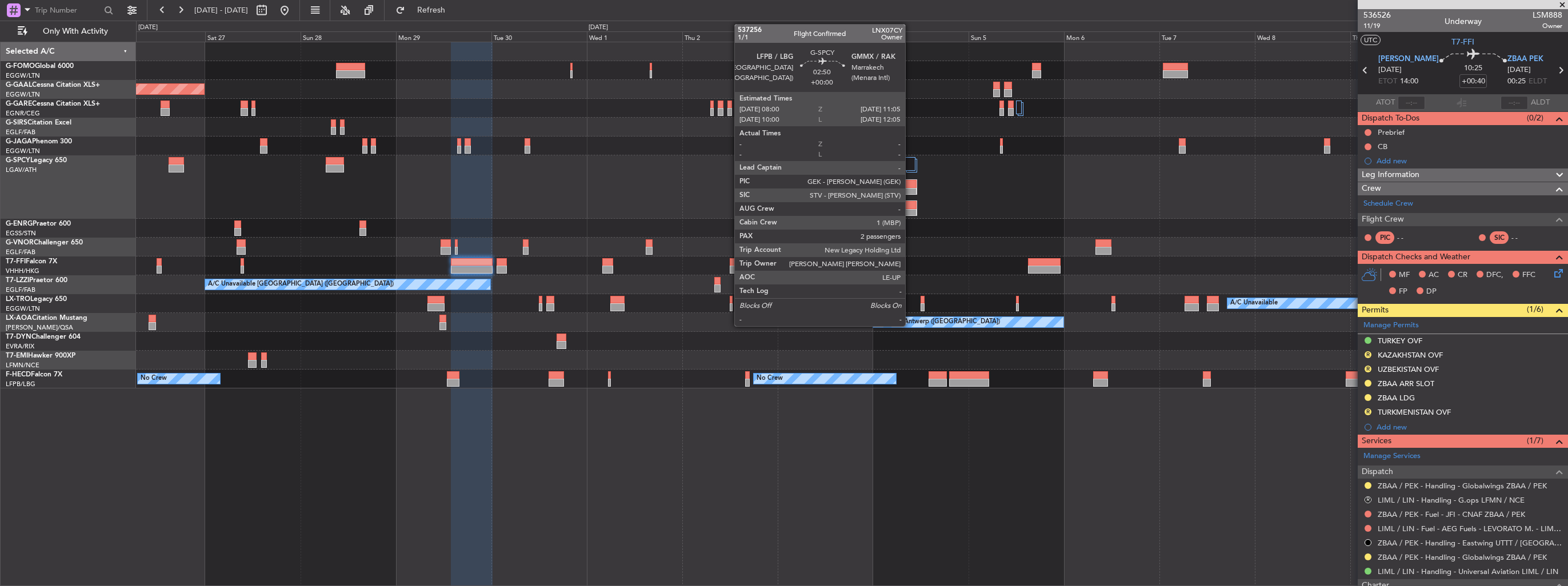
click at [910, 186] on div at bounding box center [911, 184] width 11 height 8
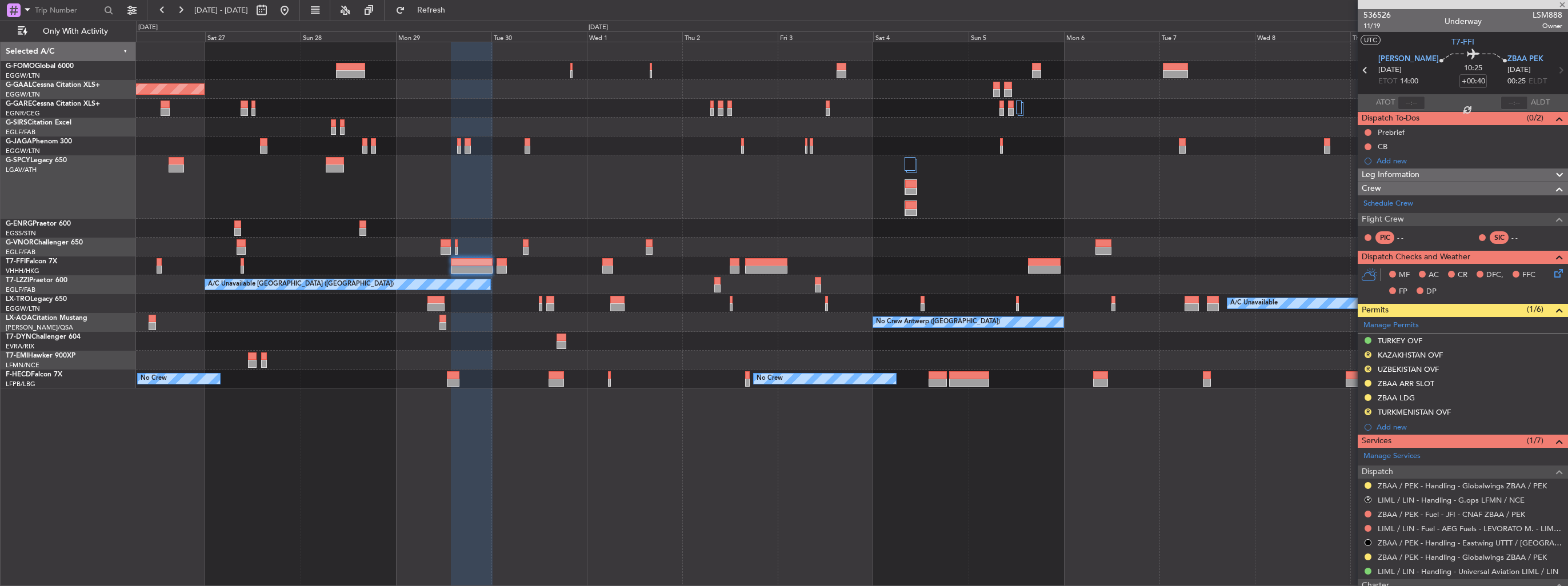
type input "2"
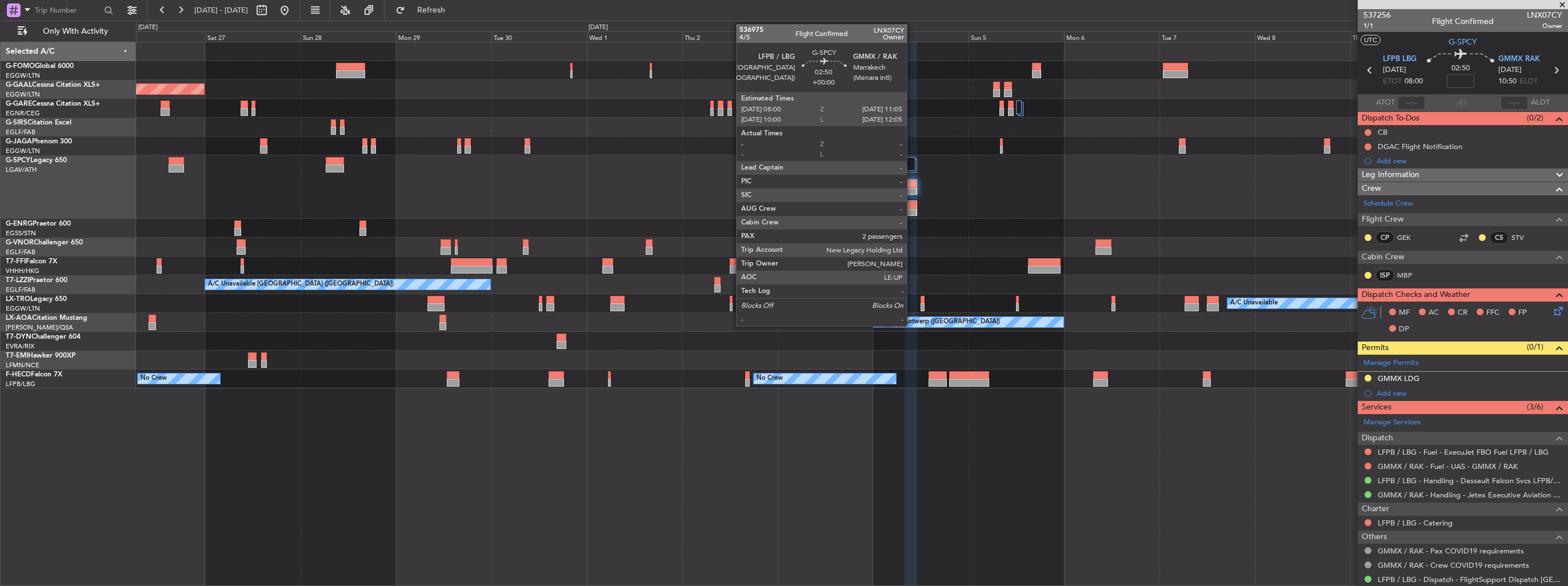
click at [912, 209] on div at bounding box center [911, 213] width 11 height 8
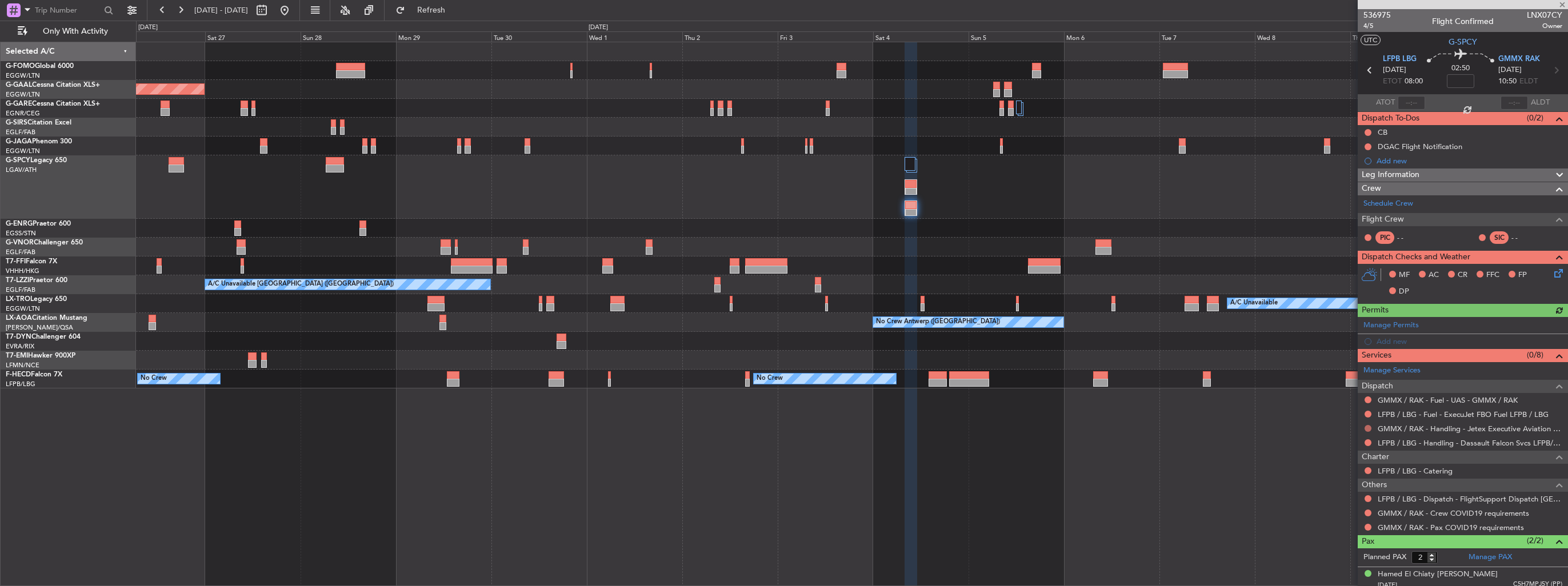
click at [1371, 426] on button at bounding box center [1368, 428] width 7 height 7
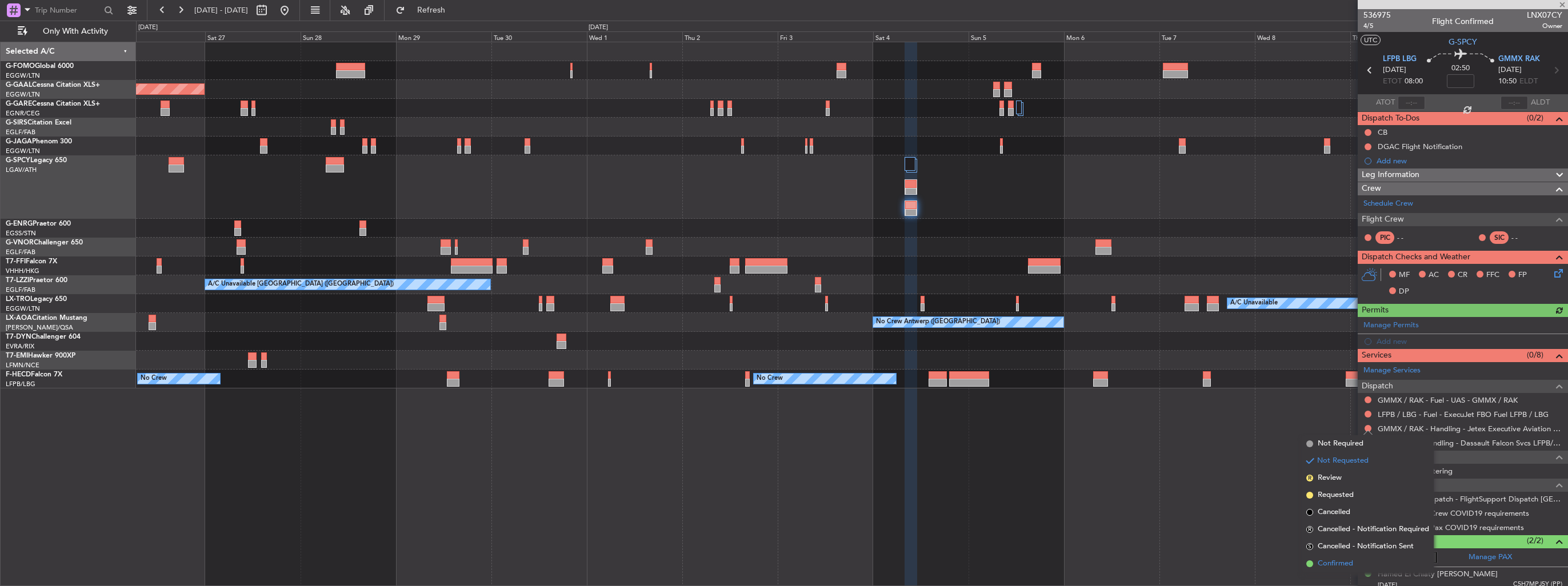
click at [1339, 561] on span "Confirmed" at bounding box center [1336, 564] width 35 height 11
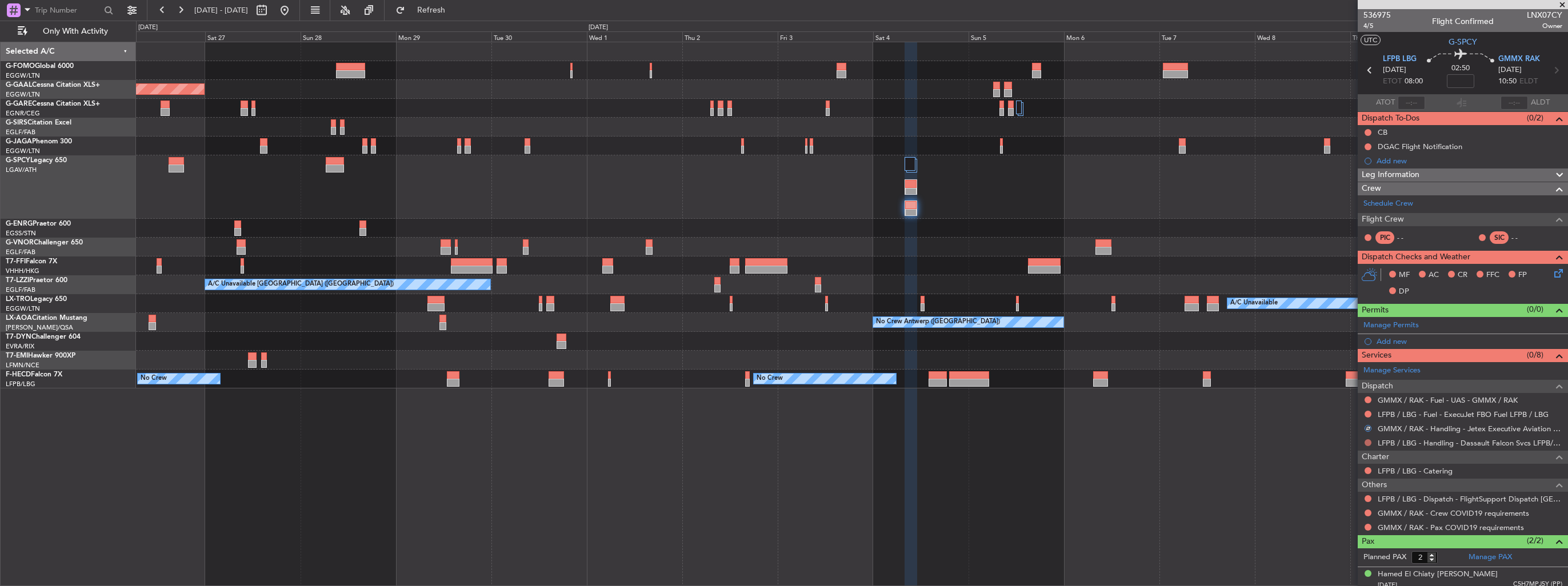
click at [1368, 440] on button at bounding box center [1368, 443] width 7 height 7
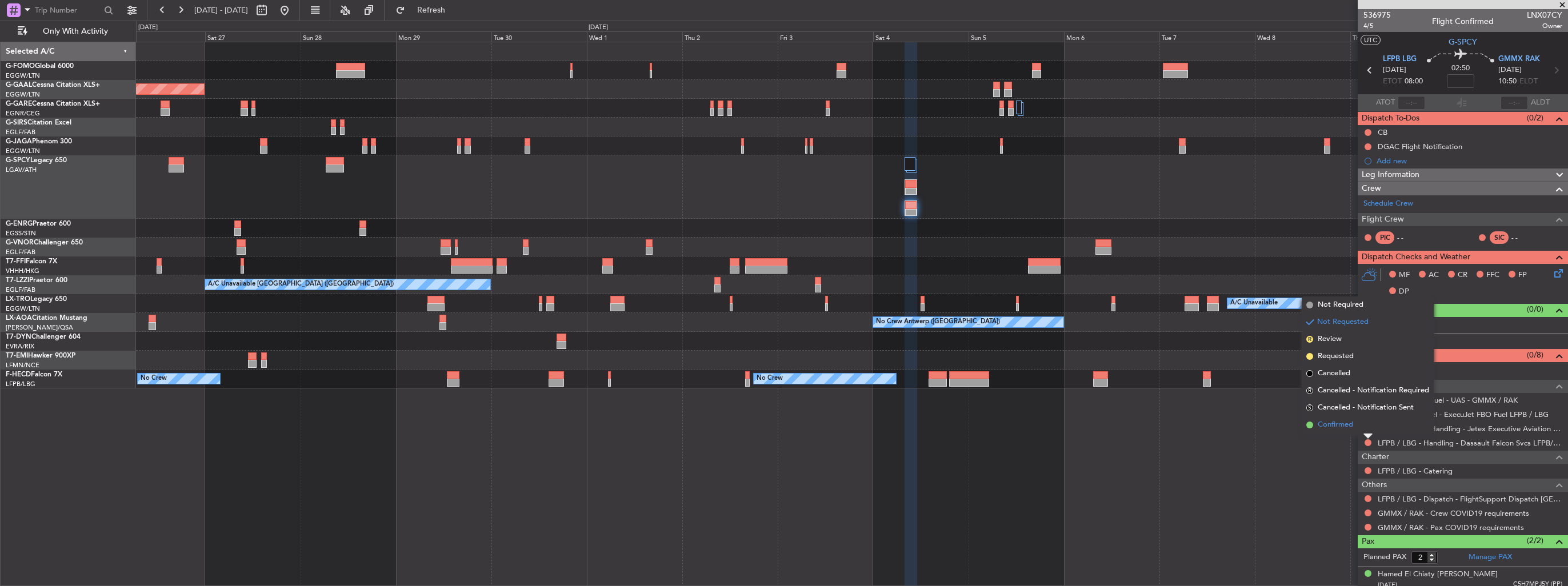
click at [1342, 420] on span "Confirmed" at bounding box center [1336, 424] width 35 height 11
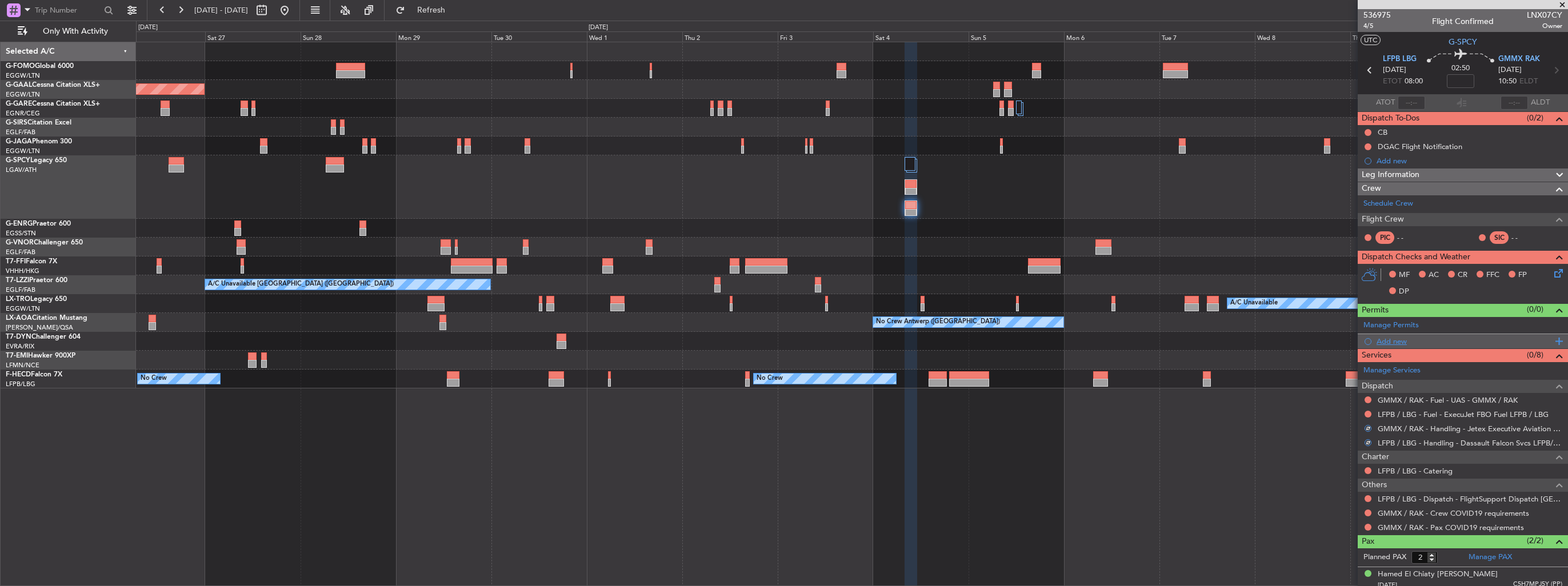
click at [1377, 339] on div "Add new" at bounding box center [1464, 341] width 175 height 10
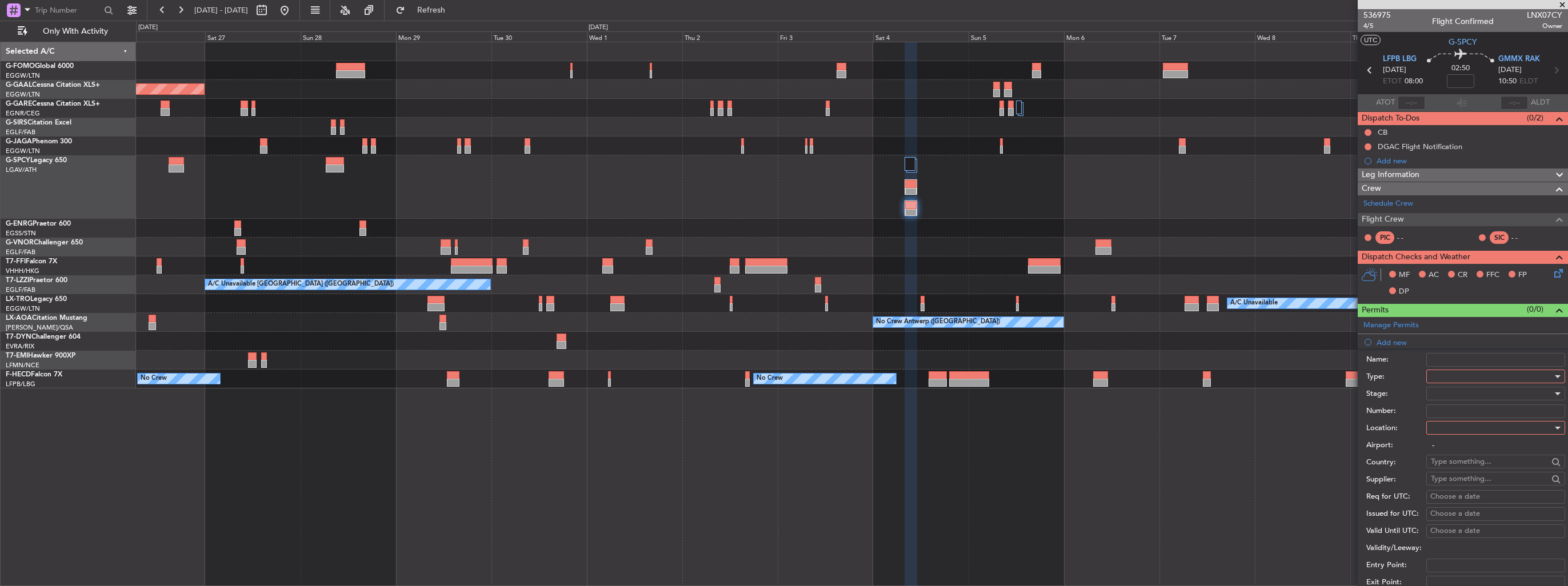
click at [1456, 374] on div at bounding box center [1492, 376] width 122 height 17
click at [1474, 451] on span "Landing" at bounding box center [1491, 444] width 120 height 17
click at [1474, 431] on div at bounding box center [1492, 427] width 122 height 17
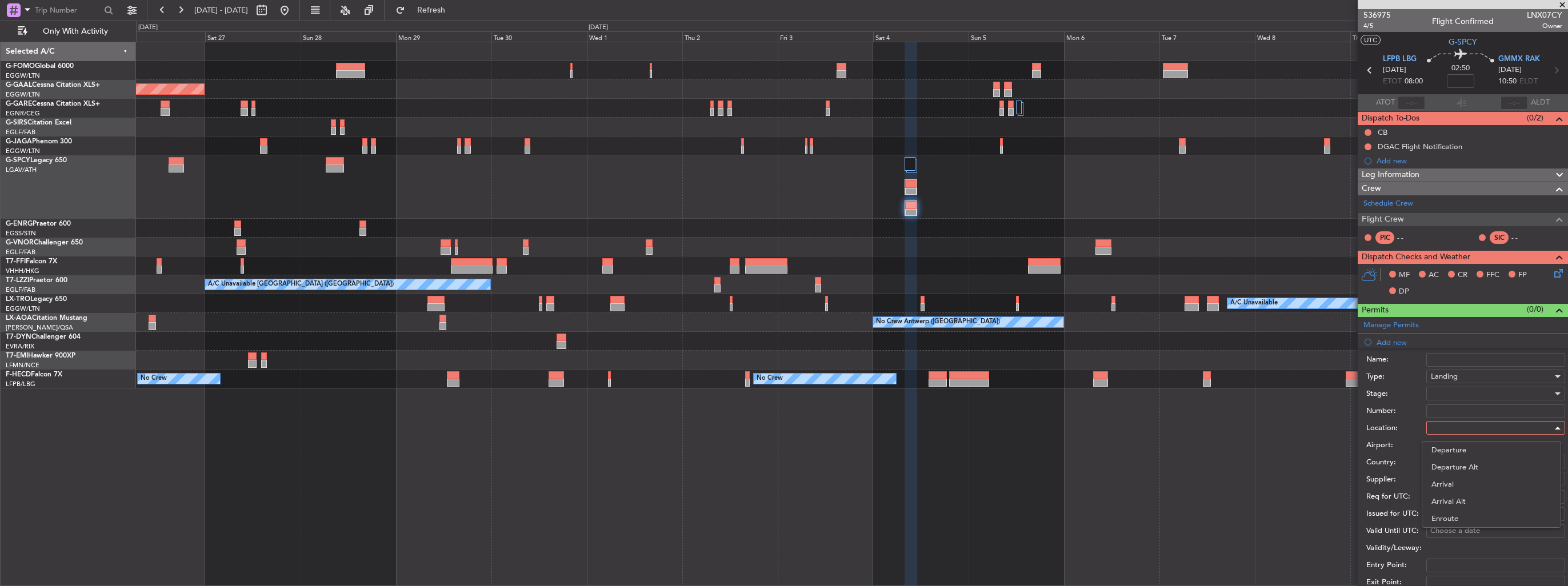
drag, startPoint x: 1478, startPoint y: 483, endPoint x: 1477, endPoint y: 468, distance: 15.0
click at [1478, 482] on span "Arrival" at bounding box center [1491, 485] width 120 height 17
type input "GMMX / RAK"
click at [1463, 395] on div at bounding box center [1492, 393] width 122 height 17
click at [1474, 460] on span "Requested" at bounding box center [1491, 467] width 120 height 17
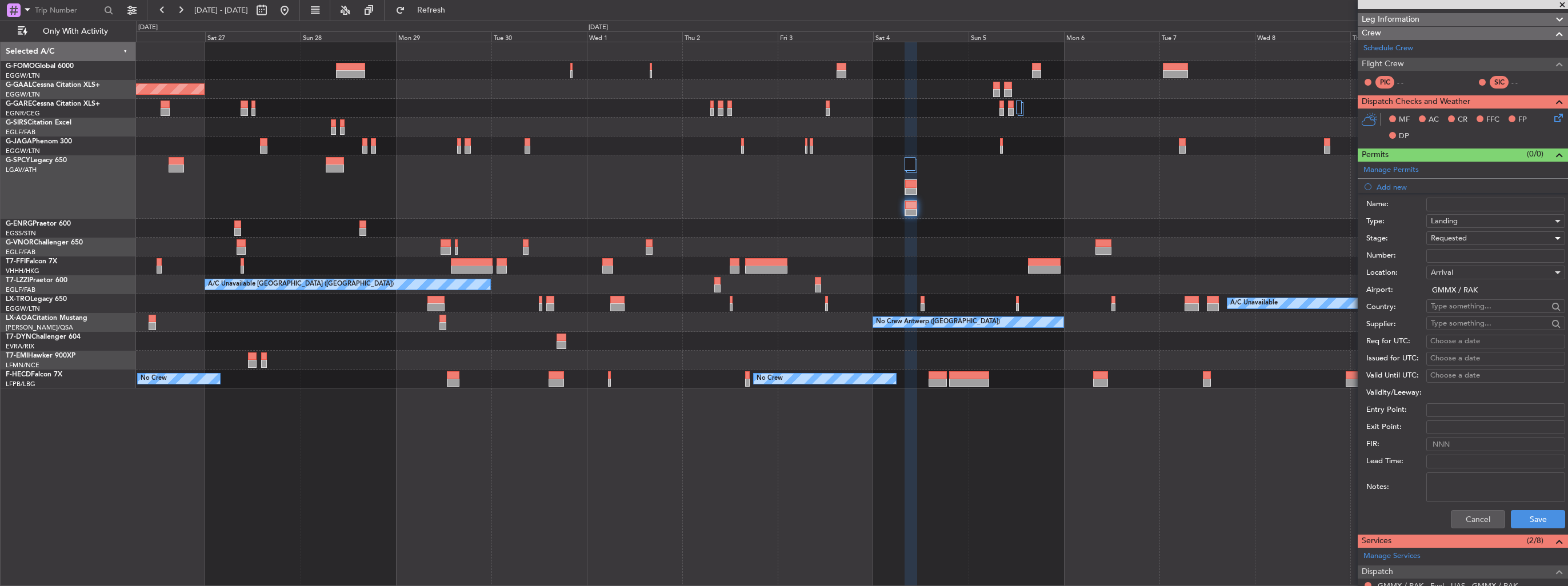
scroll to position [229, 0]
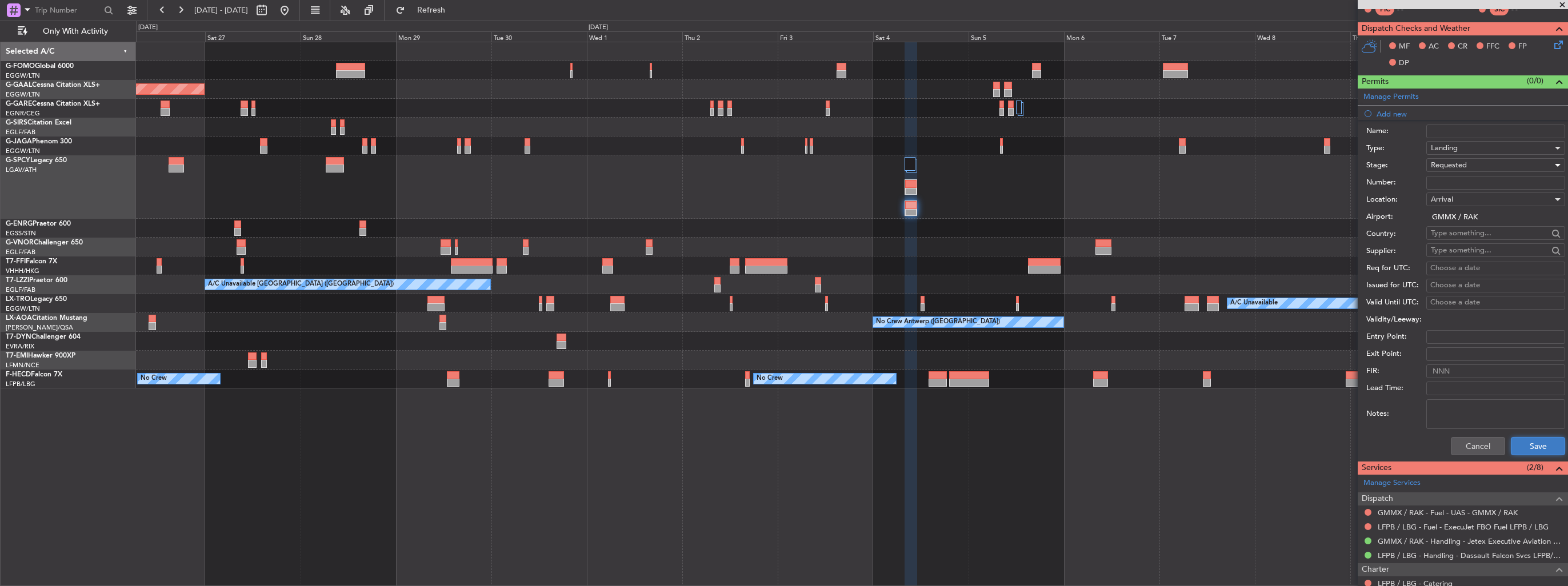
click at [1515, 440] on button "Save" at bounding box center [1538, 447] width 54 height 18
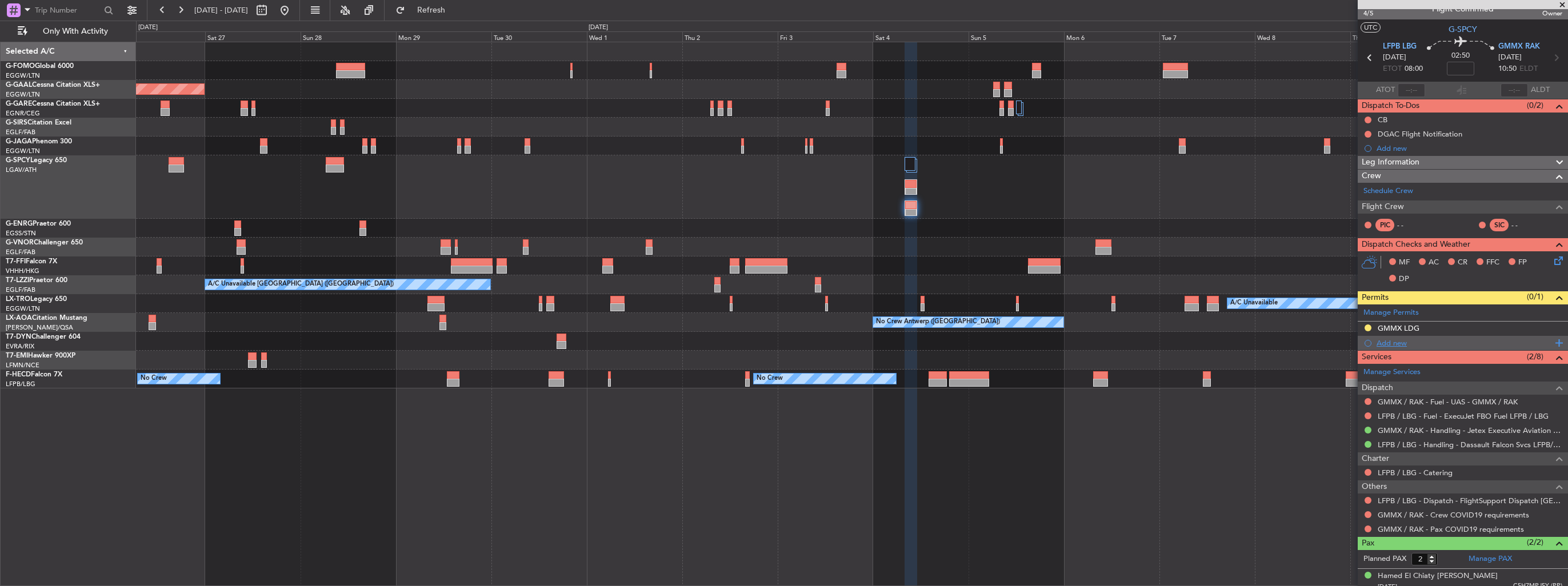
scroll to position [0, 0]
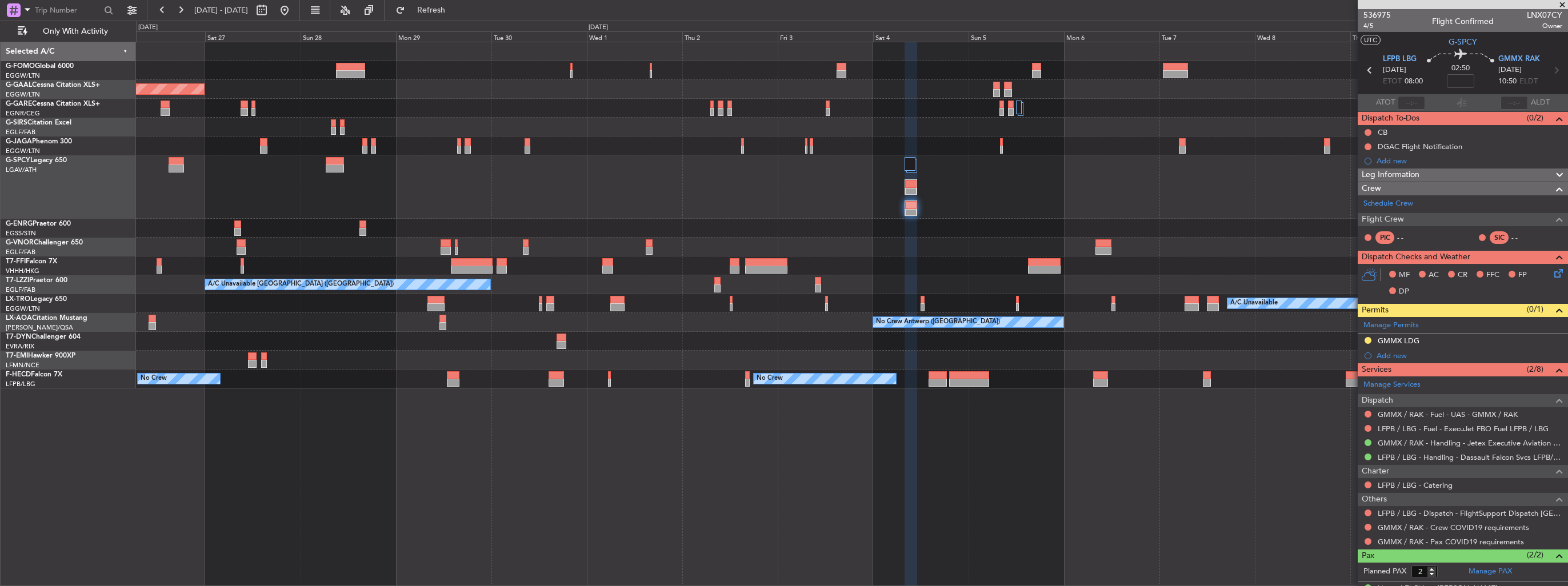
click at [955, 279] on div "Planned Maint Dusseldorf Owner London (Luton) Planned Maint Geneva (Cointrin) A…" at bounding box center [851, 215] width 1432 height 346
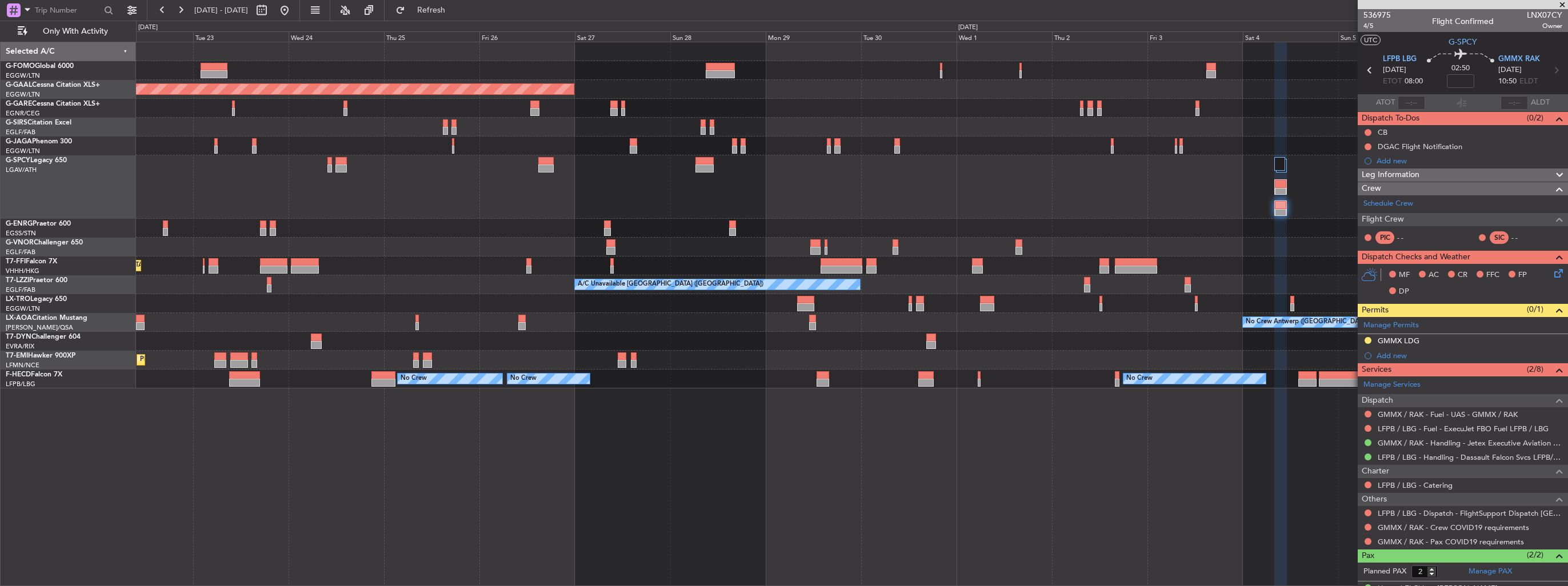
click at [842, 289] on div "Planned Maint Dusseldorf Planned Maint Tianjin (Binhai) Planned Maint Geneva (C…" at bounding box center [851, 215] width 1432 height 346
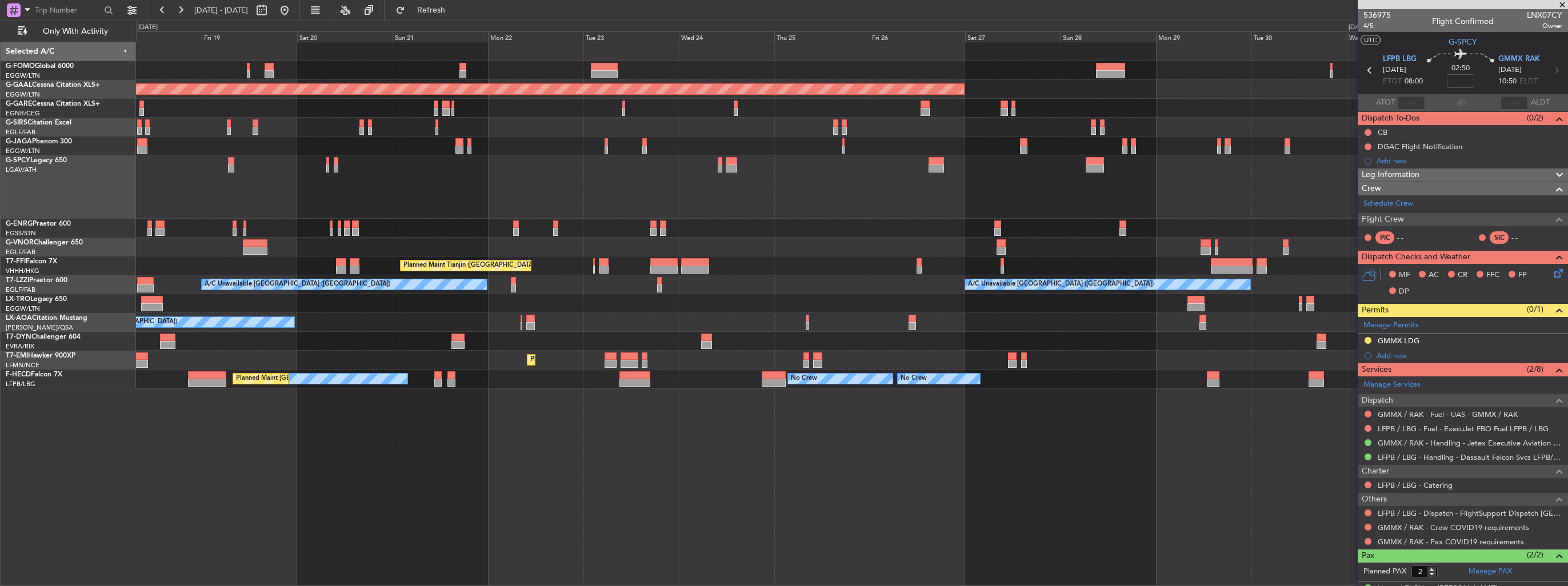
click at [710, 324] on div "OLBA 11:00 Z KTEB 22:45 Z 10:50 Z 22:30 Z Planned Maint Dusseldorf Planned Main…" at bounding box center [851, 215] width 1432 height 346
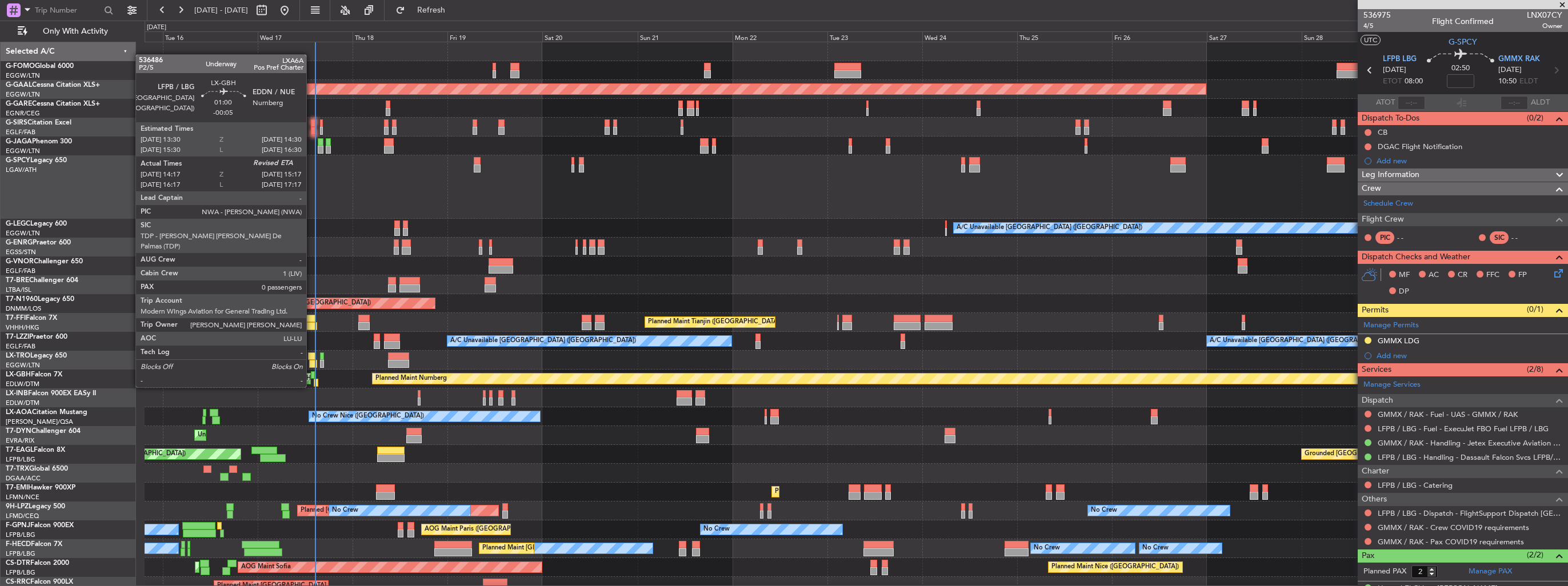
click at [312, 376] on div at bounding box center [313, 375] width 4 height 8
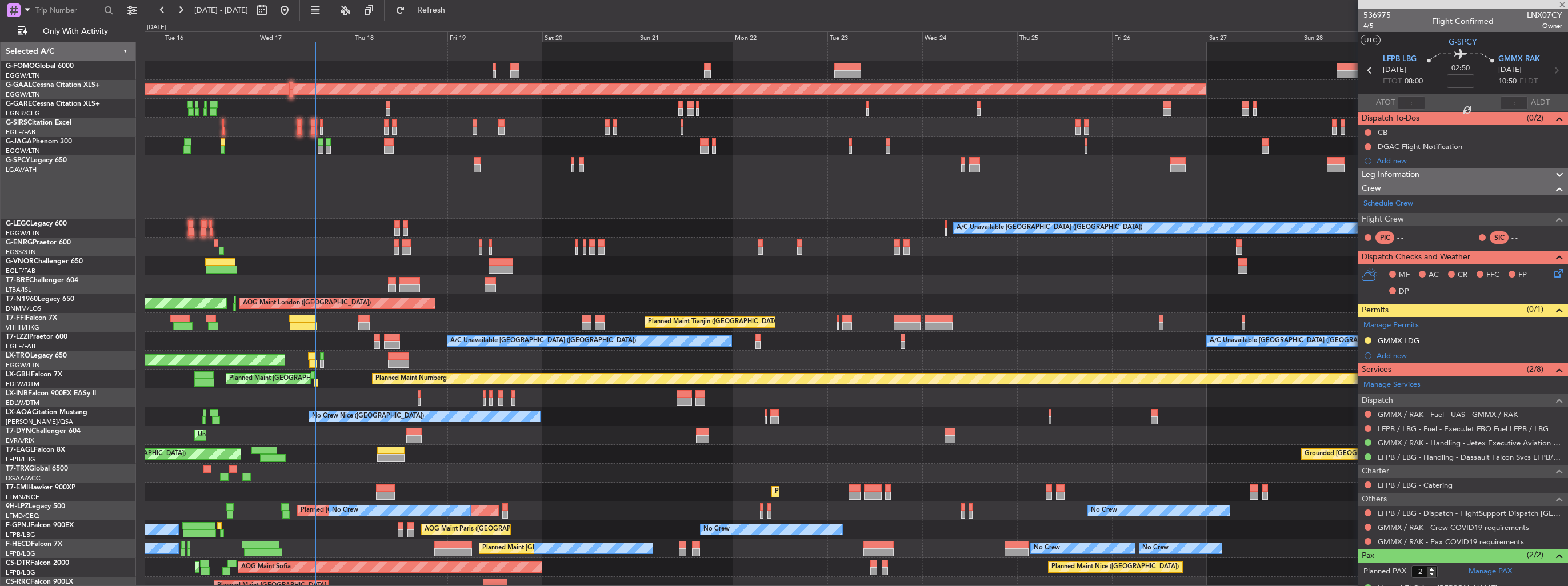
type input "-00:05"
type input "14:17"
type input "0"
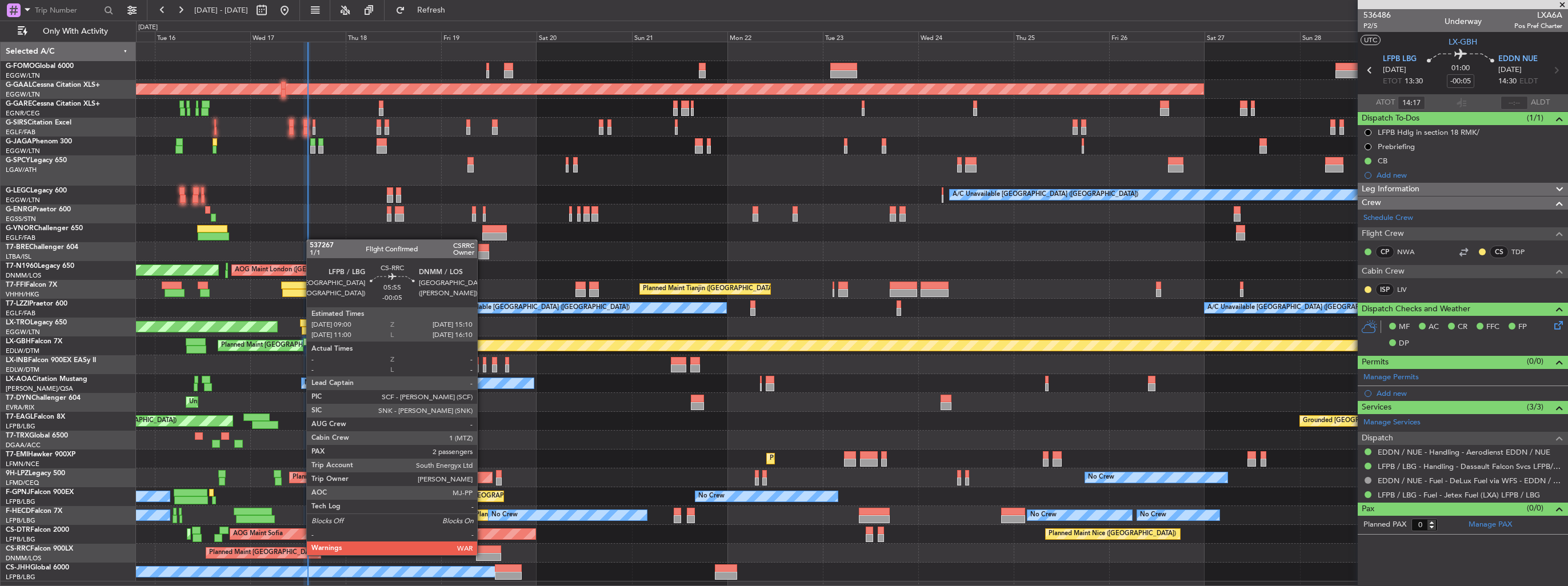
click at [483, 554] on div at bounding box center [489, 557] width 24 height 8
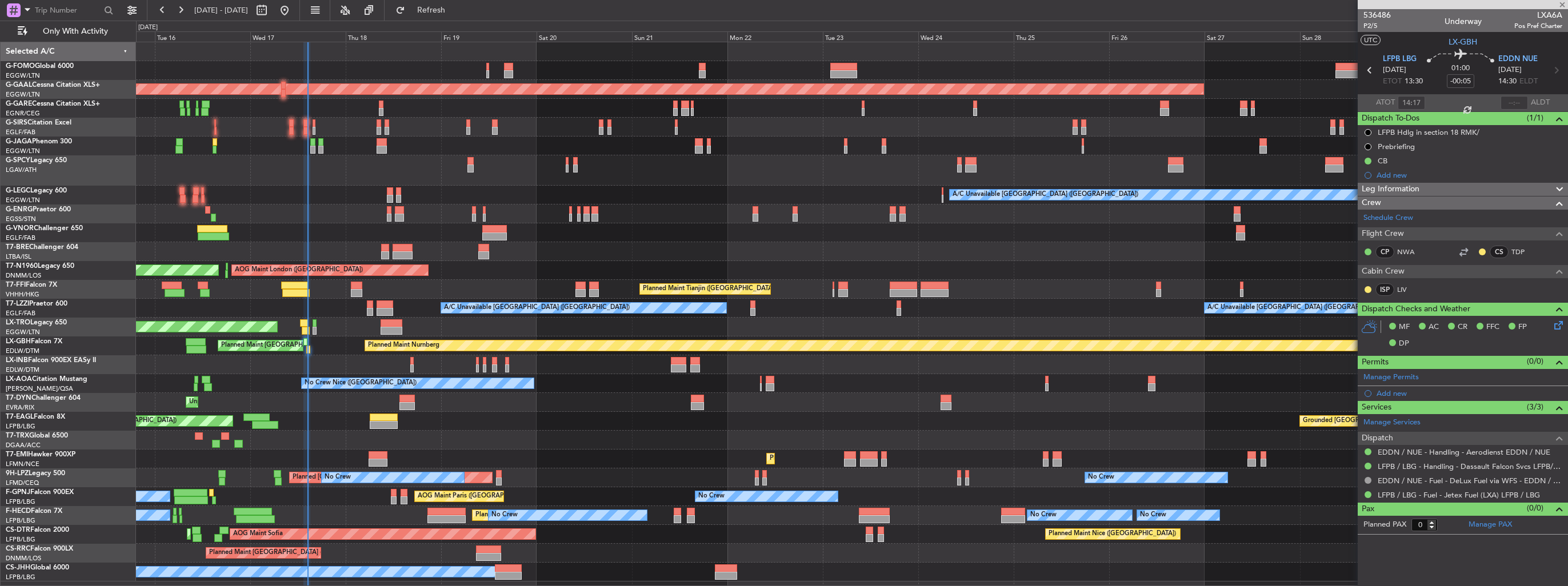
type input "2"
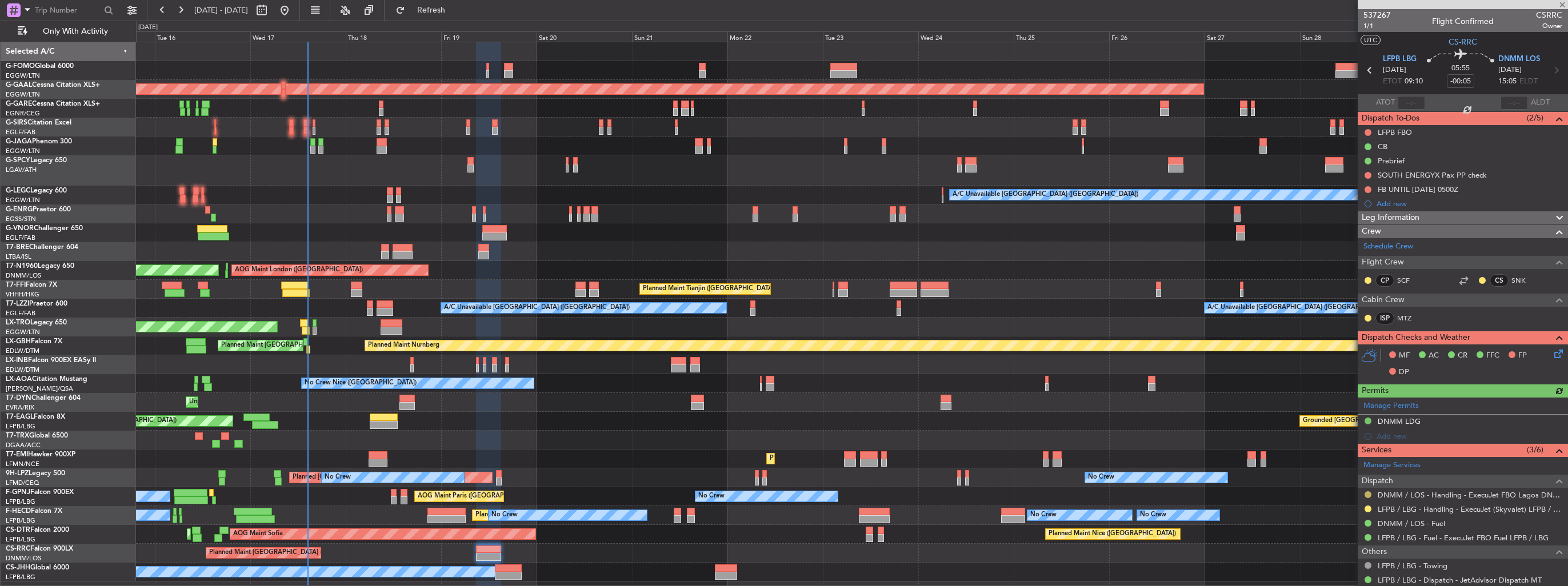
click at [1369, 493] on button at bounding box center [1368, 495] width 7 height 7
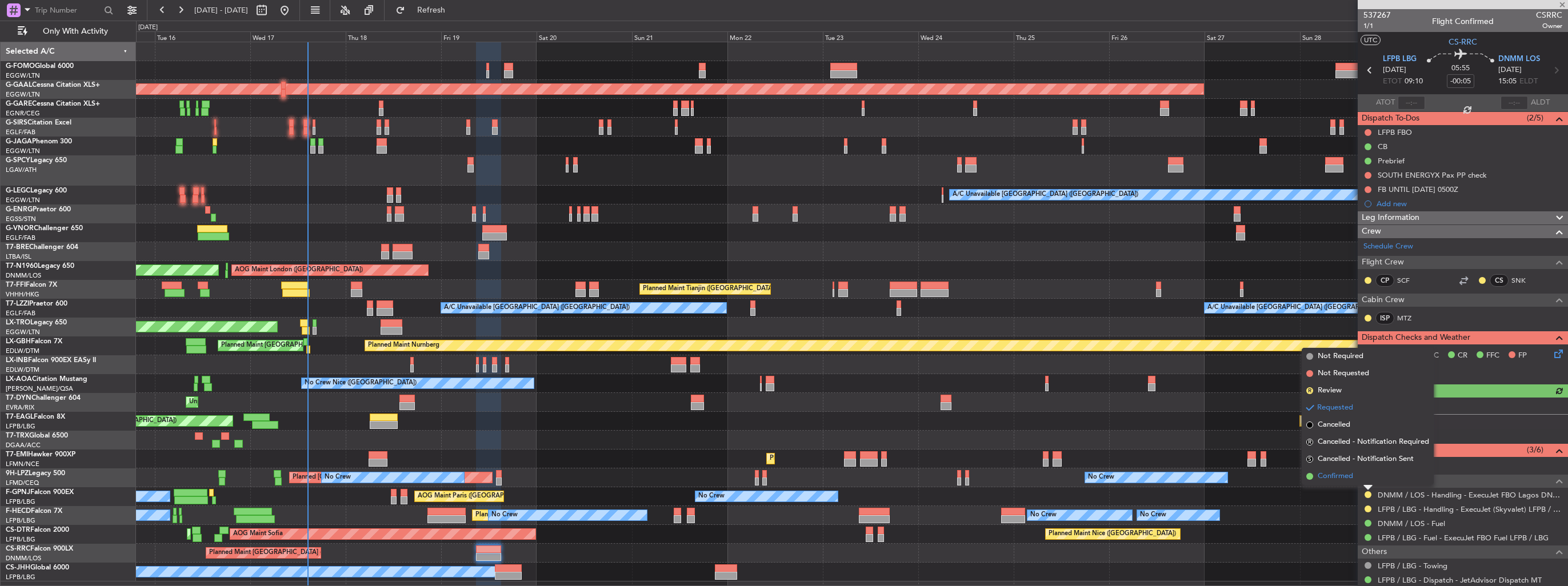
click at [1344, 477] on span "Confirmed" at bounding box center [1336, 476] width 35 height 11
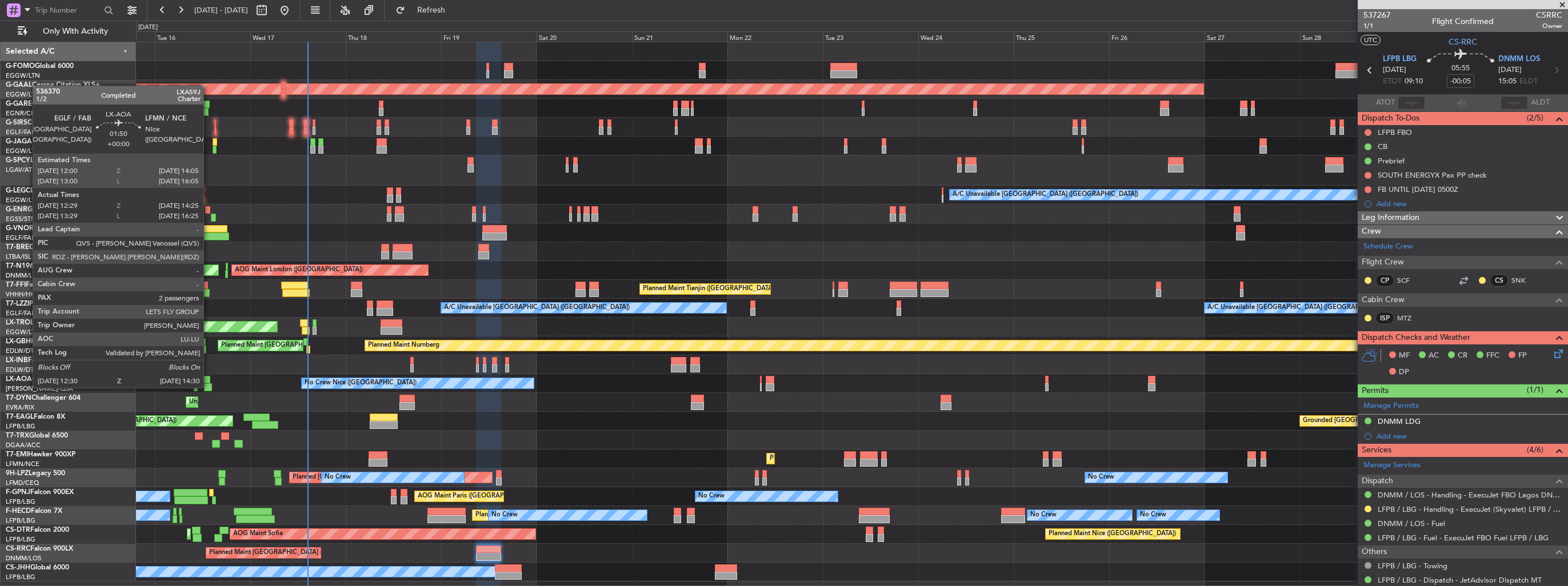
click at [209, 387] on div at bounding box center [208, 387] width 8 height 8
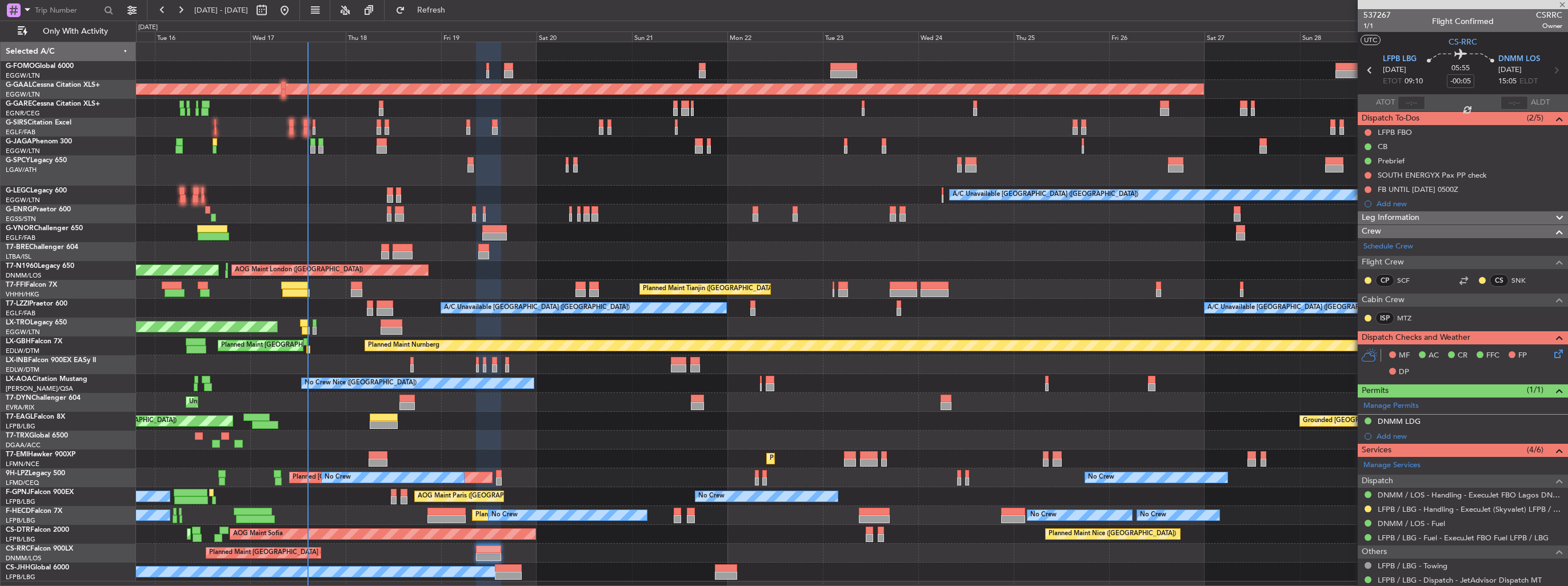
type input "12:39"
type input "14:20"
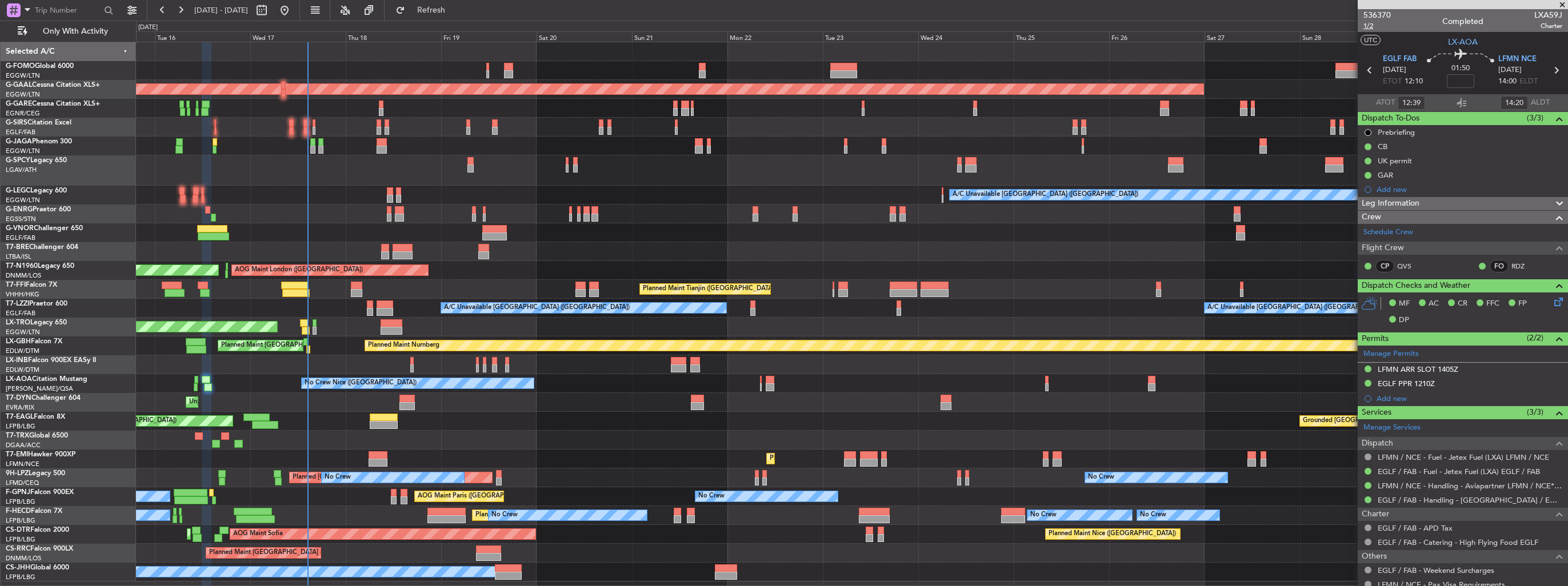
click at [1368, 24] on span "1/2" at bounding box center [1377, 26] width 27 height 10
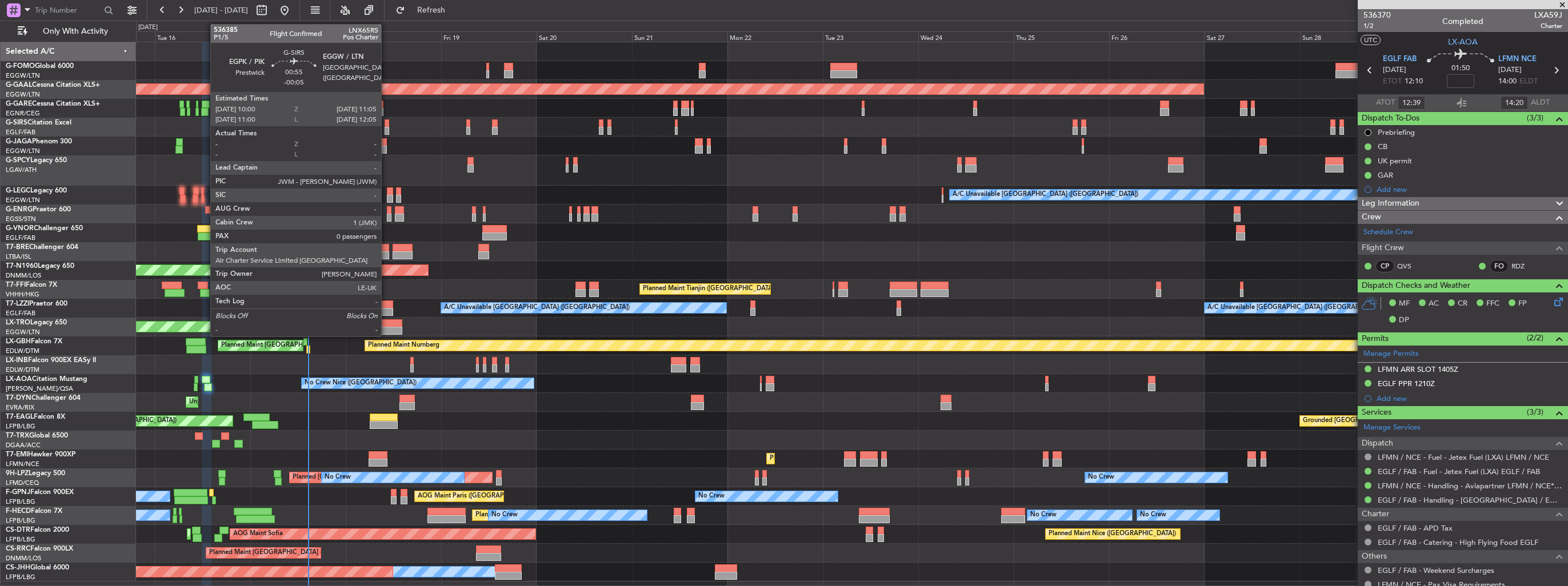
click at [386, 130] on div at bounding box center [387, 130] width 5 height 8
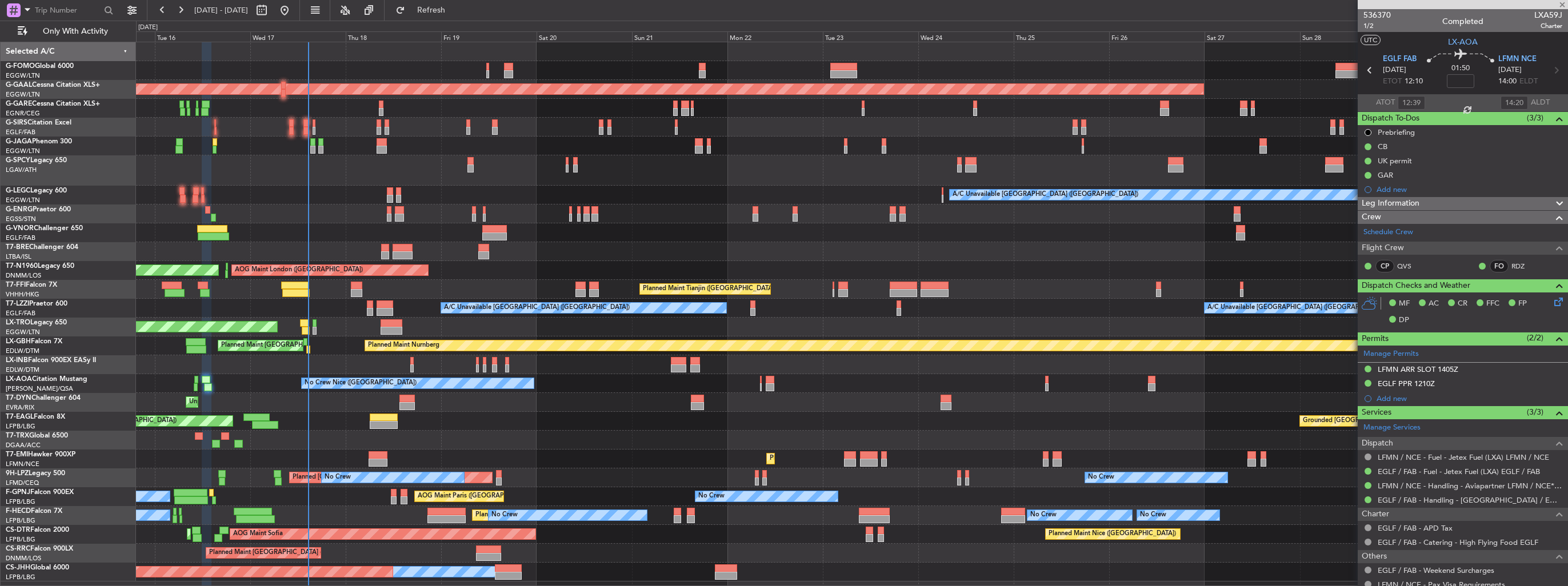
type input "-00:05"
type input "0"
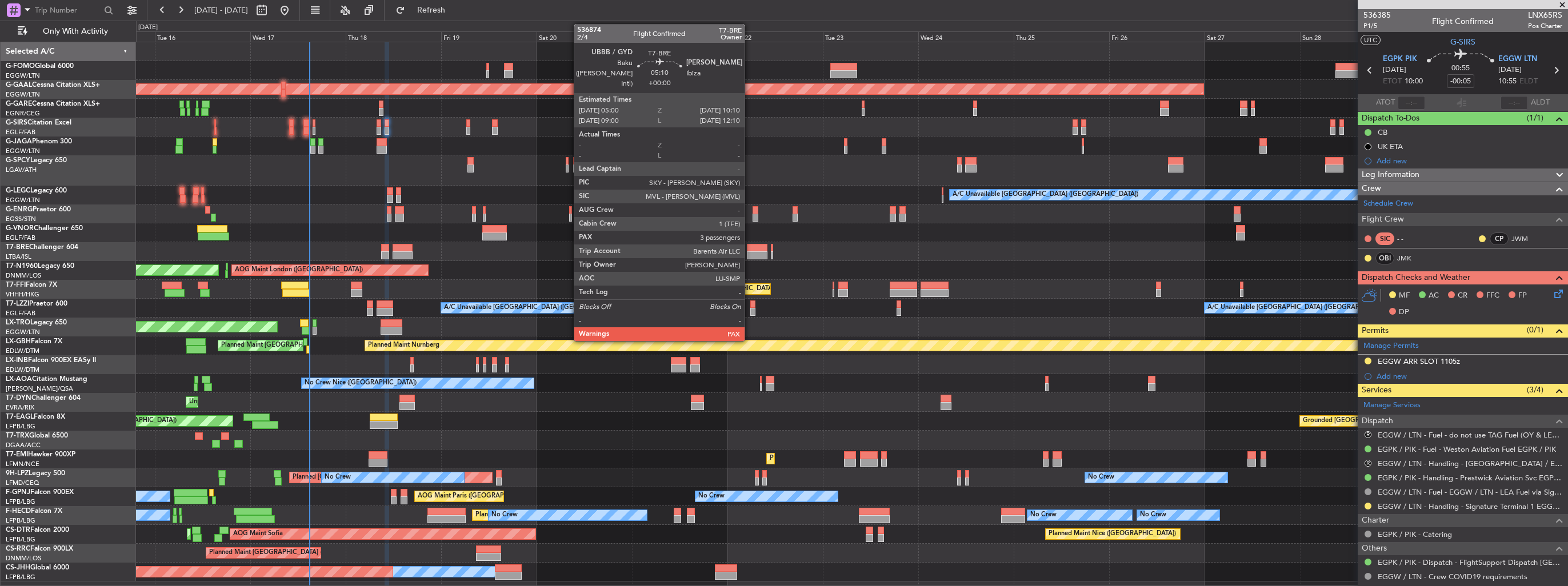
click at [750, 251] on div at bounding box center [757, 255] width 21 height 8
click at [752, 257] on div at bounding box center [757, 255] width 21 height 8
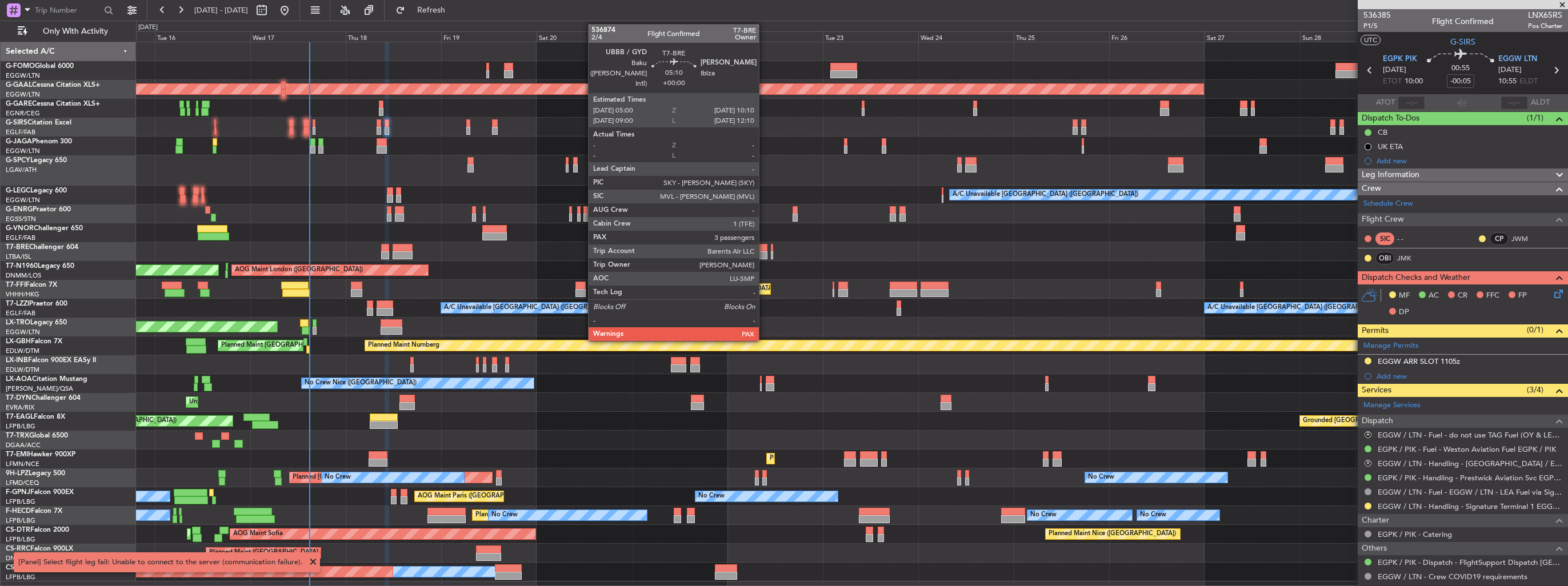
click at [764, 245] on div at bounding box center [757, 248] width 21 height 8
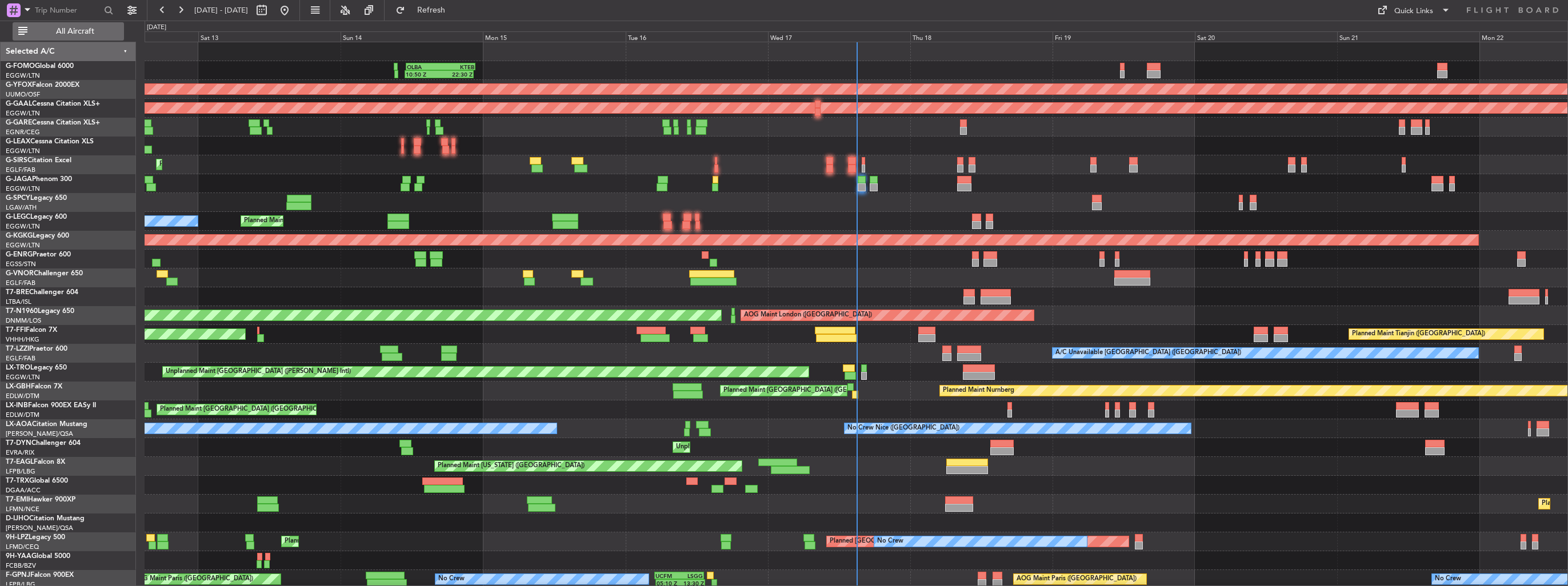
click at [46, 30] on span "All Aircraft" at bounding box center [75, 31] width 91 height 8
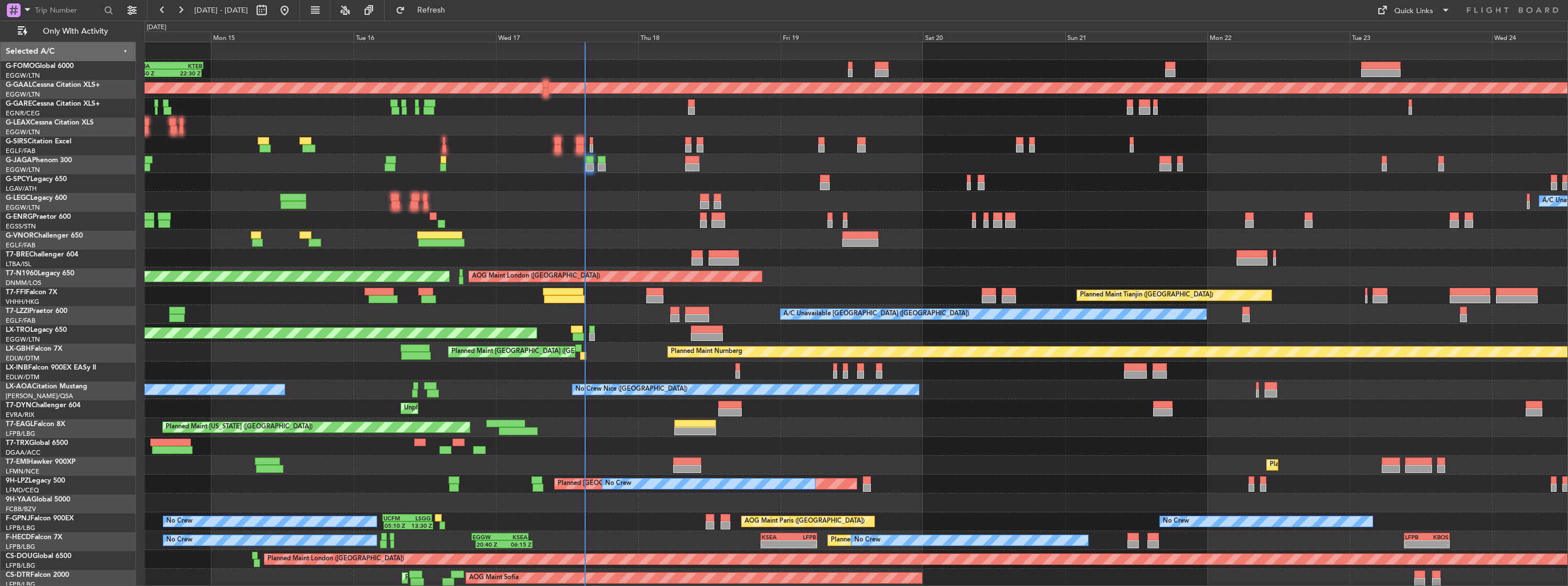
scroll to position [1, 0]
click at [764, 293] on div "Planned Maint Tianjin ([GEOGRAPHIC_DATA]) Planned Maint Tianjin ([GEOGRAPHIC_DA…" at bounding box center [856, 296] width 1423 height 19
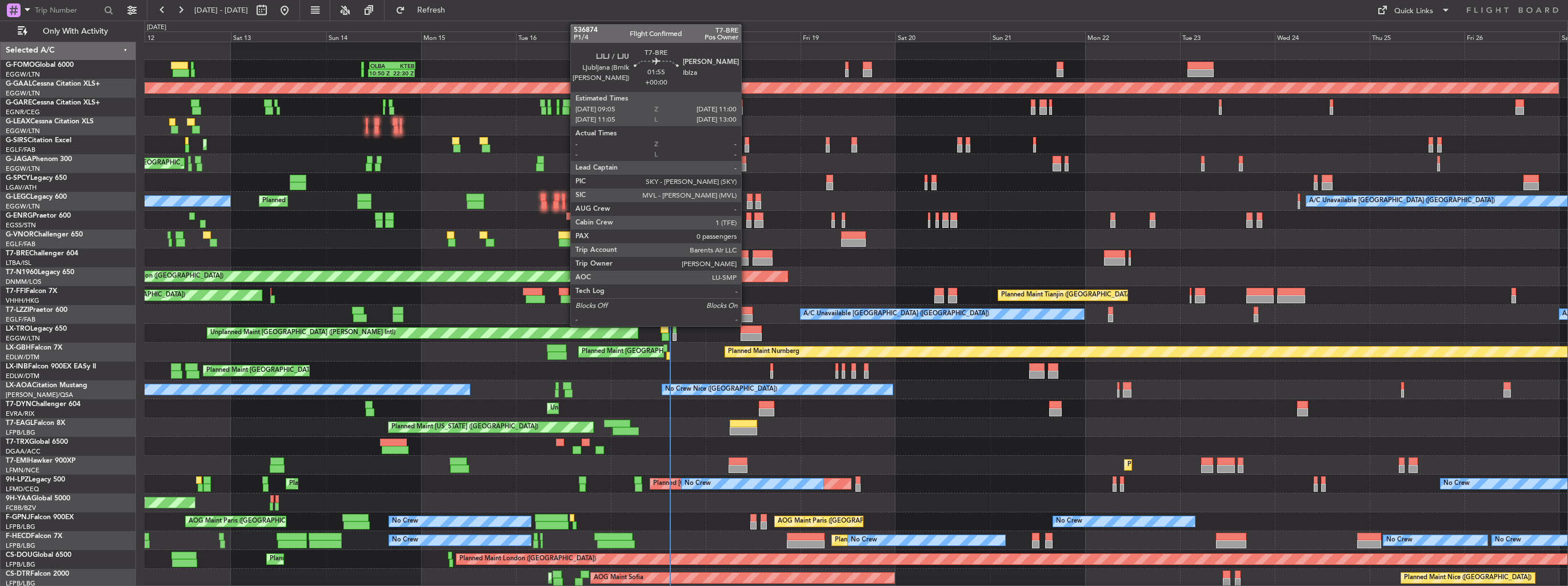
click at [746, 258] on div at bounding box center [745, 261] width 8 height 8
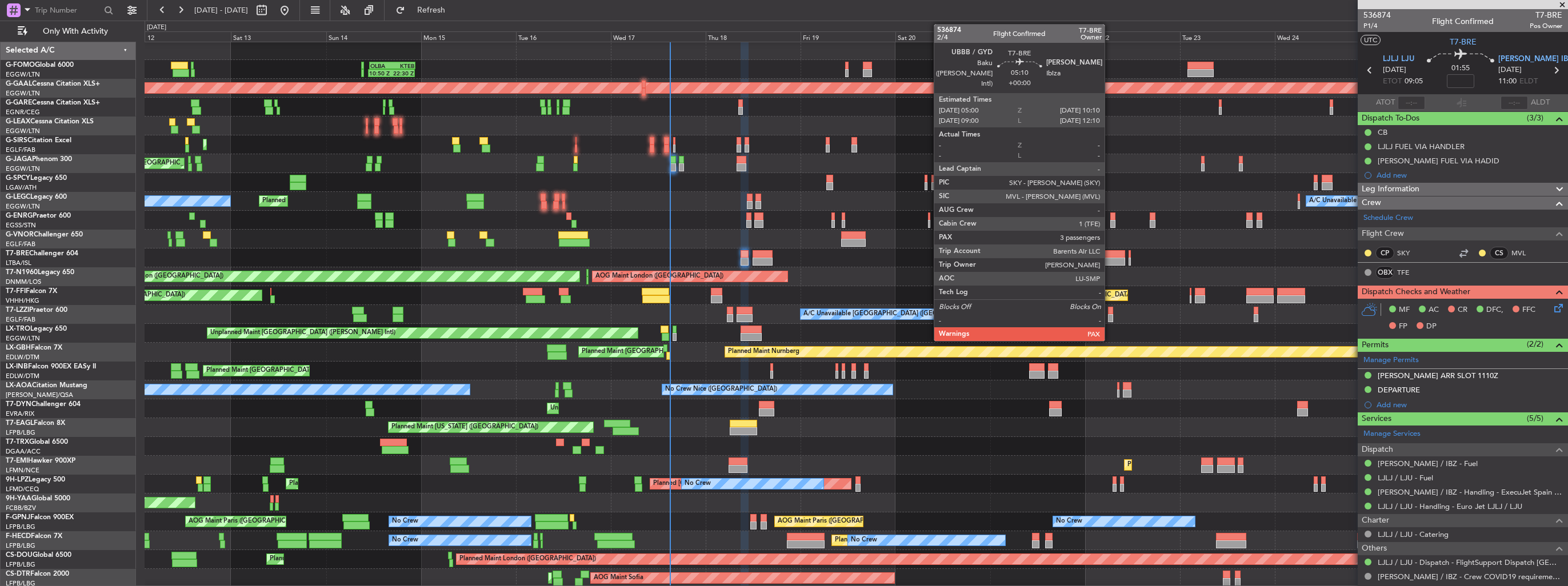
click at [1110, 252] on div at bounding box center [1114, 254] width 21 height 8
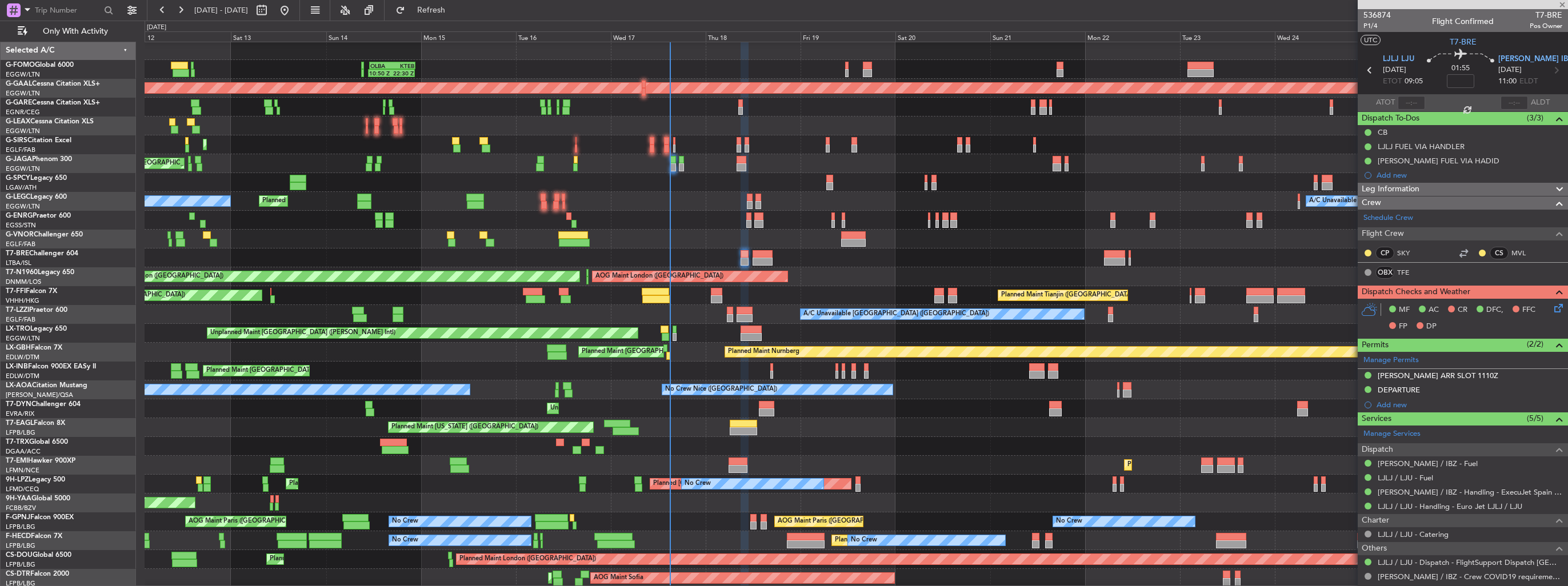
type input "3"
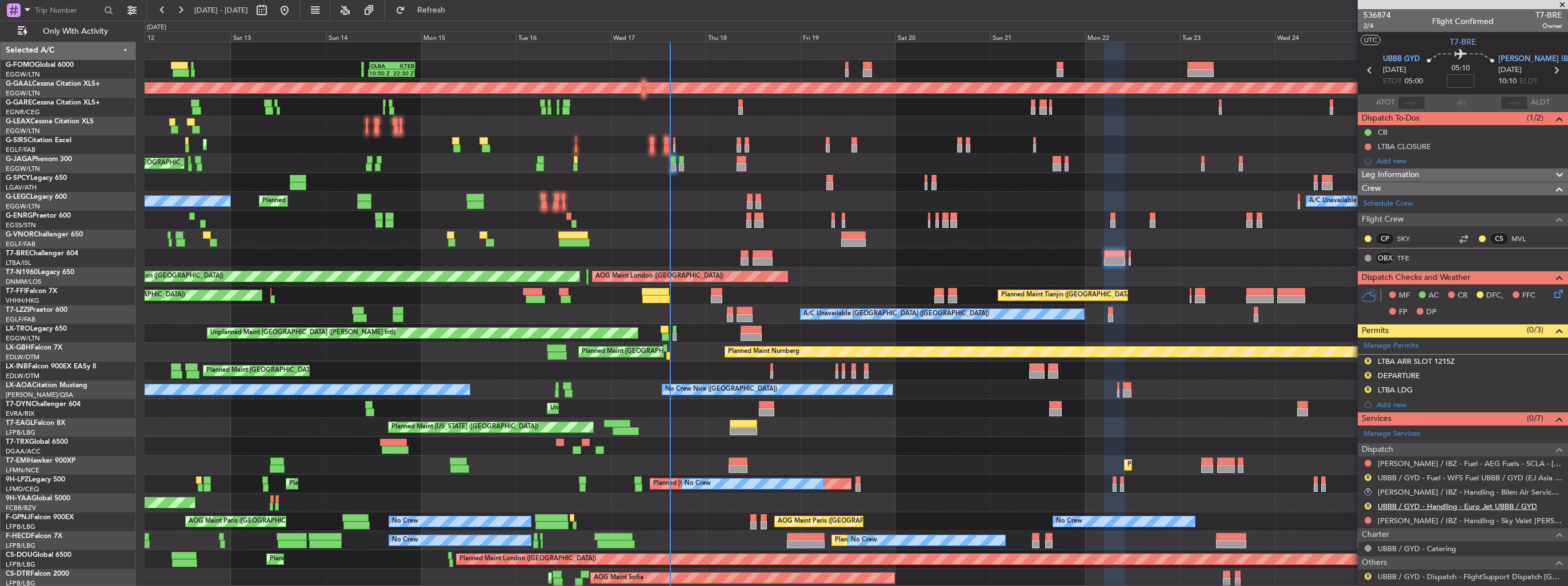
click at [1408, 507] on link "UBBB / GYD - Handling - Euro Jet UBBB / GYD" at bounding box center [1457, 506] width 159 height 10
click at [1415, 522] on link "[PERSON_NAME] / IBZ - Handling - Sky Valet [PERSON_NAME] ** MY HANDNLIG **" at bounding box center [1470, 520] width 184 height 10
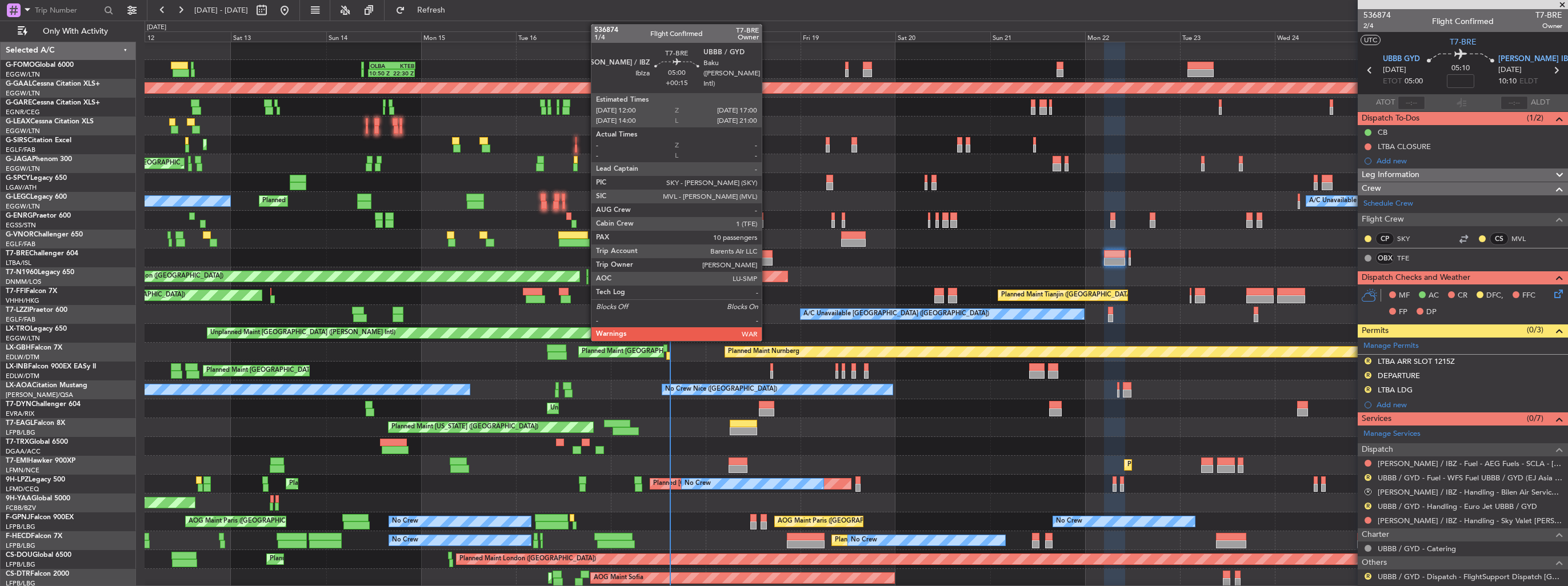
click at [767, 250] on div at bounding box center [762, 254] width 20 height 8
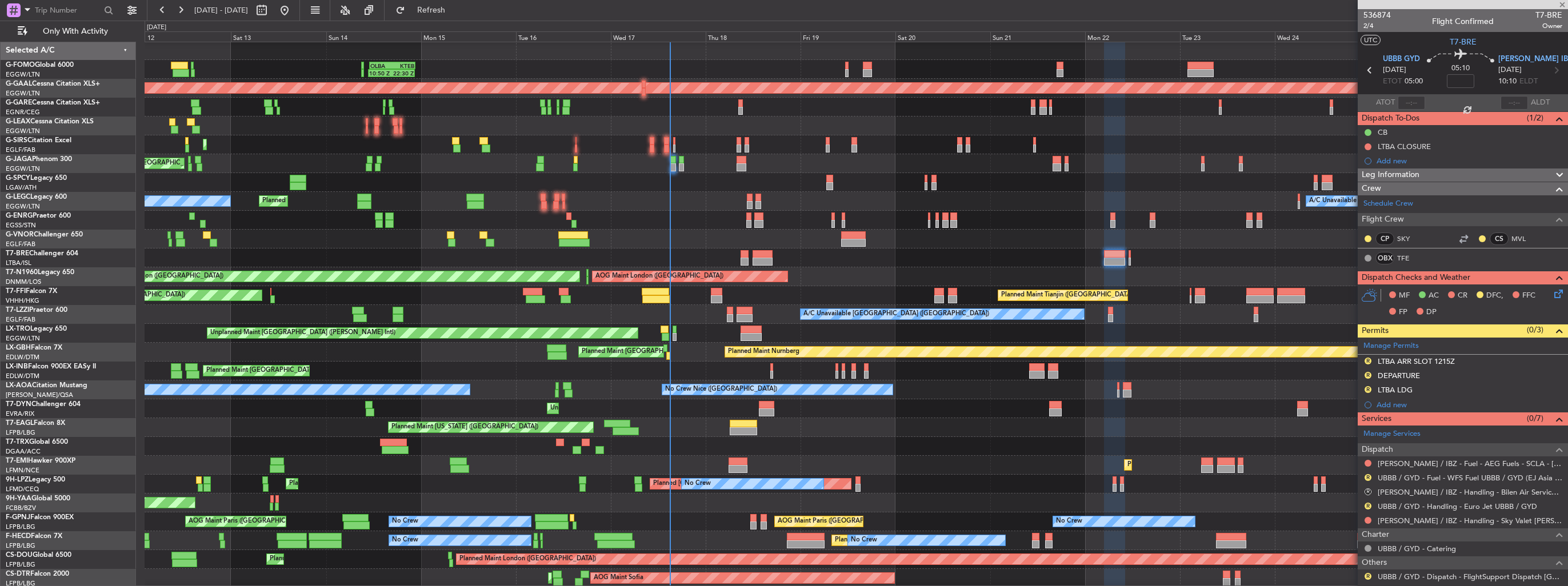
type input "+00:15"
type input "10"
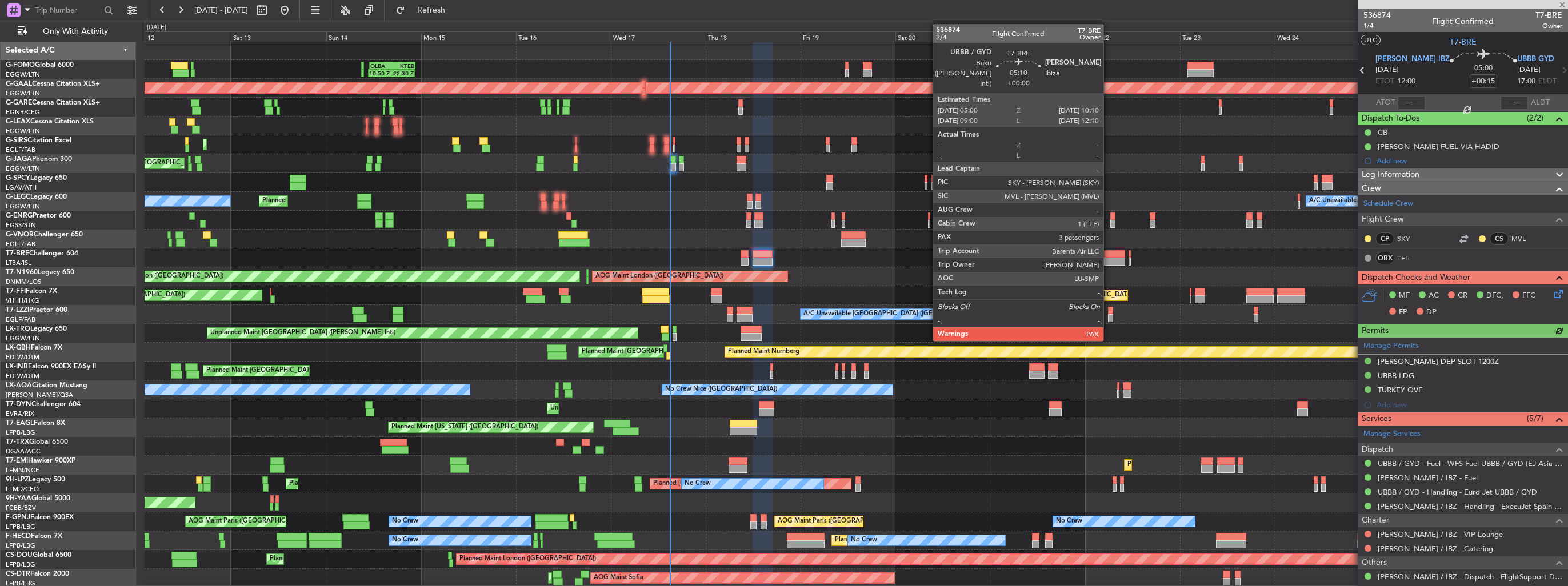
click at [1109, 255] on div at bounding box center [1114, 254] width 21 height 8
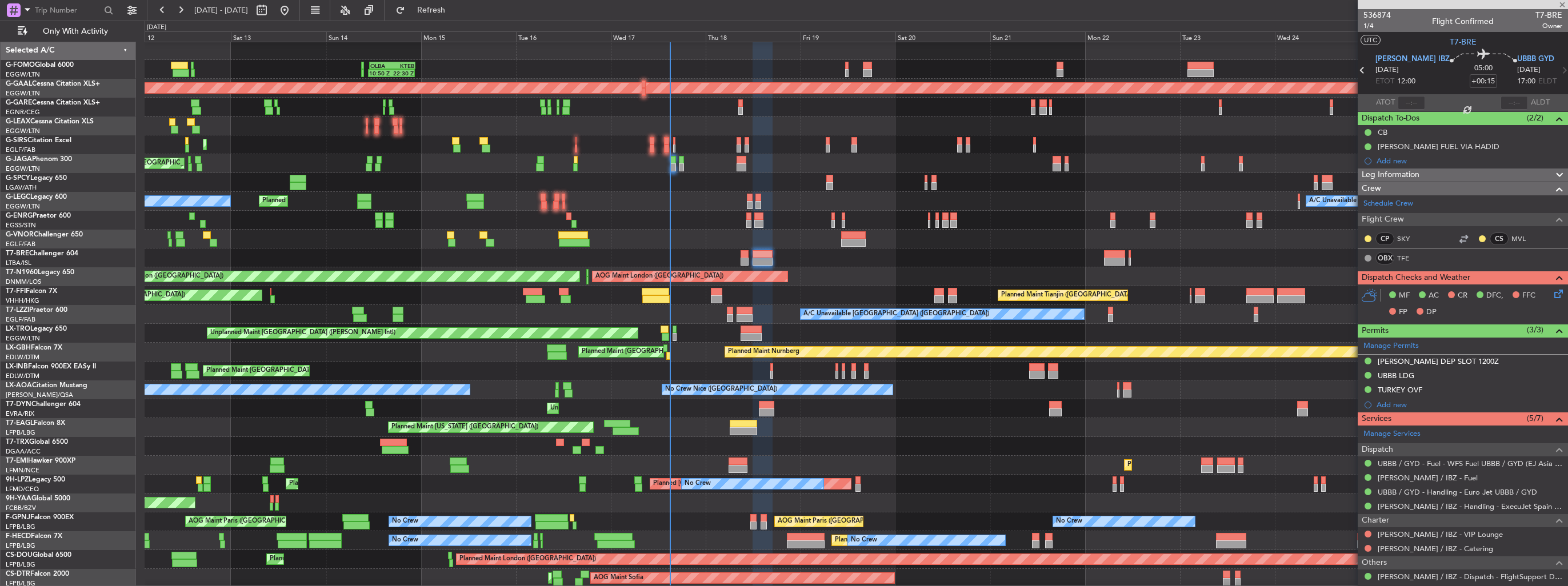
type input "3"
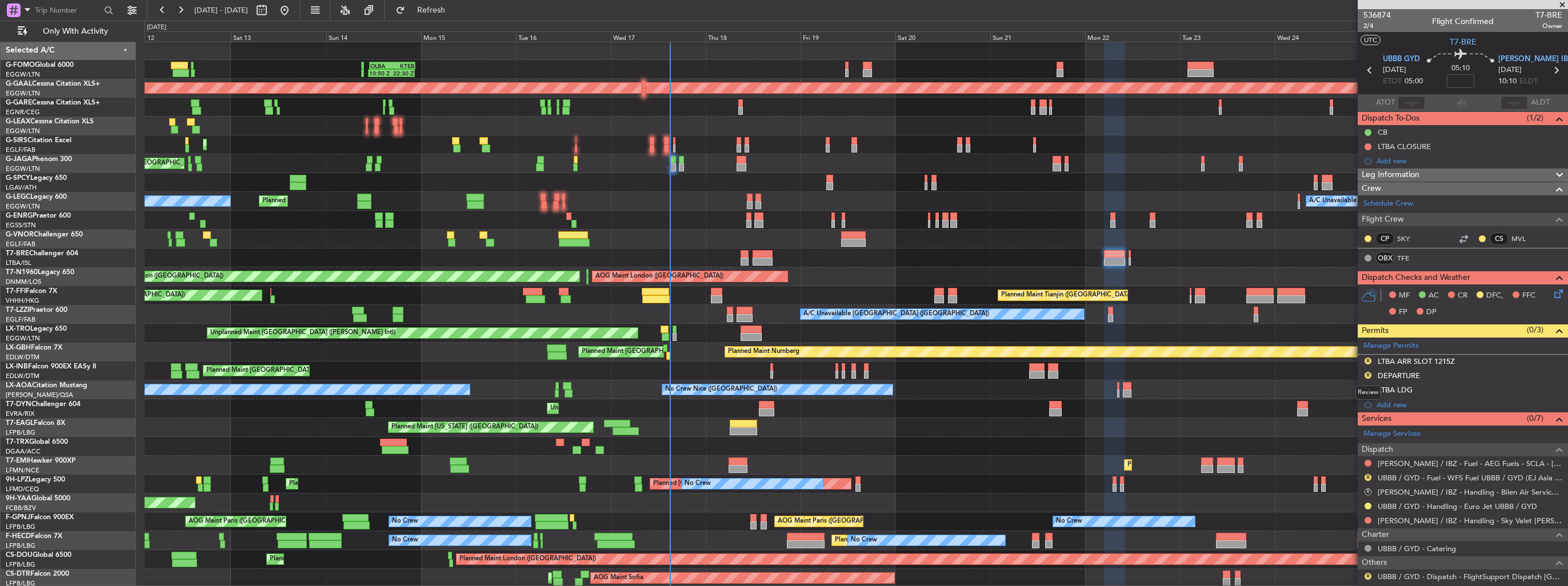
click at [1368, 373] on button "R" at bounding box center [1368, 375] width 7 height 7
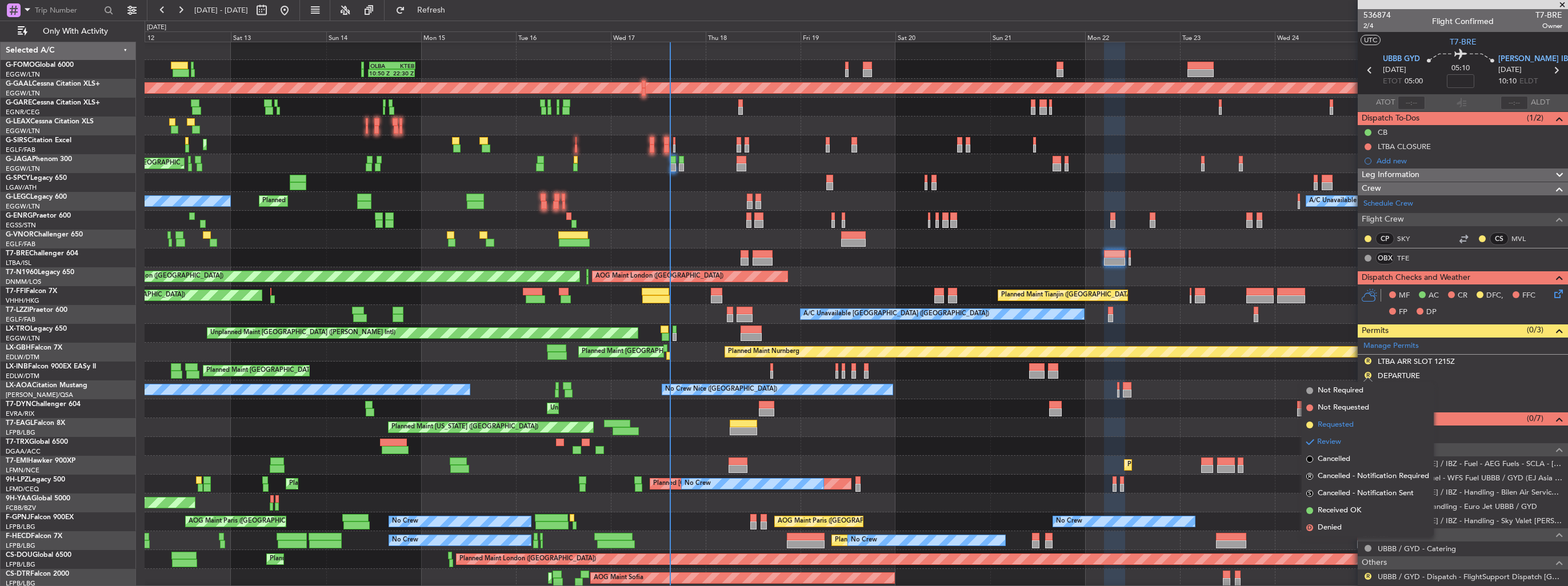
click at [1347, 423] on span "Requested" at bounding box center [1336, 424] width 36 height 11
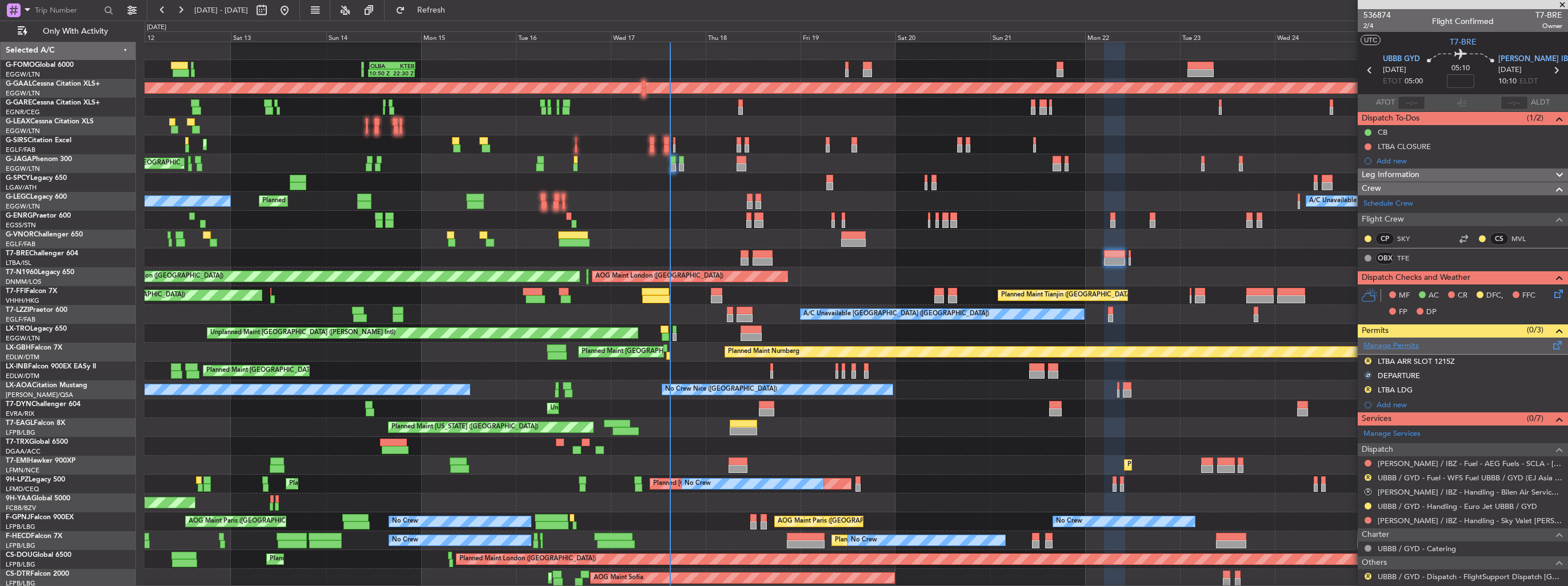
click at [1394, 346] on link "Manage Permits" at bounding box center [1391, 346] width 56 height 11
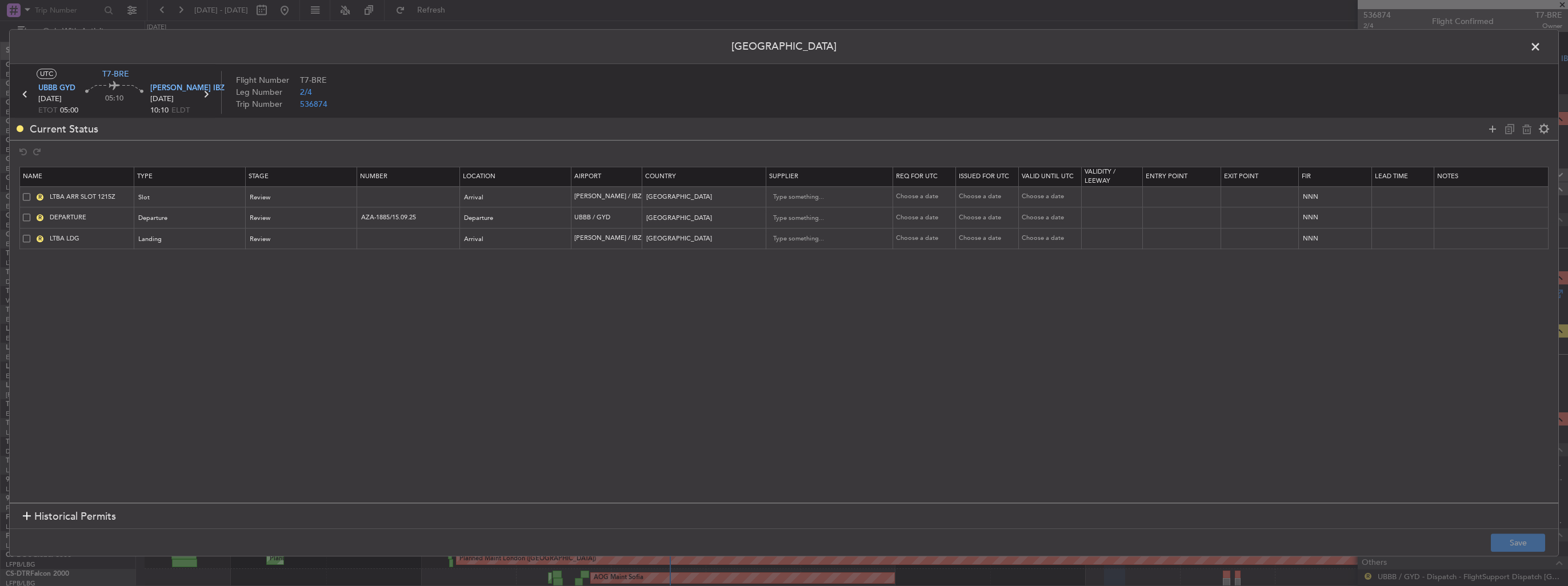
click at [30, 192] on div "R LTBA ARR SLOT 1215Z" at bounding box center [78, 197] width 111 height 10
click at [27, 240] on span at bounding box center [27, 239] width 8 height 8
click at [30, 235] on input "checkbox" at bounding box center [30, 235] width 0 height 0
click at [25, 193] on span at bounding box center [27, 197] width 8 height 8
click at [30, 193] on input "checkbox" at bounding box center [30, 193] width 0 height 0
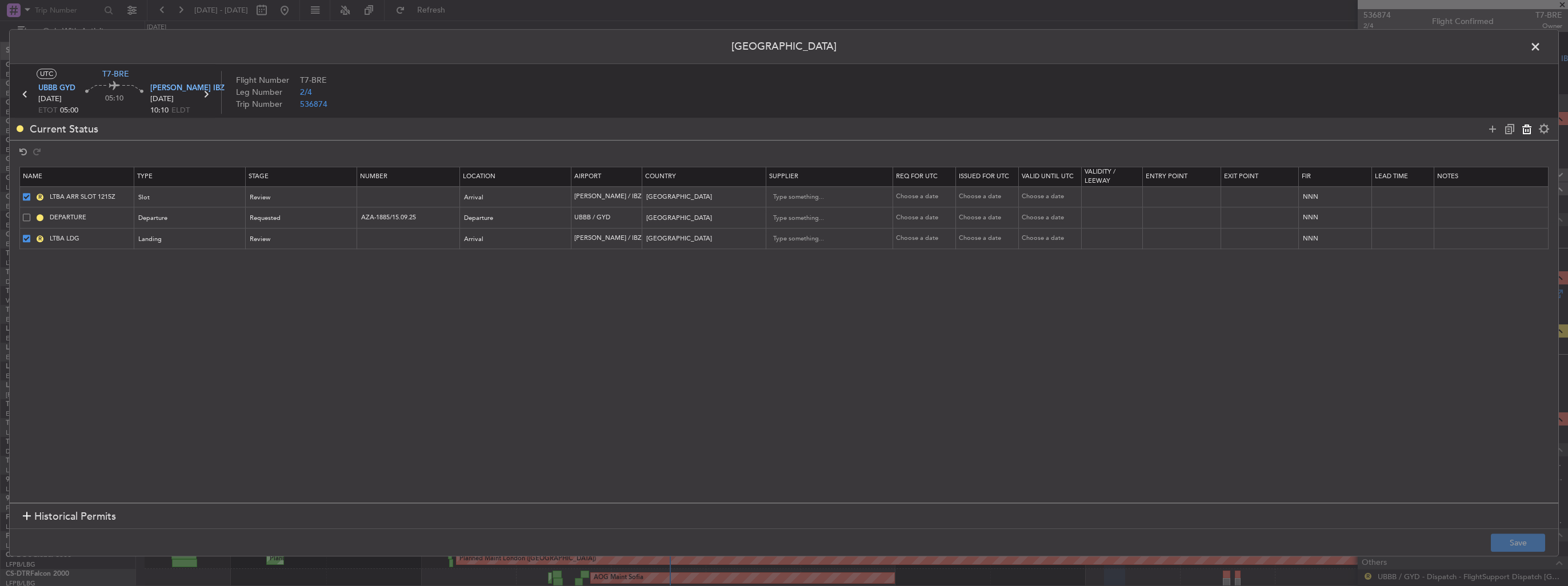
click at [1526, 133] on icon at bounding box center [1527, 129] width 14 height 14
type input "DEPARTURE"
type input "AZA-1885/15.09.25"
type input "[GEOGRAPHIC_DATA]"
click at [1512, 543] on button "Save" at bounding box center [1518, 543] width 54 height 18
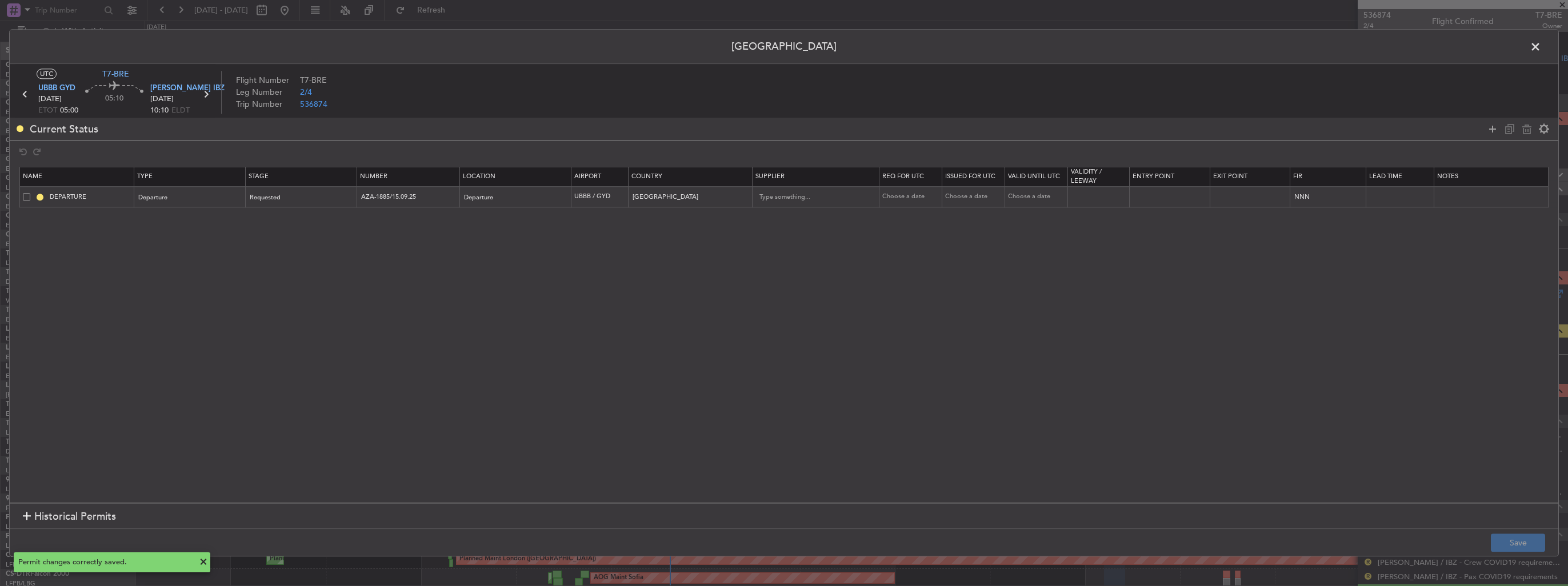
click at [1541, 47] on span at bounding box center [1541, 50] width 0 height 23
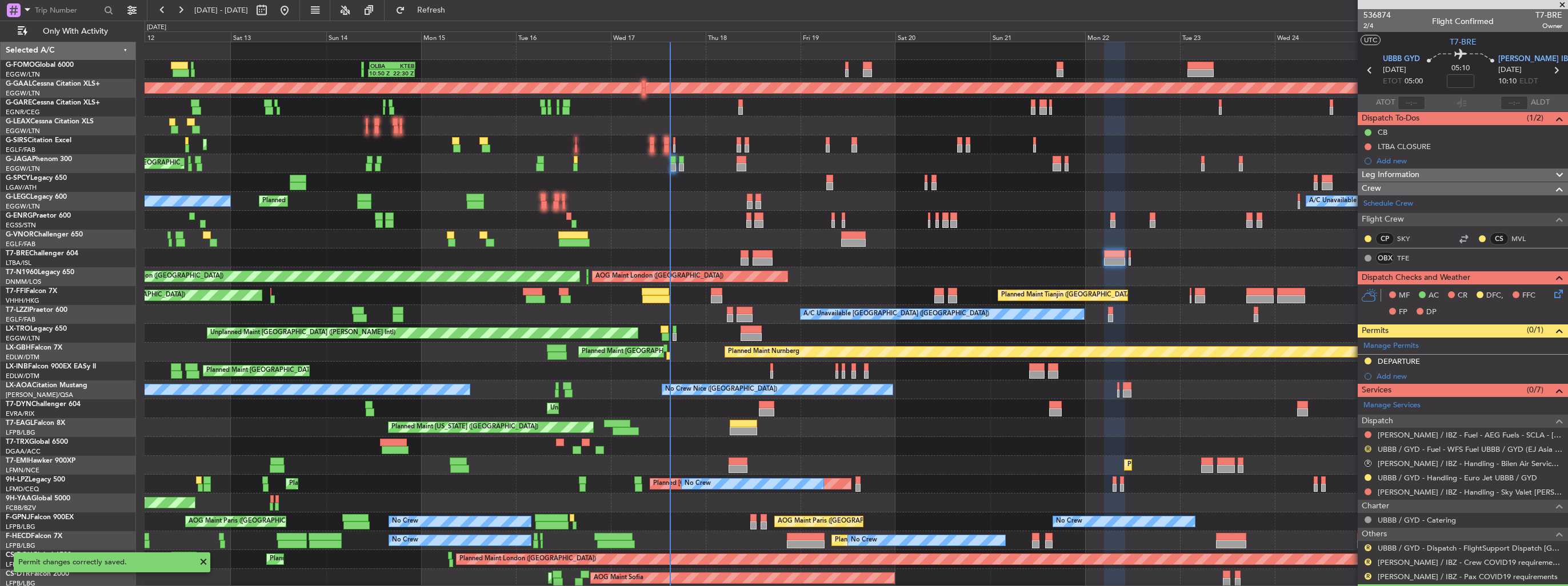
click at [1369, 449] on button "R" at bounding box center [1368, 449] width 7 height 7
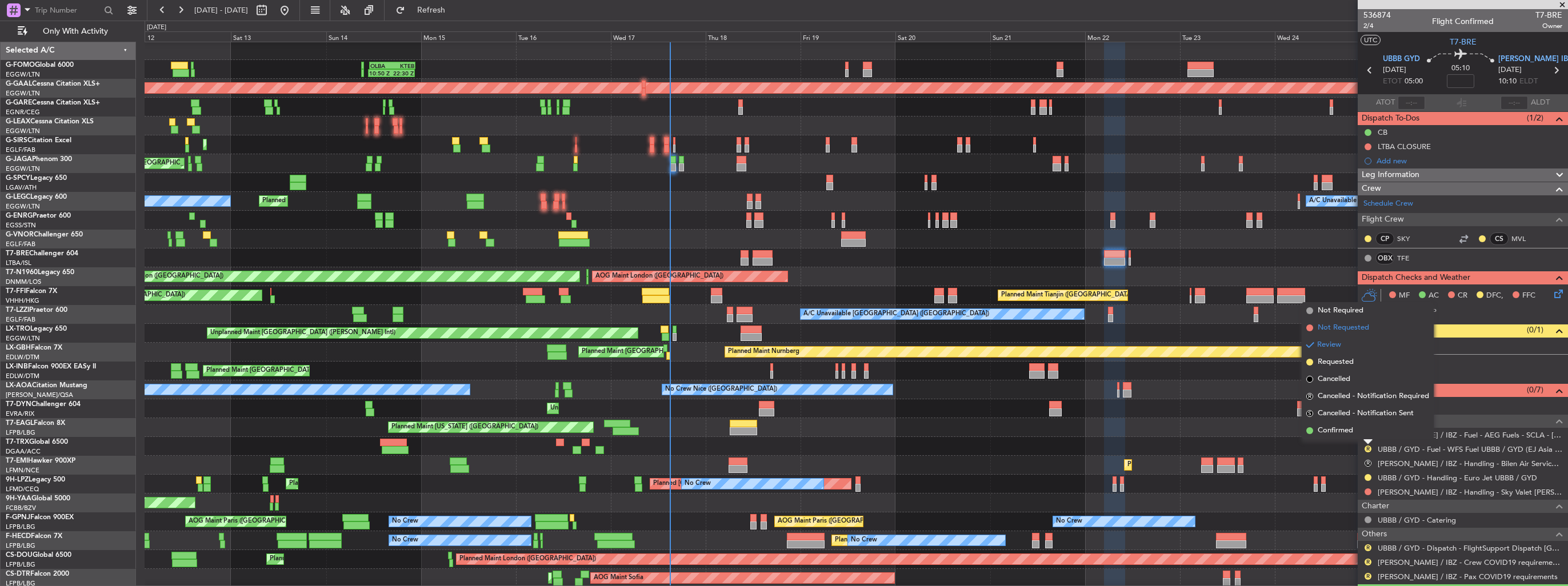
click at [1337, 330] on span "Not Requested" at bounding box center [1343, 328] width 51 height 11
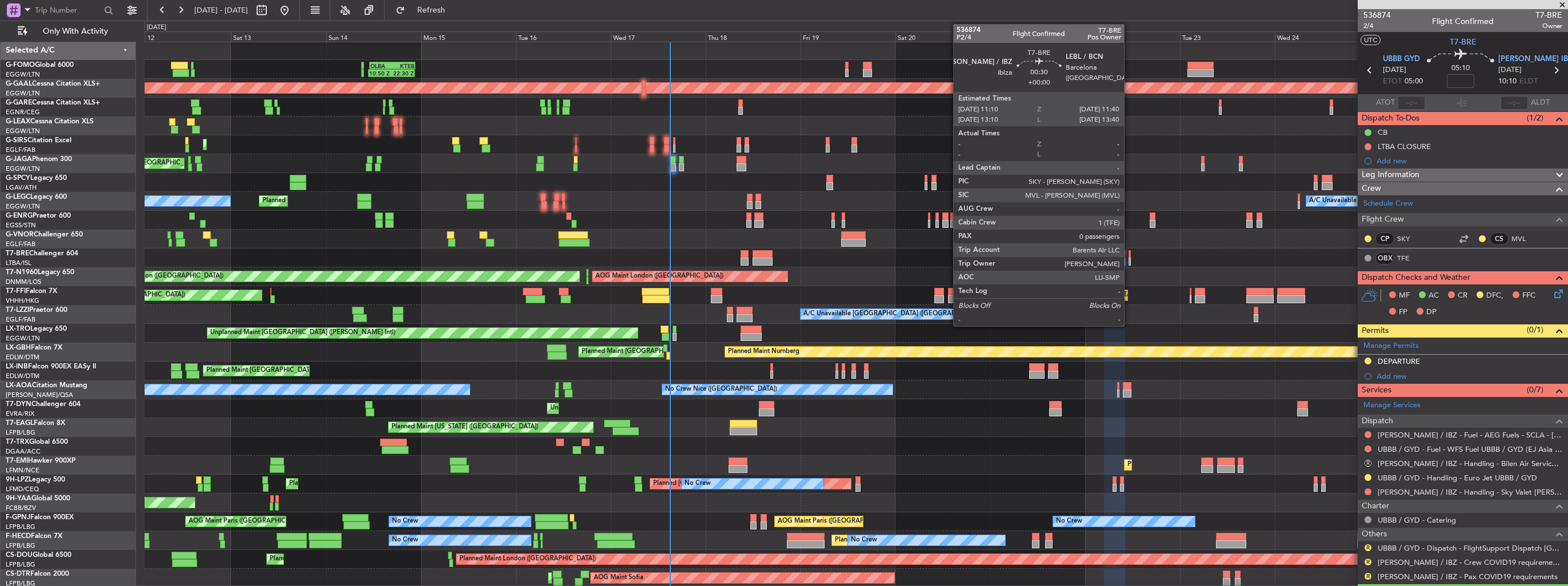
click at [1130, 259] on div at bounding box center [1130, 261] width 2 height 8
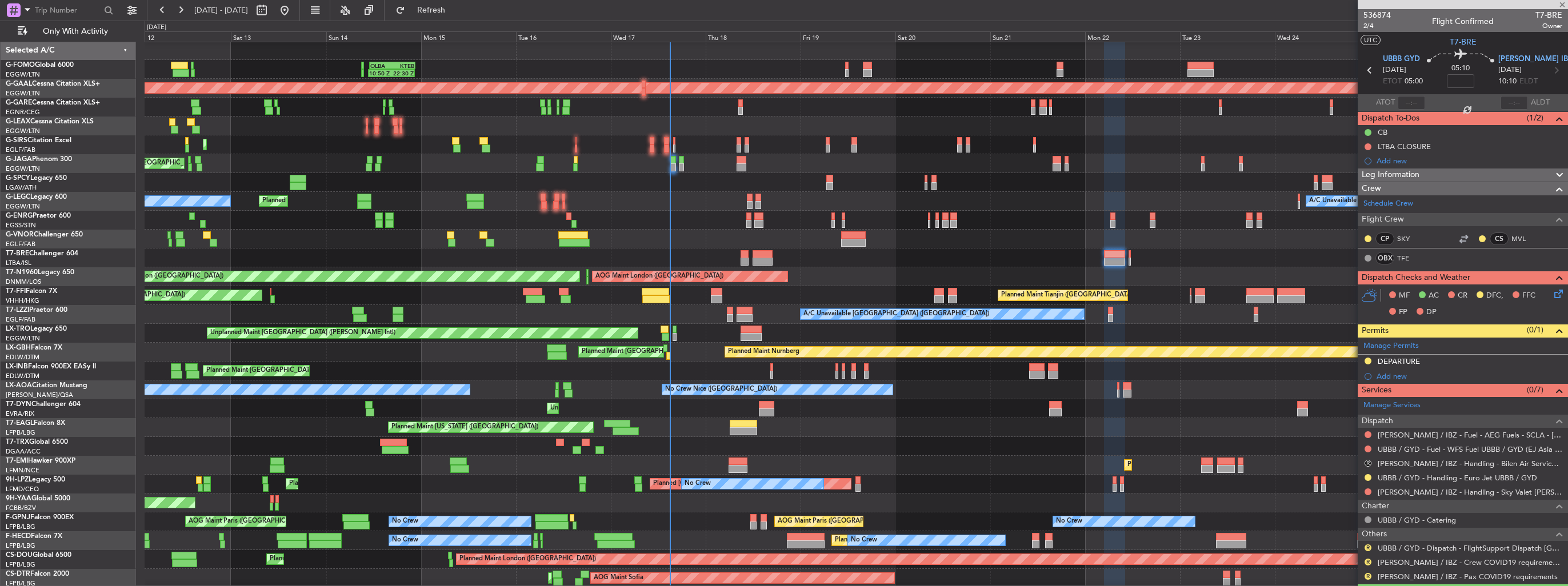
type input "0"
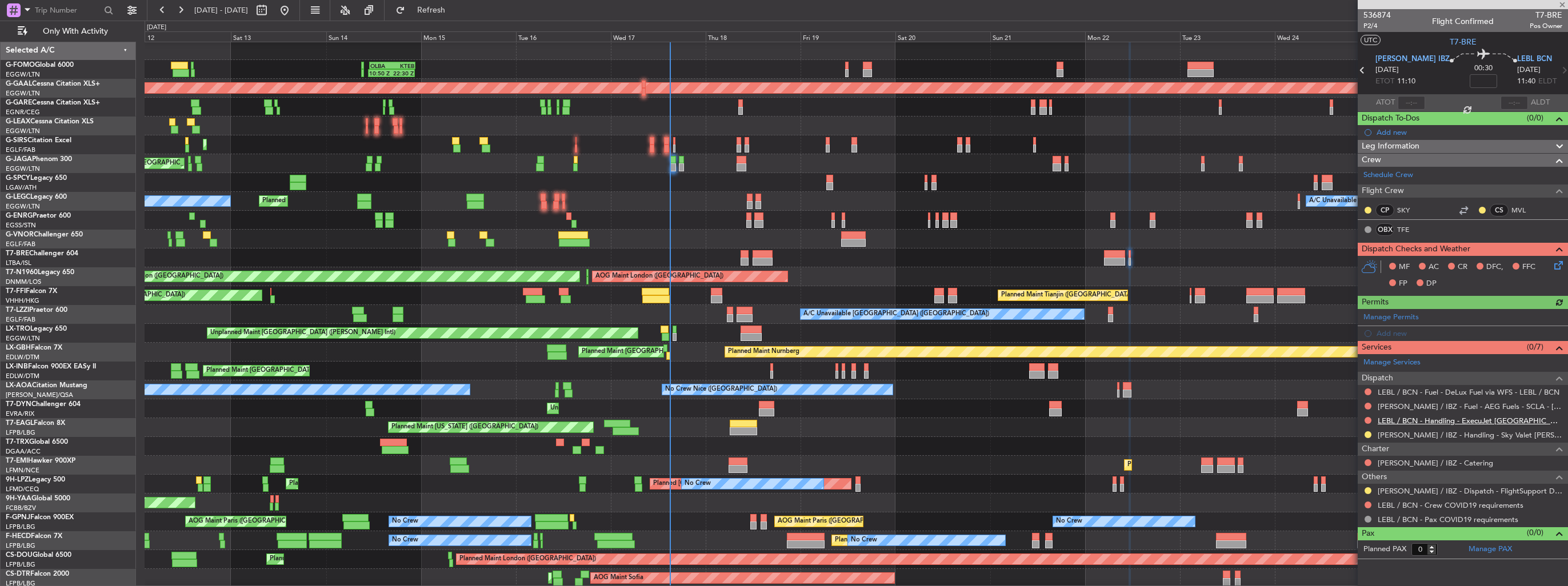
click at [1433, 419] on link "LEBL / BCN - Handling - ExecuJet [GEOGRAPHIC_DATA] [PERSON_NAME]/BCN" at bounding box center [1470, 421] width 184 height 10
click at [434, 10] on button "Refresh" at bounding box center [425, 10] width 69 height 18
click at [1387, 337] on div "Add new" at bounding box center [1464, 333] width 175 height 10
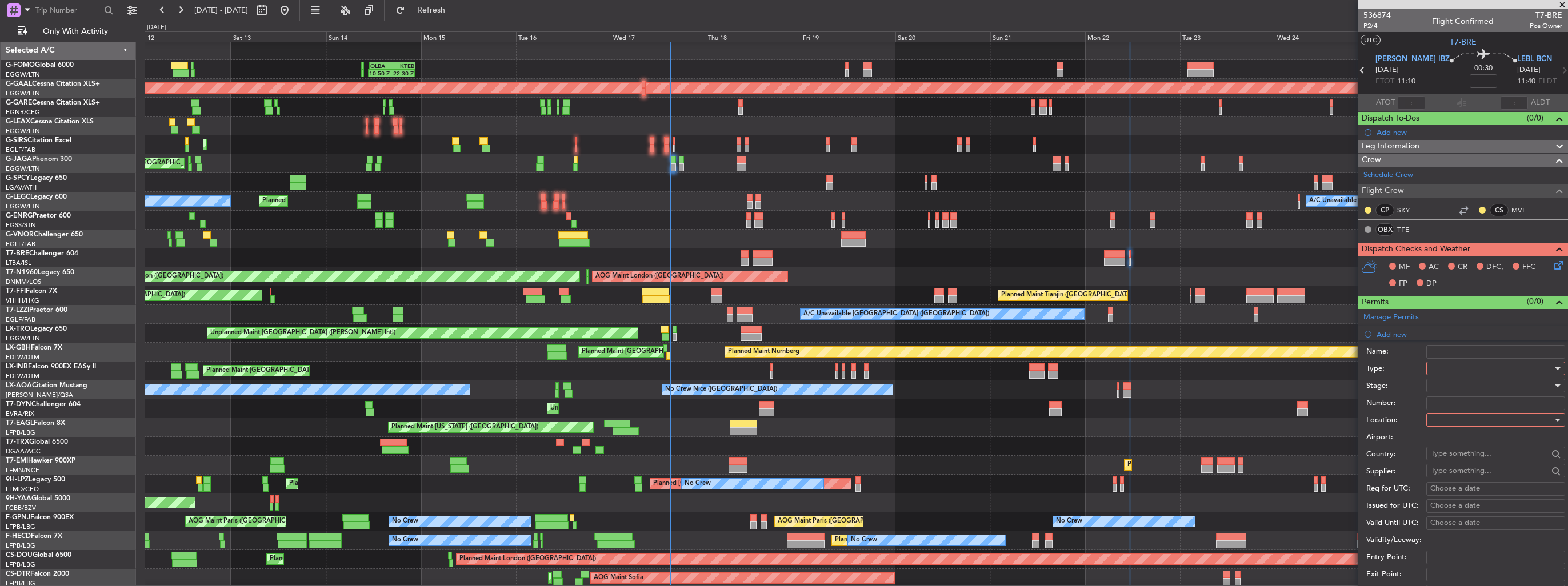
click at [1458, 364] on div at bounding box center [1492, 368] width 122 height 17
click at [1490, 476] on span "Slot" at bounding box center [1491, 476] width 120 height 17
click at [1483, 424] on div at bounding box center [1492, 420] width 122 height 17
click at [1483, 434] on span "Departure" at bounding box center [1491, 442] width 120 height 17
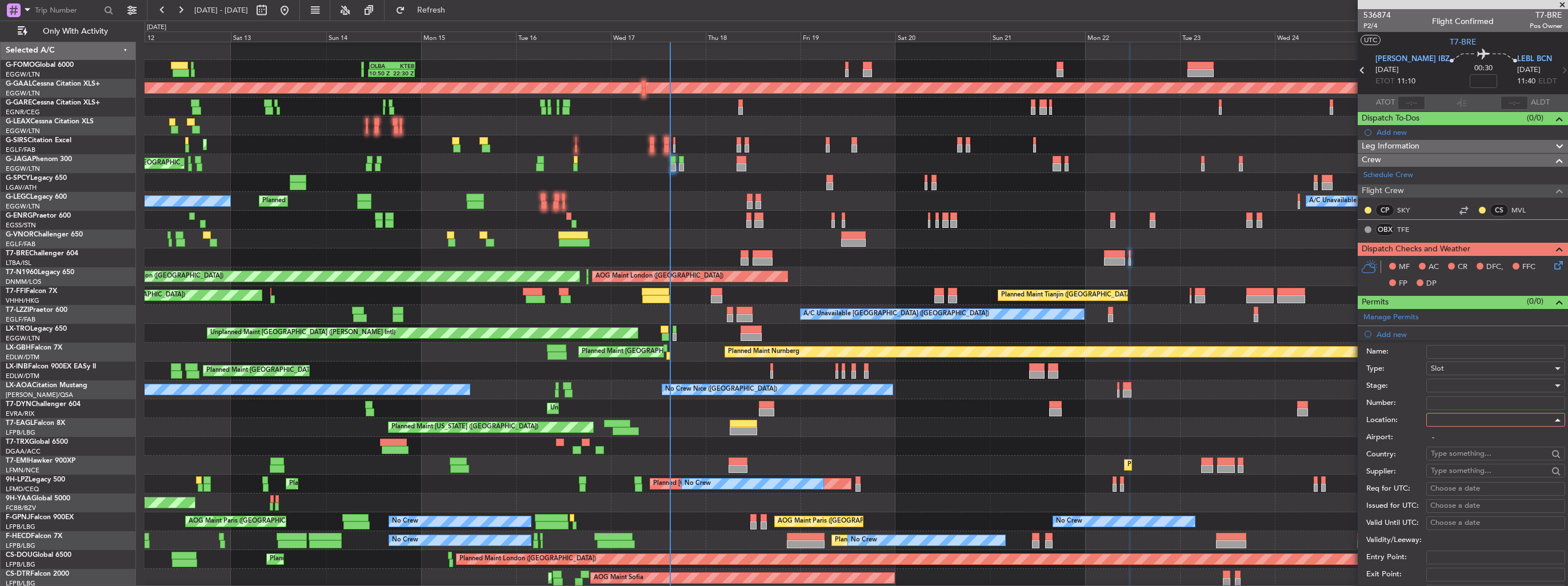
type input "[PERSON_NAME] / IBZ"
click at [1486, 384] on div at bounding box center [1492, 386] width 122 height 17
click at [1484, 473] on span "Received OK" at bounding box center [1491, 476] width 120 height 17
click at [1471, 378] on div "Received OK" at bounding box center [1492, 386] width 122 height 17
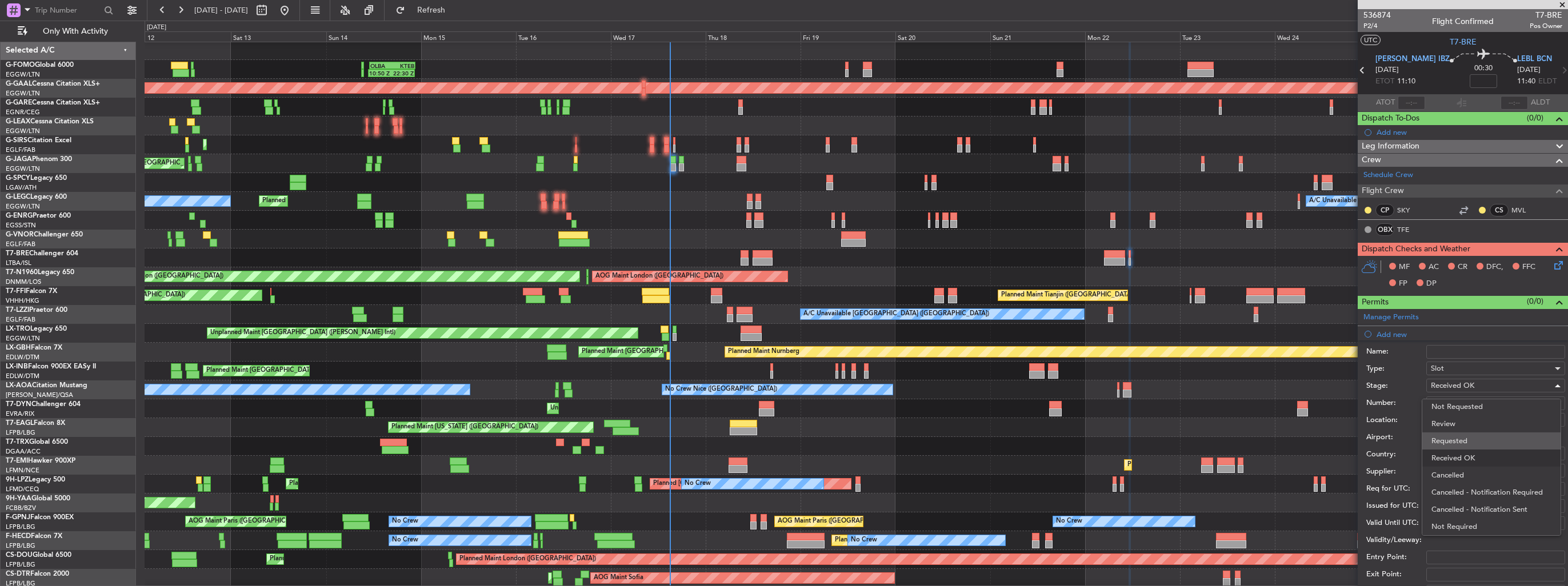
click at [1470, 437] on span "Requested" at bounding box center [1491, 441] width 120 height 17
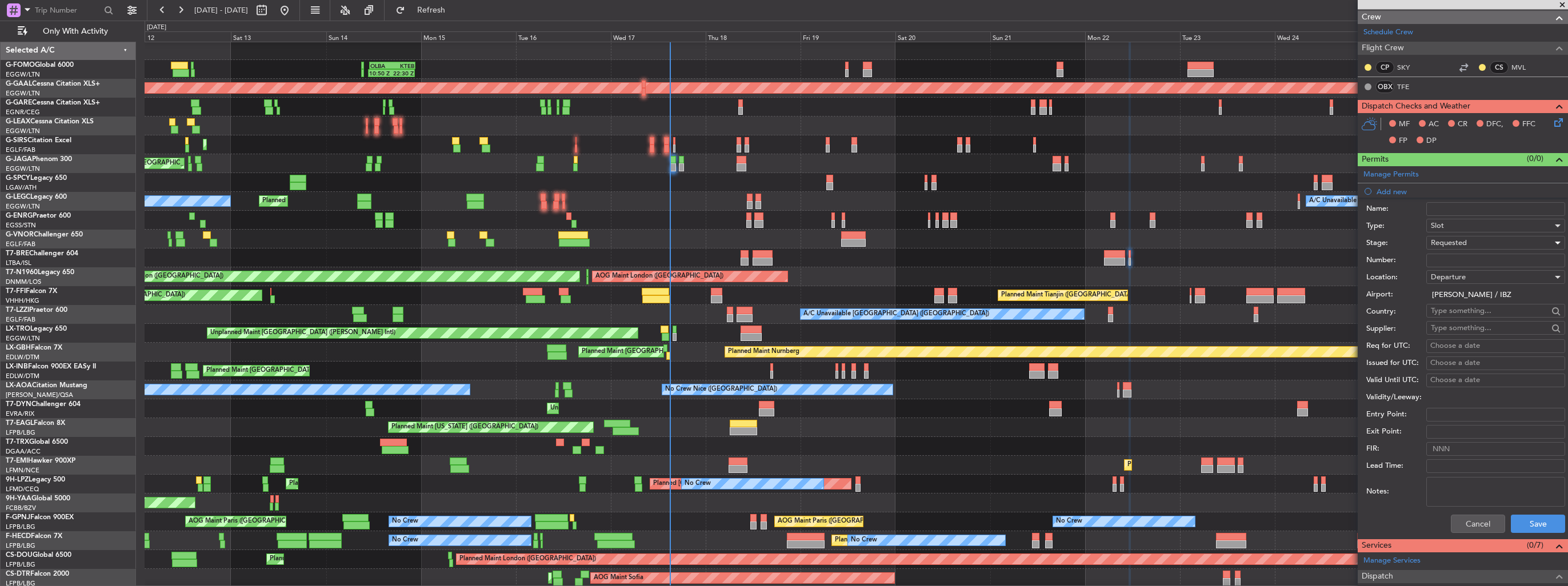
scroll to position [286, 0]
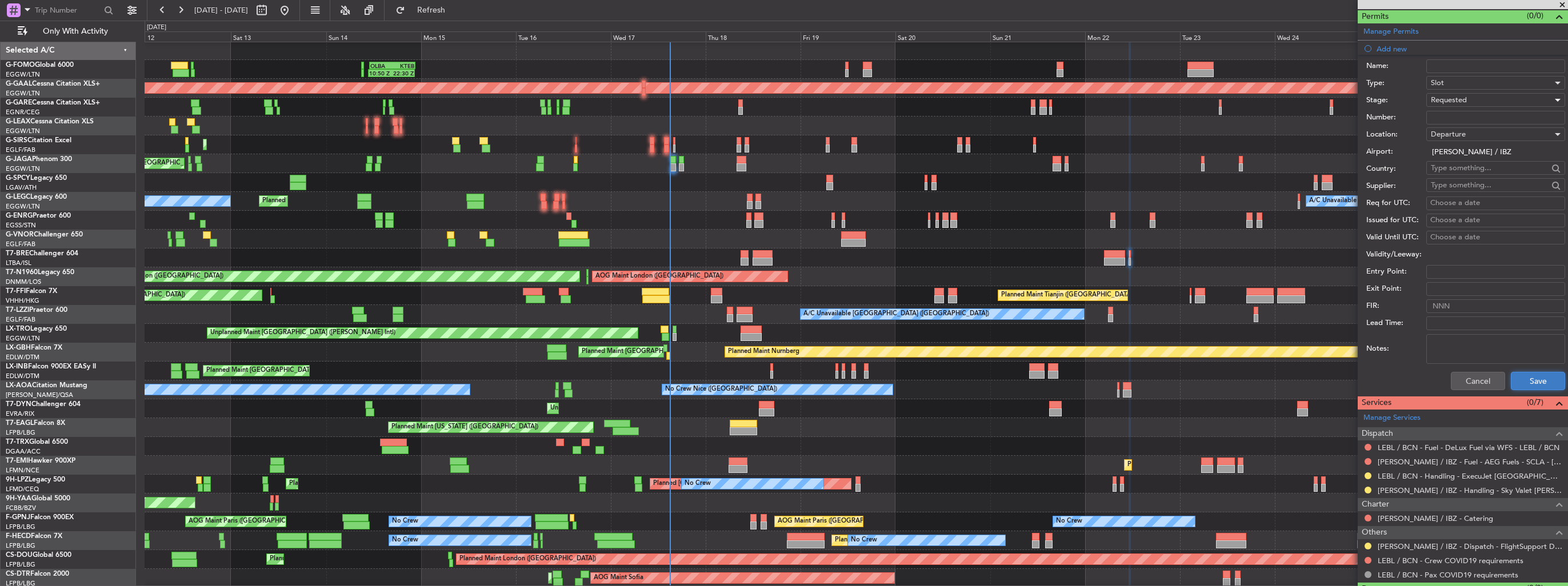
click at [1511, 383] on button "Save" at bounding box center [1538, 381] width 54 height 18
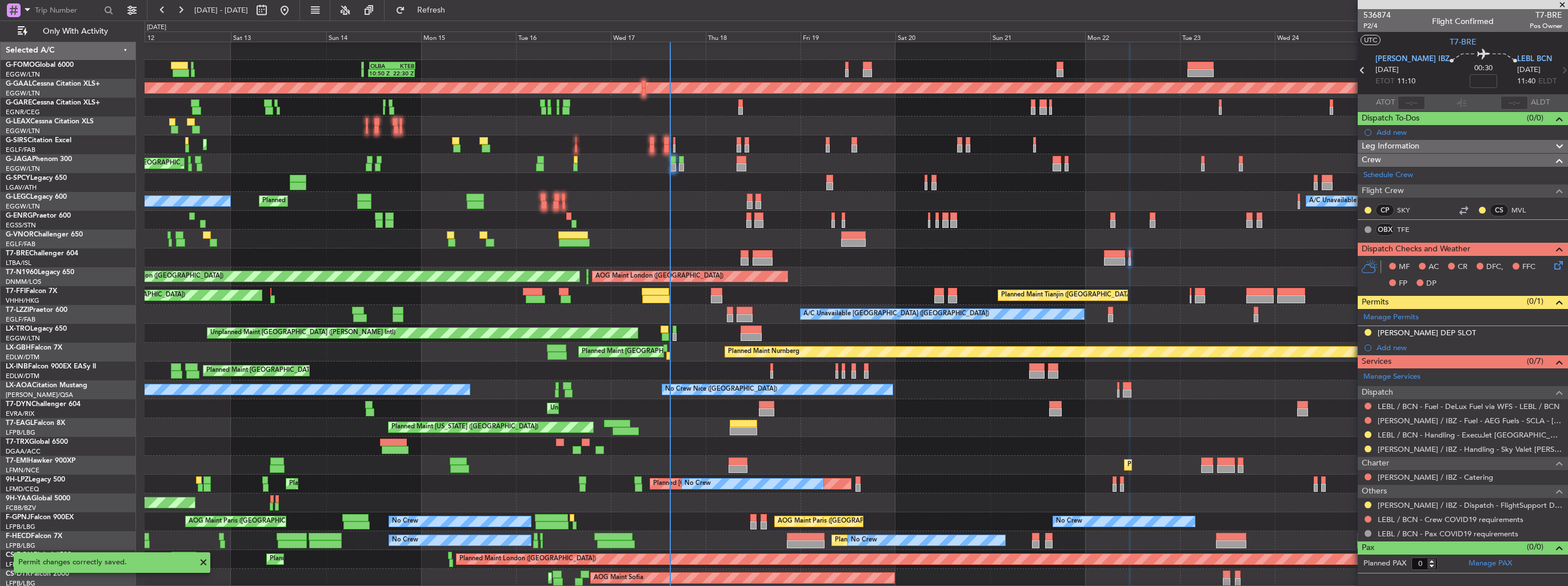
scroll to position [0, 0]
click at [1561, 334] on img at bounding box center [1558, 332] width 8 height 10
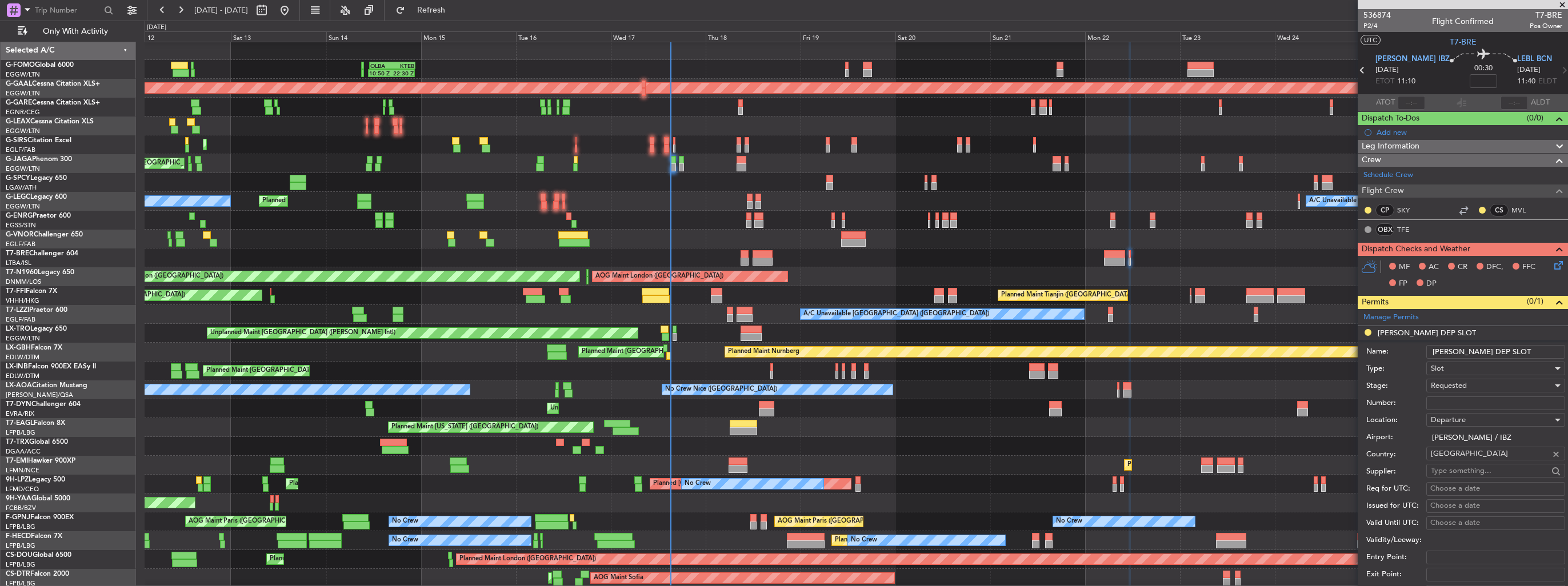
click at [1516, 346] on input "[PERSON_NAME] DEP SLOT" at bounding box center [1496, 352] width 139 height 14
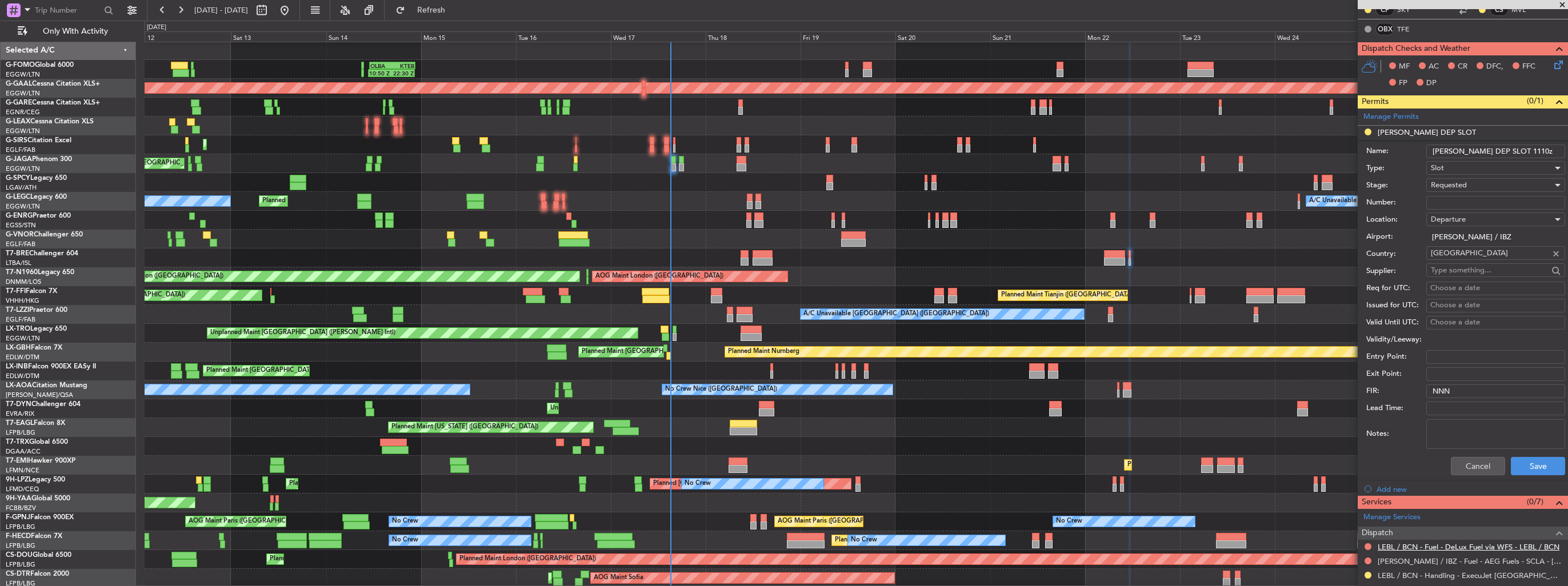
scroll to position [229, 0]
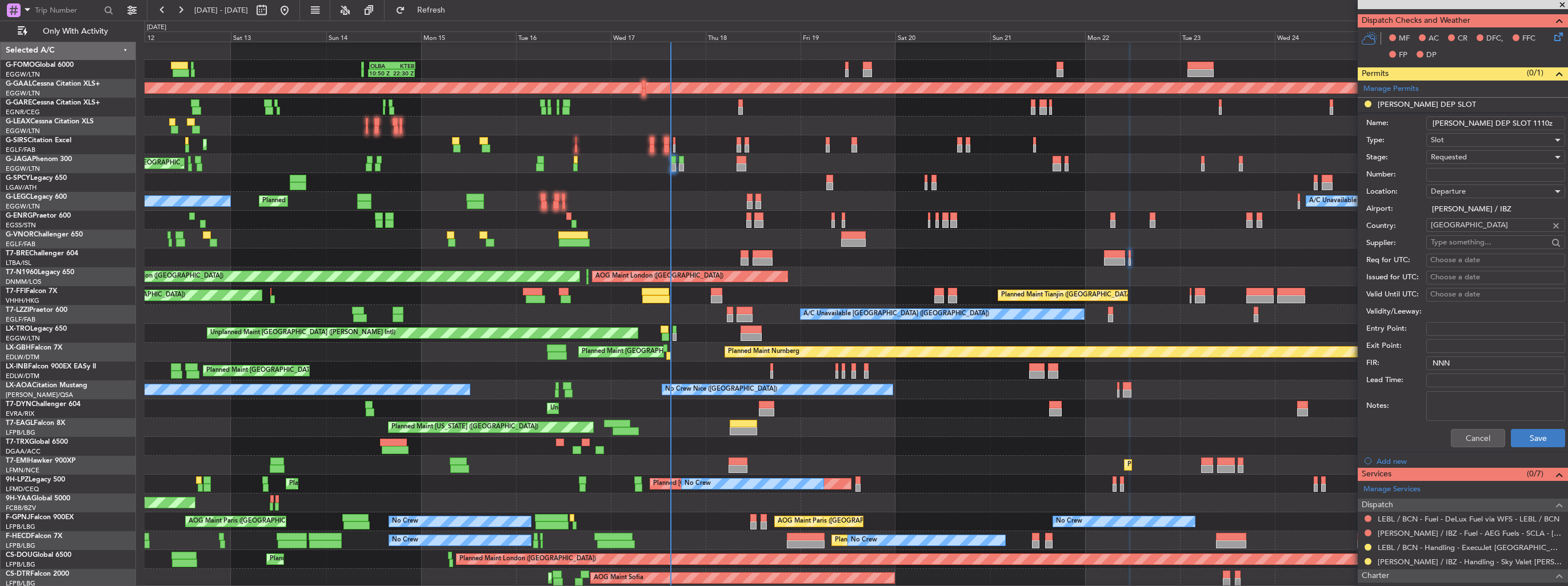
type input "[PERSON_NAME] DEP SLOT 1110z"
click at [1519, 434] on button "Save" at bounding box center [1538, 438] width 54 height 18
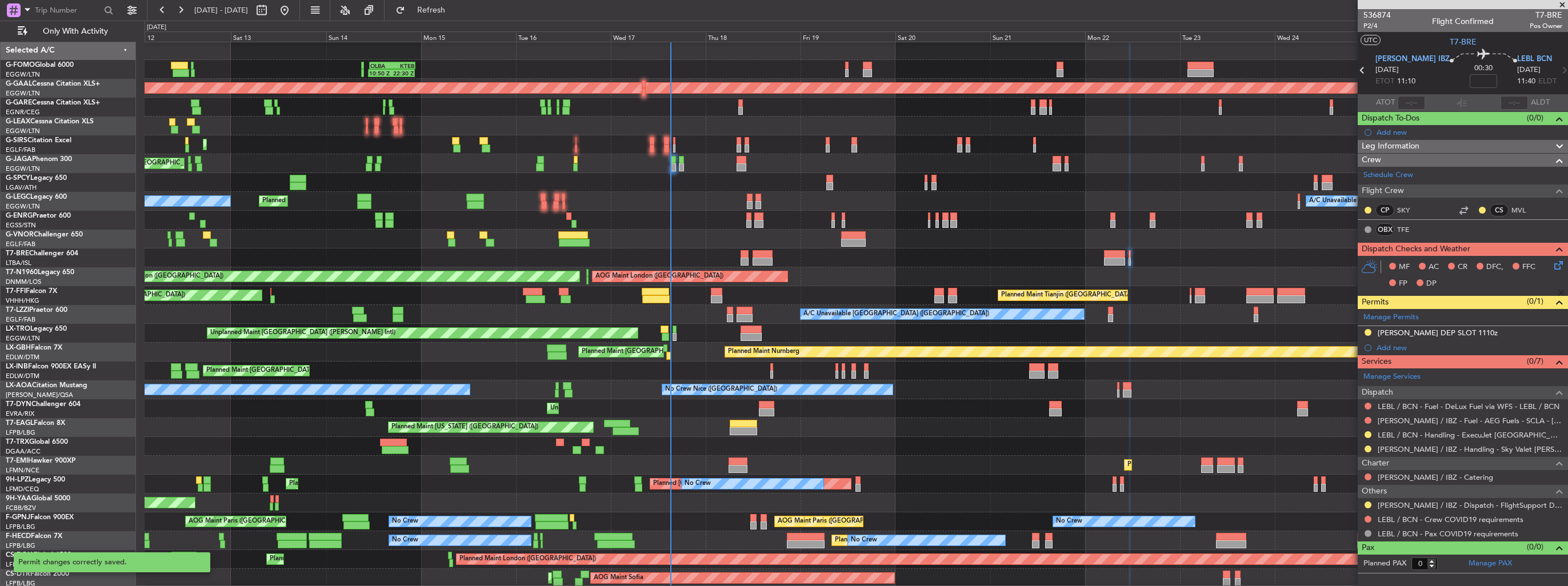
scroll to position [0, 0]
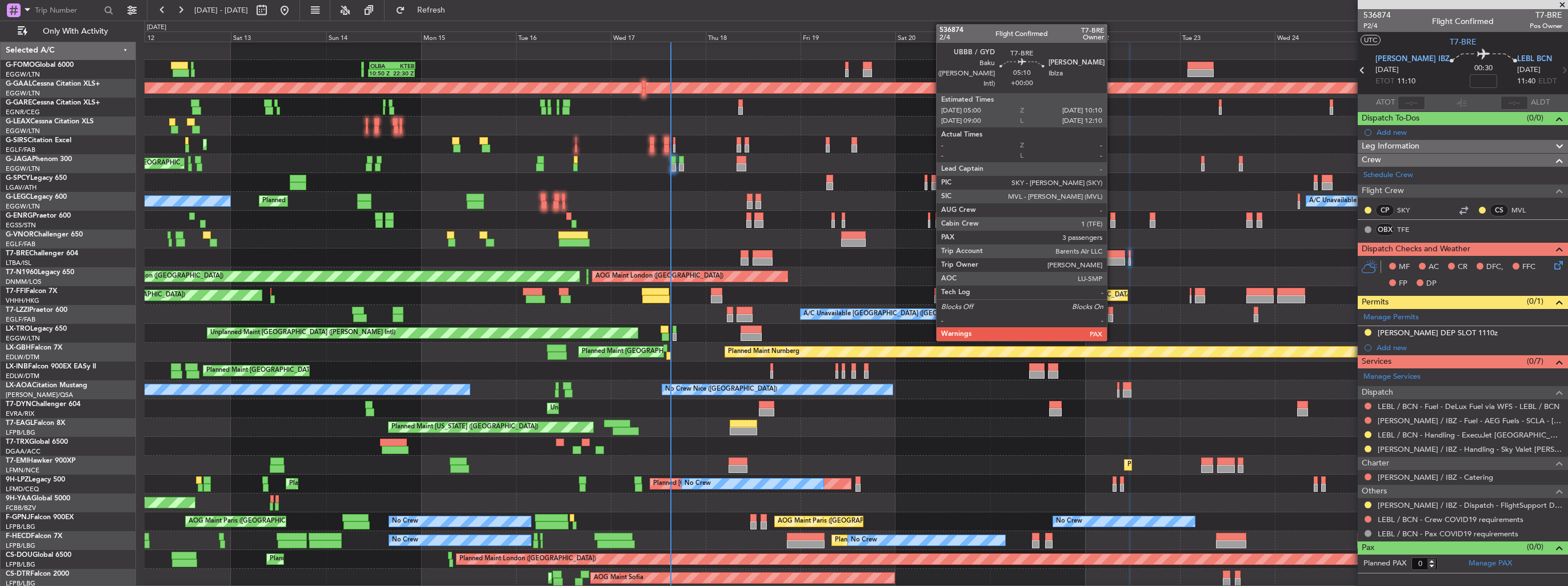
click at [1112, 252] on div at bounding box center [1114, 254] width 21 height 8
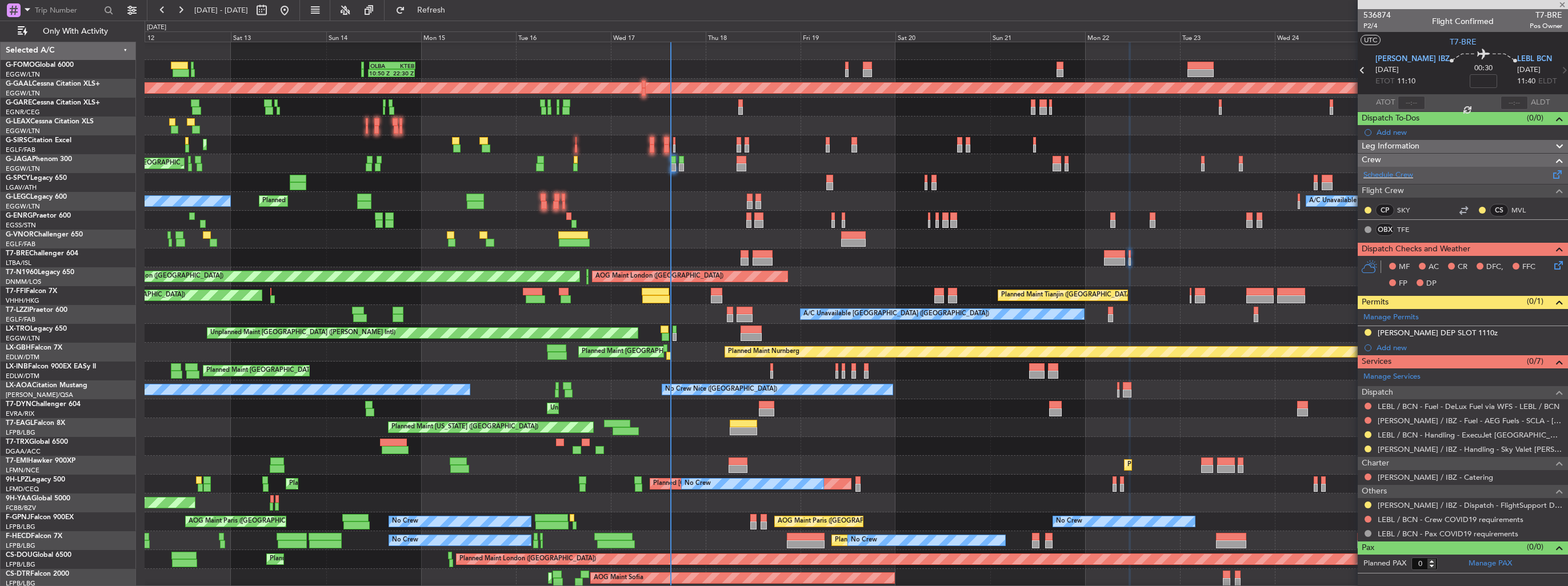
type input "3"
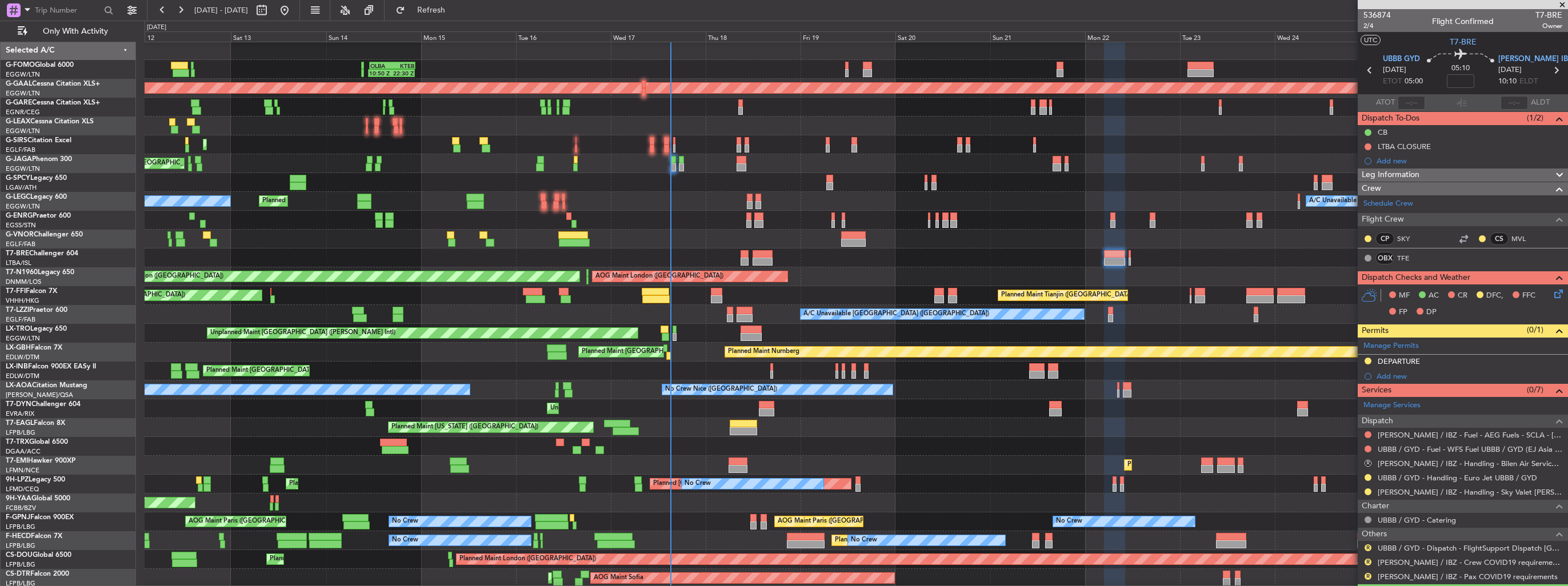
drag, startPoint x: 1381, startPoint y: 376, endPoint x: 1394, endPoint y: 375, distance: 13.0
click at [1381, 376] on div "Add new" at bounding box center [1470, 376] width 186 height 10
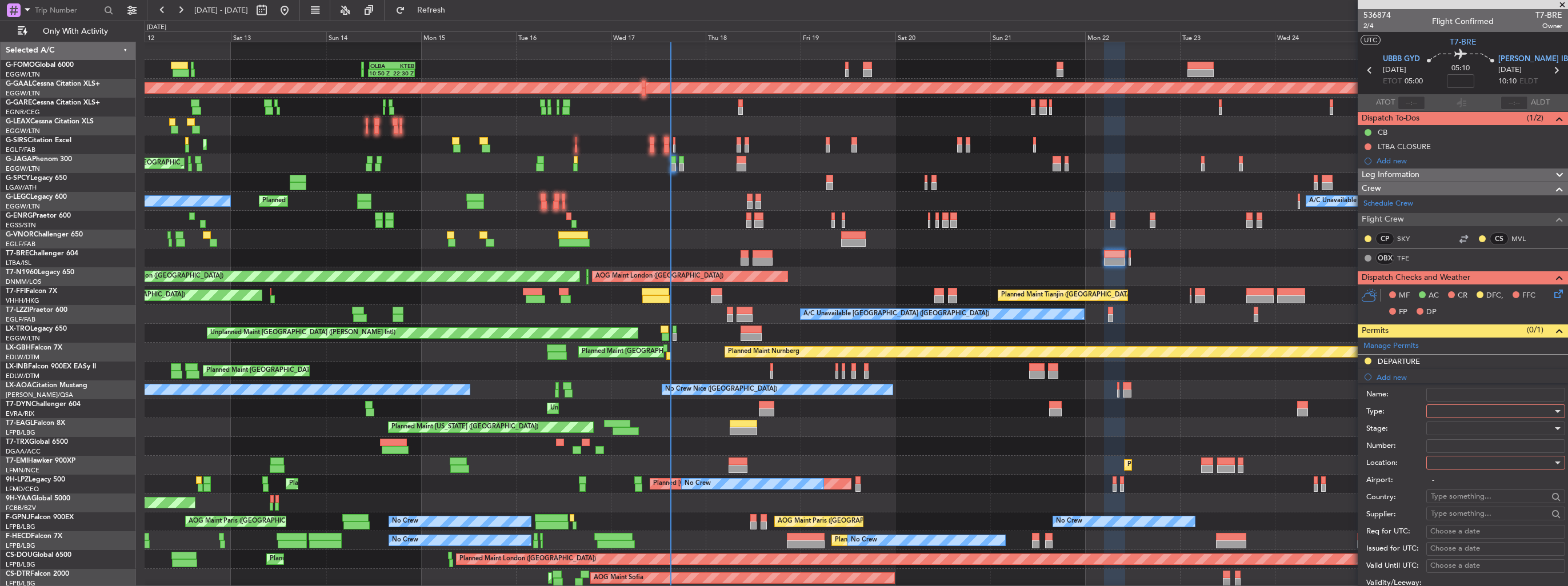
click at [1455, 408] on div at bounding box center [1492, 411] width 122 height 17
click at [1490, 517] on span "Slot" at bounding box center [1491, 519] width 120 height 17
click at [1482, 461] on div at bounding box center [1492, 463] width 122 height 17
click at [1469, 517] on span "Arrival" at bounding box center [1491, 519] width 120 height 17
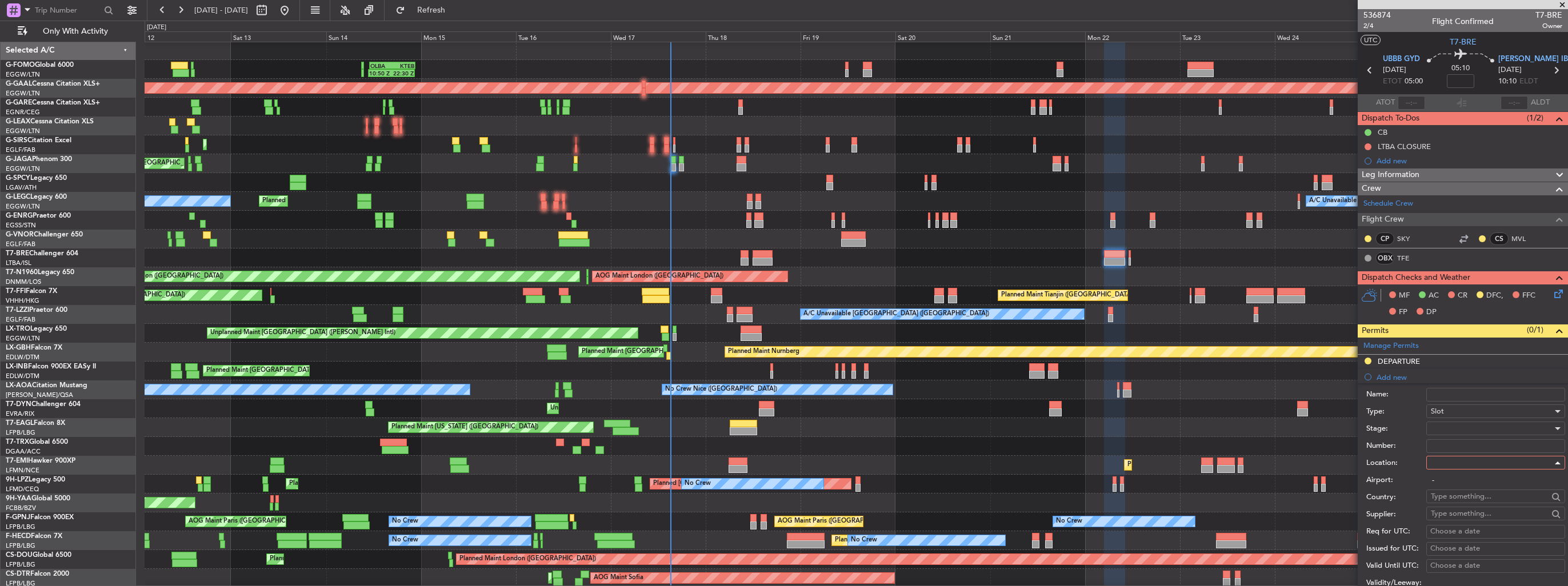
type input "[PERSON_NAME] / IBZ"
click at [1474, 427] on div at bounding box center [1492, 428] width 122 height 17
click at [1476, 497] on span "Requested" at bounding box center [1491, 502] width 120 height 17
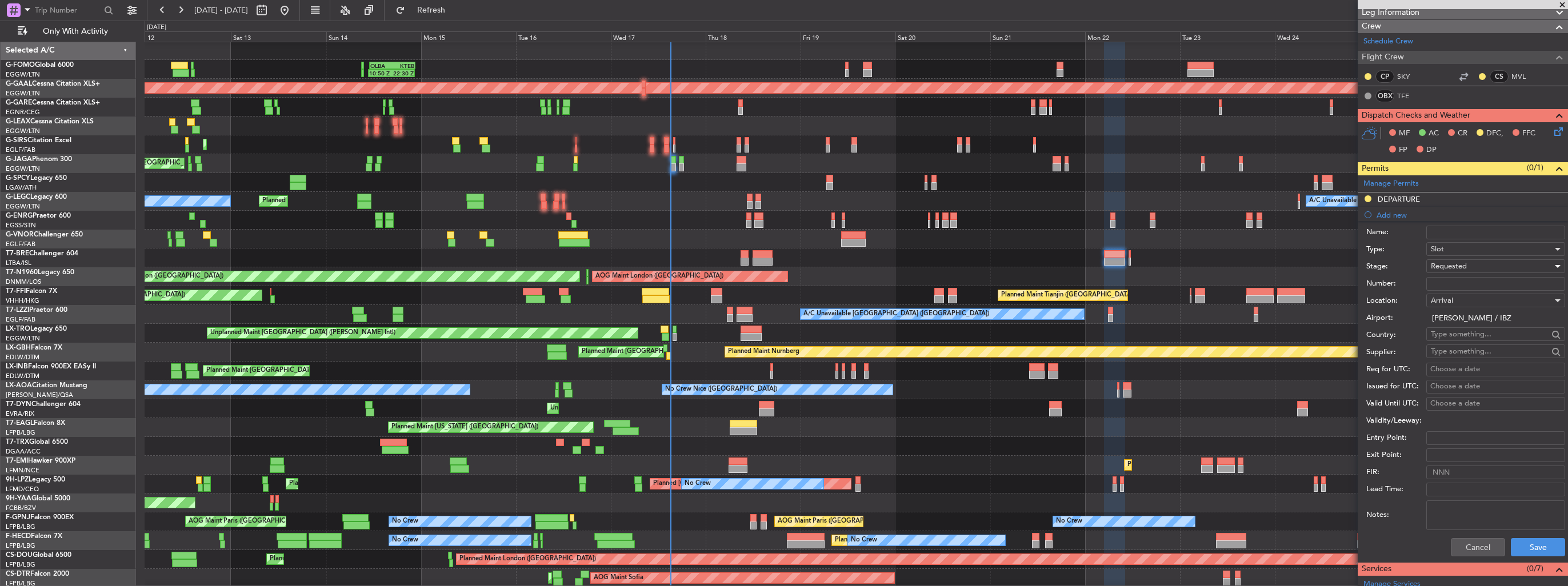
scroll to position [229, 0]
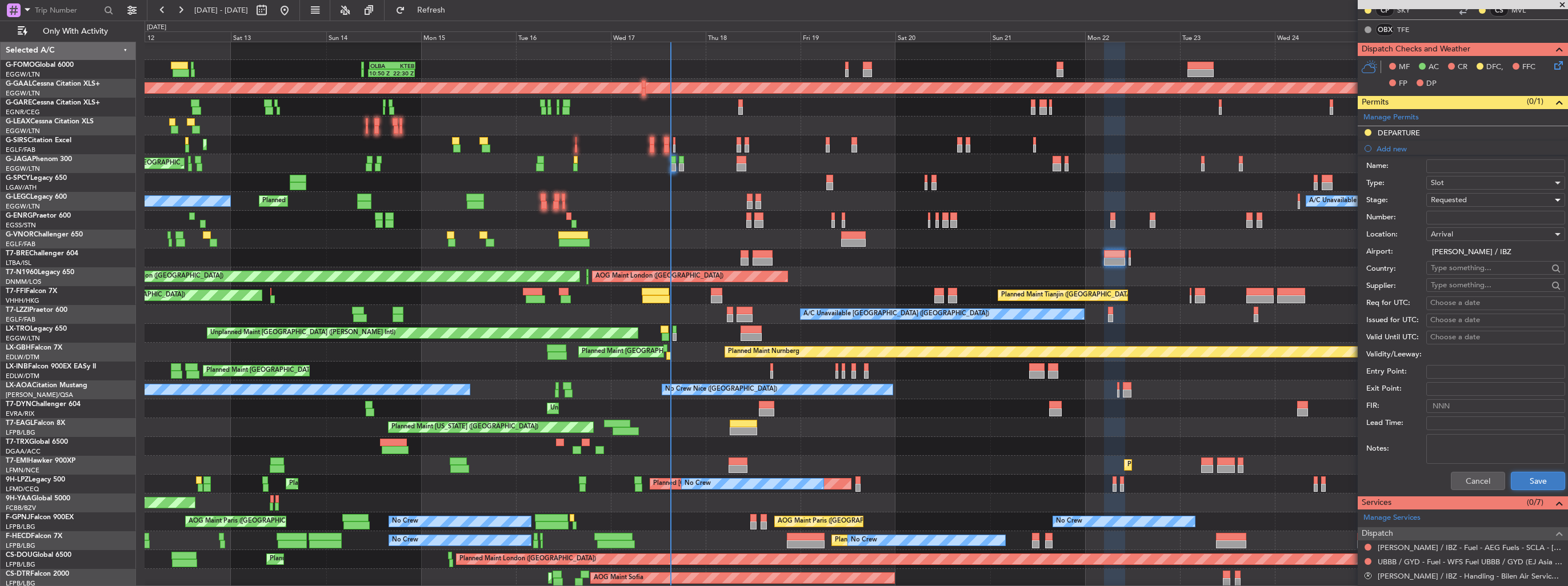
click at [1526, 476] on button "Save" at bounding box center [1538, 481] width 54 height 18
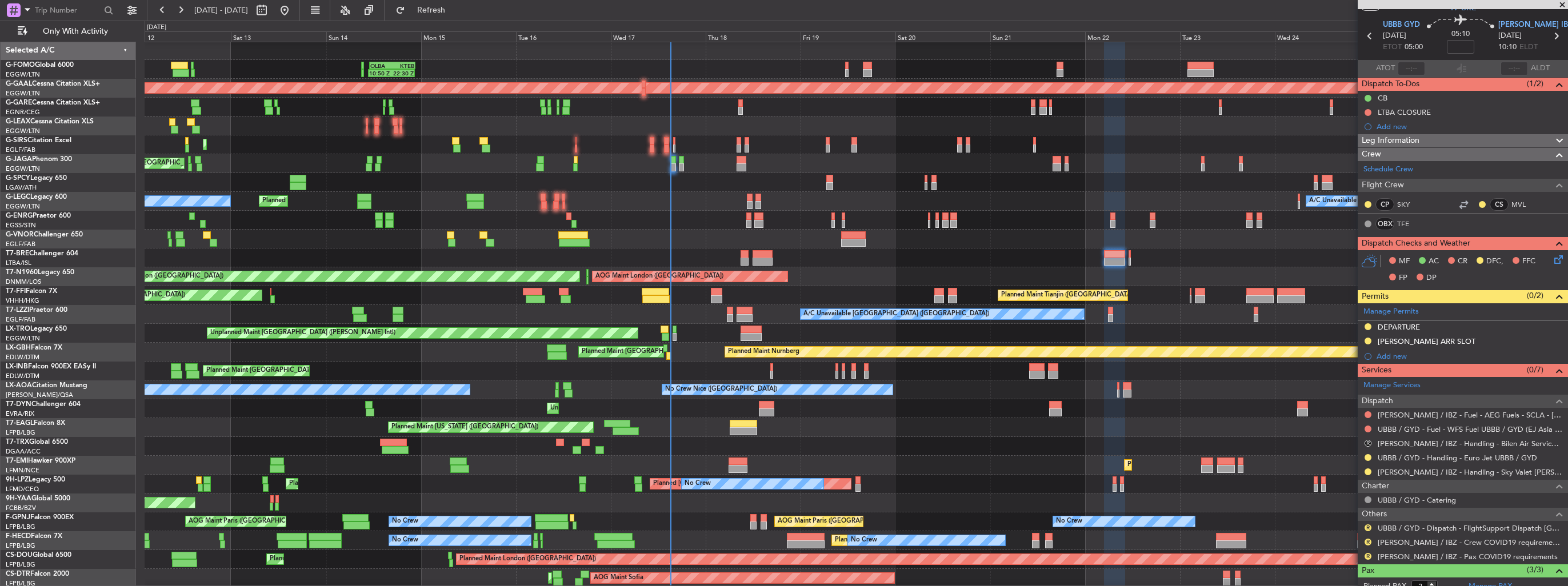
scroll to position [0, 0]
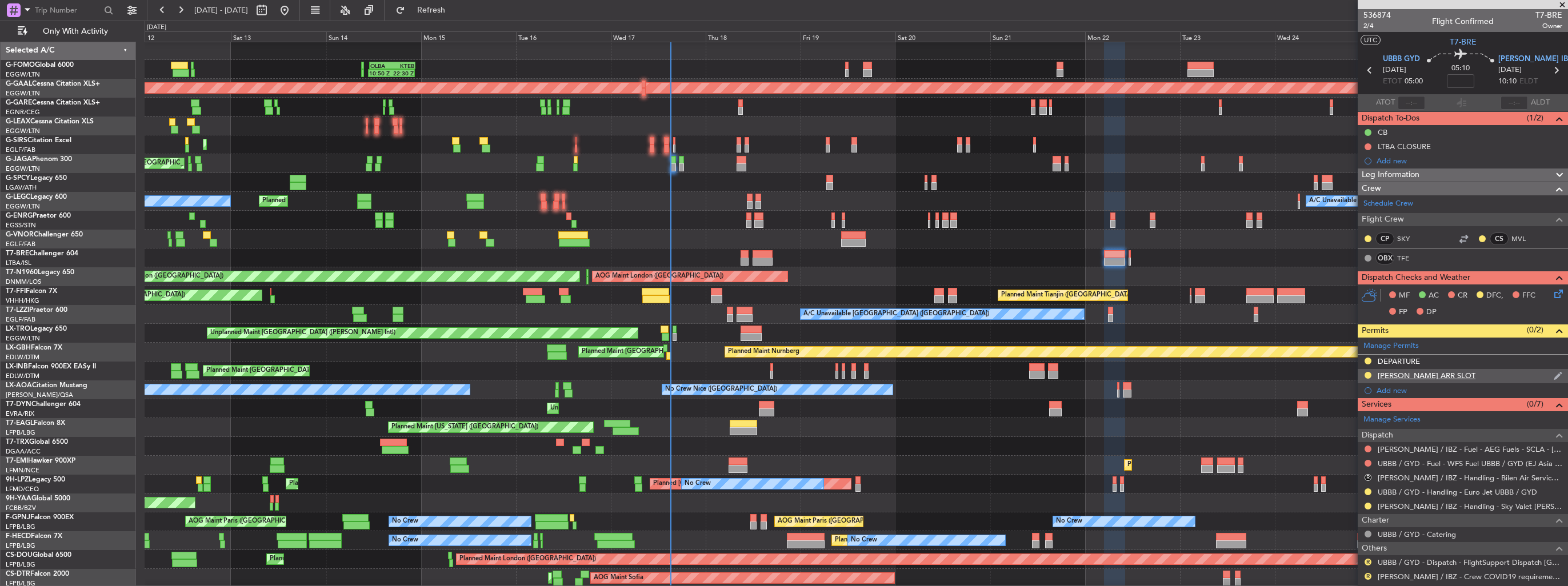
click at [1554, 373] on img at bounding box center [1558, 376] width 8 height 10
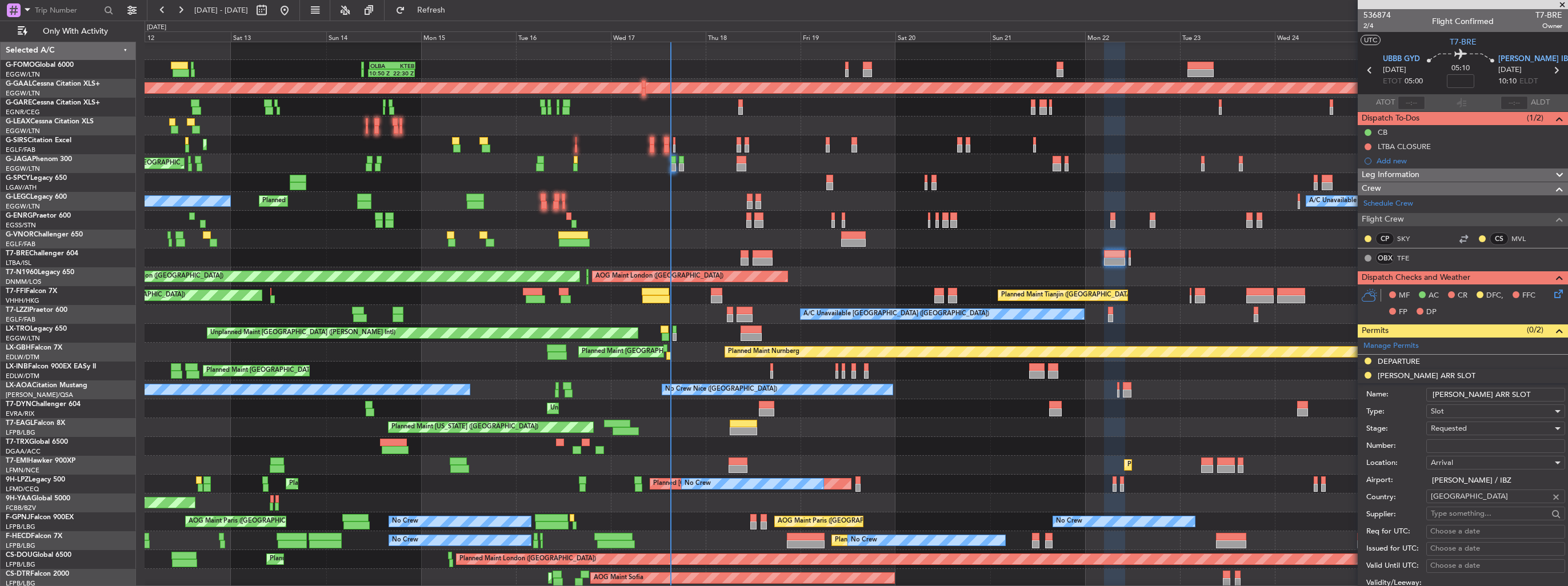
click at [1532, 392] on input "[PERSON_NAME] ARR SLOT" at bounding box center [1496, 395] width 139 height 14
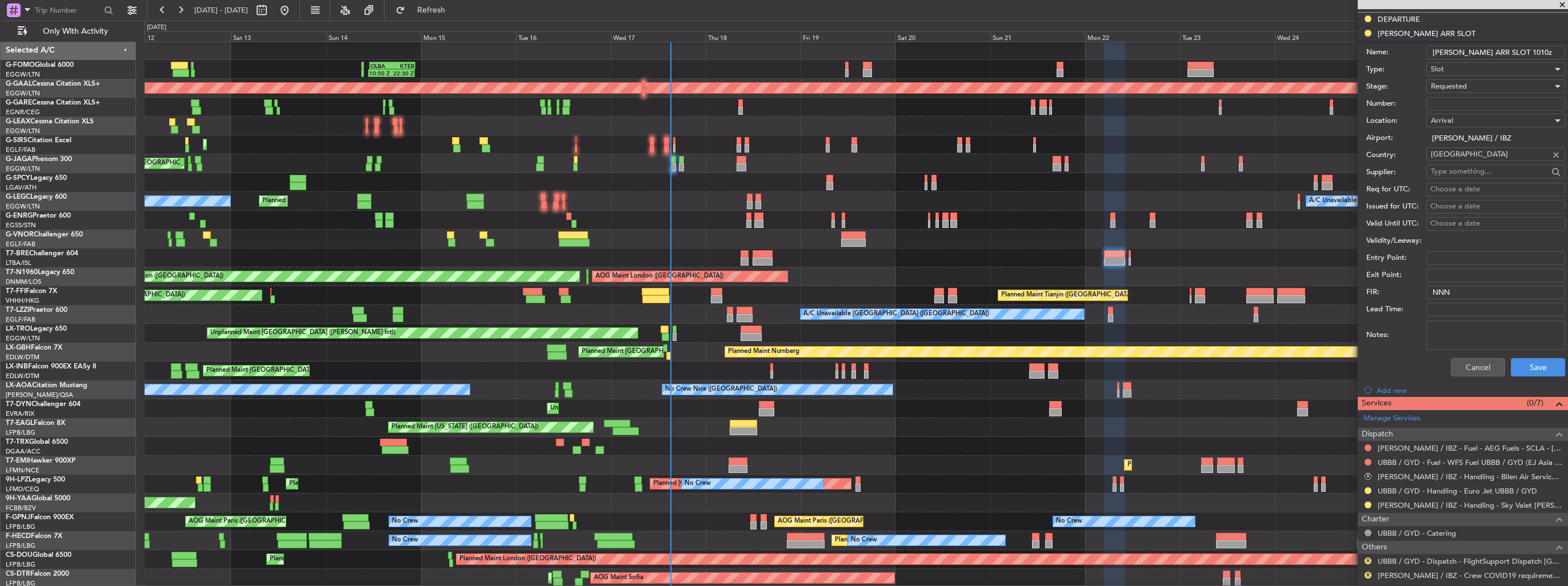
scroll to position [343, 0]
type input "[PERSON_NAME] ARR SLOT 1010z"
click at [1527, 364] on button "Save" at bounding box center [1538, 367] width 54 height 18
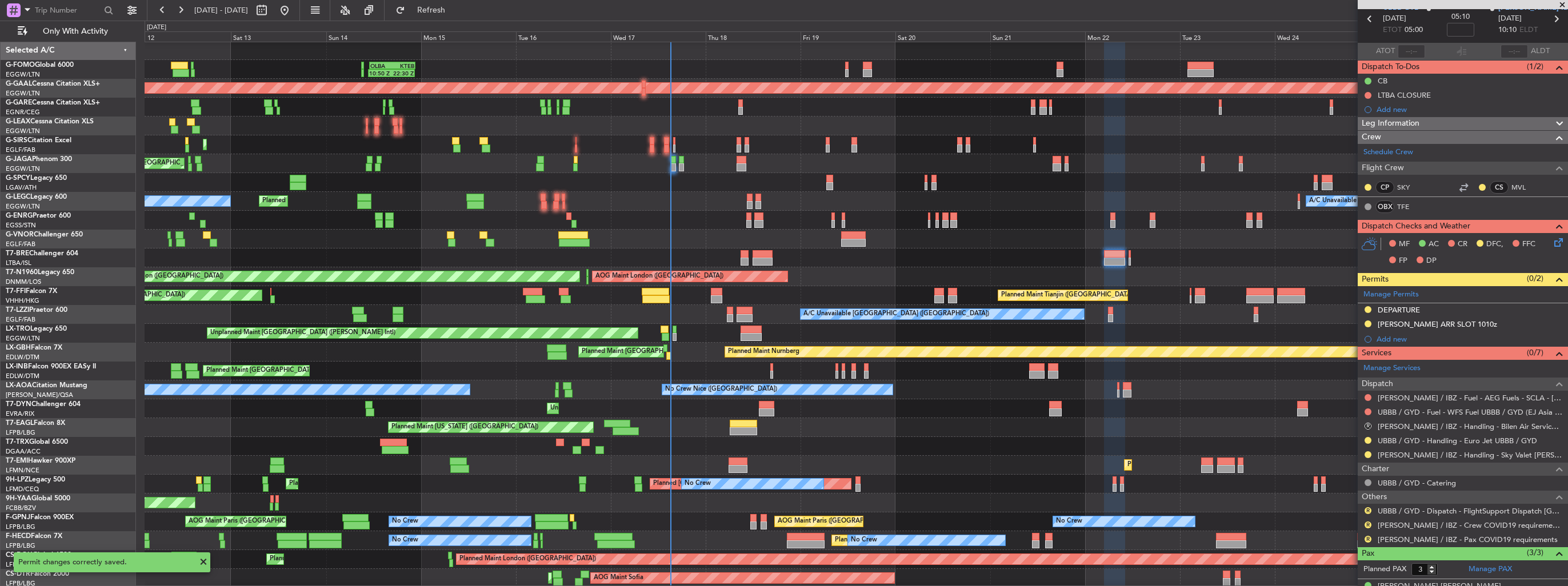
scroll to position [0, 0]
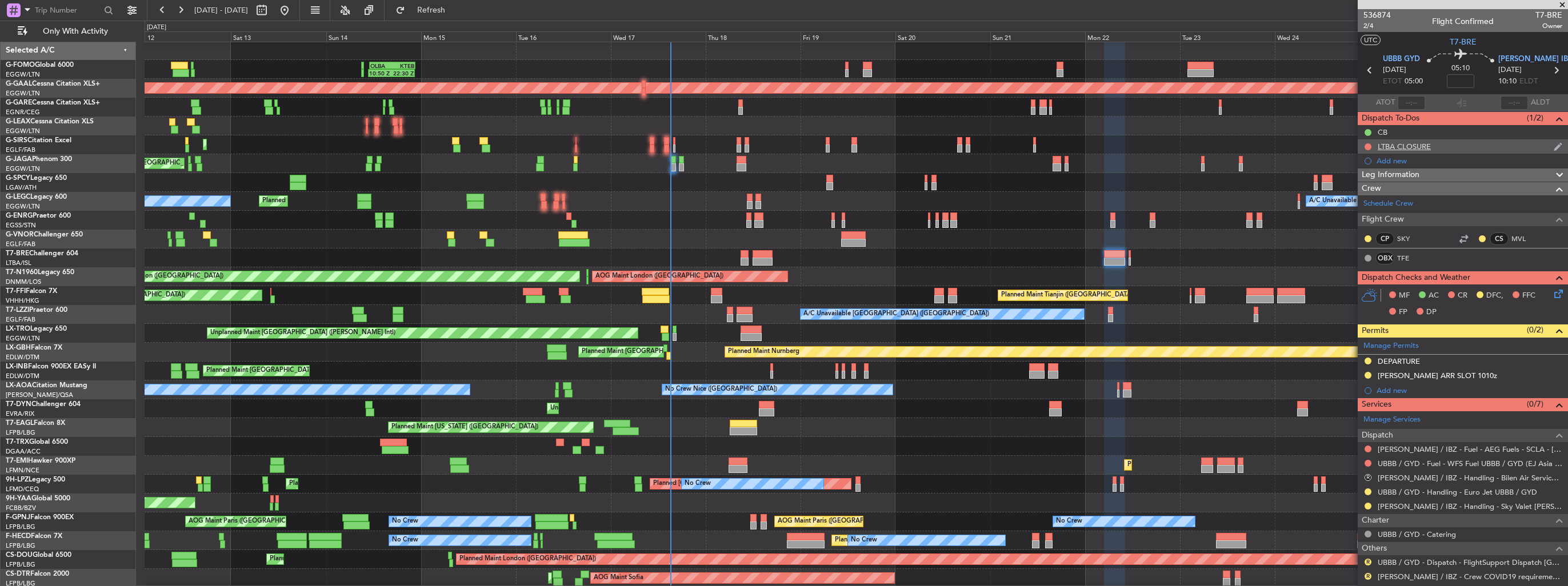
click at [1554, 146] on img at bounding box center [1558, 146] width 8 height 10
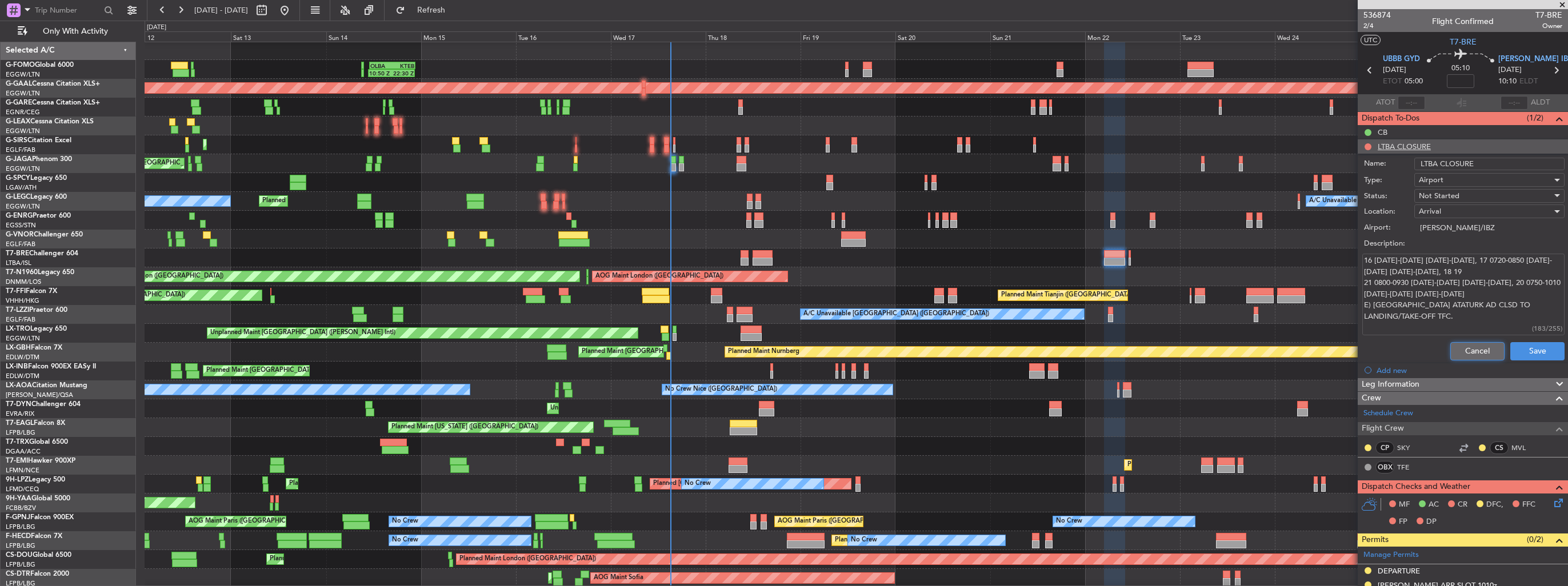
click at [1470, 347] on button "Cancel" at bounding box center [1477, 351] width 54 height 18
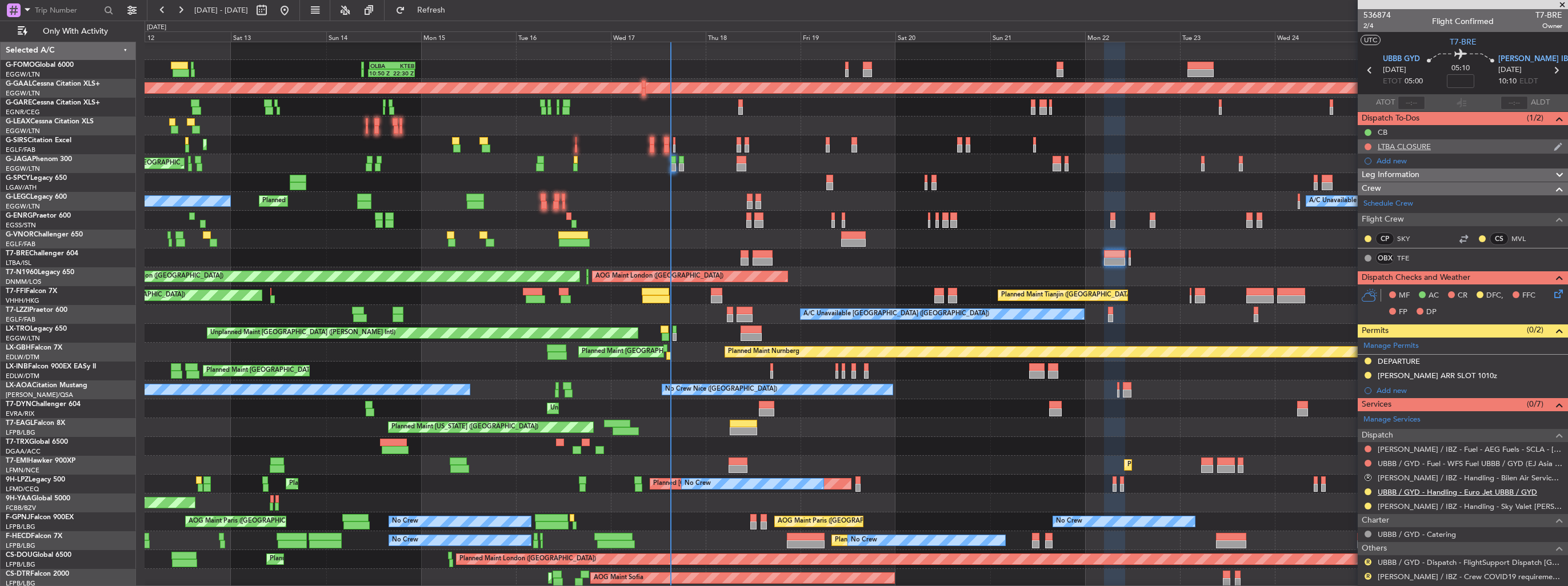
click at [1443, 492] on link "UBBB / GYD - Handling - Euro Jet UBBB / GYD" at bounding box center [1457, 492] width 159 height 10
click at [1369, 462] on button at bounding box center [1368, 463] width 7 height 7
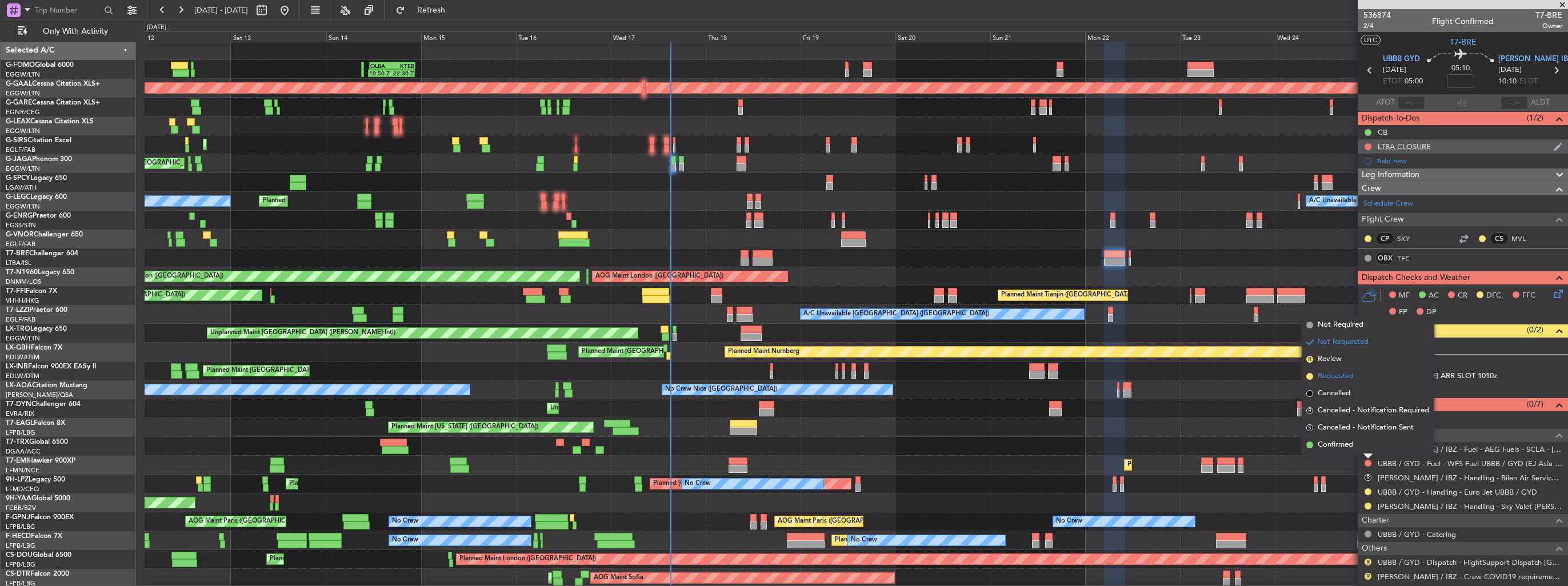
click at [1329, 376] on span "Requested" at bounding box center [1336, 376] width 36 height 11
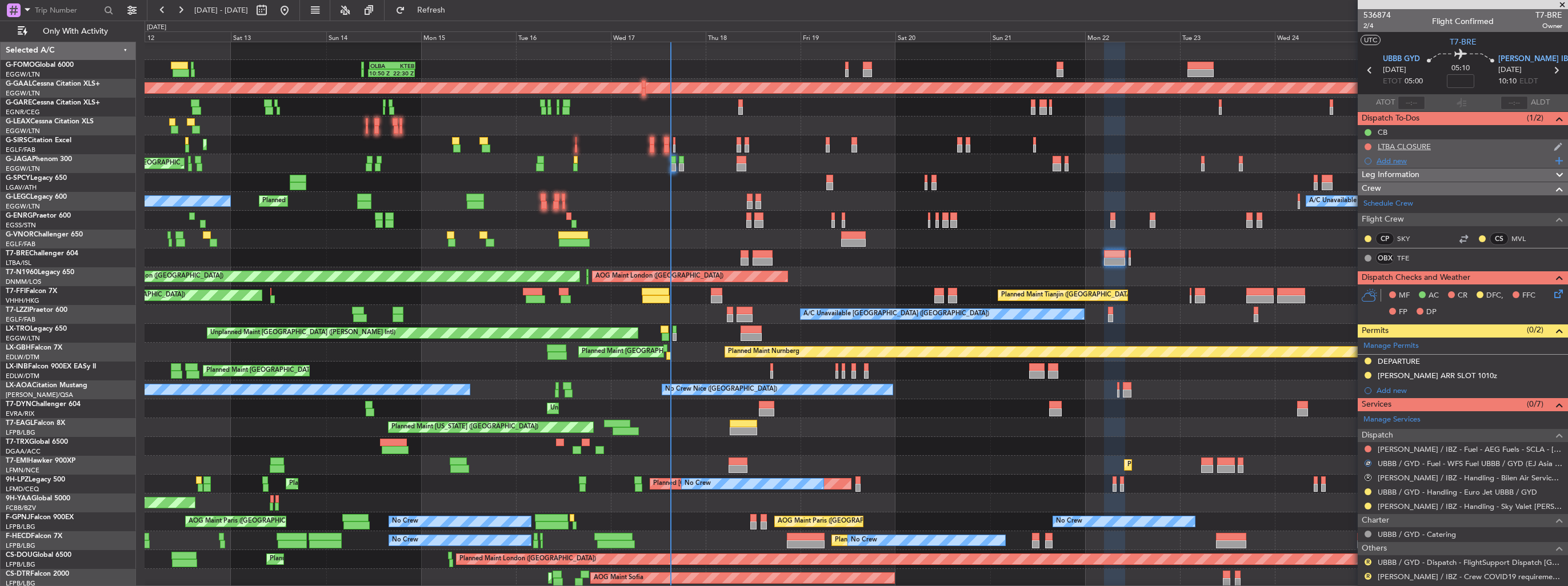
click at [1388, 156] on div "Add new" at bounding box center [1464, 161] width 175 height 10
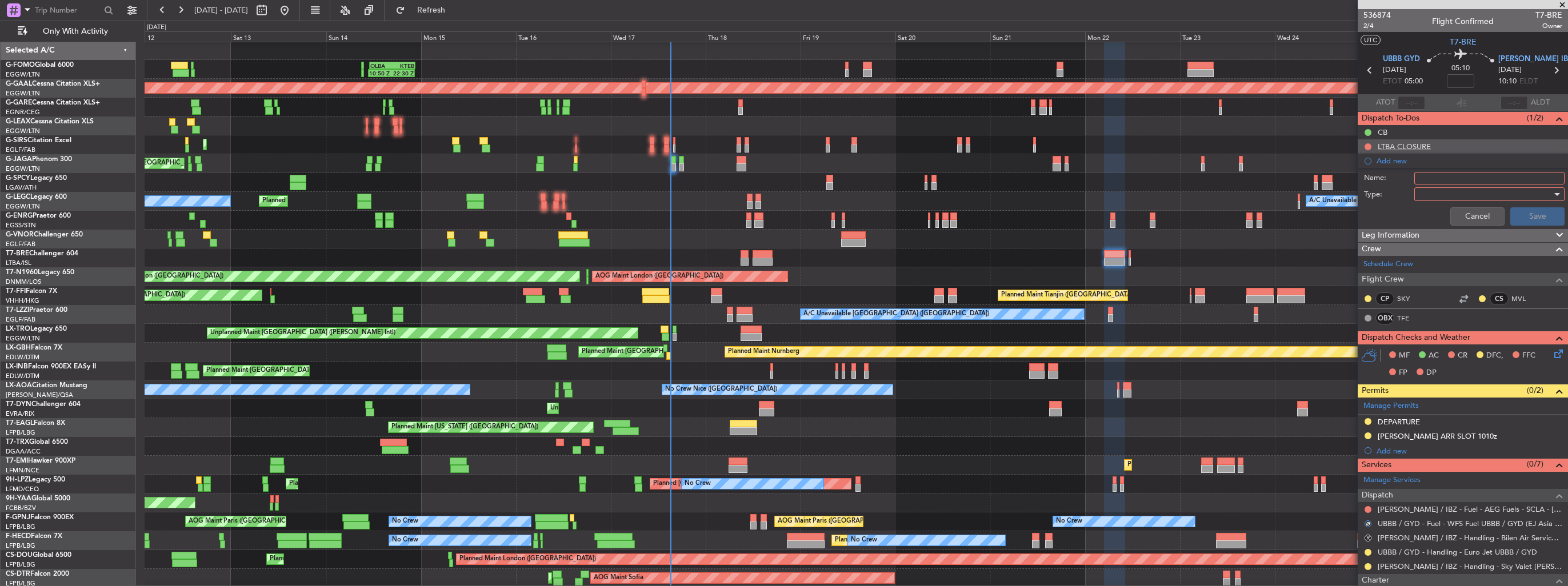
click at [1449, 177] on input "Name:" at bounding box center [1489, 178] width 150 height 12
type input "FUEL IN UBBB VIA WFS"
click at [1439, 195] on div at bounding box center [1486, 194] width 133 height 17
click at [1436, 214] on span "Generic" at bounding box center [1483, 216] width 133 height 17
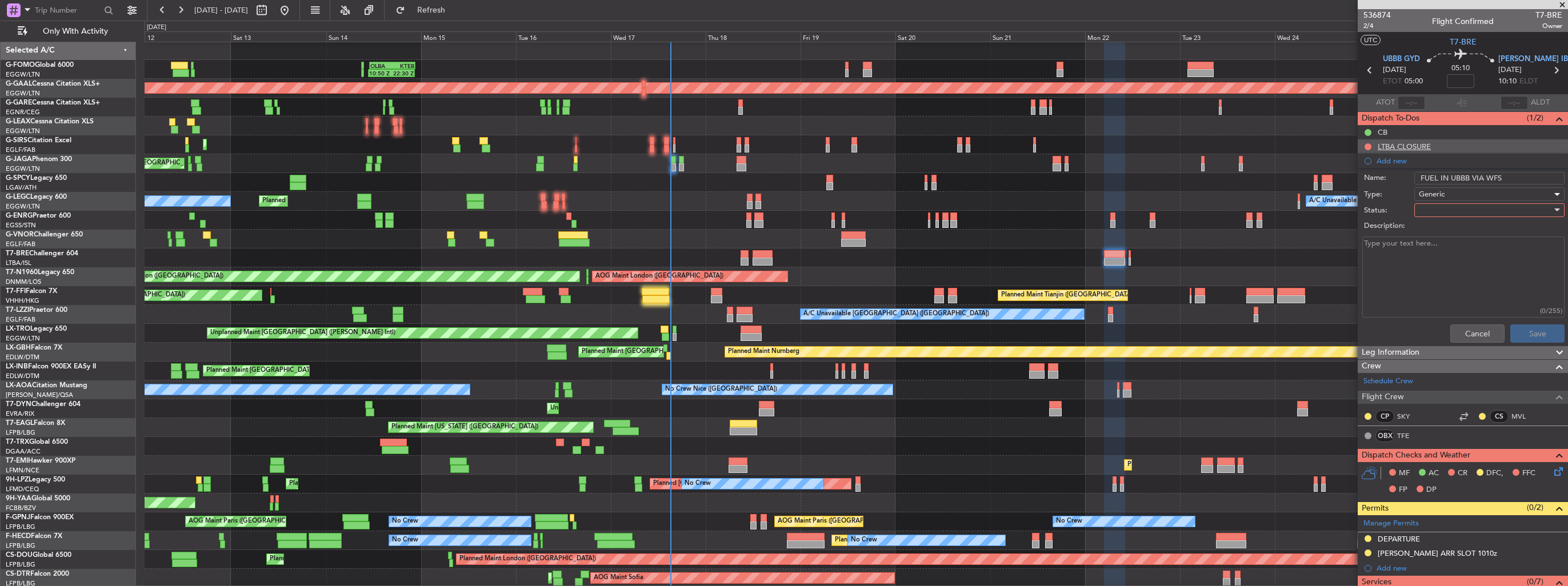
click at [1436, 207] on div at bounding box center [1486, 210] width 133 height 17
click at [1443, 246] on span "In Progress" at bounding box center [1483, 249] width 133 height 17
click at [1522, 332] on button "Save" at bounding box center [1538, 334] width 54 height 18
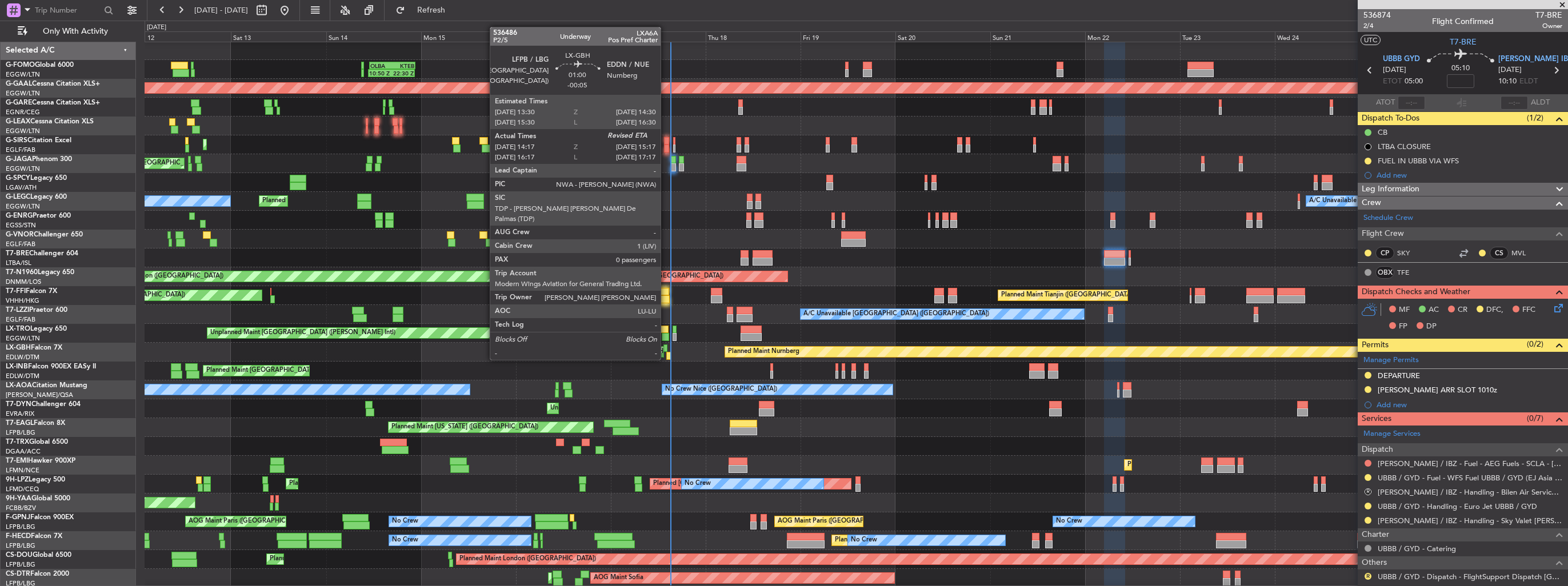
click at [665, 348] on div at bounding box center [665, 348] width 4 height 8
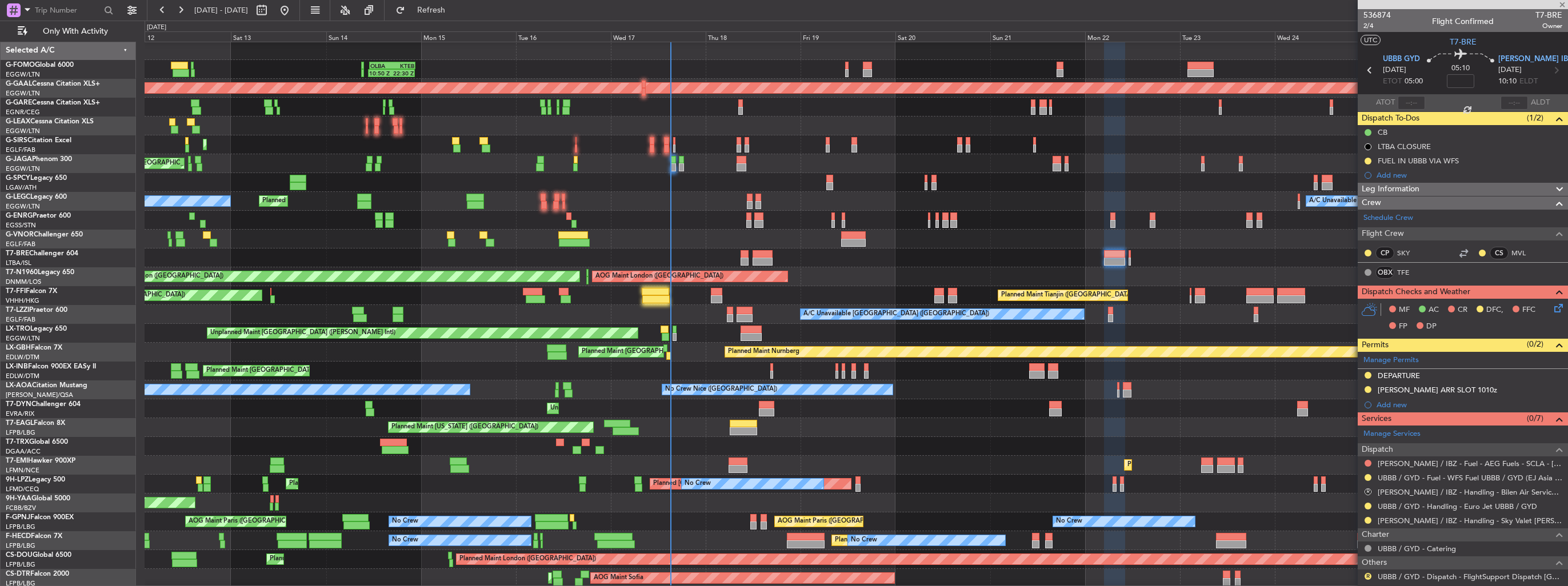
type input "-00:05"
type input "14:17"
type input "0"
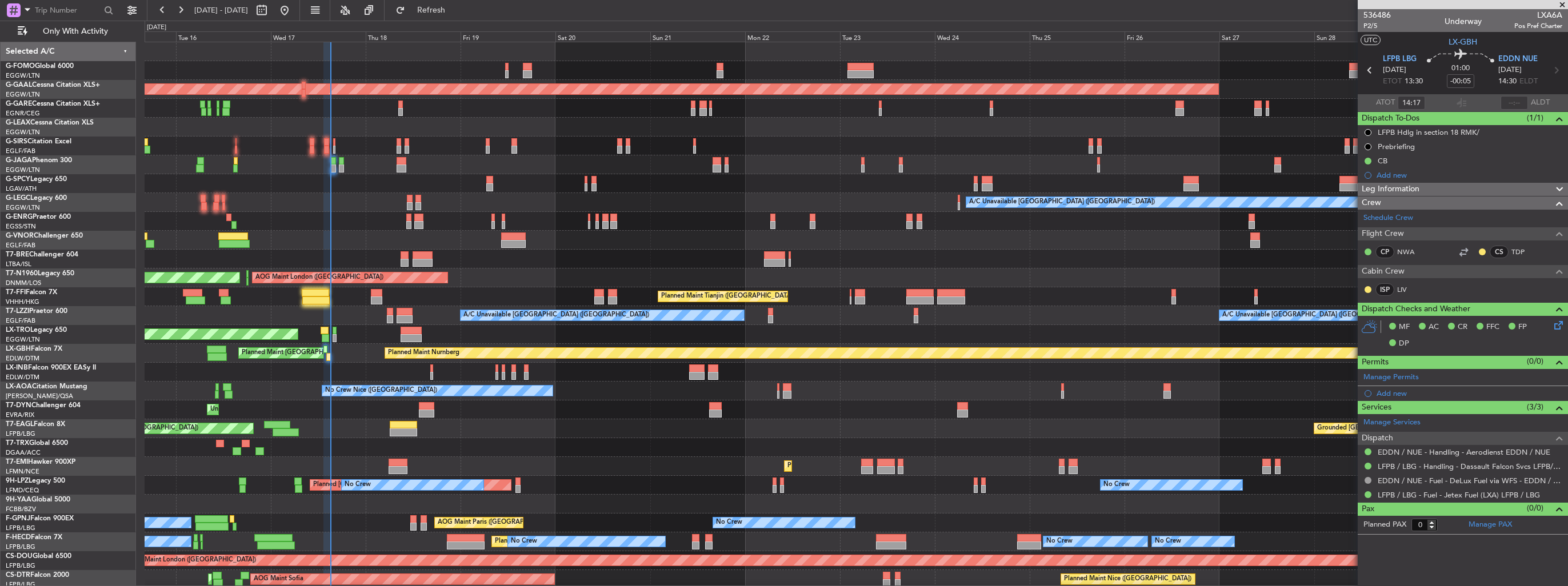
click at [576, 220] on div "OLBA 11:00 Z KTEB 22:45 Z 10:50 Z 22:30 Z Planned [GEOGRAPHIC_DATA] Planned Mai…" at bounding box center [856, 334] width 1423 height 584
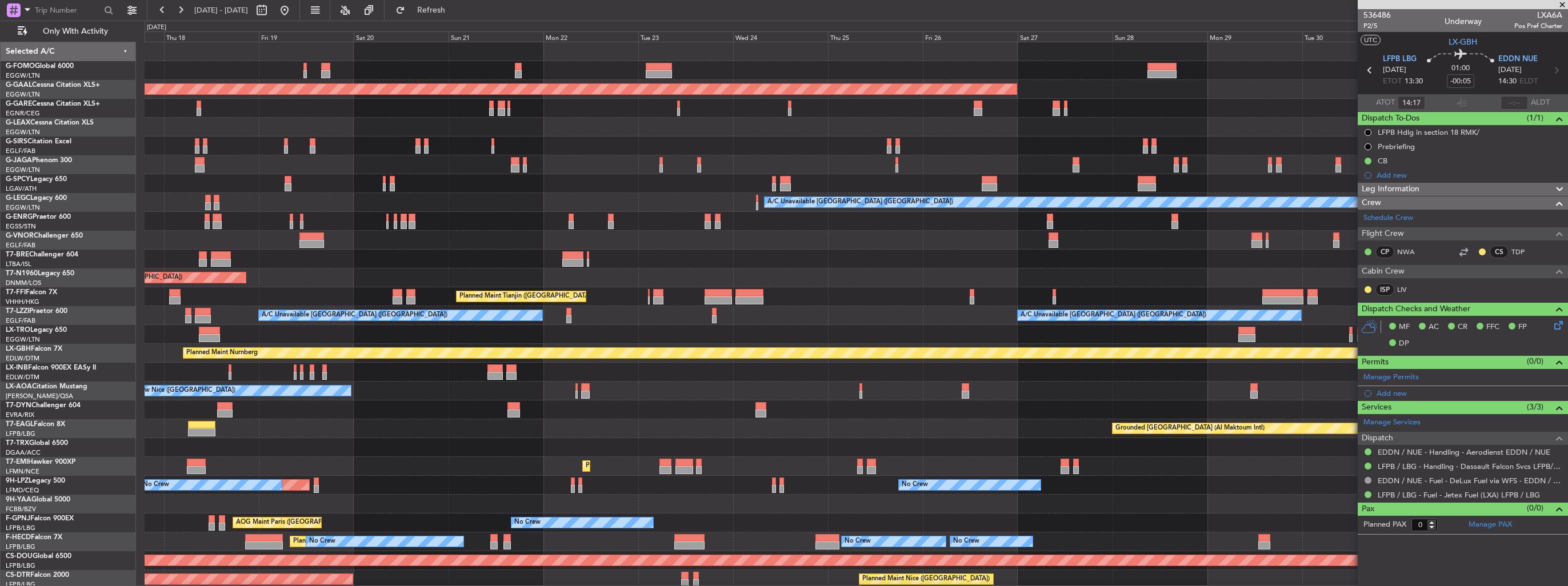
click at [366, 241] on div "OLBA 11:00 Z KTEB 22:45 Z 10:50 Z 22:30 Z Planned [GEOGRAPHIC_DATA] A/C Unavail…" at bounding box center [856, 334] width 1423 height 584
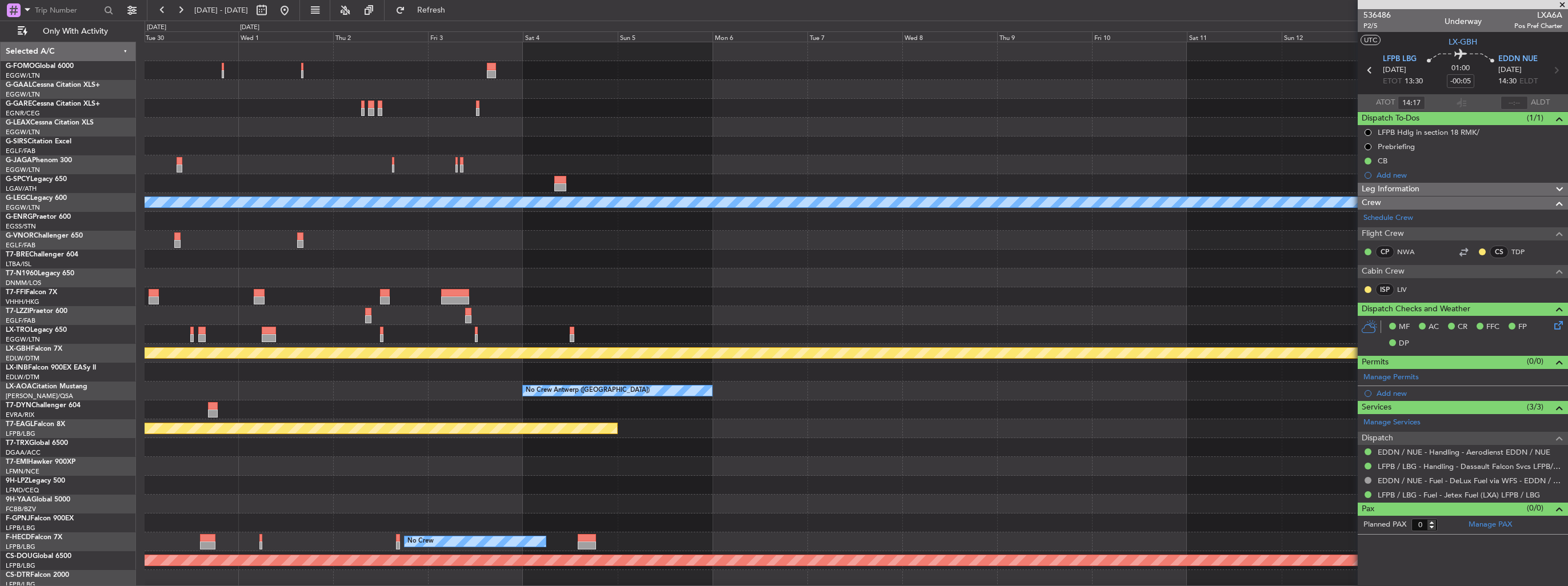
click at [346, 255] on div "Planned Maint Dusseldorf A/C Unavailable [GEOGRAPHIC_DATA] ([GEOGRAPHIC_DATA]) …" at bounding box center [856, 334] width 1423 height 584
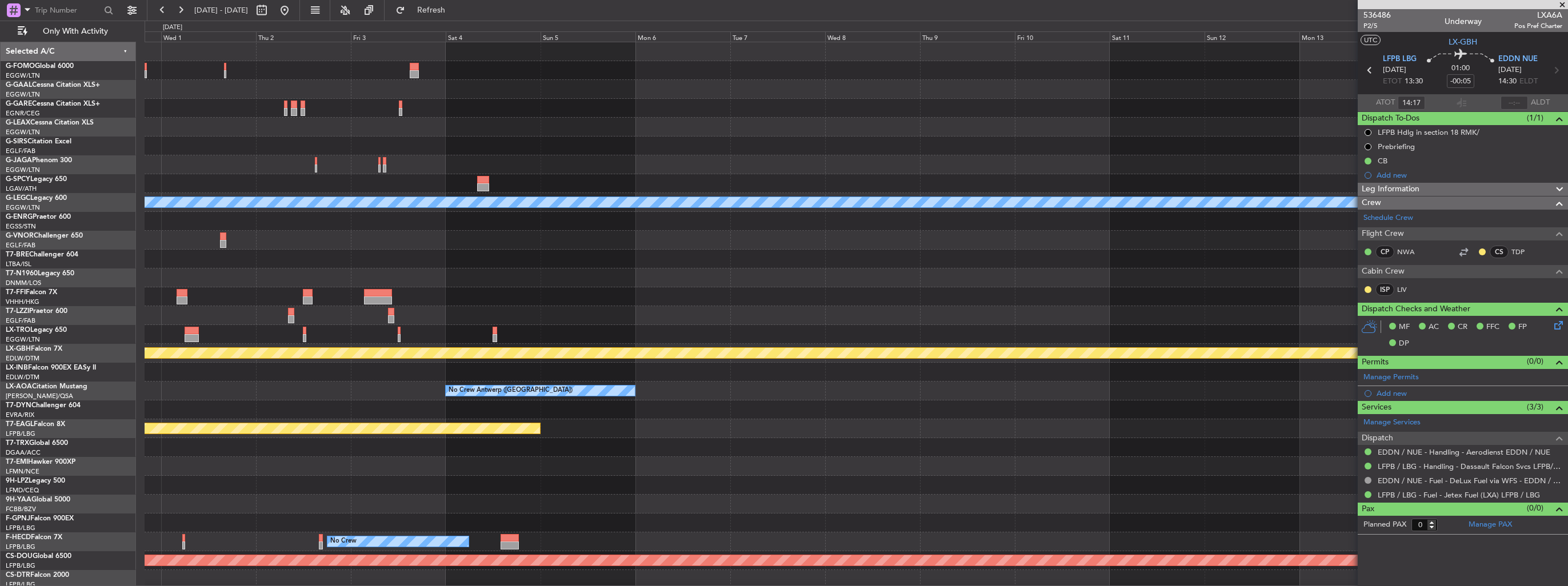
click at [338, 225] on div at bounding box center [856, 221] width 1423 height 19
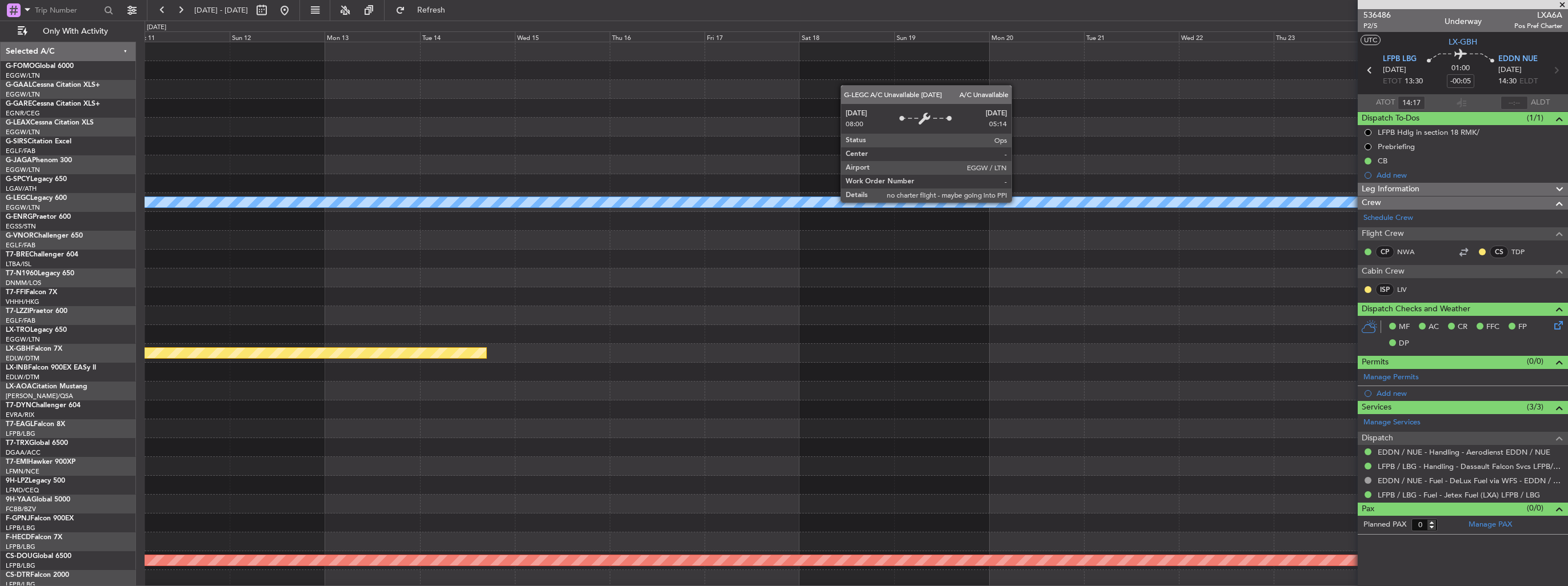
click at [390, 206] on div "A/C Unavailable [GEOGRAPHIC_DATA] ([GEOGRAPHIC_DATA])" at bounding box center [857, 202] width 4269 height 10
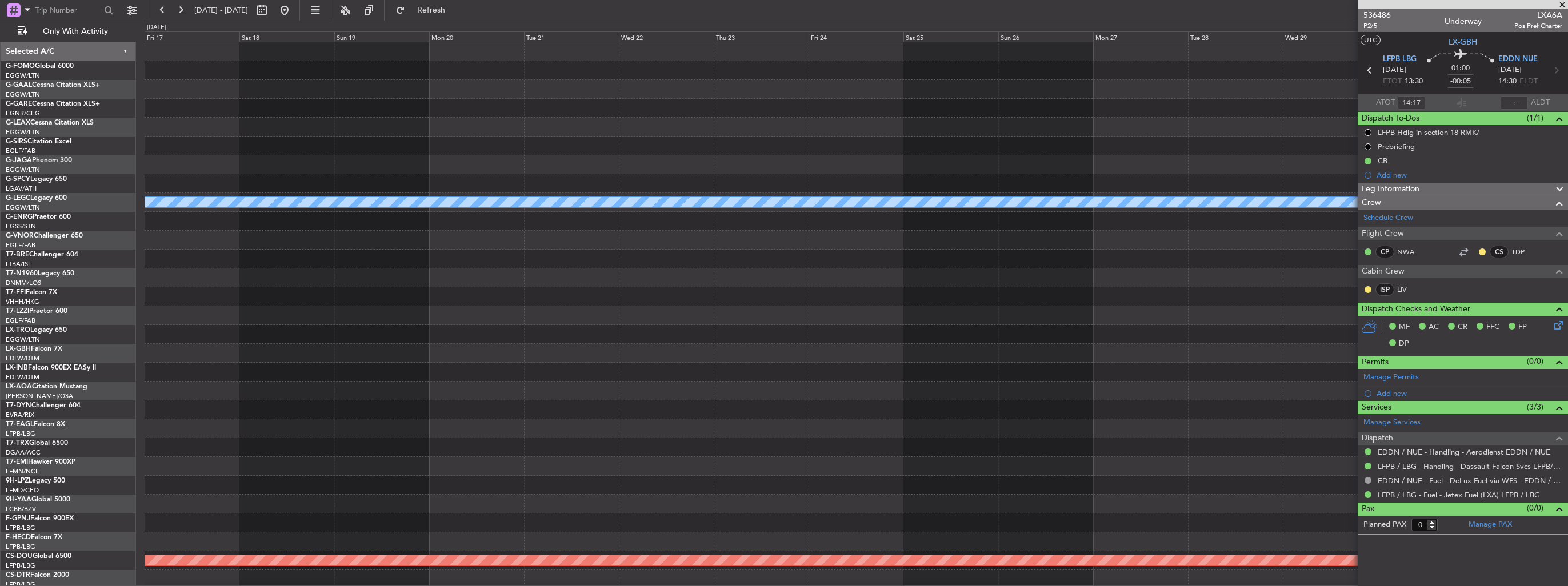
click at [457, 194] on div "A/C Unavailable [GEOGRAPHIC_DATA] ([GEOGRAPHIC_DATA]) Planned Maint Nurnberg Pl…" at bounding box center [856, 334] width 1423 height 584
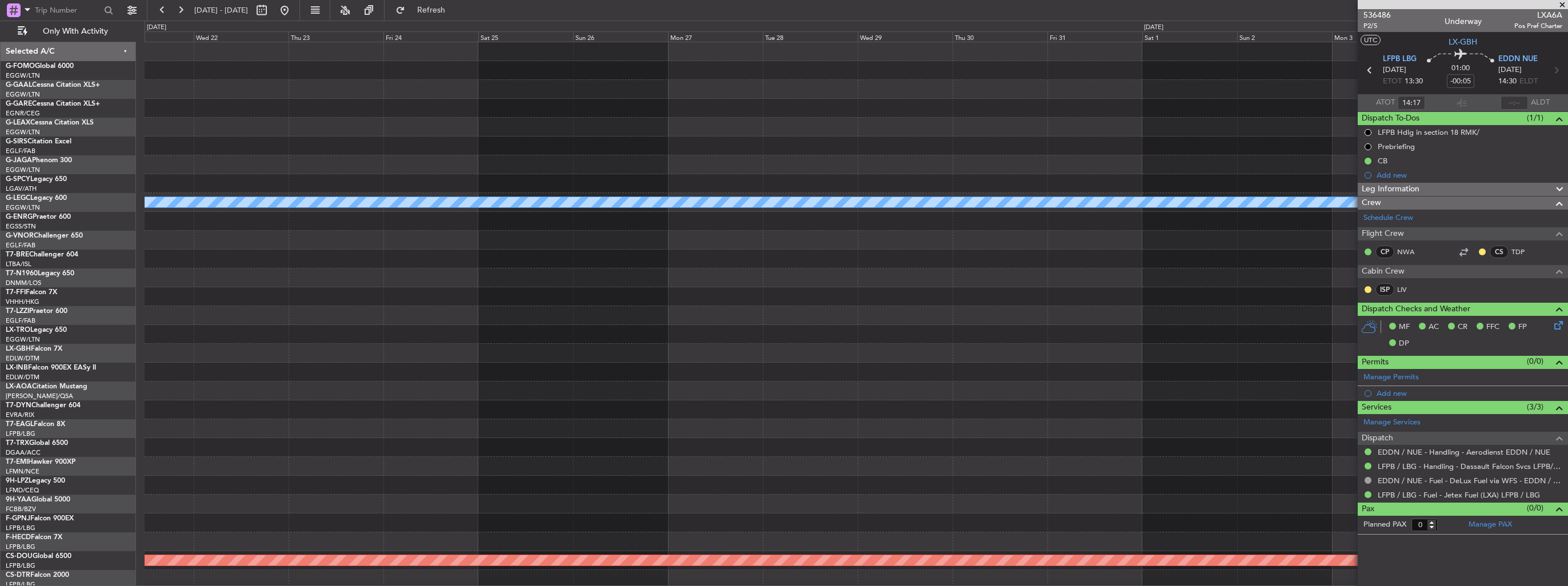
click at [535, 143] on div "A/C Unavailable [GEOGRAPHIC_DATA] ([GEOGRAPHIC_DATA]) Planned Maint [GEOGRAPHIC…" at bounding box center [856, 334] width 1423 height 584
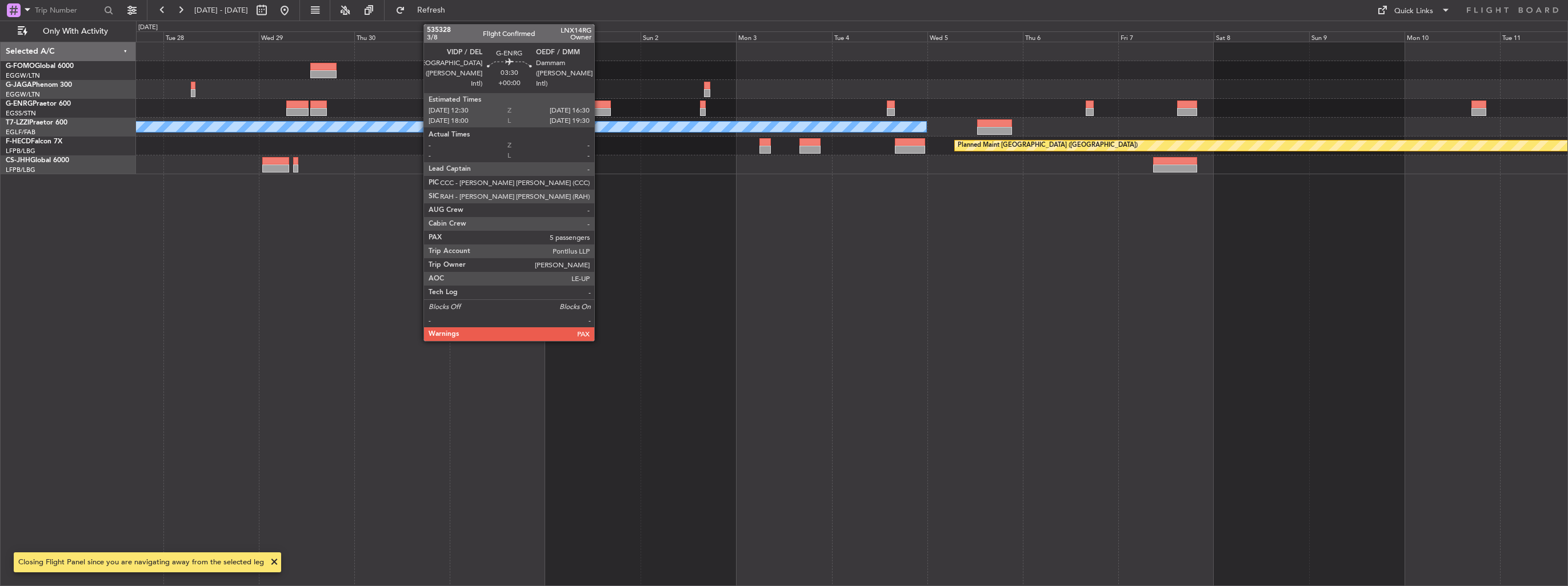
click at [599, 105] on div at bounding box center [602, 104] width 16 height 8
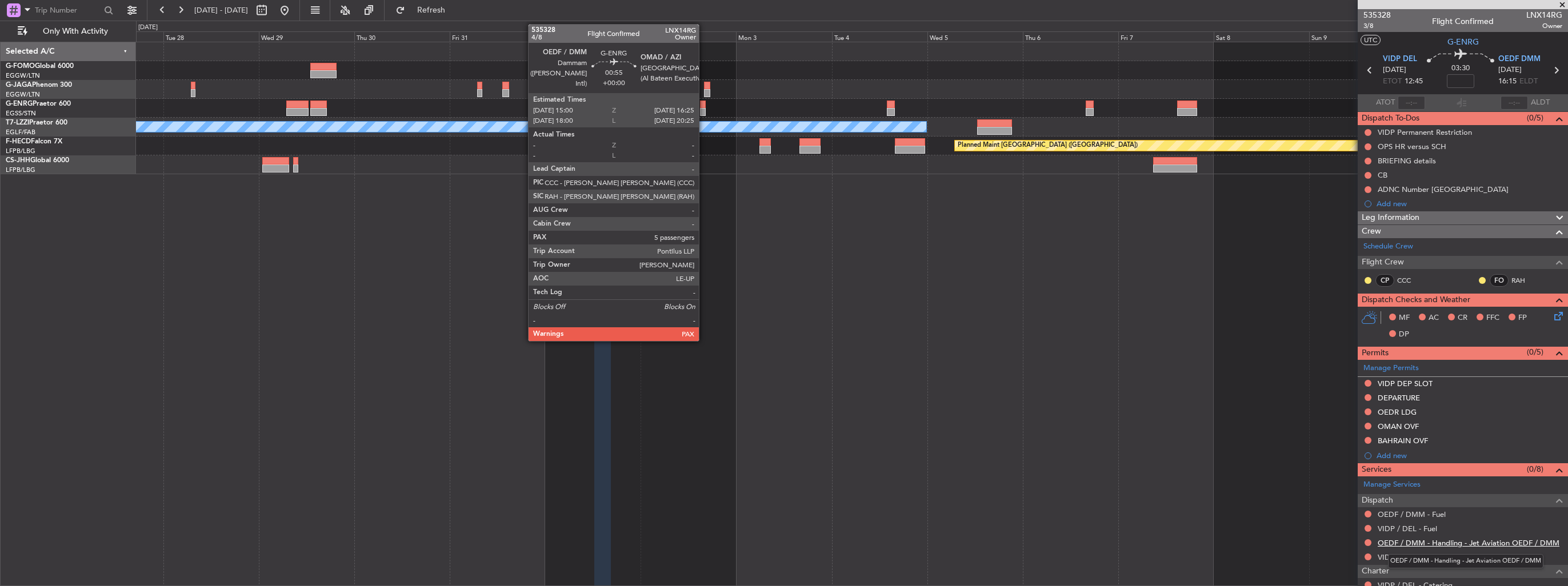
click at [1415, 540] on link "OEDF / DMM - Handling - Jet Aviation OEDF / DMM" at bounding box center [1469, 543] width 181 height 10
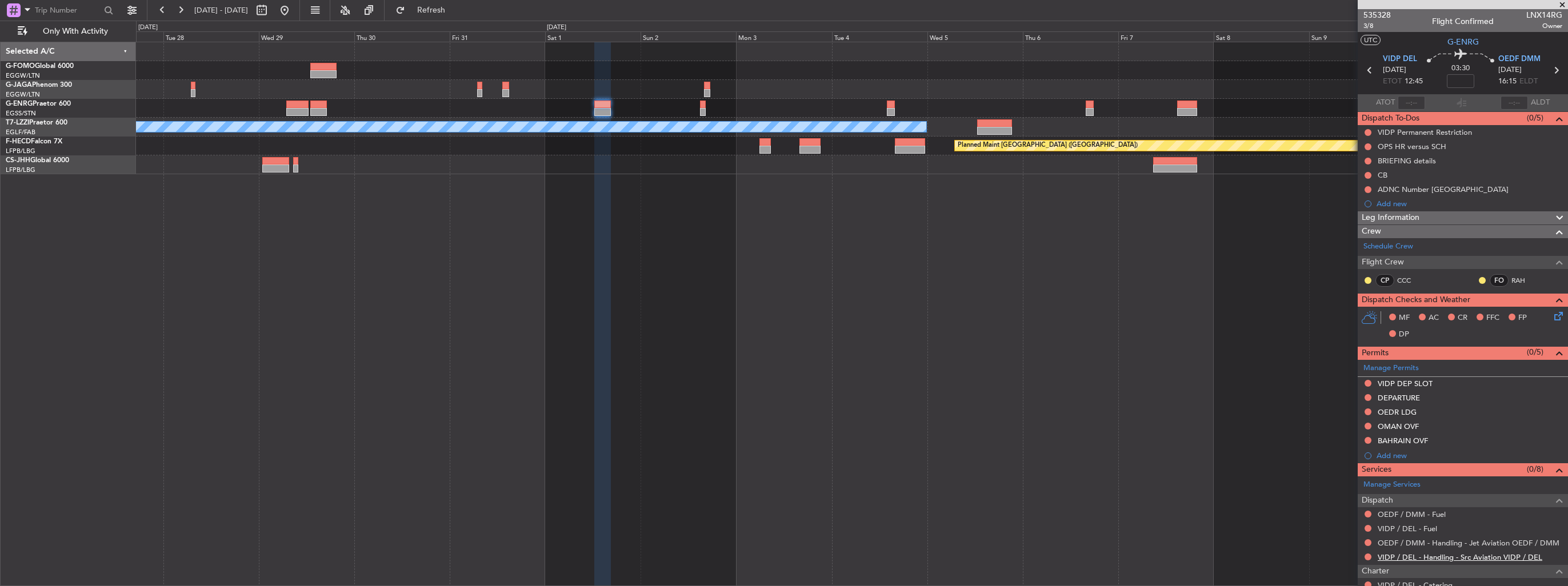
click at [1424, 559] on link "VIDP / DEL - Handling - Src Aviation VIDP / DEL" at bounding box center [1461, 557] width 165 height 10
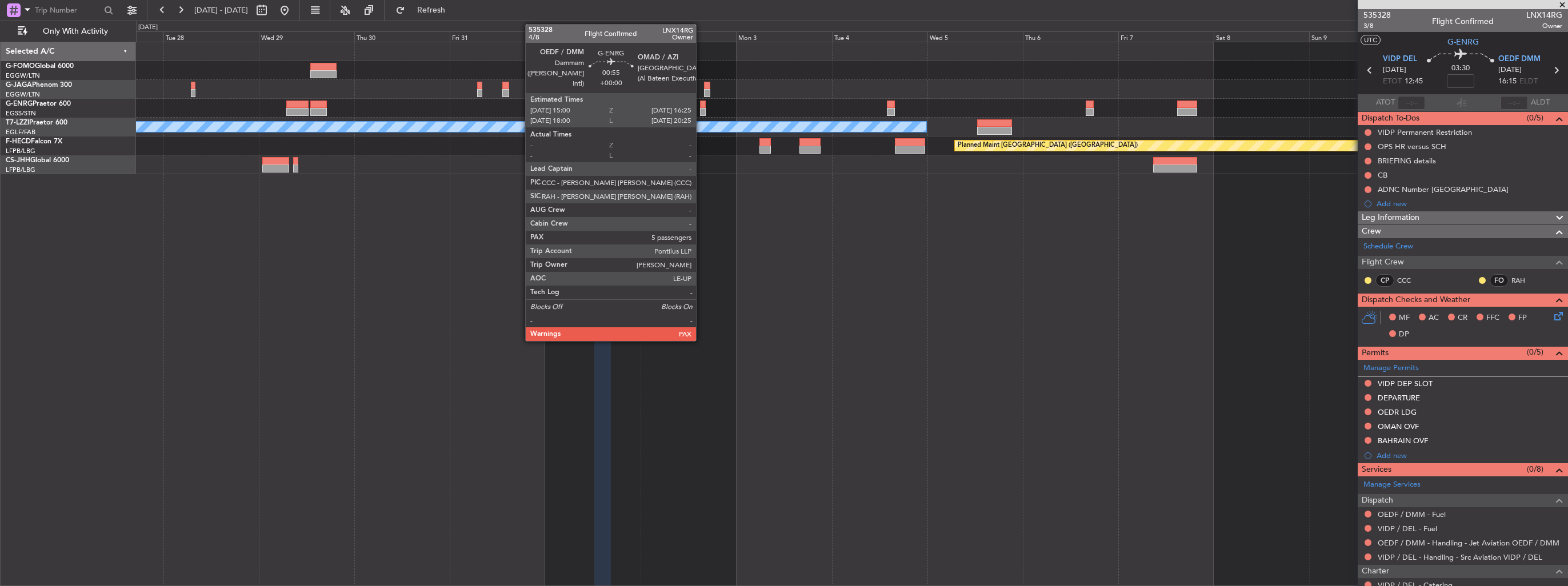
click at [702, 104] on div at bounding box center [702, 104] width 5 height 8
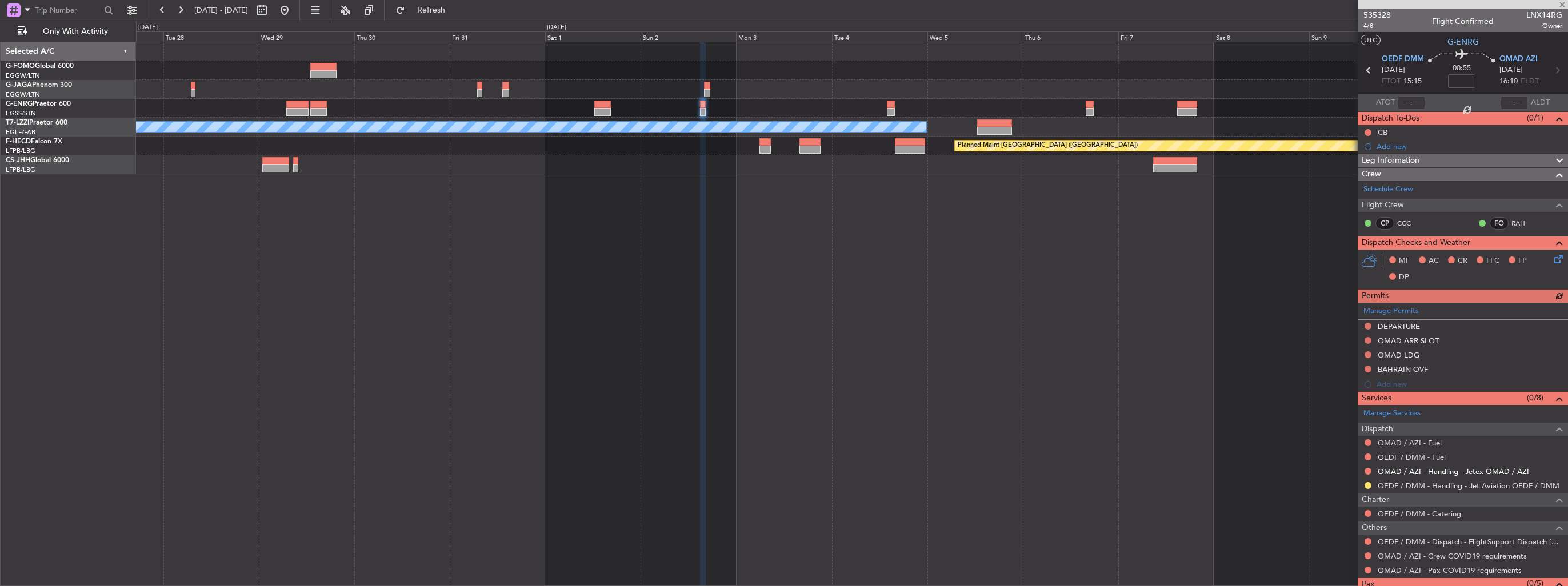
click at [1419, 469] on link "OMAD / AZI - Handling - Jetex OMAD / AZI" at bounding box center [1454, 472] width 152 height 10
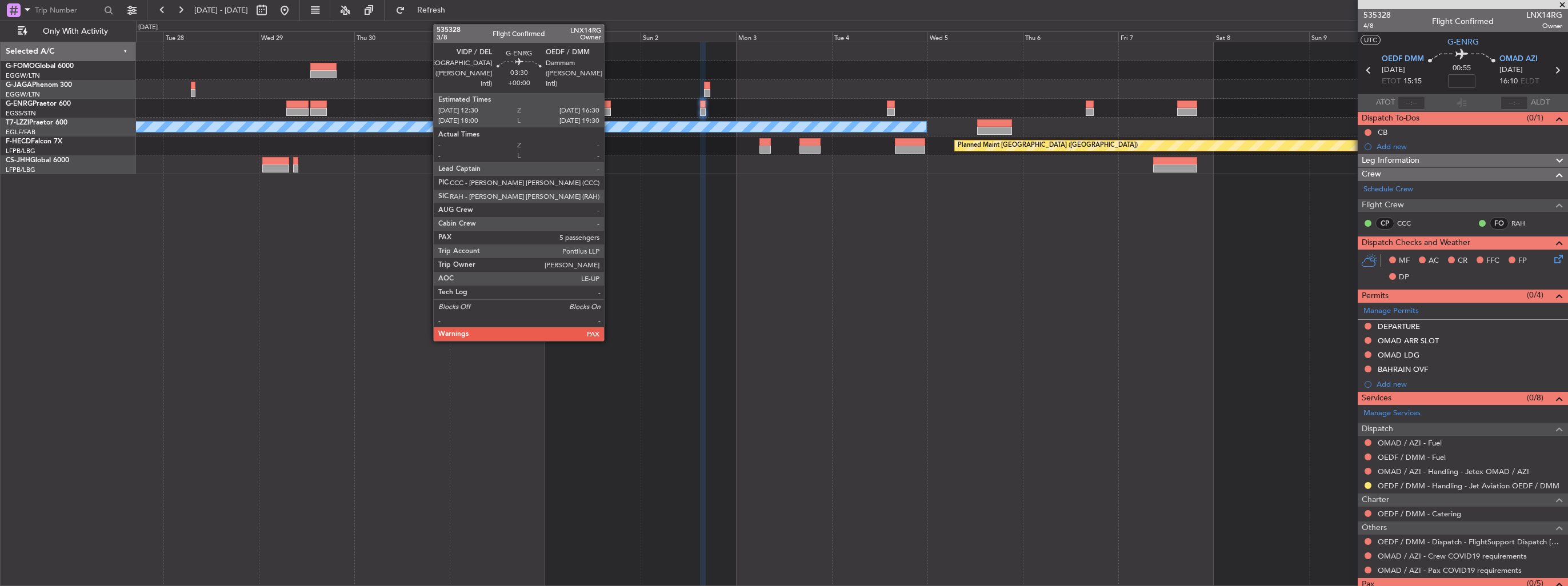
click at [609, 110] on div at bounding box center [602, 112] width 16 height 8
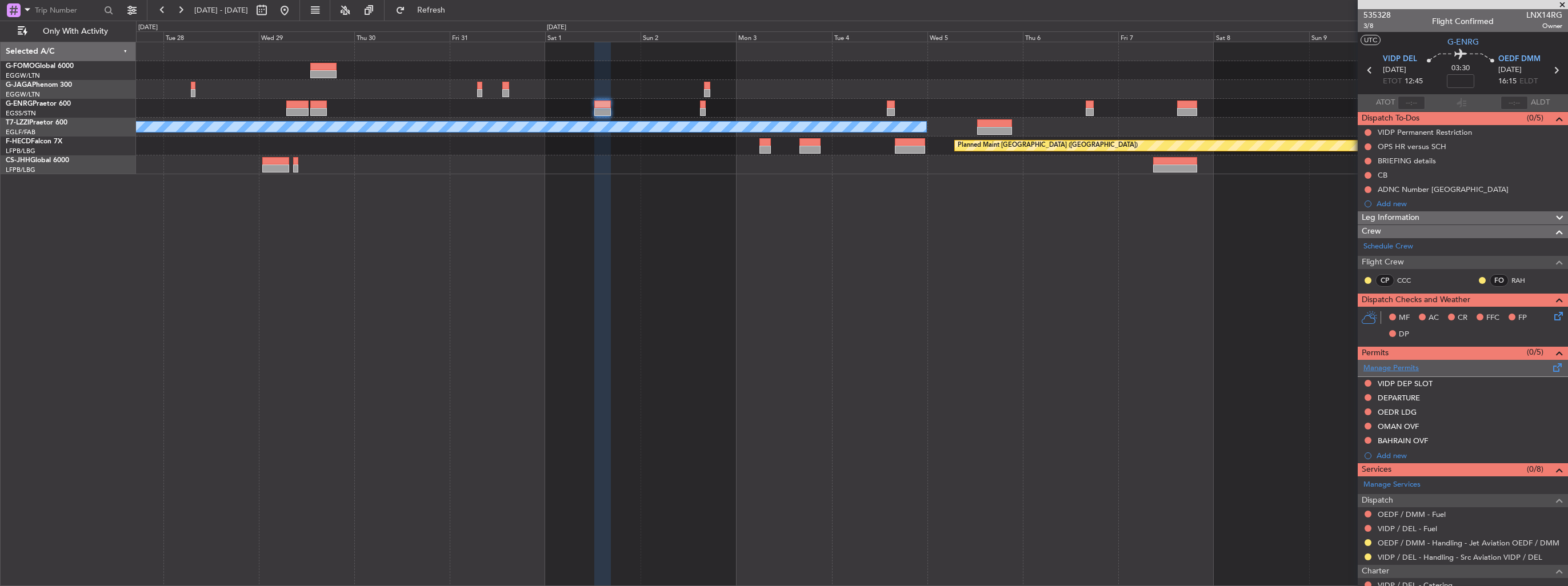
click at [1384, 367] on link "Manage Permits" at bounding box center [1391, 368] width 56 height 11
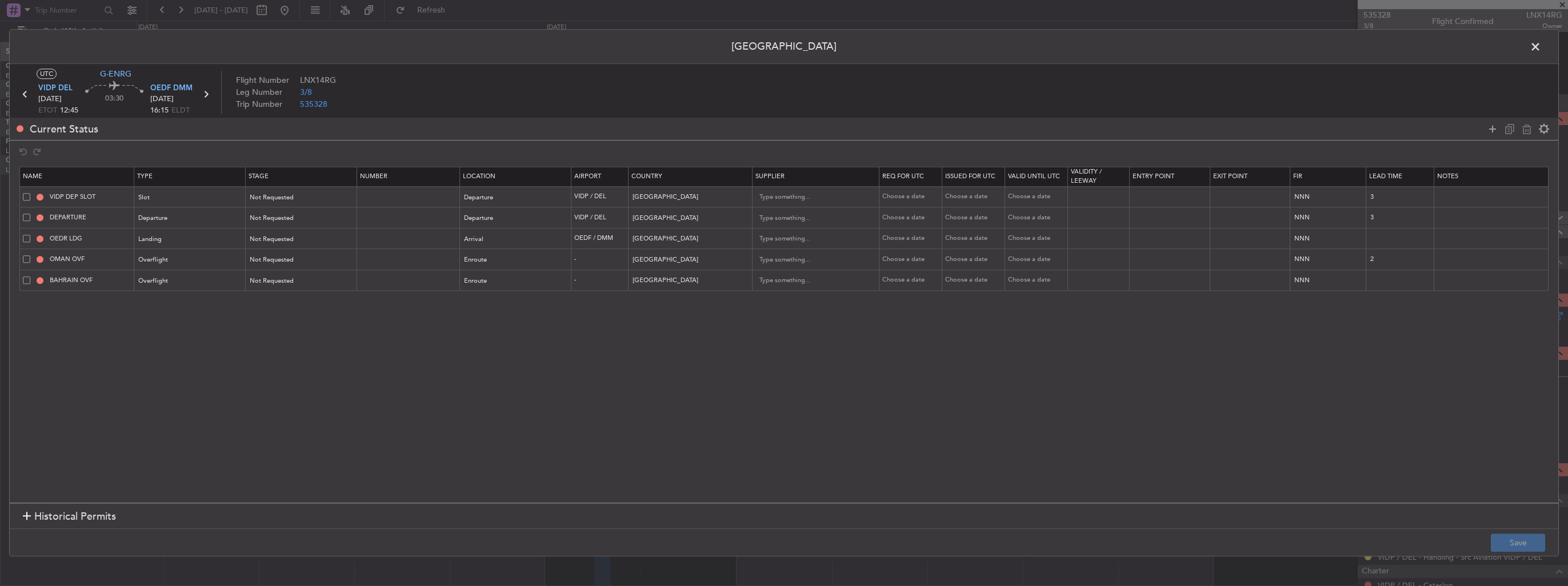
click at [24, 239] on span at bounding box center [27, 239] width 8 height 8
click at [30, 235] on input "checkbox" at bounding box center [30, 235] width 0 height 0
click at [1522, 130] on icon at bounding box center [1527, 129] width 14 height 14
type input "OMAN OVF"
type input "[GEOGRAPHIC_DATA]"
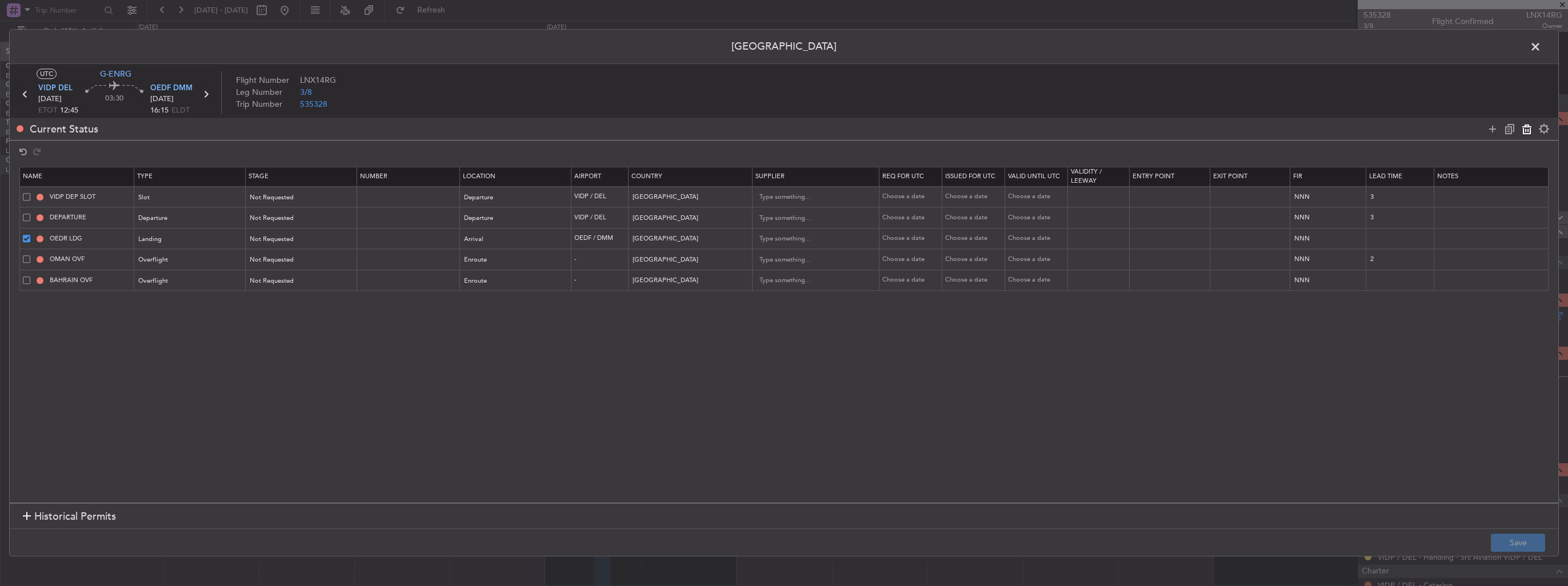
type input "2"
type input "BAHRAIN OVF"
type input "[GEOGRAPHIC_DATA]"
click at [1502, 540] on button "Save" at bounding box center [1518, 543] width 54 height 18
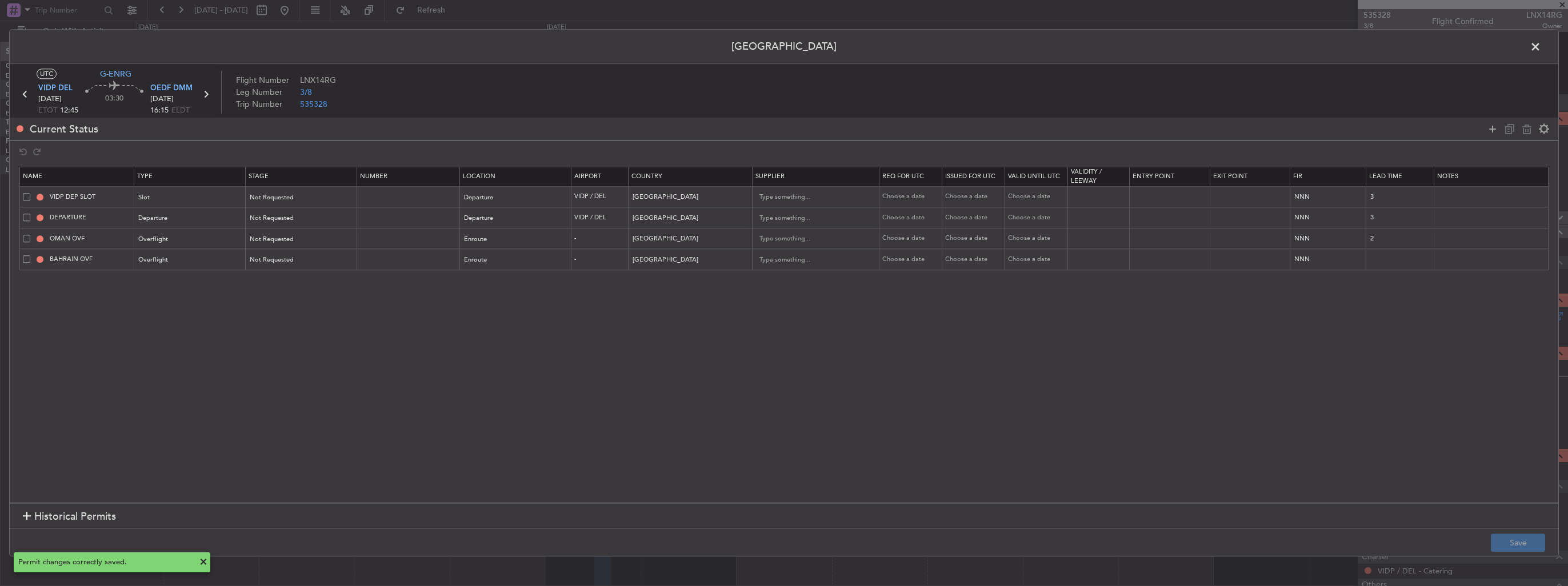
click at [1541, 46] on span at bounding box center [1541, 50] width 0 height 23
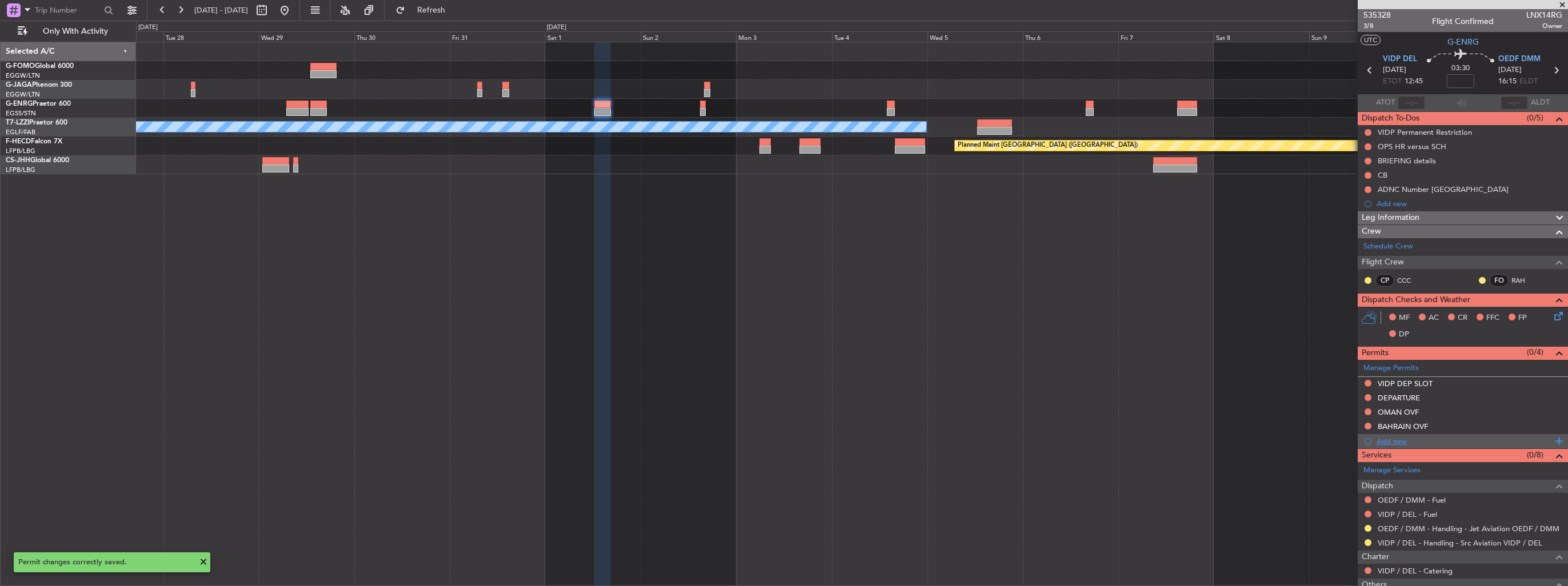
click at [1396, 442] on div "Add new" at bounding box center [1464, 441] width 175 height 10
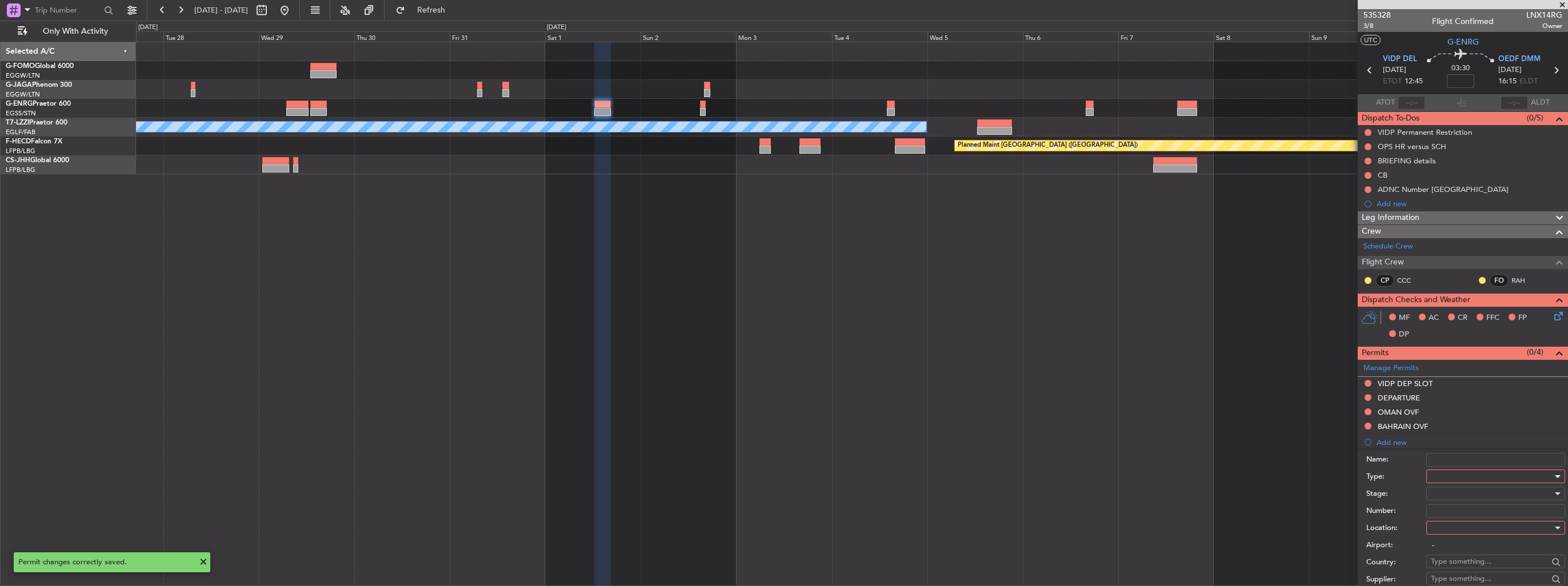
click at [1465, 477] on div at bounding box center [1492, 476] width 122 height 17
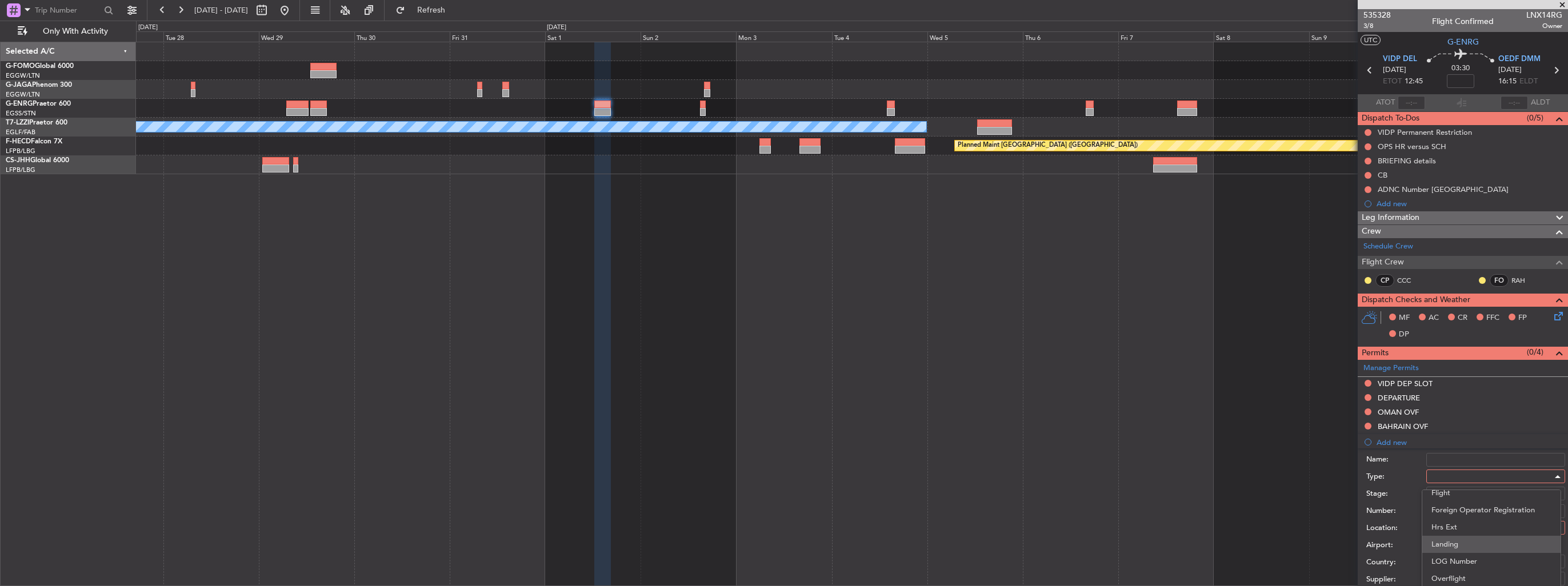
click at [1473, 551] on span "Landing" at bounding box center [1491, 544] width 120 height 17
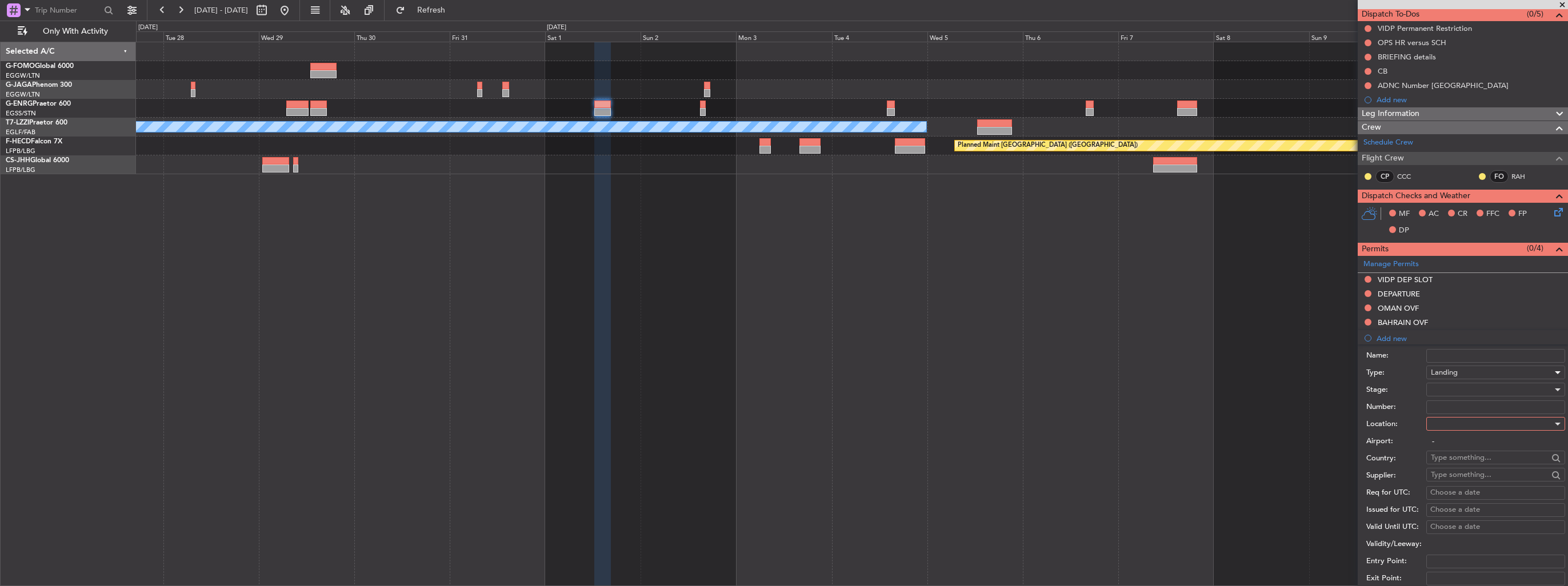
scroll to position [229, 0]
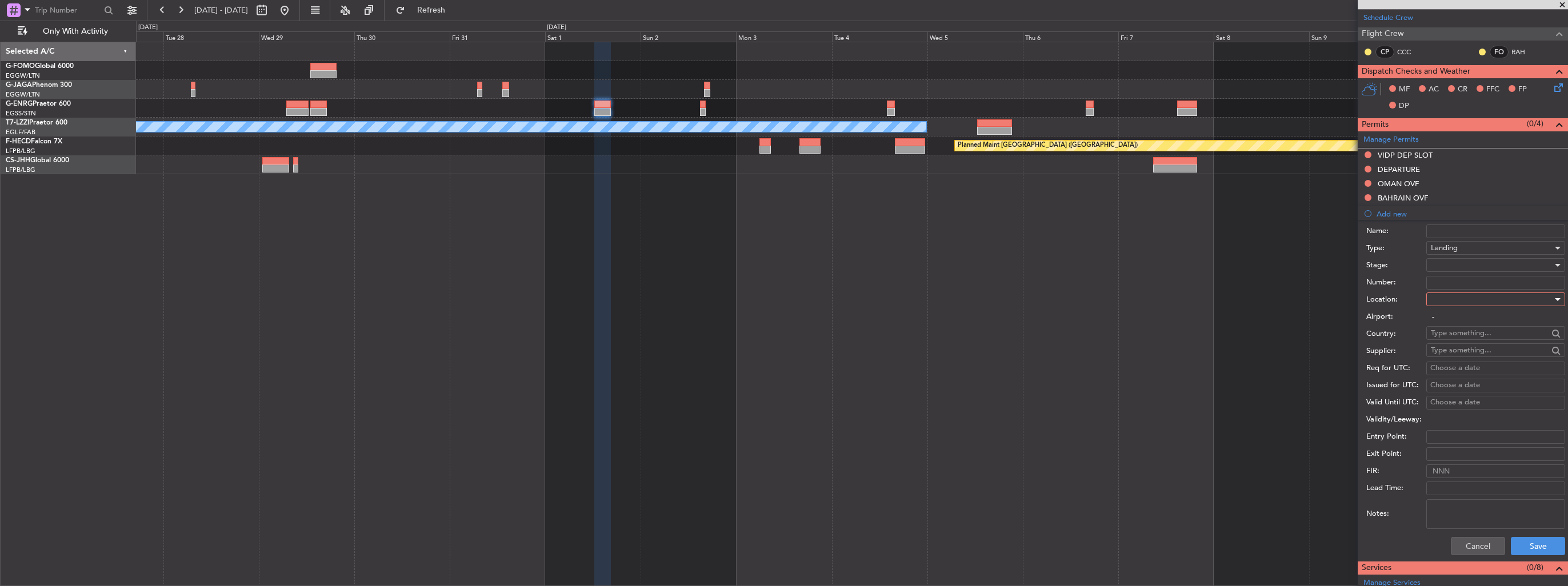
click at [1467, 299] on div at bounding box center [1492, 299] width 122 height 17
click at [1470, 356] on span "Arrival" at bounding box center [1491, 356] width 120 height 17
type input "OEDF / DMM"
click at [1525, 541] on button "Save" at bounding box center [1538, 546] width 54 height 18
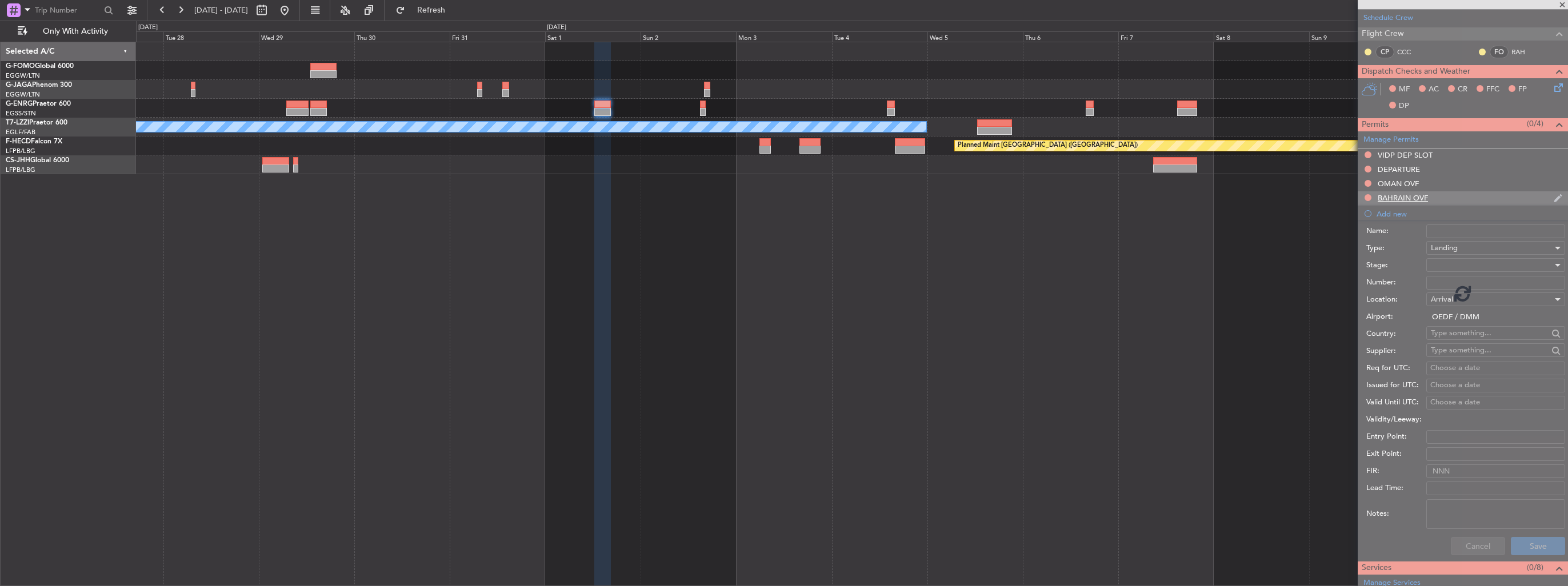
scroll to position [107, 0]
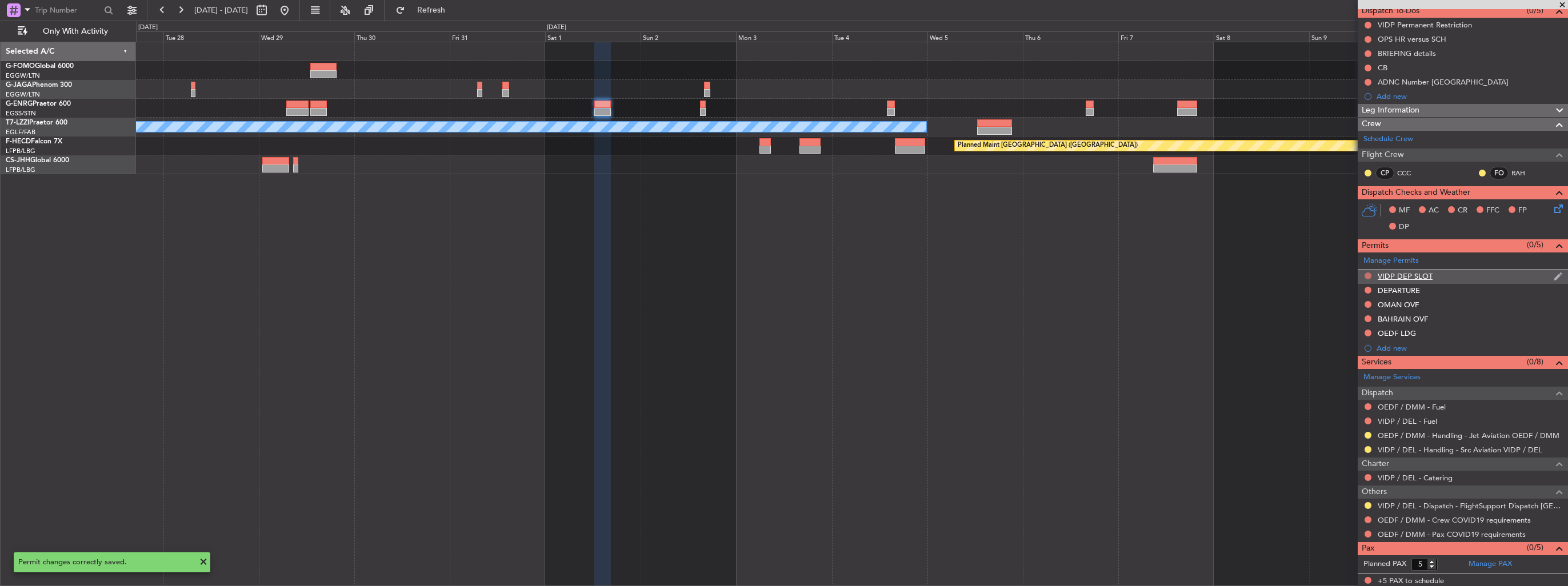
click at [1369, 275] on button at bounding box center [1368, 276] width 7 height 7
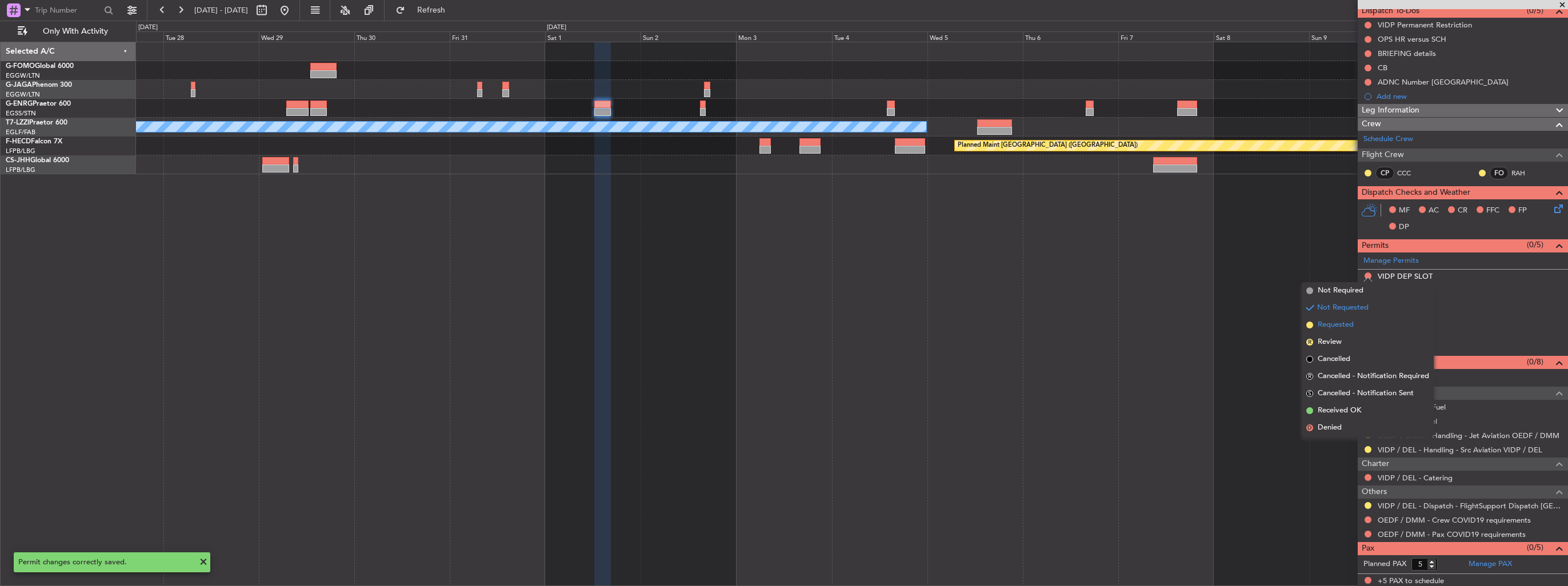
click at [1348, 325] on span "Requested" at bounding box center [1336, 325] width 36 height 11
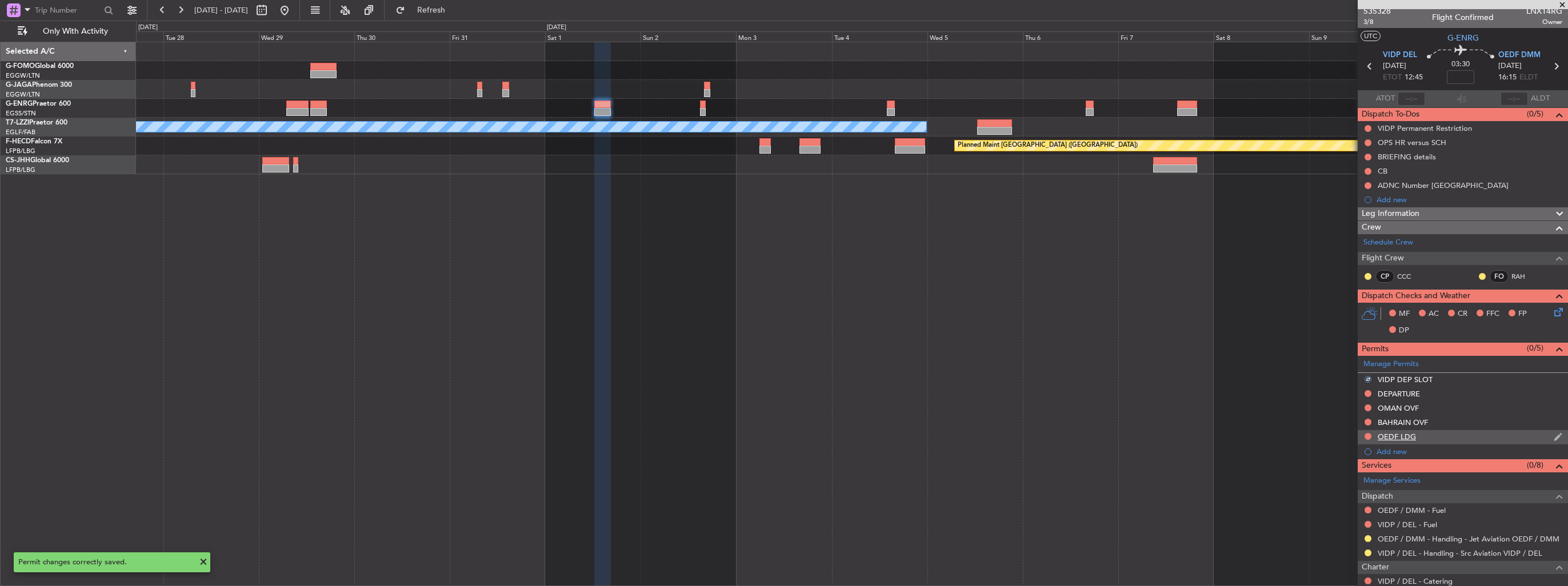
scroll to position [0, 0]
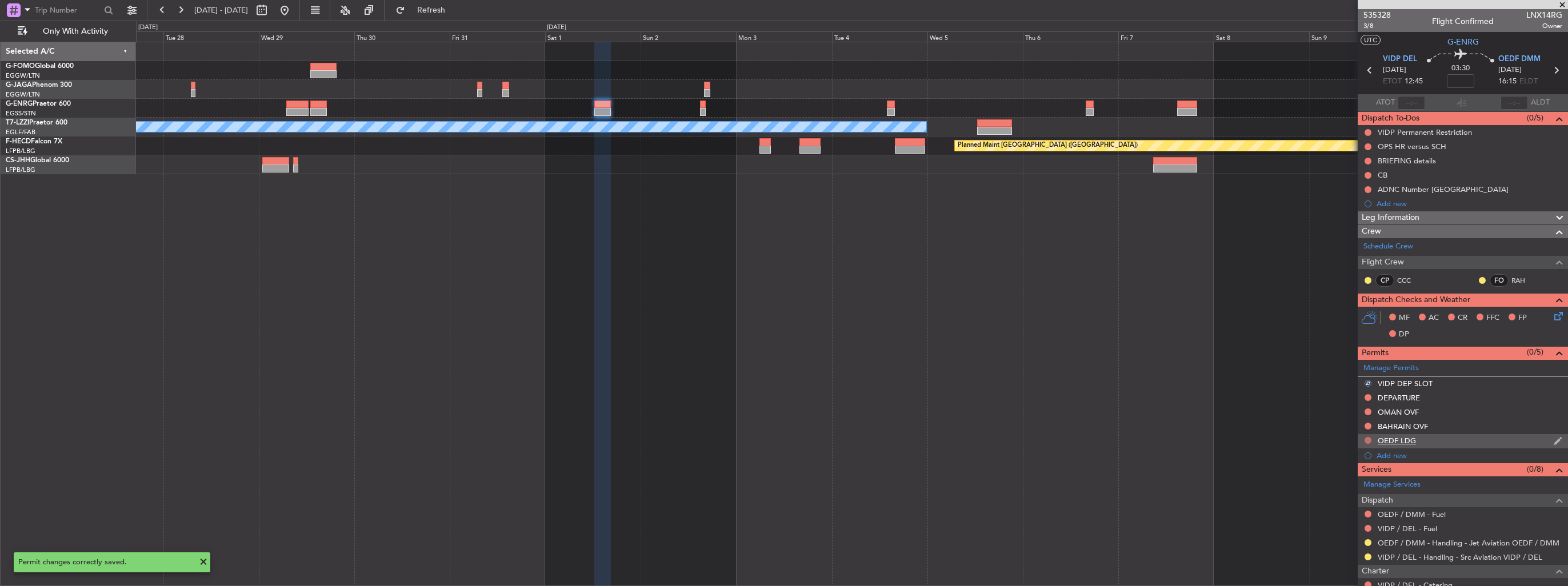
click at [1368, 437] on button at bounding box center [1368, 440] width 7 height 7
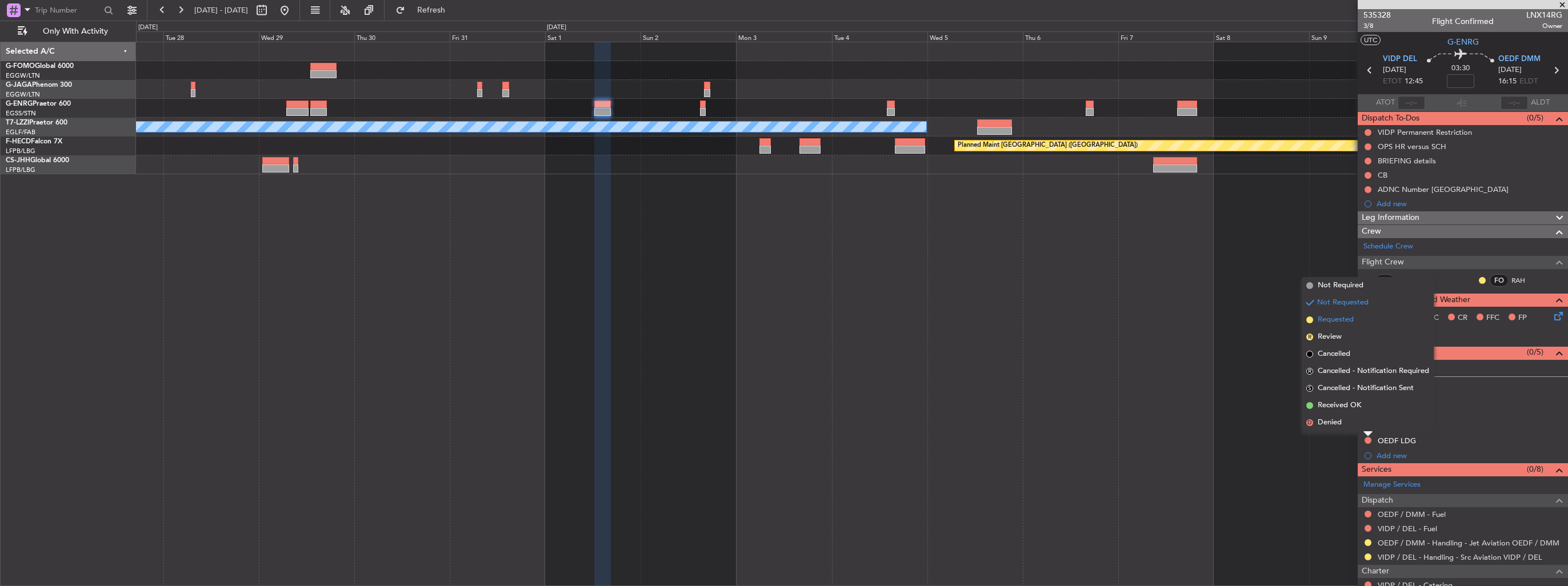
click at [1337, 323] on span "Requested" at bounding box center [1336, 319] width 36 height 11
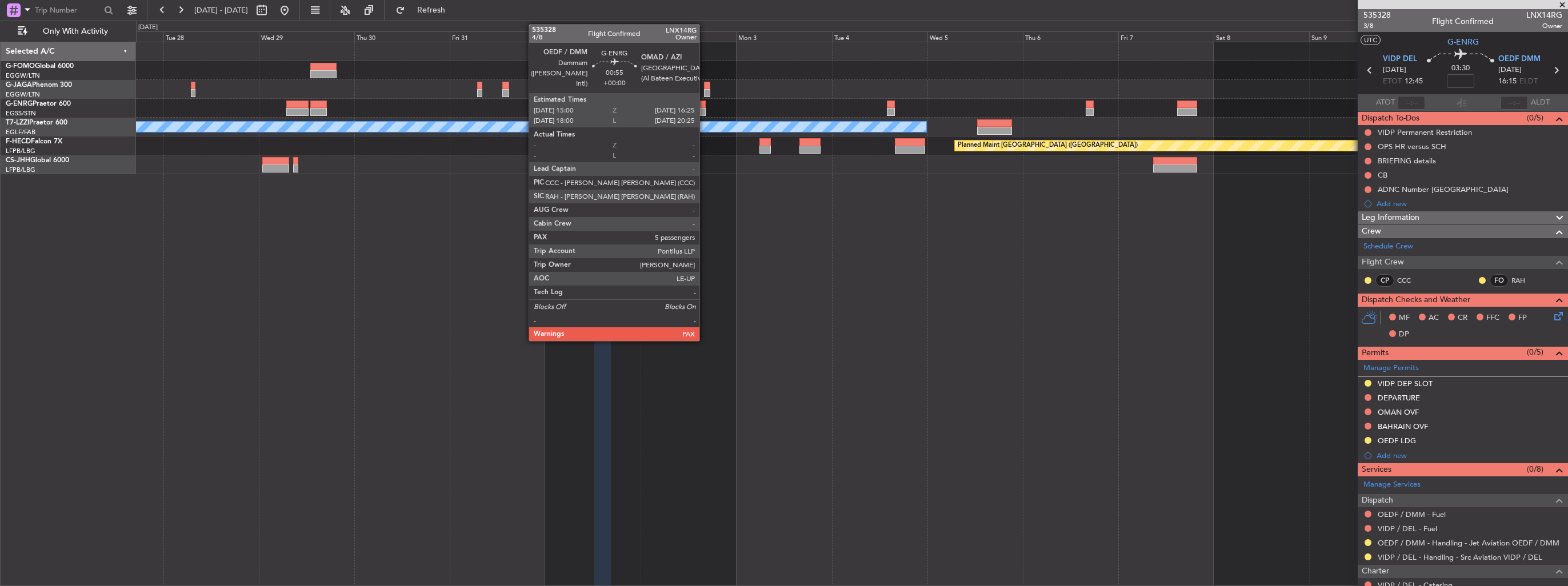
click at [704, 104] on div at bounding box center [702, 104] width 5 height 8
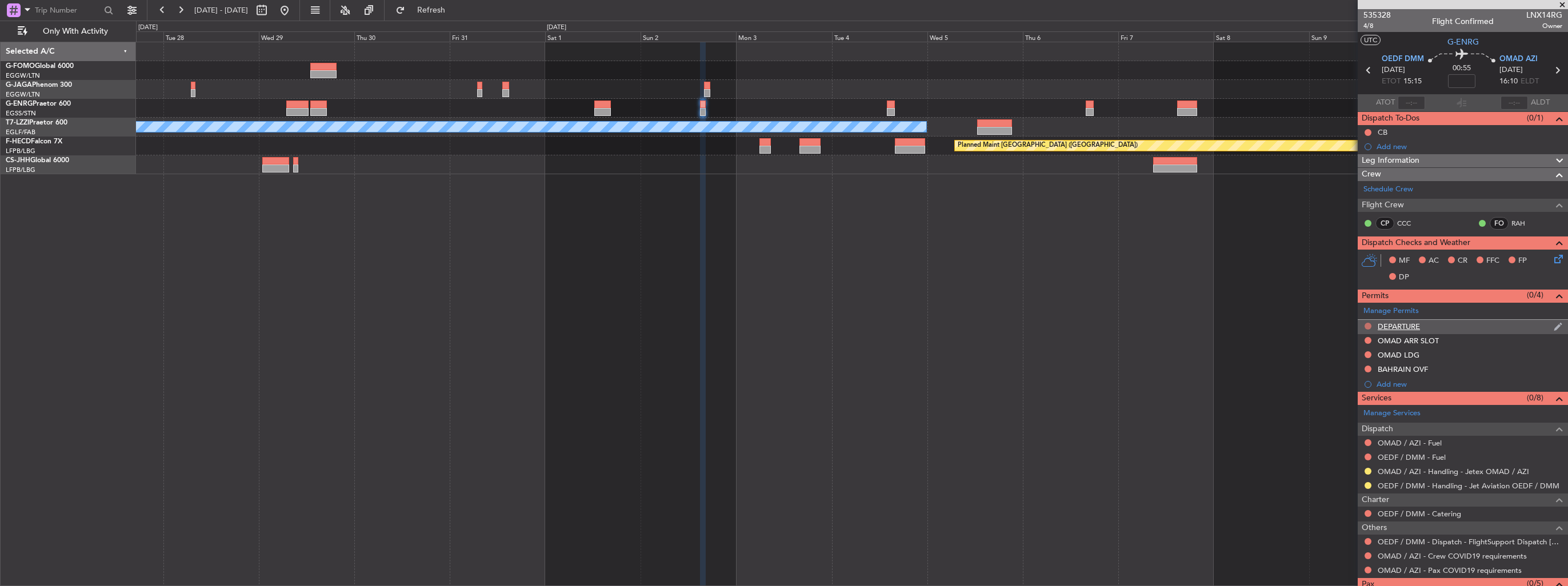
click at [1366, 327] on button at bounding box center [1368, 326] width 7 height 7
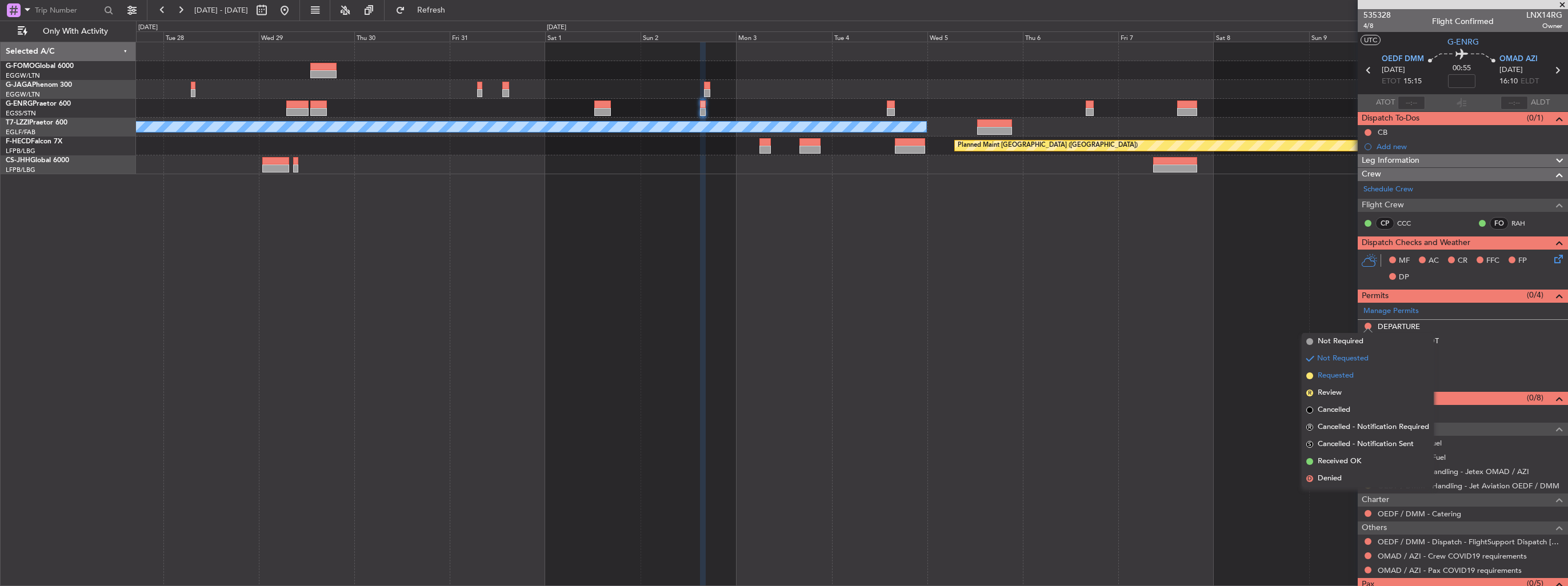
click at [1344, 378] on span "Requested" at bounding box center [1336, 376] width 36 height 11
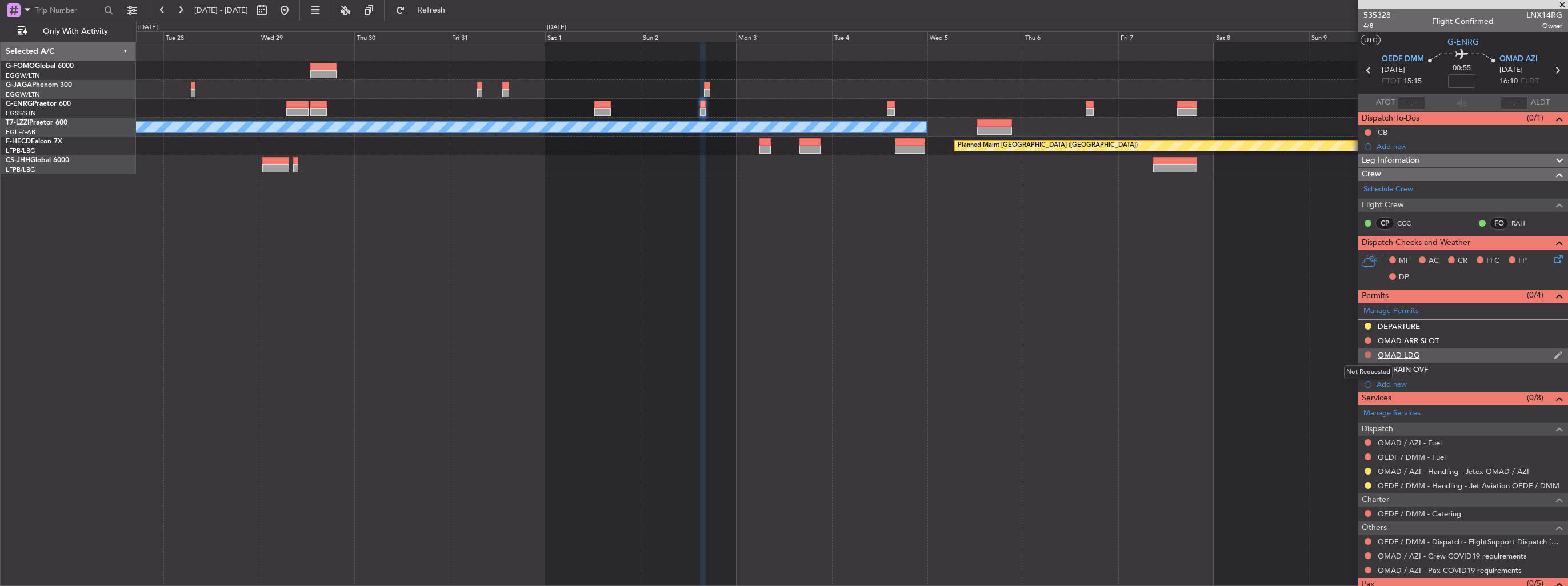
click at [1367, 351] on button at bounding box center [1368, 354] width 7 height 7
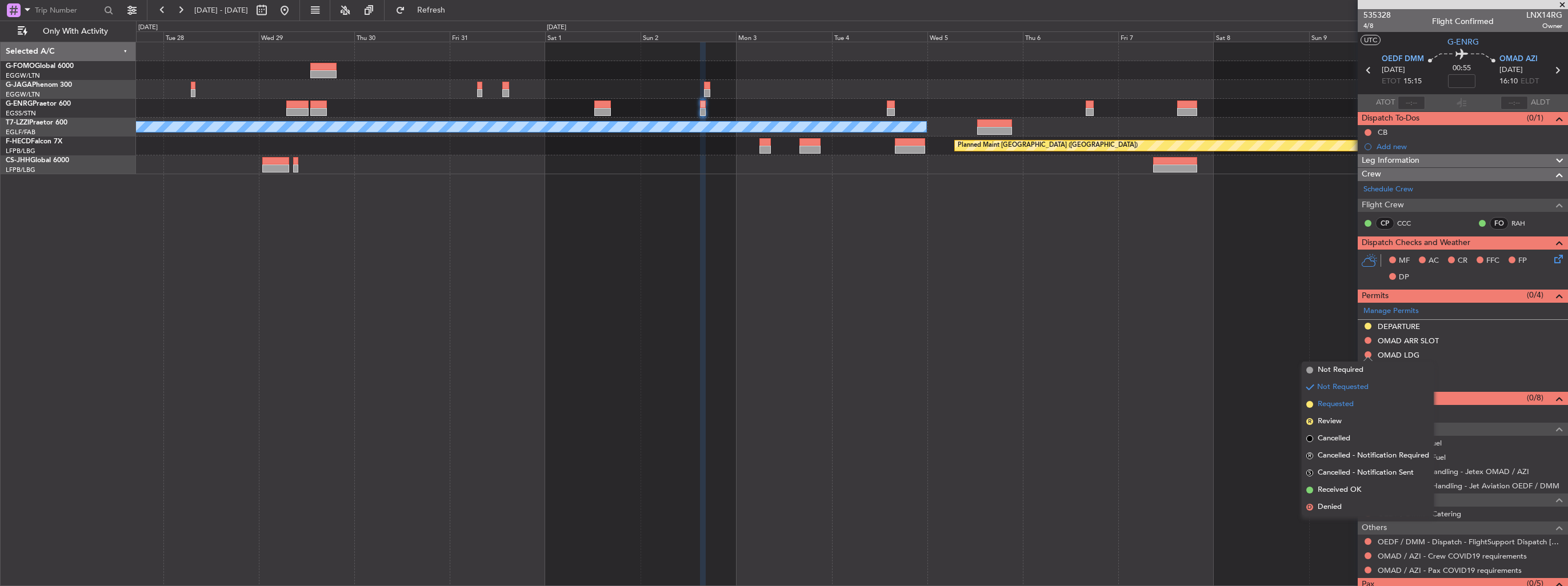
click at [1347, 405] on span "Requested" at bounding box center [1336, 404] width 36 height 11
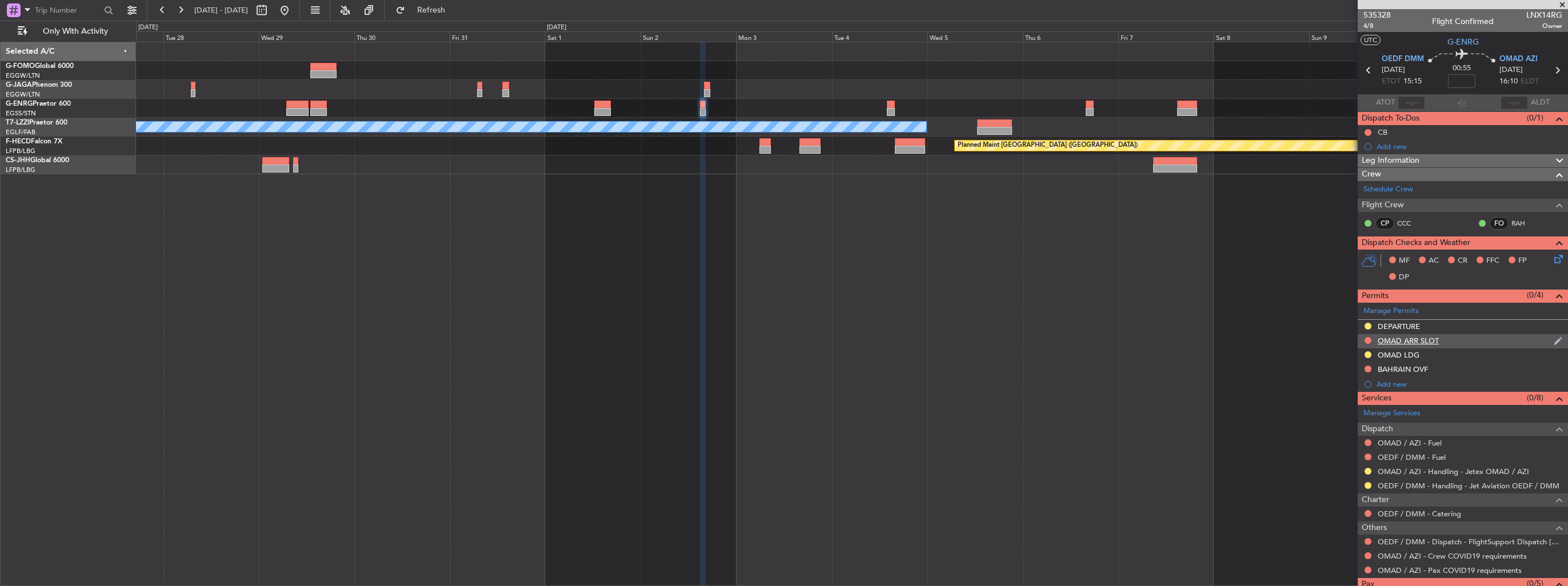
click at [1554, 344] on img at bounding box center [1558, 341] width 8 height 10
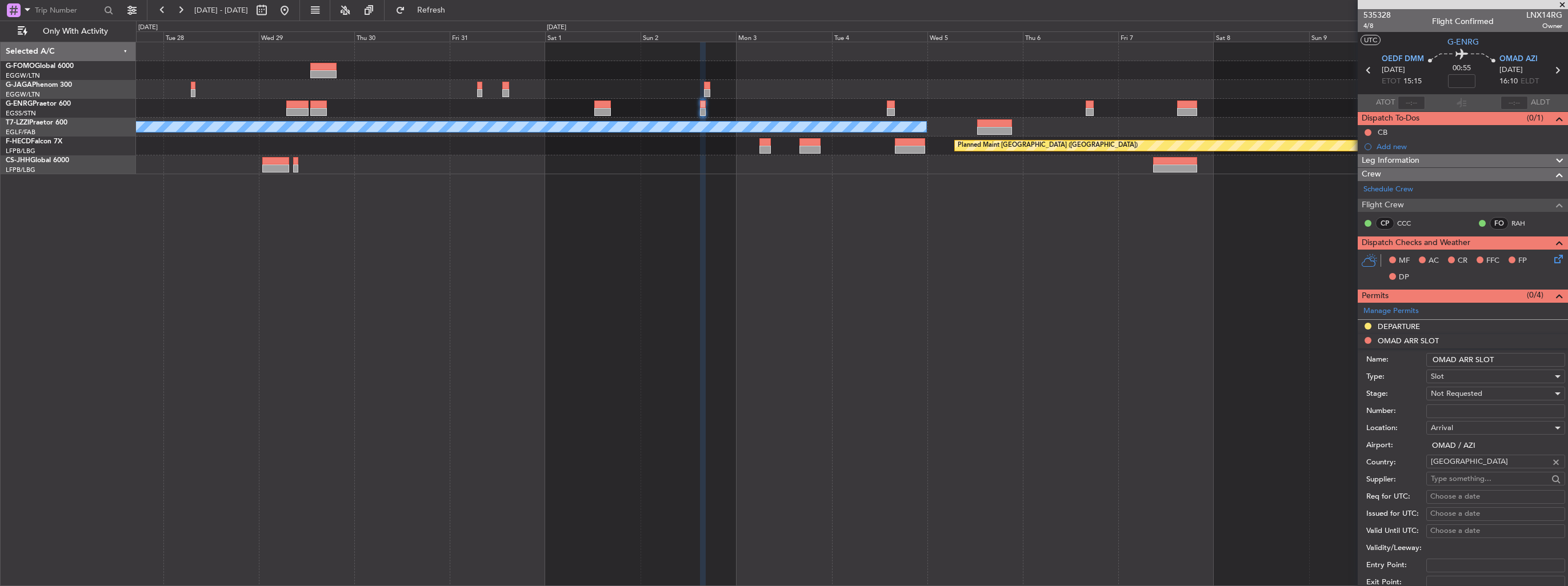
click at [1534, 363] on input "OMAD ARR SLOT" at bounding box center [1496, 360] width 139 height 14
type input "OMAD ARR SLOT 1625z"
click at [1515, 392] on div "Not Requested" at bounding box center [1492, 393] width 122 height 17
click at [1478, 462] on span "Requested" at bounding box center [1491, 467] width 120 height 17
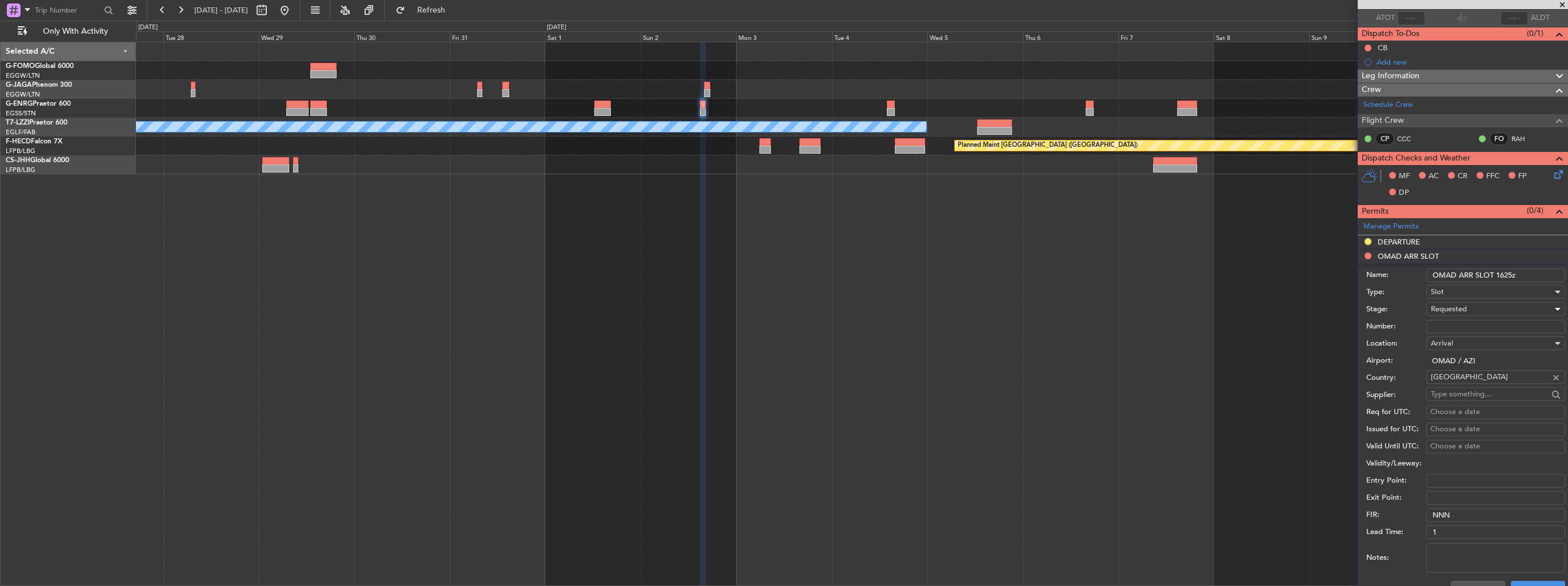
scroll to position [229, 0]
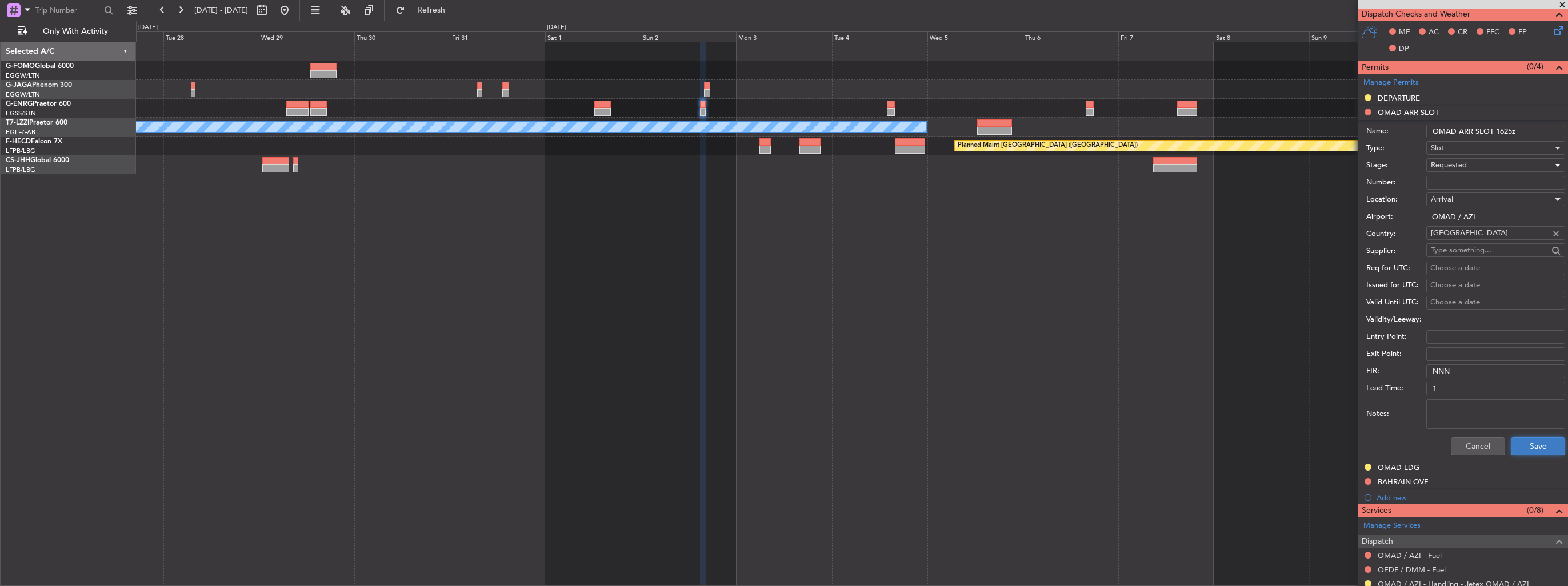
click at [1536, 442] on button "Save" at bounding box center [1538, 447] width 54 height 18
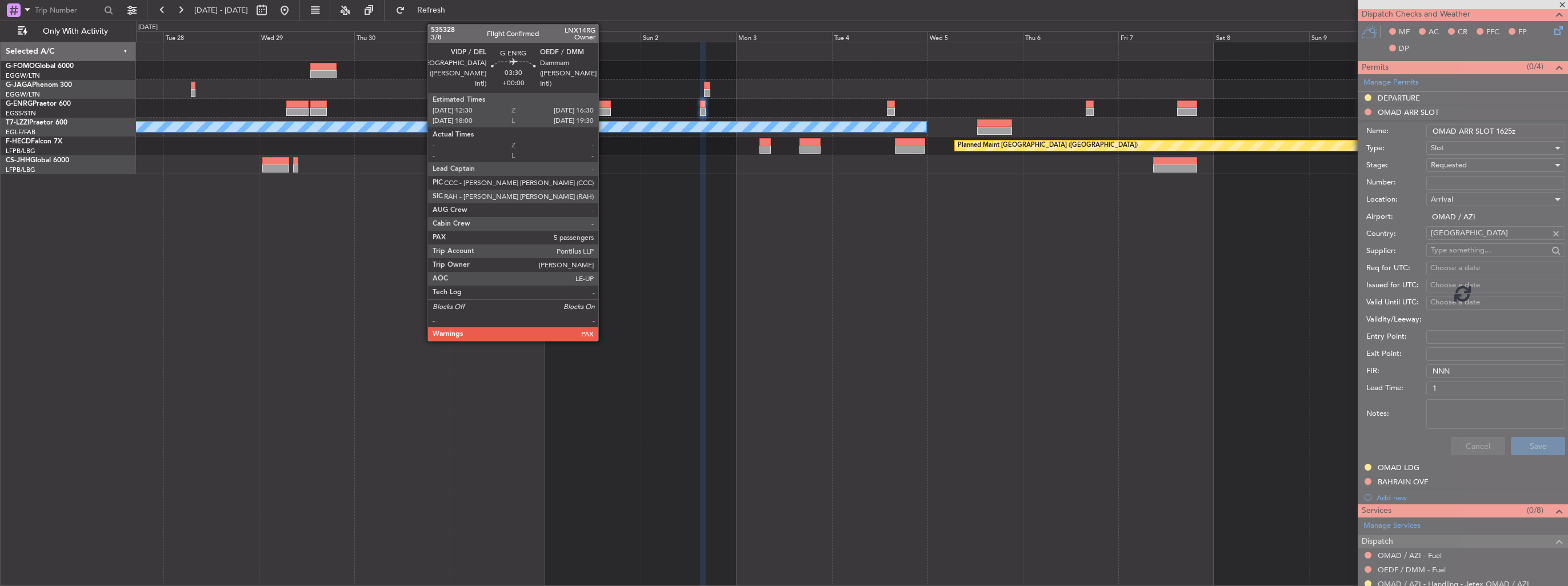
scroll to position [36, 0]
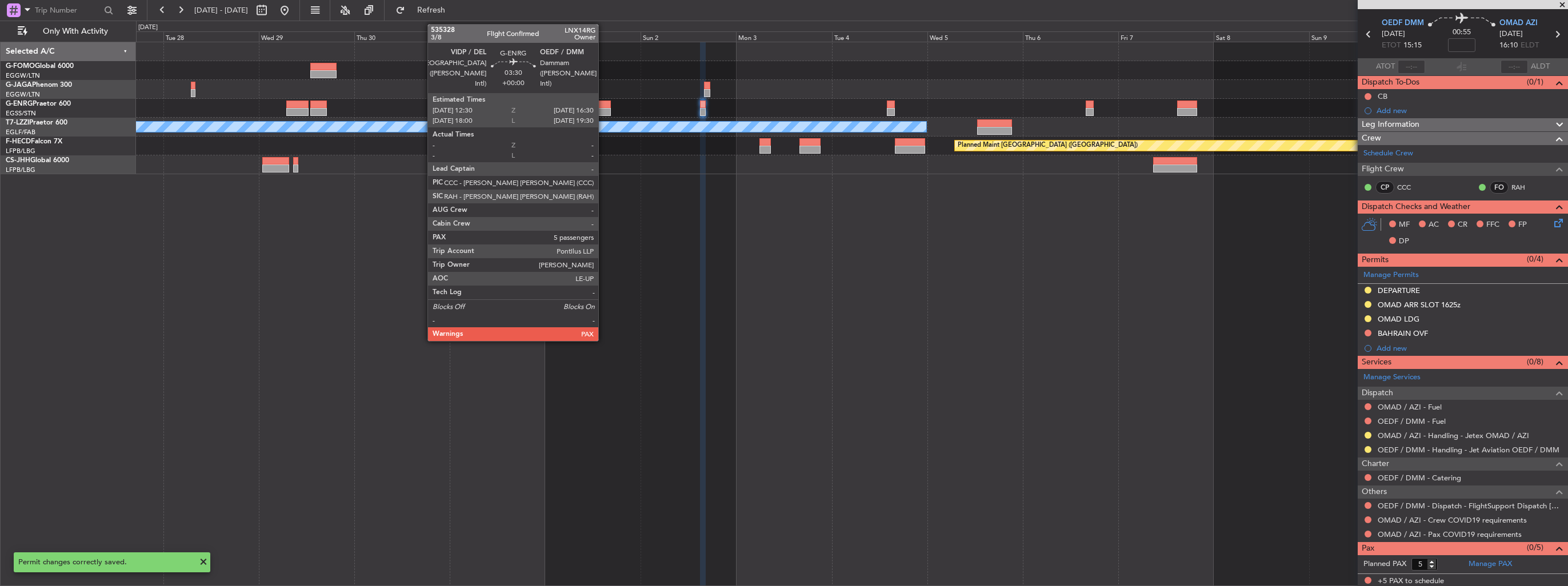
click at [604, 108] on div at bounding box center [602, 112] width 16 height 8
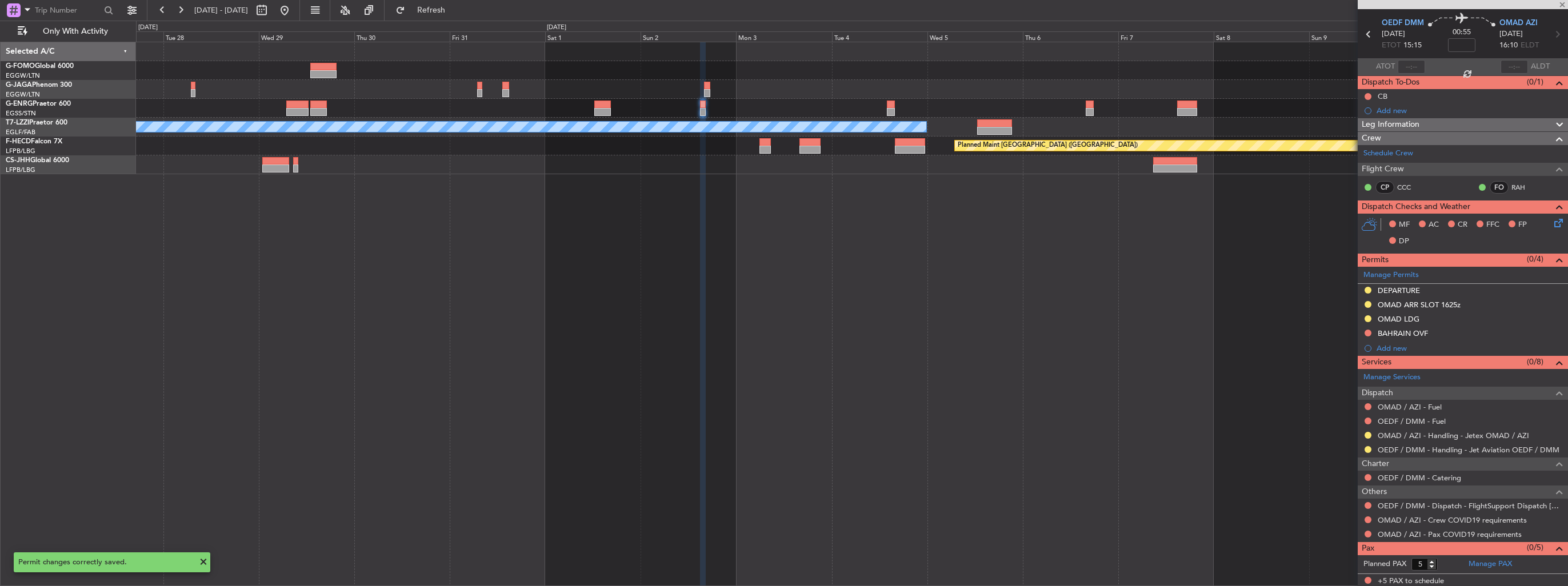
scroll to position [0, 0]
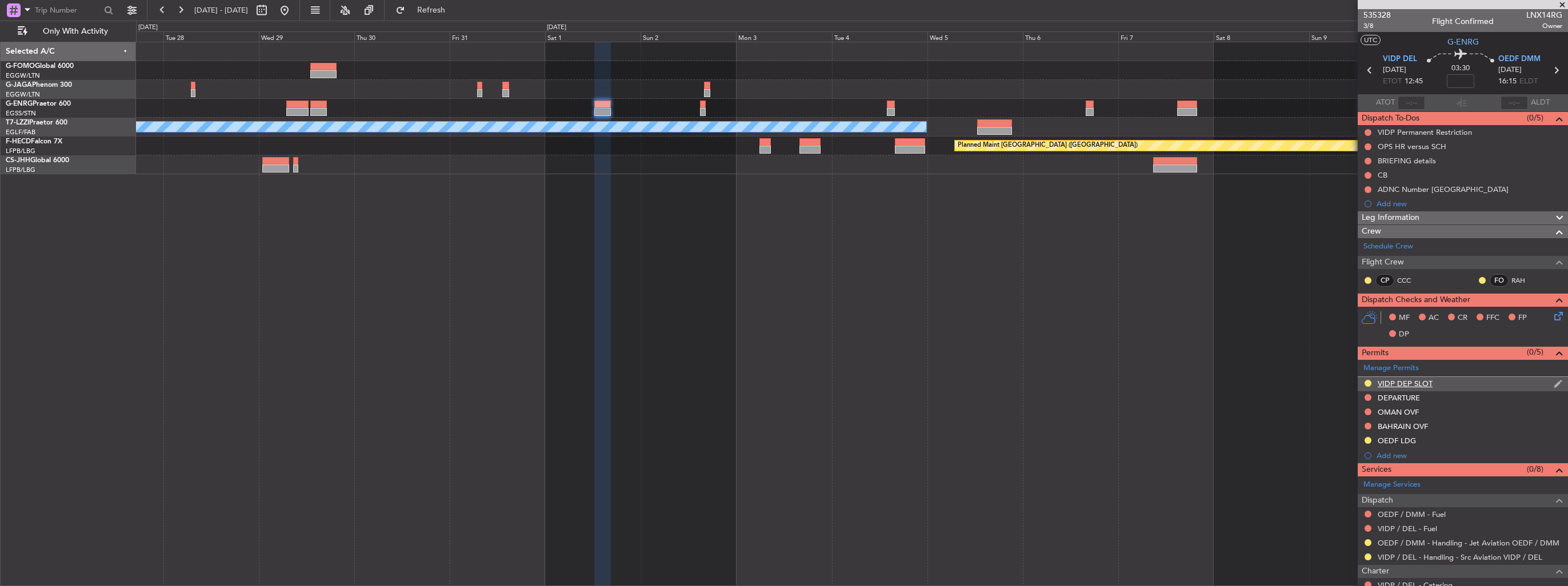
click at [1552, 380] on div "VIDP DEP SLOT" at bounding box center [1463, 384] width 210 height 14
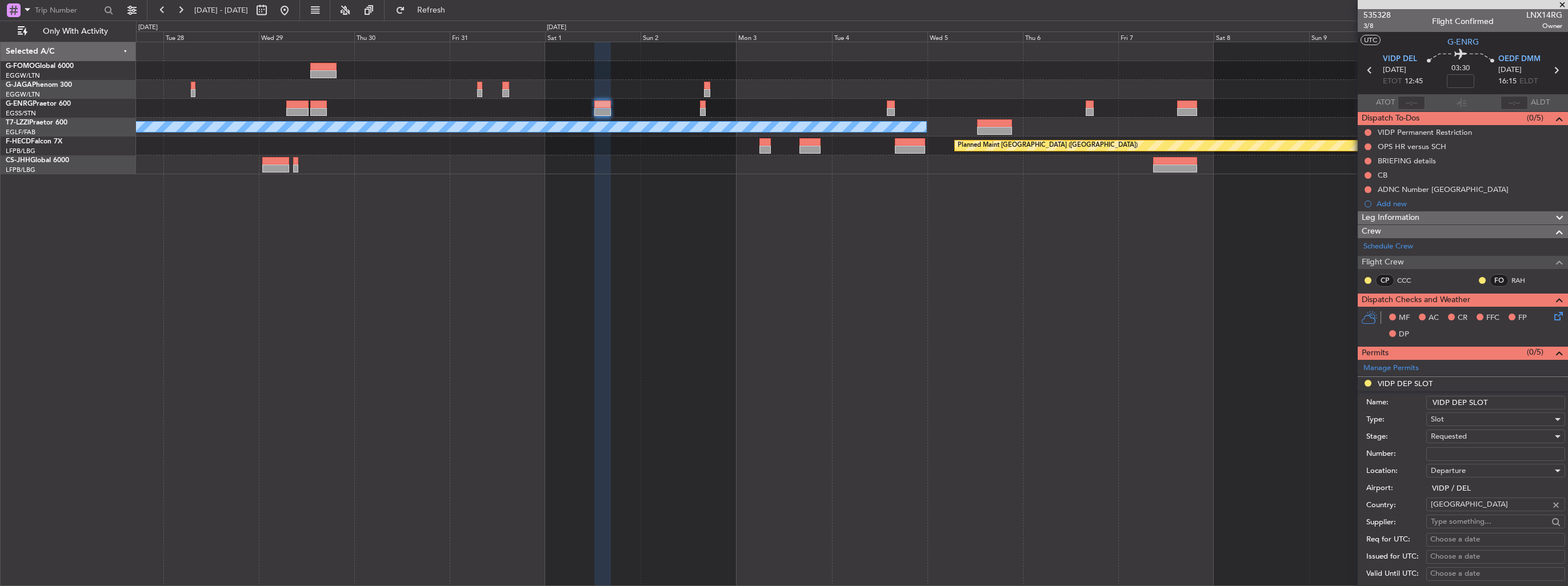
click at [1529, 402] on input "VIDP DEP SLOT" at bounding box center [1496, 403] width 139 height 14
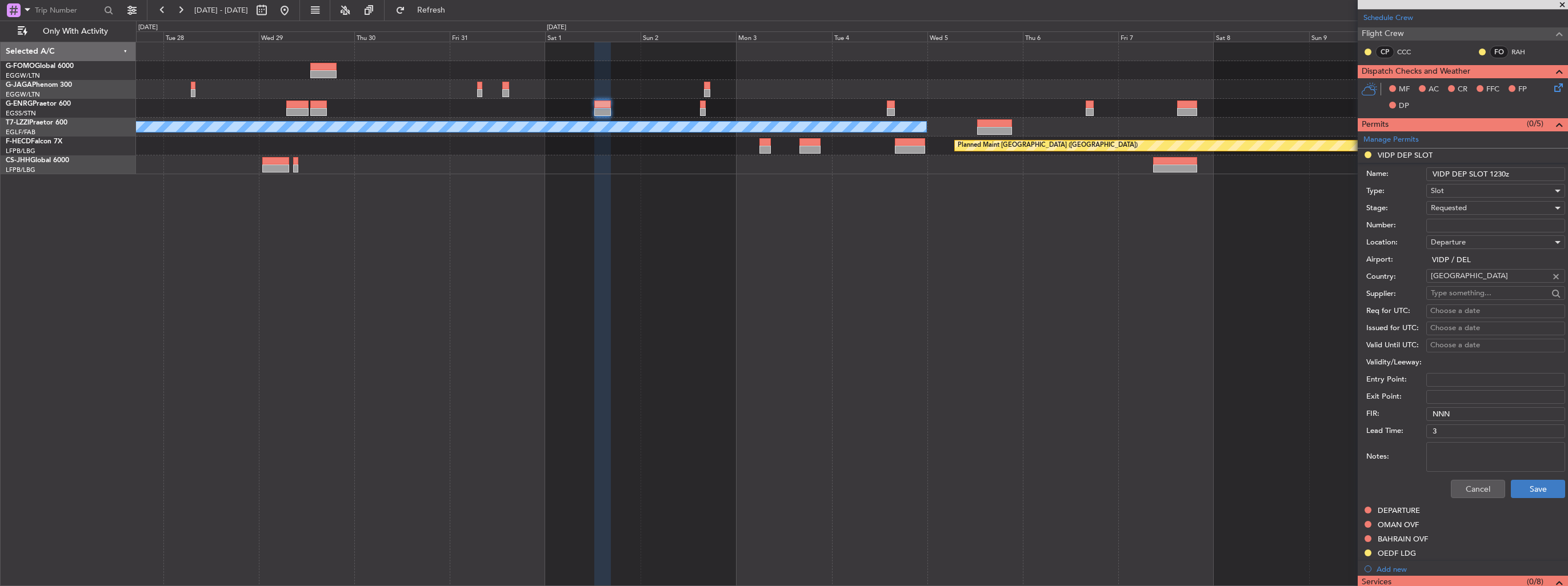
type input "VIDP DEP SLOT 1230z"
click at [1534, 488] on button "Save" at bounding box center [1538, 489] width 54 height 18
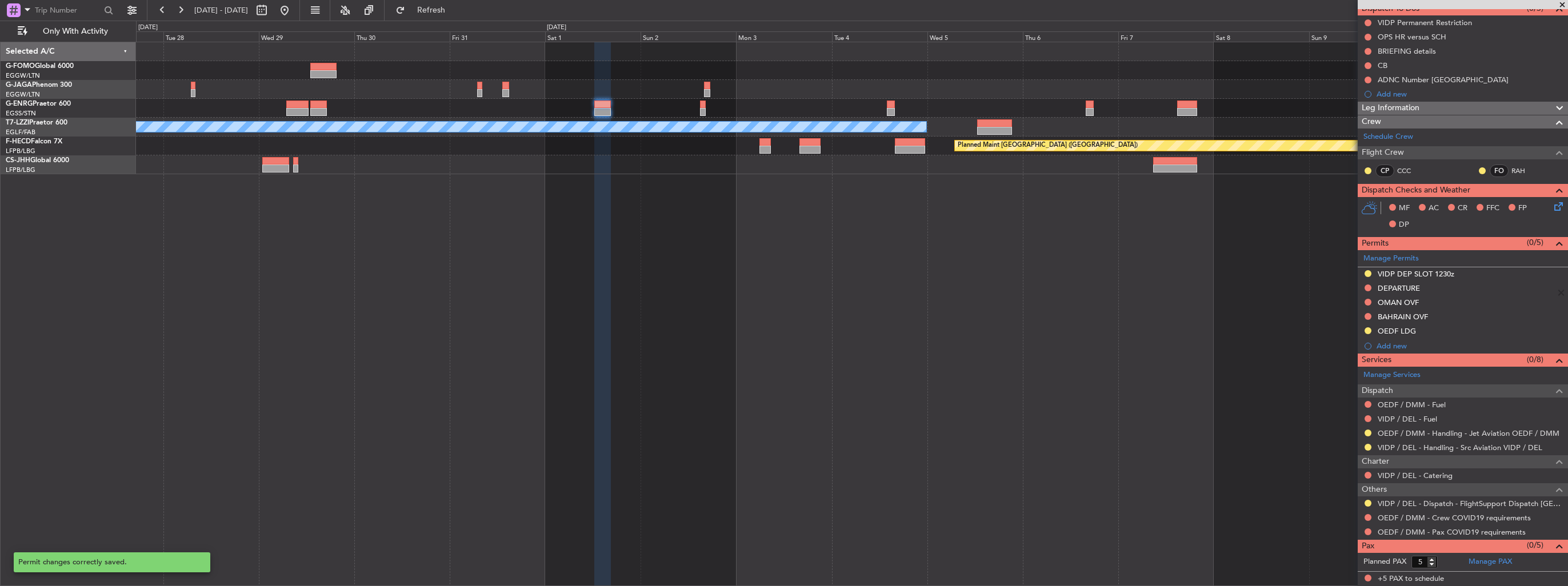
scroll to position [107, 0]
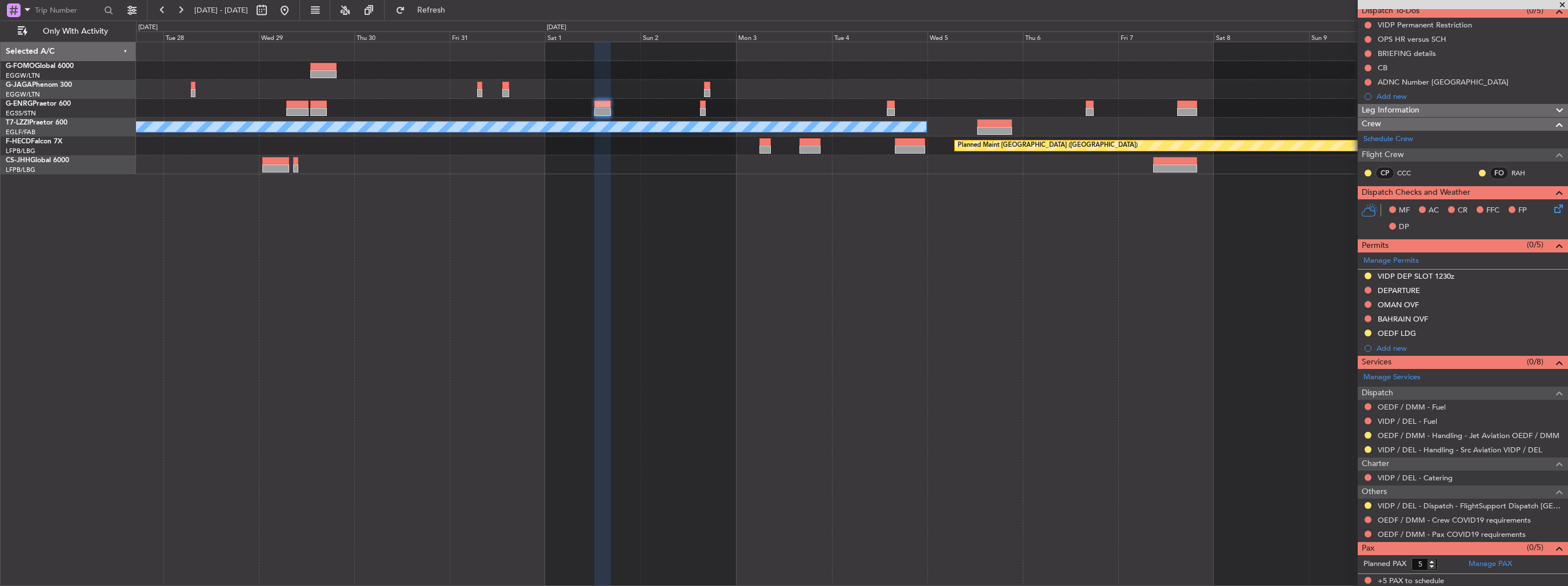
click at [1175, 305] on div "A/C Unavailable [GEOGRAPHIC_DATA] ([GEOGRAPHIC_DATA]) Planned Maint [GEOGRAPHIC…" at bounding box center [851, 314] width 1432 height 545
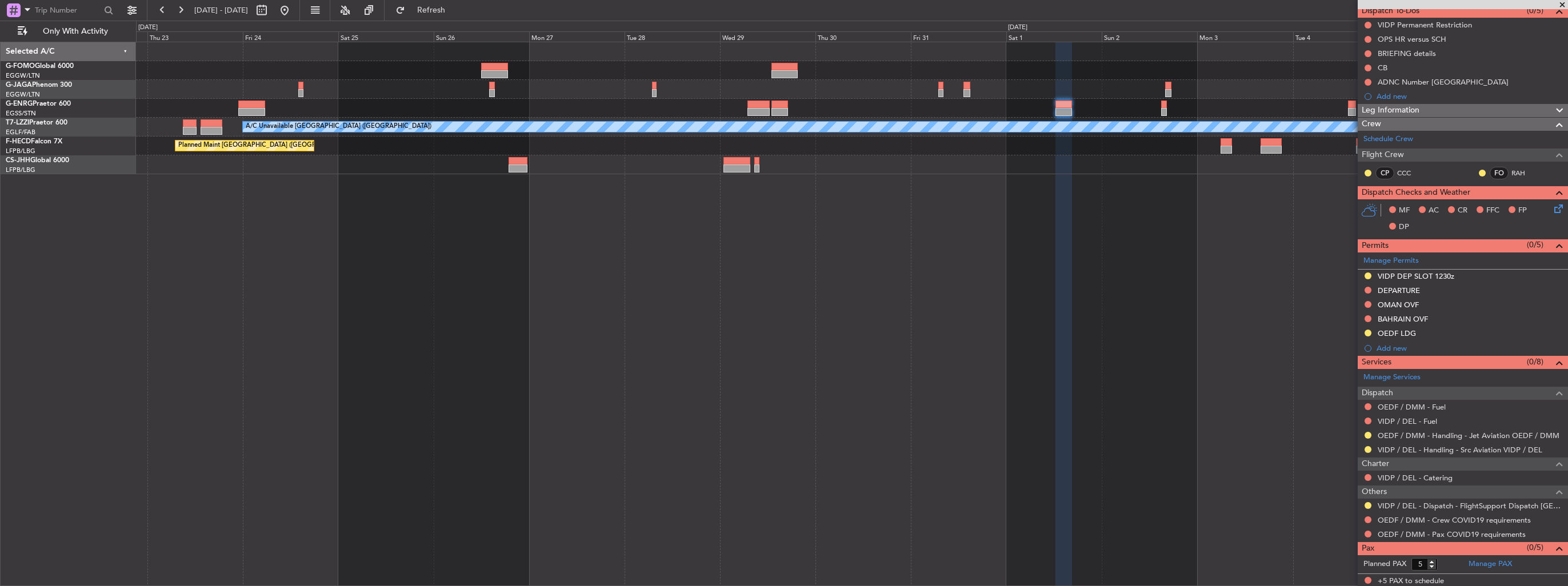
click at [1123, 396] on div "A/C Unavailable [GEOGRAPHIC_DATA] ([GEOGRAPHIC_DATA]) Planned Maint [GEOGRAPHIC…" at bounding box center [851, 314] width 1432 height 545
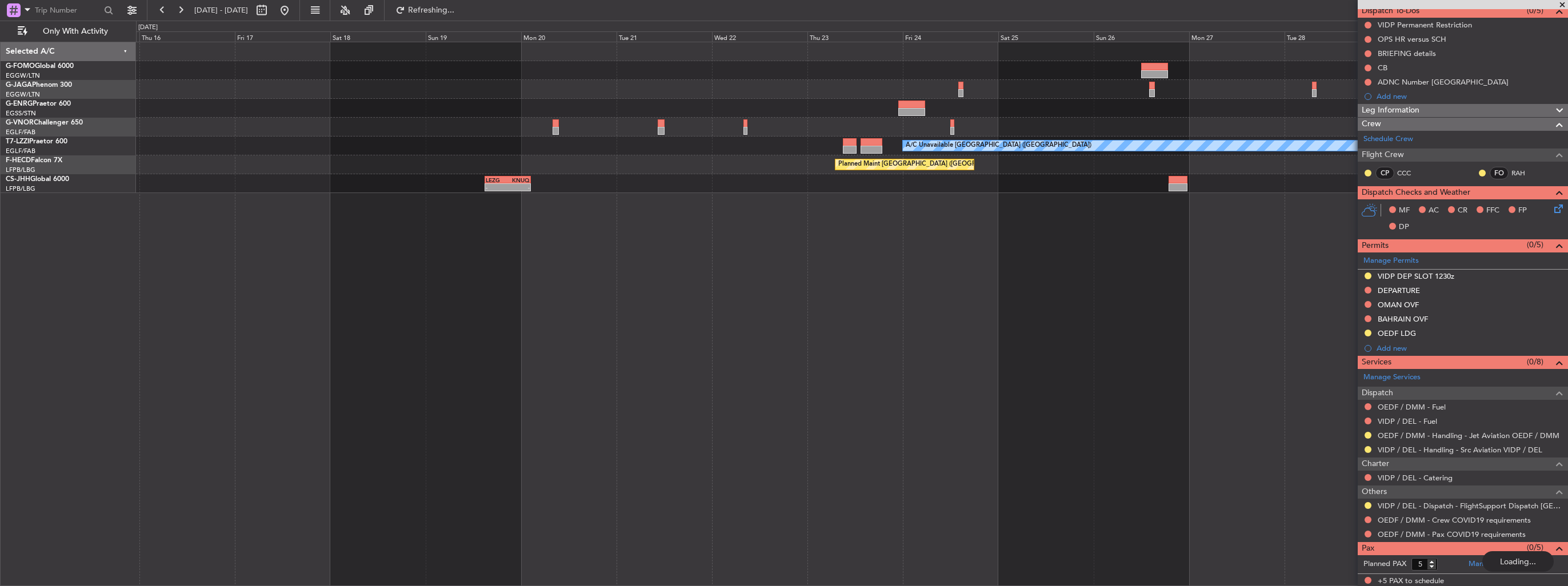
click at [963, 417] on div "A/C Unavailable [GEOGRAPHIC_DATA] ([GEOGRAPHIC_DATA]) Planned Maint [GEOGRAPHIC…" at bounding box center [851, 314] width 1432 height 545
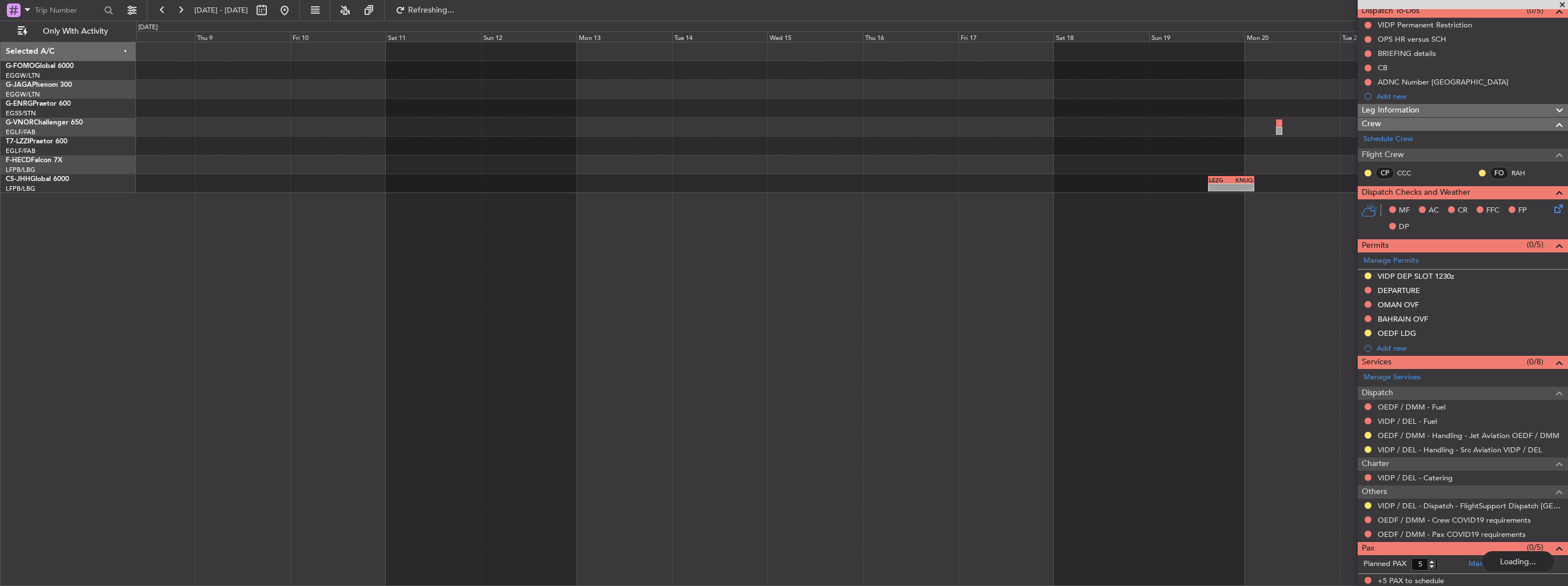
click at [559, 399] on div "A/C Unavailable [GEOGRAPHIC_DATA] ([GEOGRAPHIC_DATA]) Planned Maint [GEOGRAPHIC…" at bounding box center [784, 303] width 1568 height 565
click at [293, 8] on button at bounding box center [284, 10] width 18 height 18
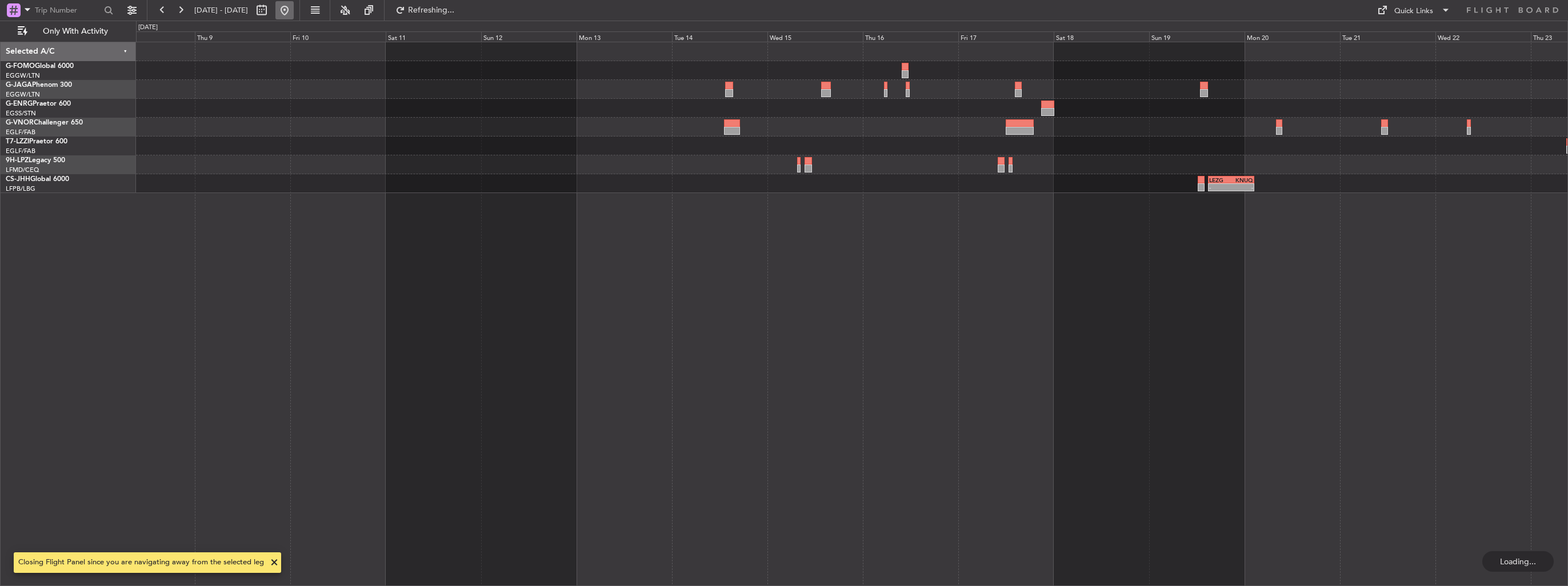
scroll to position [0, 0]
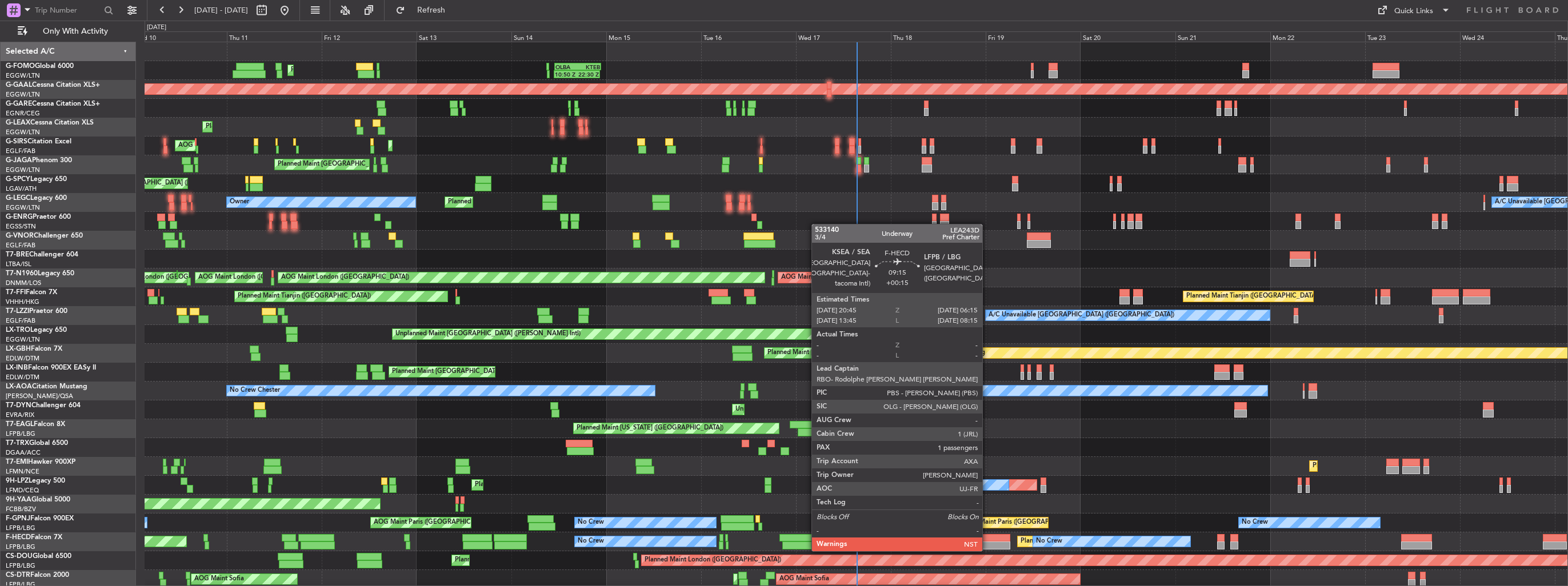
click at [988, 539] on div at bounding box center [991, 538] width 37 height 8
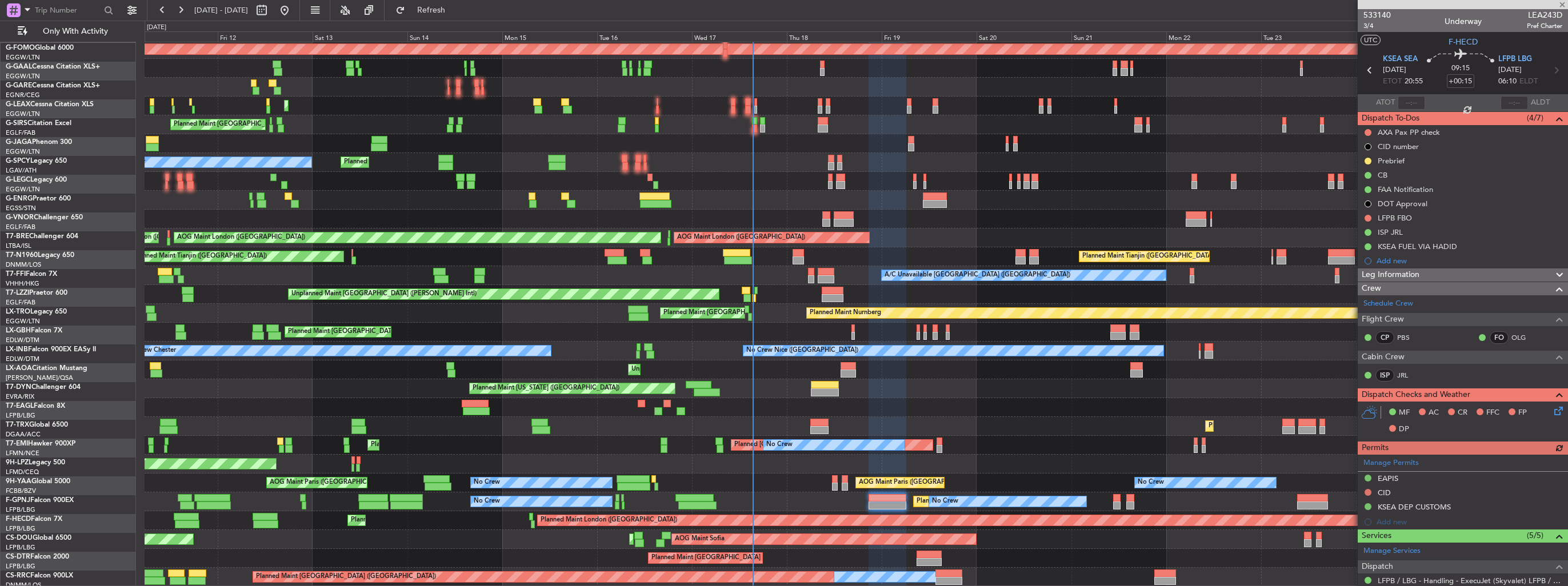
scroll to position [40, 0]
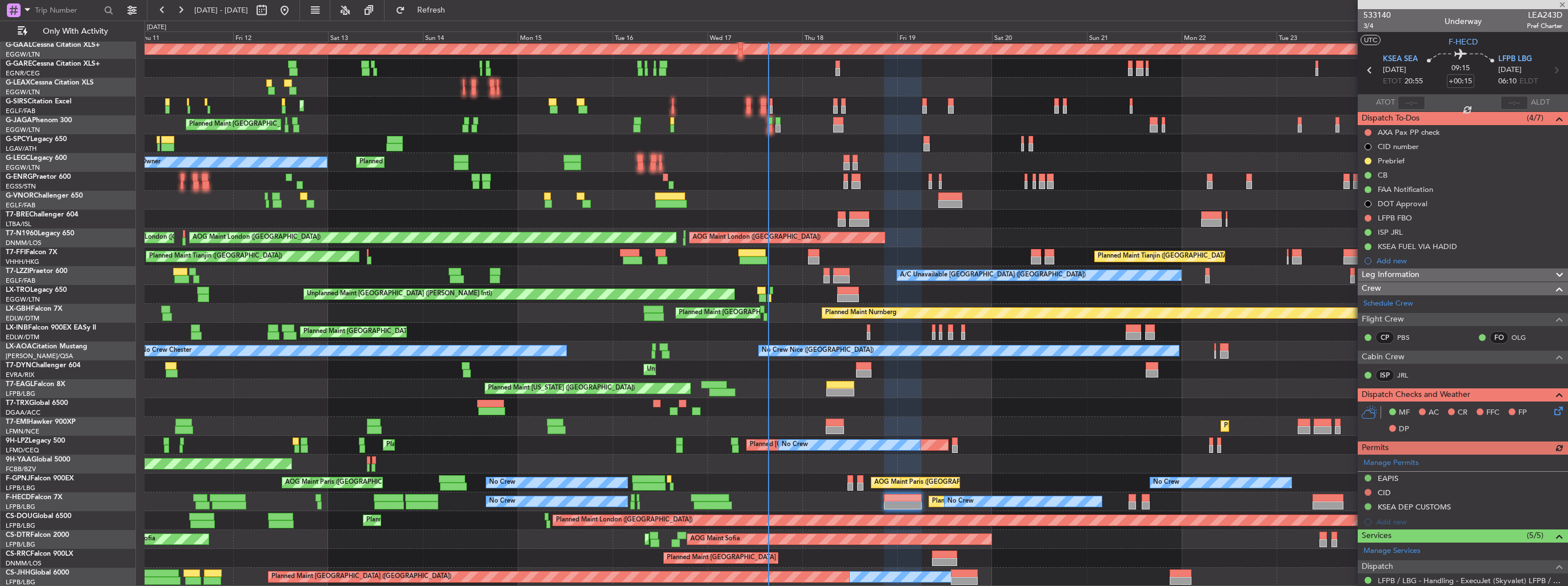
click at [994, 335] on div "Planned Maint [GEOGRAPHIC_DATA] ([GEOGRAPHIC_DATA]) 10:50 Z 22:30 Z OLBA 11:00 …" at bounding box center [856, 294] width 1423 height 584
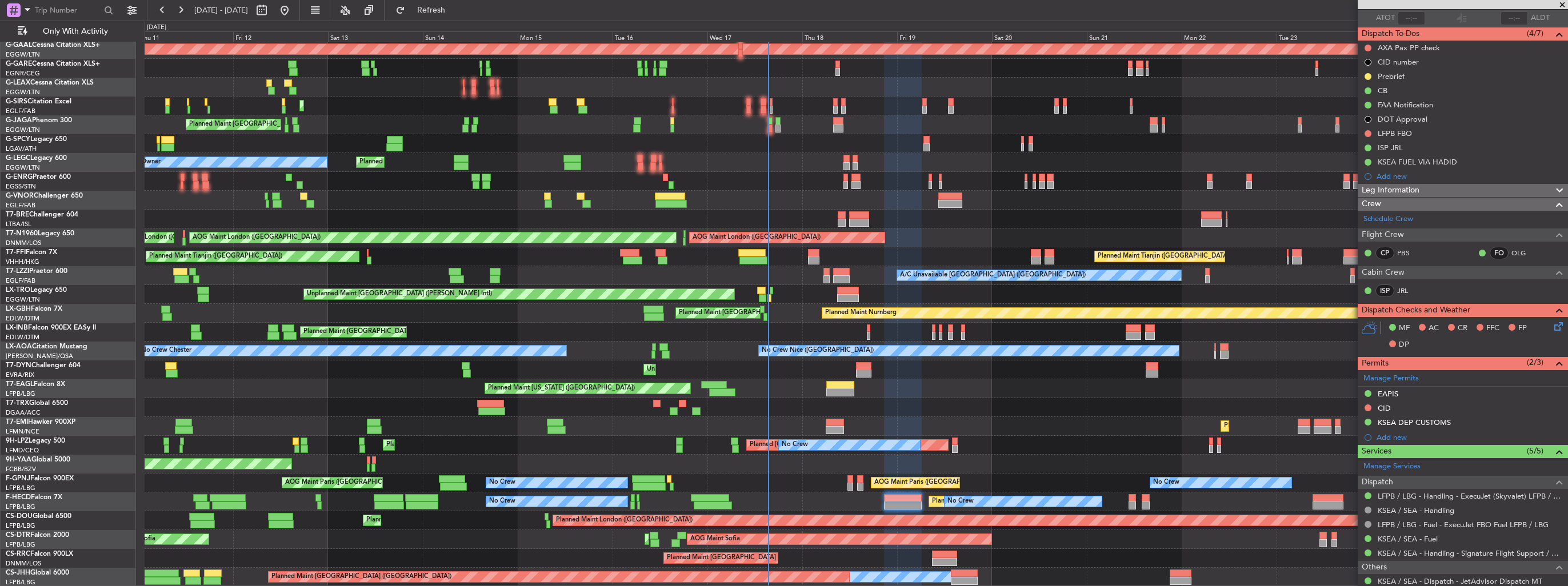
scroll to position [0, 0]
